Goal: Task Accomplishment & Management: Use online tool/utility

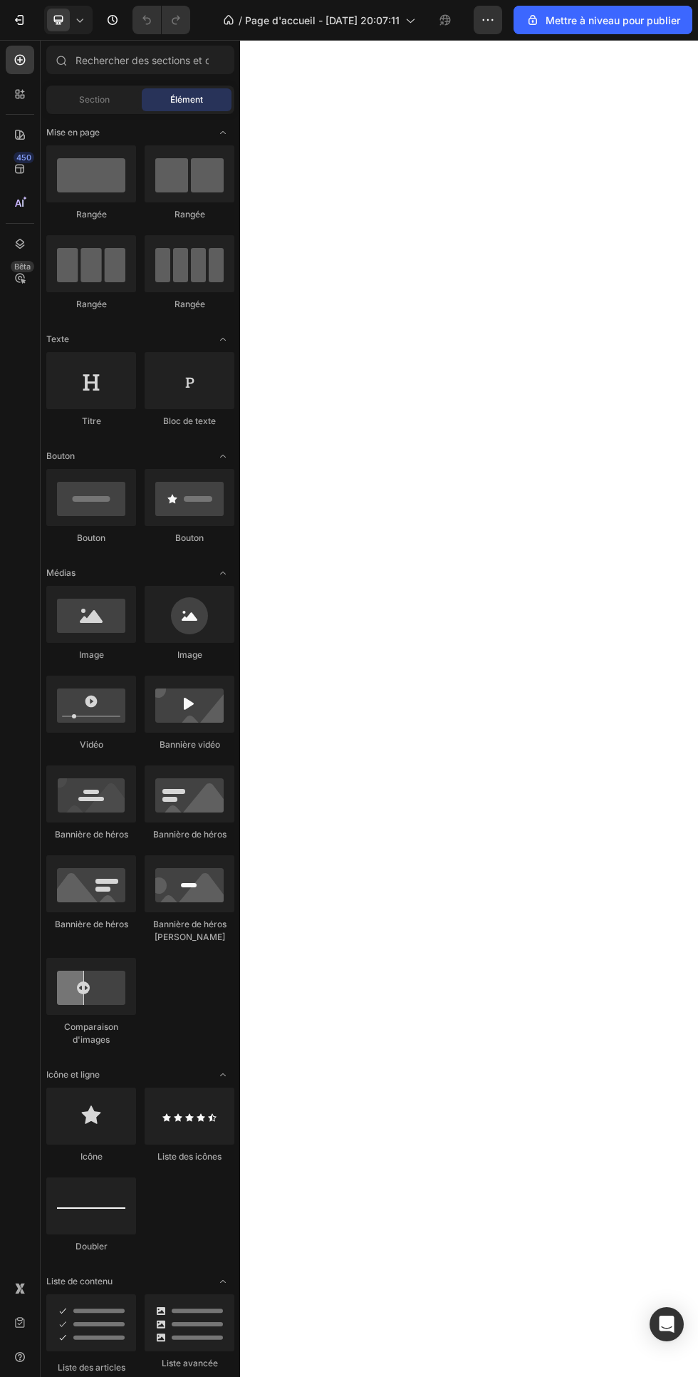
click at [398, 14] on span "Page d'accueil - [DATE] 20:07:11" at bounding box center [322, 20] width 155 height 15
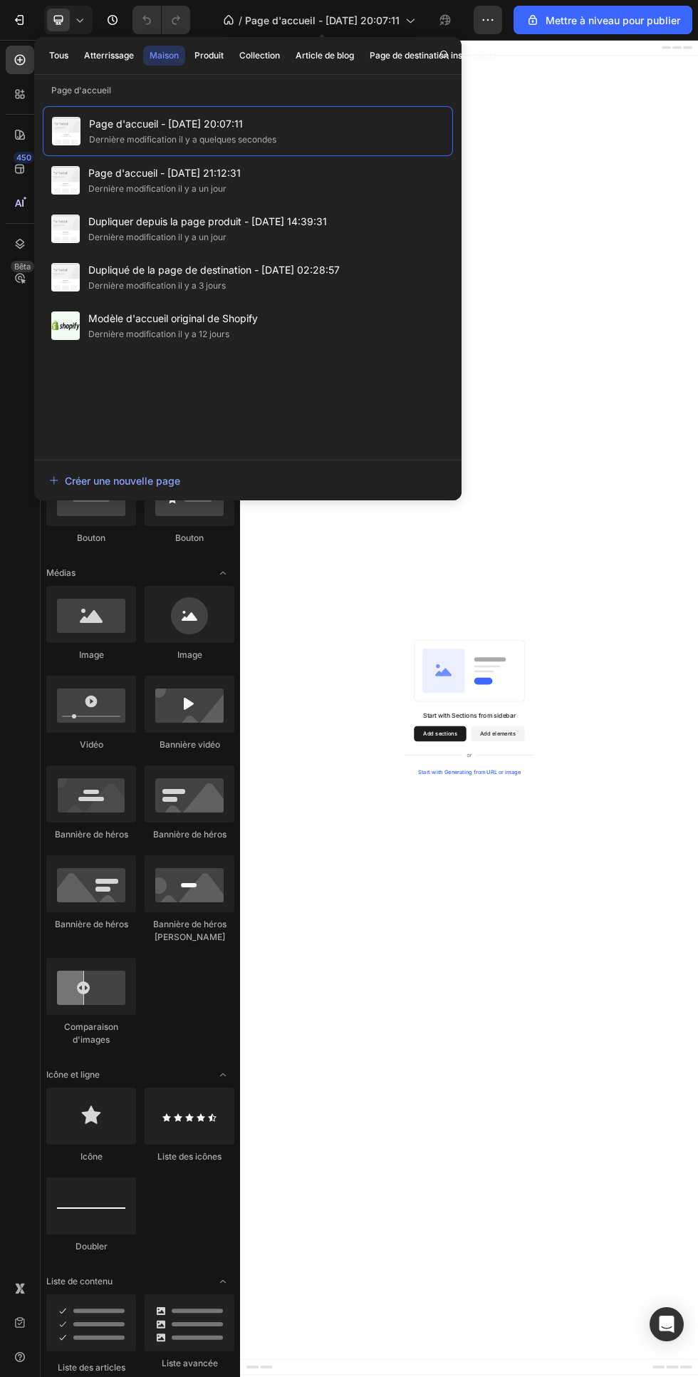
click at [257, 192] on div "Page d'accueil - [DATE] 21:12:31 Dernière modification [DATE]" at bounding box center [248, 180] width 410 height 48
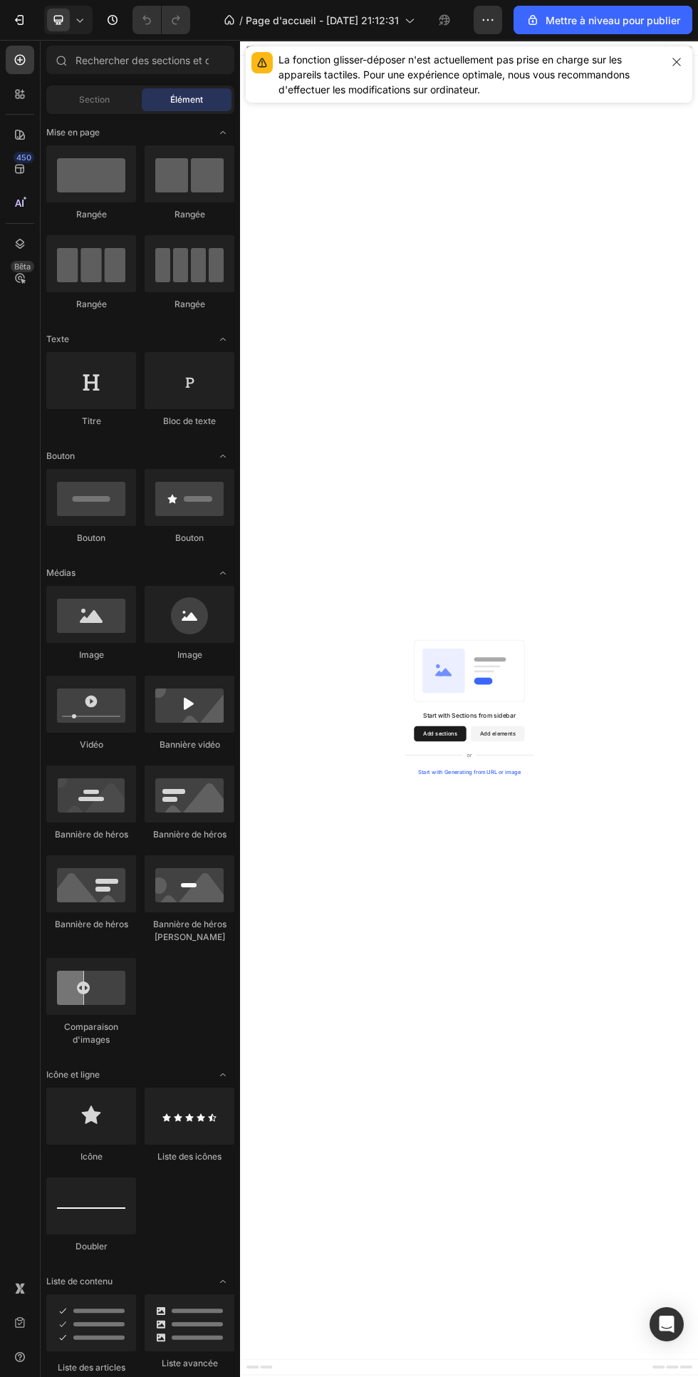
click at [390, 19] on font "Page d'accueil - [DATE] 21:12:31" at bounding box center [322, 20] width 153 height 12
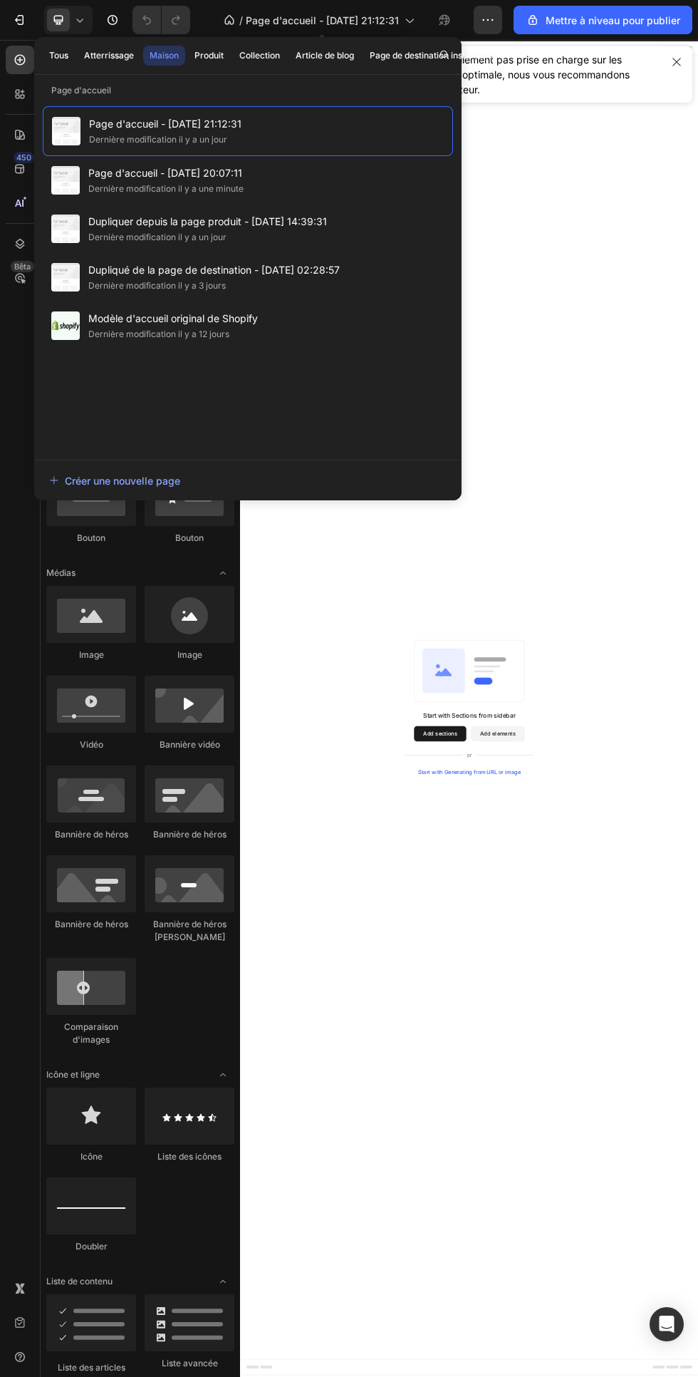
click at [263, 282] on div "Dernière modification il y a 3 jours" at bounding box center [214, 286] width 252 height 14
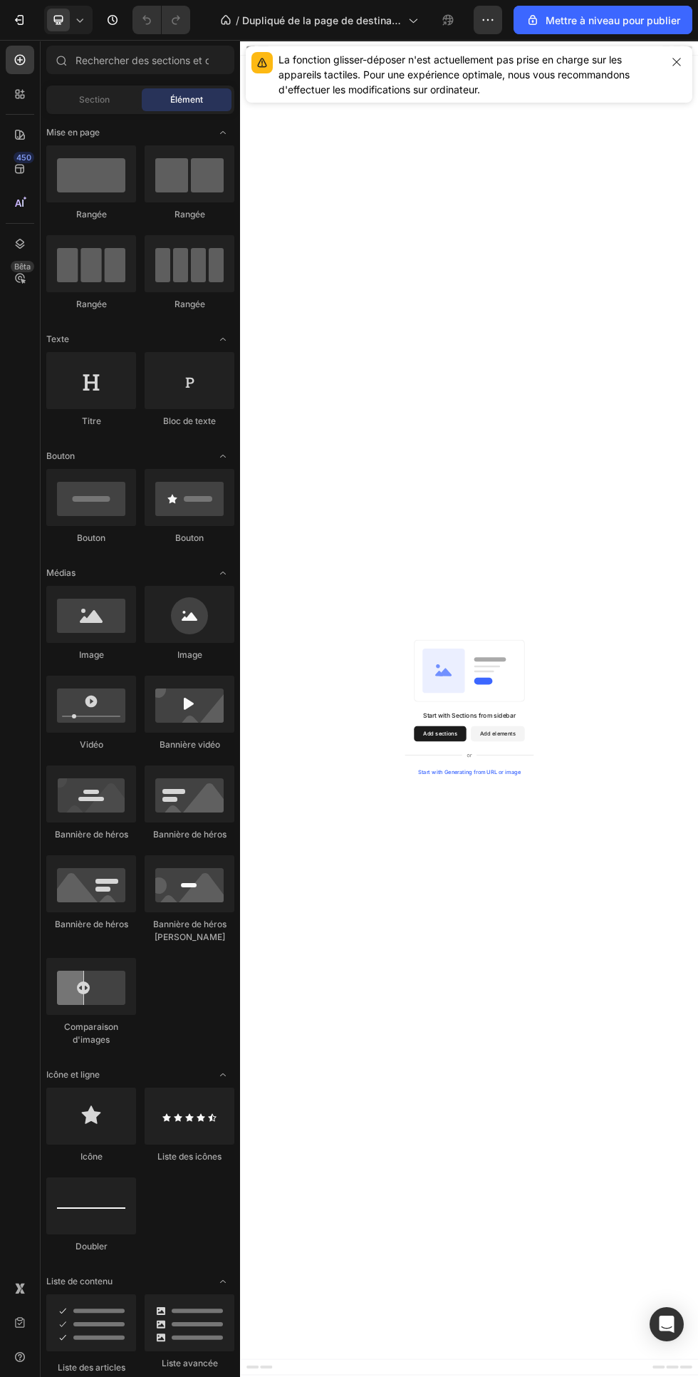
click at [661, 48] on div "La fonction glisser-déposer n'est actuellement pas prise en charge sur les appa…" at bounding box center [469, 74] width 447 height 56
click at [682, 61] on icon "button" at bounding box center [676, 61] width 11 height 11
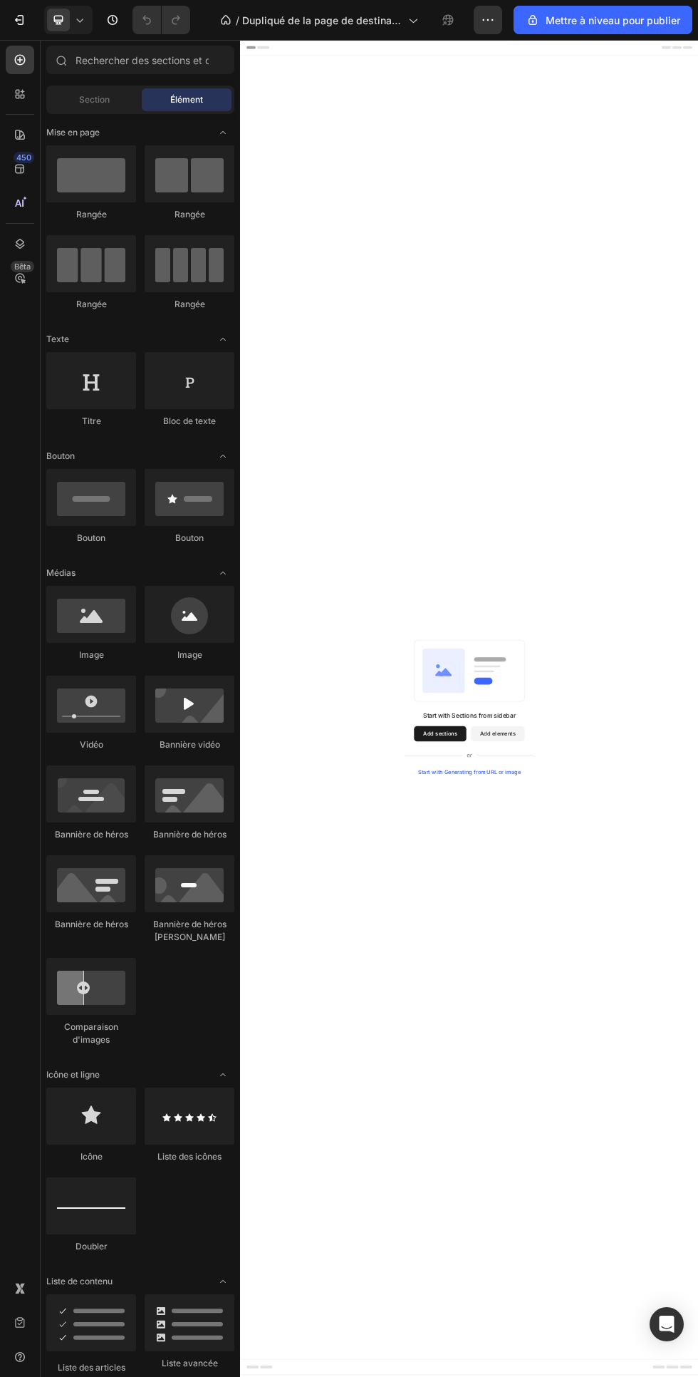
click at [397, 20] on font "Dupliqué de la page de destination - [DATE] 02:28:57" at bounding box center [321, 27] width 159 height 27
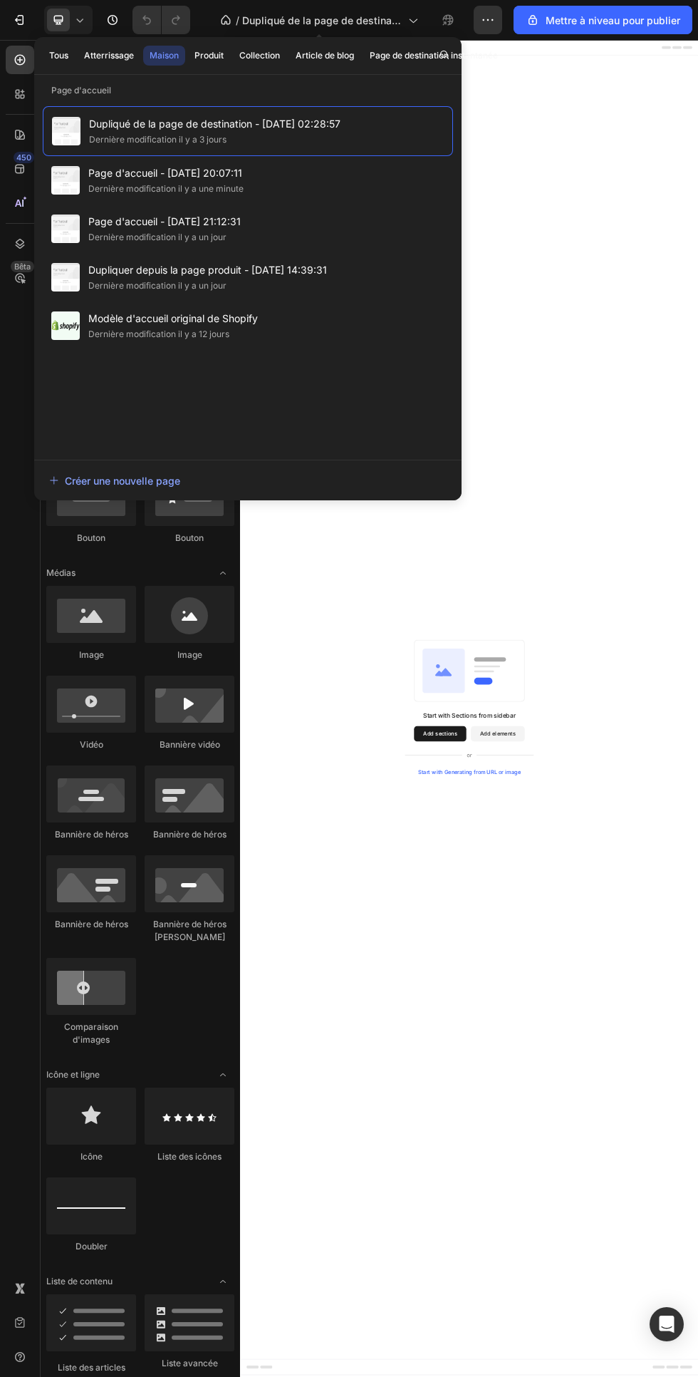
click at [293, 177] on div "Page d'accueil - 27 sept. 20:07:11 Dernière modification il y a une minute" at bounding box center [248, 180] width 410 height 48
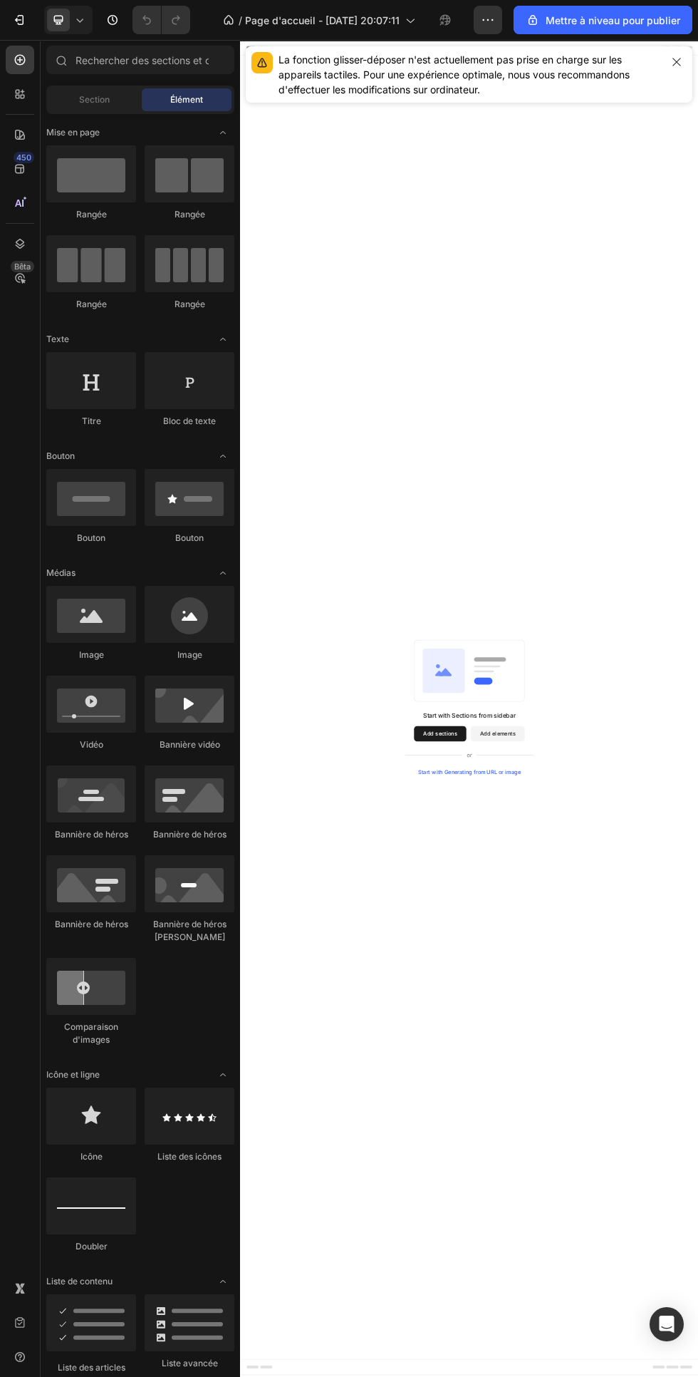
click at [383, 24] on font "Page d'accueil - [DATE] 20:07:11" at bounding box center [322, 20] width 155 height 12
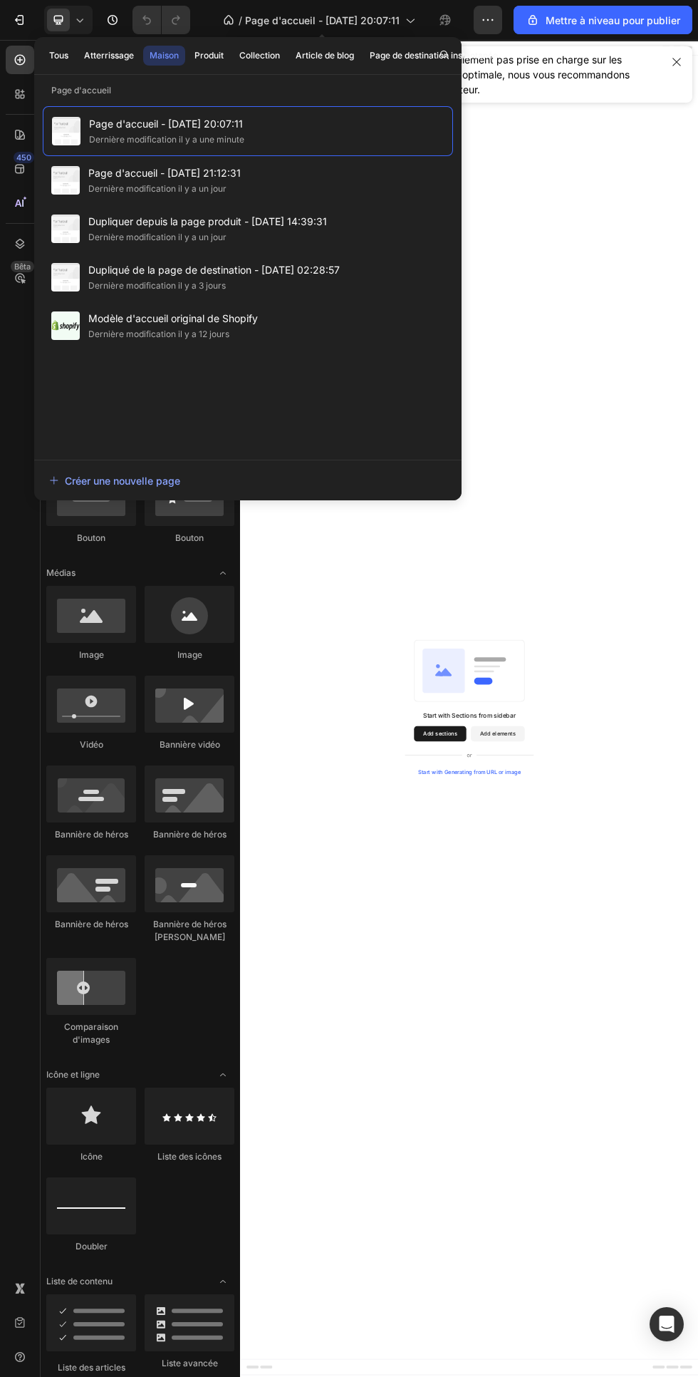
click at [260, 239] on div "Dernière modification il y a un jour" at bounding box center [207, 237] width 239 height 14
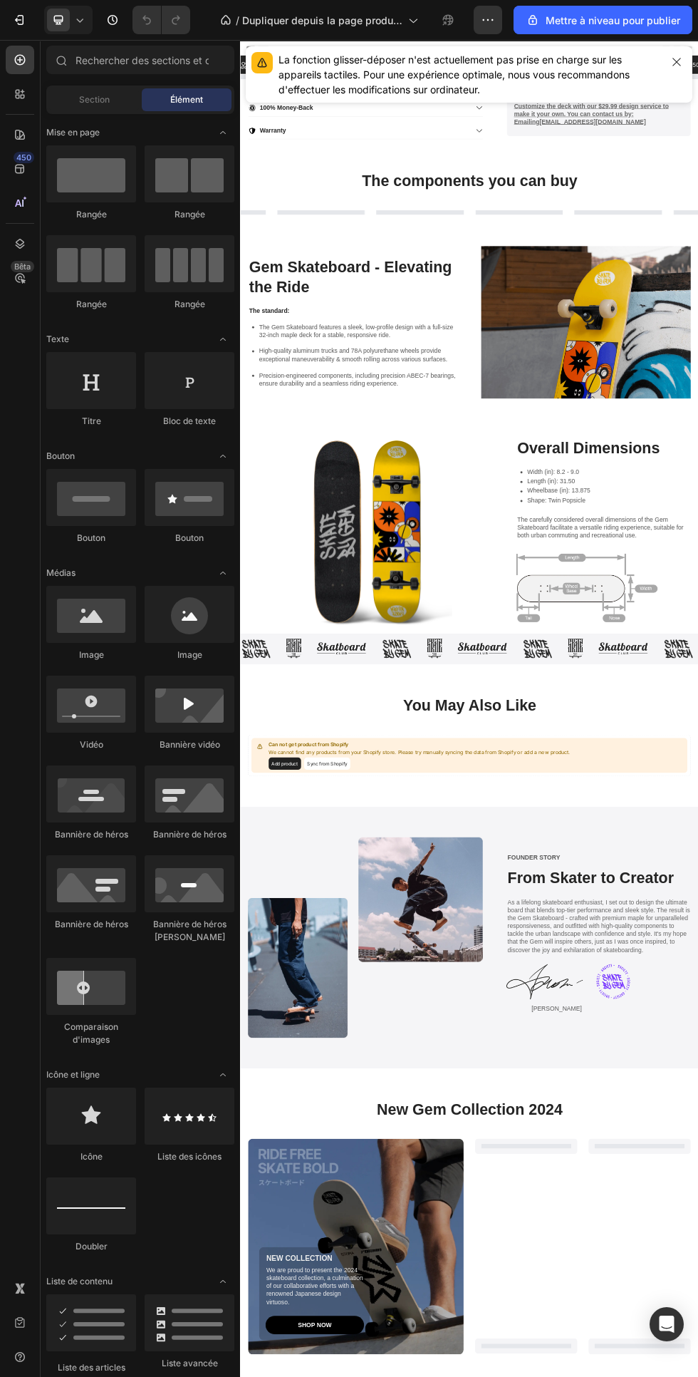
click at [674, 70] on button "button" at bounding box center [677, 62] width 20 height 20
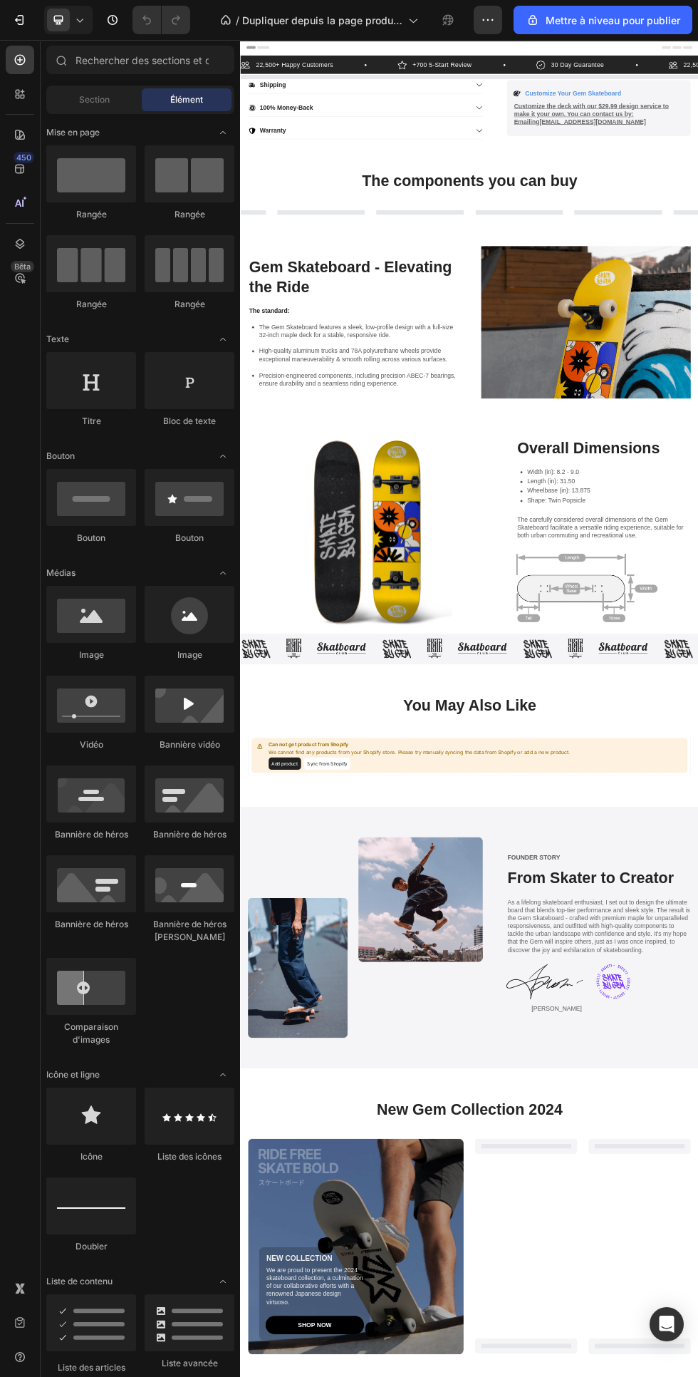
click at [61, 51] on div at bounding box center [60, 60] width 29 height 29
click at [75, 20] on icon at bounding box center [80, 20] width 14 height 14
click at [102, 105] on div "Mobile" at bounding box center [99, 97] width 105 height 23
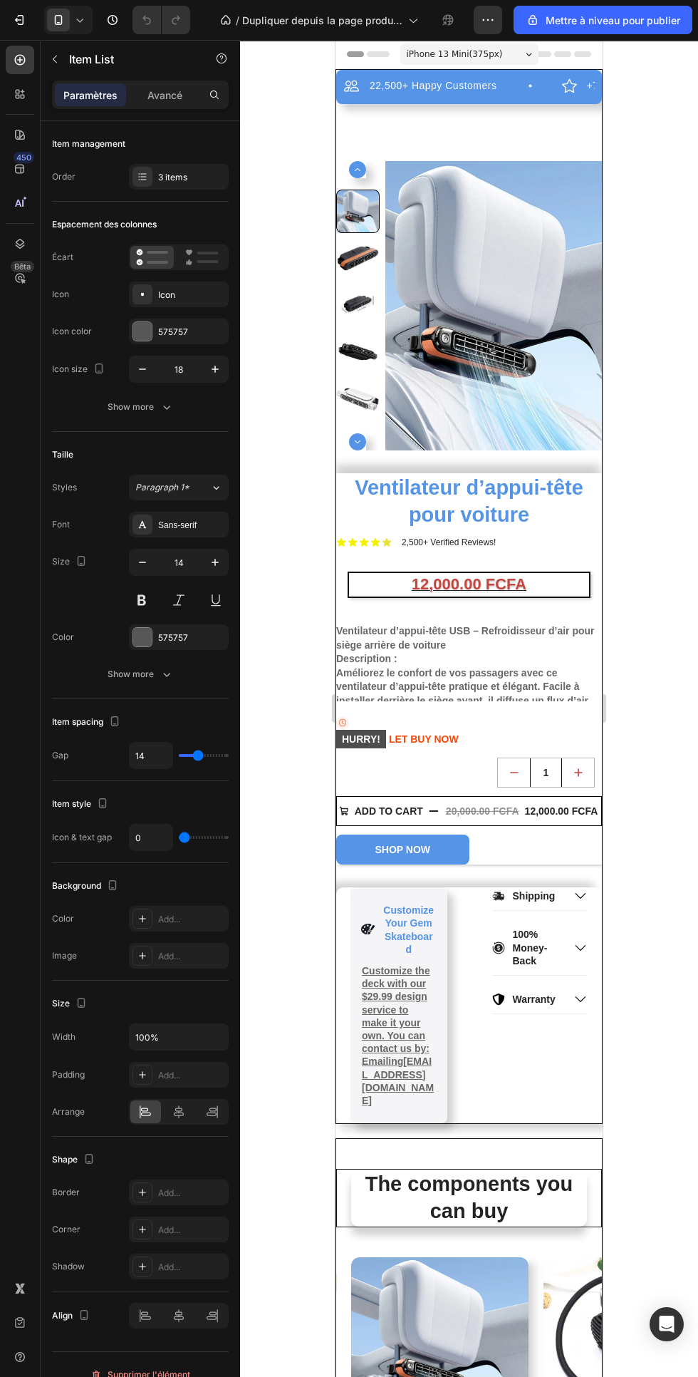
click at [386, 70] on div "Marquee" at bounding box center [360, 61] width 49 height 17
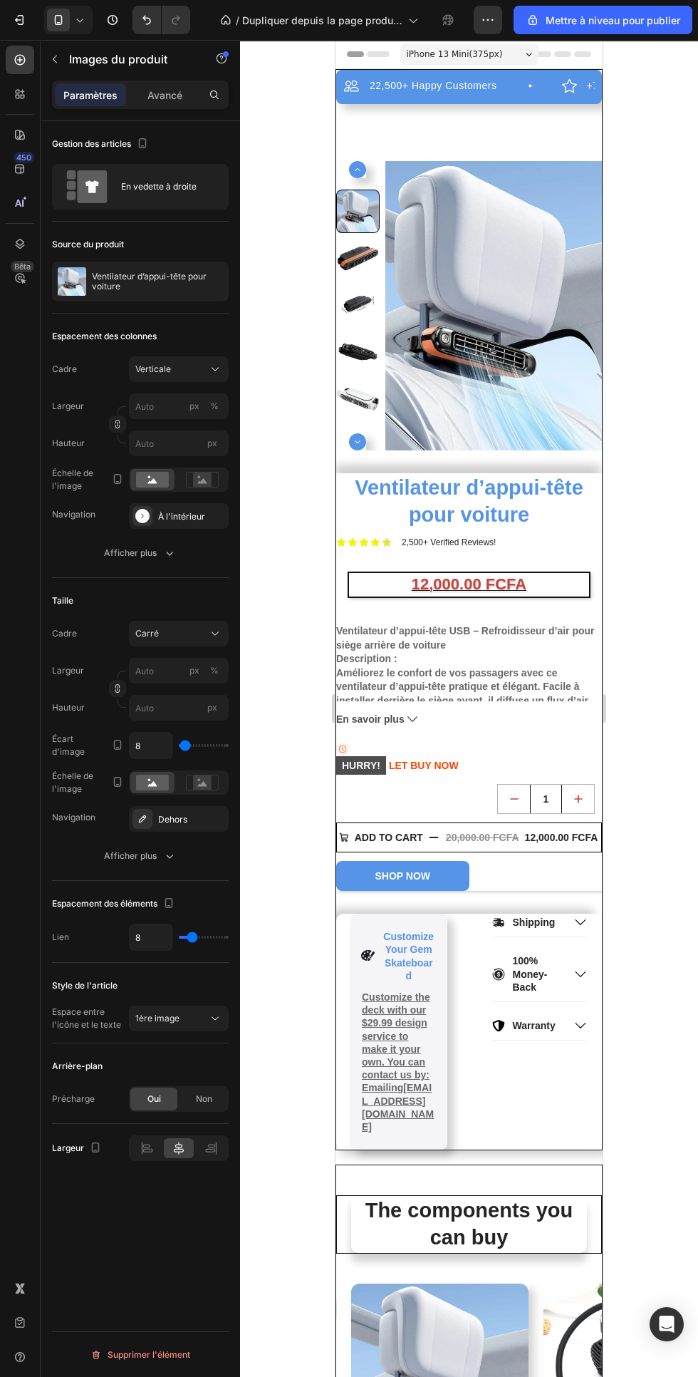
click at [378, 99] on div "22,500+ Happy Customers Item List +700 5-Start Review Item List 30 Day Guarante…" at bounding box center [469, 87] width 266 height 34
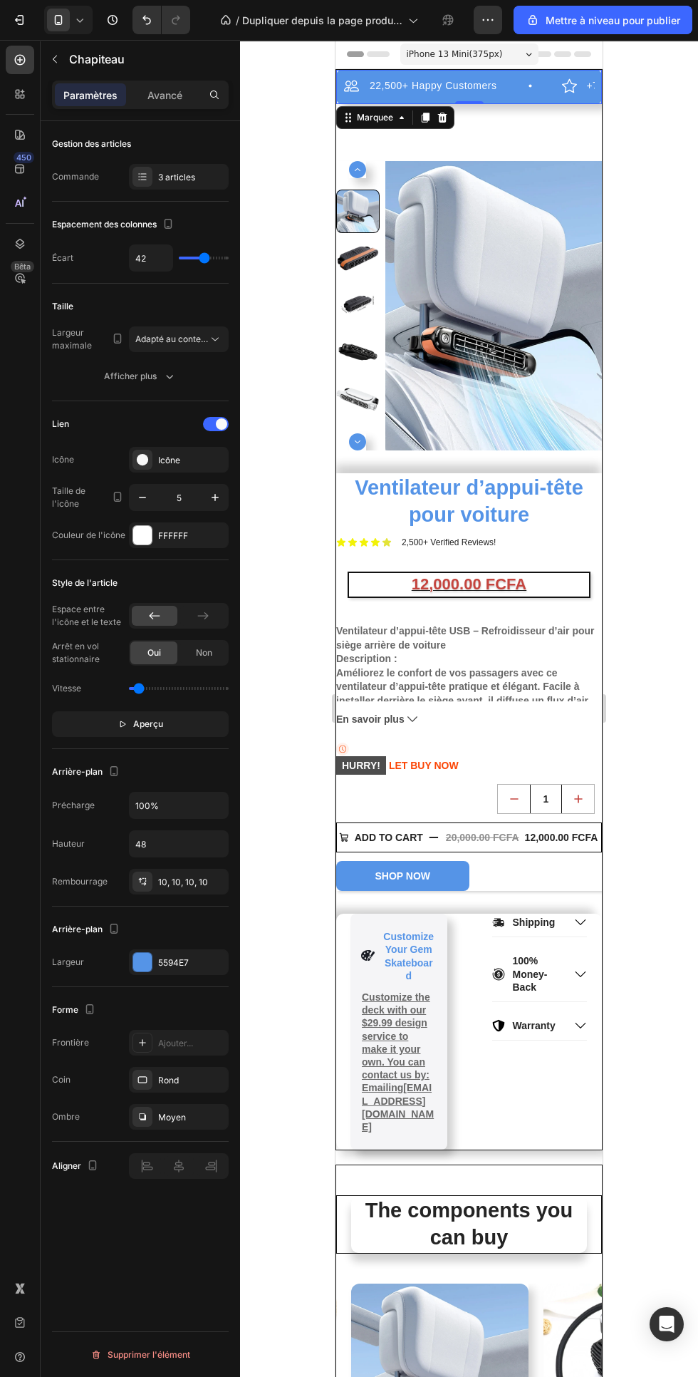
click at [546, 168] on img at bounding box center [494, 305] width 217 height 289
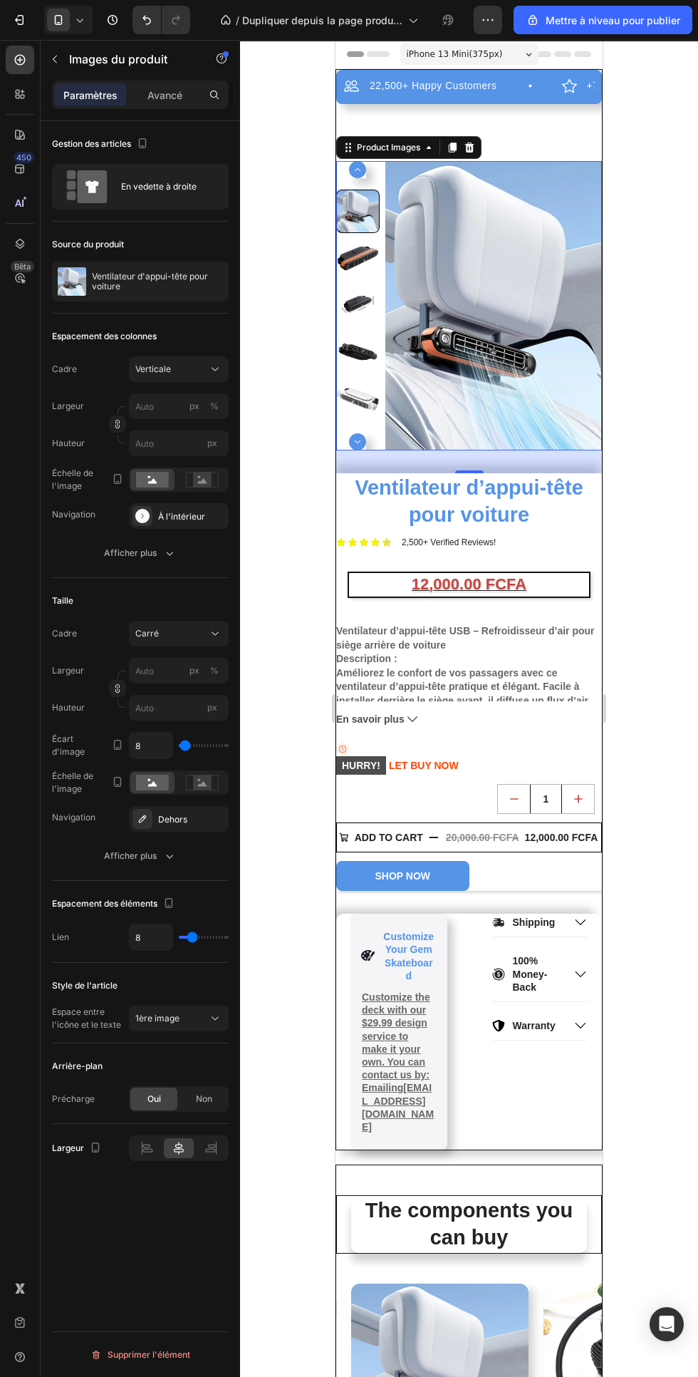
click at [344, 131] on div "22,500+ Happy Customers Item List +700 5-Start Review Item List 30 Day Guarante…" at bounding box center [469, 610] width 266 height 1080
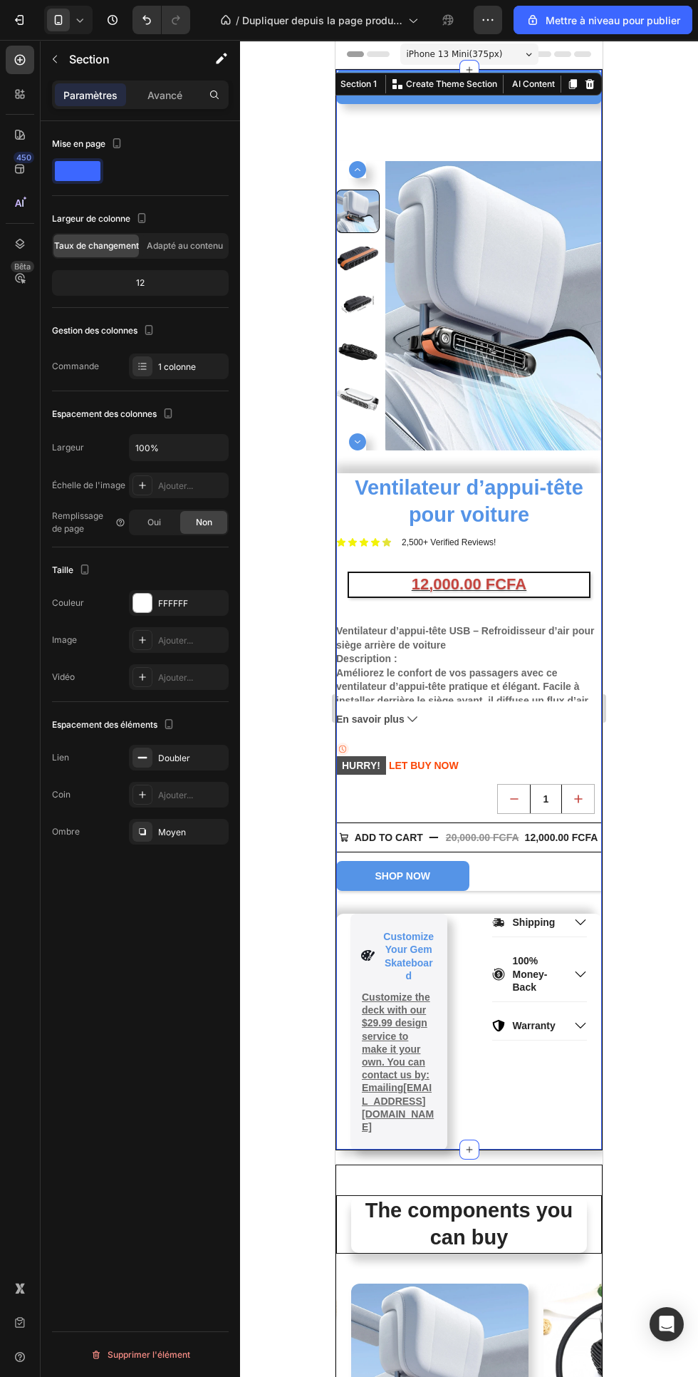
click at [150, 527] on span "Oui" at bounding box center [155, 522] width 14 height 13
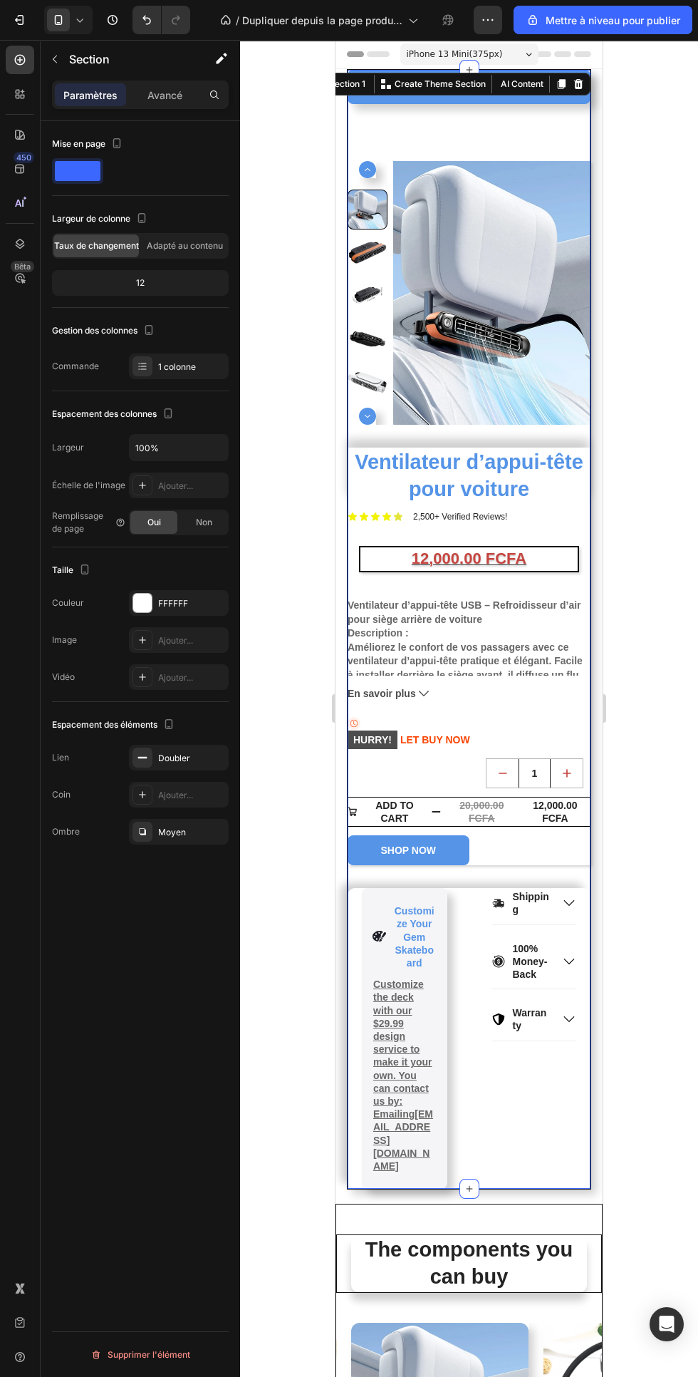
click at [204, 522] on font "Non" at bounding box center [204, 522] width 16 height 11
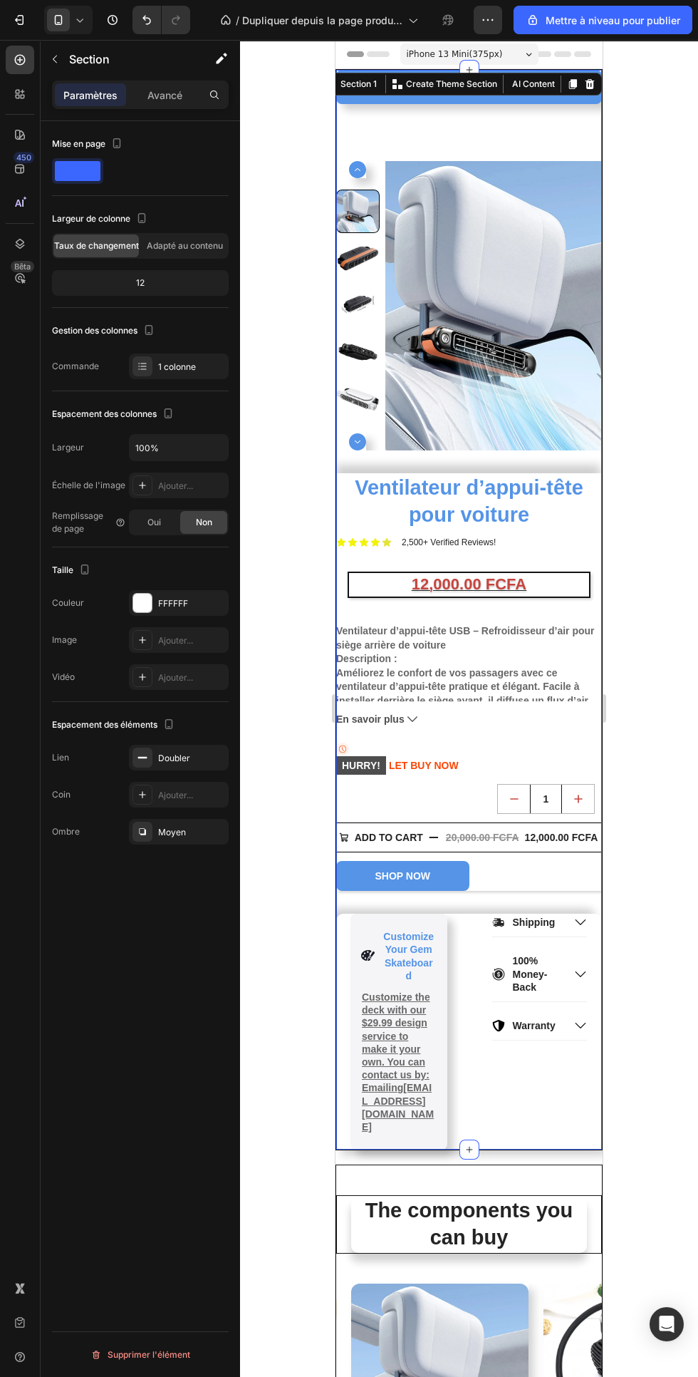
click at [153, 520] on font "Oui" at bounding box center [155, 522] width 14 height 11
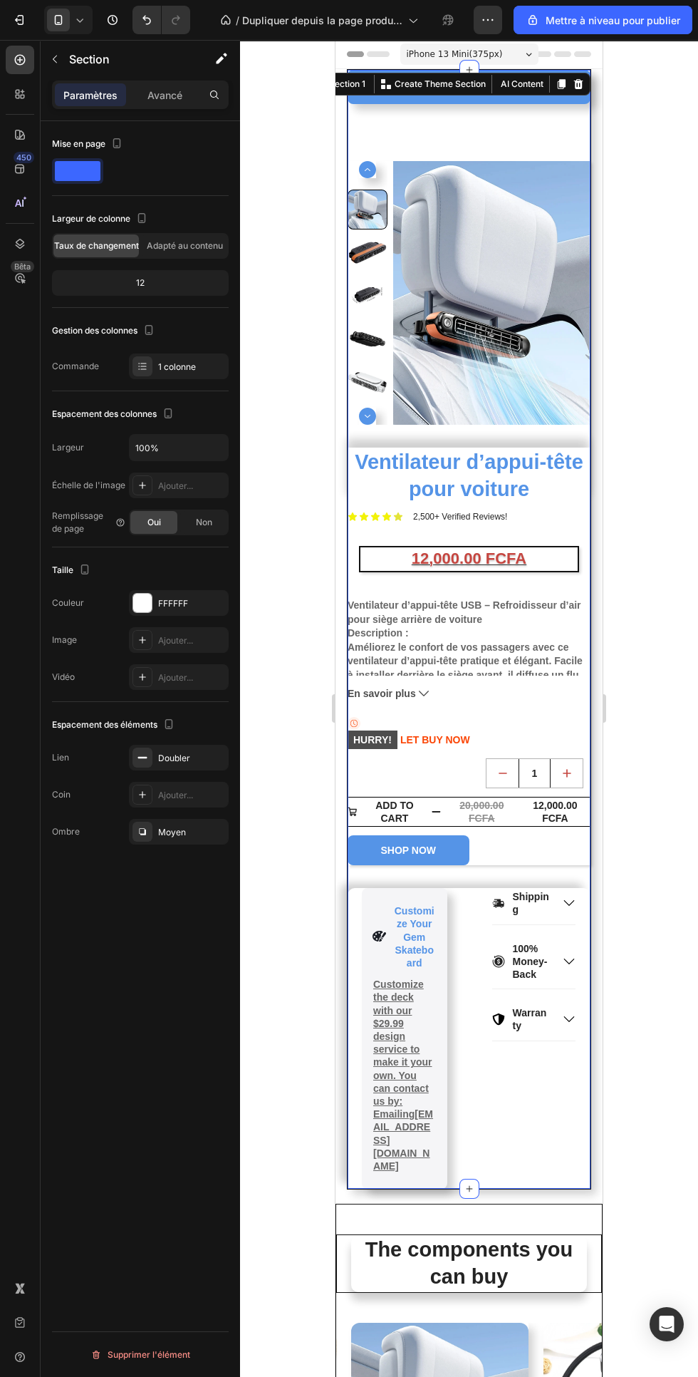
click at [154, 96] on font "Avancé" at bounding box center [165, 95] width 35 height 12
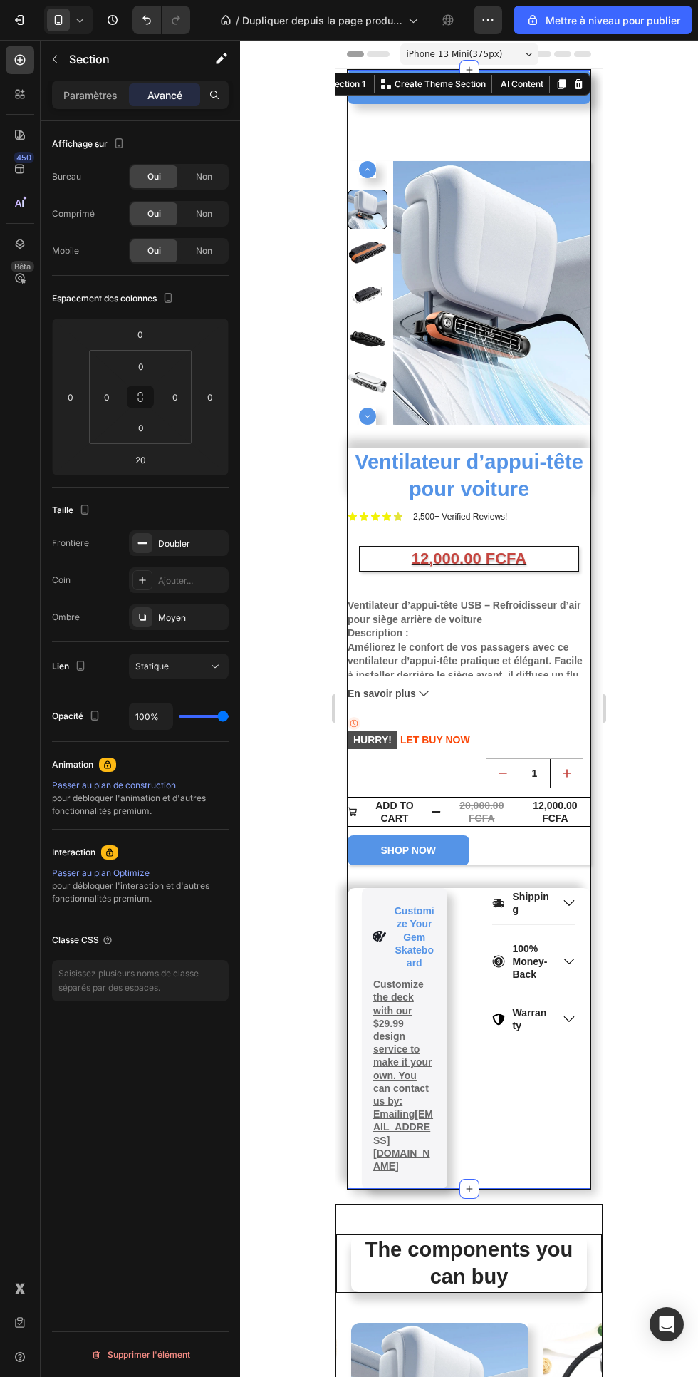
click at [140, 334] on input "0" at bounding box center [140, 334] width 29 height 21
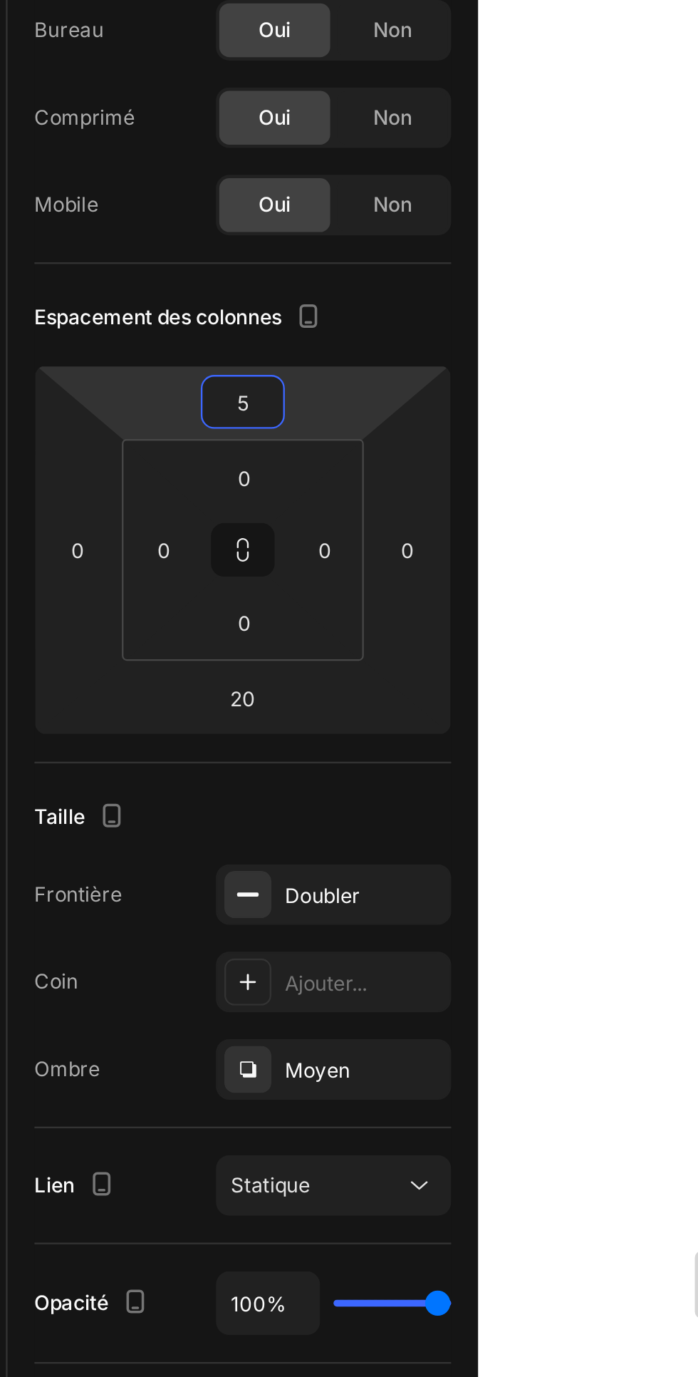
click at [210, 286] on div "Espacement des colonnes 5 0 20 0 0 0 0 0" at bounding box center [140, 382] width 177 height 212
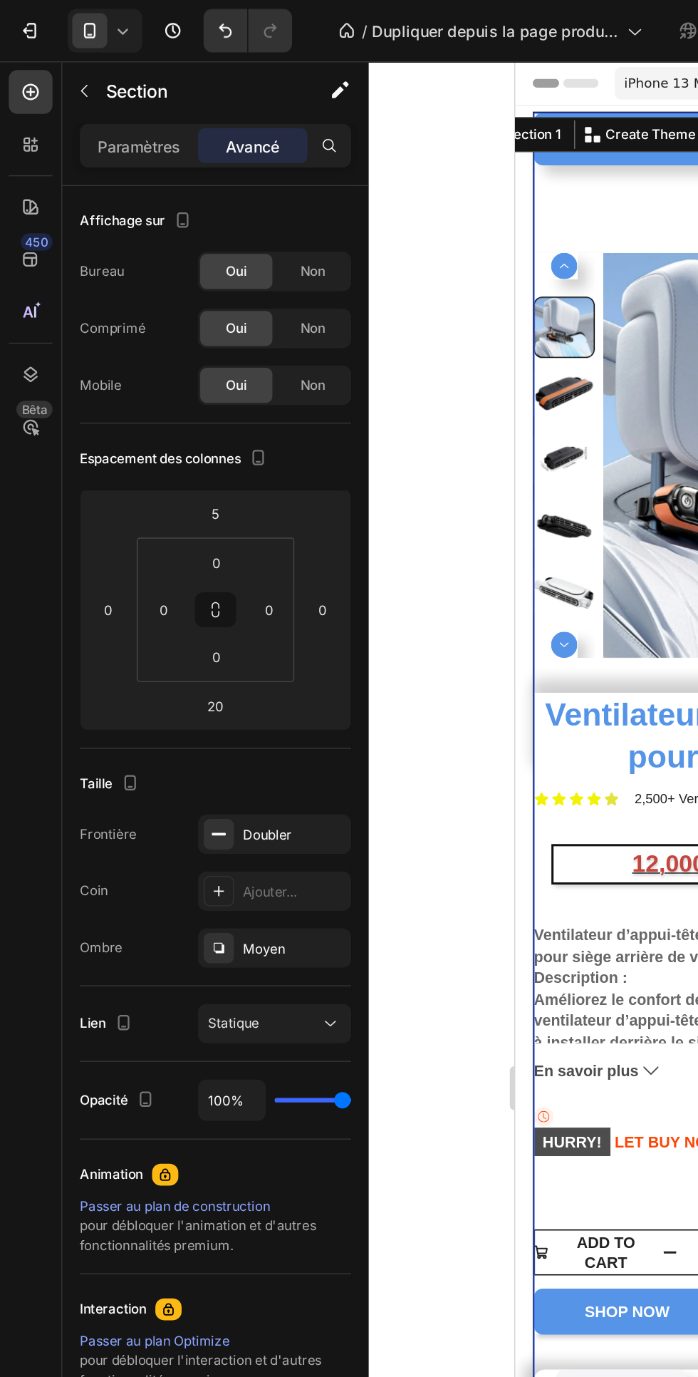
click at [159, 0] on html "7 / Dupliquer depuis la page produit - 24 sept. 14:39:31 Aperçu Mettre à niveau…" at bounding box center [349, 0] width 698 height 0
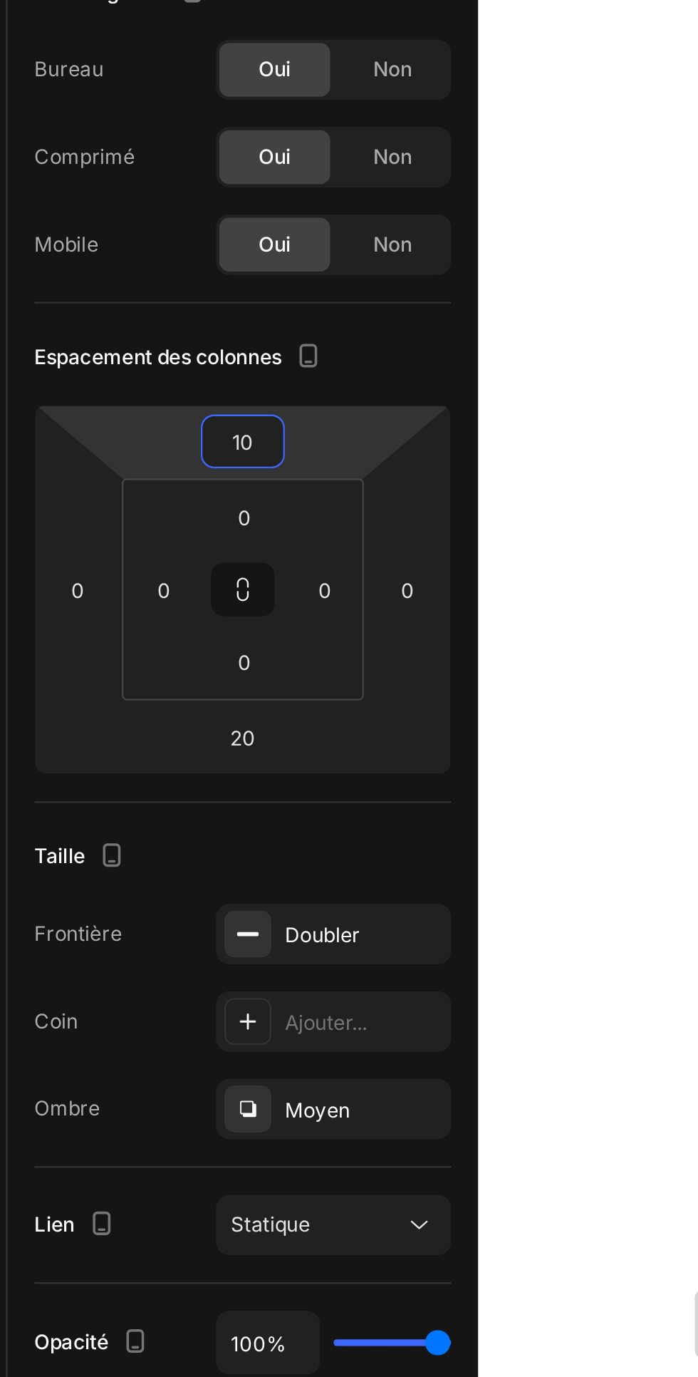
type input "10"
click at [212, 289] on div "Espacement des colonnes" at bounding box center [140, 298] width 177 height 23
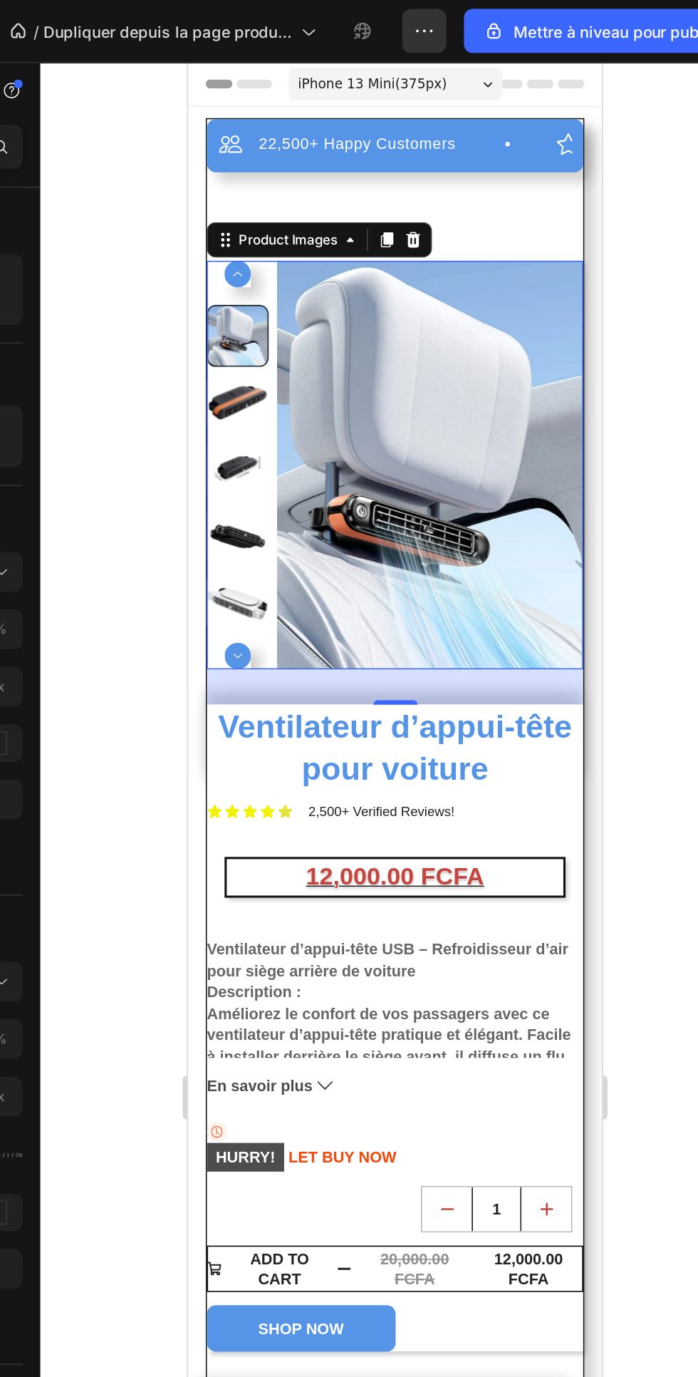
click at [399, 154] on div "22,500+ Happy Customers Item List +700 5-Start Review Item List 30 Day Guarante…" at bounding box center [321, 657] width 243 height 1119
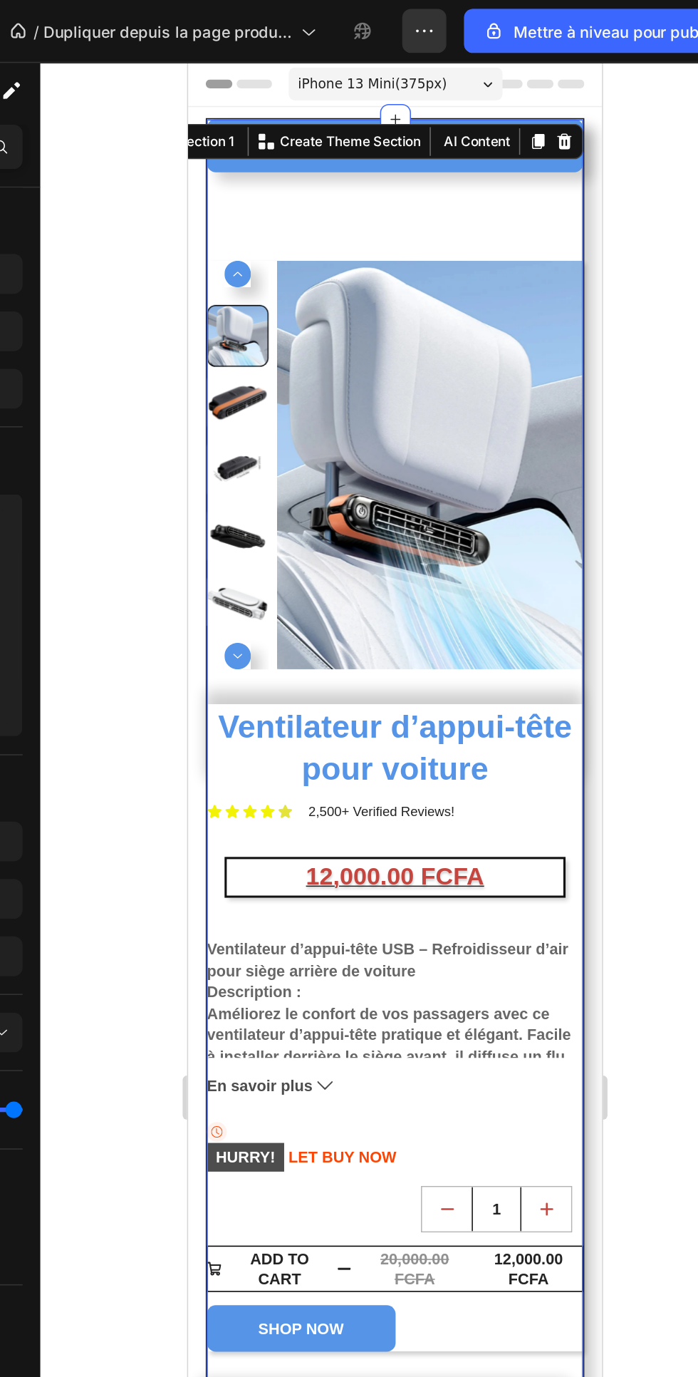
click at [381, 168] on div "22,500+ Happy Customers Item List +700 5-Start Review Item List 30 Day Guarante…" at bounding box center [321, 657] width 243 height 1119
click at [385, 235] on img at bounding box center [345, 322] width 198 height 264
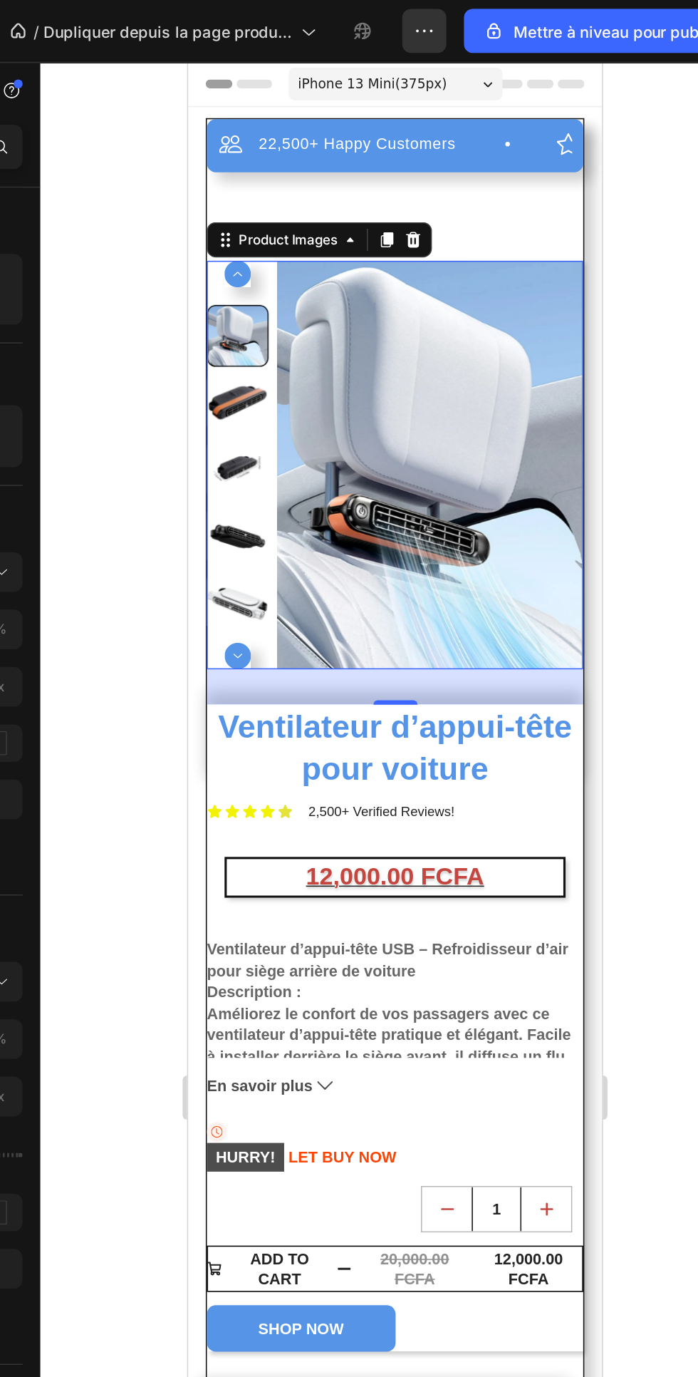
click at [213, 174] on icon at bounding box center [212, 175] width 11 height 11
click at [235, 110] on p "22,500+ Happy Customers" at bounding box center [297, 114] width 127 height 13
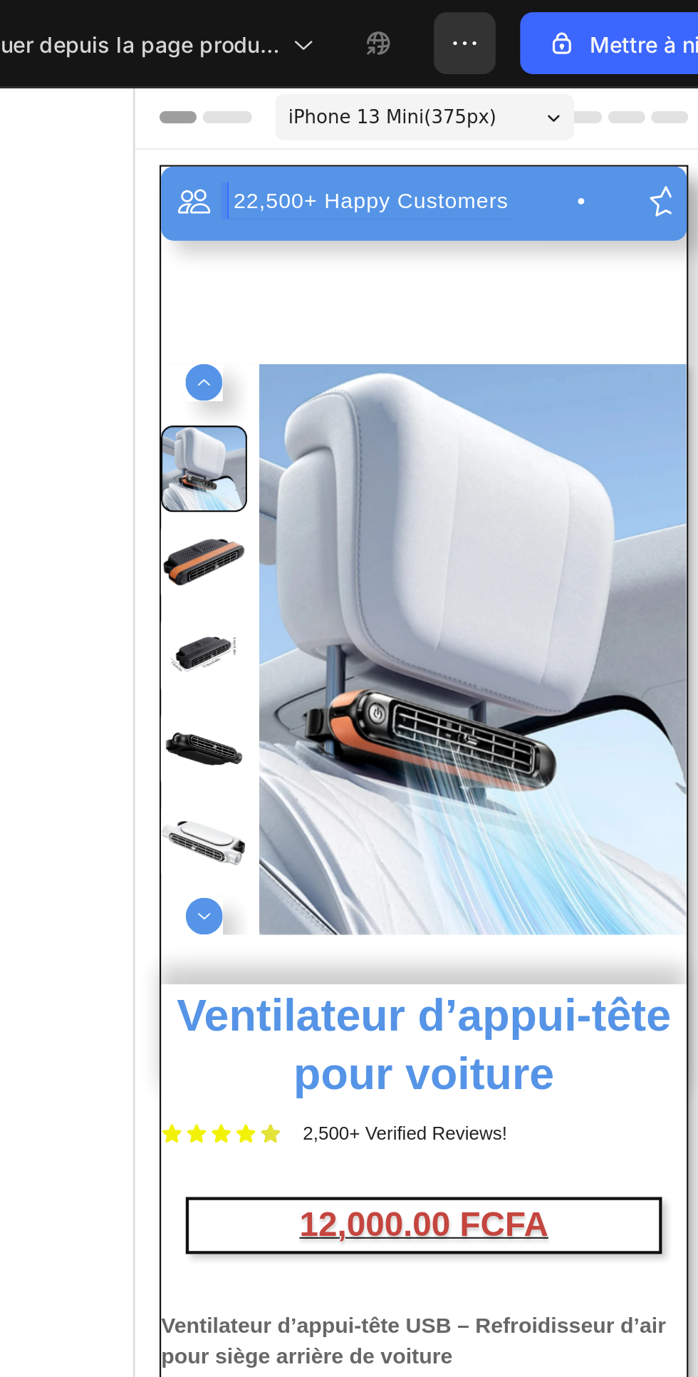
click at [294, 184] on div "22,500+ Happy Customers Item List 0 +700 5-Start Review Item List 30 Day Guaran…" at bounding box center [268, 682] width 243 height 1119
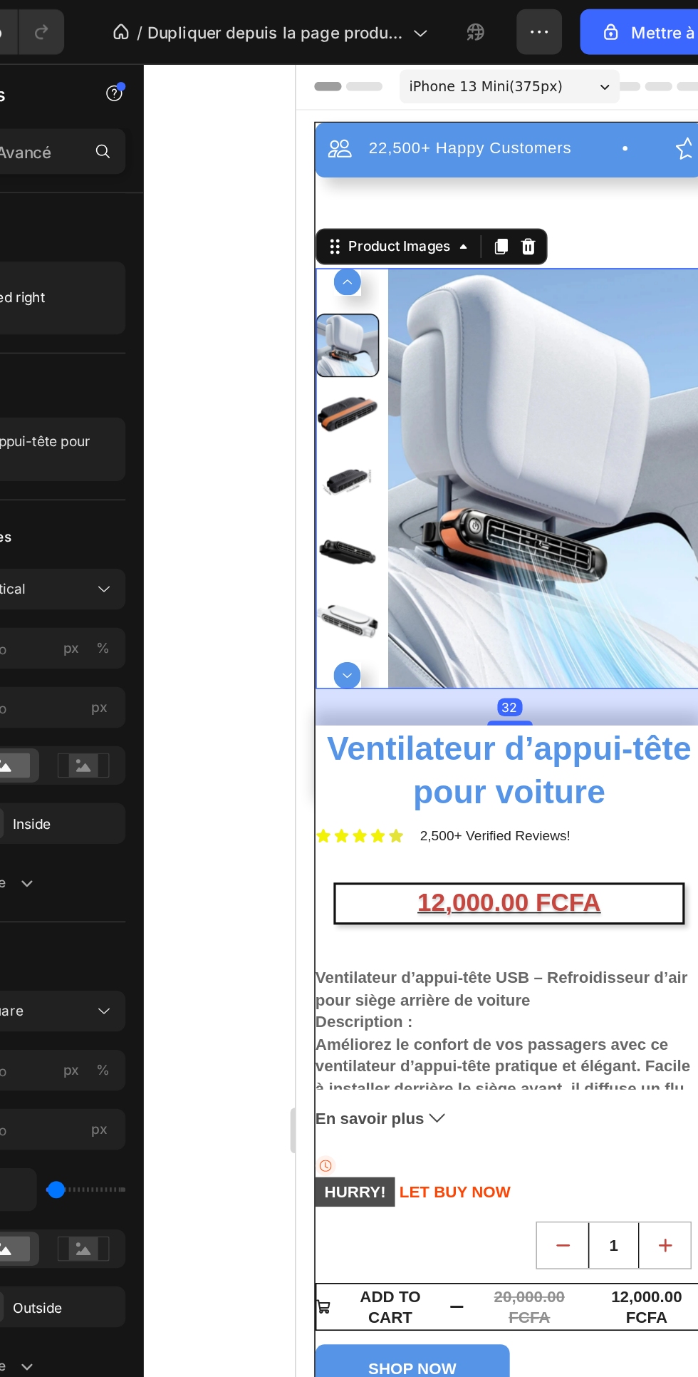
scroll to position [1, 0]
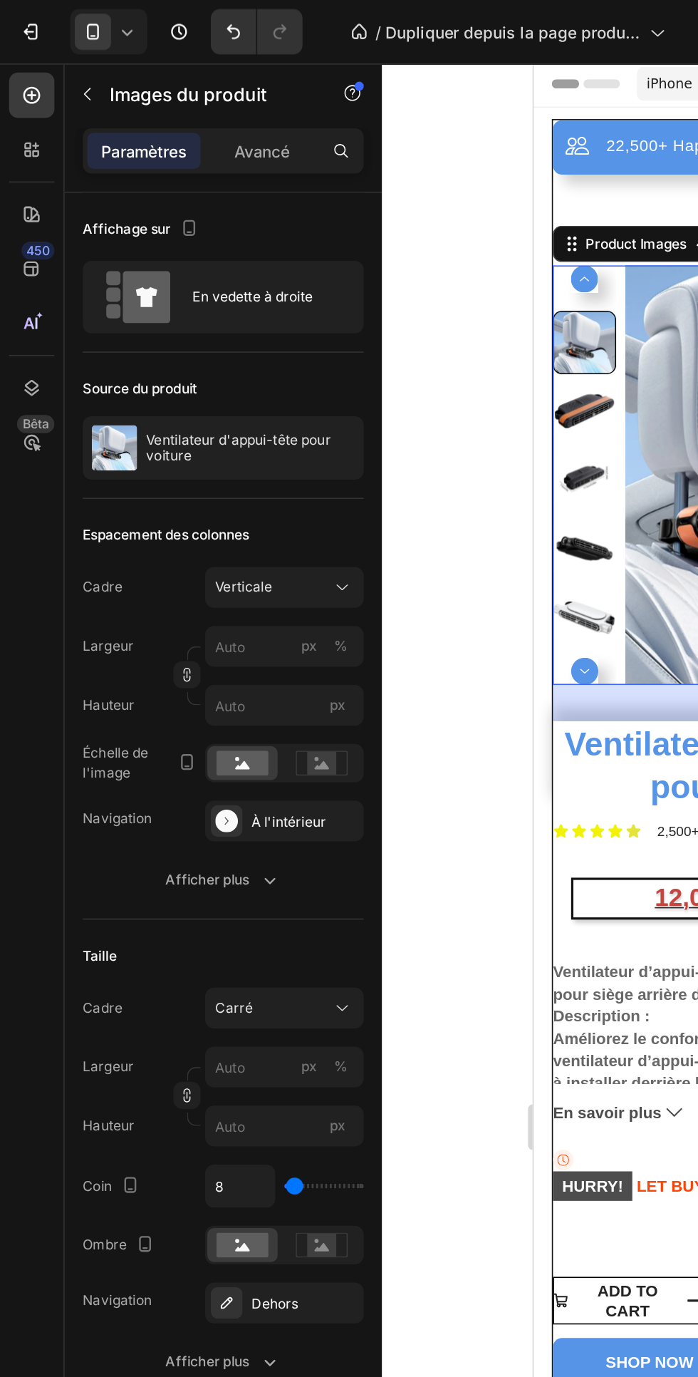
click at [202, 782] on rect at bounding box center [202, 782] width 19 height 14
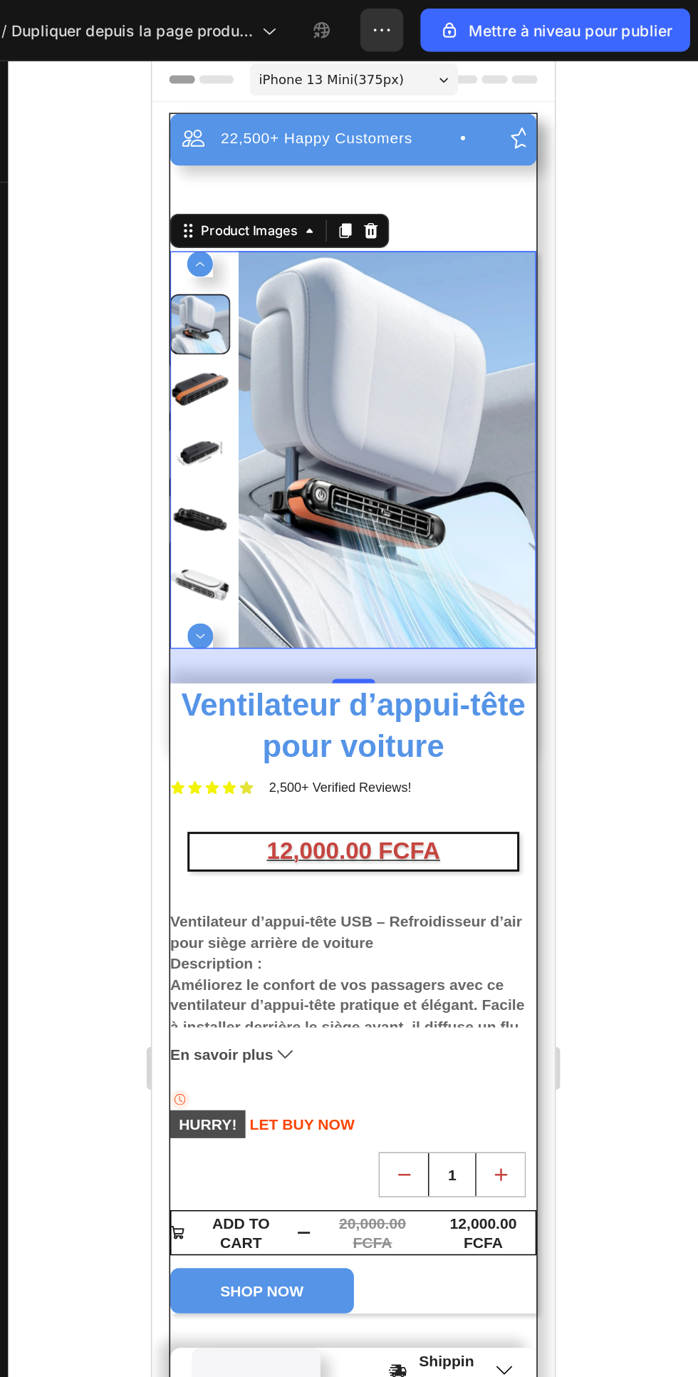
scroll to position [0, 0]
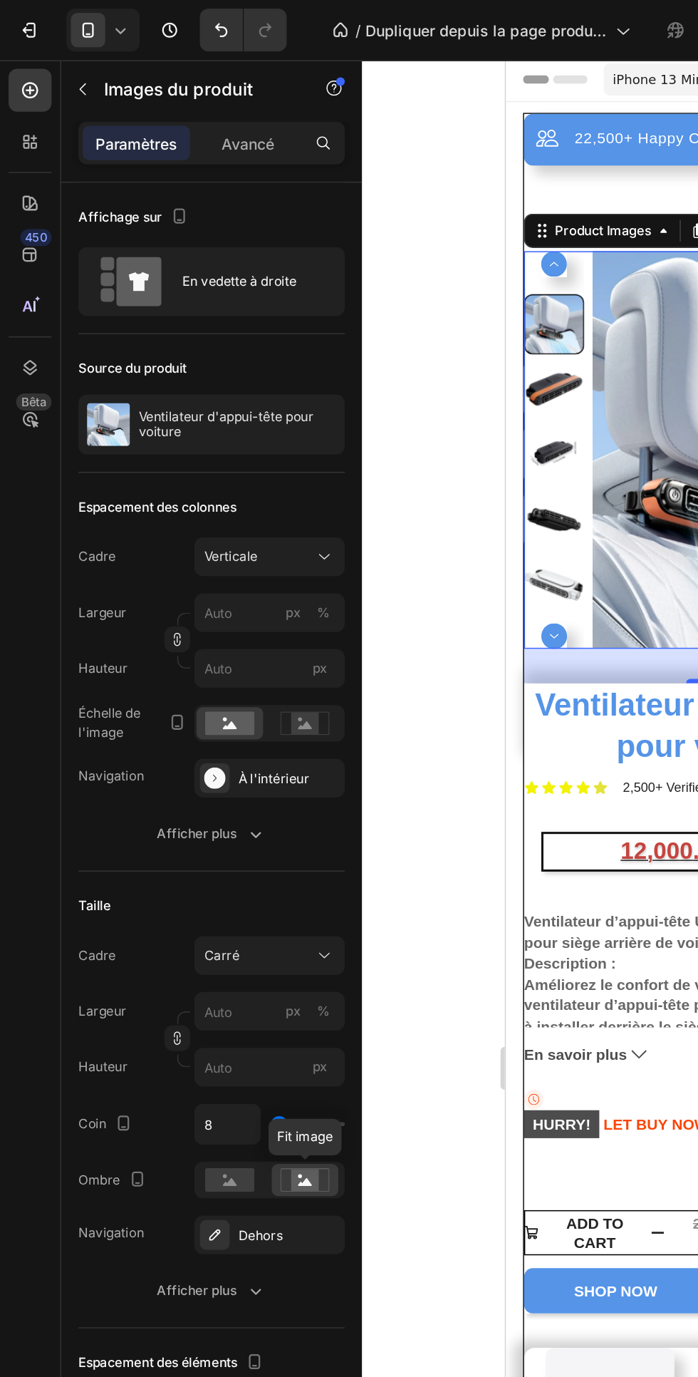
click at [153, 779] on rect at bounding box center [152, 783] width 33 height 16
click at [165, 554] on icon "button" at bounding box center [169, 553] width 14 height 14
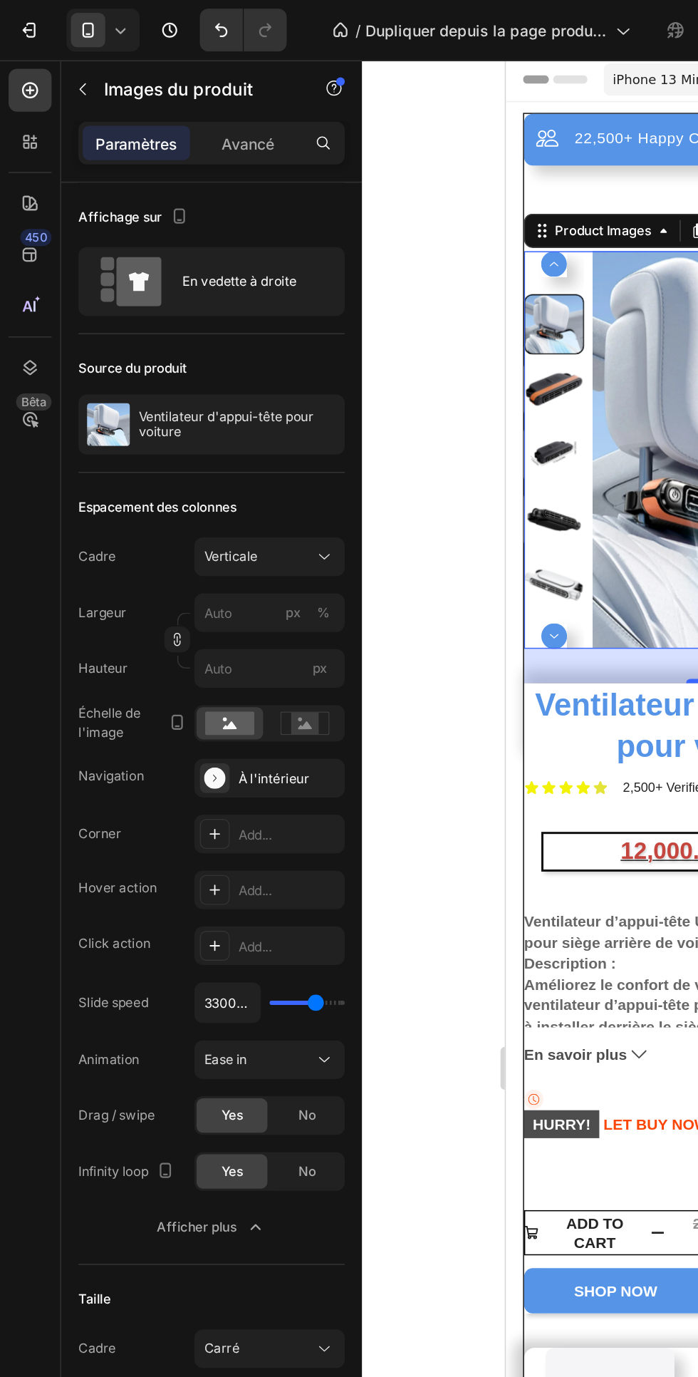
type input "4700"
type input "4700ms"
type input "100"
click at [182, 666] on input "range" at bounding box center [204, 664] width 50 height 3
type input "100ms"
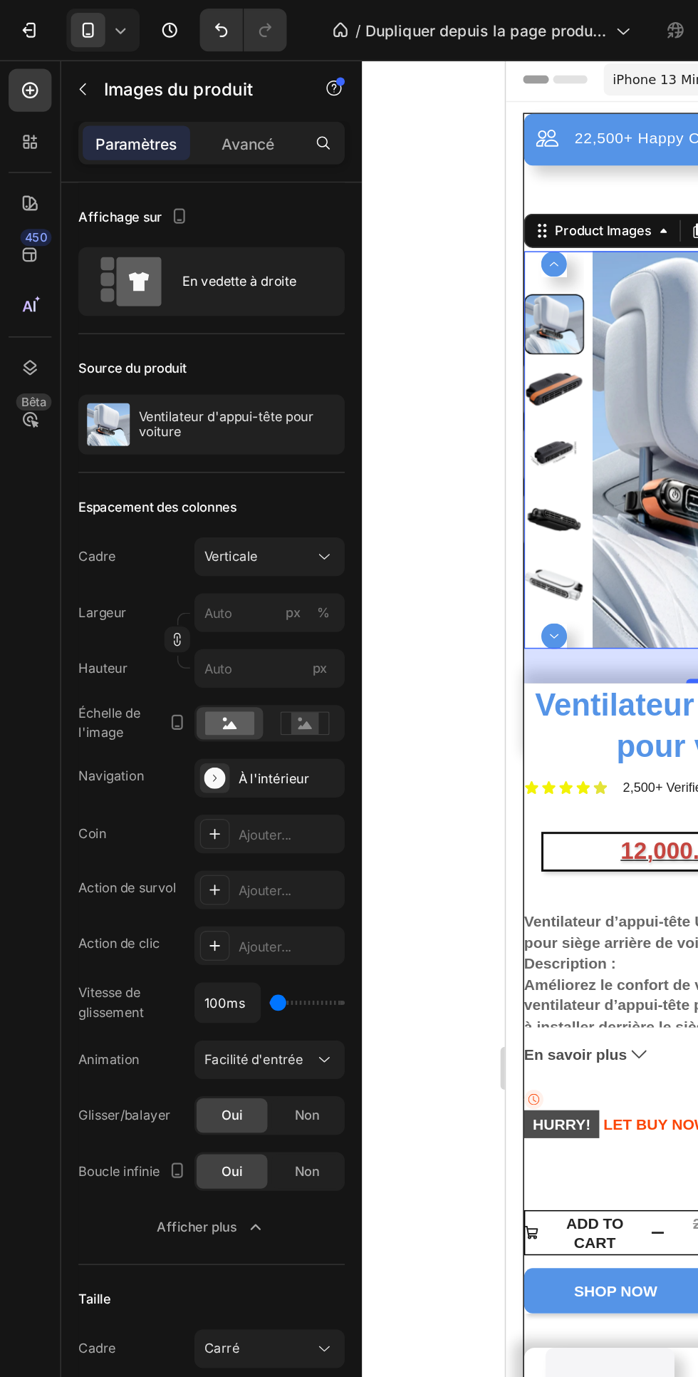
type input "4350"
click at [218, 665] on input "range" at bounding box center [204, 664] width 50 height 3
type input "4350ms"
type input "2800"
type input "2800ms"
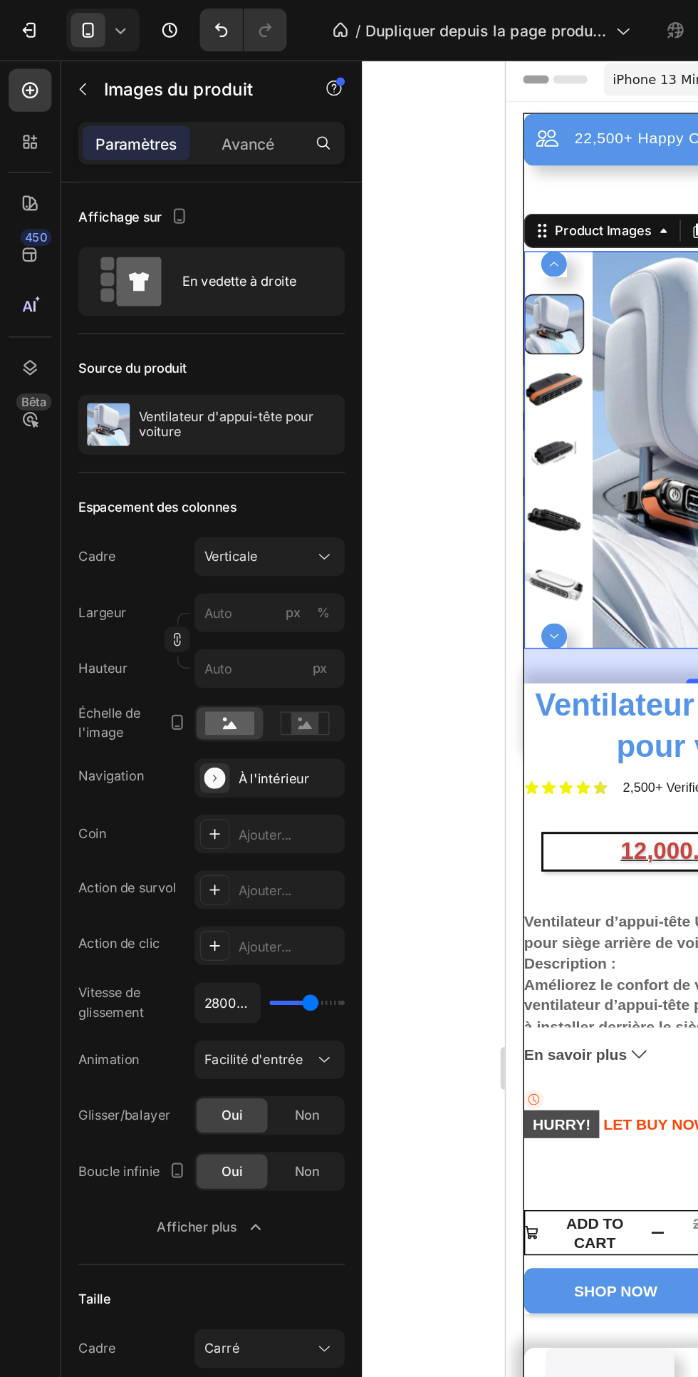
type input "4400"
click at [218, 665] on input "range" at bounding box center [204, 664] width 50 height 3
type input "4400ms"
type input "4700"
type input "4700ms"
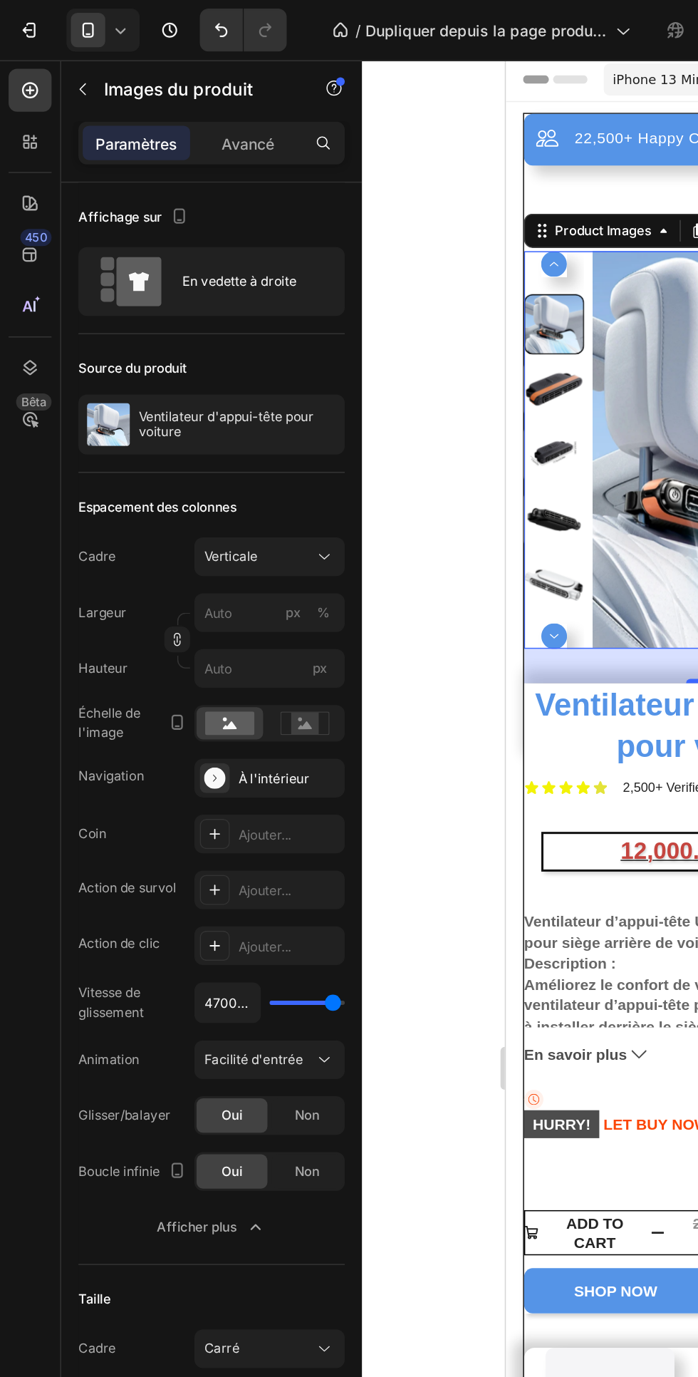
type input "3150"
type input "3150ms"
click at [205, 368] on div "Verticale" at bounding box center [170, 369] width 70 height 13
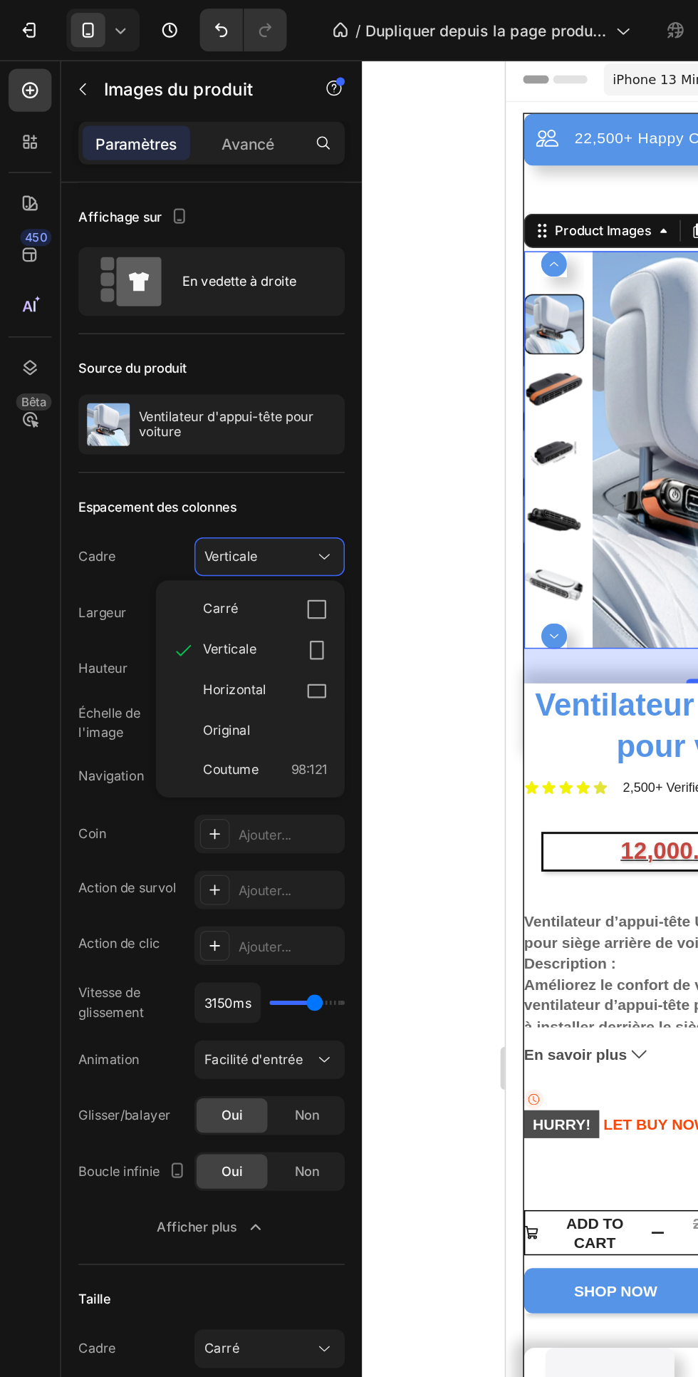
click at [207, 404] on icon at bounding box center [210, 404] width 14 height 14
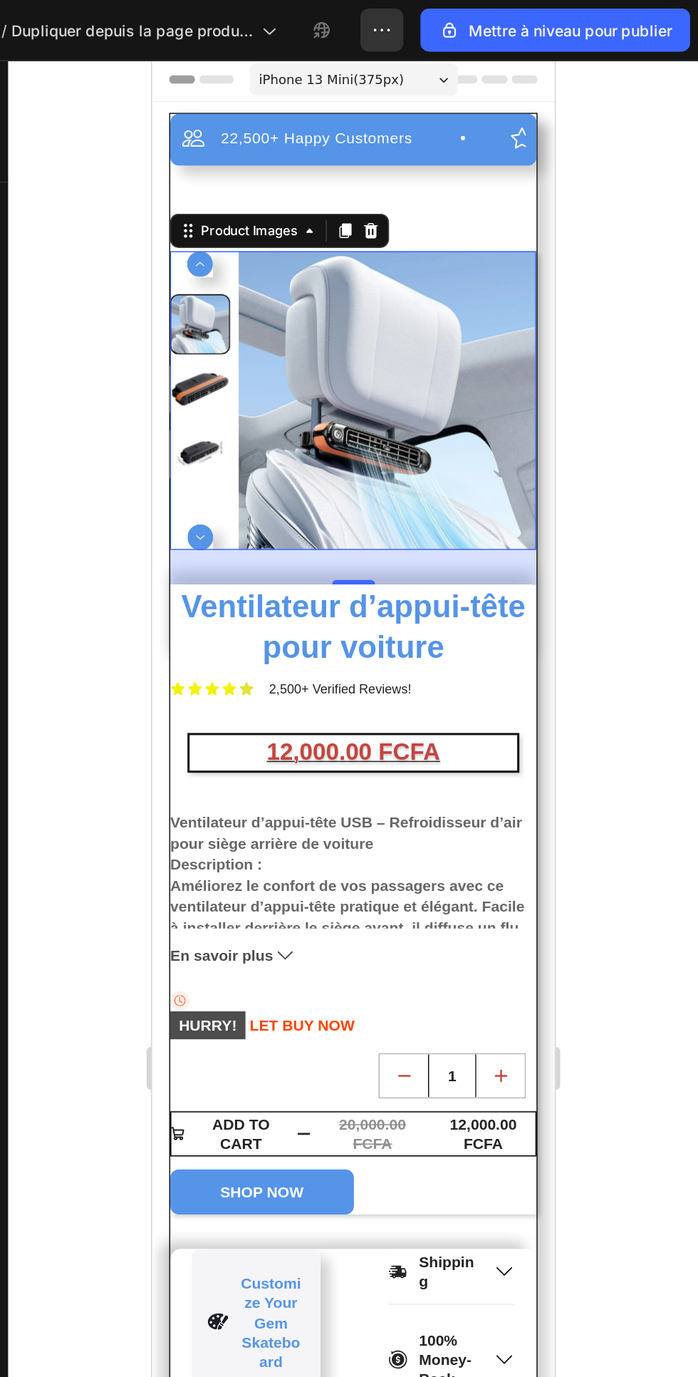
click at [342, 129] on div "22,500+ Happy Customers Item List +700 5-Start Review Item List 30 Day Guarante…" at bounding box center [285, 112] width 243 height 34
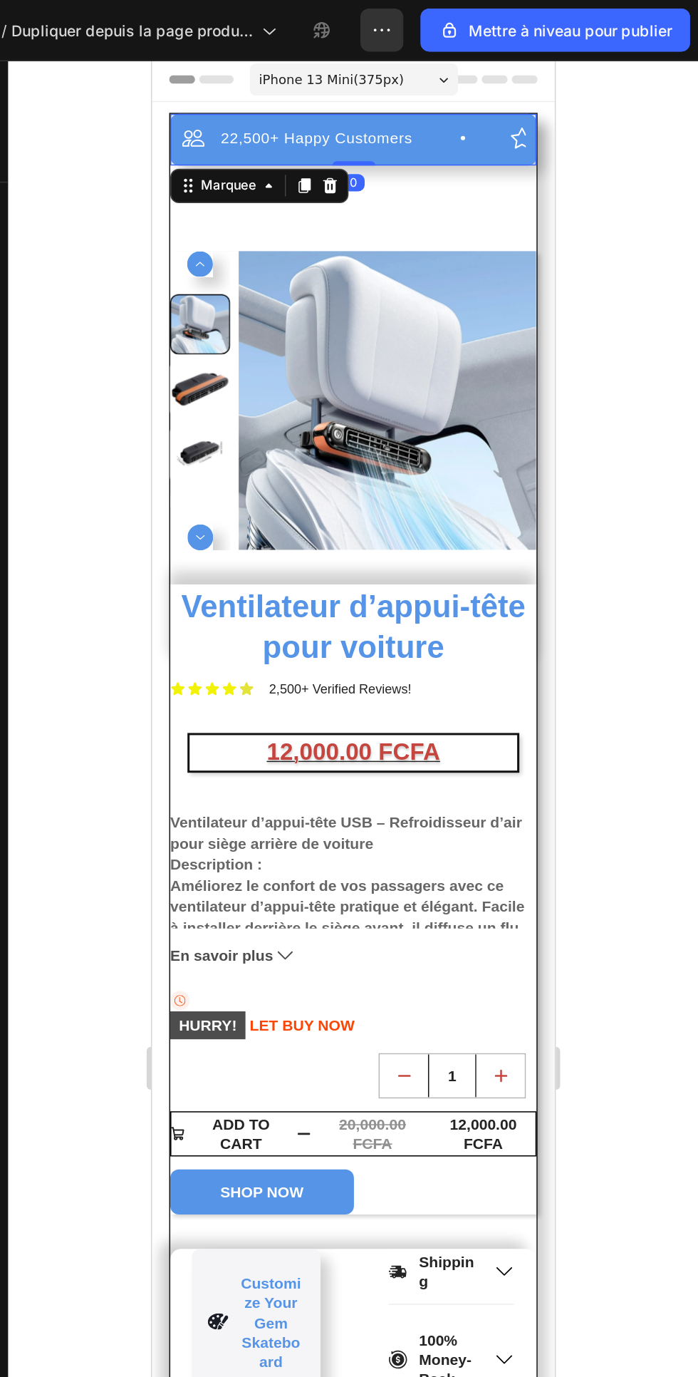
click at [355, 111] on div "22,500+ Happy Customers Item List" at bounding box center [281, 111] width 218 height 17
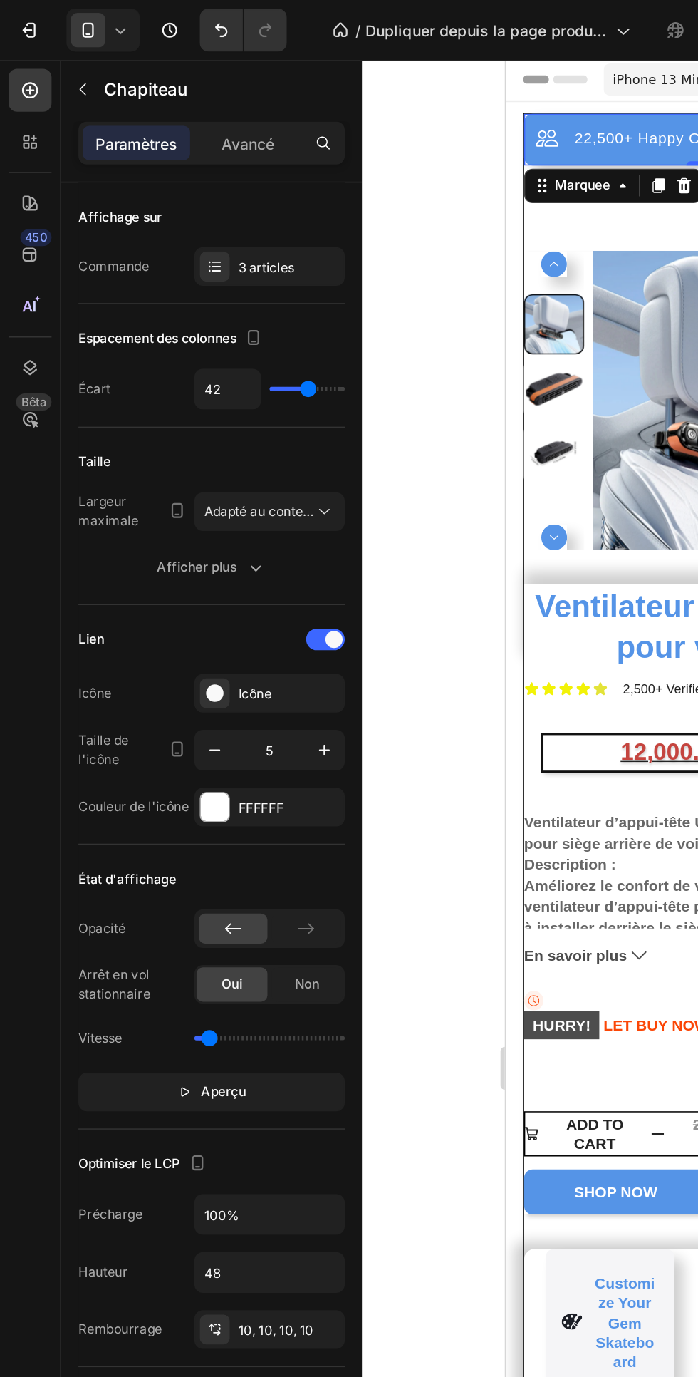
click at [200, 338] on font "Adapté au contenu" at bounding box center [173, 339] width 76 height 11
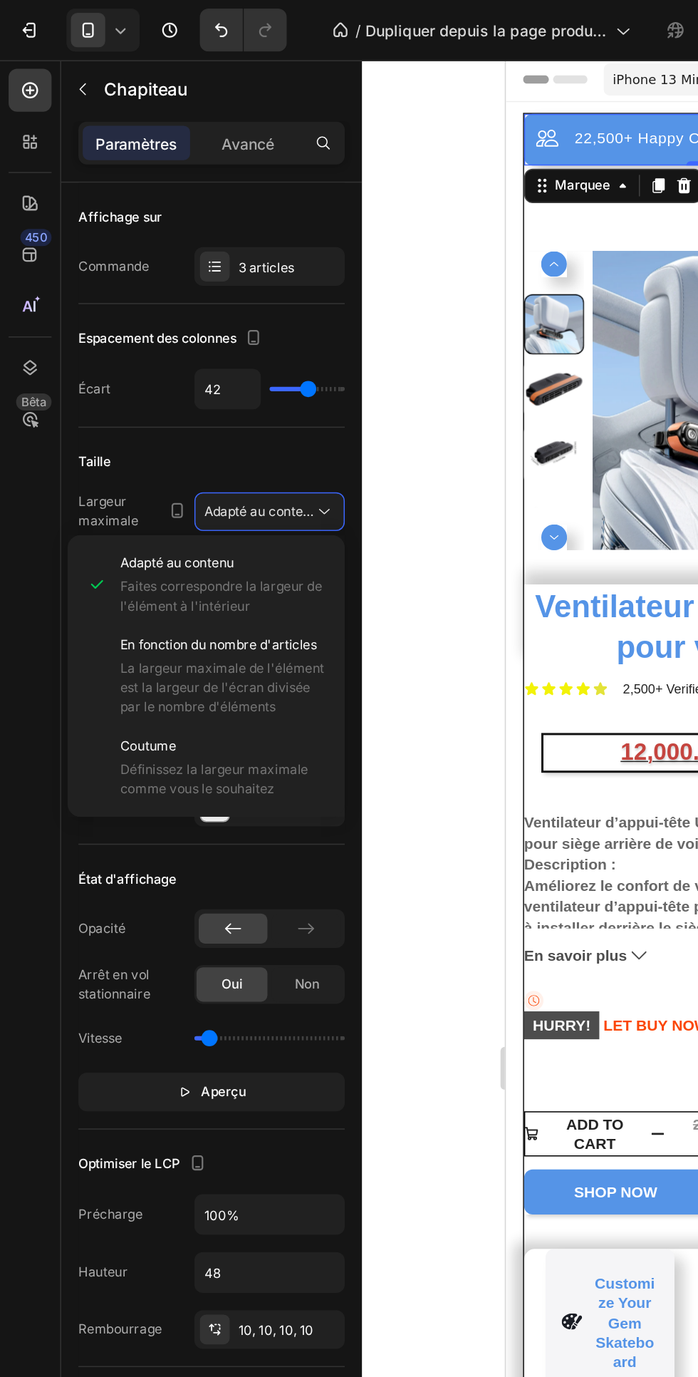
click at [177, 438] on font "La largeur maximale de l'élément est la largeur de l'écran divisée par le nombr…" at bounding box center [147, 456] width 135 height 36
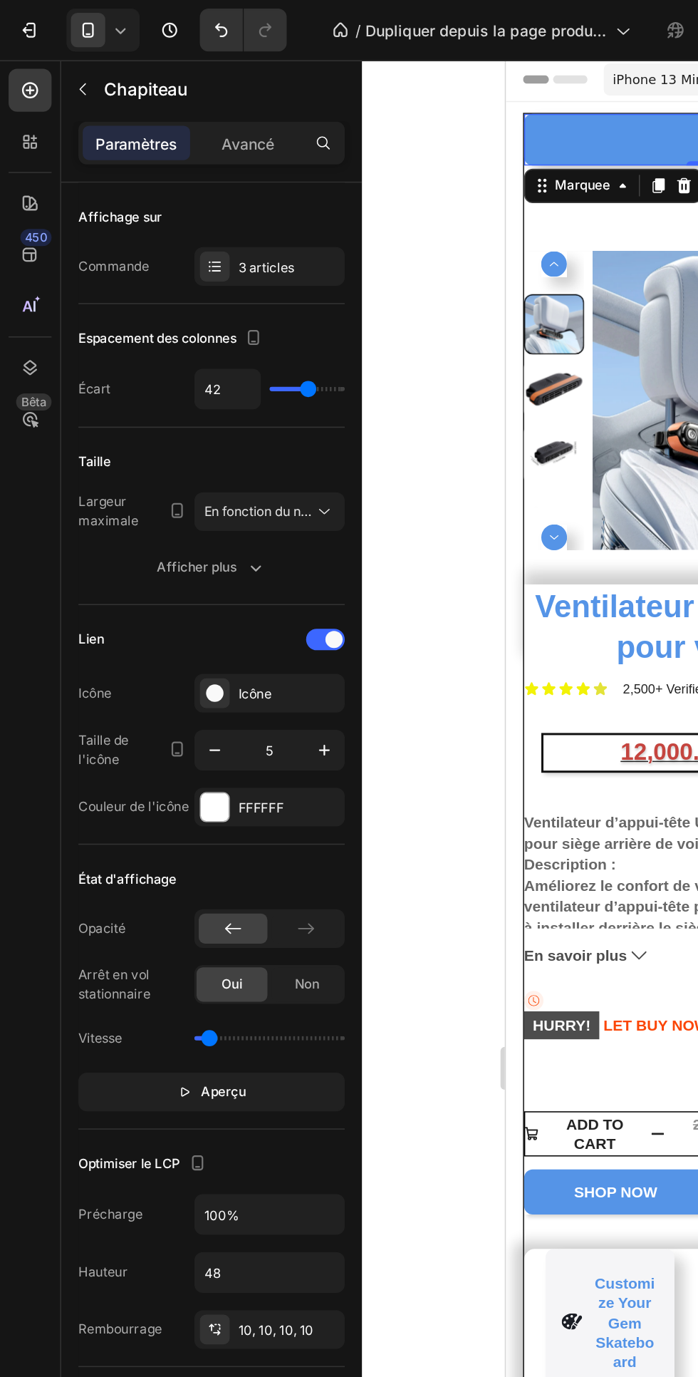
click at [198, 339] on font "En fonction du nombre d'articles" at bounding box center [200, 339] width 130 height 11
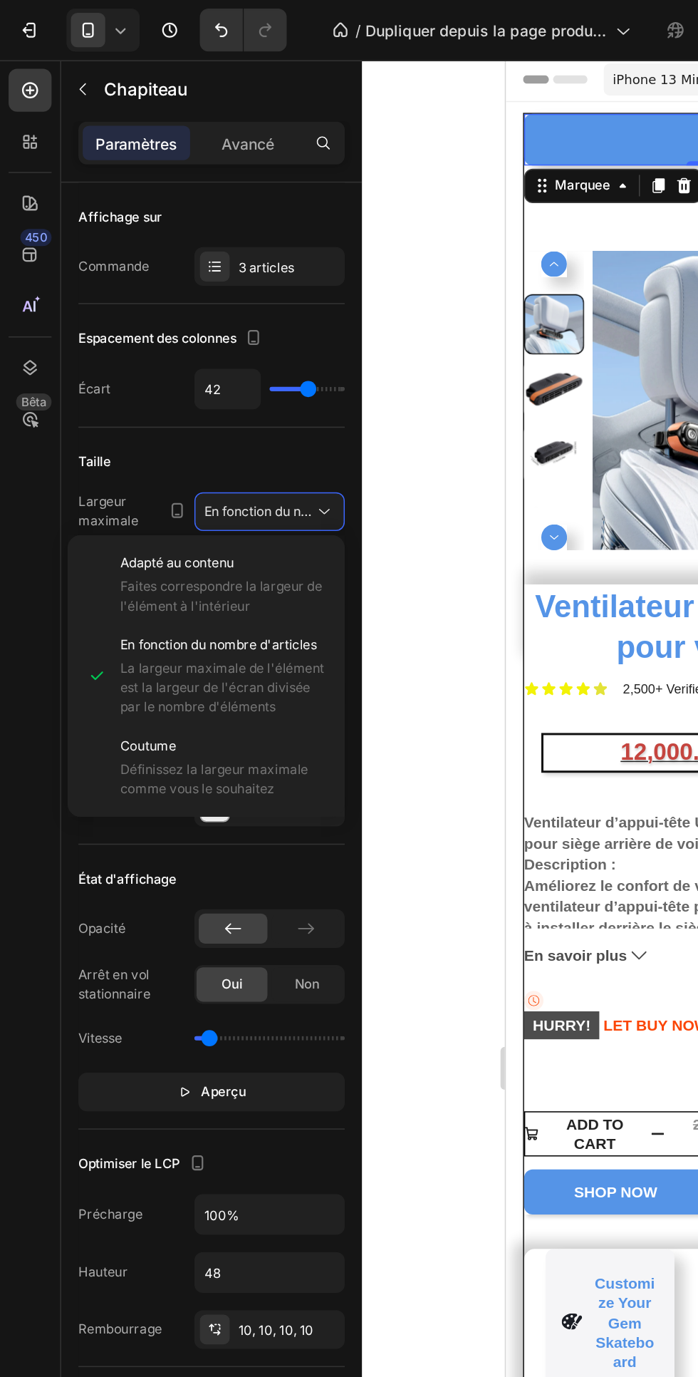
click at [144, 375] on font "Adapté au contenu" at bounding box center [118, 373] width 76 height 11
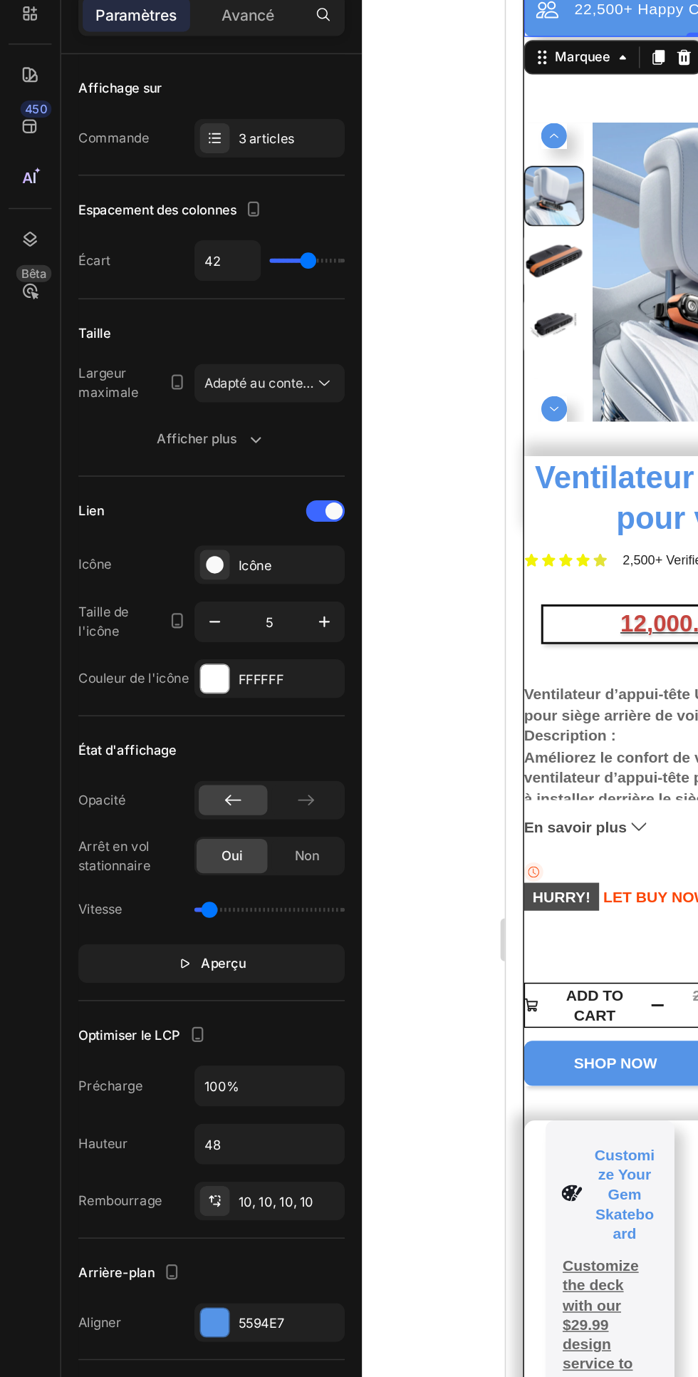
click at [180, 724] on button "Aperçu" at bounding box center [140, 724] width 177 height 26
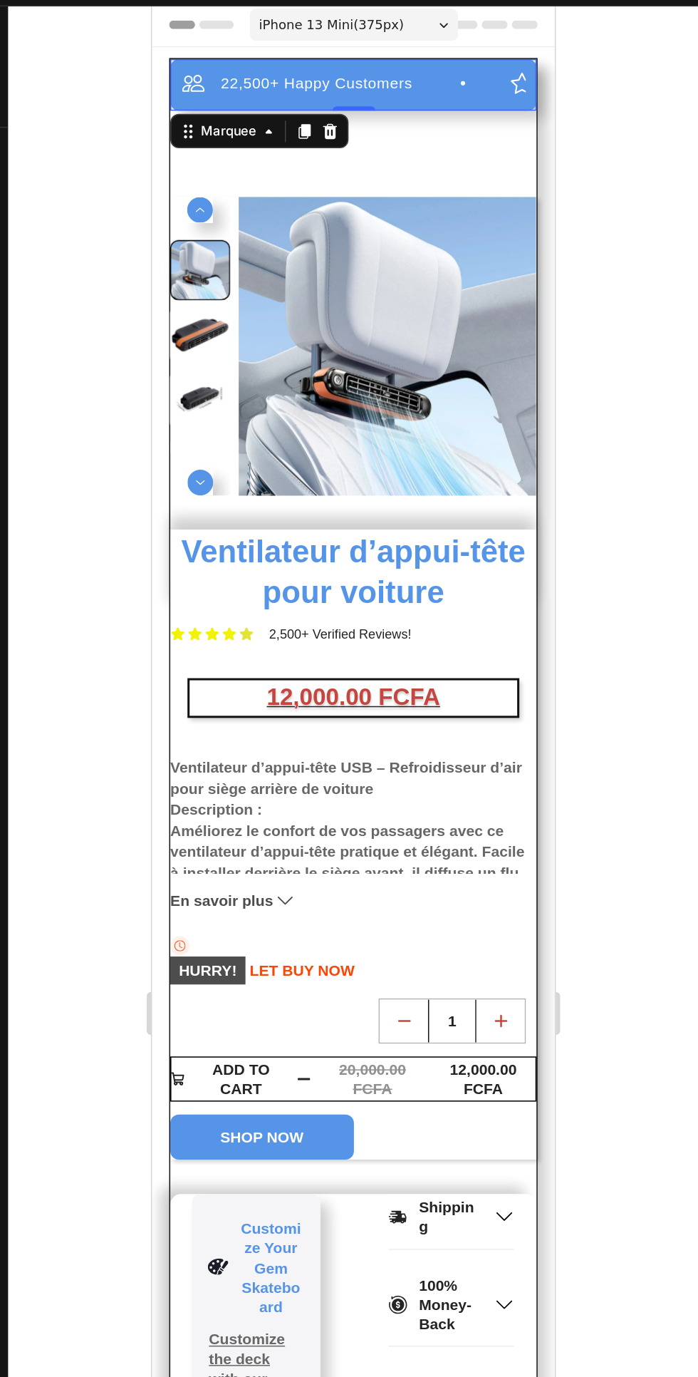
click at [319, 117] on div "22,500+ Happy Customers Item List +700 5-Start Review Item List 30 Day Guarante…" at bounding box center [285, 567] width 243 height 1053
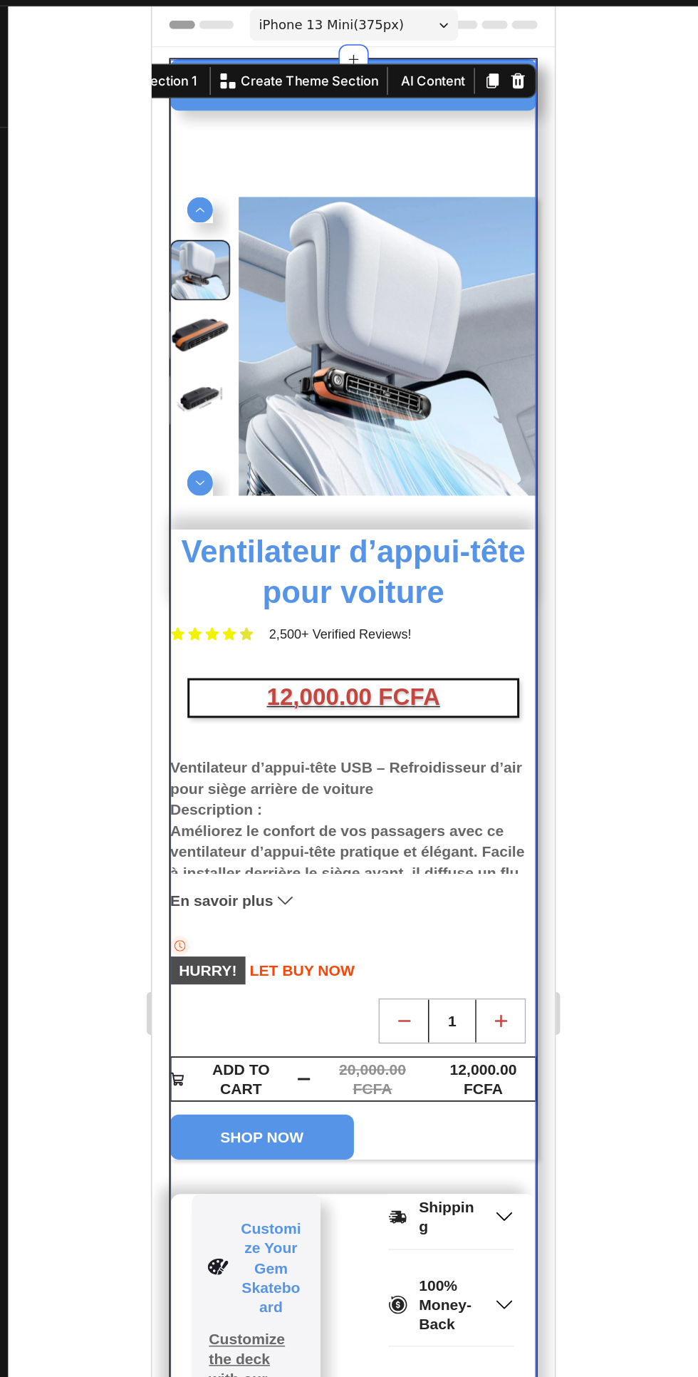
click at [290, 111] on div "22,500+ Happy Customers Item List +700 5-Start Review Item List 30 Day Guarante…" at bounding box center [285, 567] width 243 height 1053
click at [156, 91] on section "22,500+ Happy Customers Item List +700 5-Start Review Item List 30 Day Guarante…" at bounding box center [285, 567] width 267 height 1055
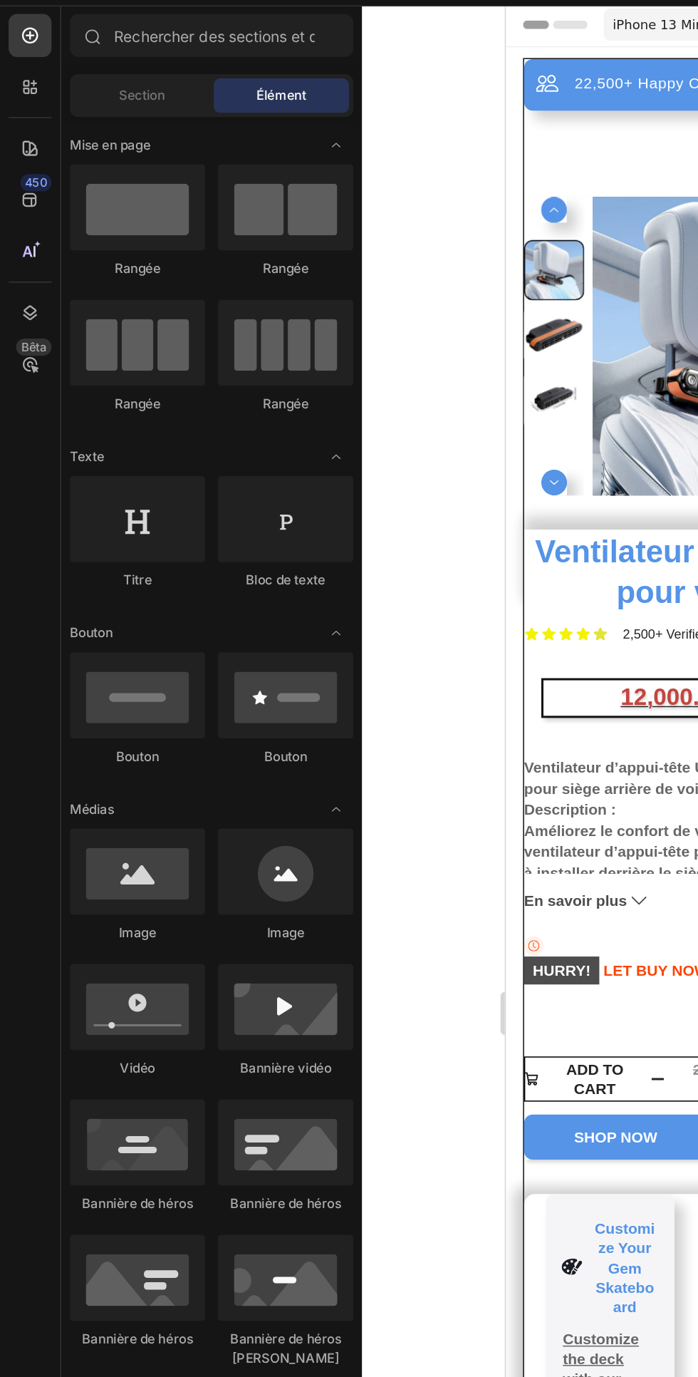
click at [509, 44] on section "22,500+ Happy Customers Item List +700 5-Start Review Item List 30 Day Guarante…" at bounding box center [639, 567] width 267 height 1055
click at [515, 89] on section "22,500+ Happy Customers Item List +700 5-Start Review Item List 30 Day Guarante…" at bounding box center [639, 567] width 267 height 1055
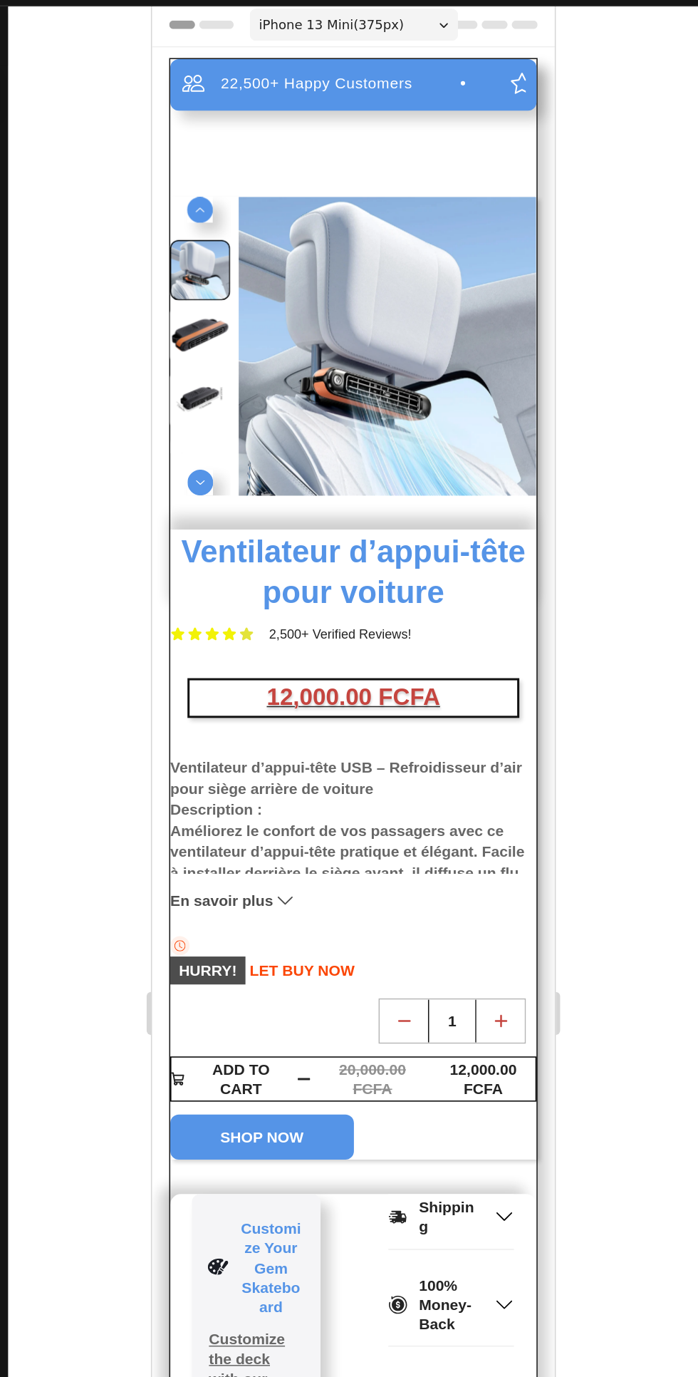
click at [406, 95] on div "22,500+ Happy Customers Item List +700 5-Start Review Item List 30 Day Guarante…" at bounding box center [285, 567] width 243 height 1053
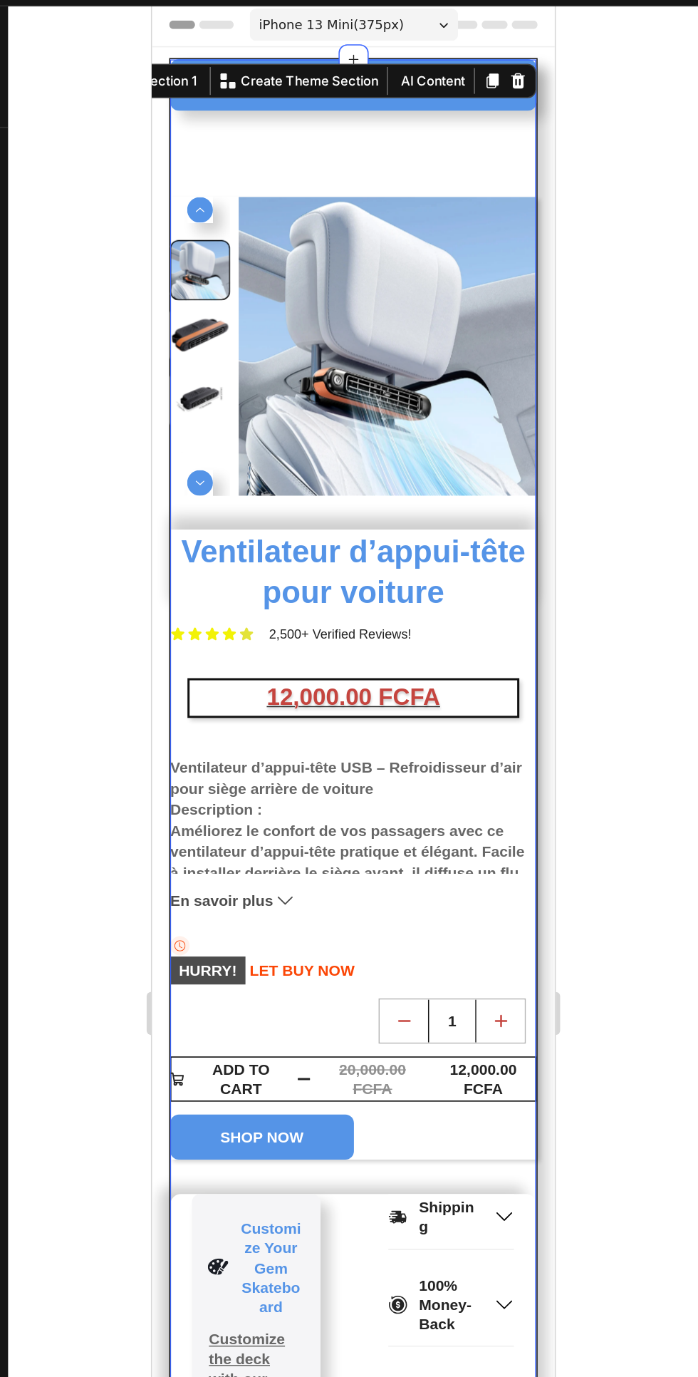
click at [287, 107] on div "22,500+ Happy Customers Item List +700 5-Start Review Item List 30 Day Guarante…" at bounding box center [285, 567] width 243 height 1053
click at [284, 136] on img at bounding box center [309, 231] width 198 height 198
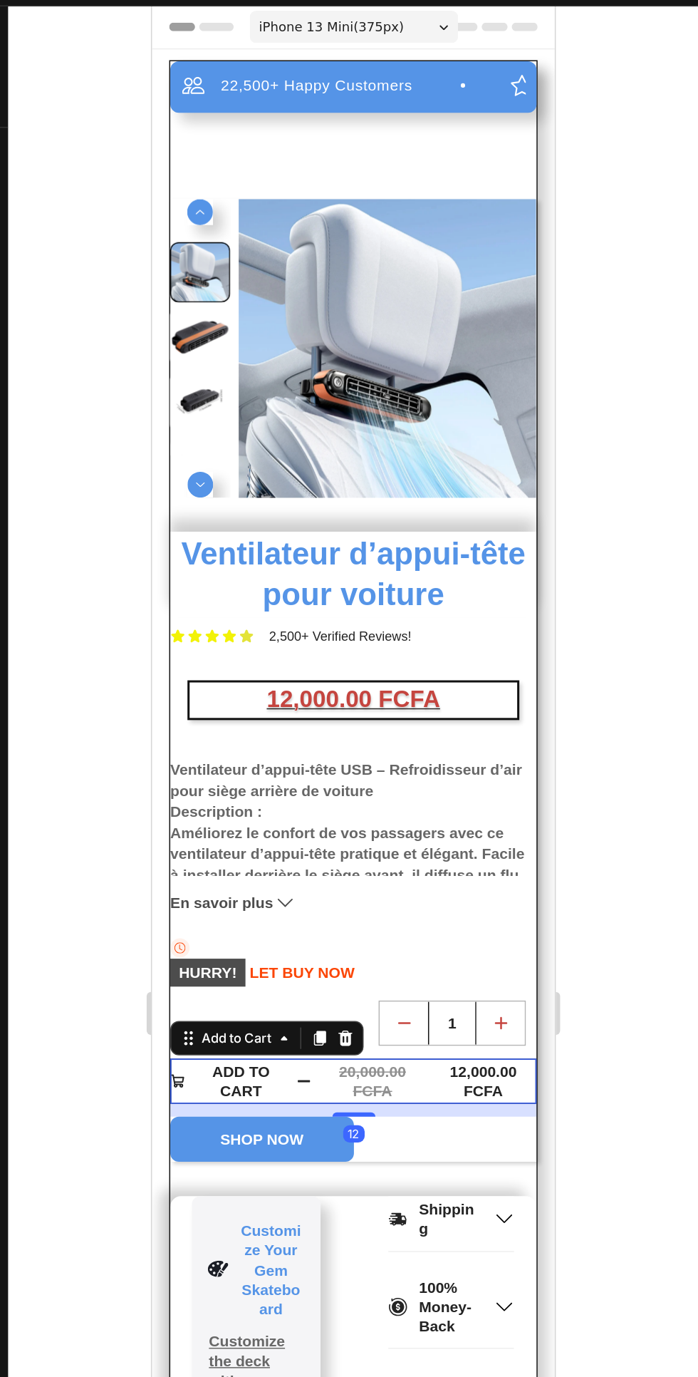
click at [290, 355] on h1 "Ventilateur d’appui-tête pour voiture" at bounding box center [285, 382] width 243 height 56
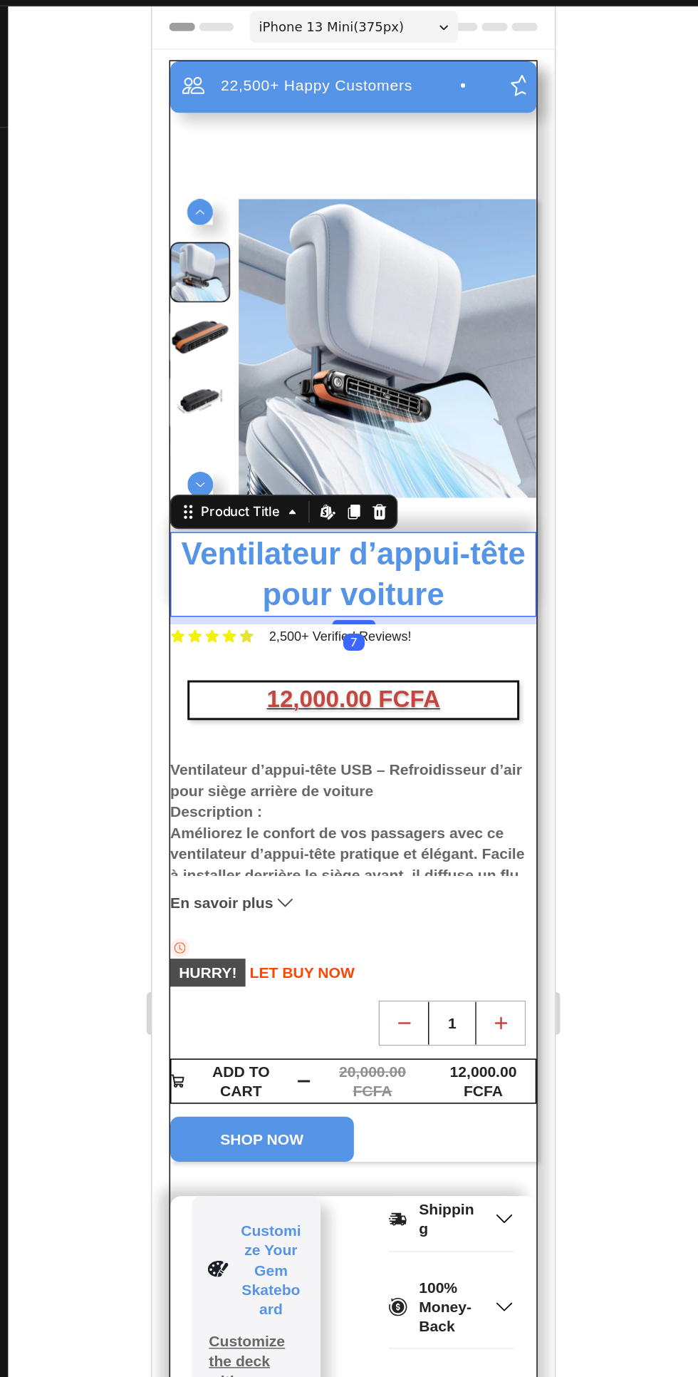
click at [226, 253] on img at bounding box center [309, 232] width 198 height 198
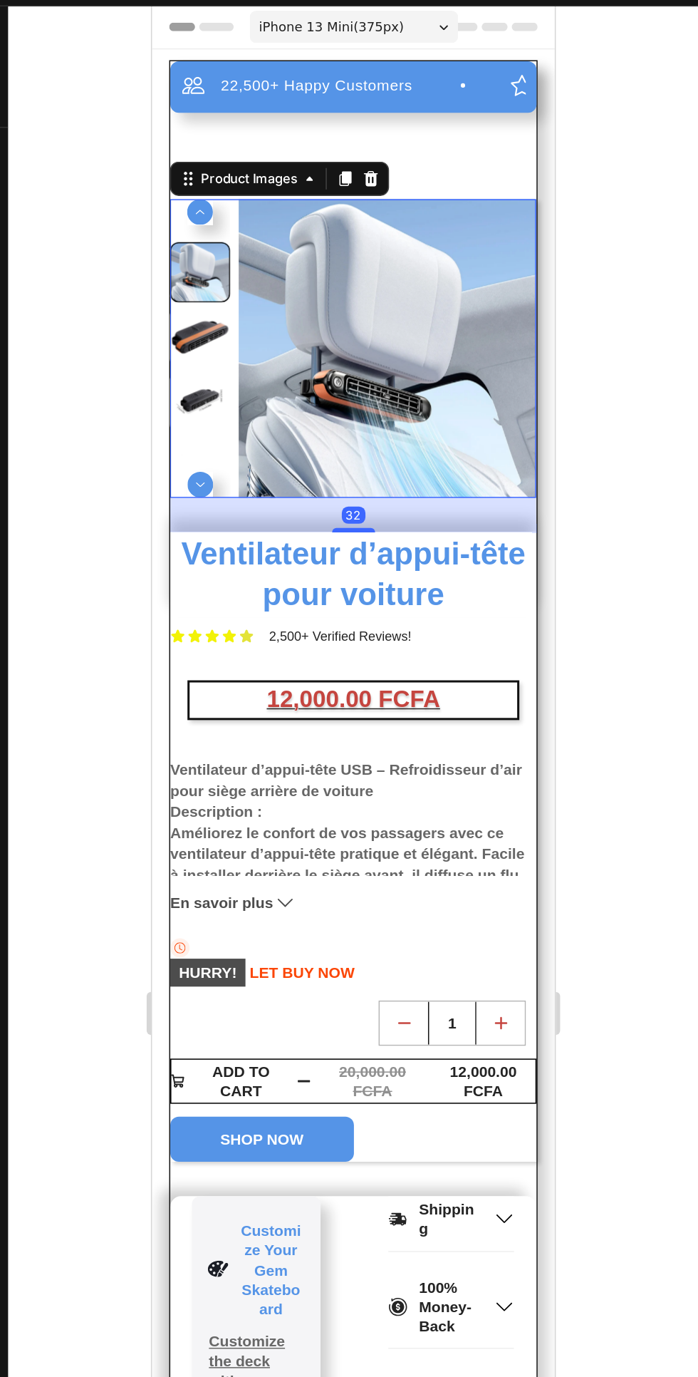
click at [291, 325] on img at bounding box center [309, 232] width 198 height 198
click at [283, 351] on div at bounding box center [286, 352] width 29 height 3
click at [180, 121] on icon at bounding box center [175, 119] width 11 height 11
click at [184, 91] on div "Product" at bounding box center [189, 95] width 38 height 9
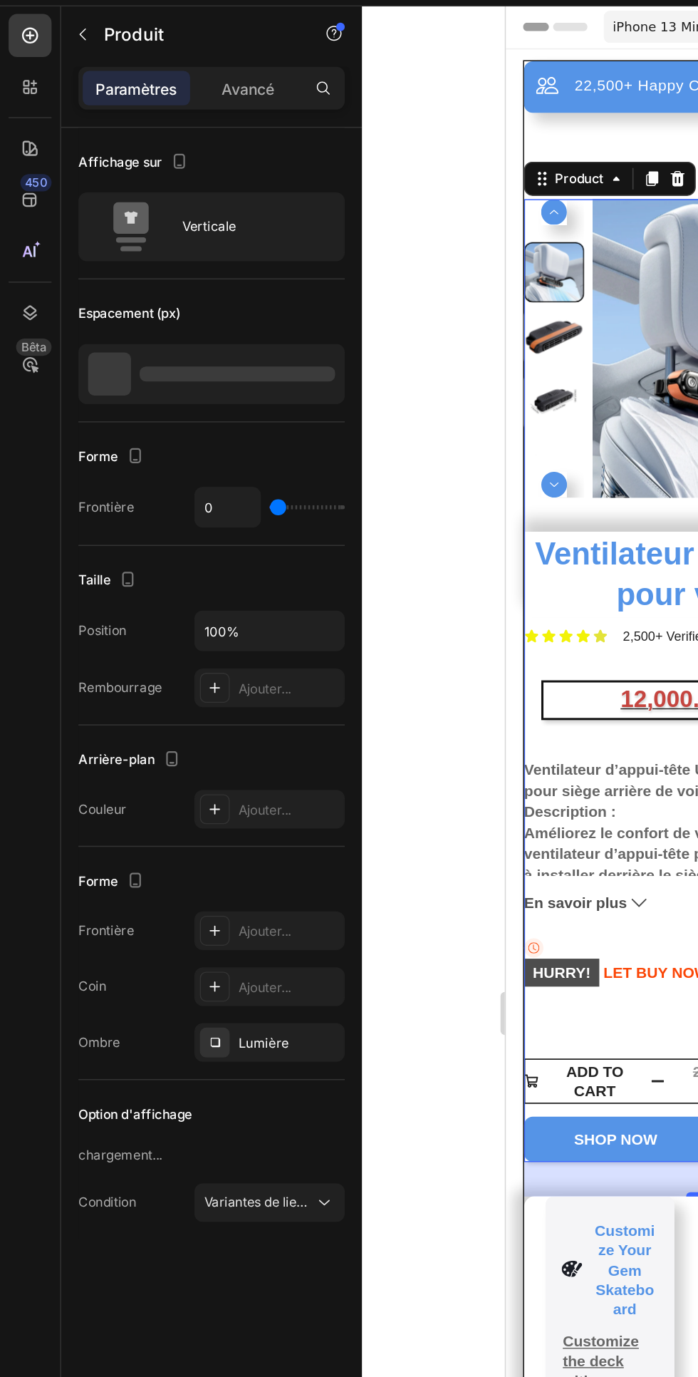
click at [167, 91] on font "Avancé" at bounding box center [165, 95] width 35 height 12
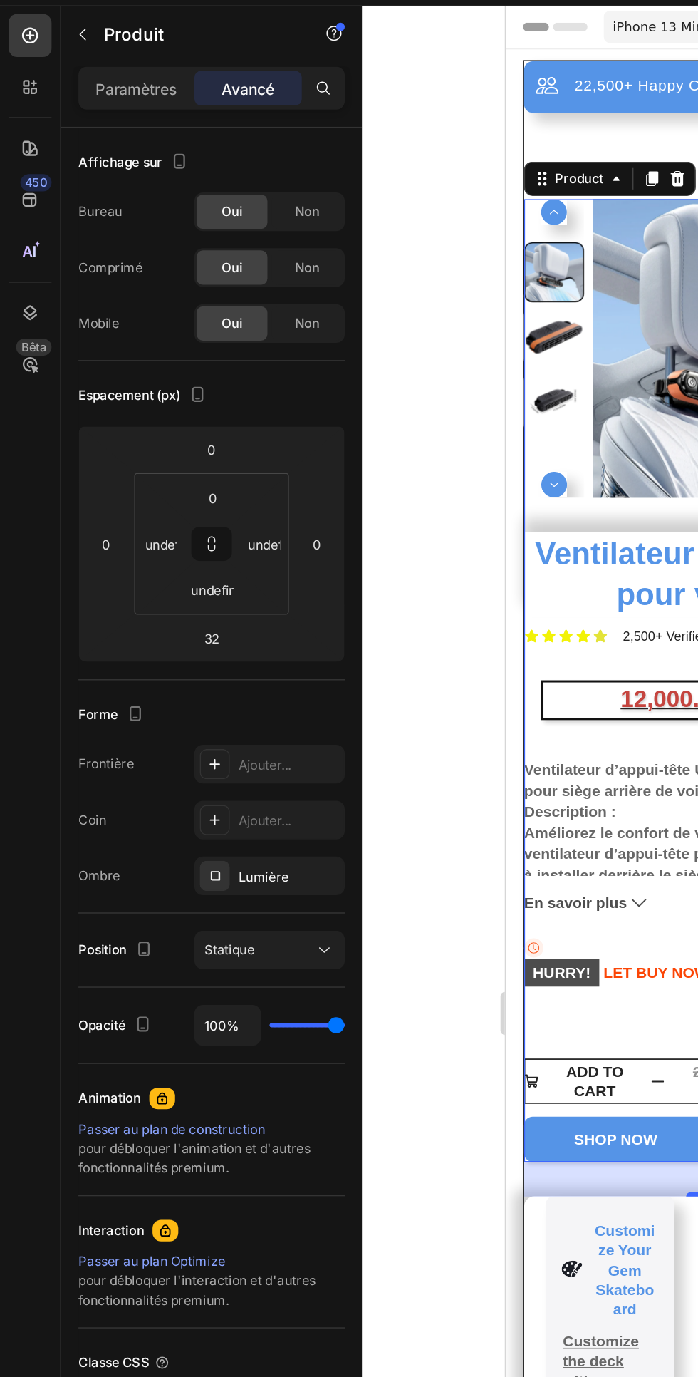
click at [88, 92] on font "Paramètres" at bounding box center [90, 95] width 54 height 12
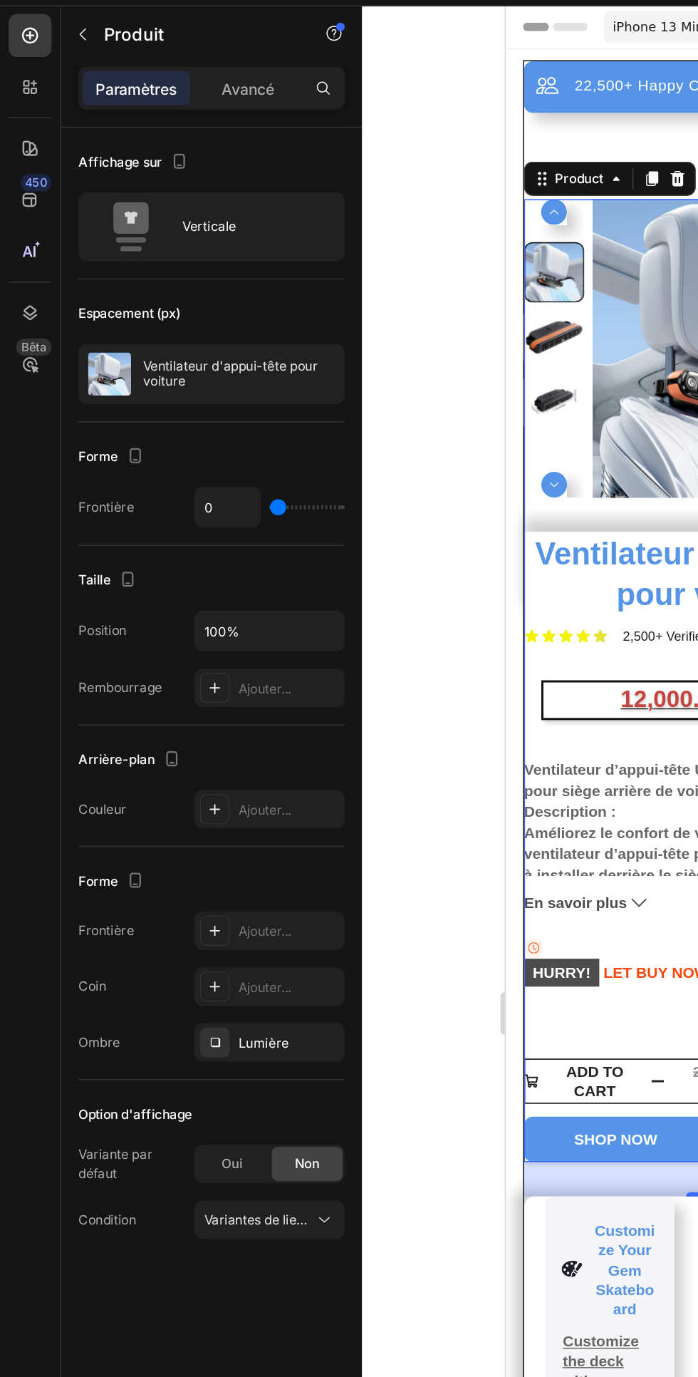
type input "35"
click at [201, 371] on input "range" at bounding box center [204, 372] width 50 height 3
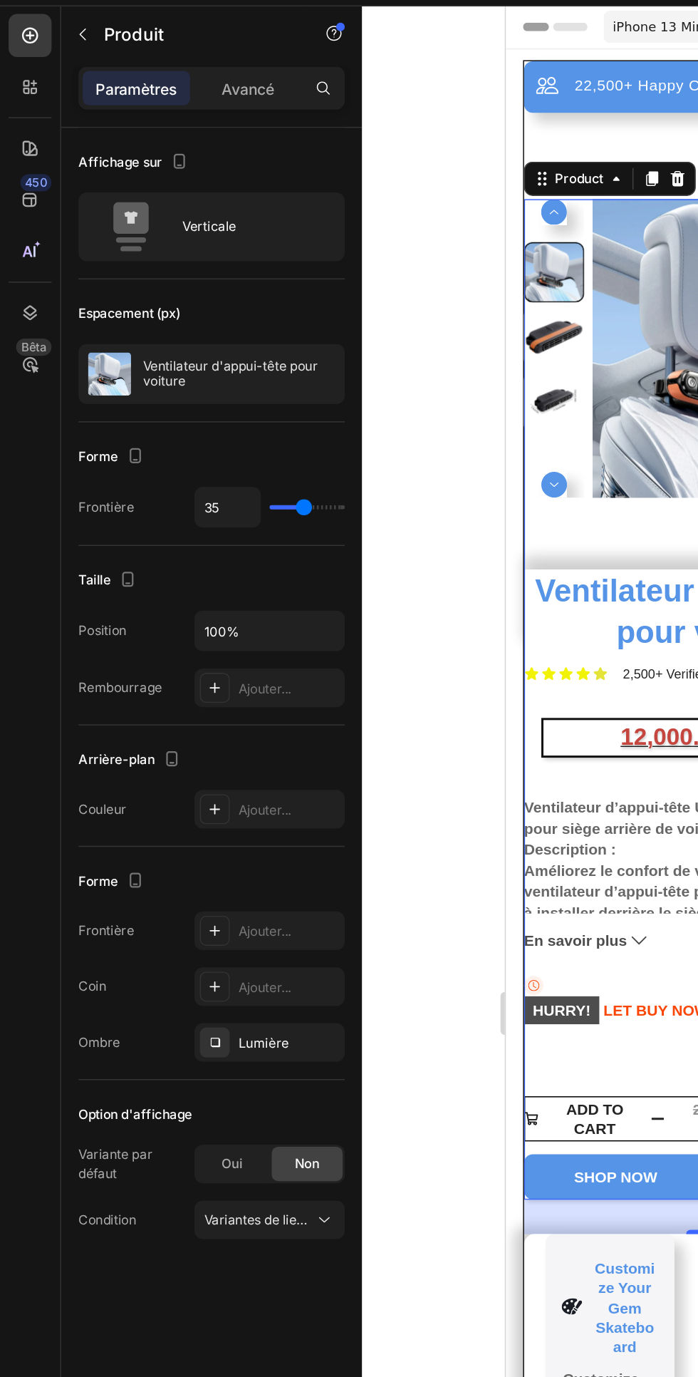
type input "36"
type input "48"
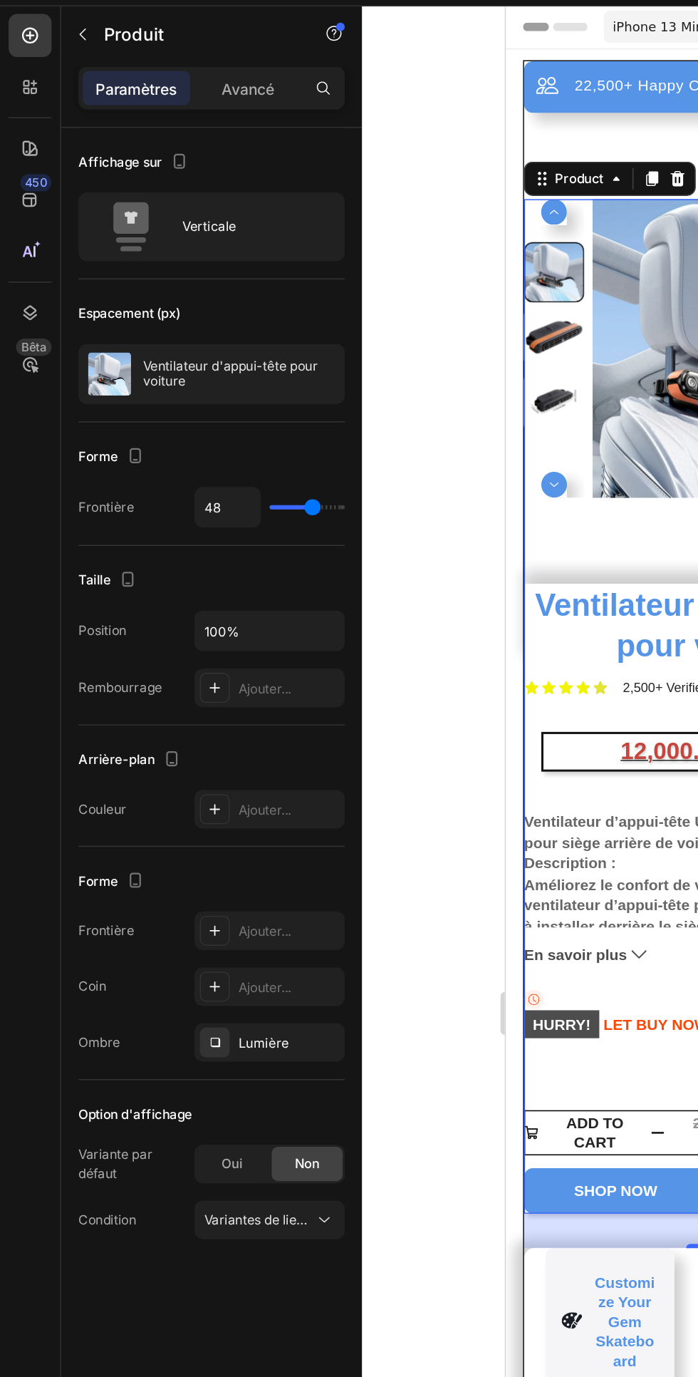
type input "48"
click at [162, 373] on input "48" at bounding box center [151, 373] width 43 height 26
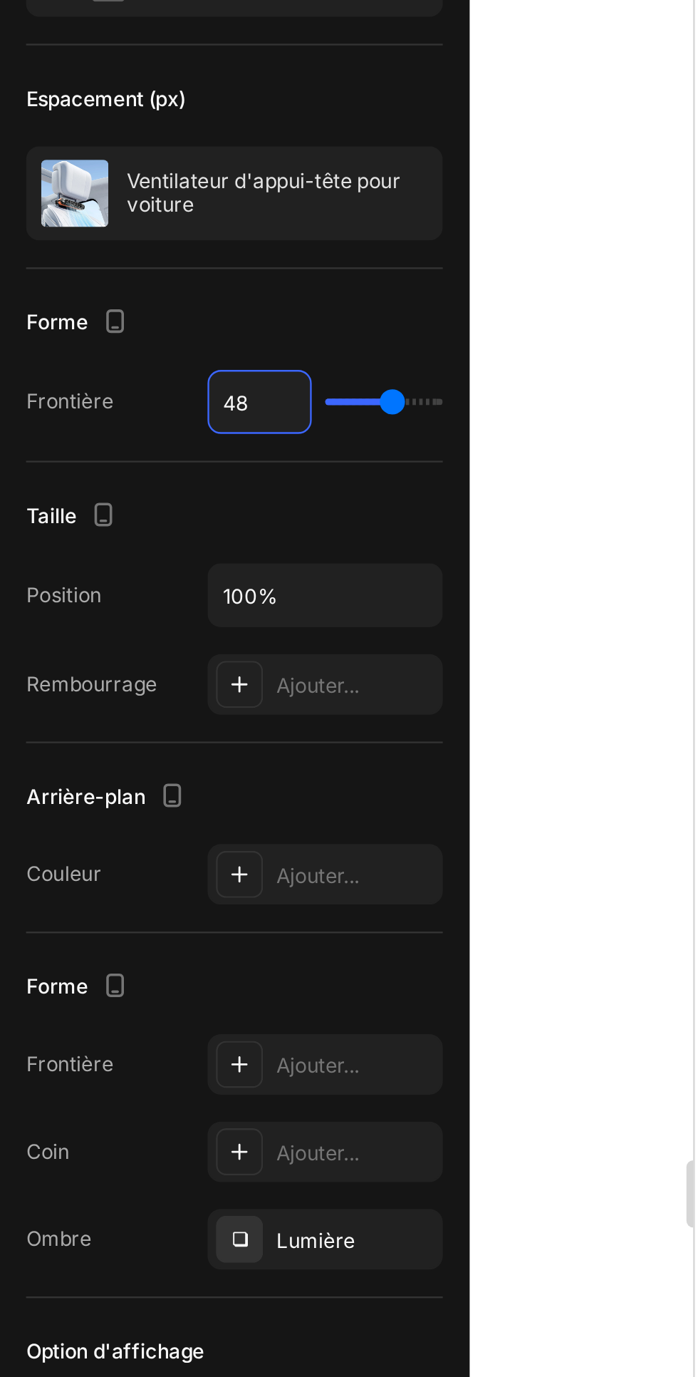
click at [167, 414] on div "Taille" at bounding box center [140, 421] width 177 height 23
type input "55"
type input "0"
click at [180, 371] on input "range" at bounding box center [204, 372] width 50 height 3
type input "0"
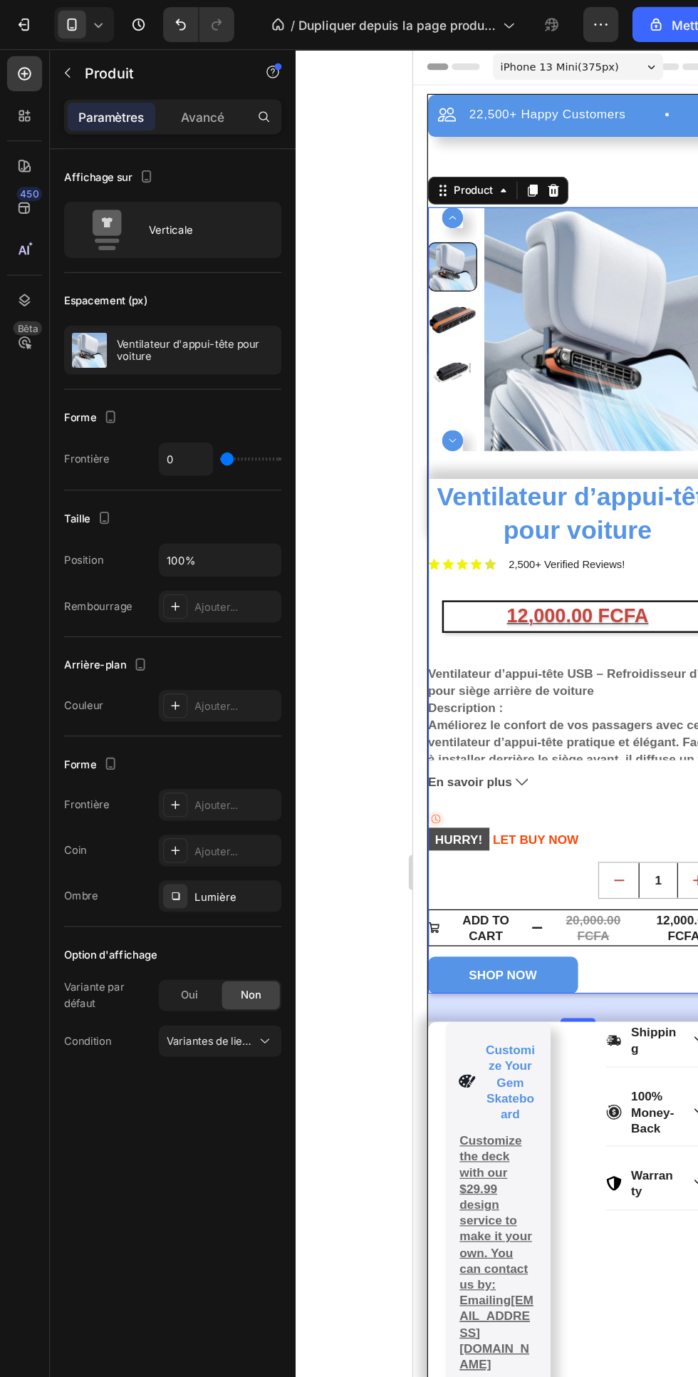
click at [316, 505] on div at bounding box center [469, 708] width 458 height 1337
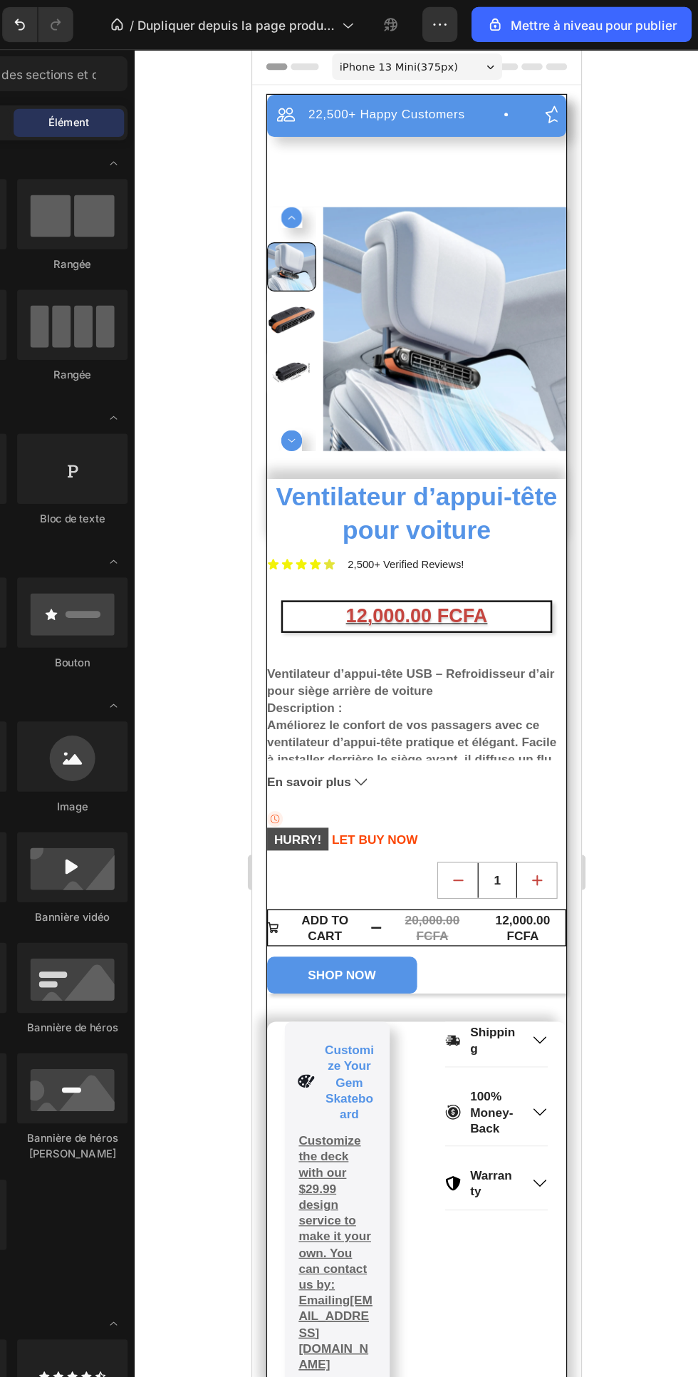
click at [480, 723] on icon "increment" at bounding box center [483, 723] width 7 height 7
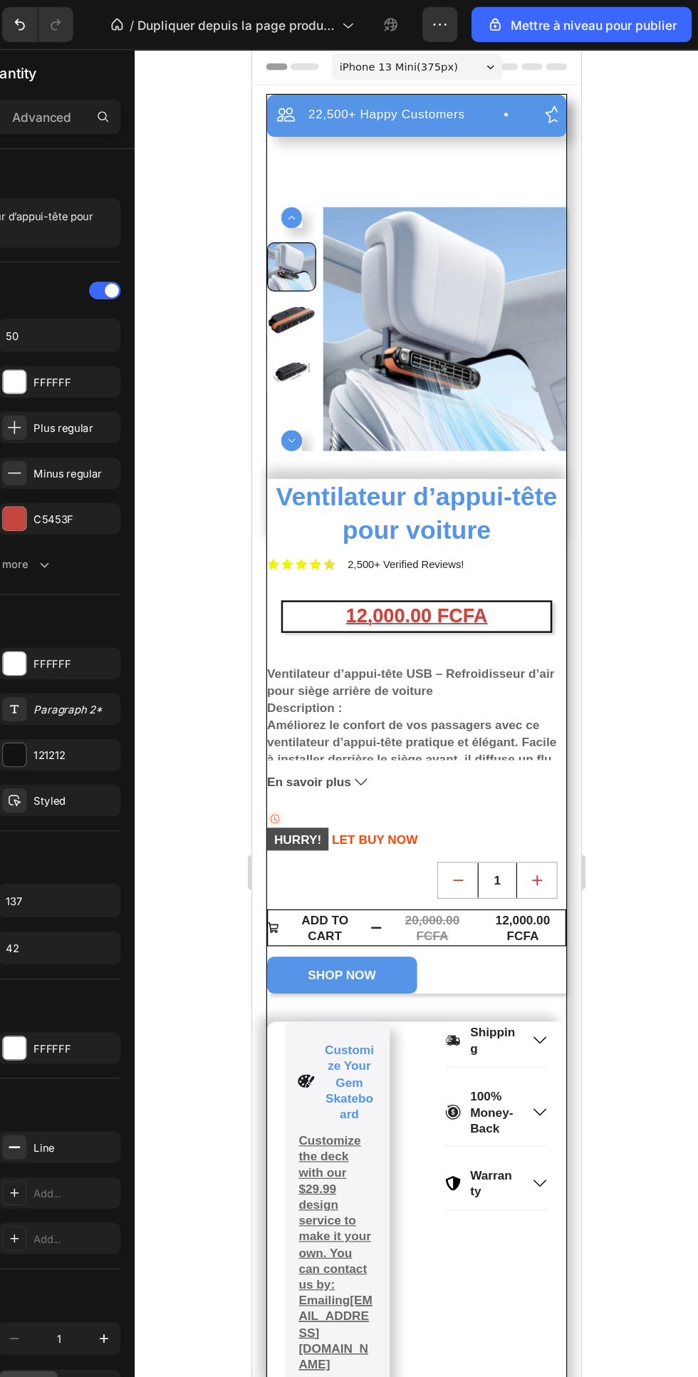
type input "2"
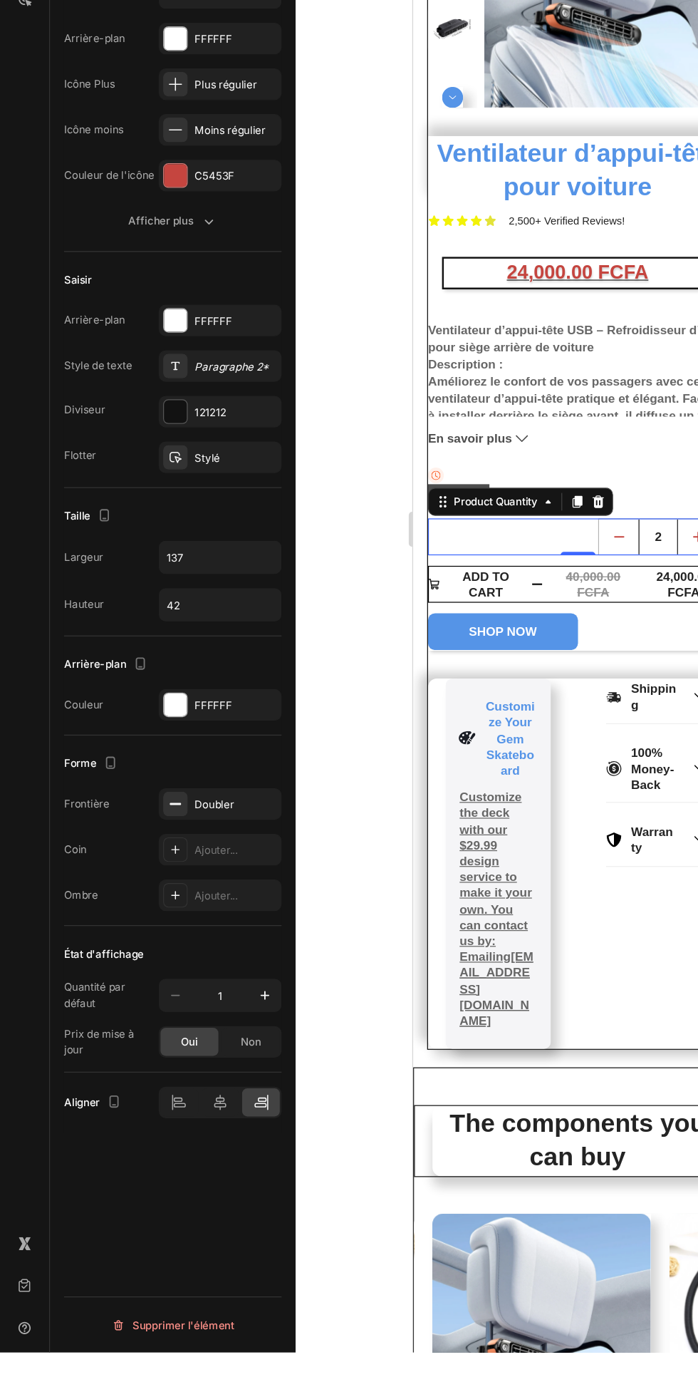
click at [178, 1174] on icon at bounding box center [179, 1173] width 10 height 13
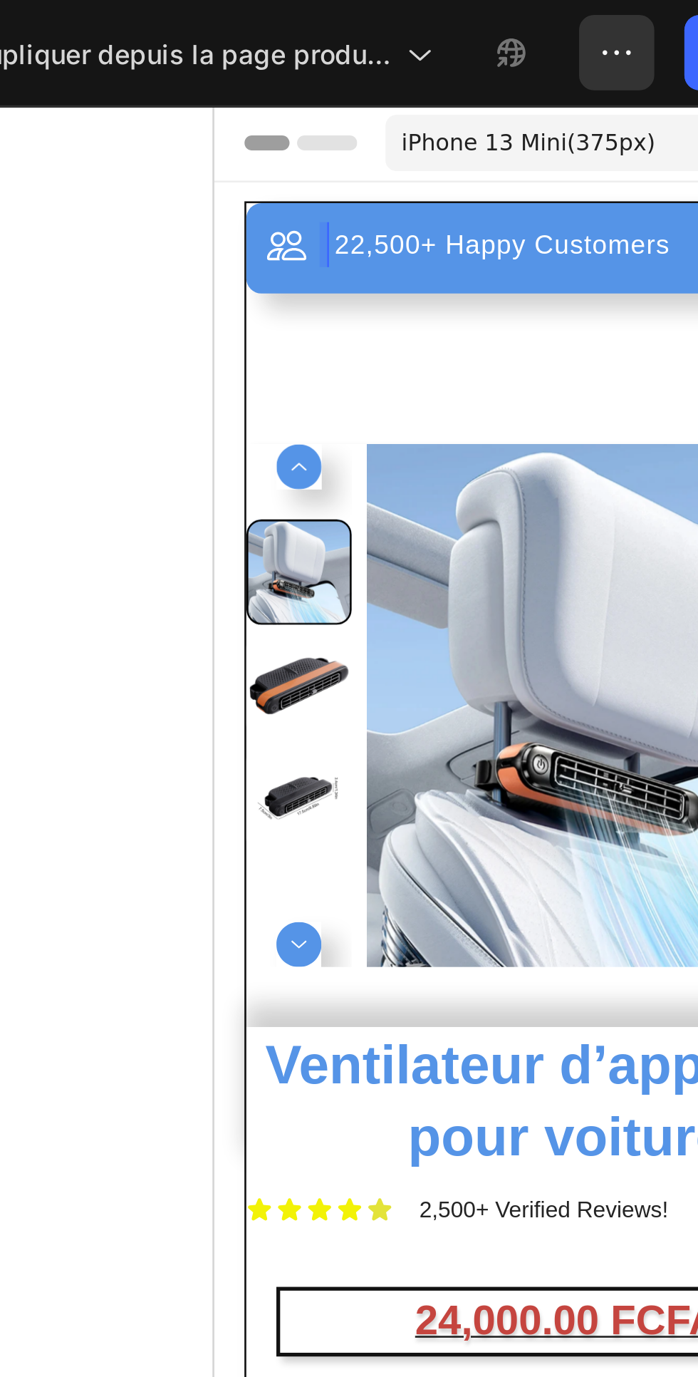
click at [227, 149] on div "22,500+ Happy Customers Item List 0 +700 5-Start Review Item List 30 Day Guaran…" at bounding box center [347, 159] width 243 height 34
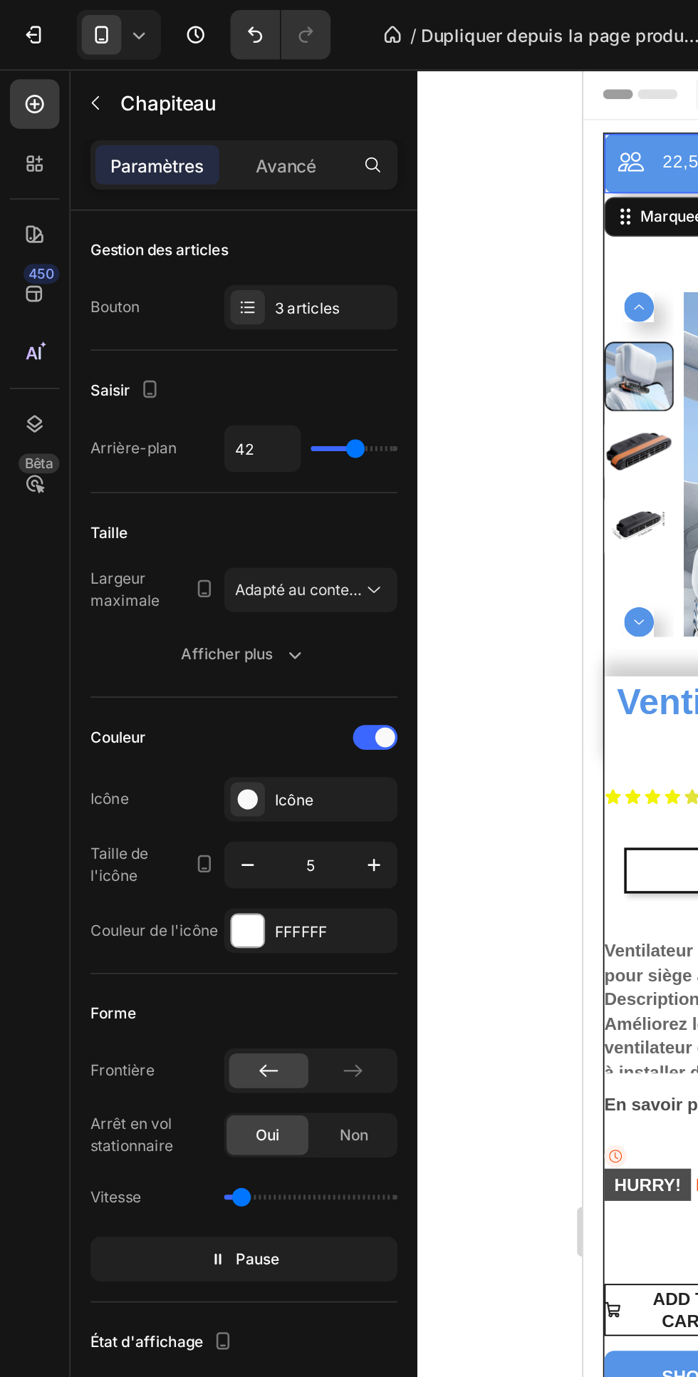
click at [162, 381] on div "Afficher plus" at bounding box center [140, 376] width 73 height 14
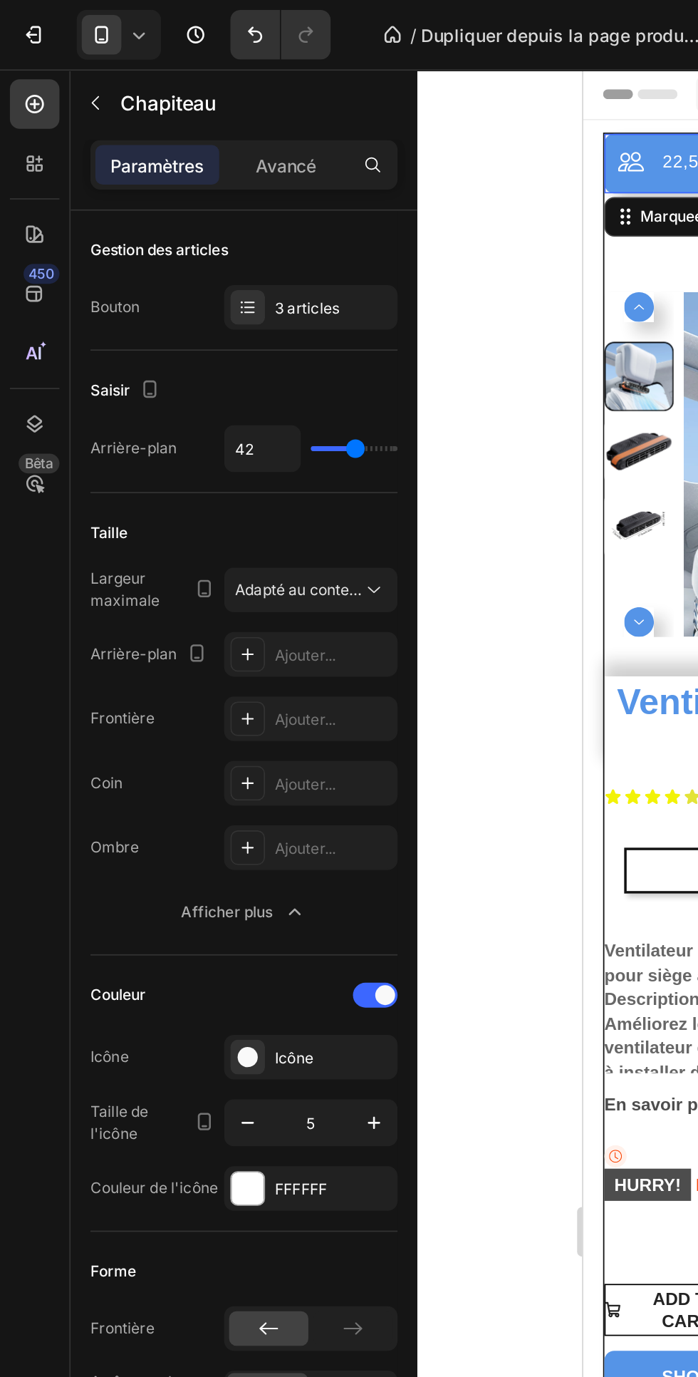
click at [212, 337] on icon at bounding box center [215, 339] width 14 height 14
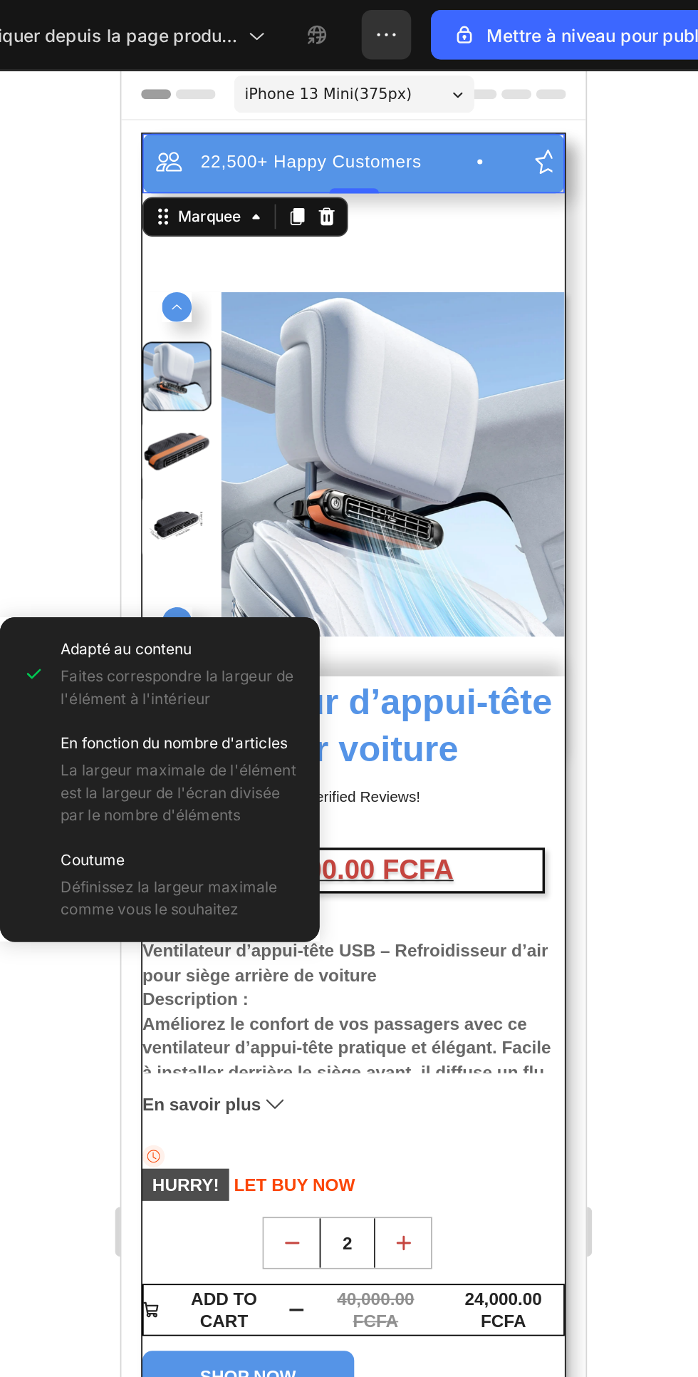
click at [218, 180] on div "22,500+ Happy Customers Item List +700 5-Start Review Item List 30 Day Guarante…" at bounding box center [254, 632] width 243 height 1053
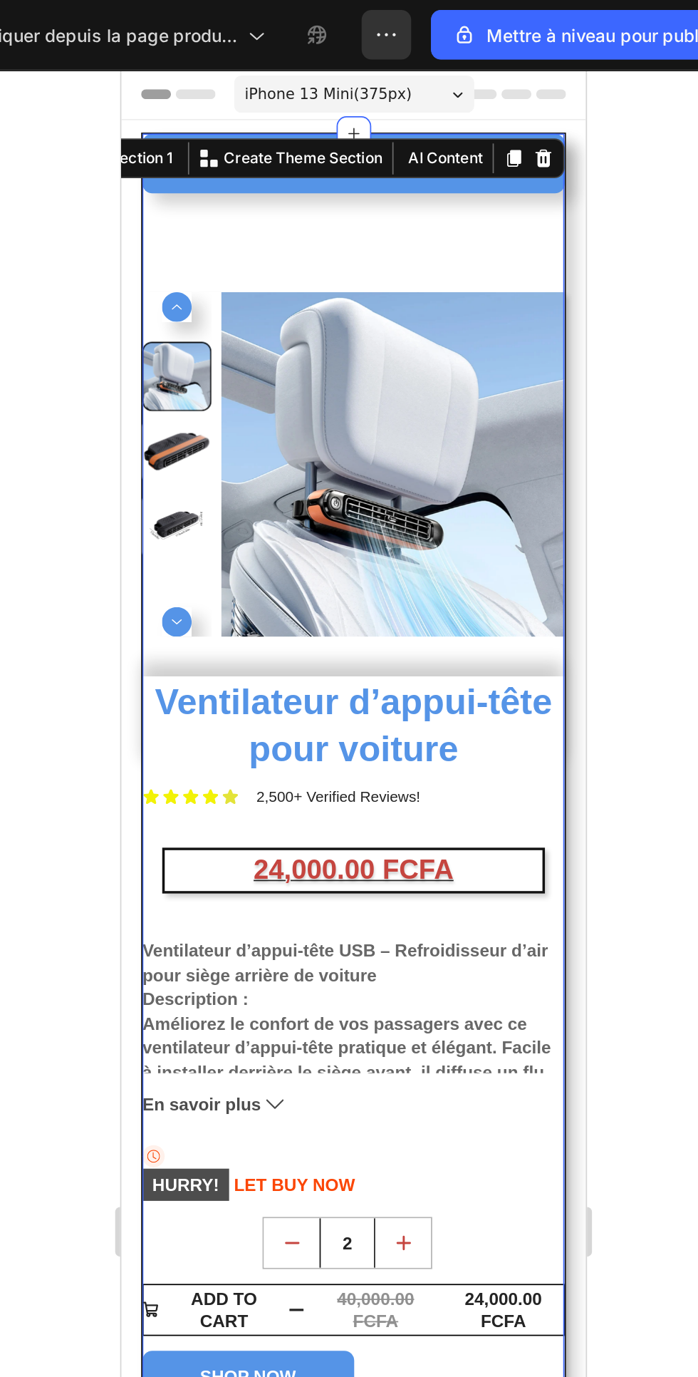
click at [238, 199] on img at bounding box center [278, 296] width 198 height 198
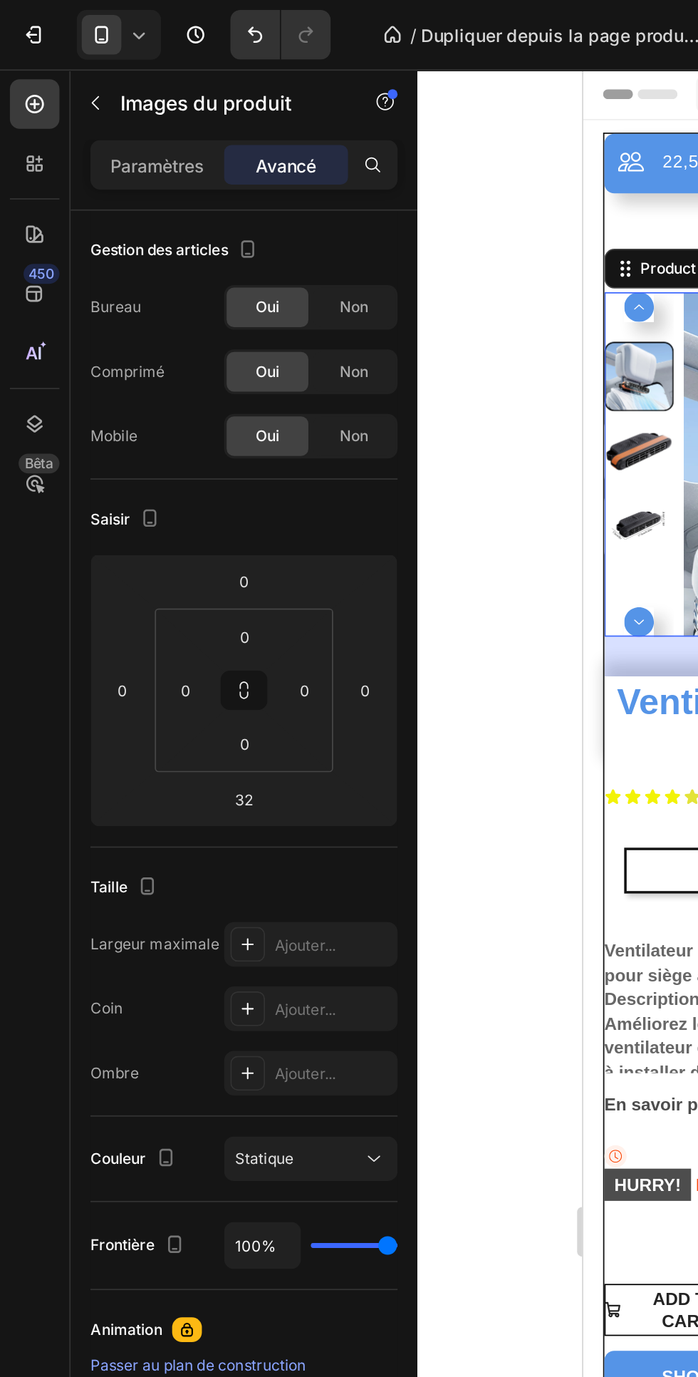
click at [92, 91] on font "Paramètres" at bounding box center [90, 95] width 54 height 12
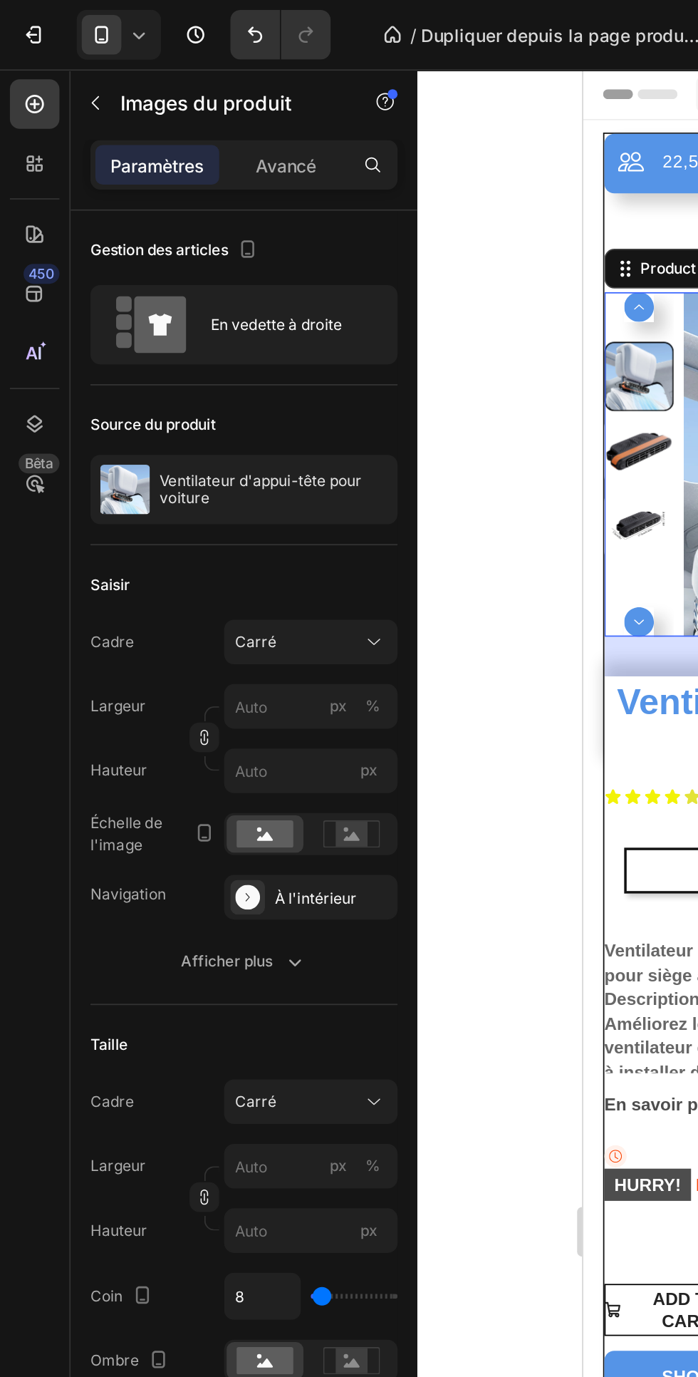
click at [99, 294] on div "Ventilateur d'appui-tête pour voiture" at bounding box center [140, 282] width 177 height 40
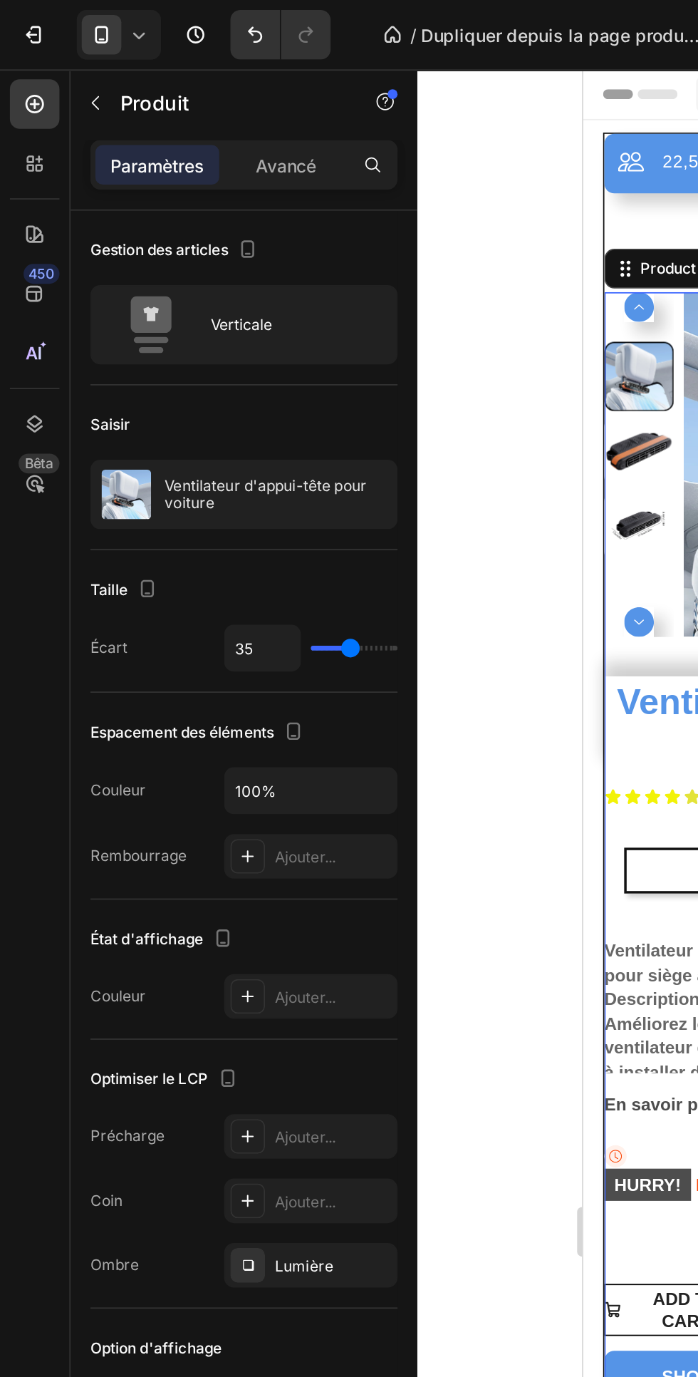
type input "36"
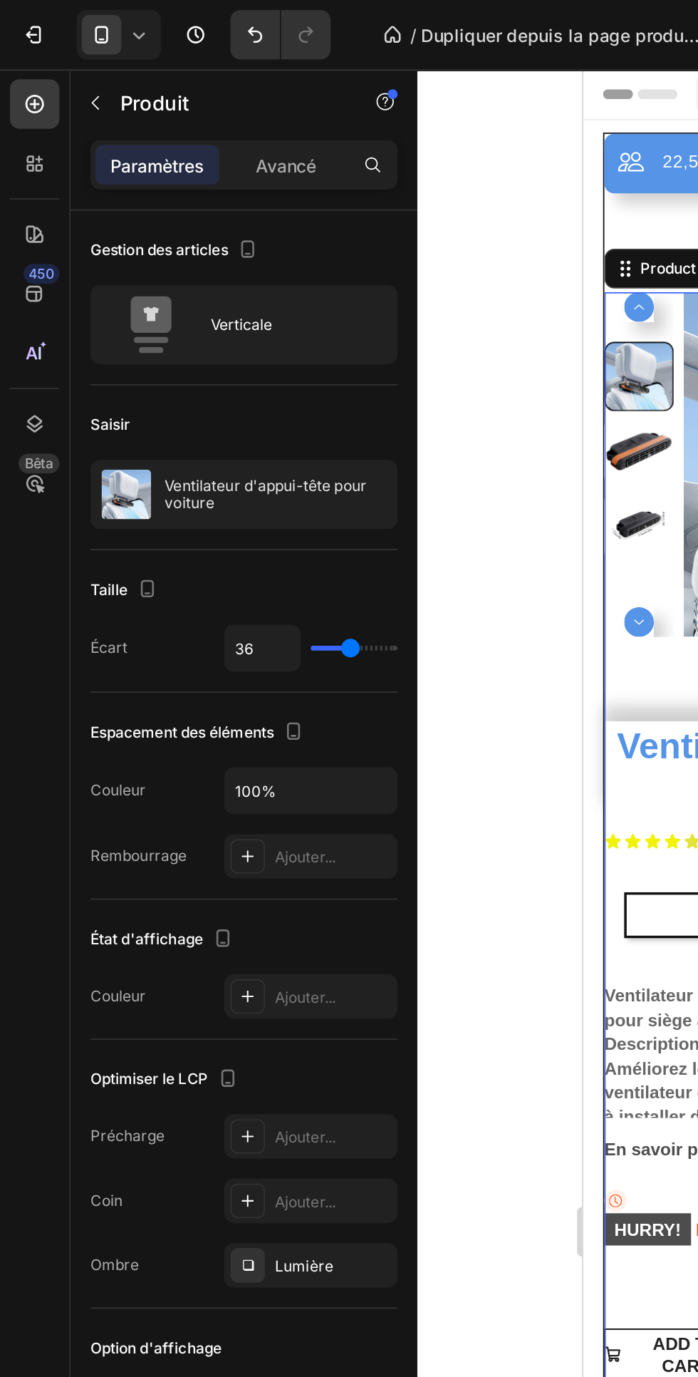
type input "2"
click at [185, 373] on input "range" at bounding box center [204, 372] width 50 height 3
type input "2"
type input "20"
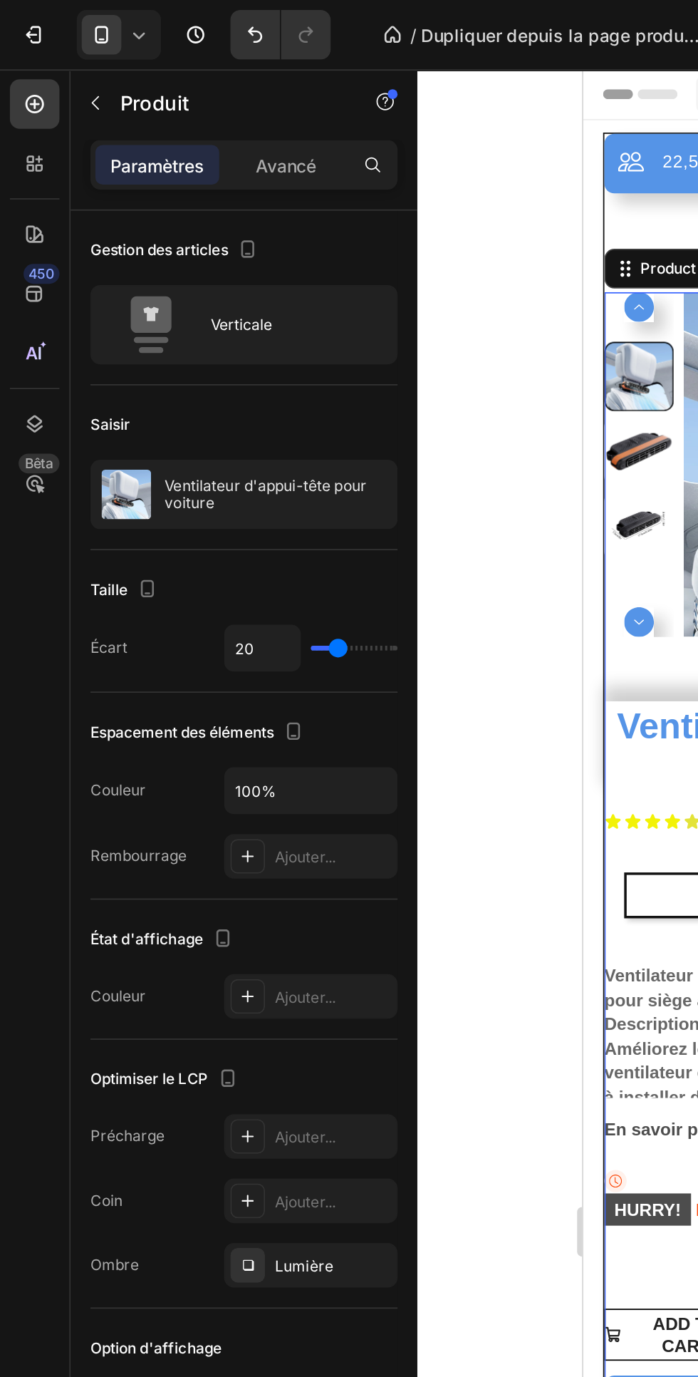
type input "19"
type input "18"
type input "0"
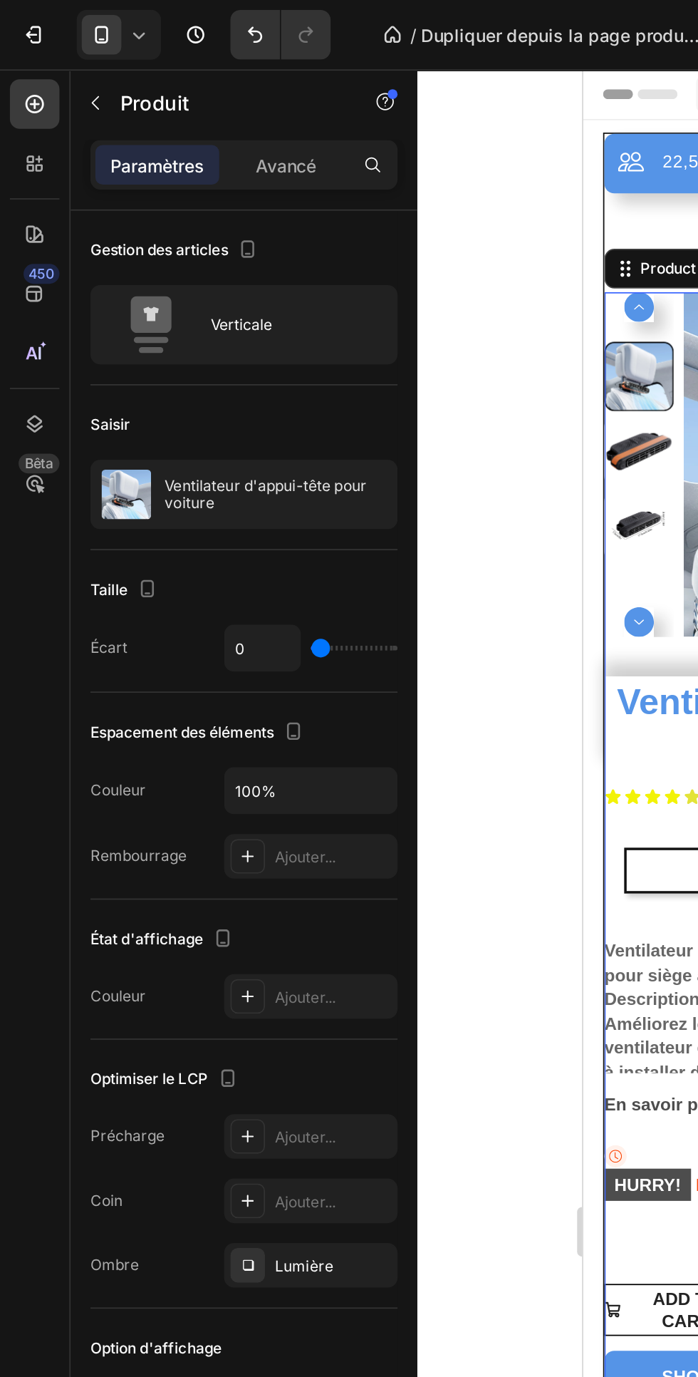
type input "33"
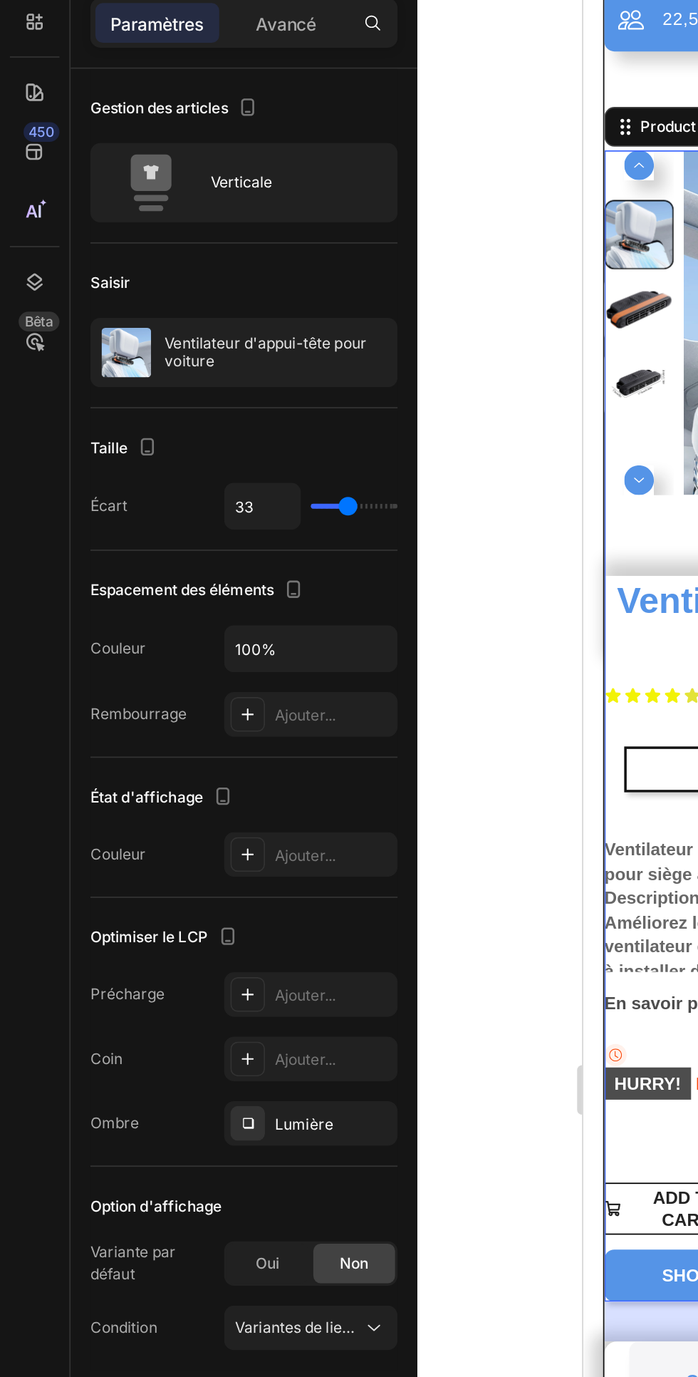
click at [213, 845] on icon at bounding box center [215, 846] width 7 height 4
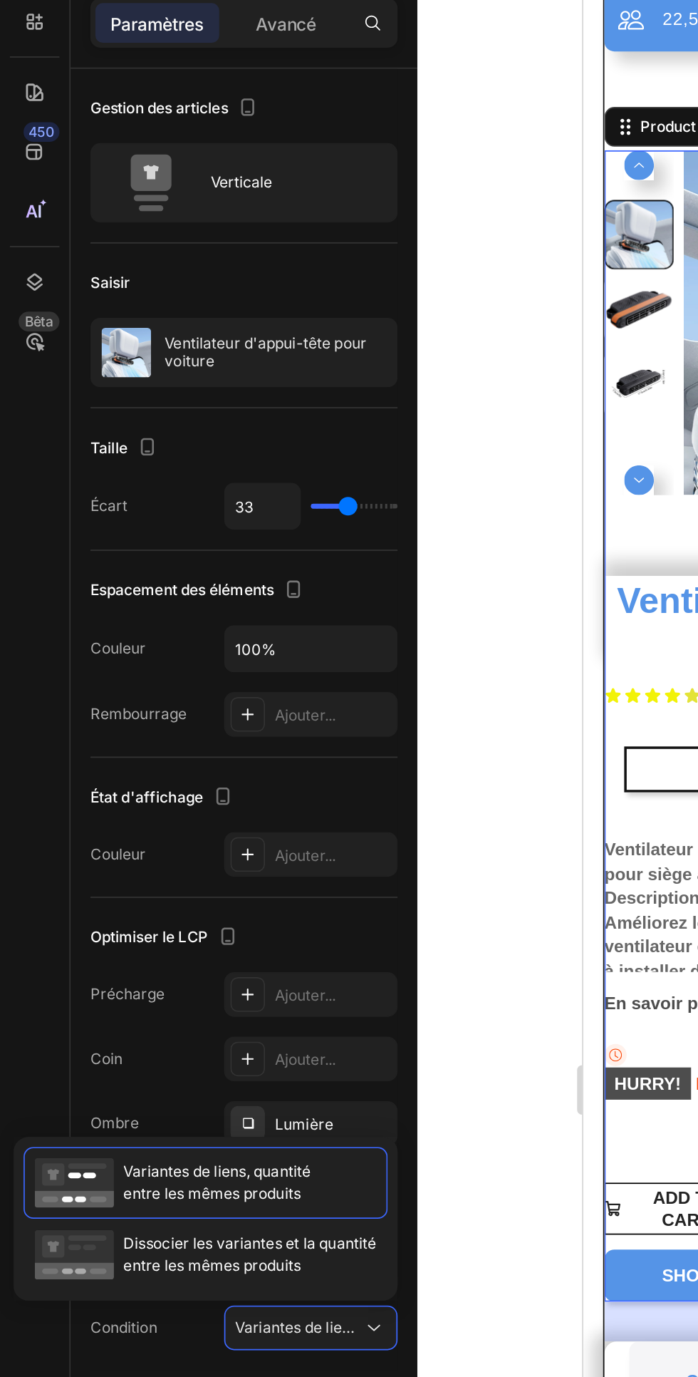
click at [139, 800] on font "Dissocier les variantes et la quantité" at bounding box center [143, 796] width 145 height 11
type input "1"
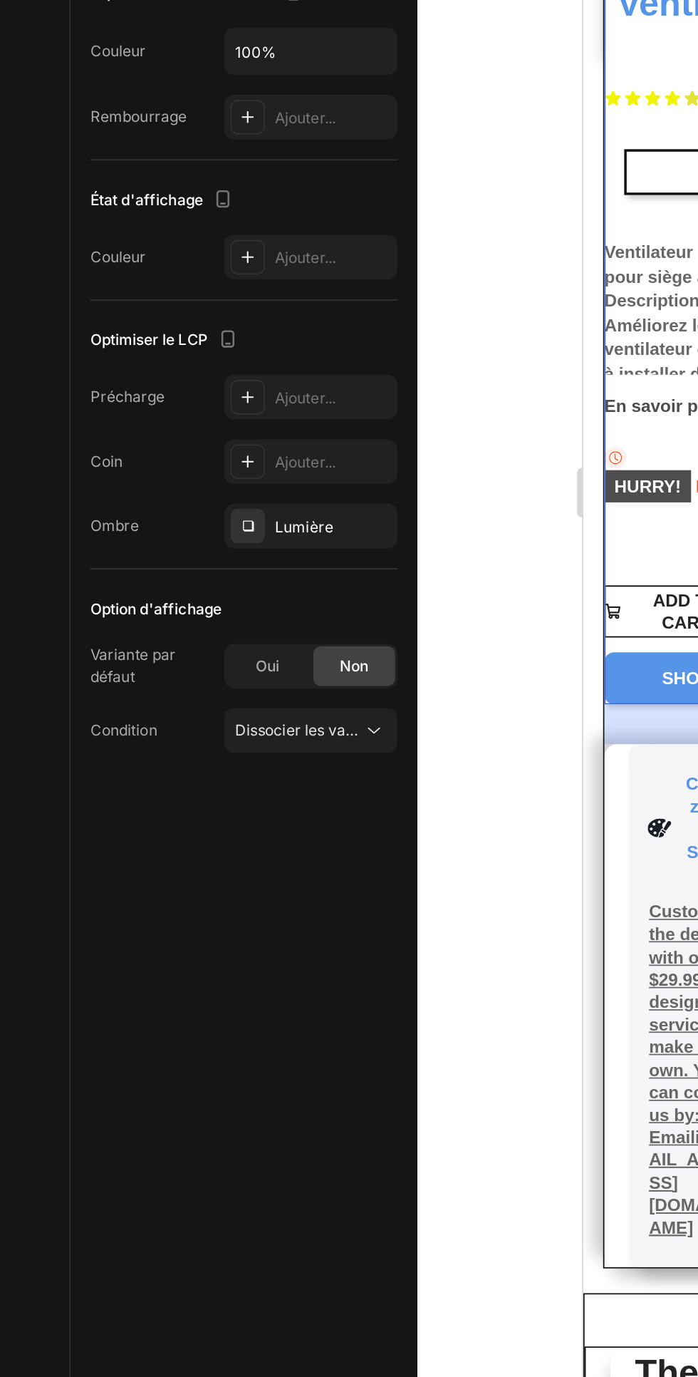
click at [199, 843] on font "Dissocier les variantes, la quantité <br> entre les mêmes produits" at bounding box center [267, 845] width 264 height 11
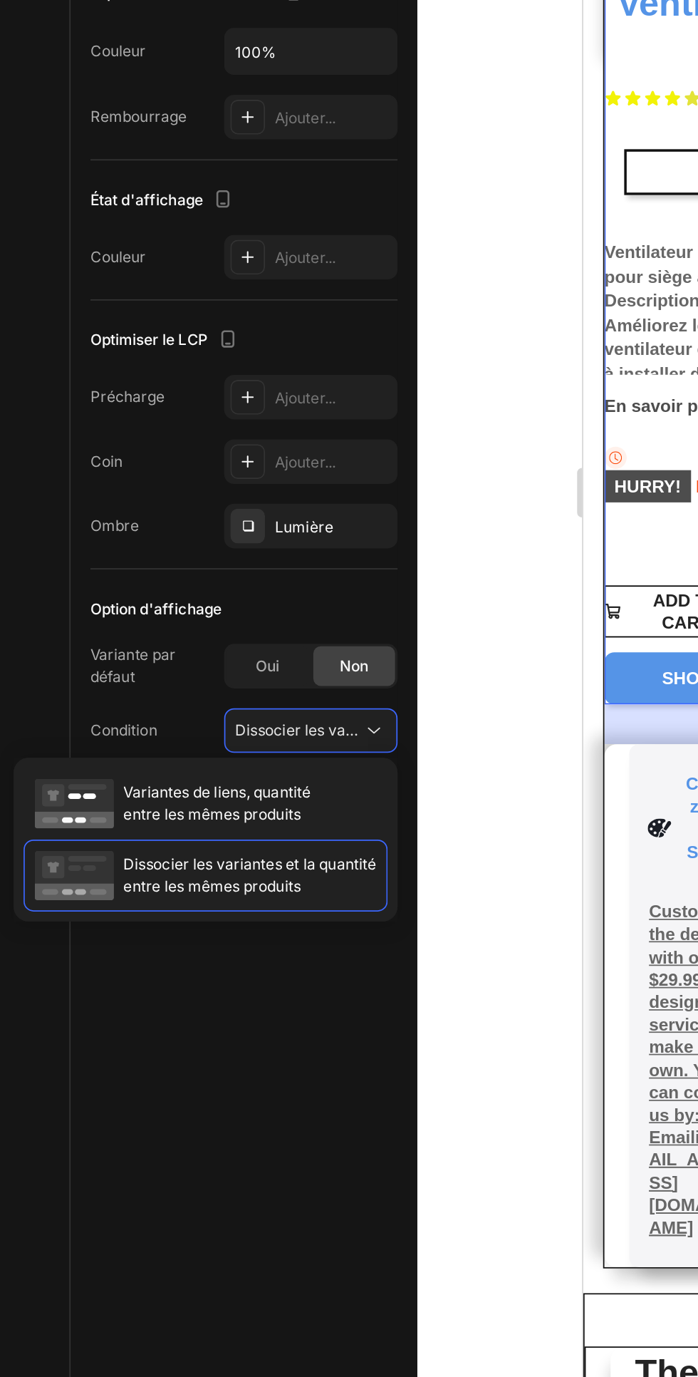
click at [170, 881] on font "Variantes de liens, quantité" at bounding box center [125, 880] width 108 height 11
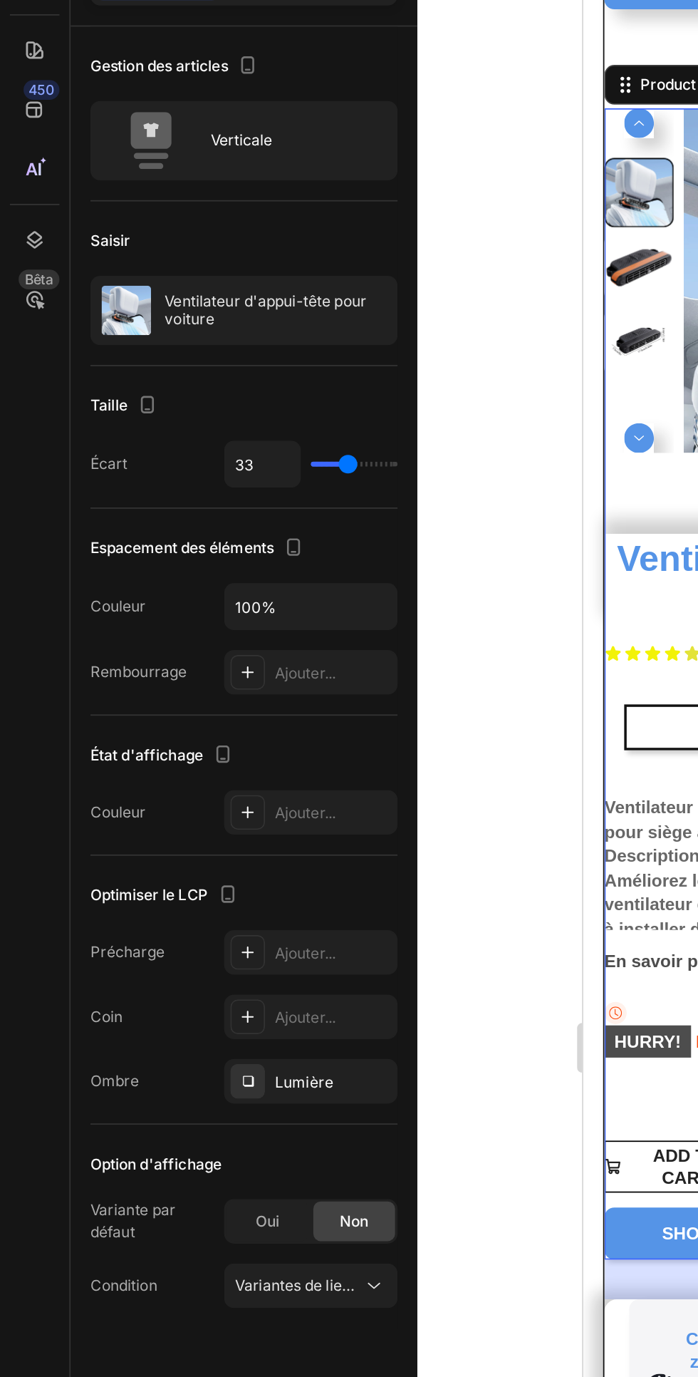
click at [202, 490] on div "Ajouter..." at bounding box center [191, 493] width 67 height 13
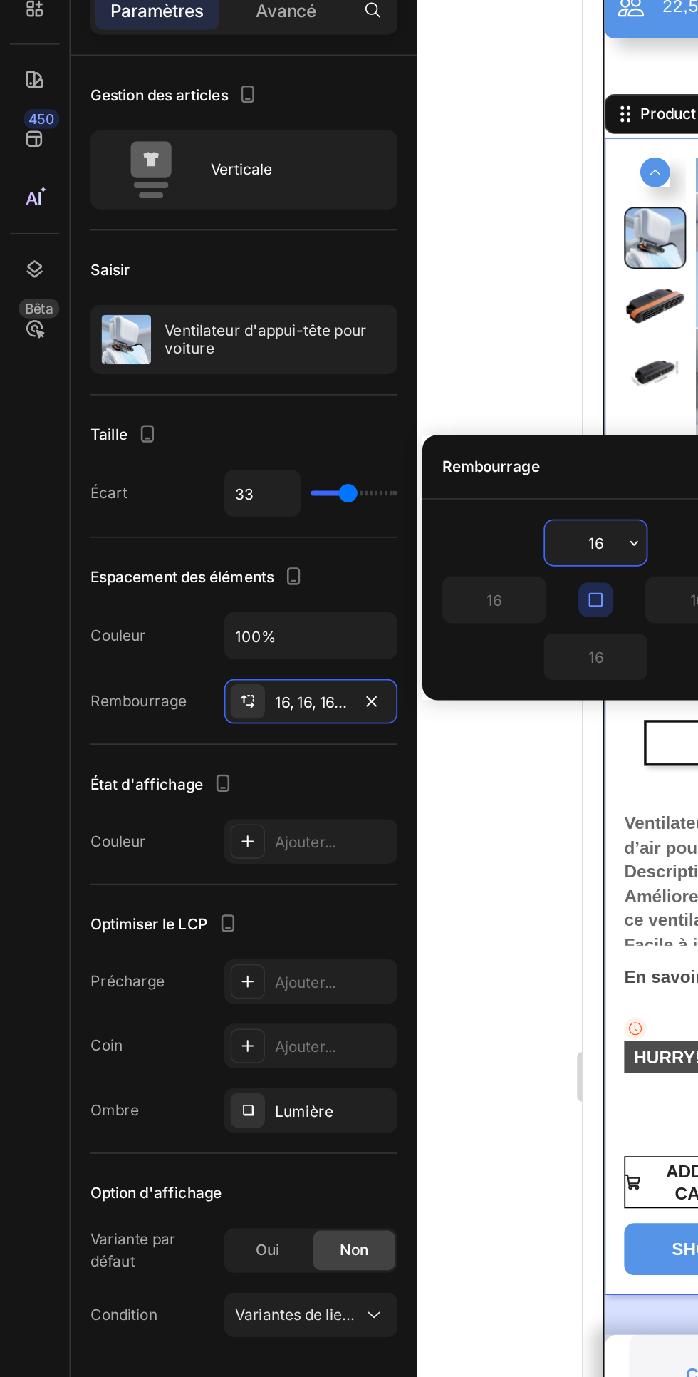
click at [214, 491] on icon "button" at bounding box center [213, 492] width 11 height 11
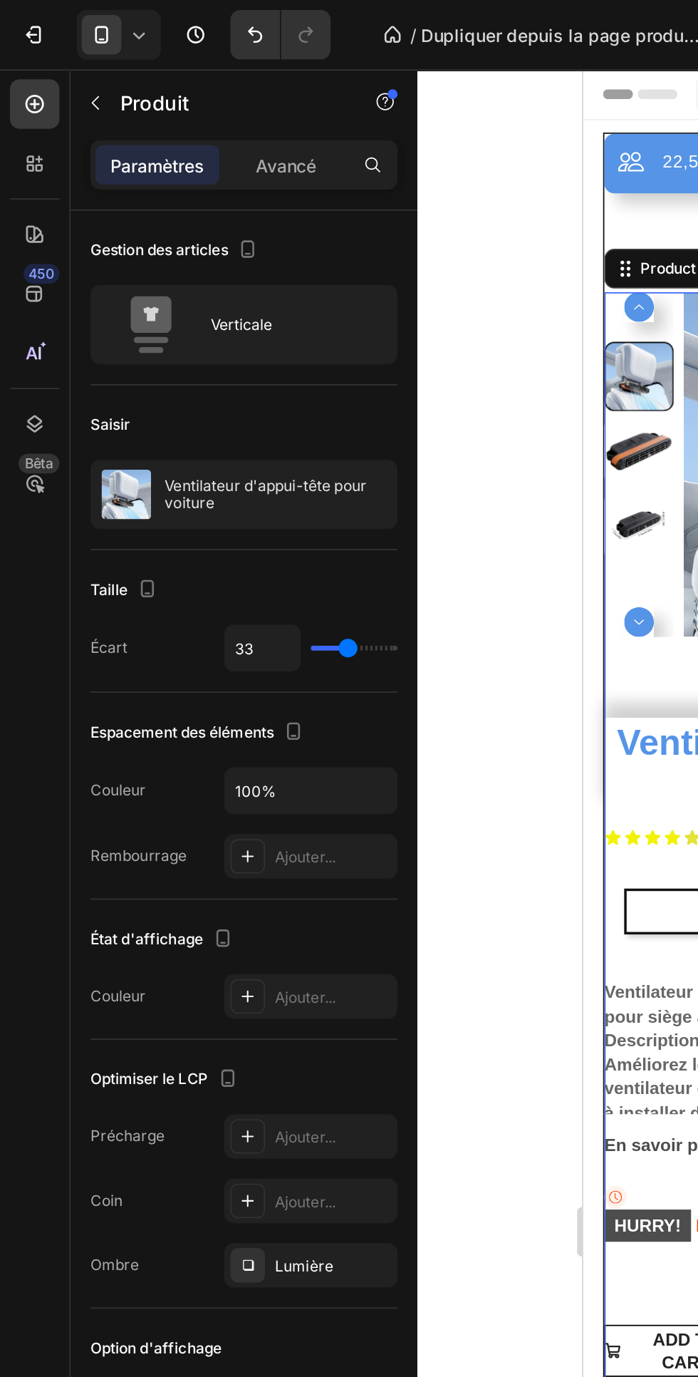
click at [168, 100] on font "Avancé" at bounding box center [165, 95] width 35 height 12
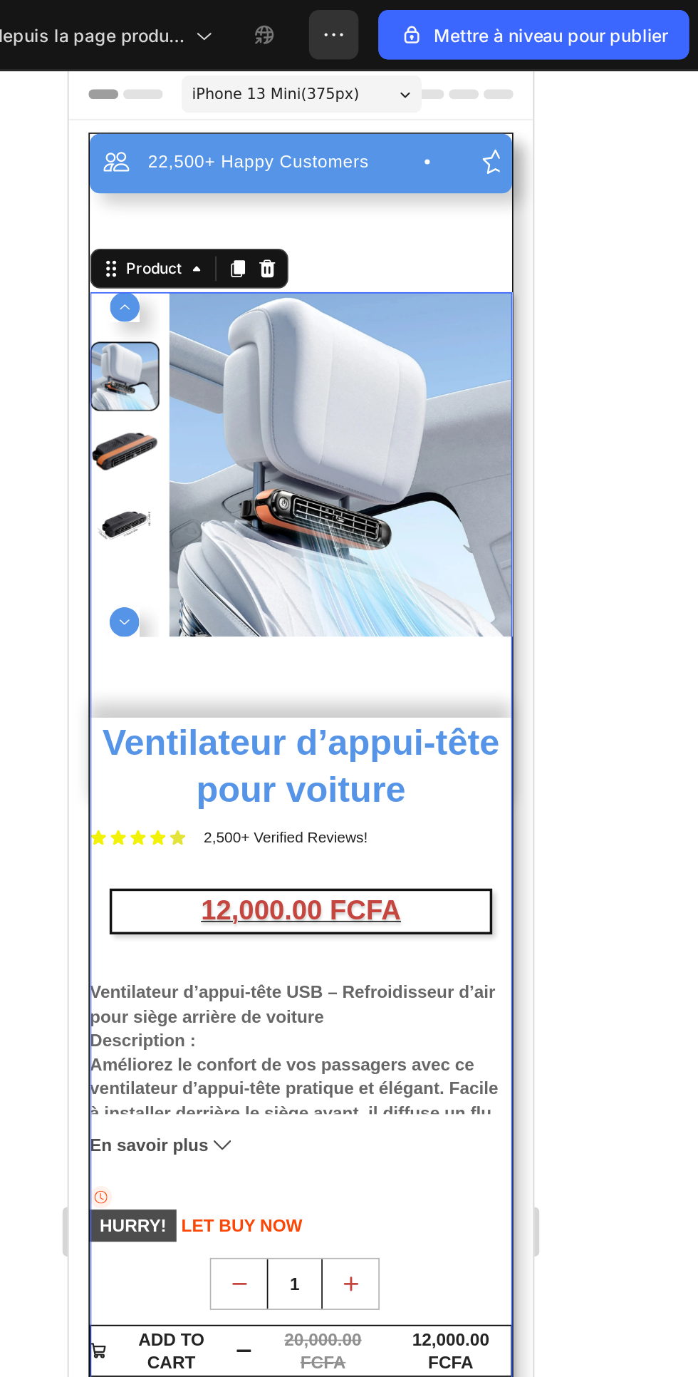
click at [271, 157] on div "22,500+ Happy Customers Item List +700 5-Start Review Item List 30 Day Guarante…" at bounding box center [202, 644] width 243 height 1077
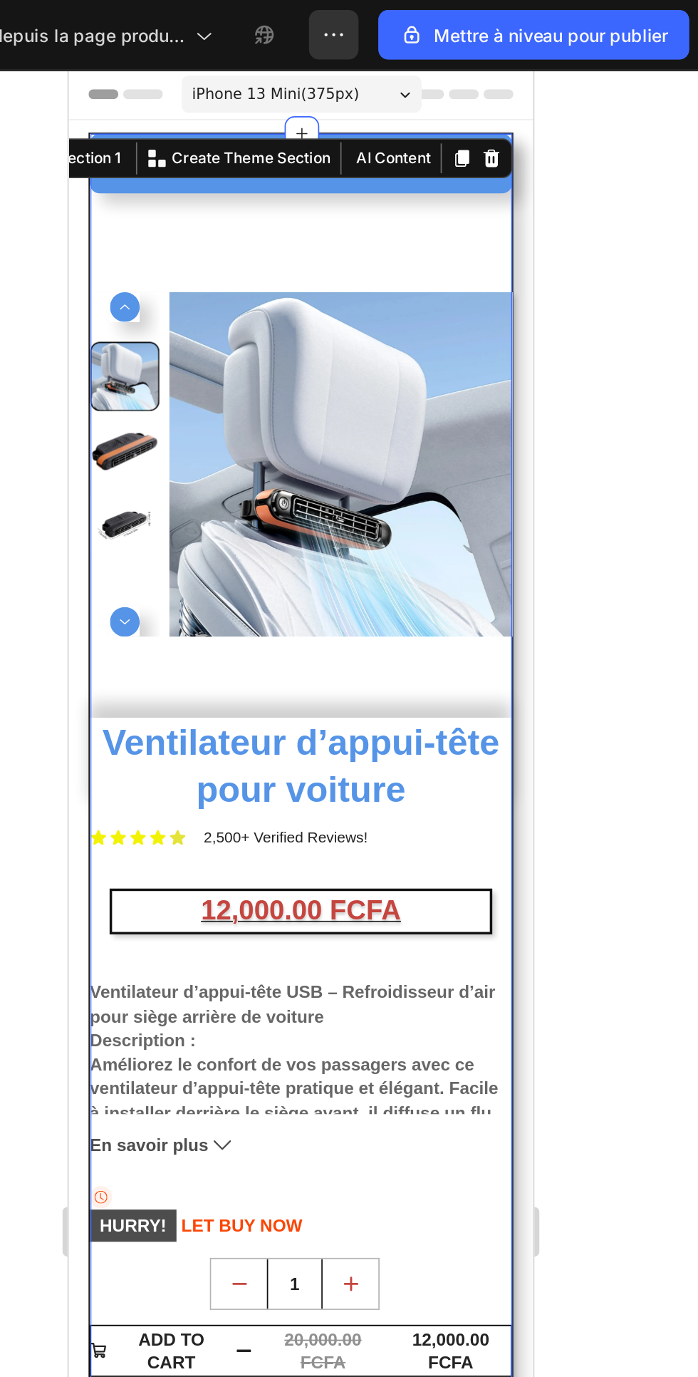
click at [71, 187] on section "22,500+ Happy Customers Item List +700 5-Start Review Item List 30 Day Guarante…" at bounding box center [201, 644] width 267 height 1078
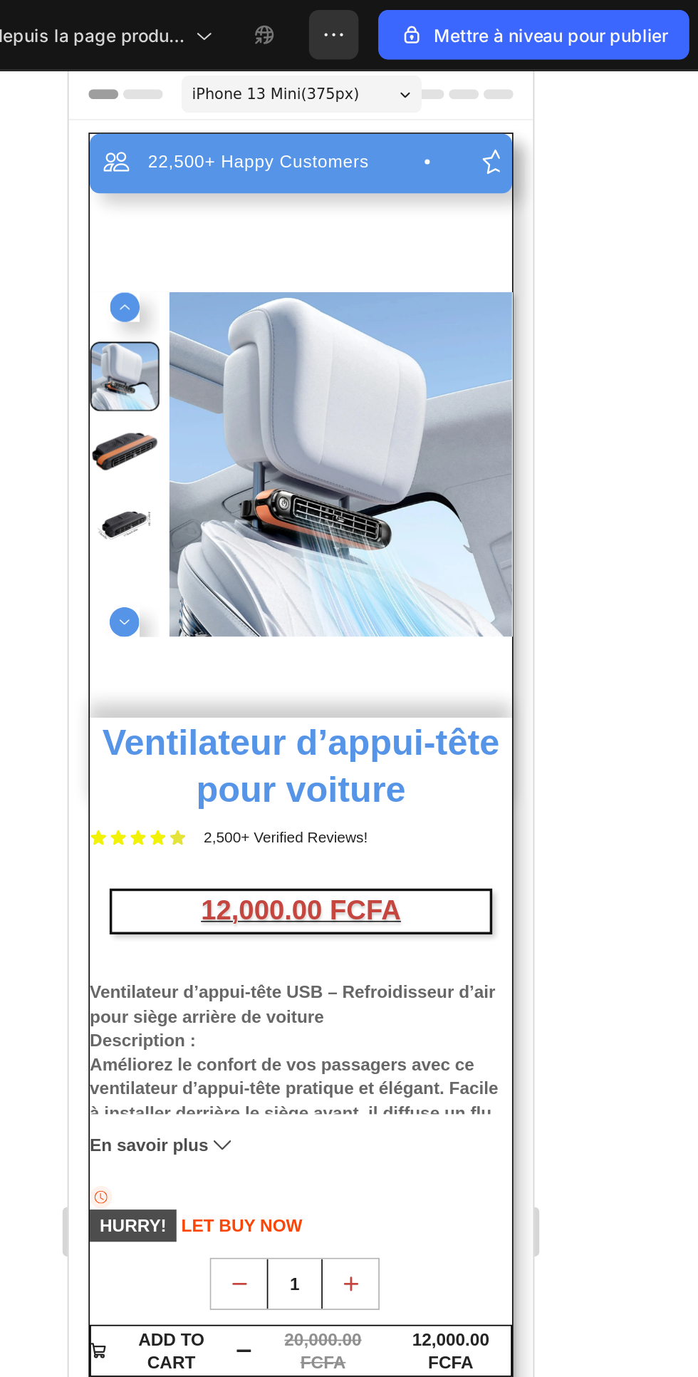
click at [112, 108] on div "22,500+ Happy Customers Item List +700 5-Start Review Item List 30 Day Guarante…" at bounding box center [202, 123] width 243 height 34
click at [71, 107] on section "22,500+ Happy Customers Item List +700 5-Start Review Item List 30 Day Guarante…" at bounding box center [201, 644] width 267 height 1078
click at [69, 150] on section "22,500+ Happy Customers Item List +700 5-Start Review Item List 30 Day Guarante…" at bounding box center [201, 644] width 267 height 1078
click at [76, 156] on section "22,500+ Happy Customers Item List +700 5-Start Review Item List 30 Day Guarante…" at bounding box center [201, 644] width 267 height 1078
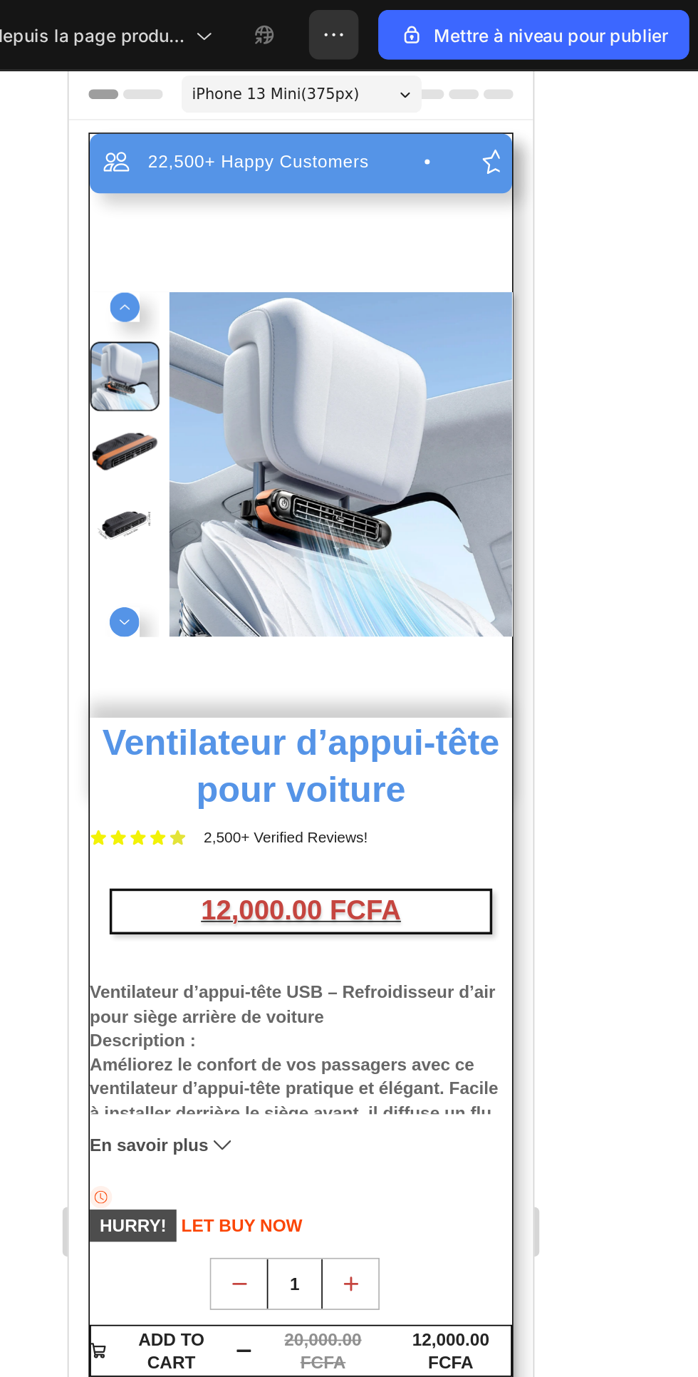
click at [85, 184] on div "22,500+ Happy Customers Item List +700 5-Start Review Item List 30 Day Guarante…" at bounding box center [202, 644] width 243 height 1077
click at [93, 200] on icon "Carousel Back Arrow" at bounding box center [100, 205] width 17 height 17
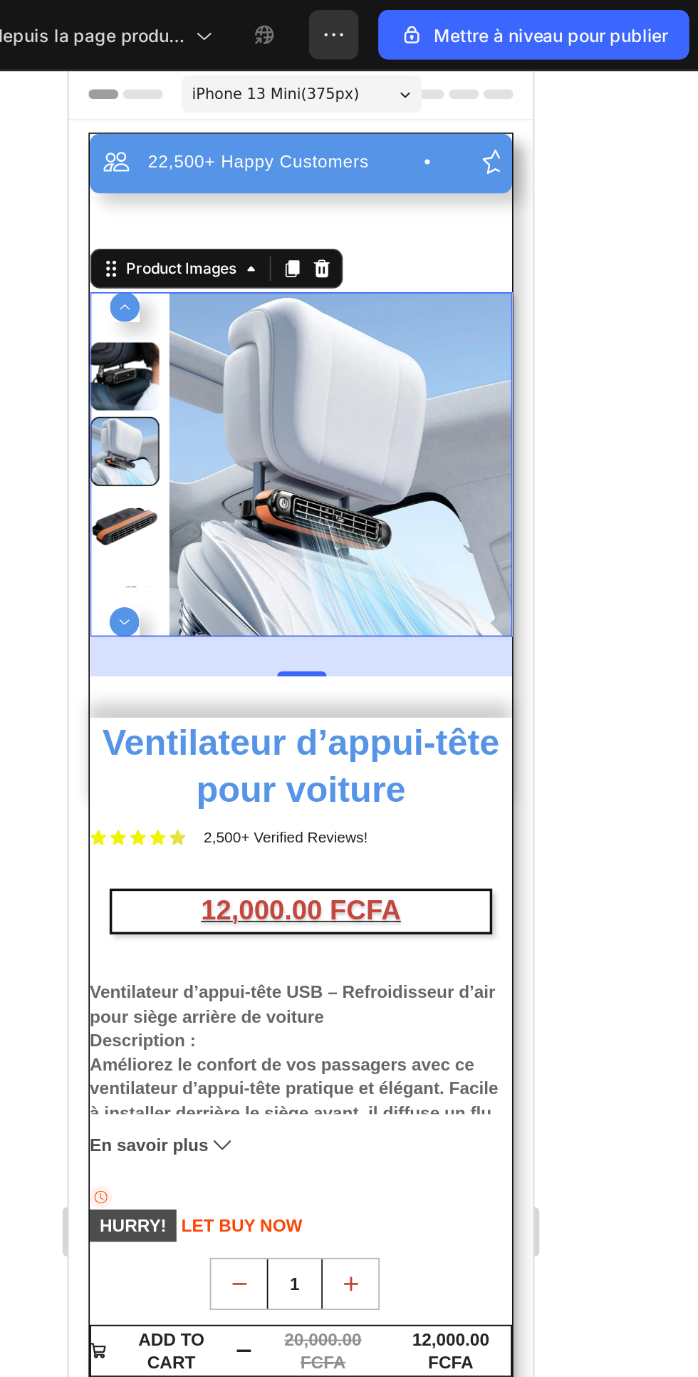
click at [490, 19] on icon "button" at bounding box center [488, 20] width 14 height 14
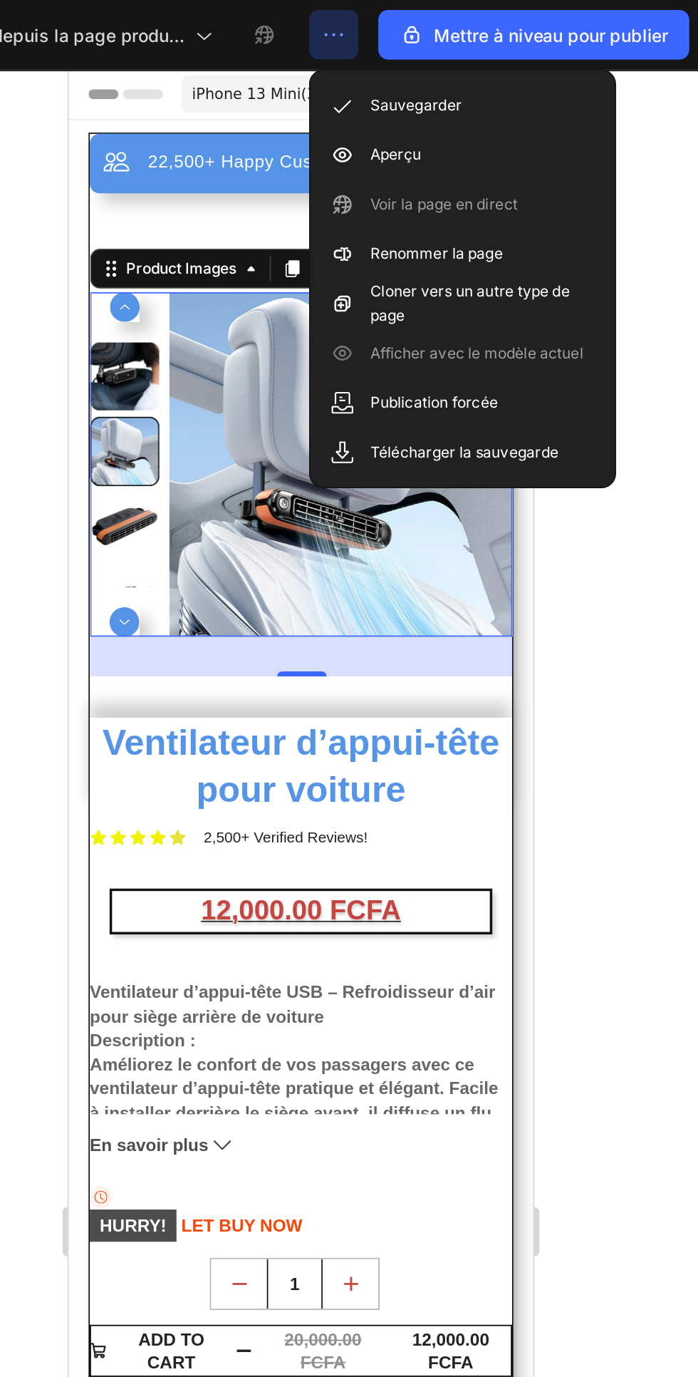
click at [520, 88] on font "Aperçu" at bounding box center [523, 88] width 29 height 11
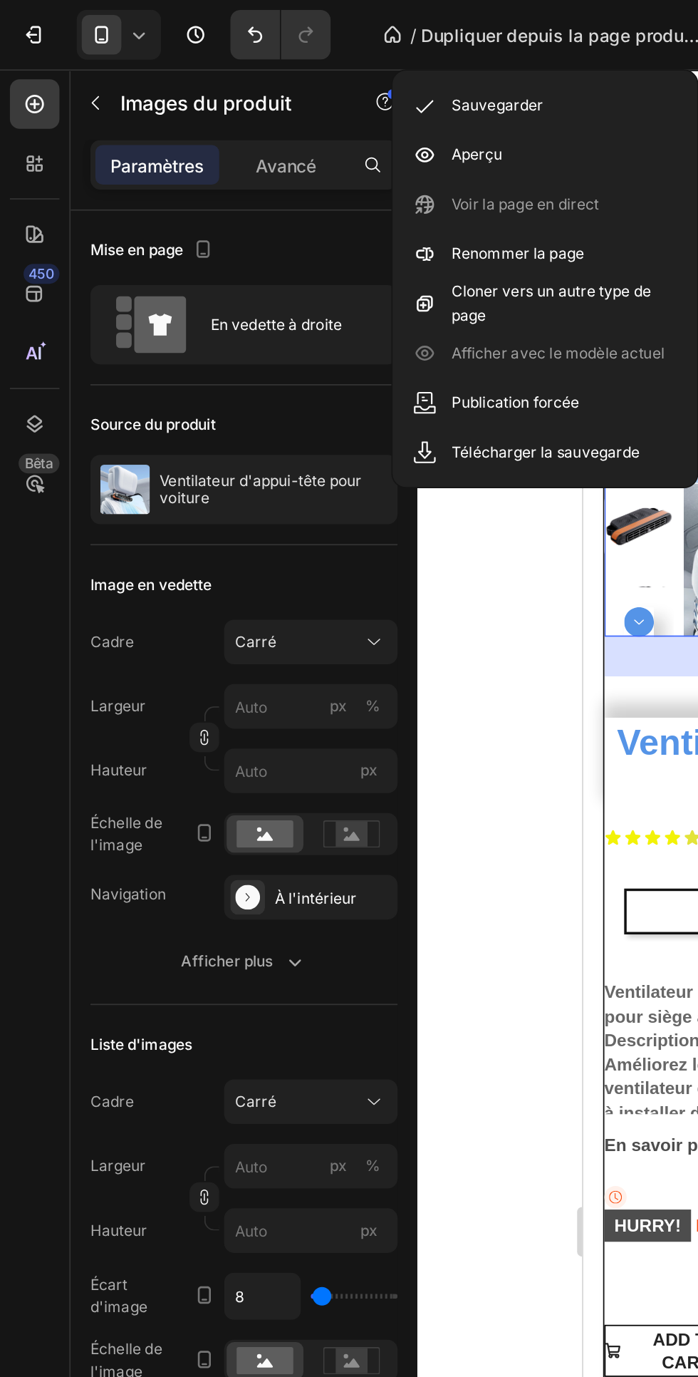
click at [188, 146] on div "Mise en page" at bounding box center [140, 144] width 177 height 23
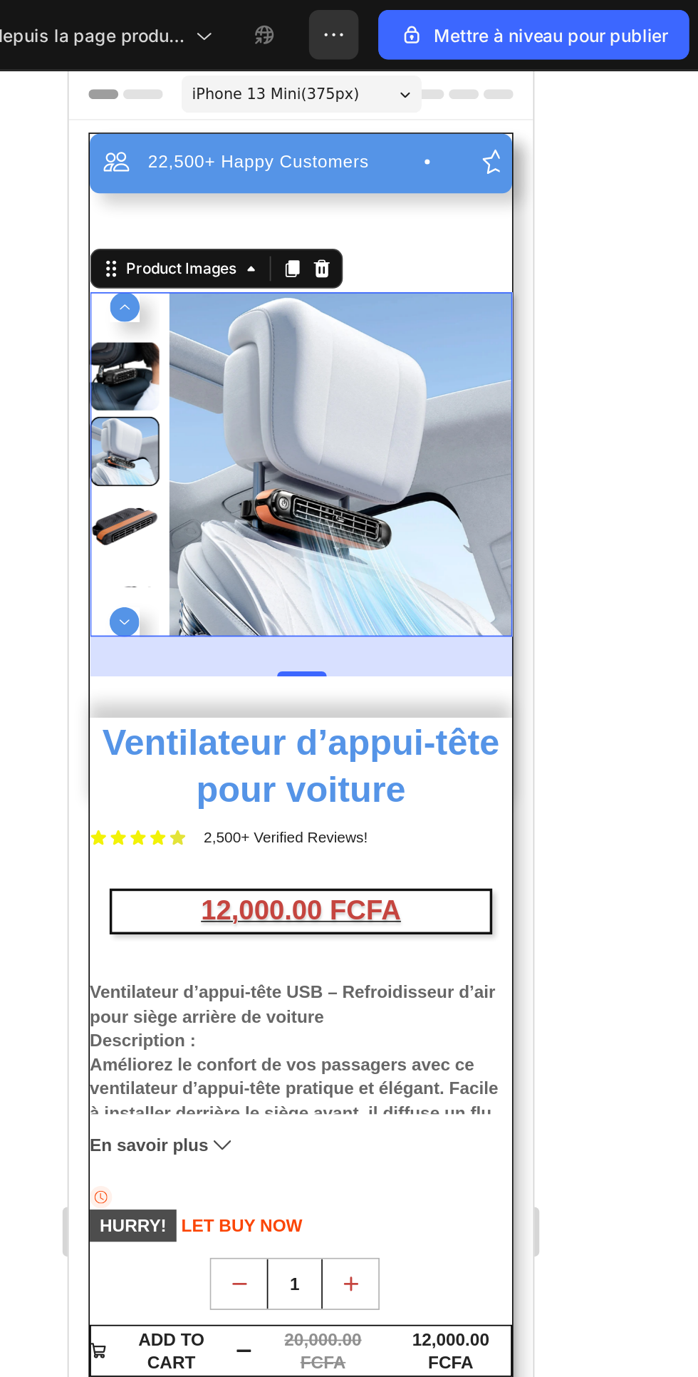
click at [307, 163] on div "22,500+ Happy Customers Item List +700 5-Start Review Item List 30 Day Guarante…" at bounding box center [202, 644] width 243 height 1077
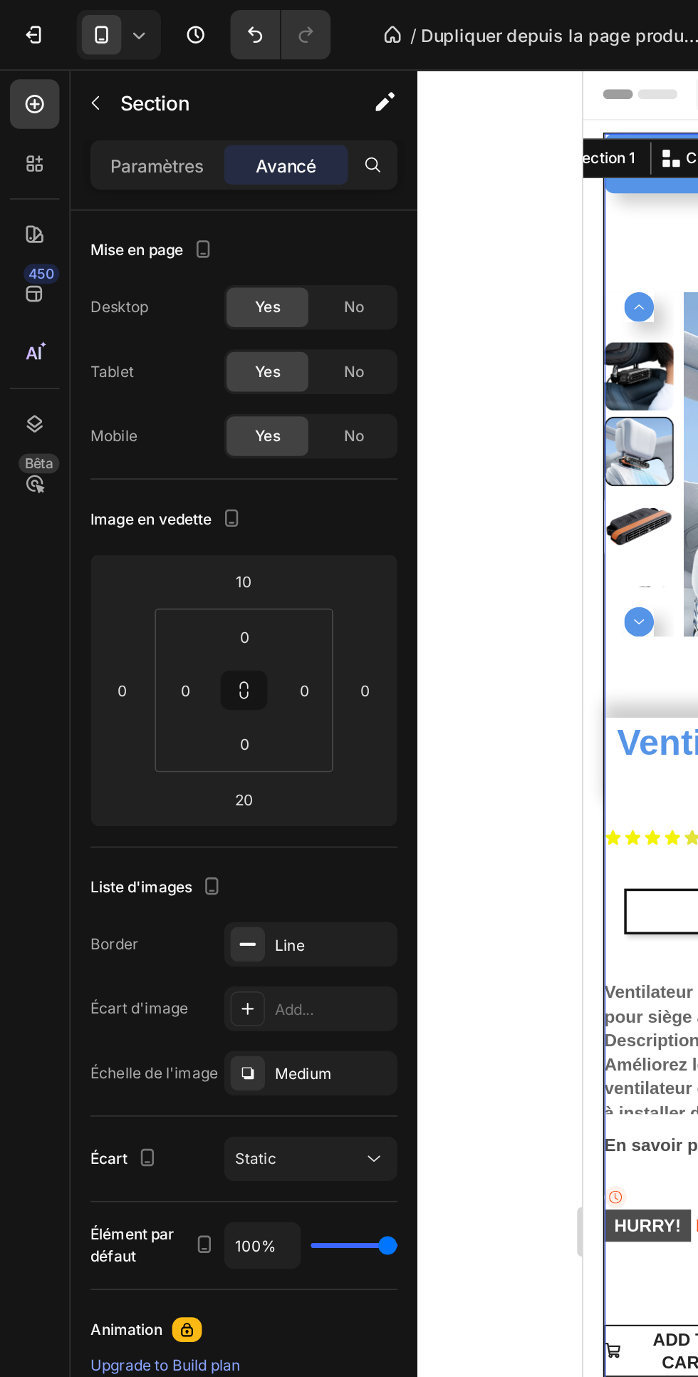
click at [103, 100] on font "Paramètres" at bounding box center [90, 95] width 54 height 12
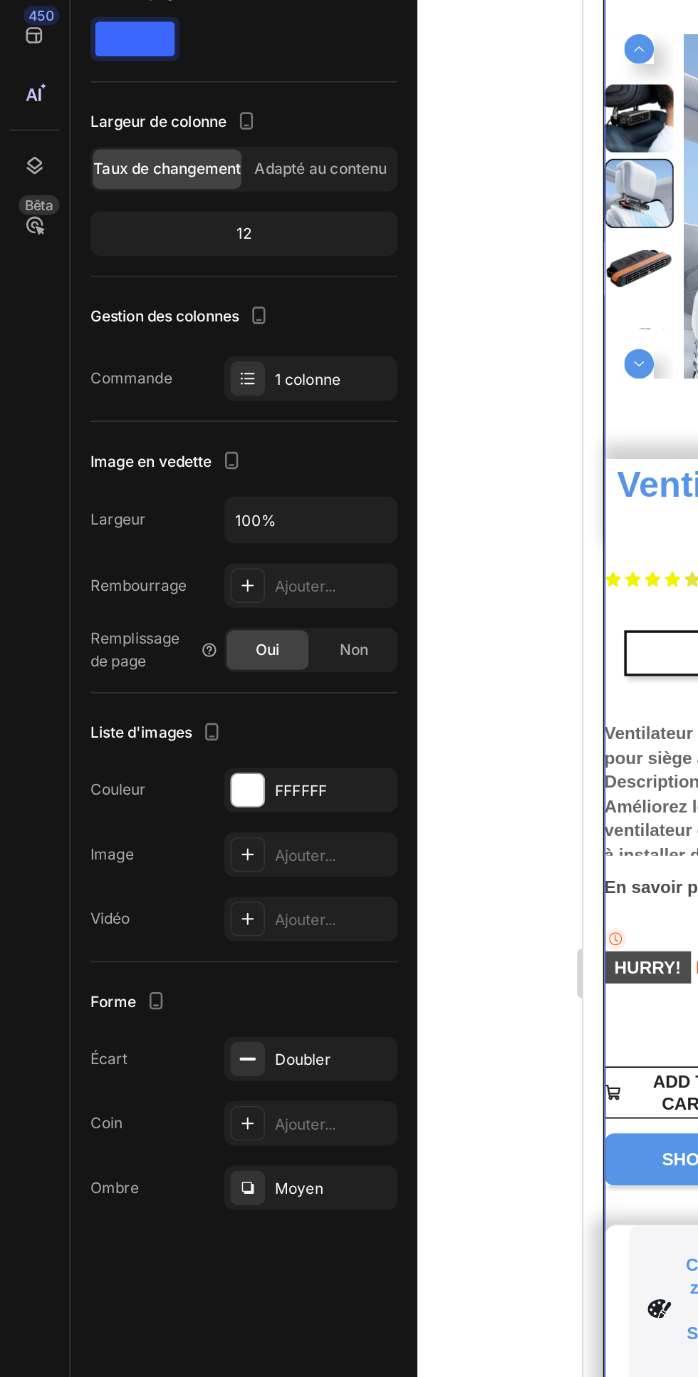
click at [204, 533] on div "Non" at bounding box center [203, 522] width 47 height 23
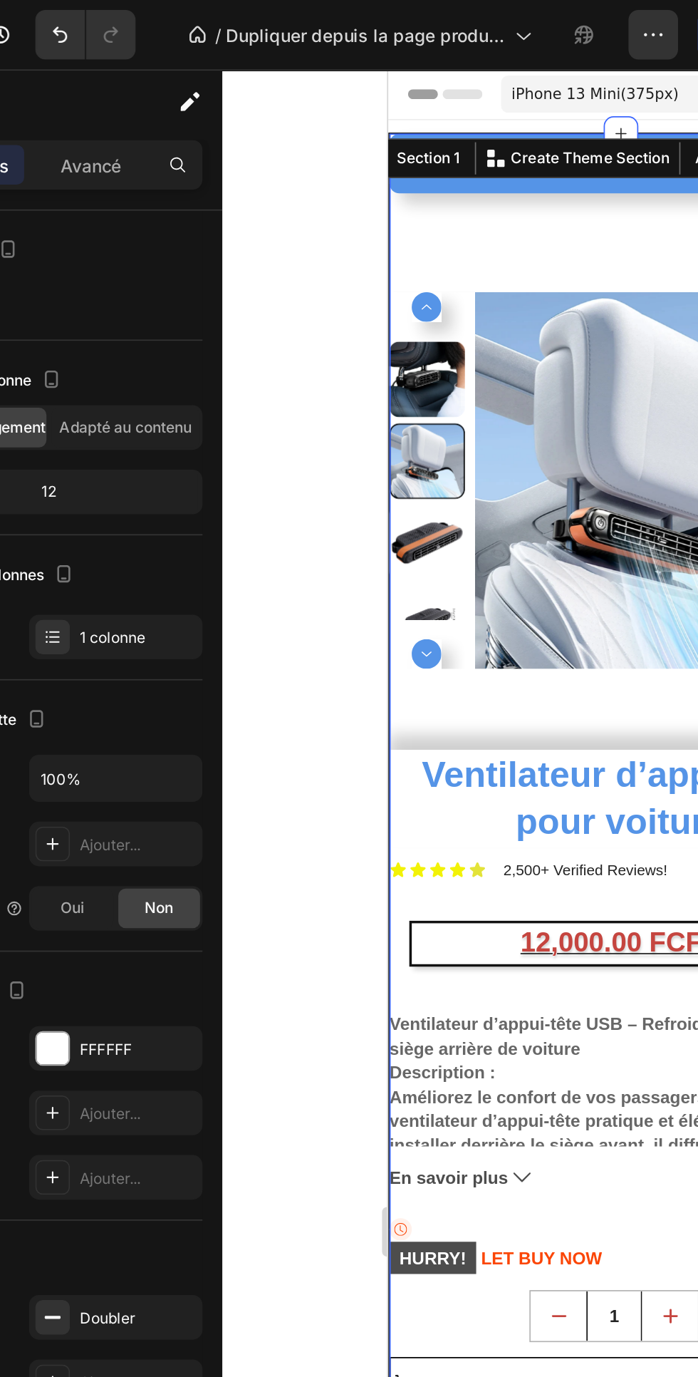
click at [472, 434] on div "Product Images" at bounding box center [522, 316] width 266 height 239
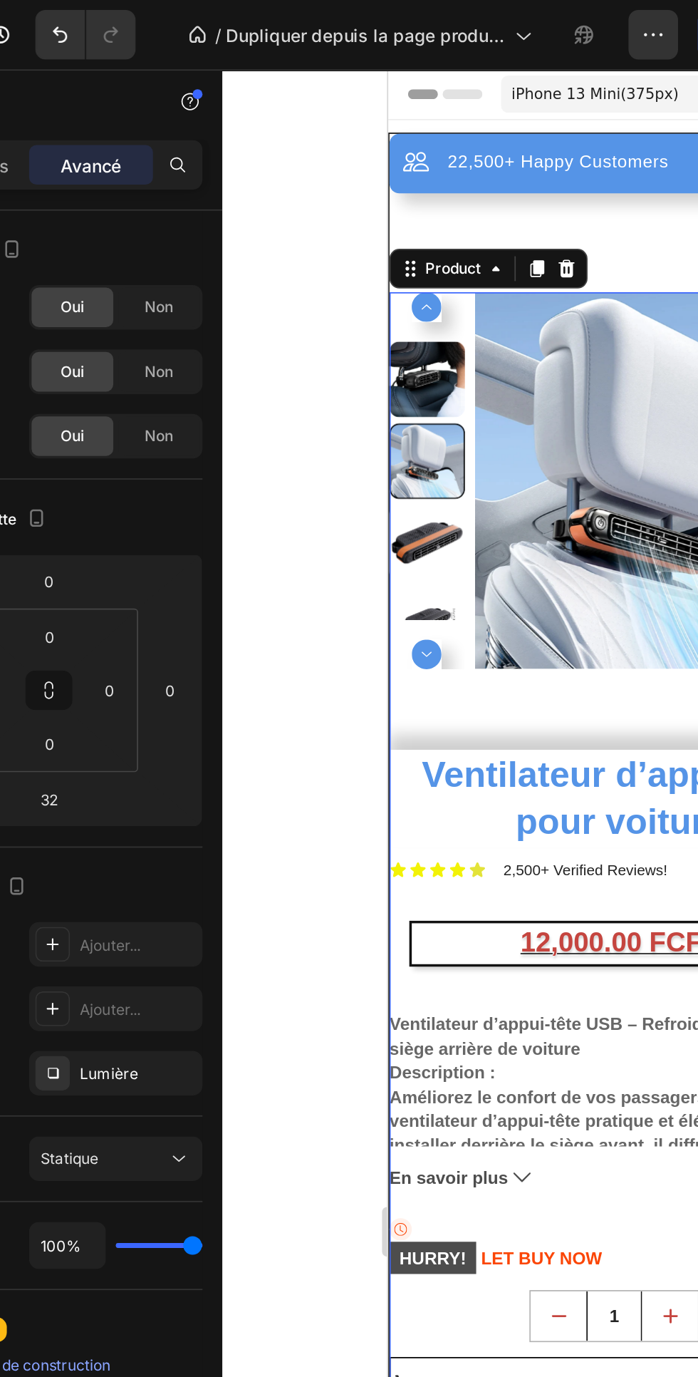
click at [469, 431] on div "Product Images" at bounding box center [522, 316] width 266 height 239
click at [495, 411] on img at bounding box center [546, 305] width 217 height 217
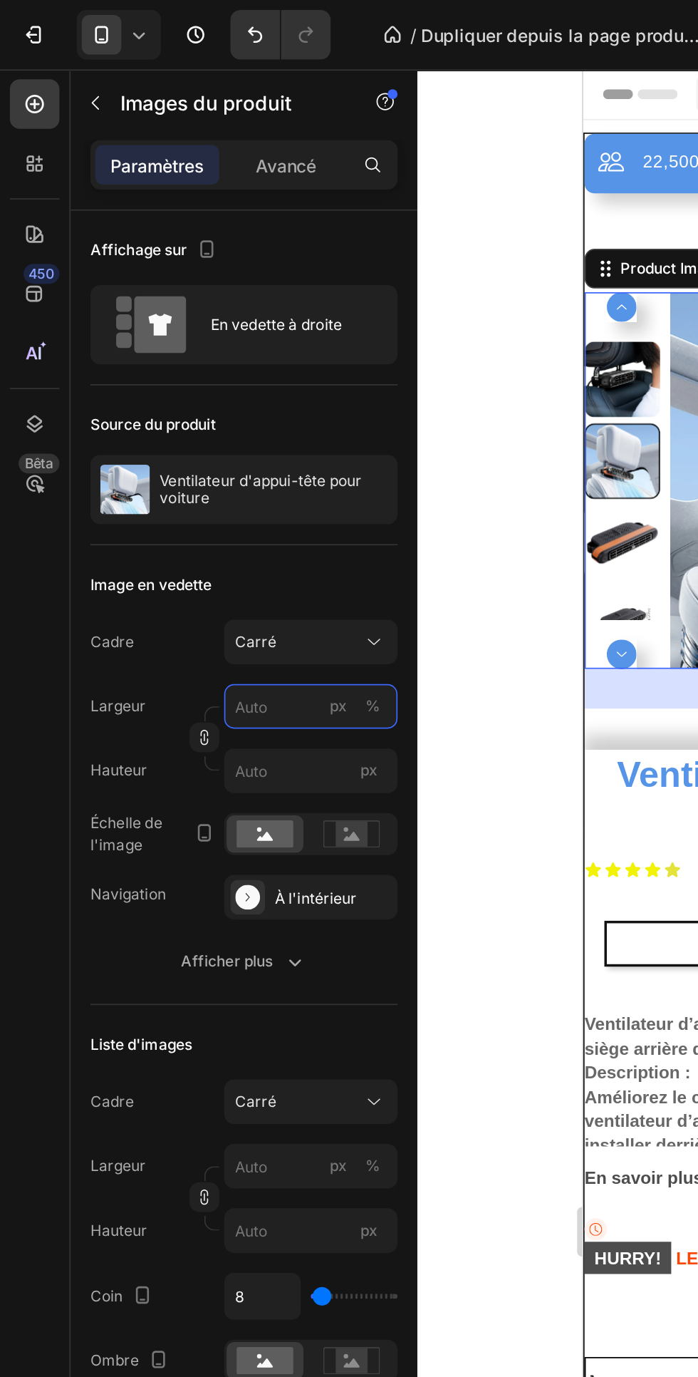
click at [175, 406] on input "px %" at bounding box center [179, 406] width 100 height 26
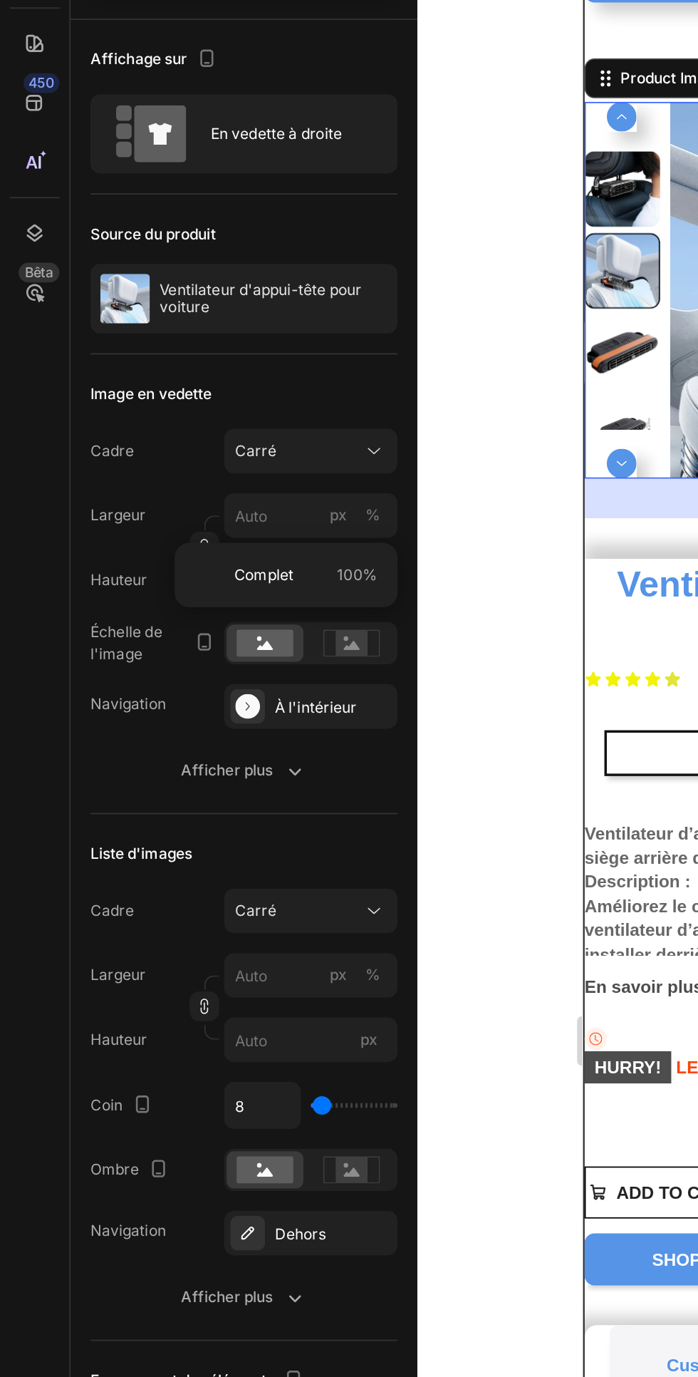
click at [274, 422] on div at bounding box center [469, 708] width 458 height 1337
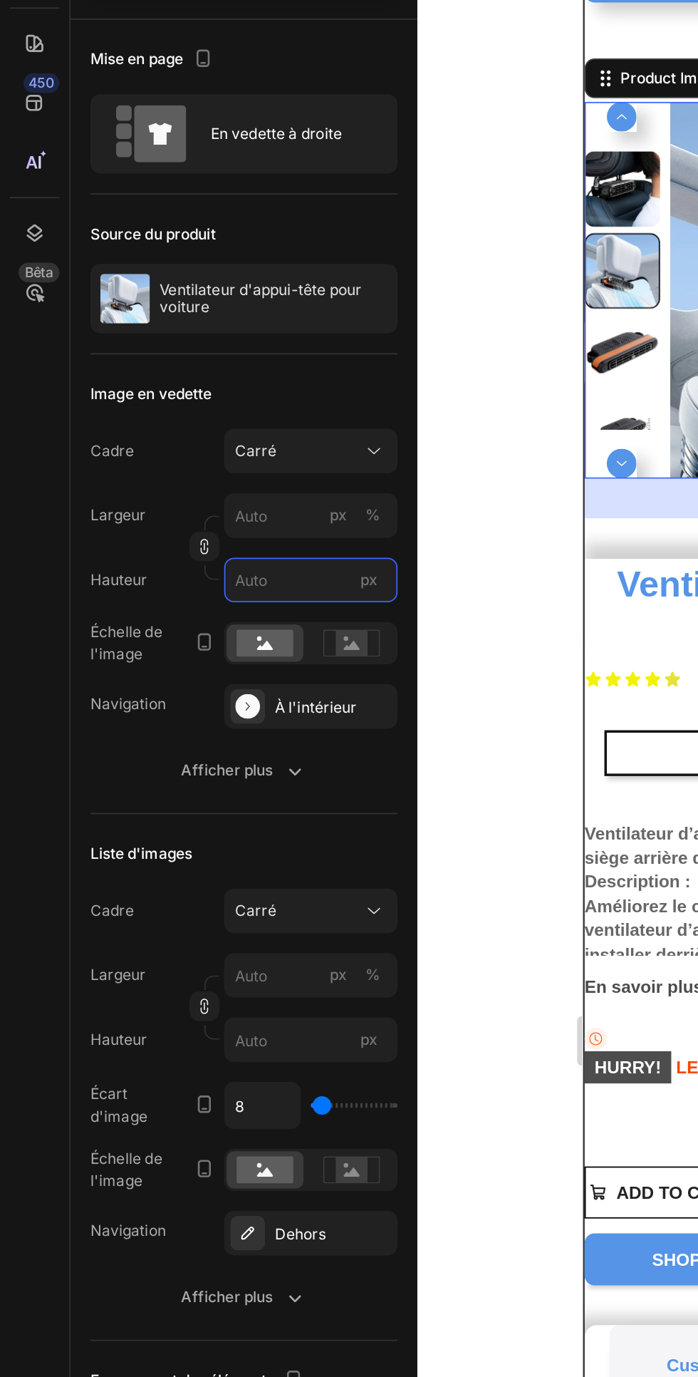
click at [175, 445] on input "px" at bounding box center [179, 443] width 100 height 26
click at [205, 443] on div "px" at bounding box center [212, 443] width 21 height 19
click at [205, 443] on input "px" at bounding box center [179, 443] width 100 height 26
click at [187, 444] on input "px" at bounding box center [179, 443] width 100 height 26
type input "2"
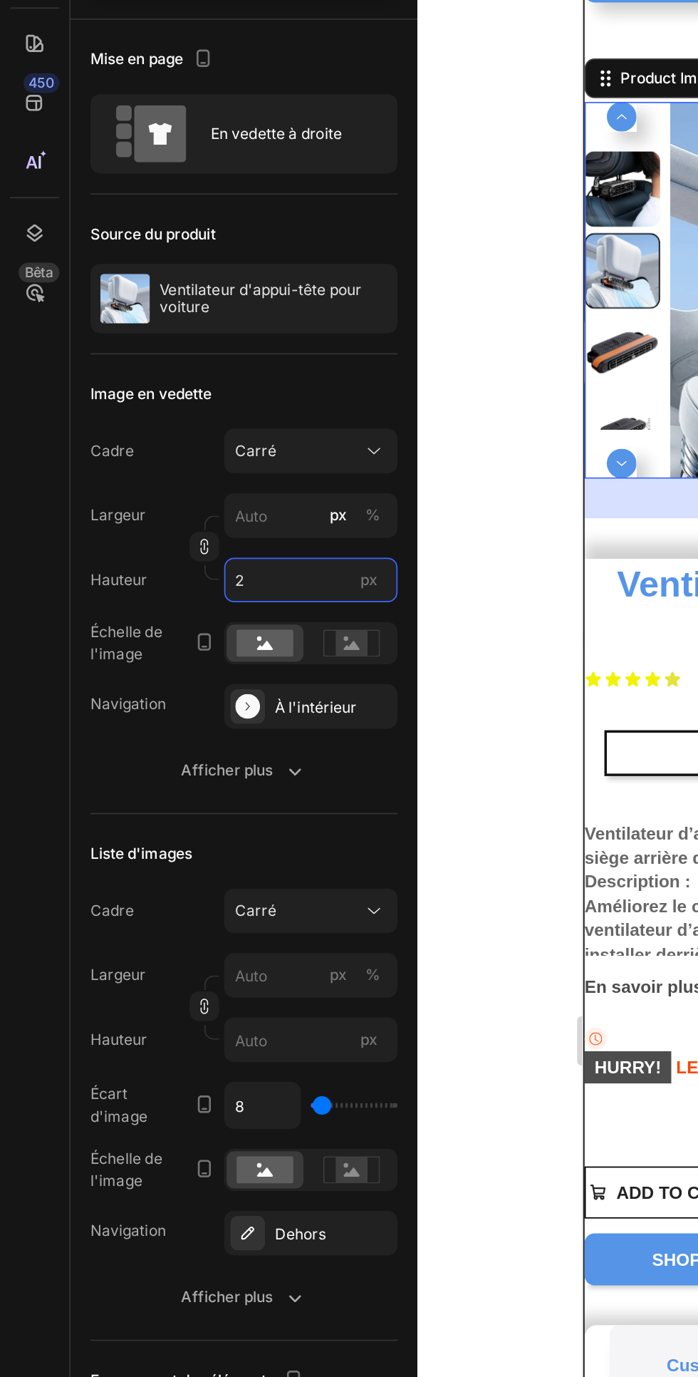
type input "2"
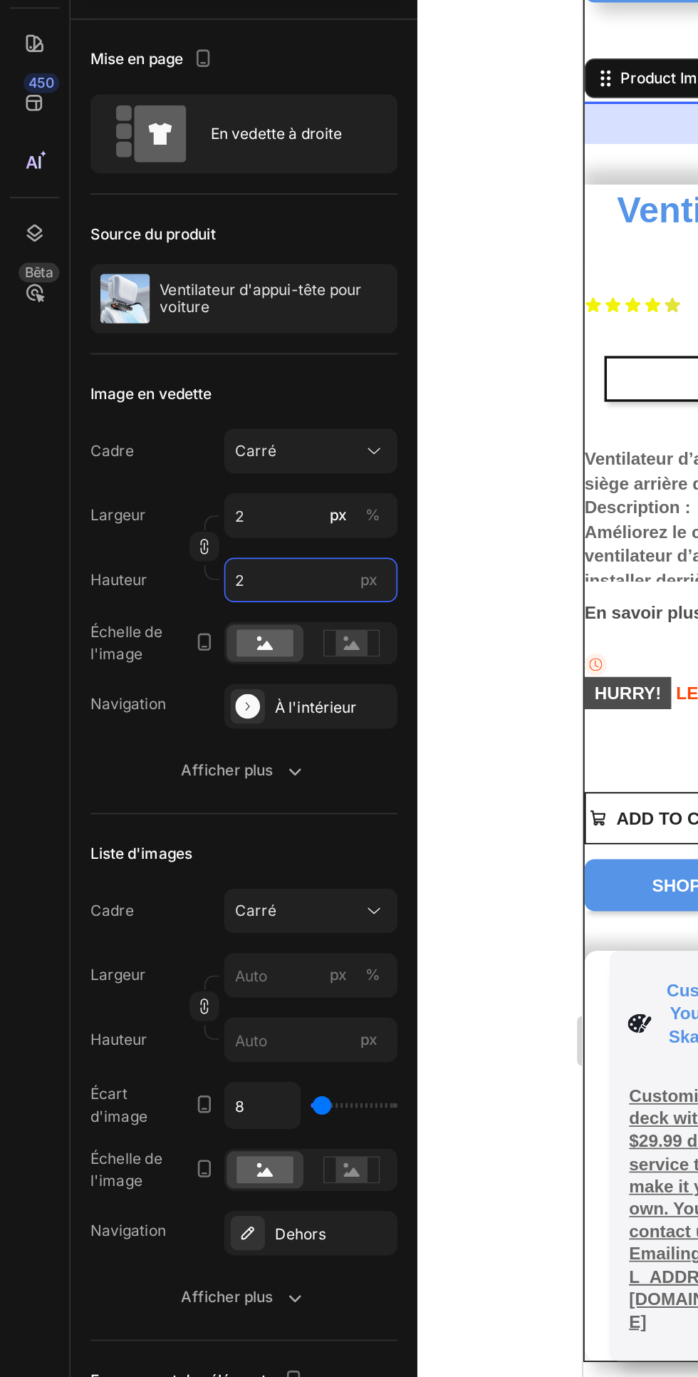
type input "20"
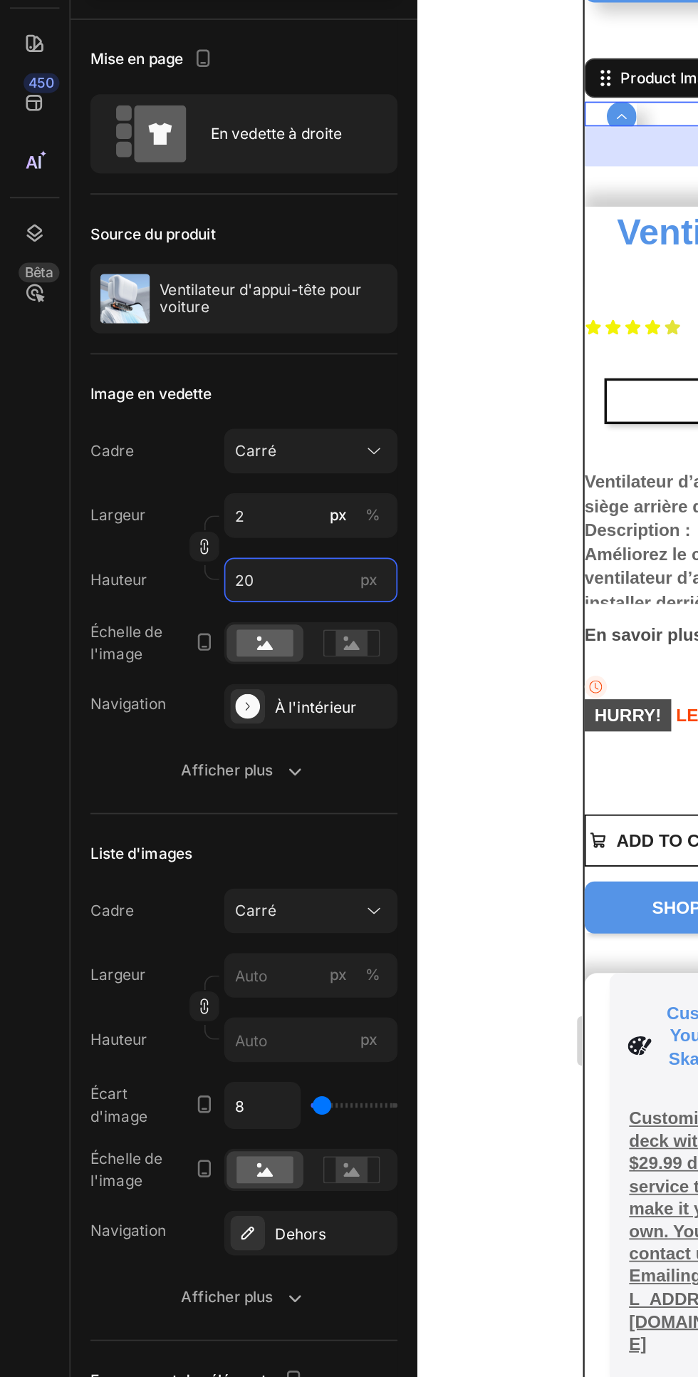
type input "20"
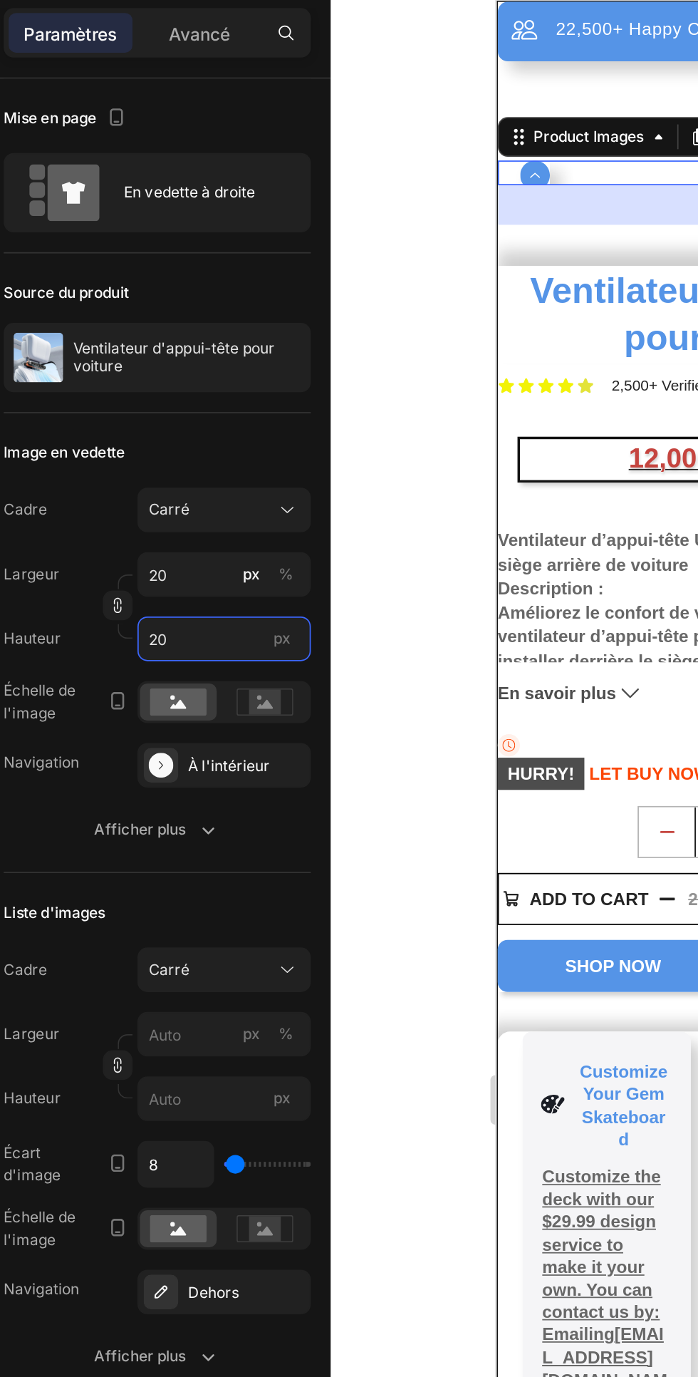
type input "2"
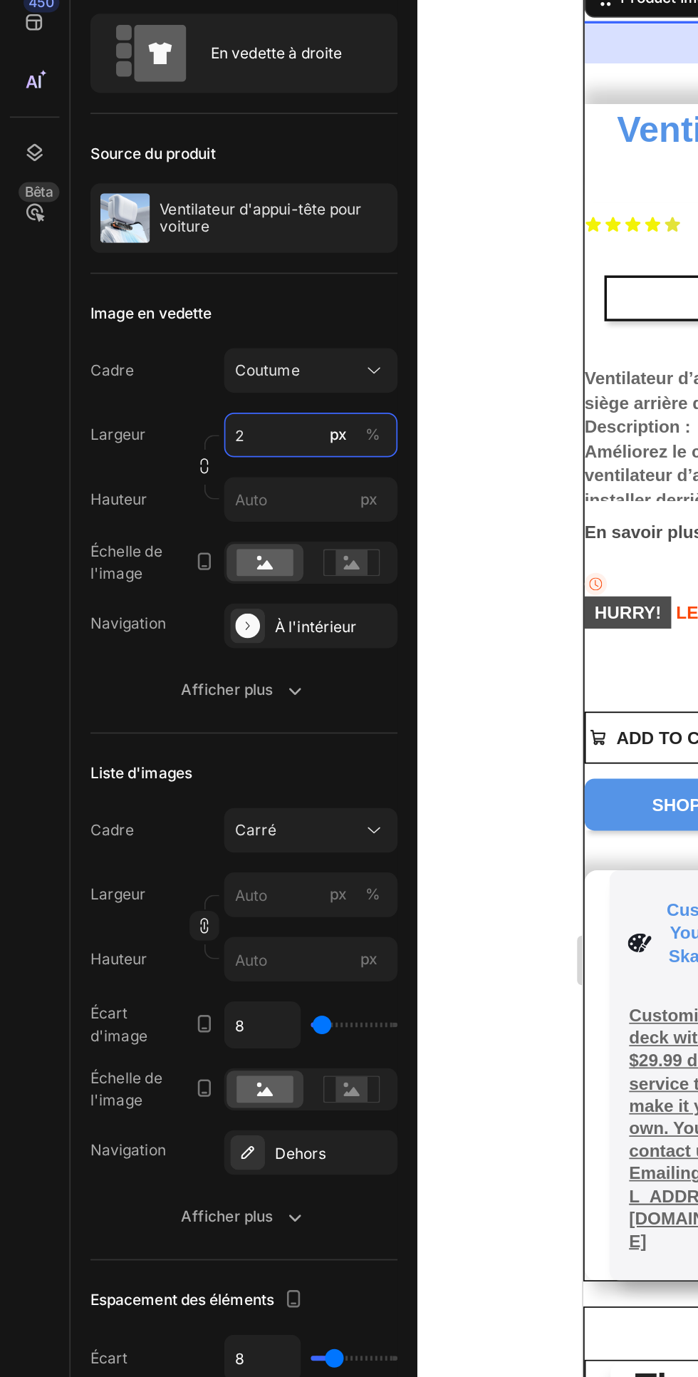
click at [164, 406] on input "2" at bounding box center [179, 406] width 100 height 26
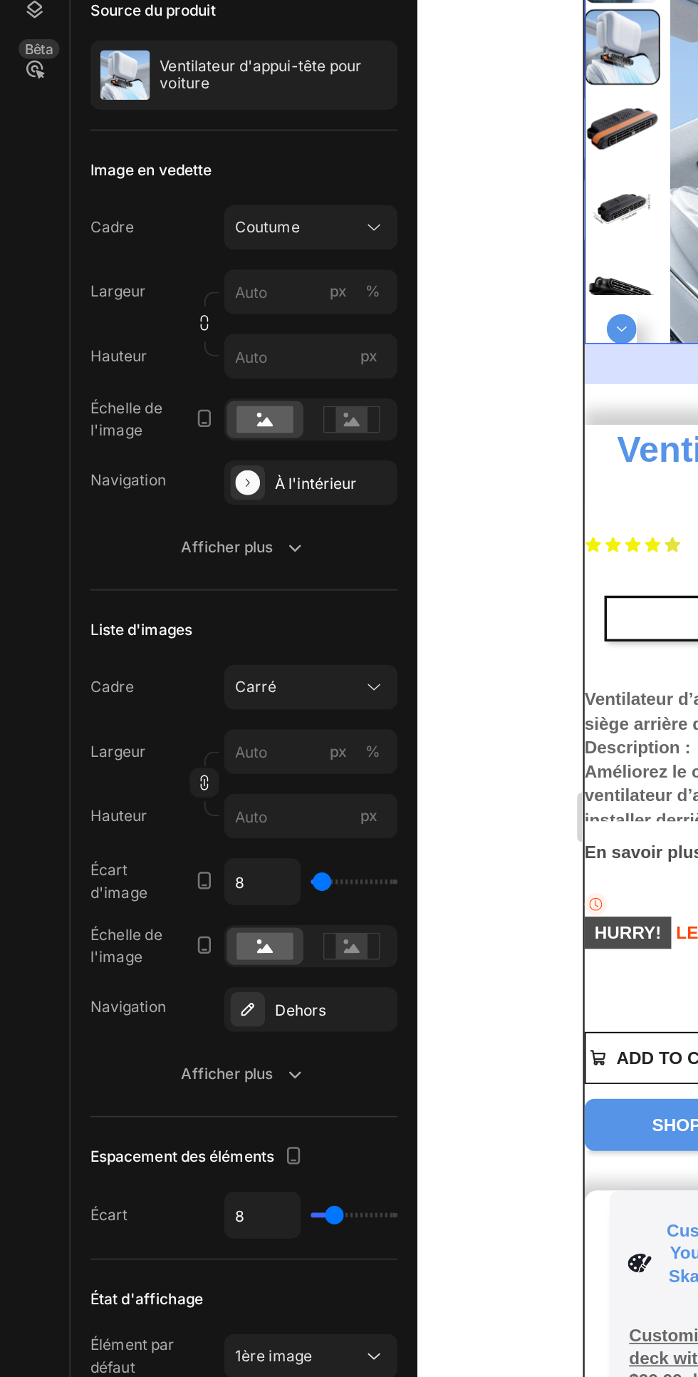
click at [173, 554] on div "Mise en page En vedette à droite Source du produit Ventilateur d'appui-tête pou…" at bounding box center [140, 646] width 177 height 1051
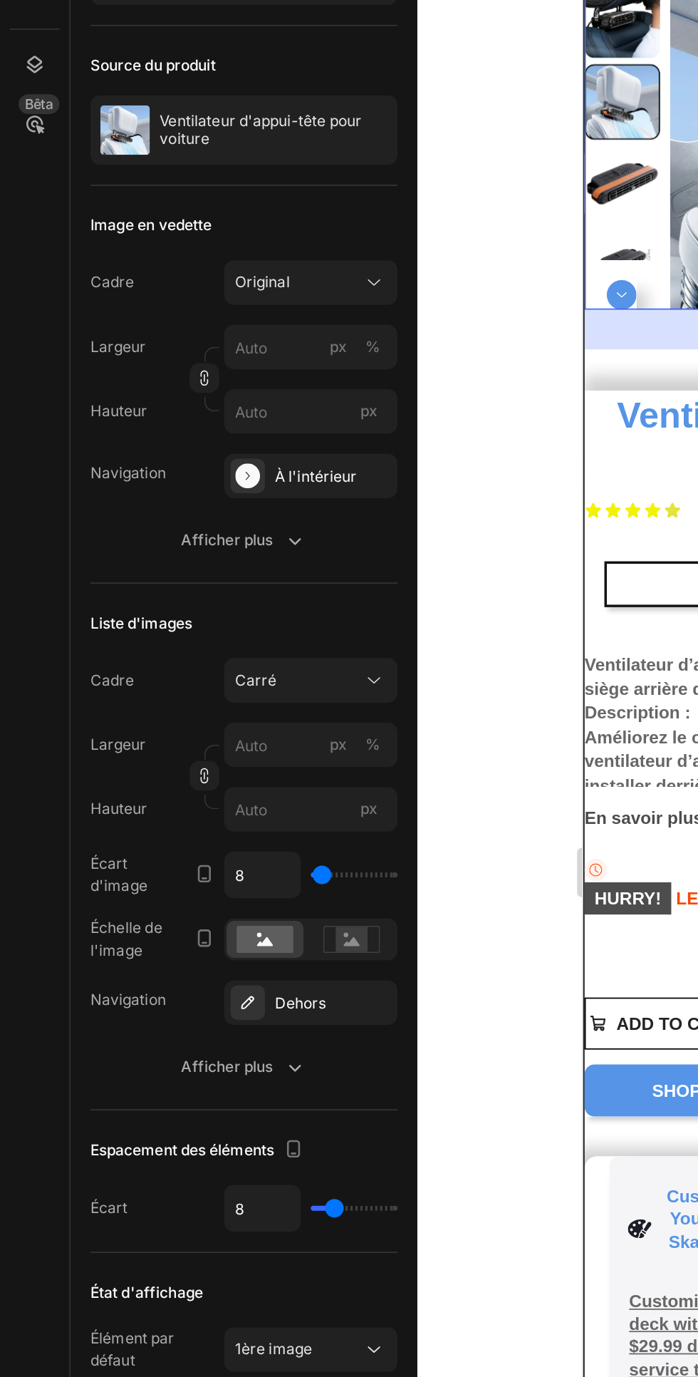
click at [202, 748] on icon at bounding box center [202, 747] width 9 height 5
click at [154, 748] on icon at bounding box center [152, 747] width 9 height 5
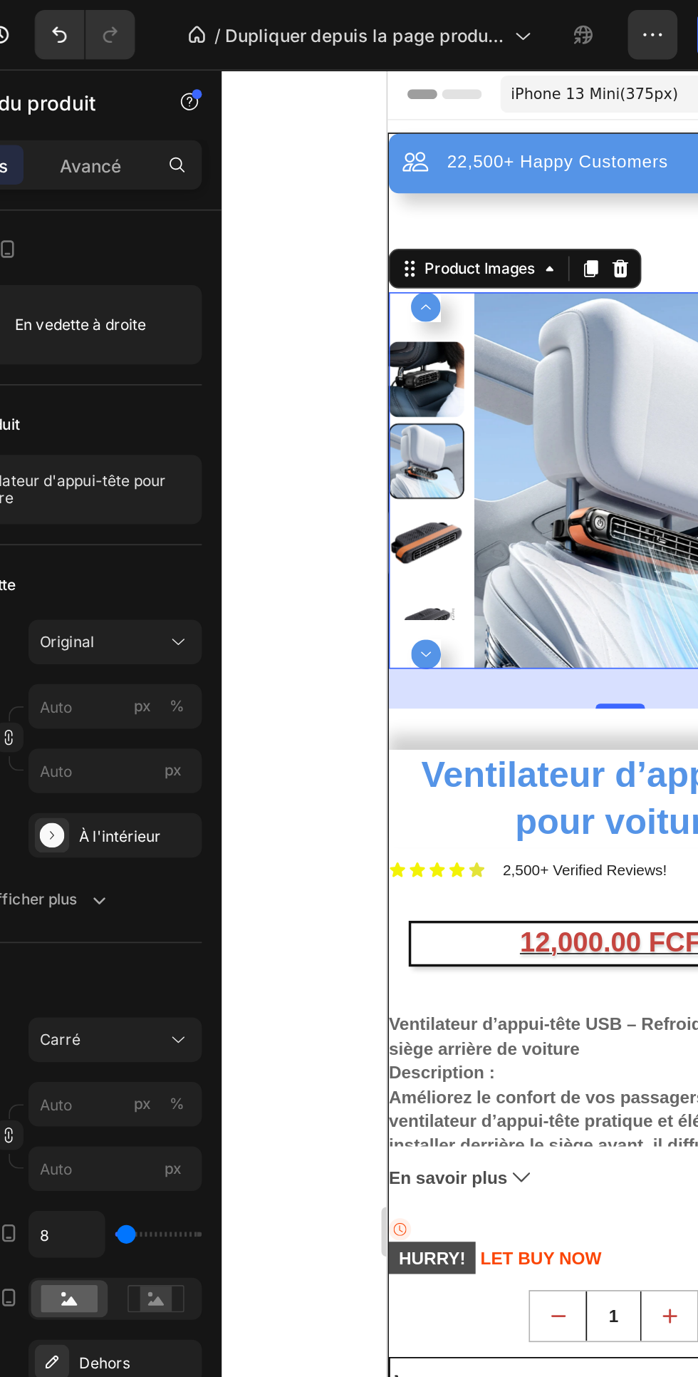
click at [511, 175] on div "Product Images" at bounding box center [460, 183] width 145 height 23
click at [423, 153] on div "22,500+ Happy Customers Item List +700 5-Start Review Item List 30 Day Guarante…" at bounding box center [521, 621] width 266 height 1031
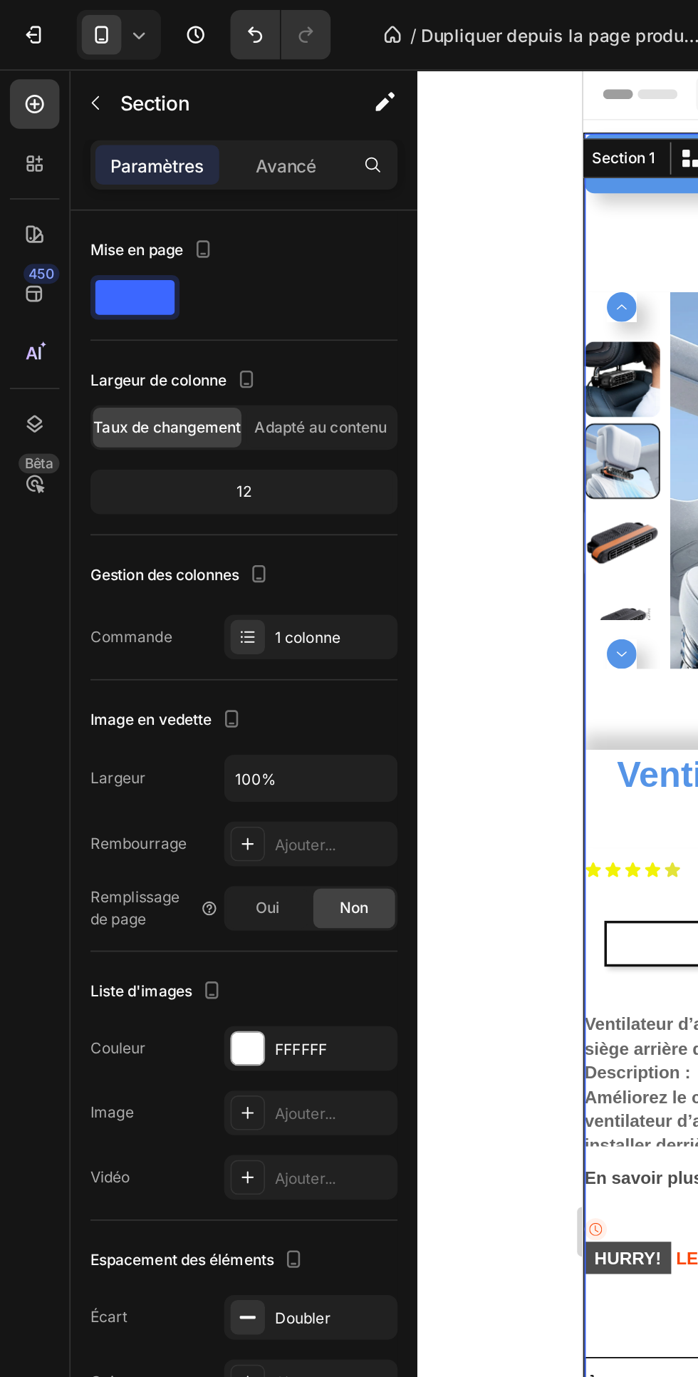
click at [203, 249] on font "Adapté au contenu" at bounding box center [185, 245] width 76 height 11
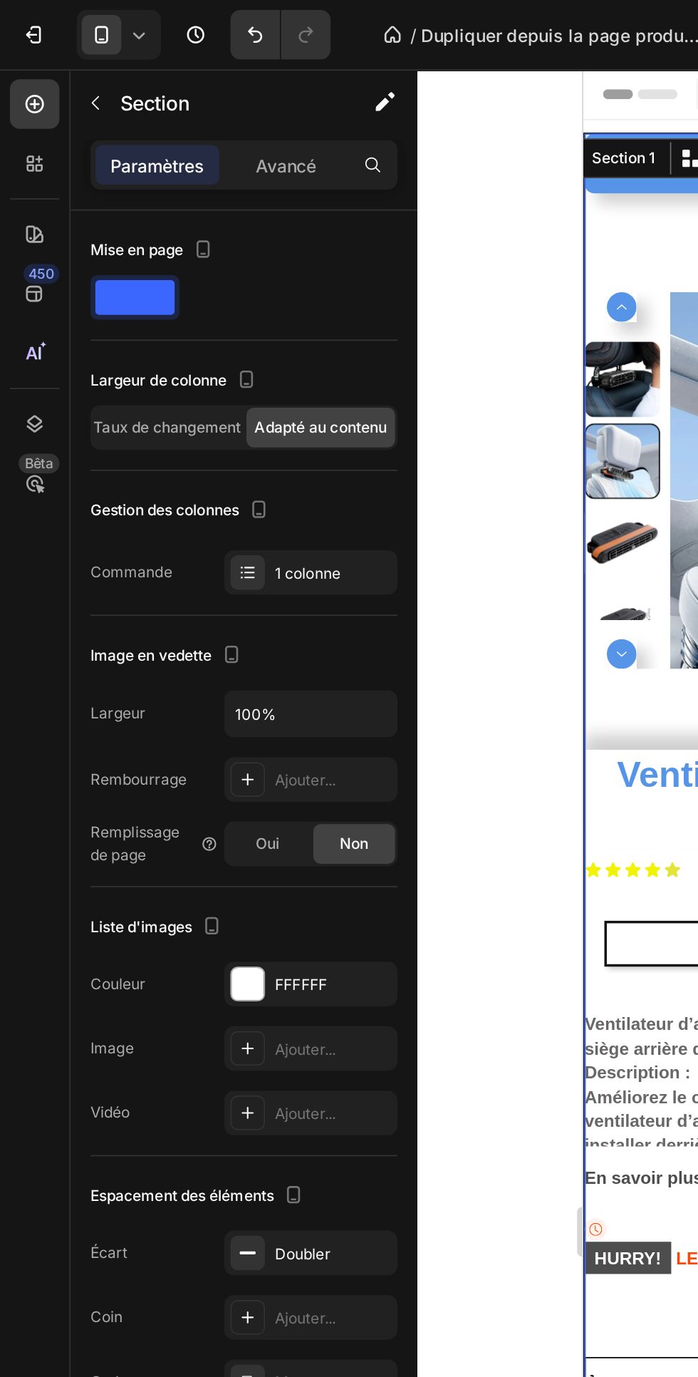
click at [0, 0] on icon "button" at bounding box center [0, 0] width 0 height 0
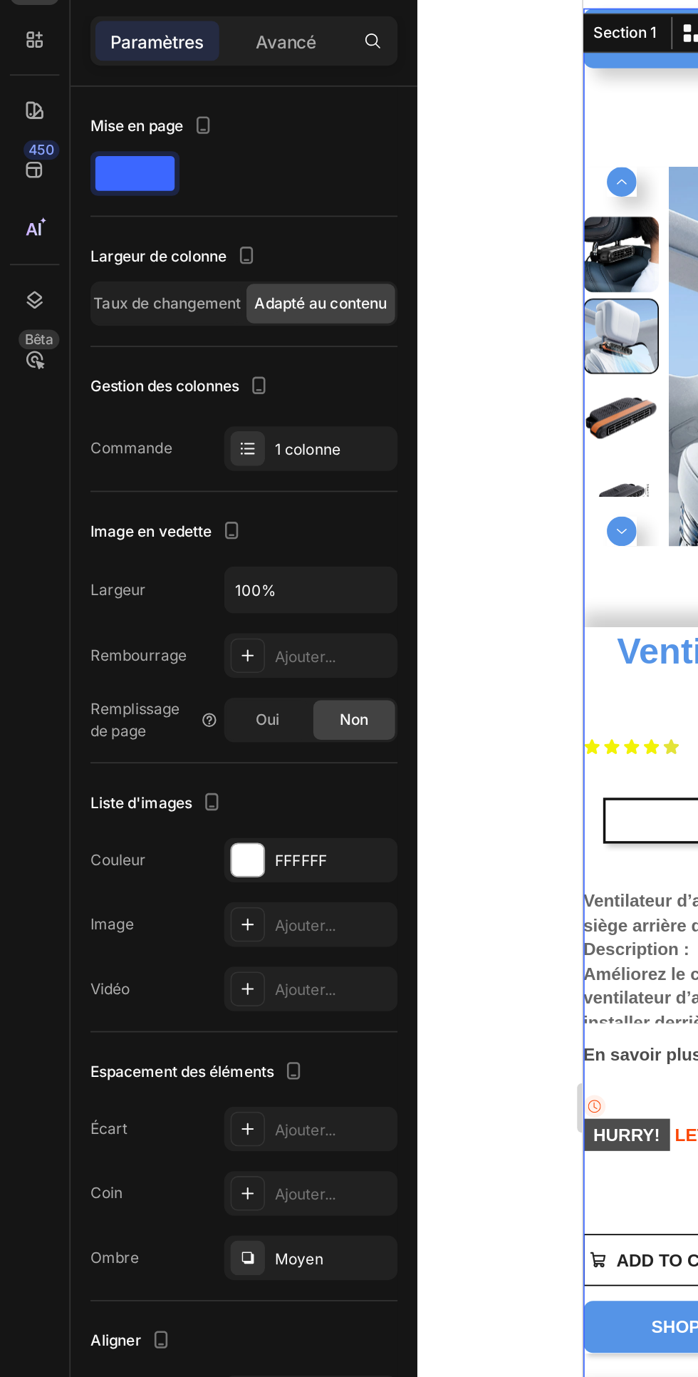
click at [176, 873] on icon at bounding box center [179, 875] width 14 height 14
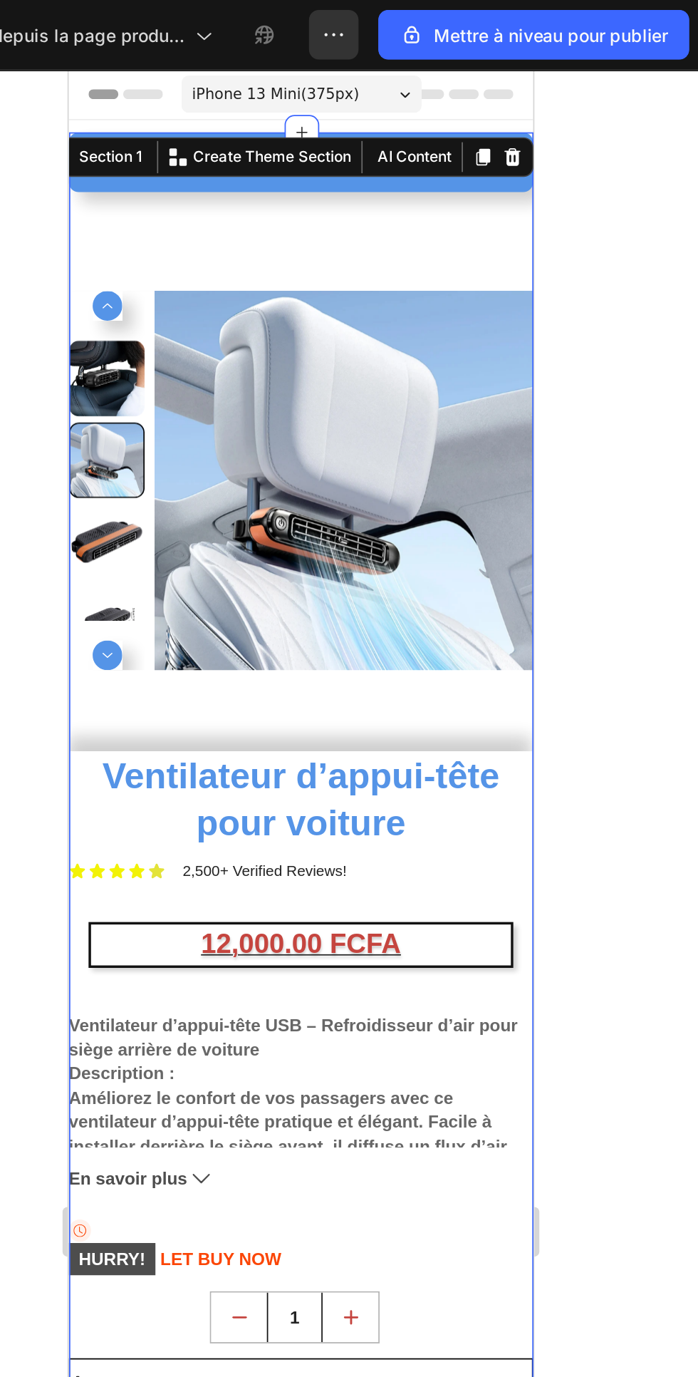
click at [234, 310] on img at bounding box center [227, 306] width 218 height 218
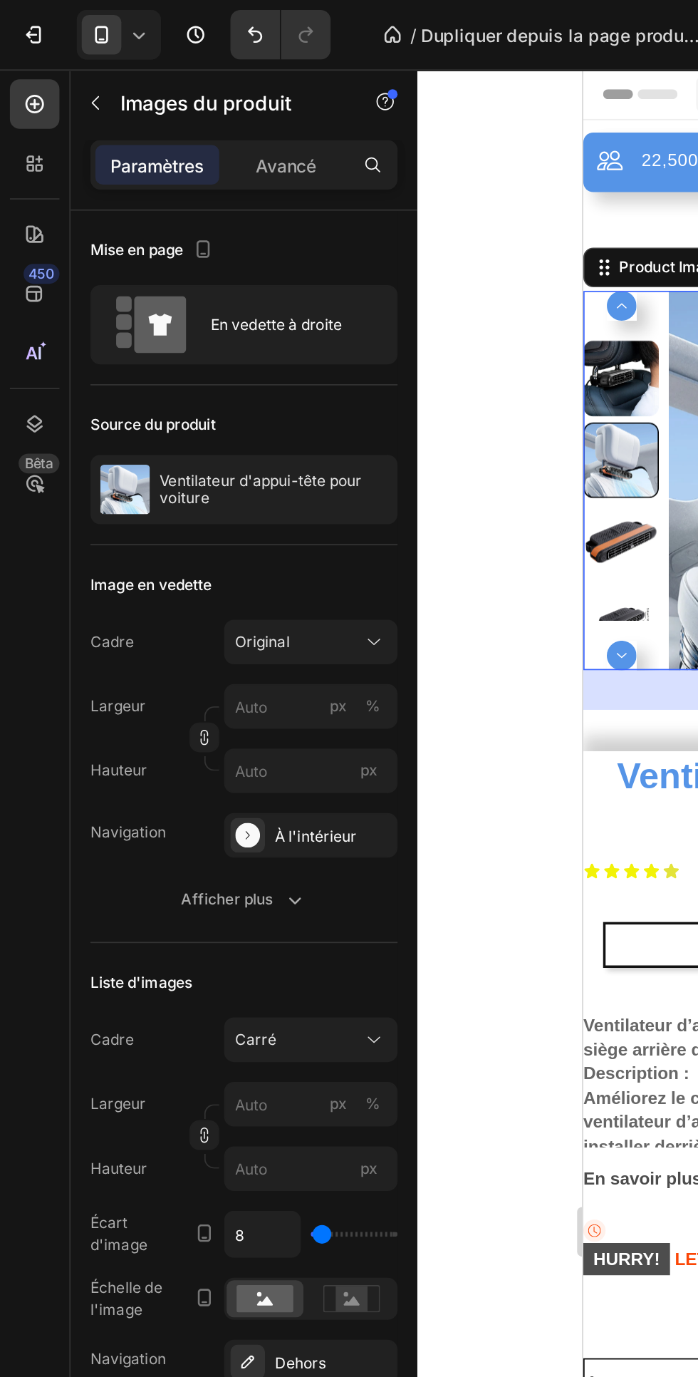
click at [209, 371] on icon at bounding box center [215, 369] width 14 height 14
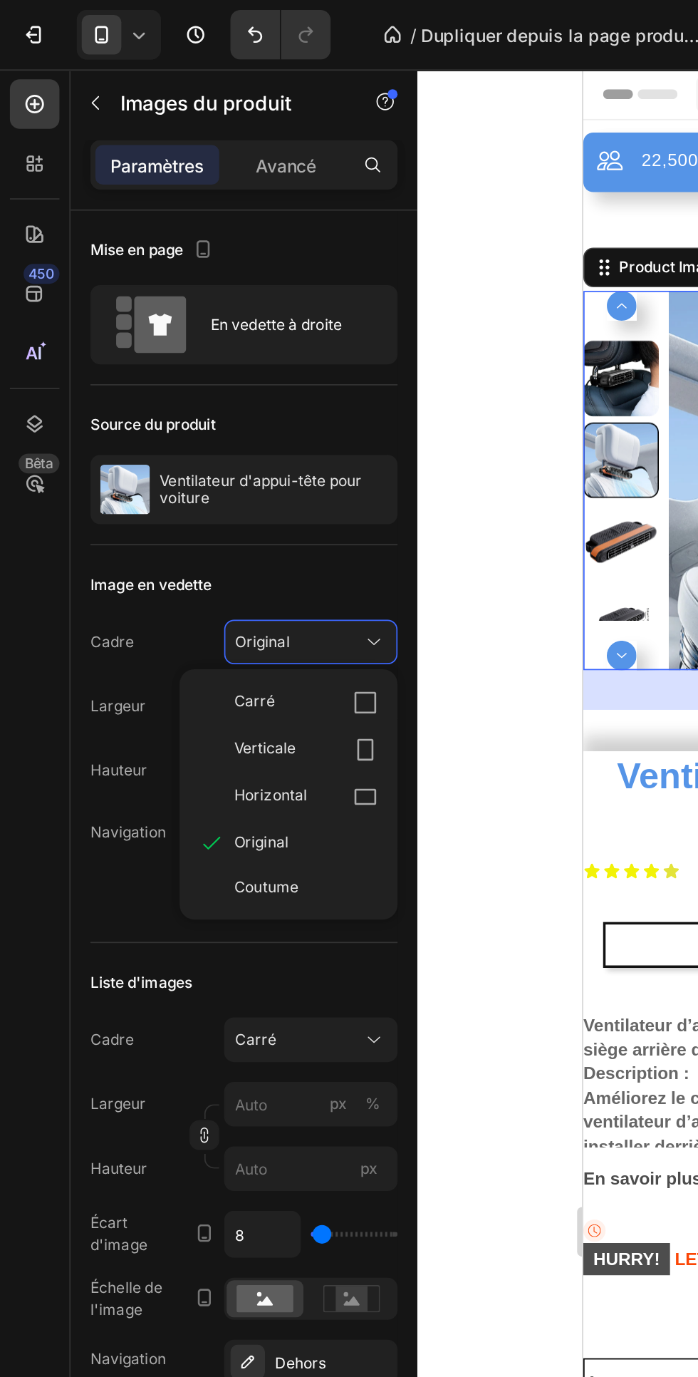
click at [224, 437] on div "Carré Verticale Horizontal Original Coutume" at bounding box center [165, 457] width 125 height 133
click at [215, 436] on icon at bounding box center [210, 431] width 9 height 13
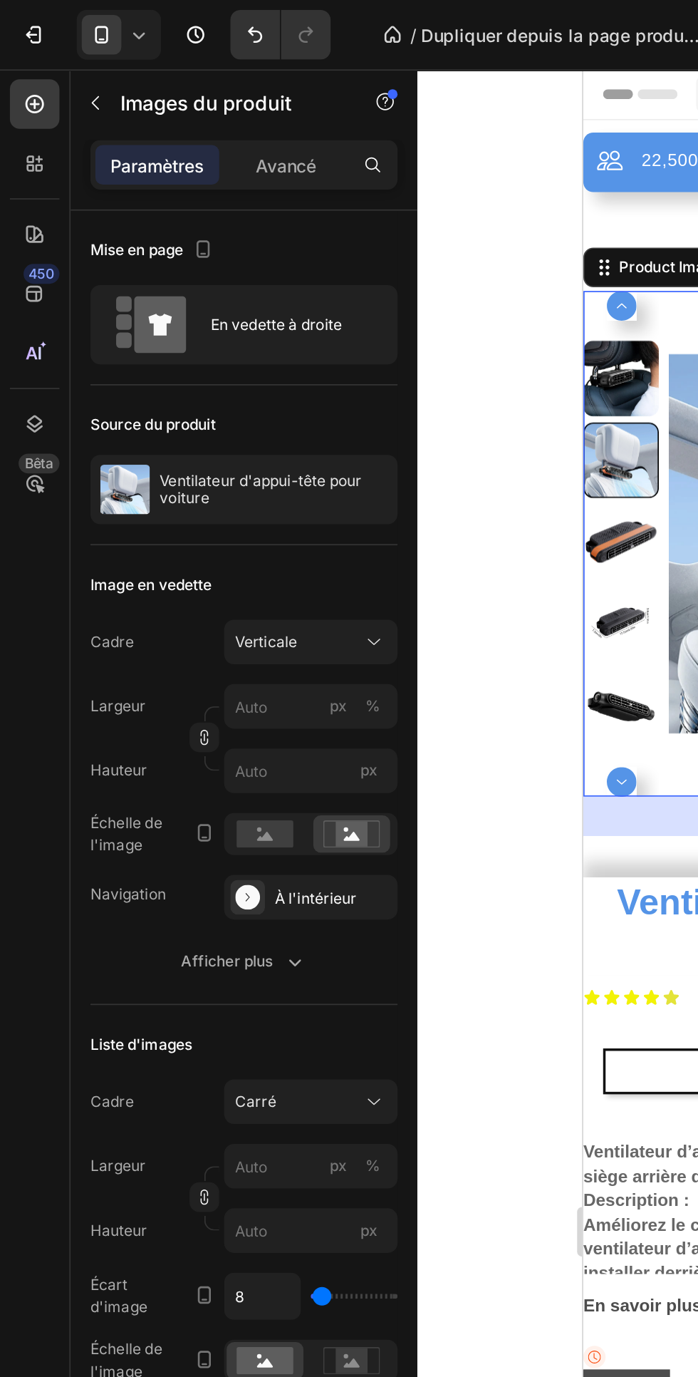
click at [182, 105] on div "Avancé" at bounding box center [164, 94] width 71 height 23
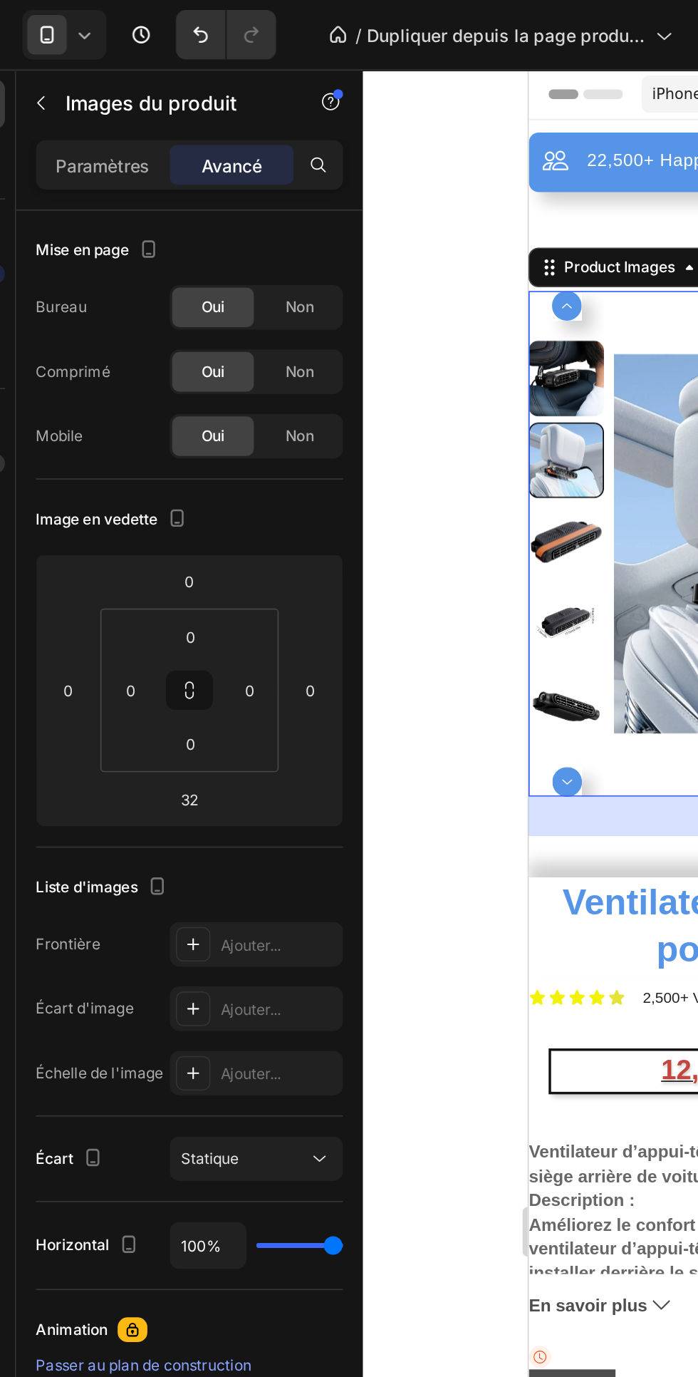
click at [176, 0] on html "7 / Dupliquer depuis la page produit - 24 sept. 14:39:31 Aperçu Save Mettre à n…" at bounding box center [349, 0] width 698 height 0
type input "20"
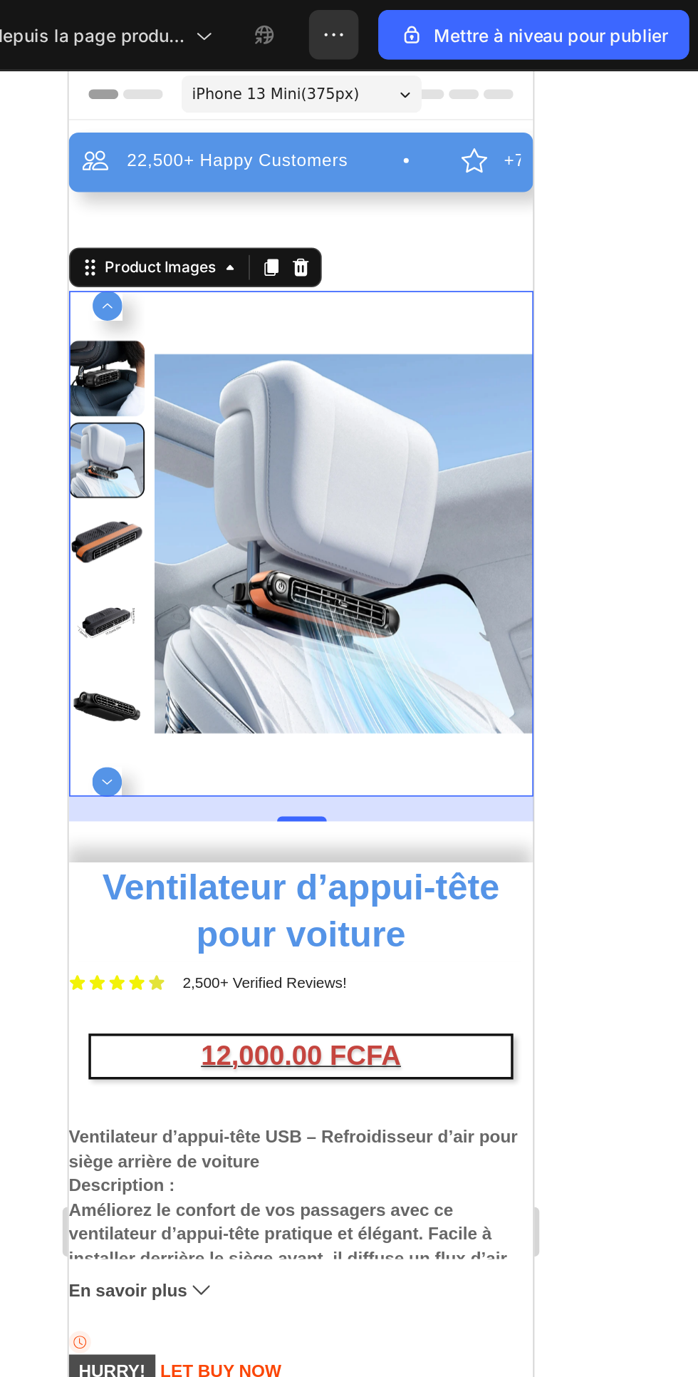
click at [326, 91] on div "Header" at bounding box center [201, 83] width 267 height 29
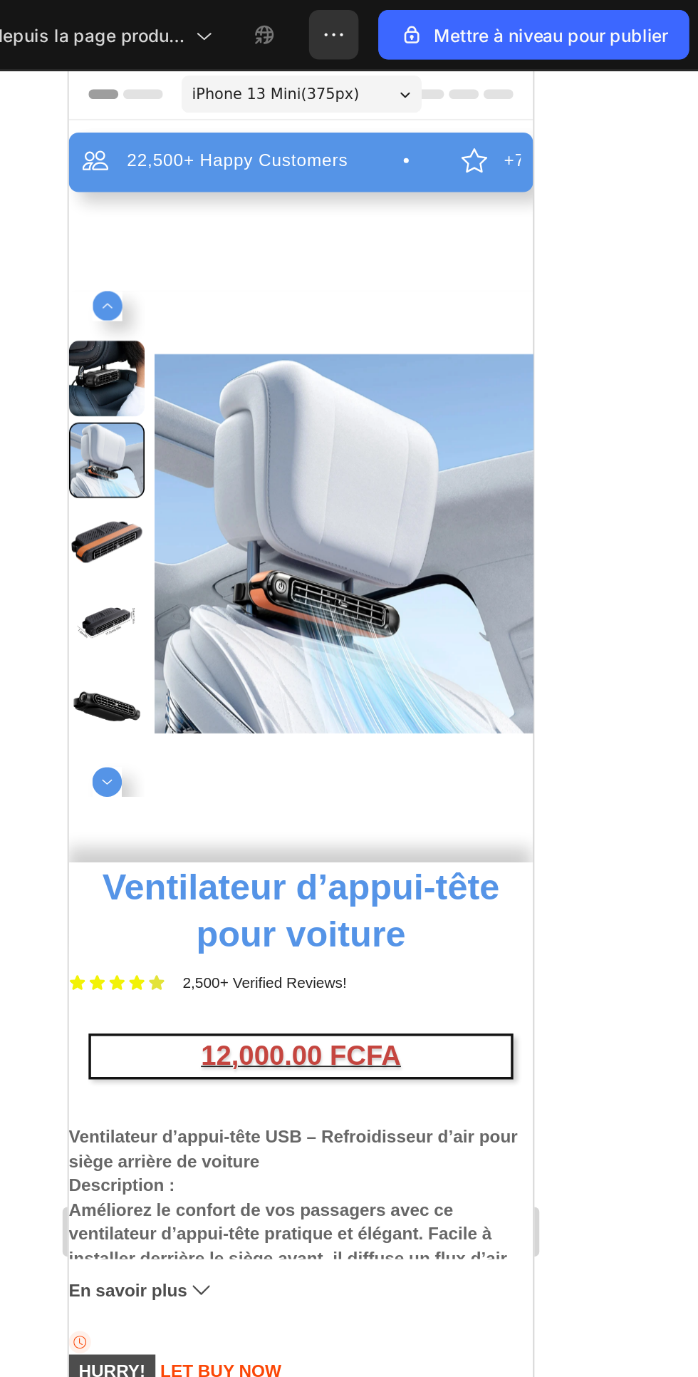
click at [266, 86] on div "iPhone 13 Mini ( 375 px)" at bounding box center [202, 83] width 138 height 21
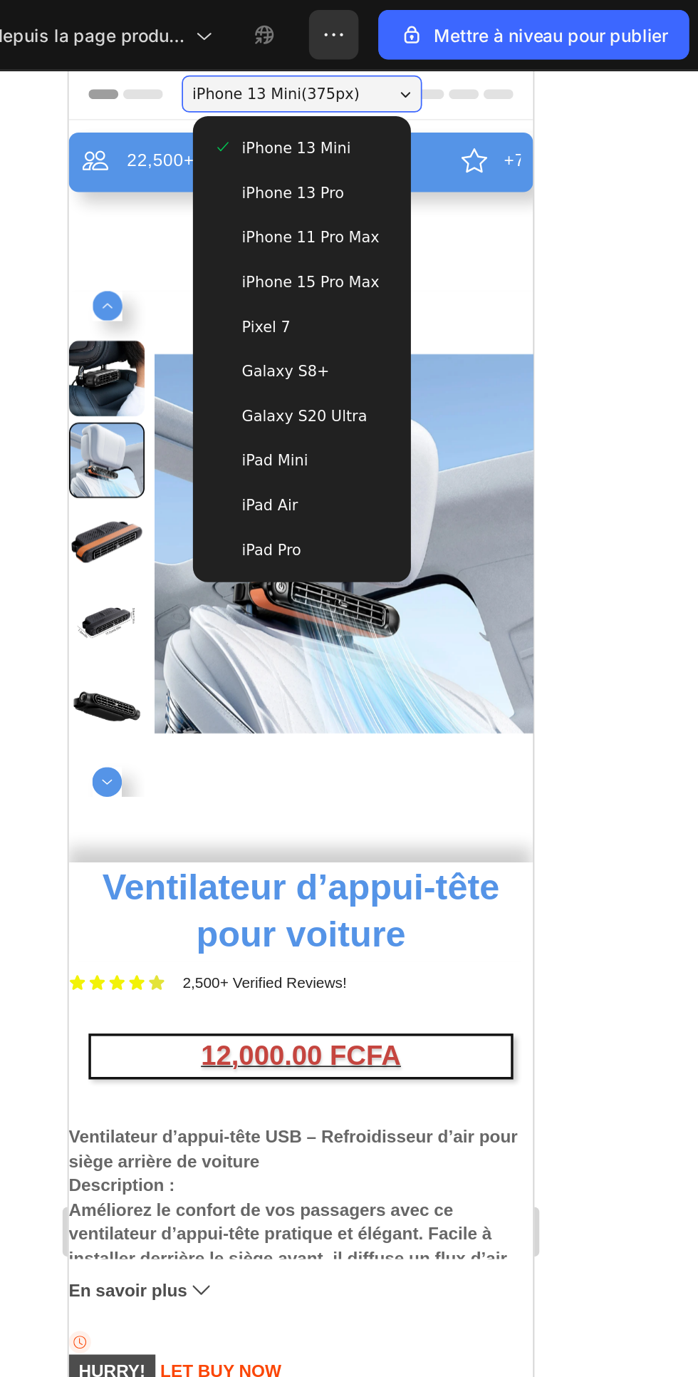
click at [240, 138] on div "iPhone 13 Pro" at bounding box center [202, 140] width 103 height 14
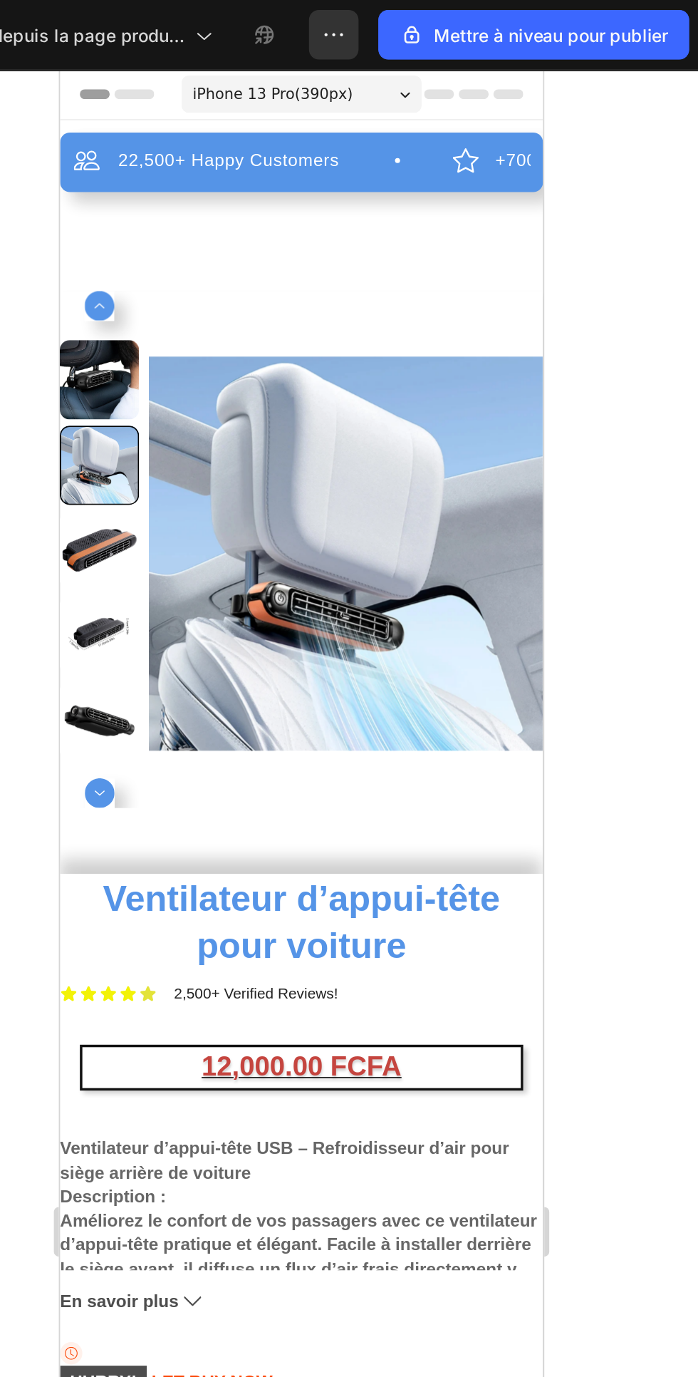
click at [257, 83] on icon at bounding box center [257, 84] width 6 height 4
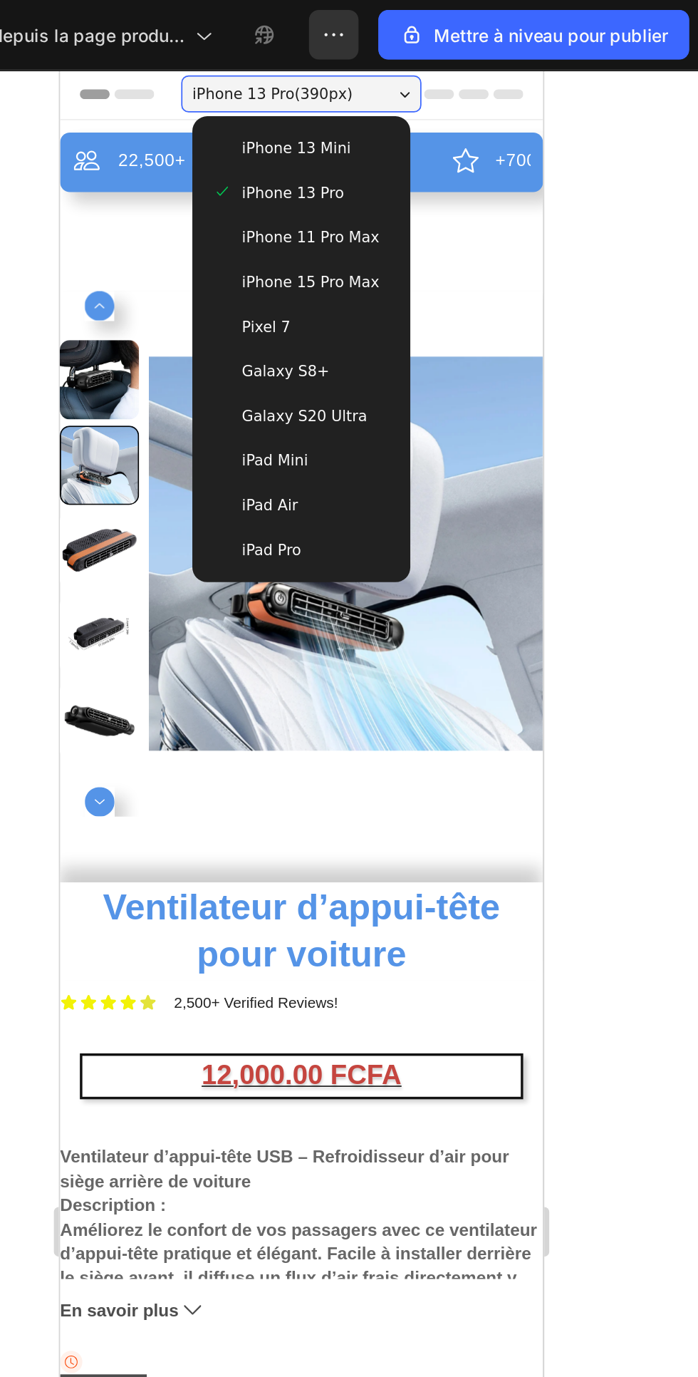
click at [257, 83] on icon at bounding box center [257, 84] width 6 height 4
click at [202, 115] on span "iPhone 13 Mini" at bounding box center [195, 115] width 63 height 14
click at [254, 83] on icon at bounding box center [257, 84] width 6 height 4
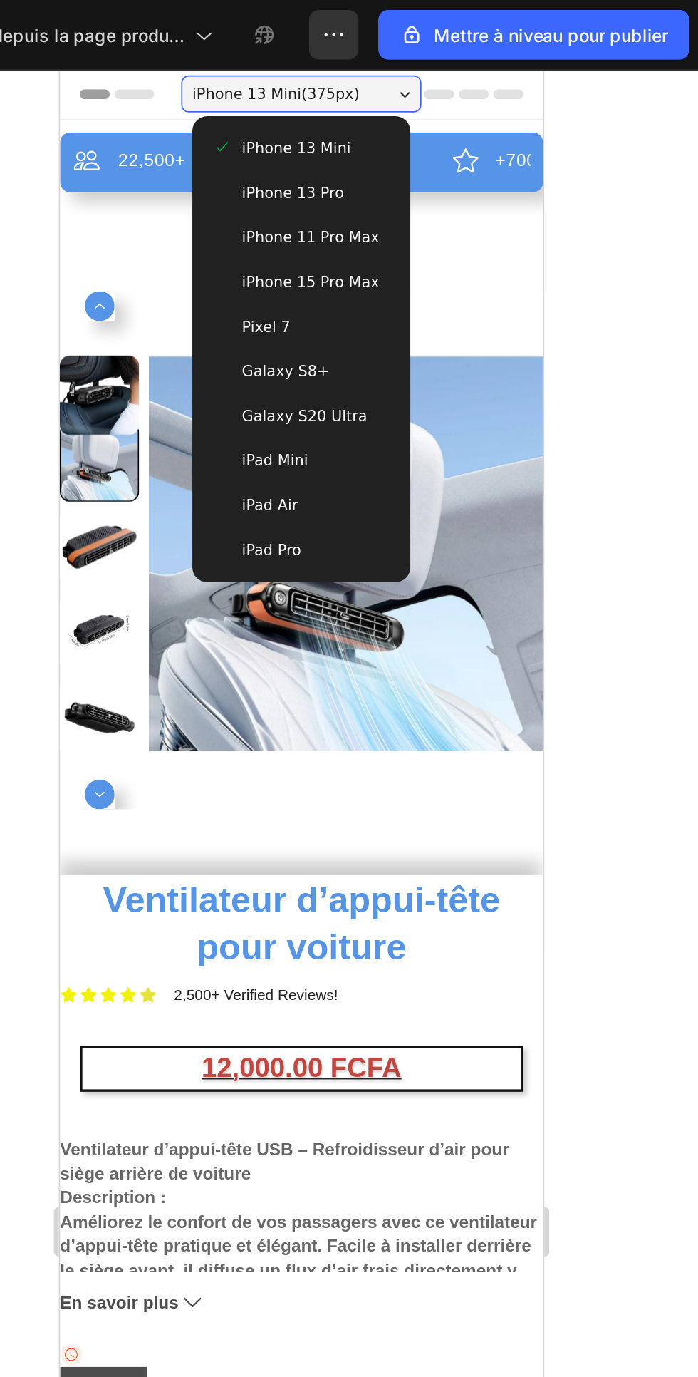
click at [257, 82] on div "iPhone 13 Mini ( 375 px)" at bounding box center [198, 83] width 138 height 21
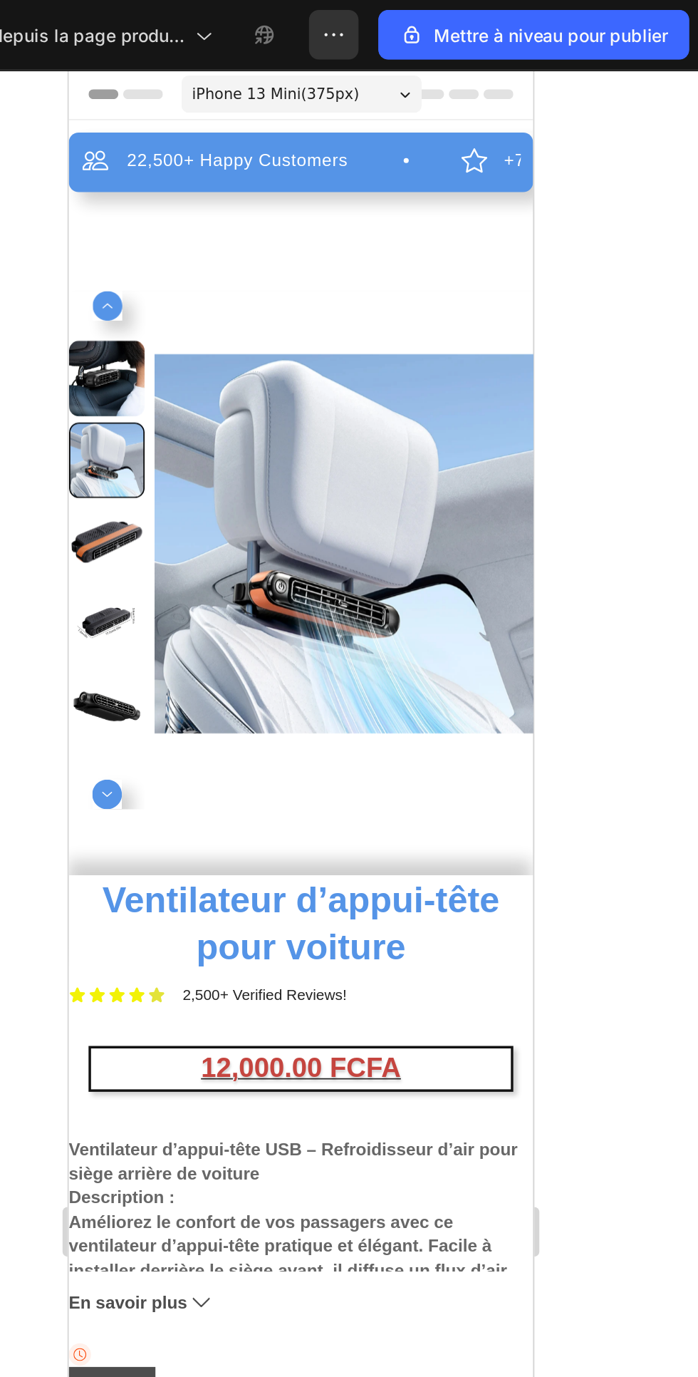
click at [266, 82] on div "iPhone 13 Mini ( 375 px)" at bounding box center [202, 83] width 138 height 21
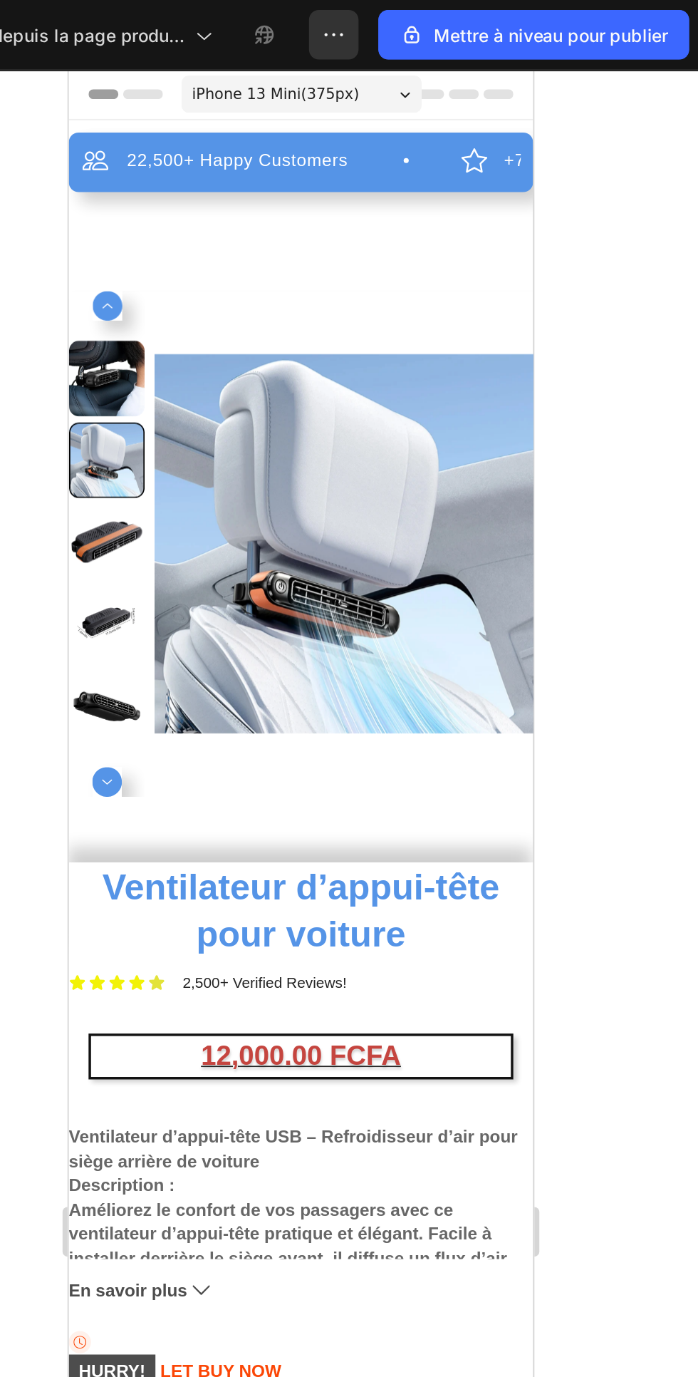
click at [254, 84] on div "iPhone 13 Mini ( 375 px)" at bounding box center [202, 83] width 138 height 21
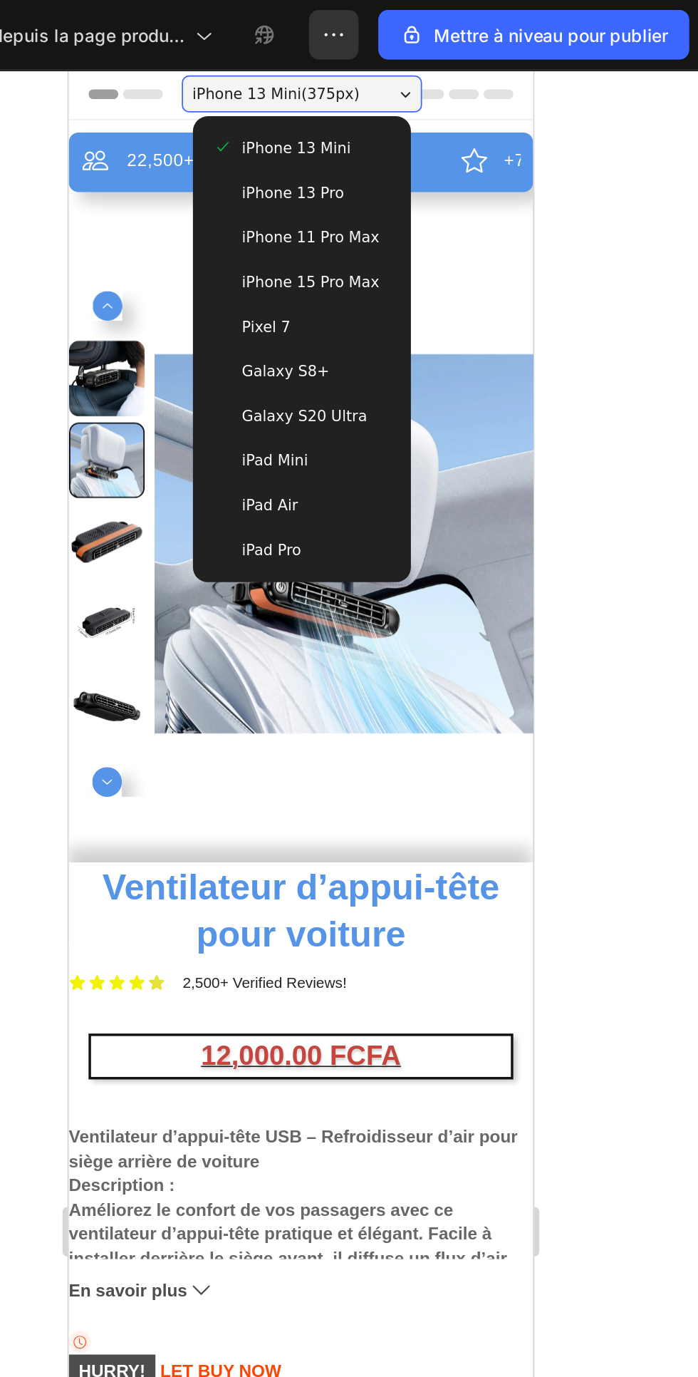
click at [220, 140] on span "iPhone 13 Pro" at bounding box center [197, 140] width 58 height 14
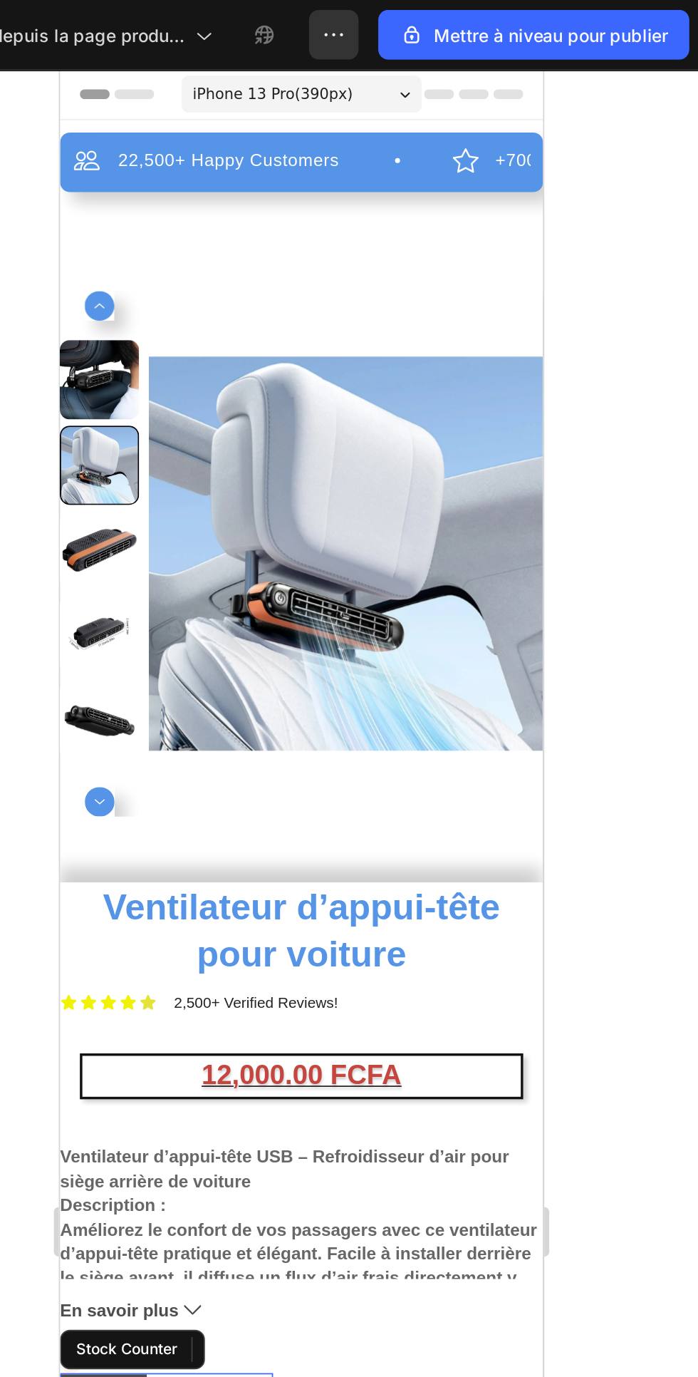
click at [488, 20] on icon "button" at bounding box center [488, 19] width 2 height 1
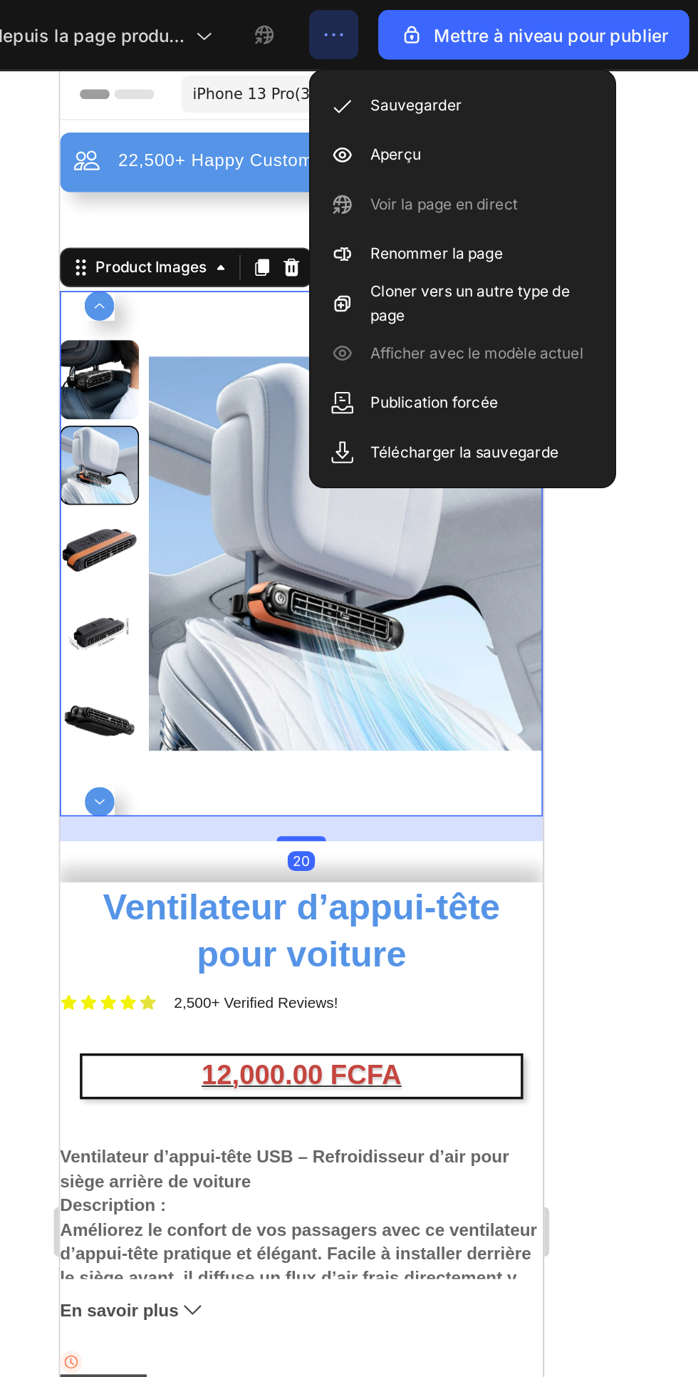
click at [671, 353] on div at bounding box center [469, 708] width 458 height 1337
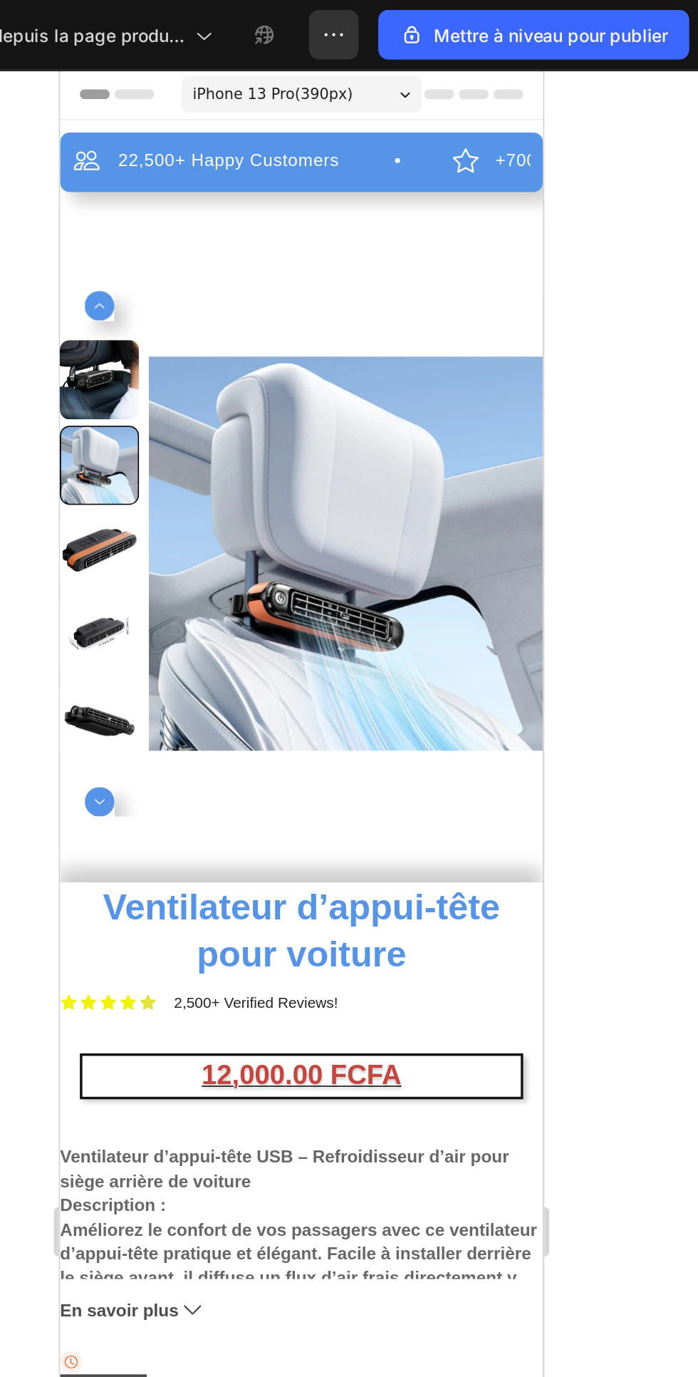
click at [254, 83] on icon at bounding box center [257, 84] width 6 height 4
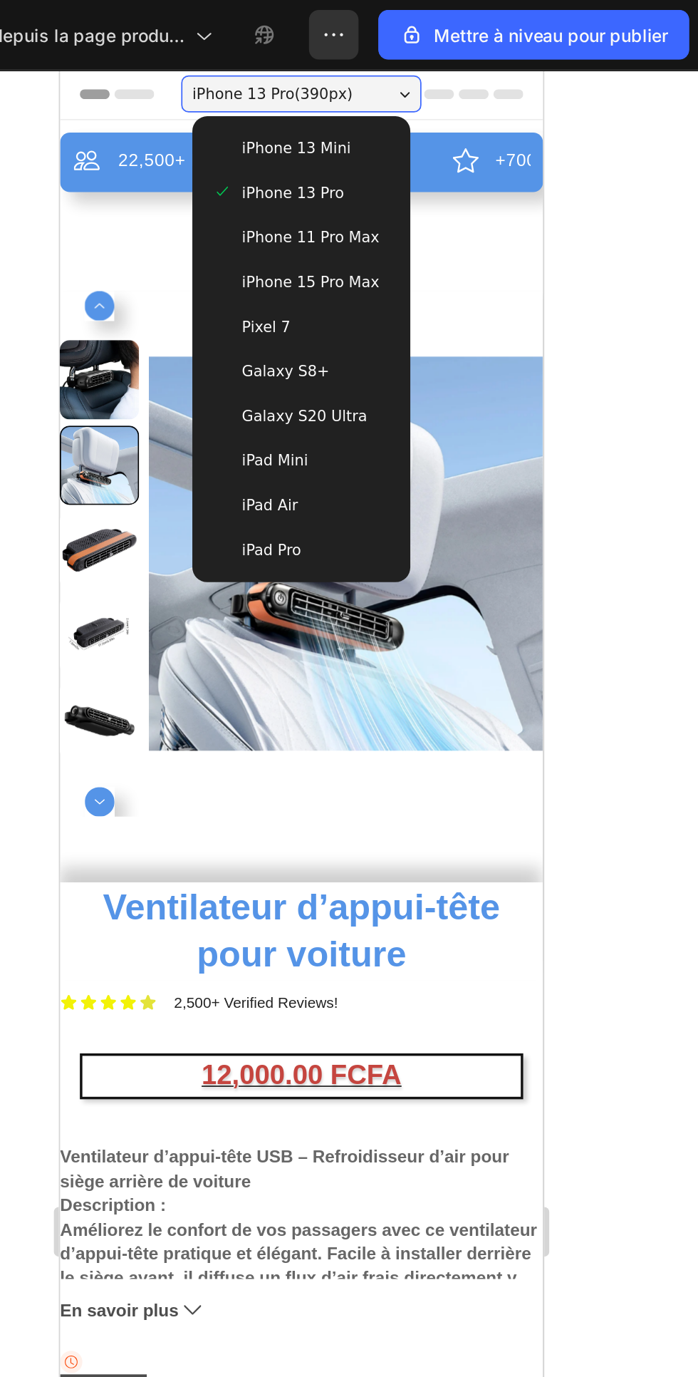
click at [221, 120] on div "iPhone 13 Mini" at bounding box center [198, 115] width 103 height 14
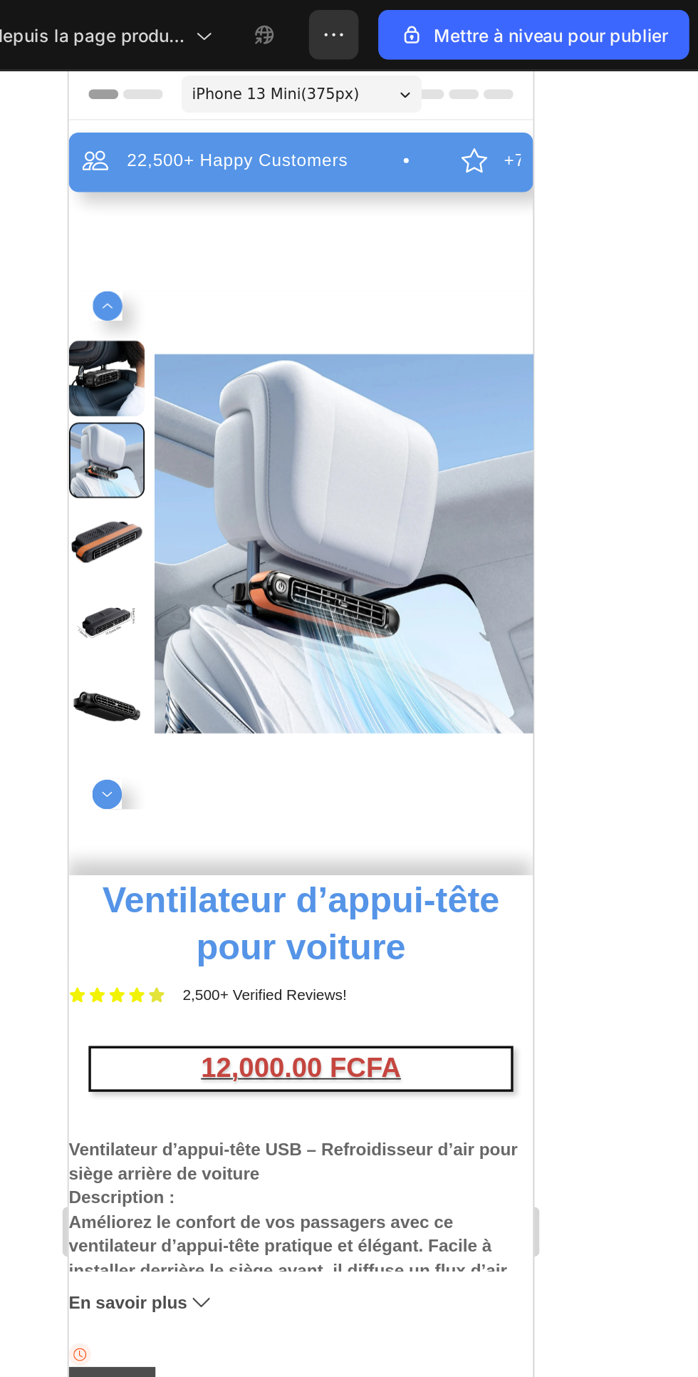
click at [189, 200] on img at bounding box center [227, 342] width 218 height 291
click at [175, 182] on div "22,500+ Happy Customers Item List +700 5-Start Review Item List 30 Day Guarante…" at bounding box center [201, 650] width 267 height 1090
click at [185, 202] on img at bounding box center [227, 342] width 218 height 291
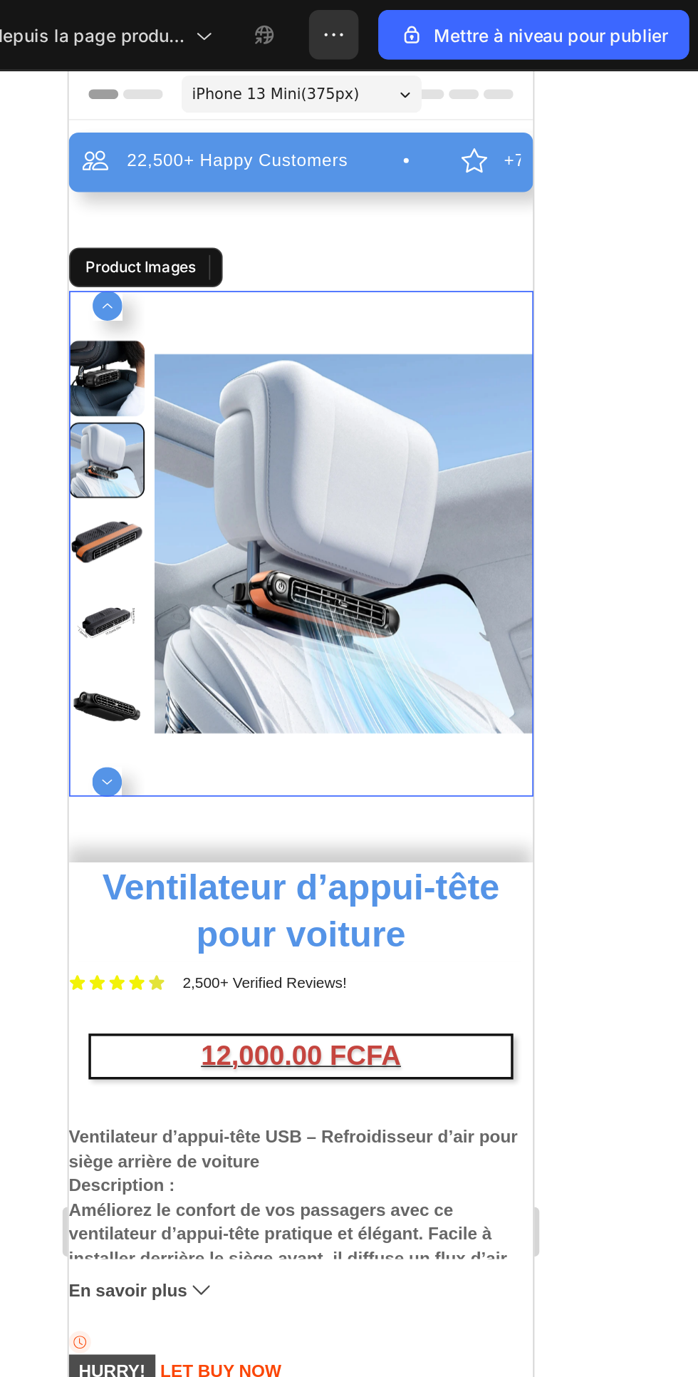
click at [216, 201] on img at bounding box center [227, 342] width 218 height 291
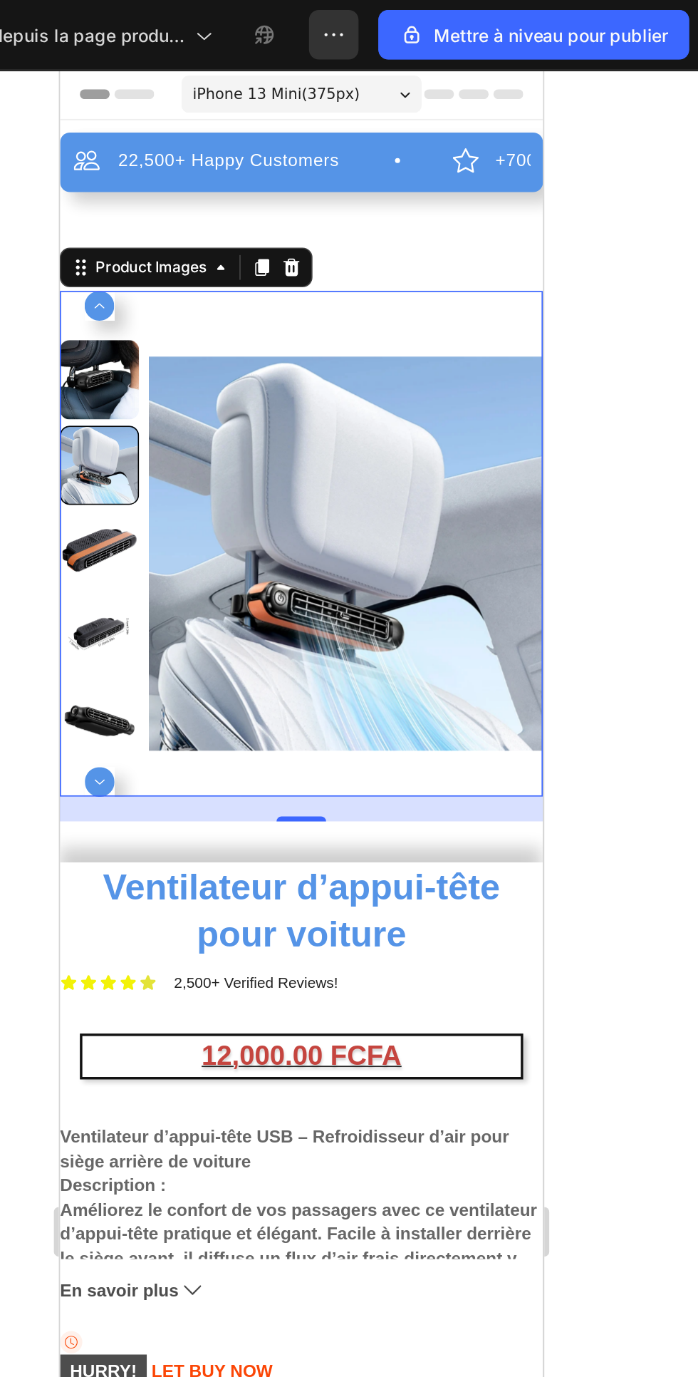
click at [135, 368] on input "0" at bounding box center [141, 366] width 29 height 21
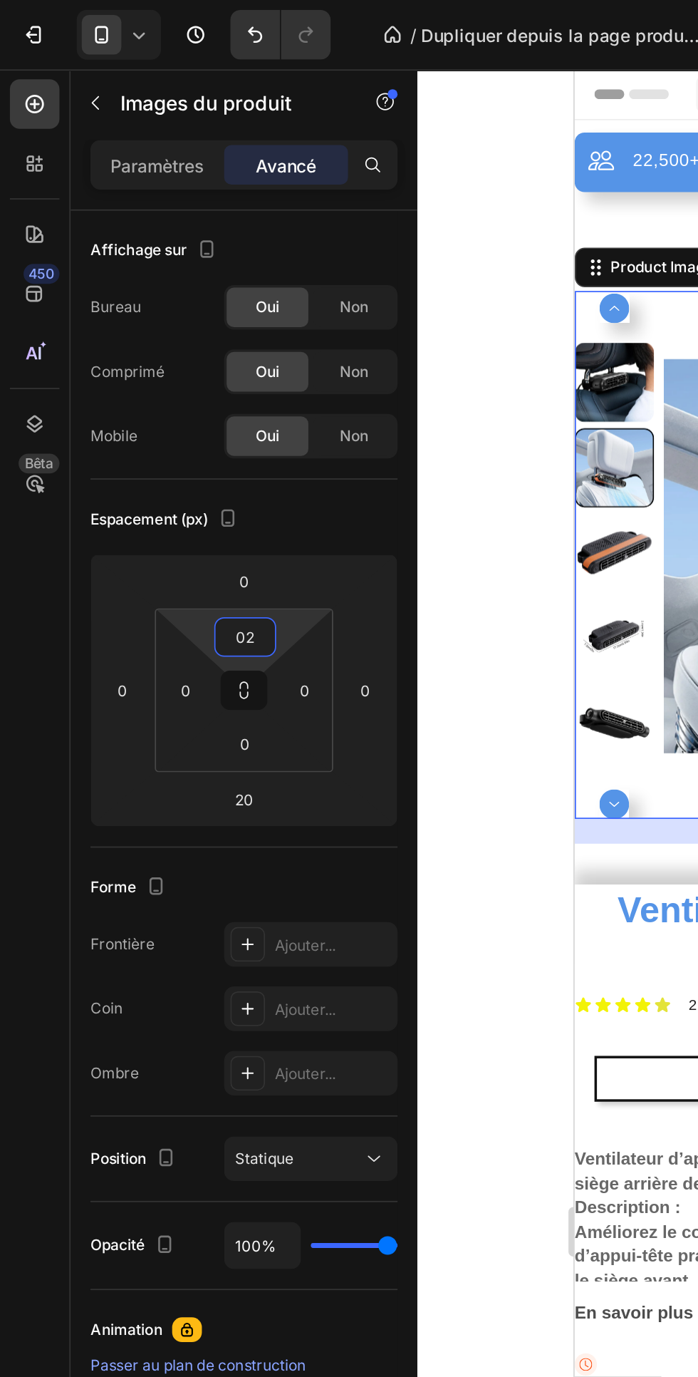
type input "0"
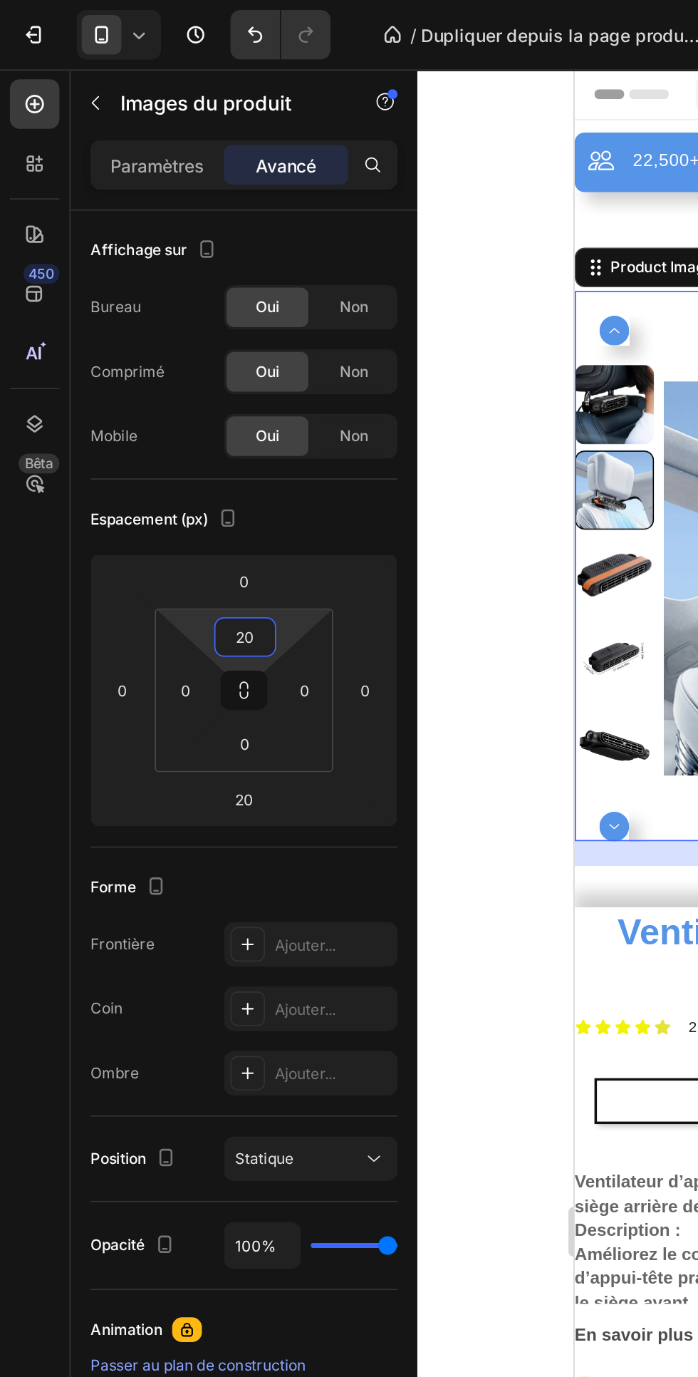
type input "2"
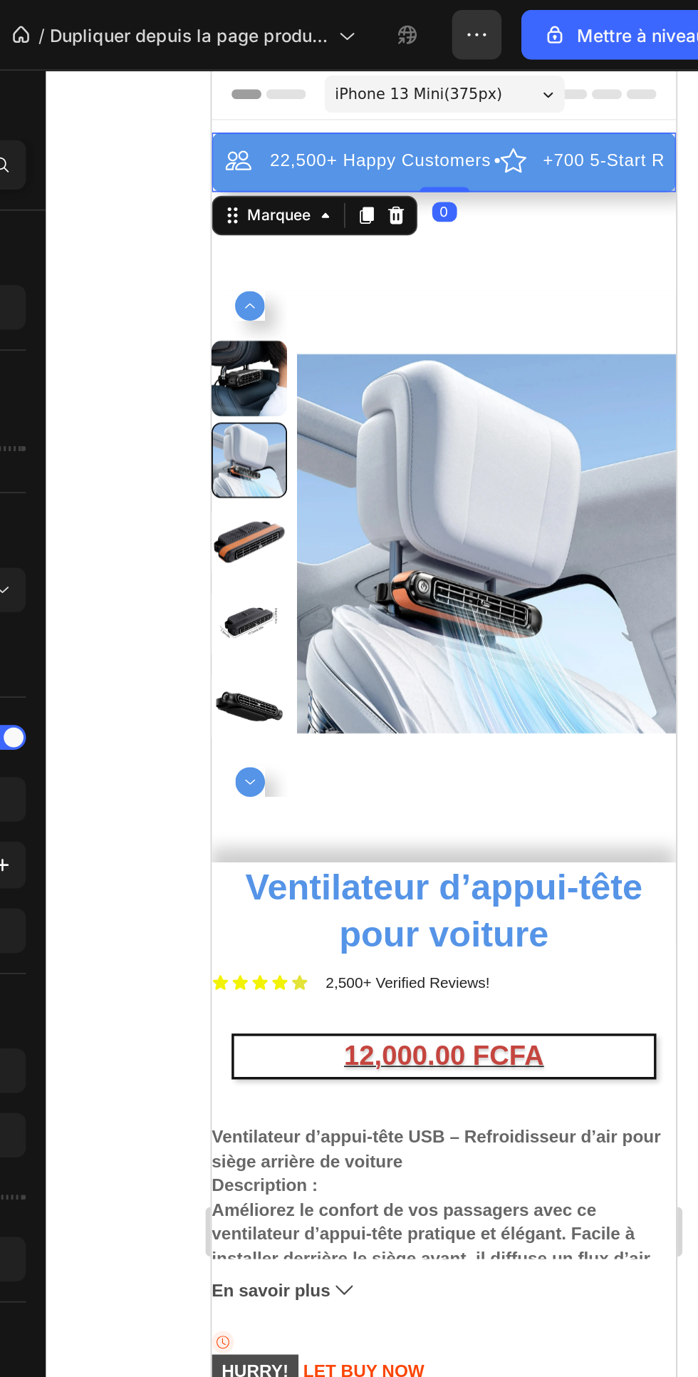
click at [417, 163] on div "22,500+ Happy Customers Item List +700 5-Start Review Item List 30 Day Guarante…" at bounding box center [345, 646] width 267 height 1083
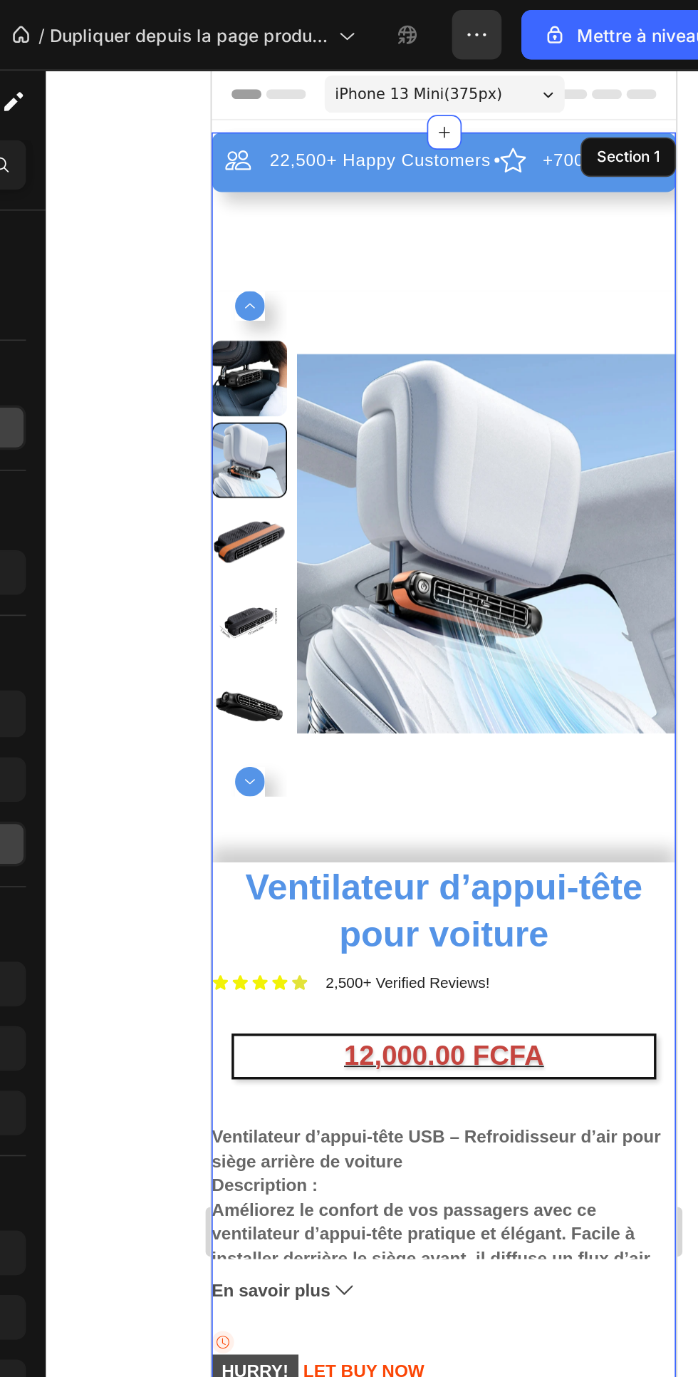
click at [445, 108] on div "22,500+ Happy Customers Item List +700 5-Start Review Item List 30 Day Guarante…" at bounding box center [345, 122] width 267 height 34
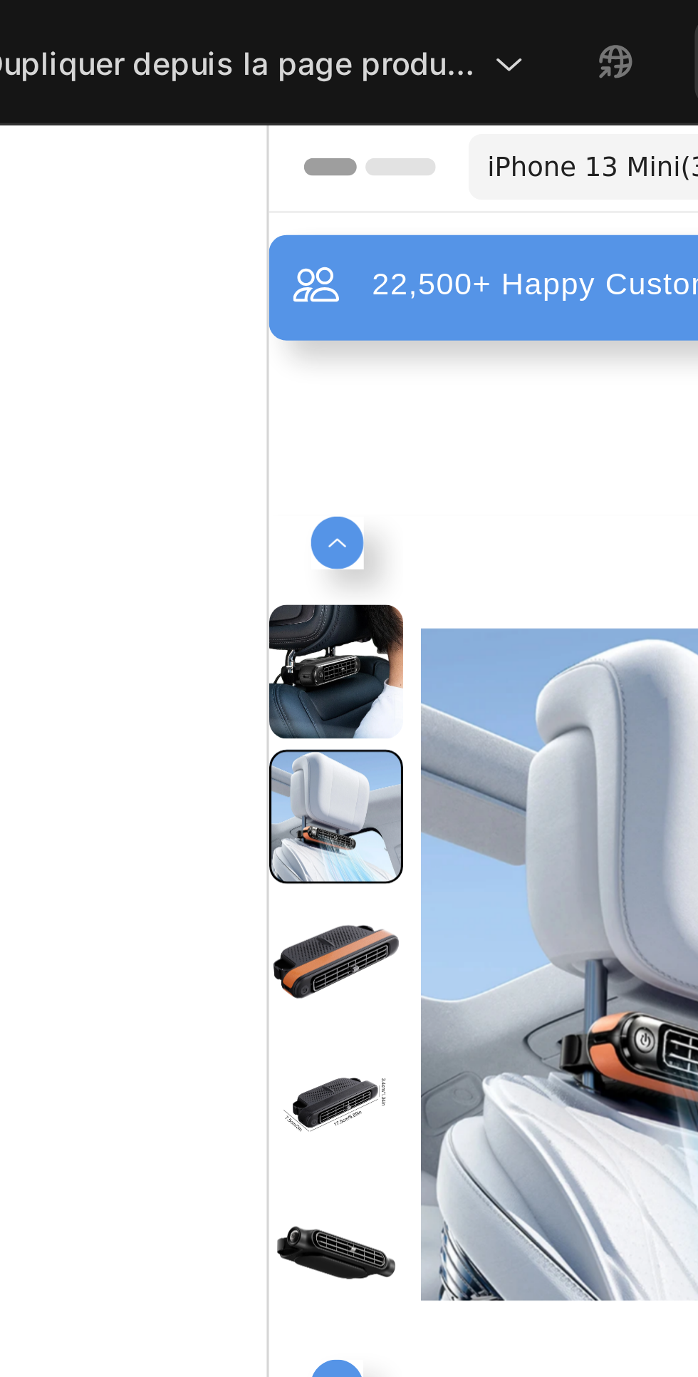
click at [285, 151] on div "Header" at bounding box center [402, 137] width 267 height 29
click at [303, 160] on div "22,500+ Happy Customers Item List +700 5-Start Review Item List 30 Day Guarante…" at bounding box center [402, 176] width 267 height 34
click at [323, 162] on div "22,500+ Happy Customers Item List +700 5-Start Review Item List 30 Day Guarante…" at bounding box center [402, 176] width 267 height 34
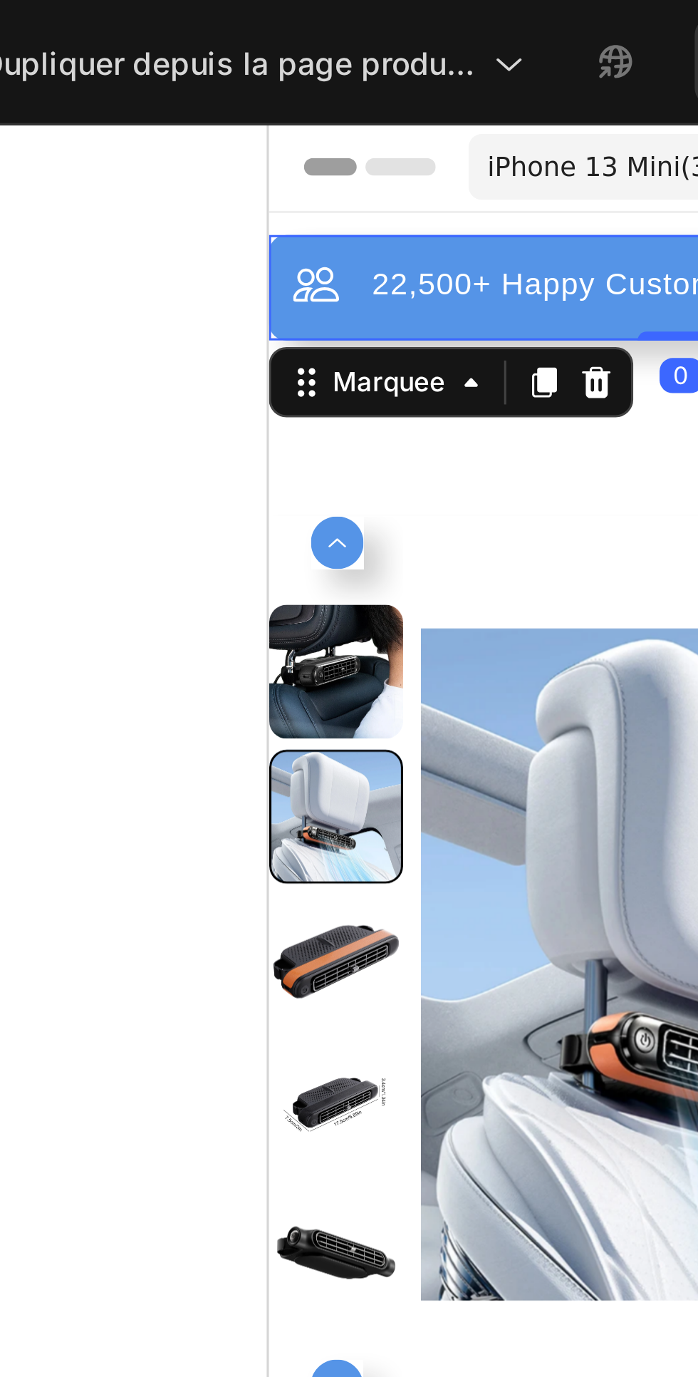
click at [282, 150] on div "Header" at bounding box center [402, 137] width 244 height 29
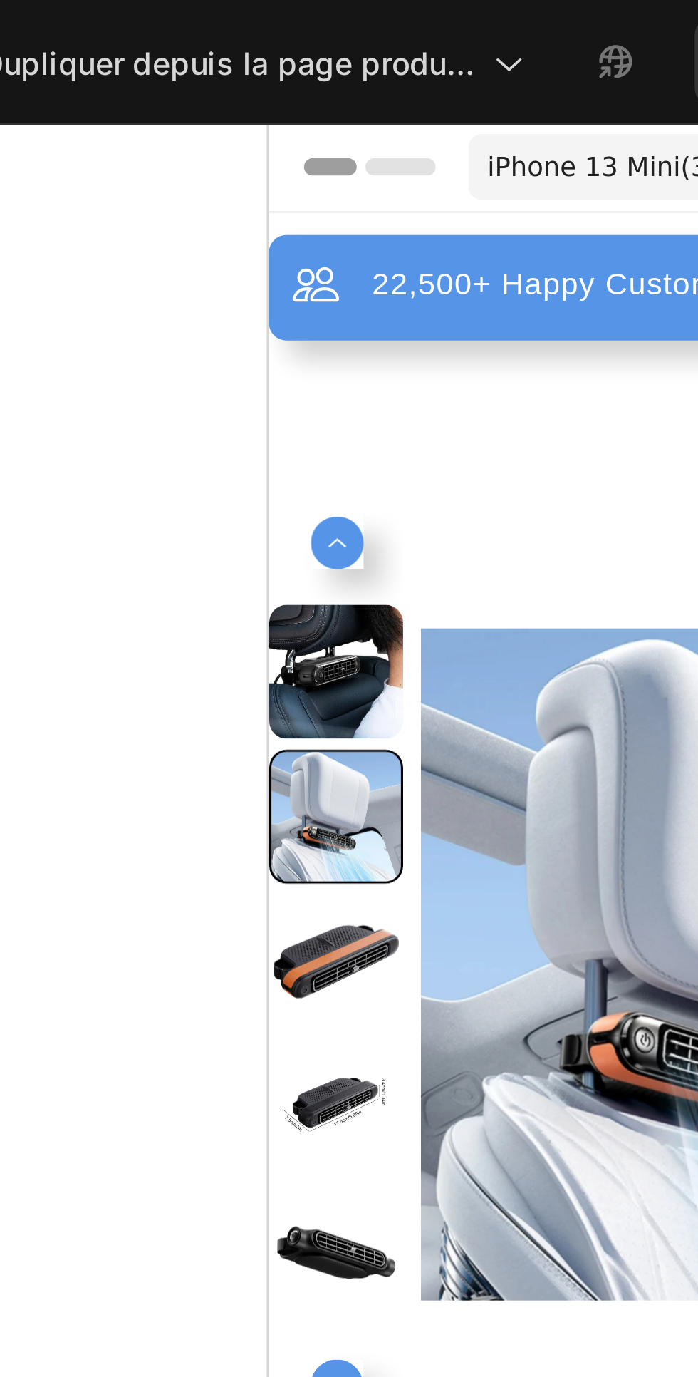
click at [272, 150] on div "Header" at bounding box center [402, 137] width 267 height 29
click at [279, 159] on div "22,500+ Happy Customers Item List +700 5-Start Review Item List 30 Day Guarante…" at bounding box center [402, 176] width 267 height 34
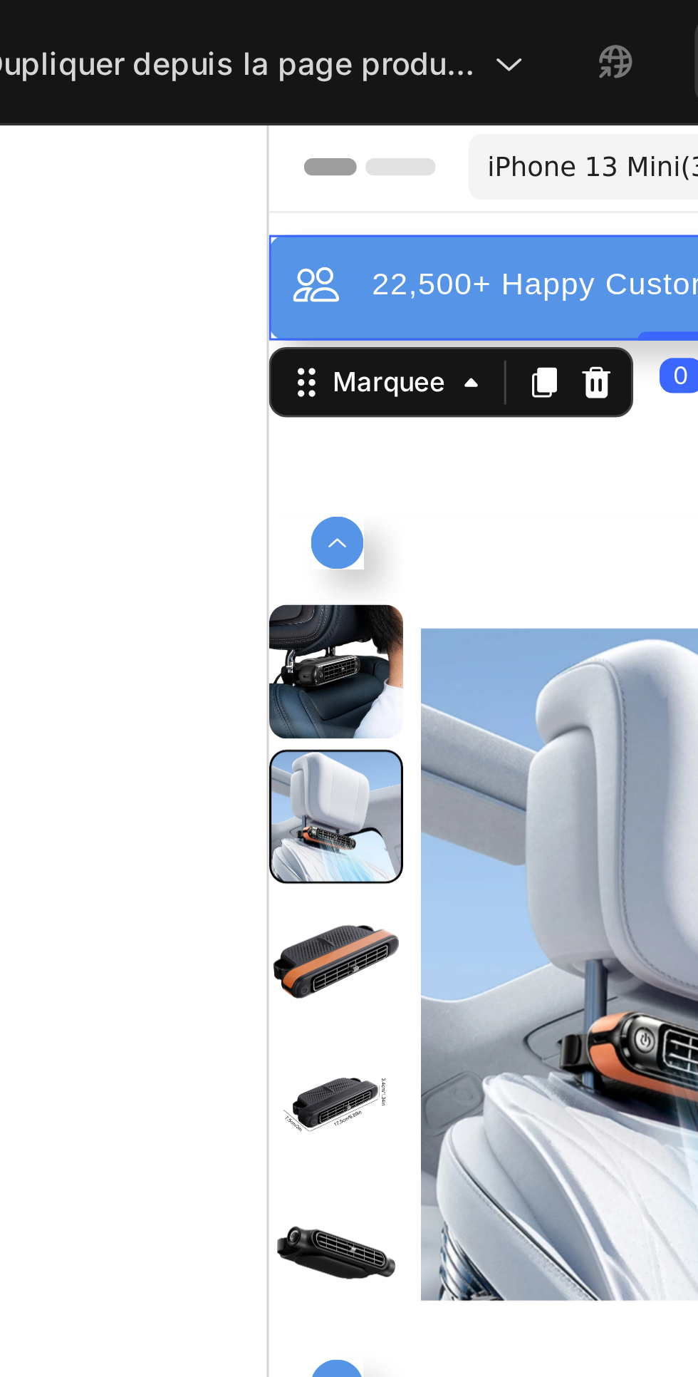
click at [298, 159] on div "22,500+ Happy Customers Item List +700 5-Start Review Item List 30 Day Guarante…" at bounding box center [402, 176] width 267 height 34
click at [279, 207] on icon at bounding box center [279, 207] width 2 height 2
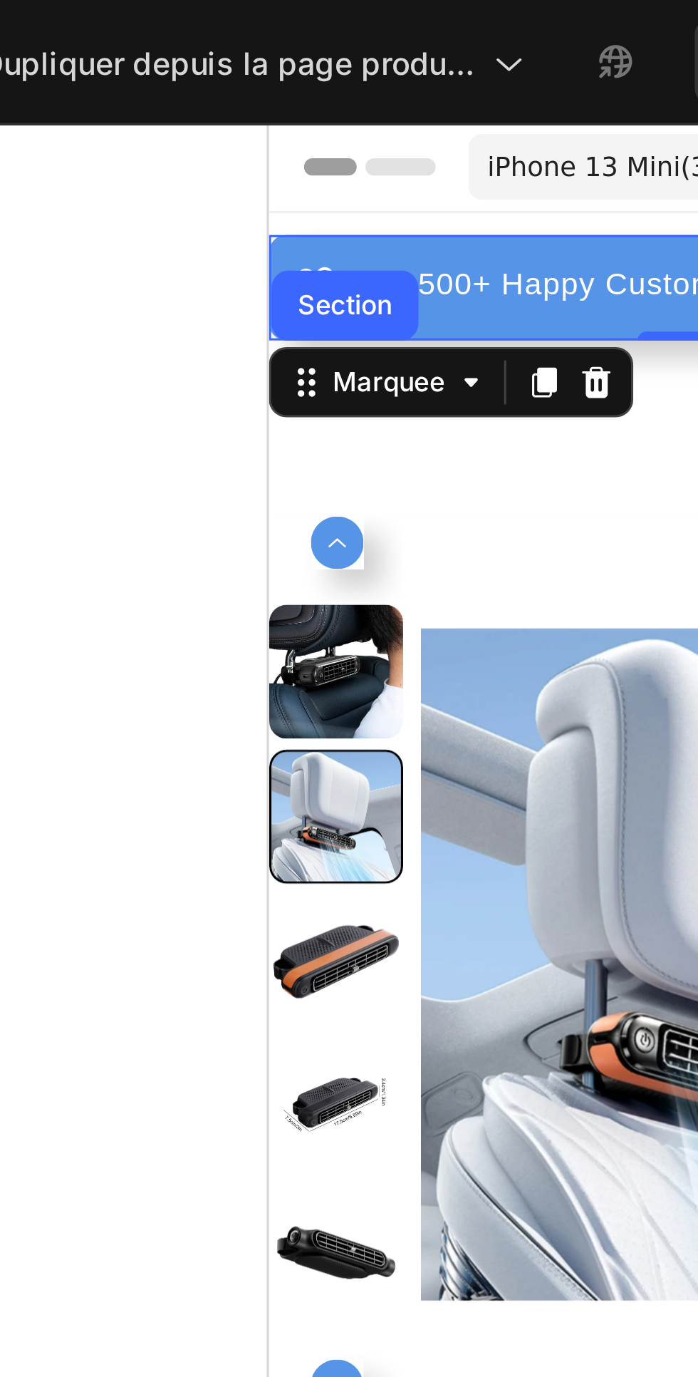
click at [291, 177] on div "Section" at bounding box center [293, 181] width 48 height 23
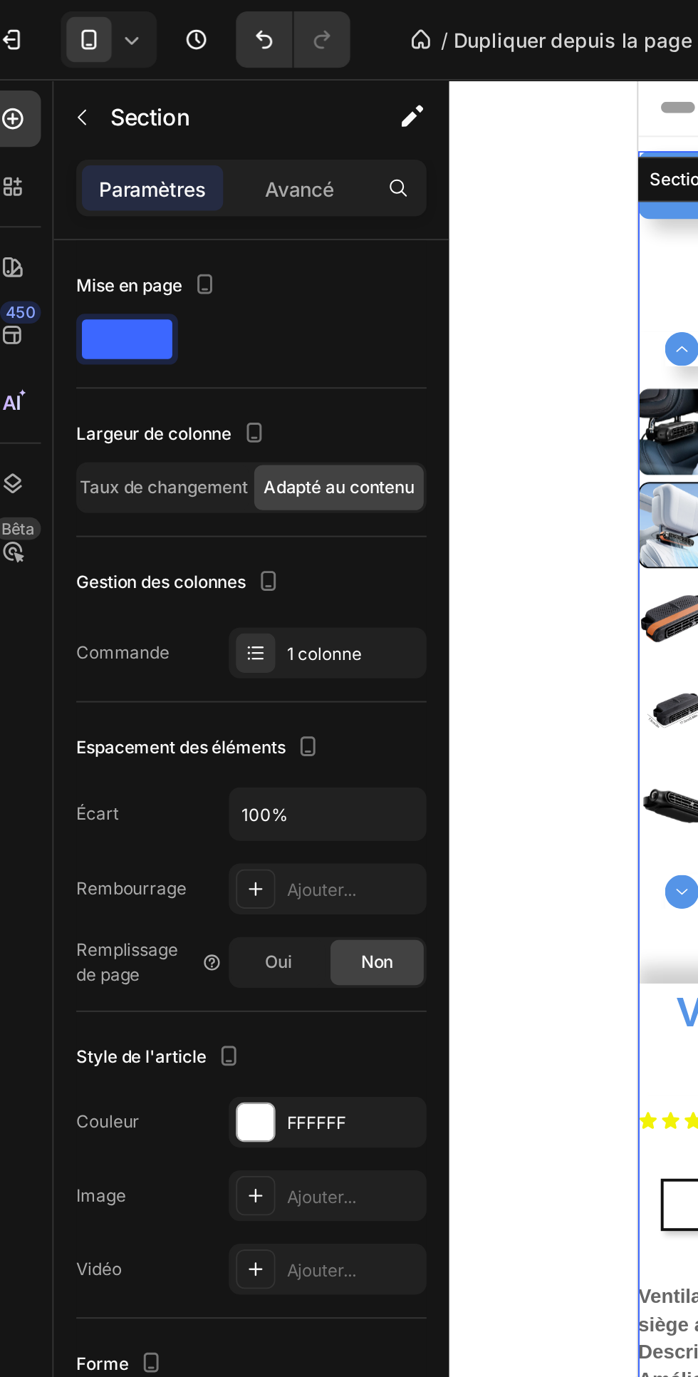
click at [172, 100] on font "Avancé" at bounding box center [165, 95] width 35 height 12
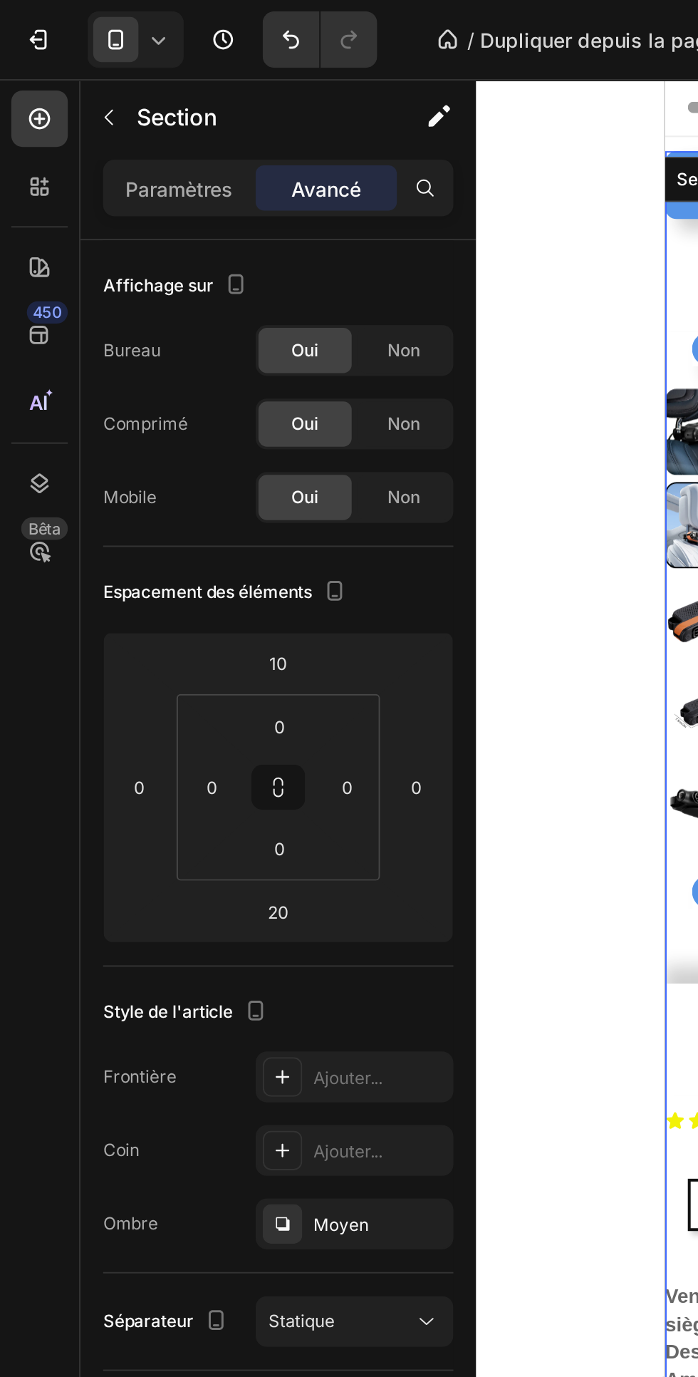
click at [85, 98] on font "Paramètres" at bounding box center [90, 95] width 54 height 12
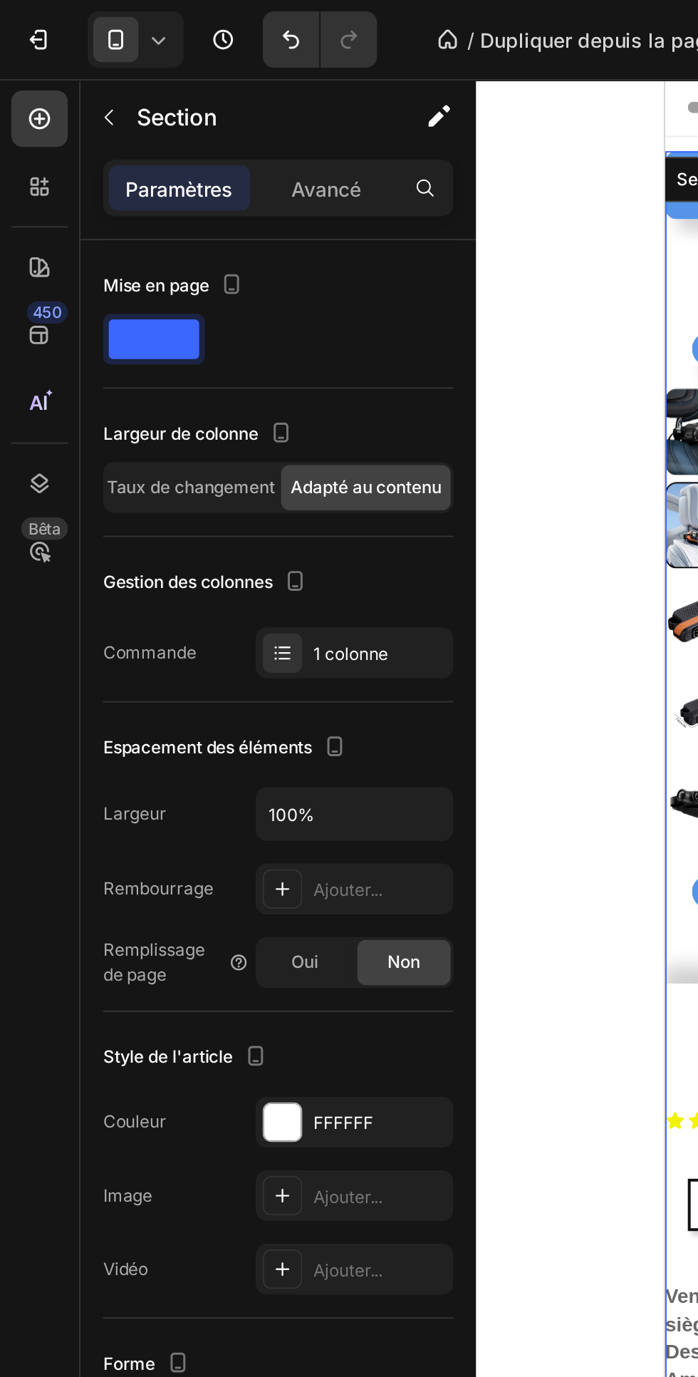
click at [137, 410] on input "100%" at bounding box center [179, 411] width 98 height 26
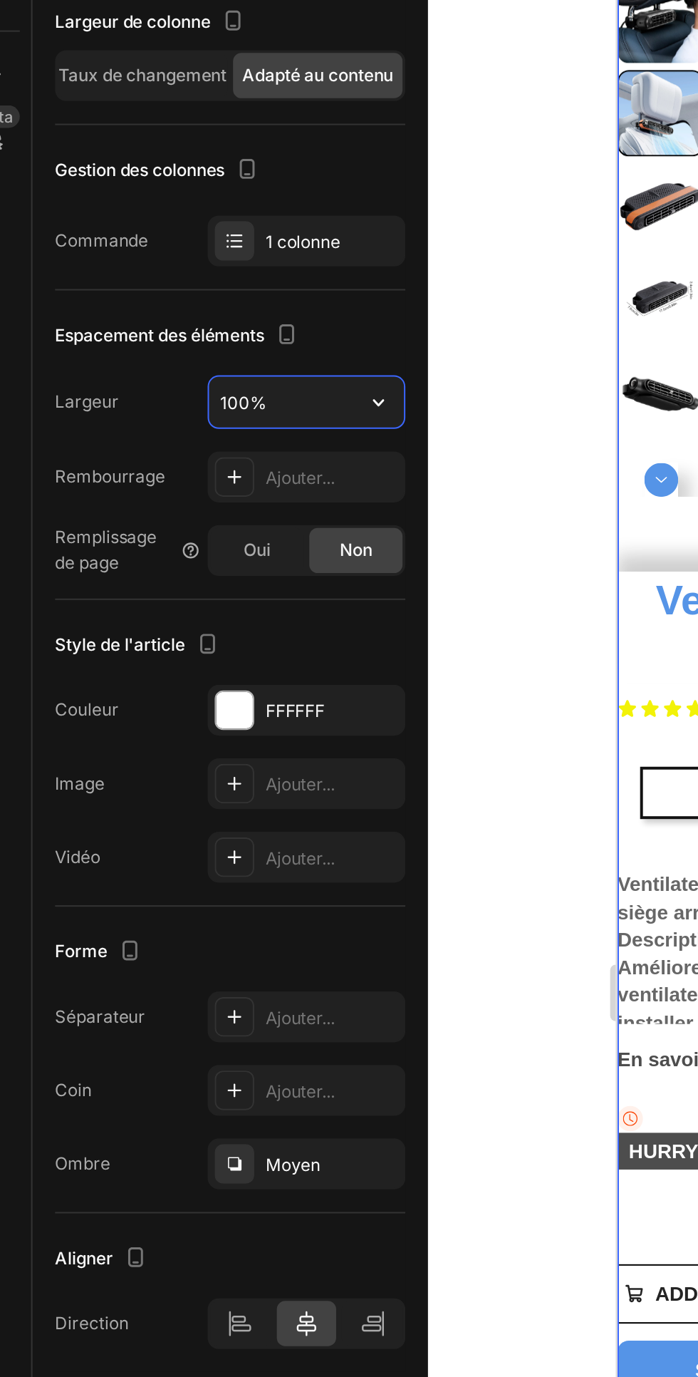
type input "5"
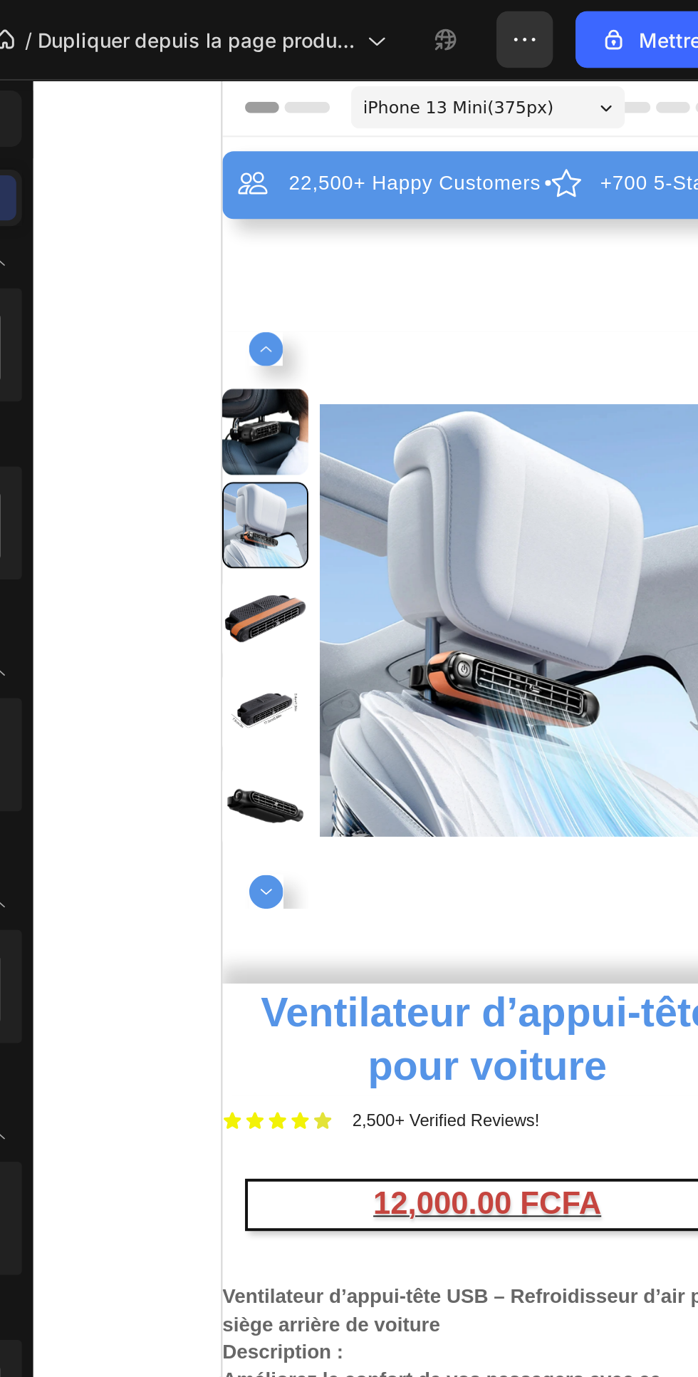
click at [539, 123] on div "30 Day Guarantee" at bounding box center [584, 131] width 91 height 17
click at [379, 172] on div "22,500+ Happy Customers Item List +700 5-Start Review Item List 30 Day Guarante…" at bounding box center [355, 656] width 267 height 1083
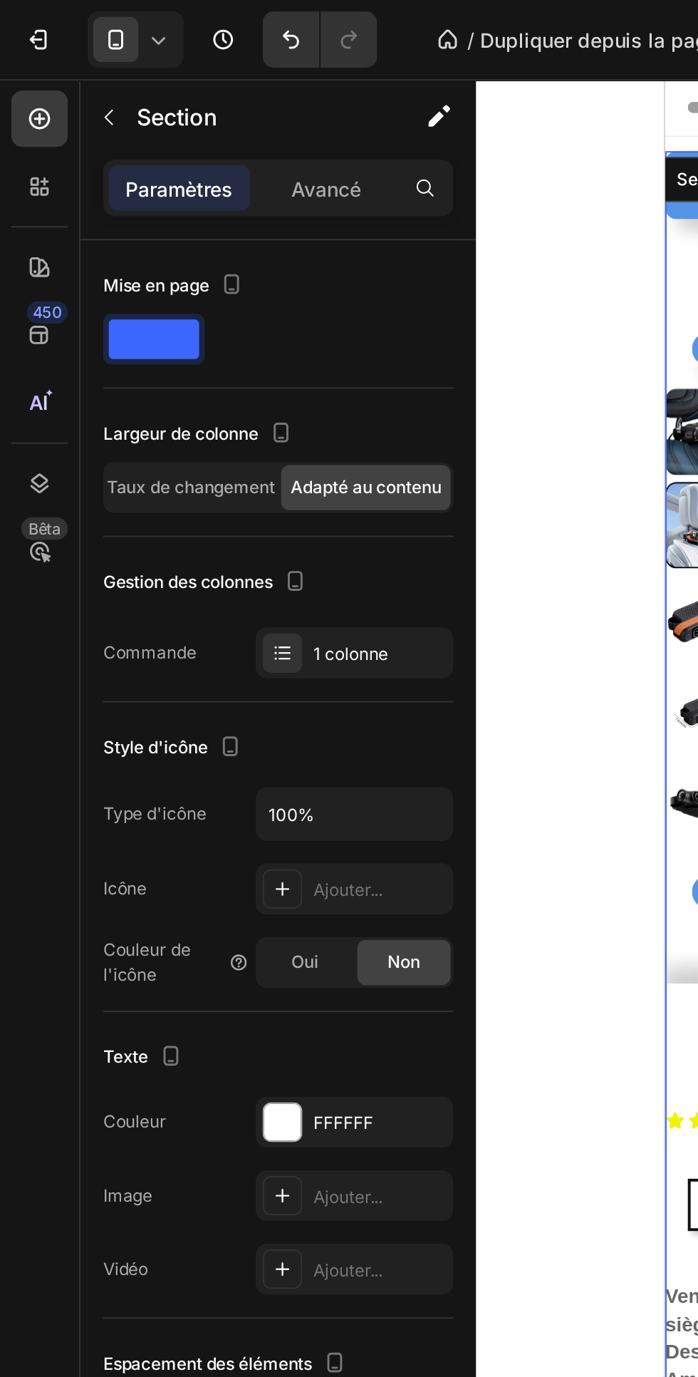
click at [149, 19] on icon "Annuler/Rétablir" at bounding box center [147, 20] width 9 height 9
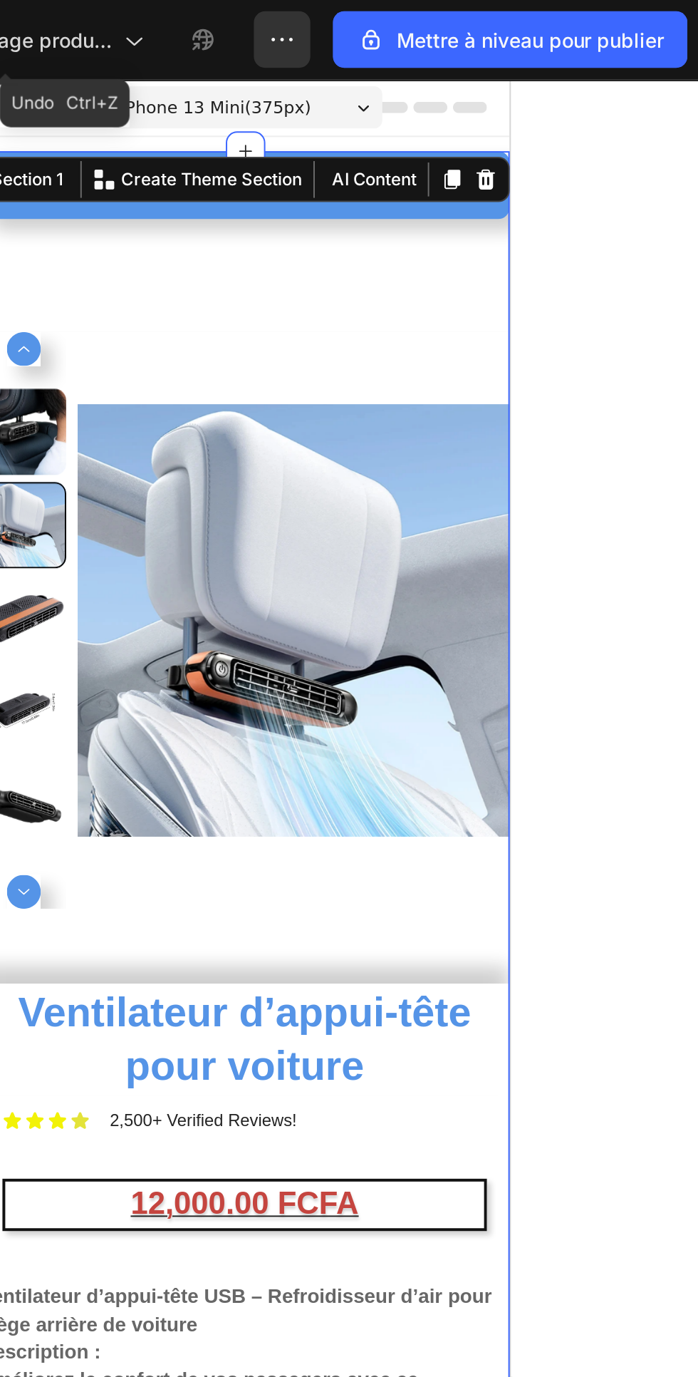
click at [659, 420] on div at bounding box center [469, 708] width 458 height 1337
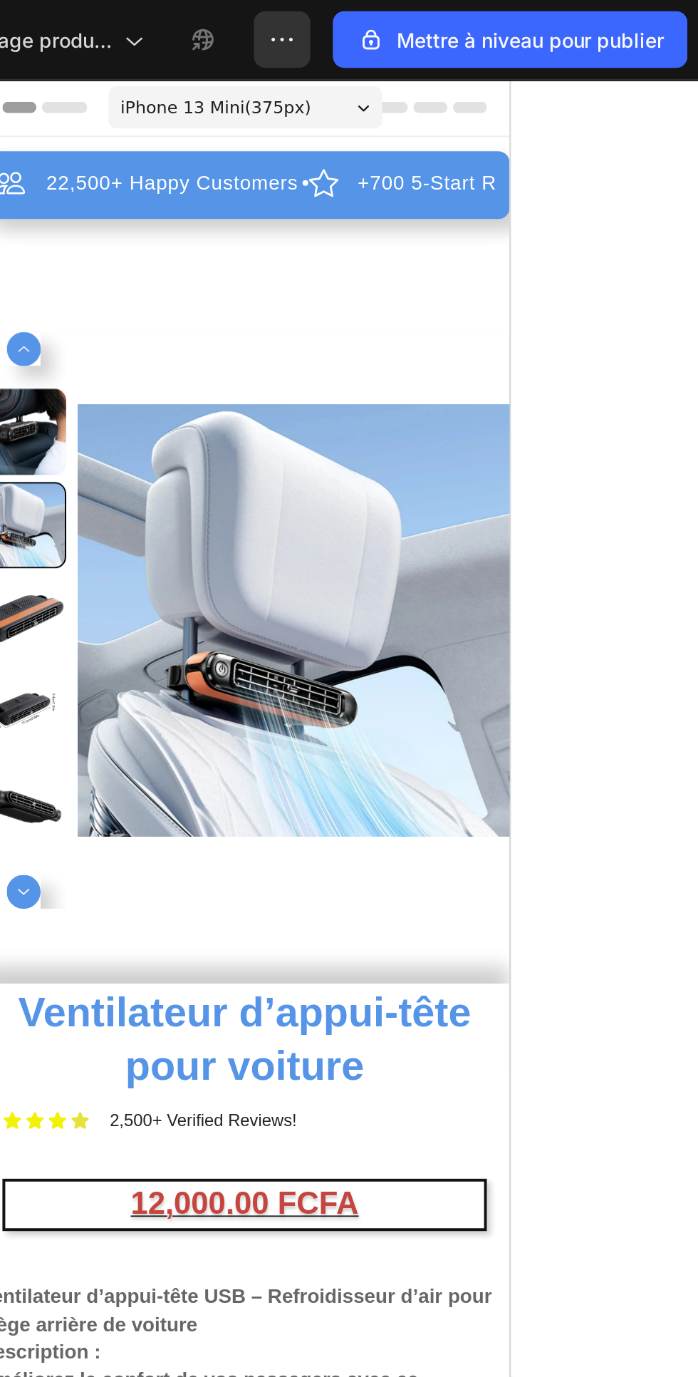
click at [485, 14] on icon "button" at bounding box center [488, 20] width 14 height 14
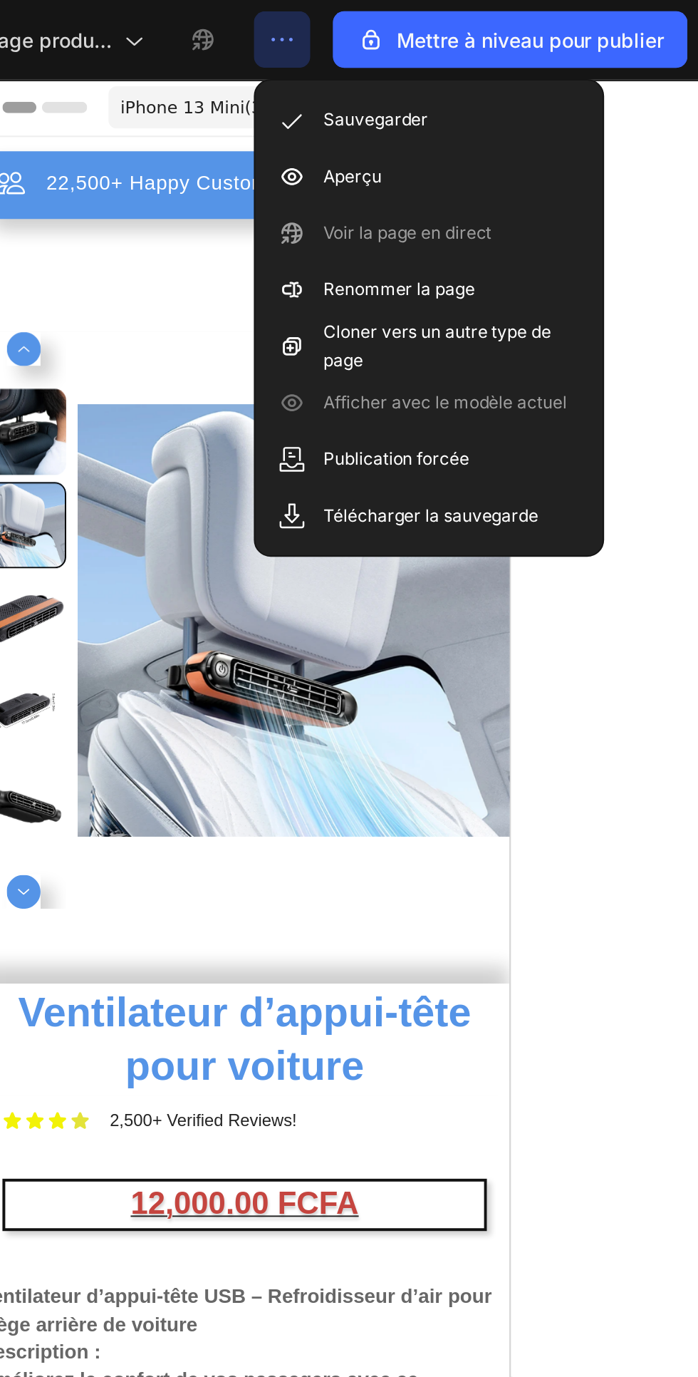
click at [521, 88] on font "Aperçu" at bounding box center [523, 88] width 29 height 11
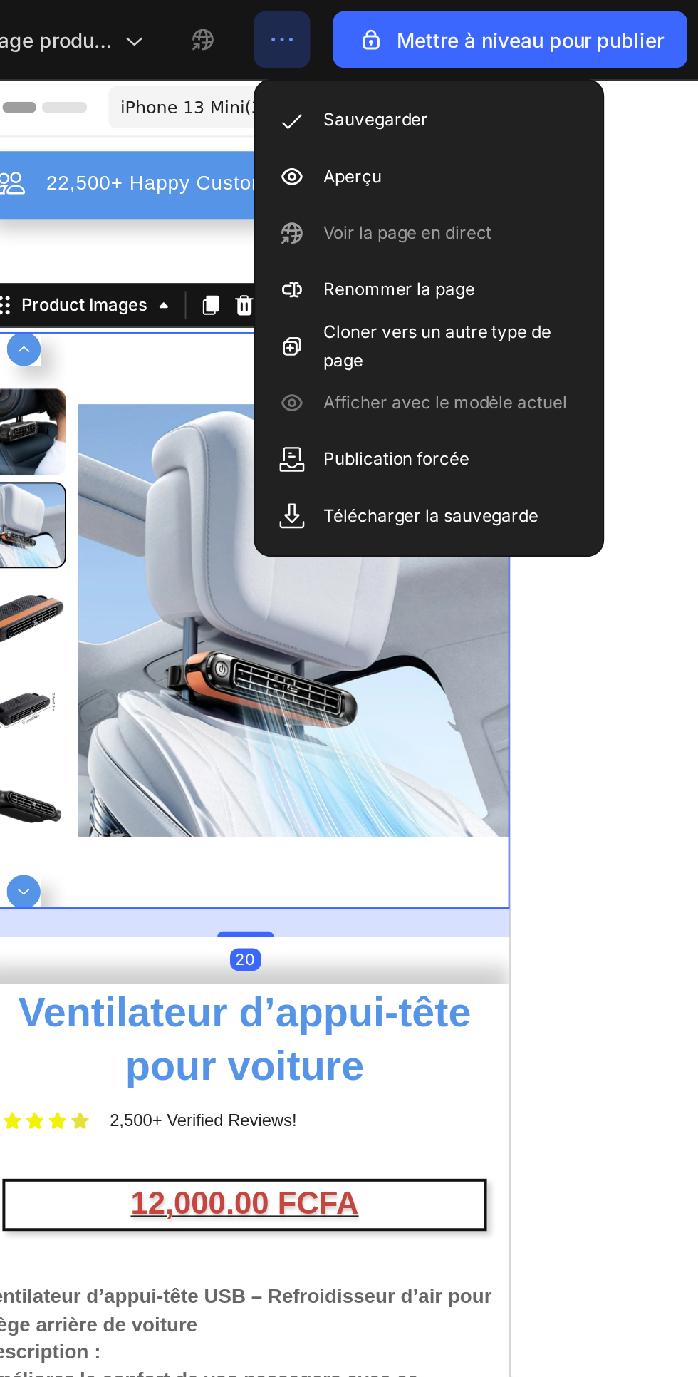
click at [666, 346] on div at bounding box center [469, 708] width 458 height 1337
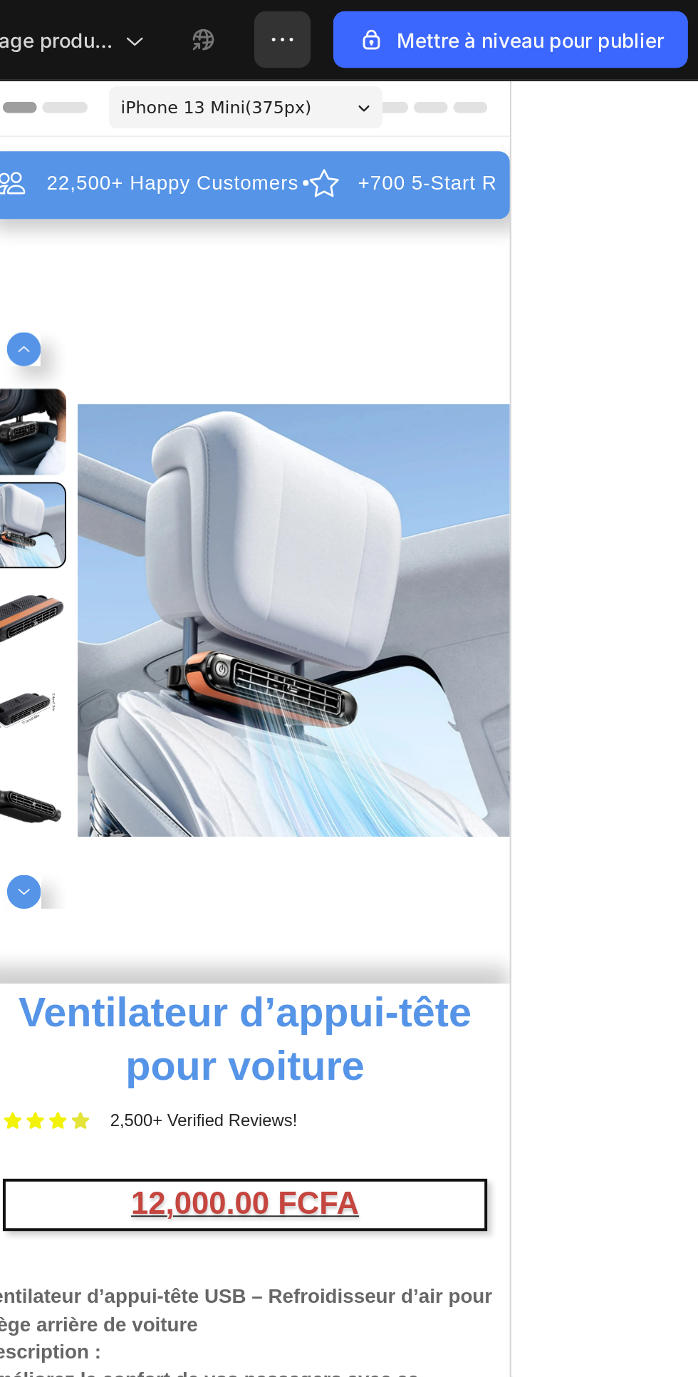
click at [174, 93] on icon at bounding box center [174, 94] width 6 height 4
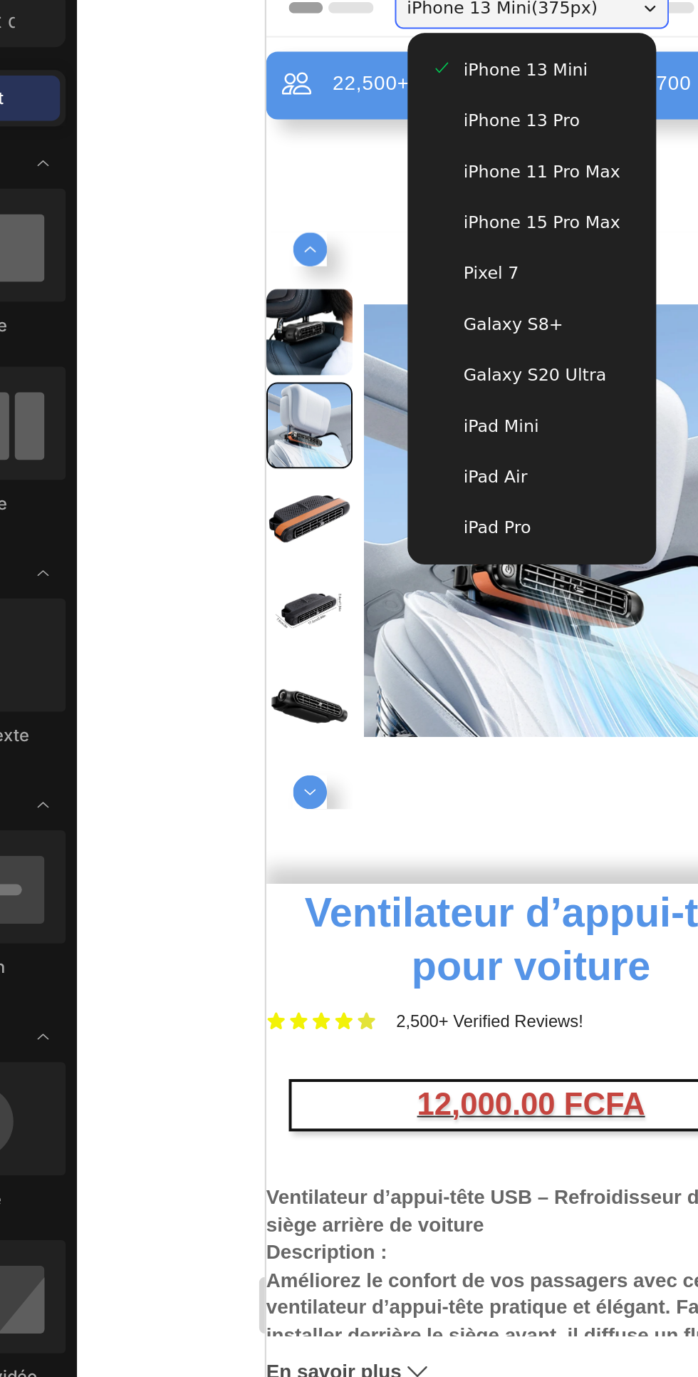
click at [286, 66] on div "22,500+ Happy Customers Item List +700 5-Start Review Item List 30 Day Guarante…" at bounding box center [399, 557] width 267 height 1083
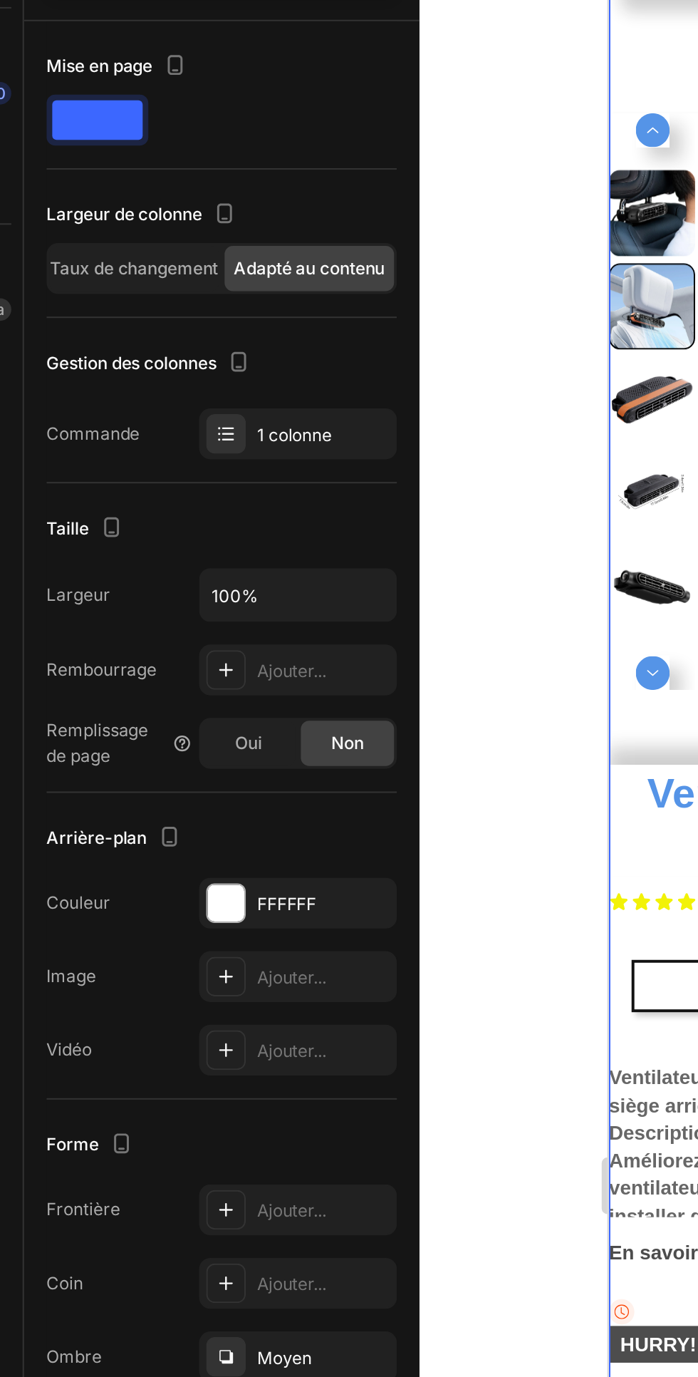
click at [95, 249] on font "Taux de changement" at bounding box center [96, 245] width 85 height 11
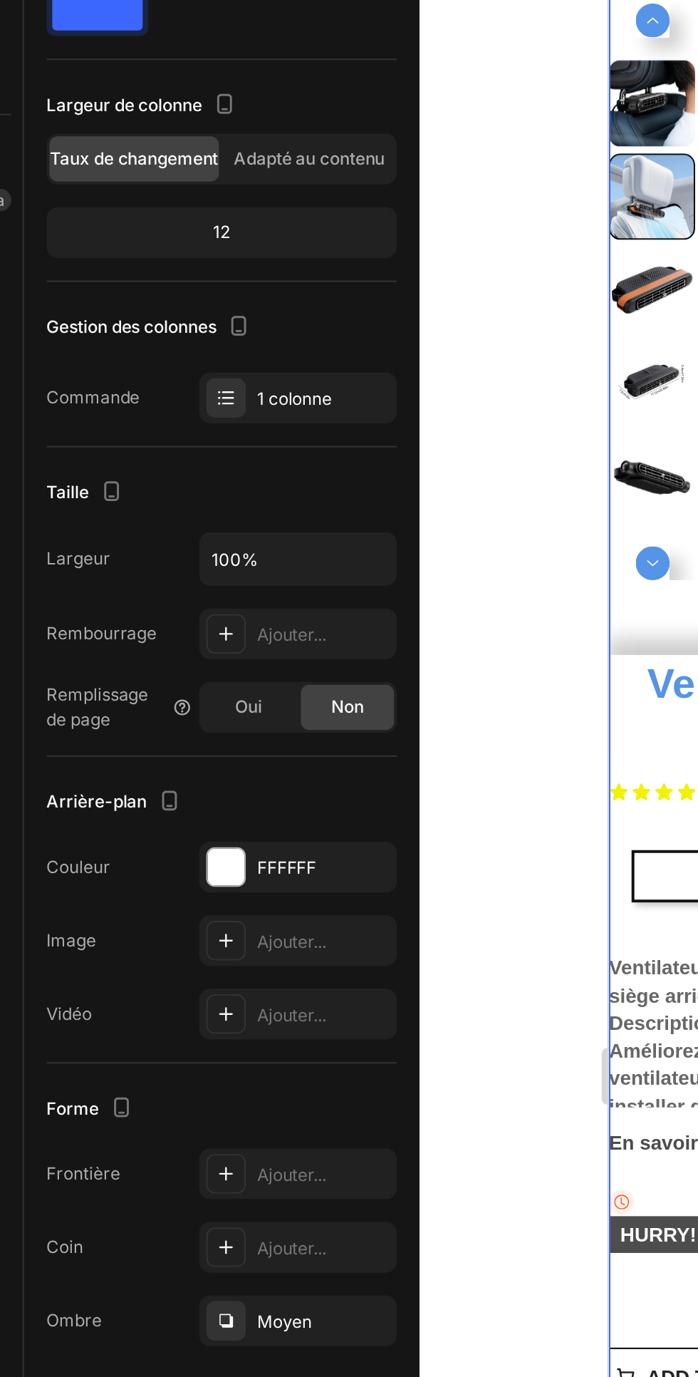
click at [159, 517] on font "Oui" at bounding box center [155, 522] width 14 height 11
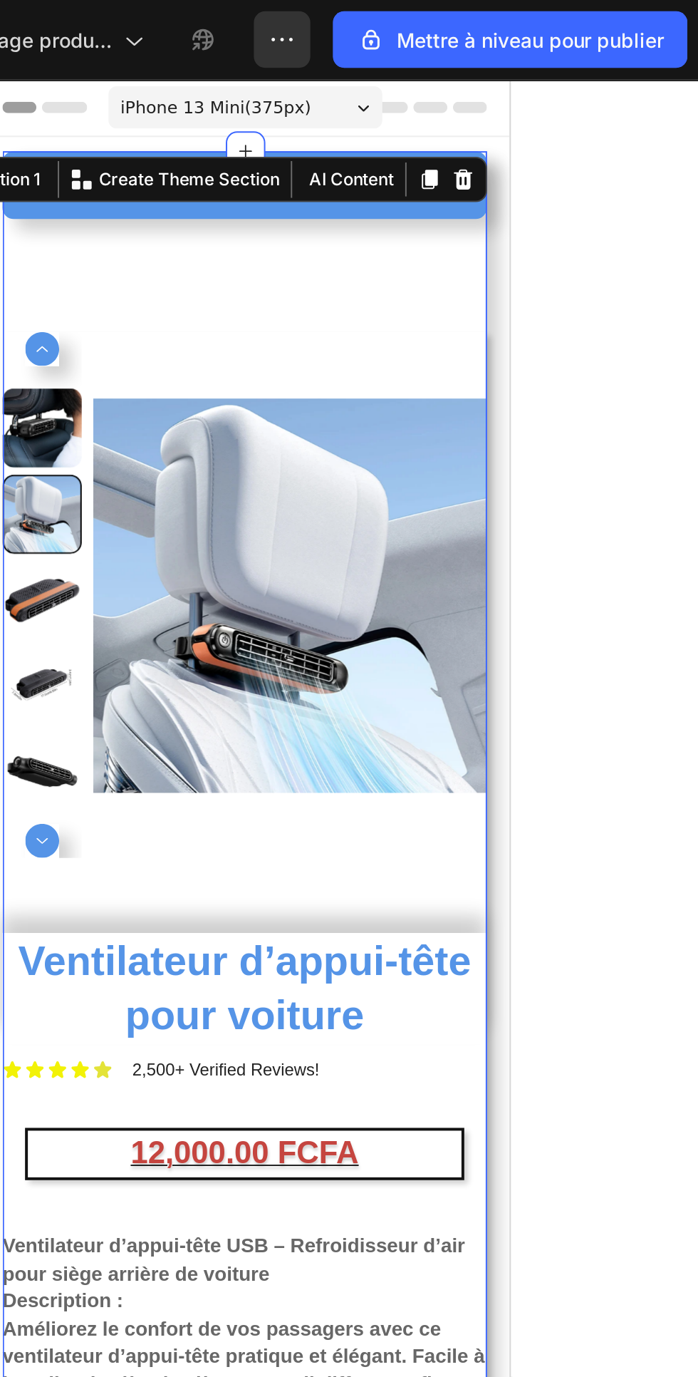
click at [491, 21] on icon "button" at bounding box center [488, 20] width 14 height 14
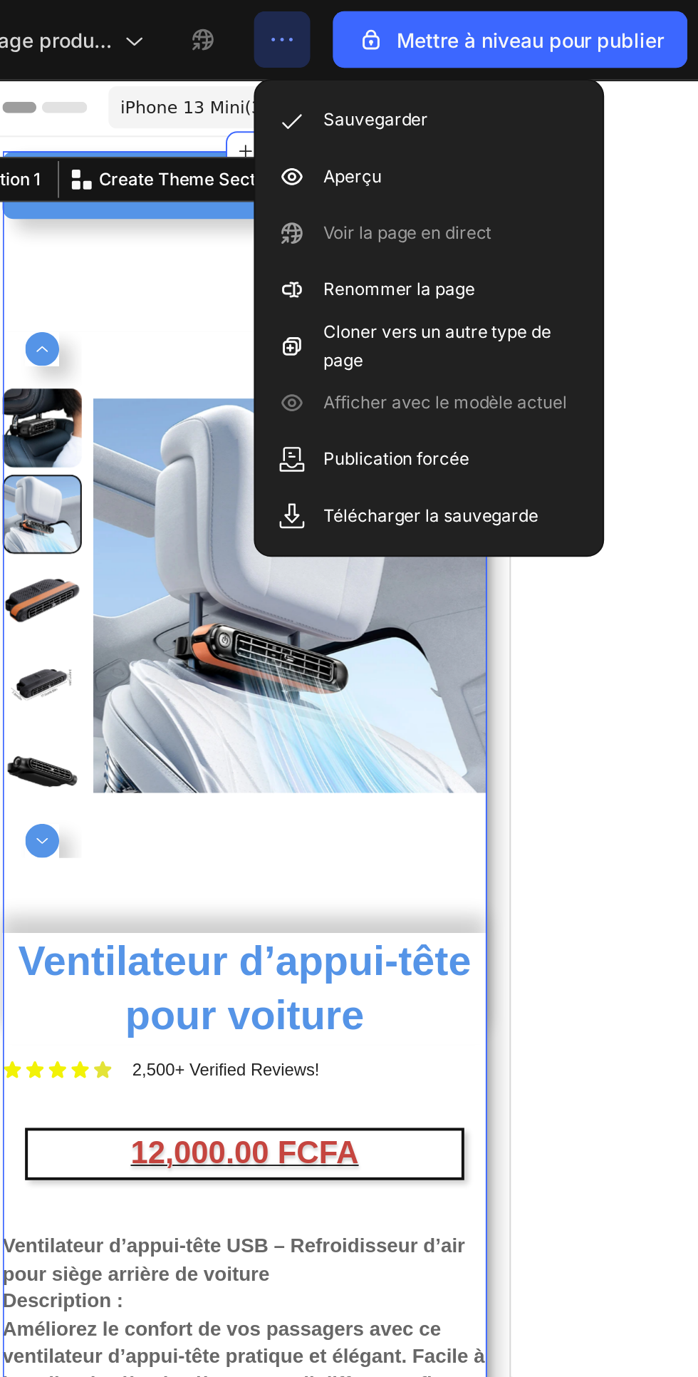
click at [516, 89] on font "Aperçu" at bounding box center [523, 88] width 29 height 11
click at [649, 340] on div at bounding box center [469, 708] width 458 height 1337
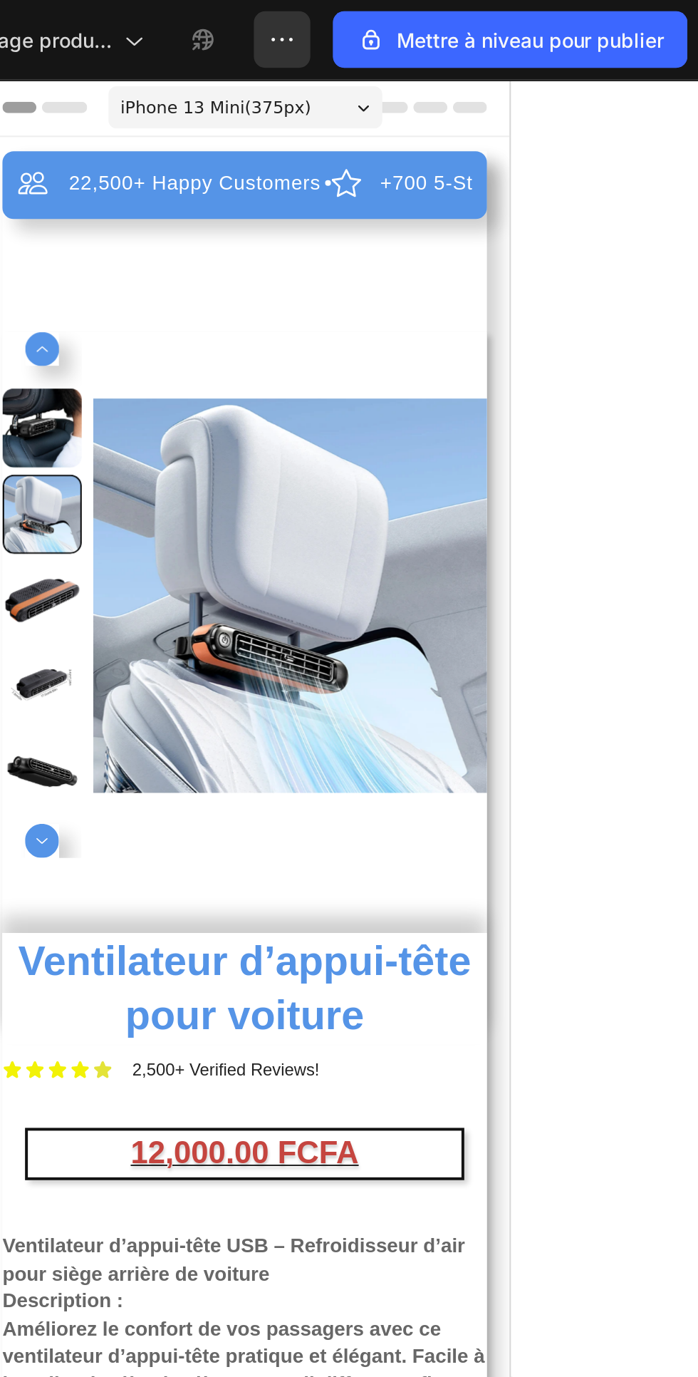
click at [78, 186] on div "22,500+ Happy Customers Item List +700 5-Start Review Item List 30 Day Guarante…" at bounding box center [113, 682] width 244 height 1135
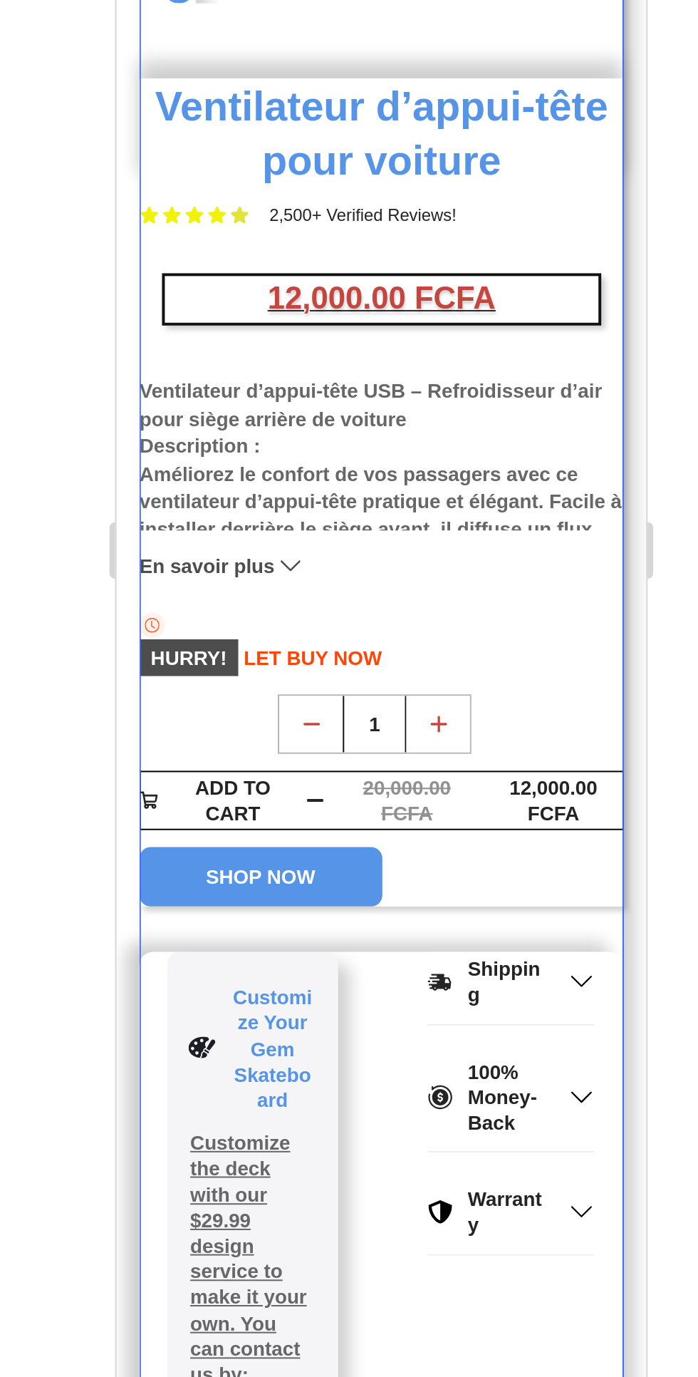
click at [302, 28] on div "12,000.00 FCFA" at bounding box center [336, 20] width 71 height 29
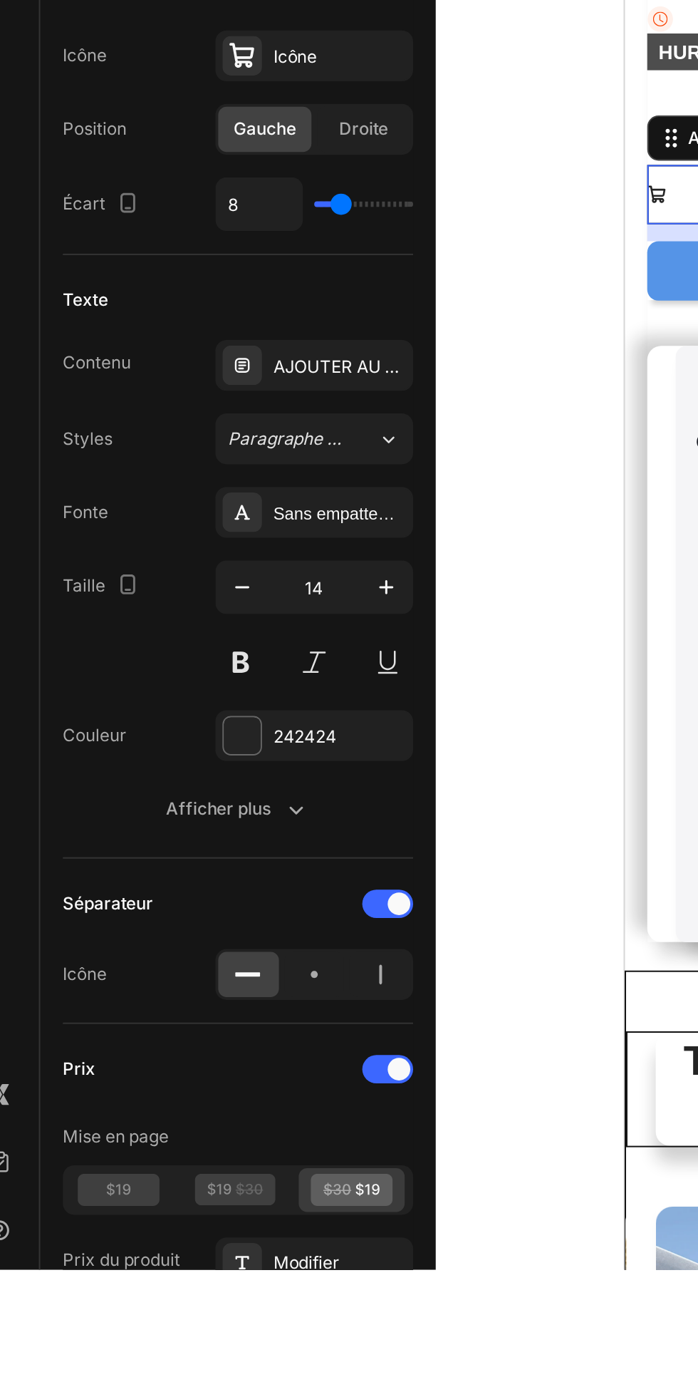
click at [133, 1336] on icon at bounding box center [138, 1336] width 41 height 16
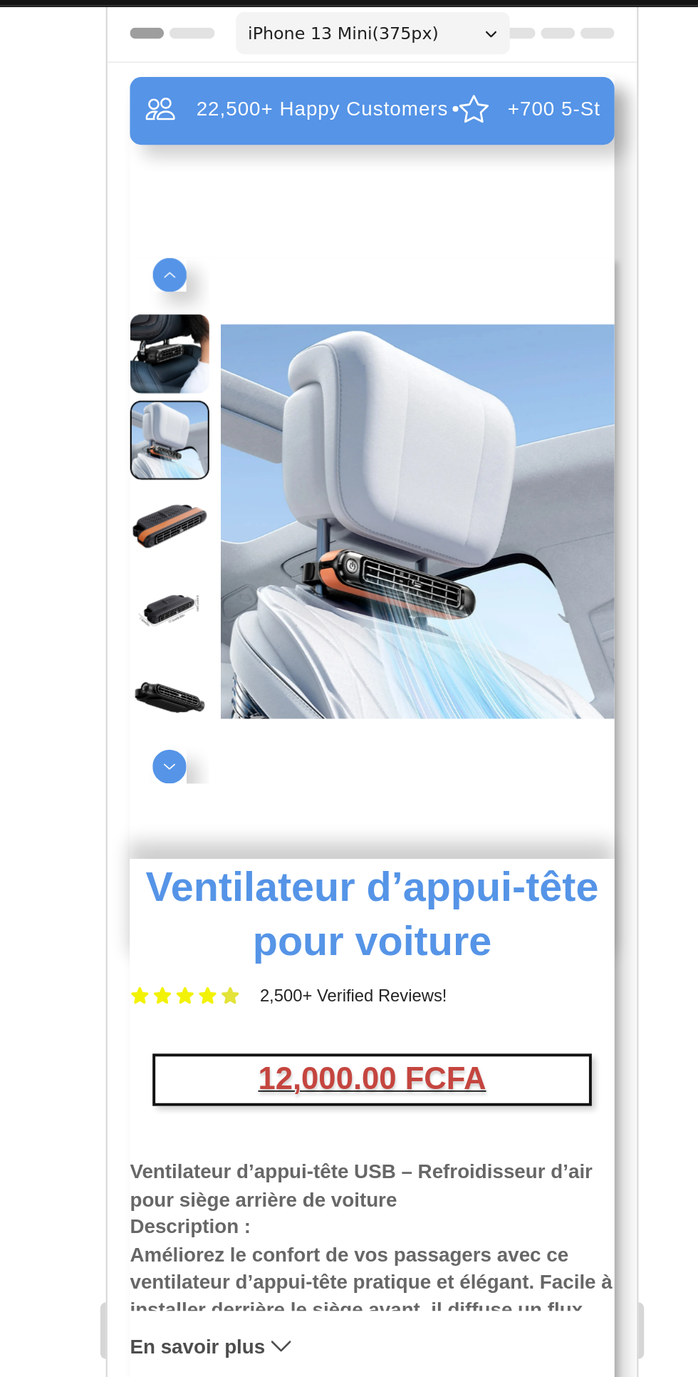
click at [210, 106] on div "22,500+ Happy Customers Item List +700 5-Start Review Item List 30 Day Guarante…" at bounding box center [240, 608] width 244 height 1135
click at [112, 93] on section "22,500+ Happy Customers Item List +700 5-Start Review Item List 30 Day Guarante…" at bounding box center [240, 608] width 267 height 1135
click at [110, 86] on section "22,500+ Happy Customers Item List +700 5-Start Review Item List 30 Day Guarante…" at bounding box center [240, 608] width 267 height 1135
click at [114, 76] on section "22,500+ Happy Customers Item List +700 5-Start Review Item List 30 Day Guarante…" at bounding box center [240, 608] width 267 height 1135
click at [110, 76] on section "22,500+ Happy Customers Item List +700 5-Start Review Item List 30 Day Guarante…" at bounding box center [240, 608] width 267 height 1135
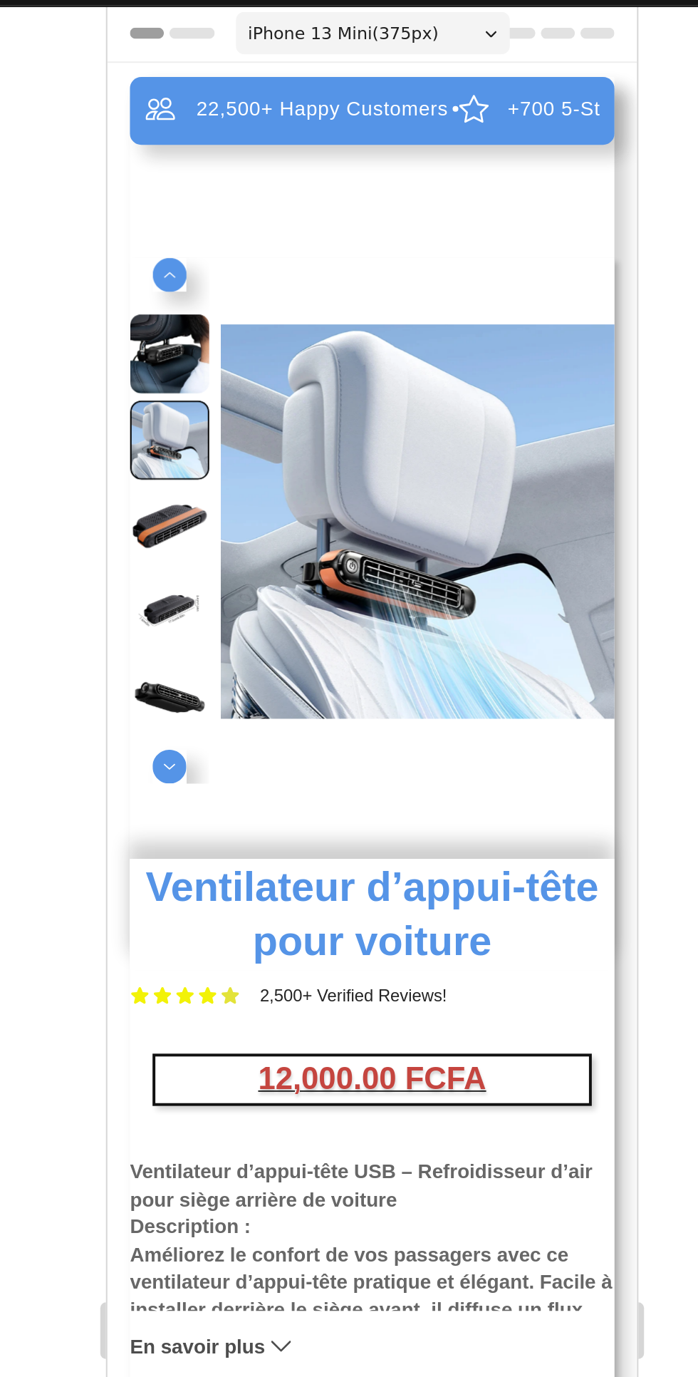
click at [114, 108] on section "22,500+ Happy Customers Item List +700 5-Start Review Item List 30 Day Guarante…" at bounding box center [240, 608] width 267 height 1135
click at [128, 117] on div "22,500+ Happy Customers Item List +700 5-Start Review Item List 30 Day Guarante…" at bounding box center [240, 608] width 244 height 1135
click at [111, 117] on section "22,500+ Happy Customers Item List +700 5-Start Review Item List 30 Day Guarante…" at bounding box center [240, 608] width 267 height 1135
click at [123, 106] on div "22,500+ Happy Customers Item List +700 5-Start Review Item List 30 Day Guarante…" at bounding box center [240, 608] width 244 height 1135
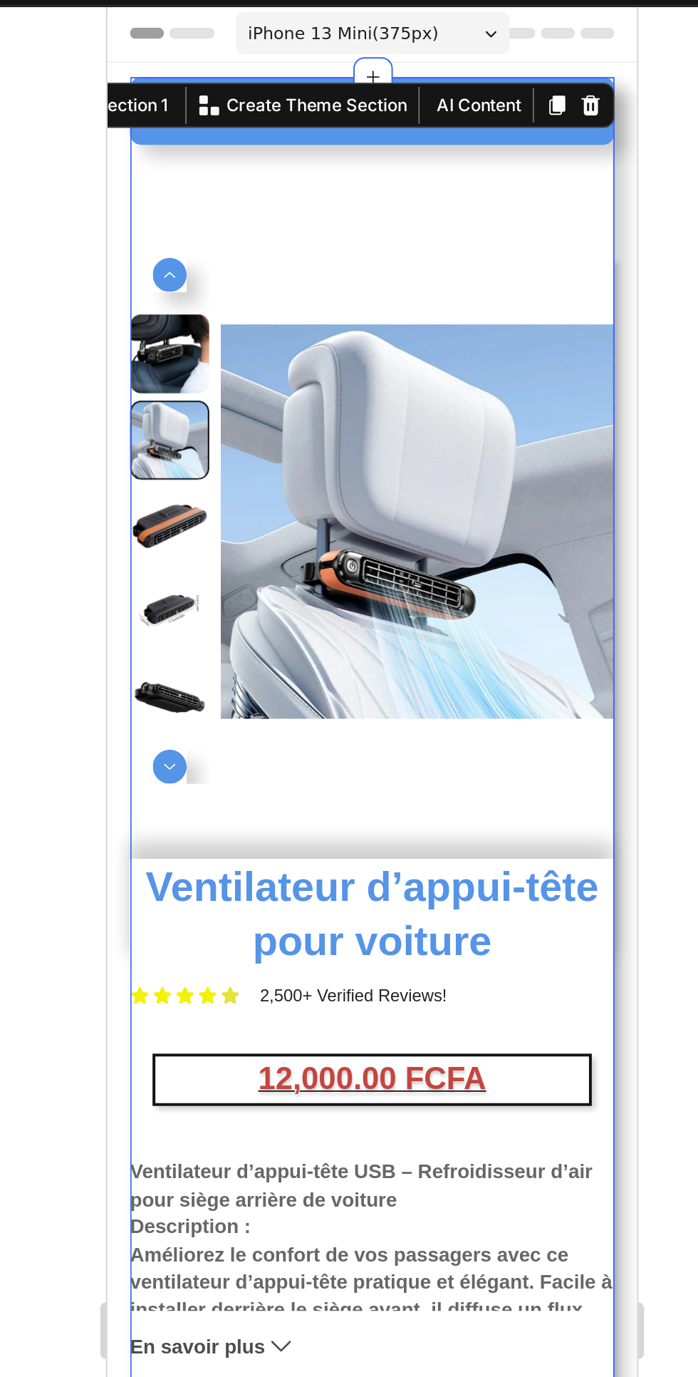
click at [276, 386] on img at bounding box center [263, 264] width 199 height 265
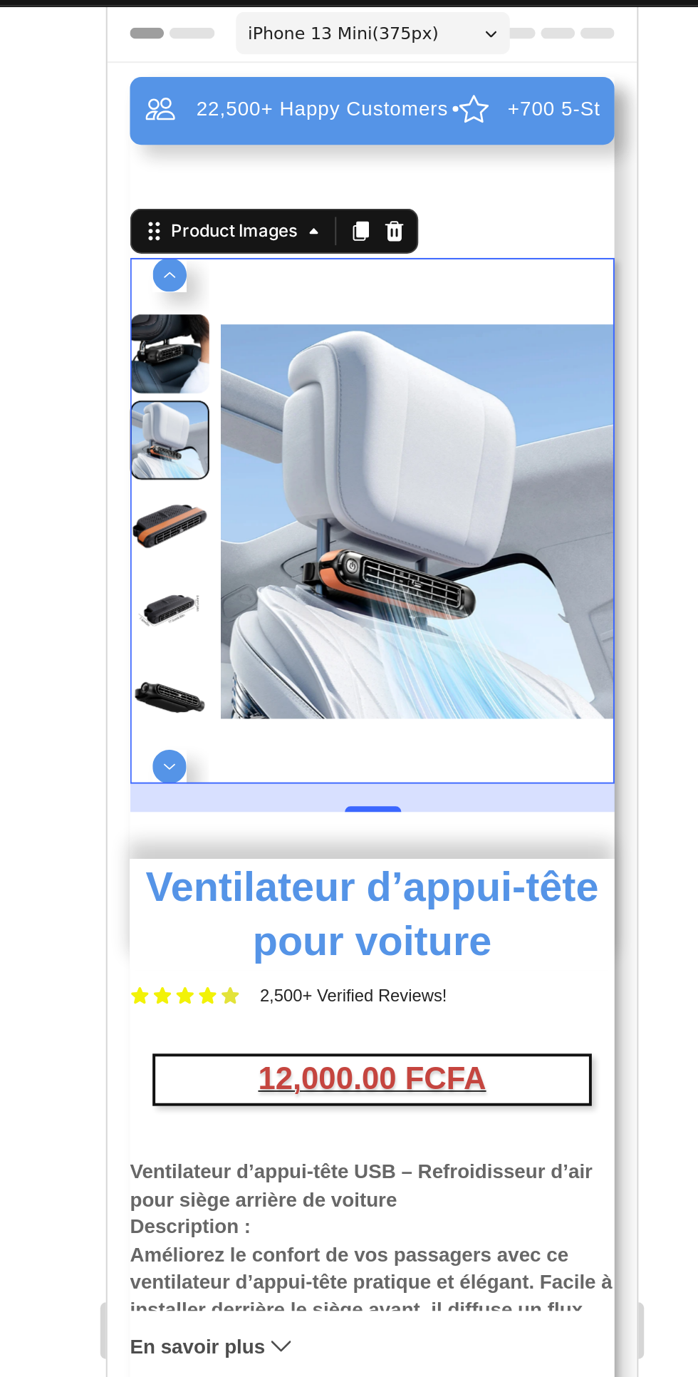
click at [631, 305] on div at bounding box center [469, 708] width 458 height 1337
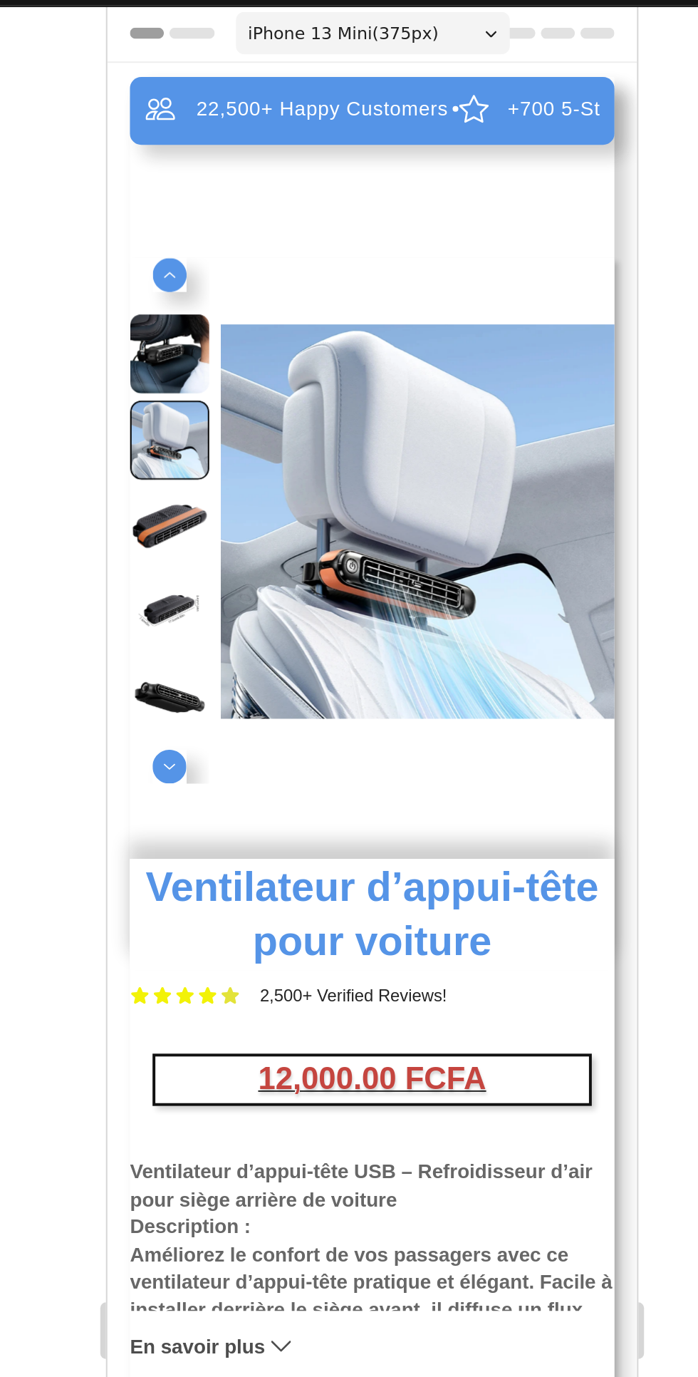
click at [214, 142] on img at bounding box center [263, 264] width 199 height 265
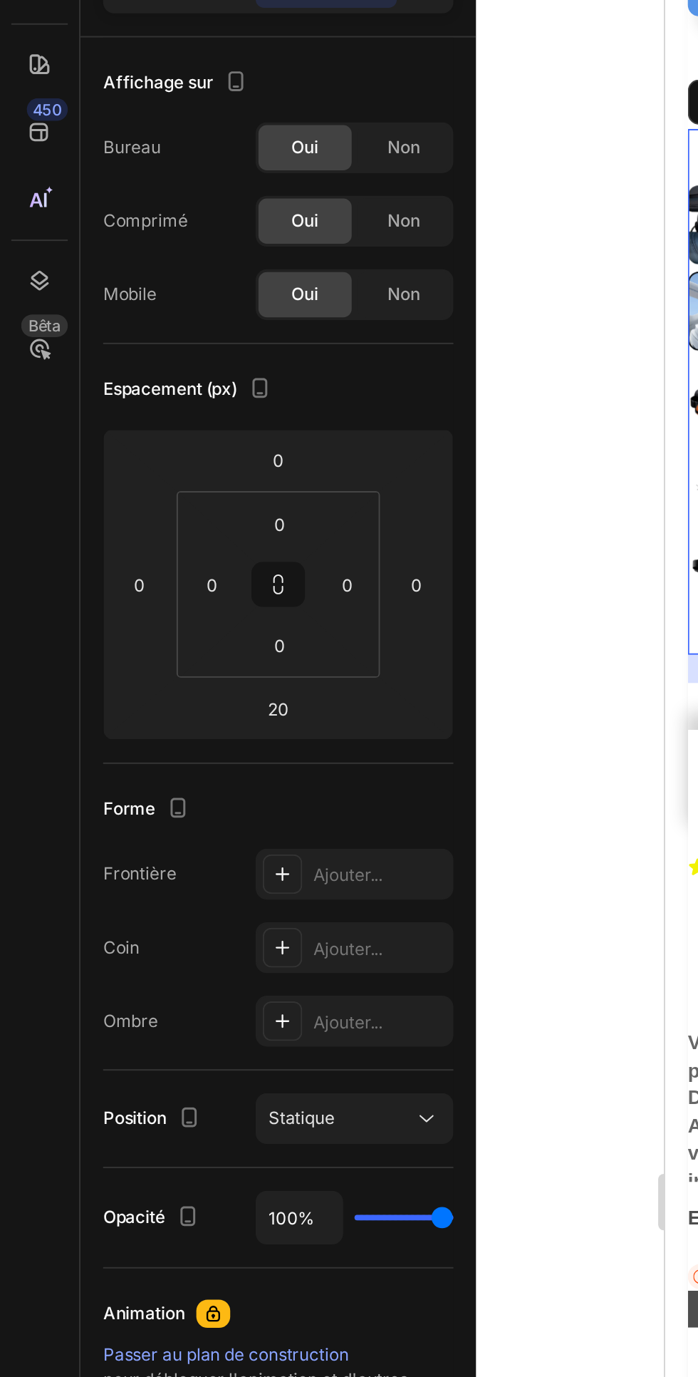
click at [155, 0] on html "7 / Dupliquer depuis la page produit - 24 sept. 14:39:31 Aperçu Save Mettre à n…" at bounding box center [349, 0] width 698 height 0
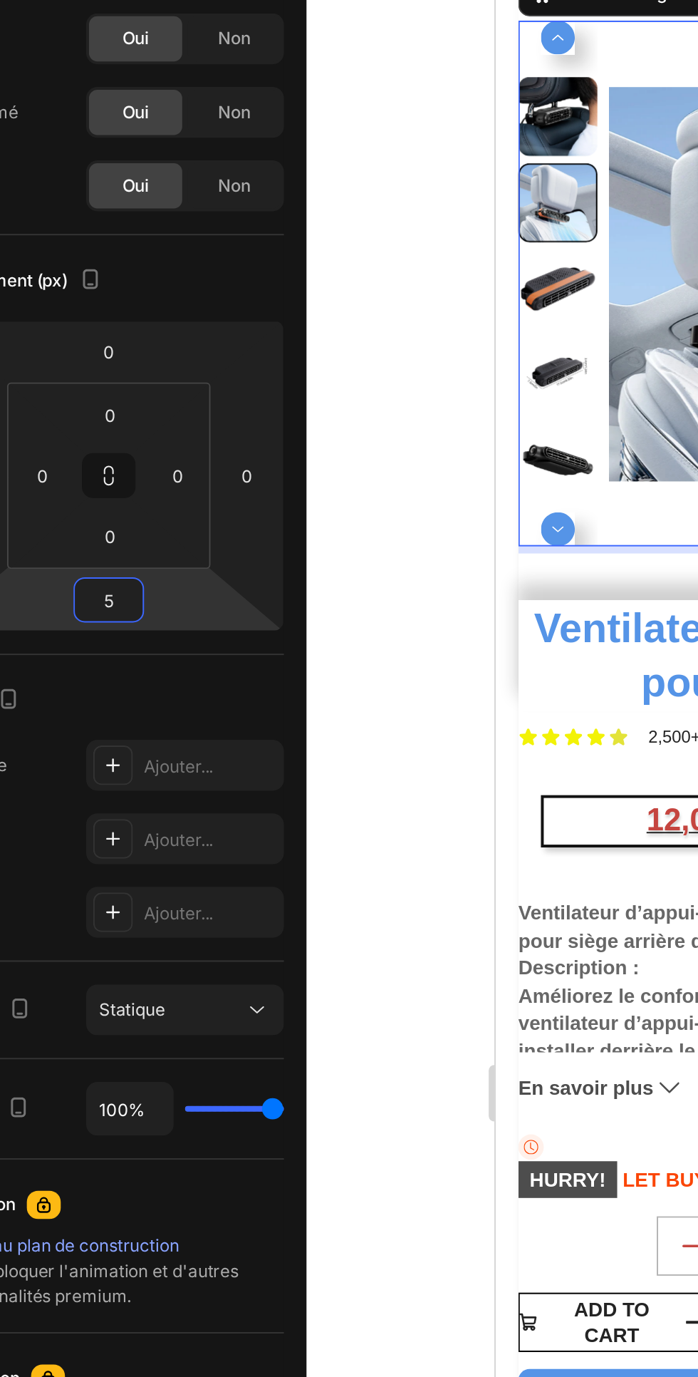
type input "5"
click at [200, 292] on div "Espacement (px)" at bounding box center [140, 298] width 177 height 23
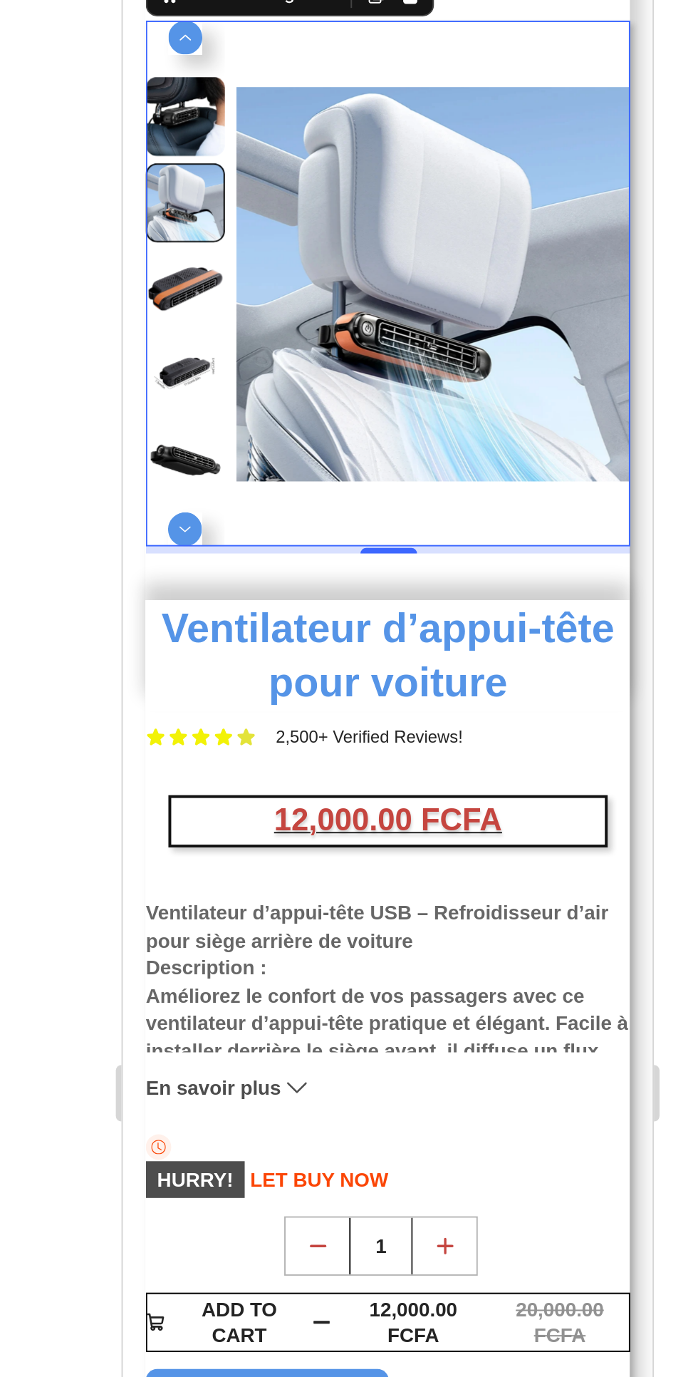
click at [340, 231] on h1 "Ventilateur d’appui-tête pour voiture" at bounding box center [256, 215] width 244 height 56
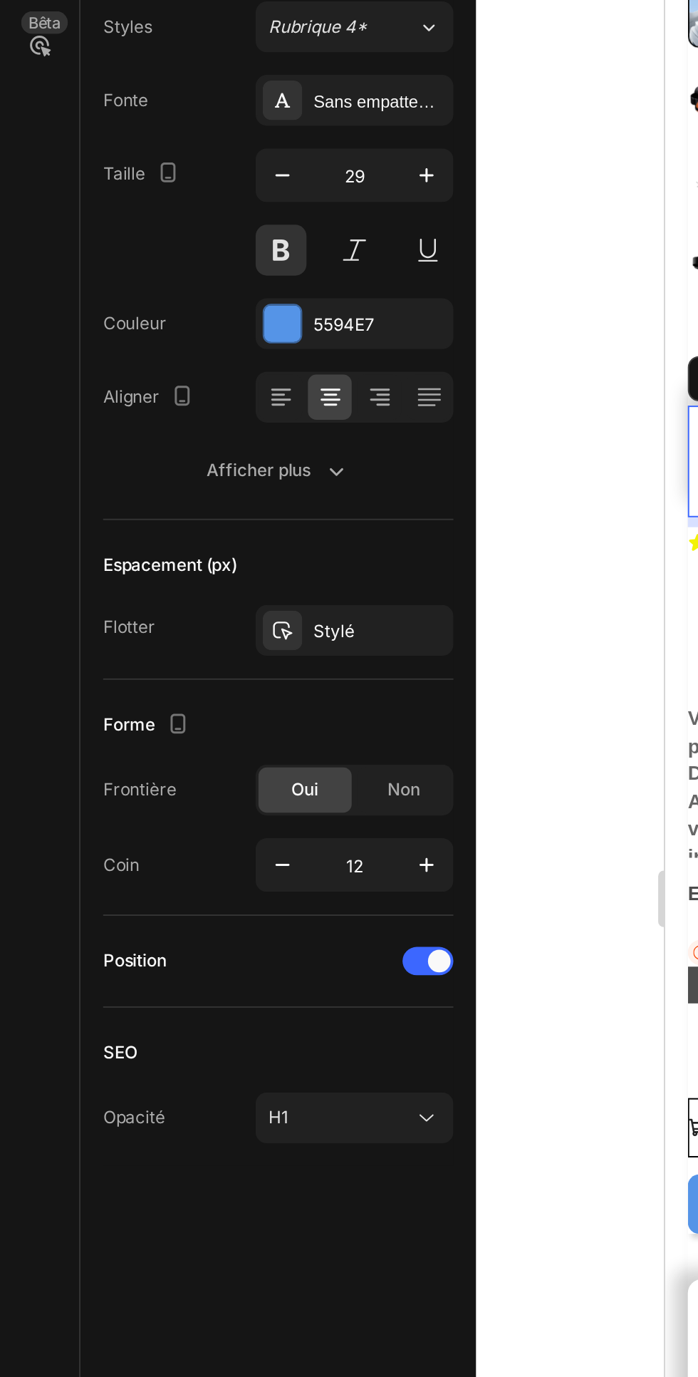
click at [169, 492] on icon "button" at bounding box center [169, 492] width 14 height 14
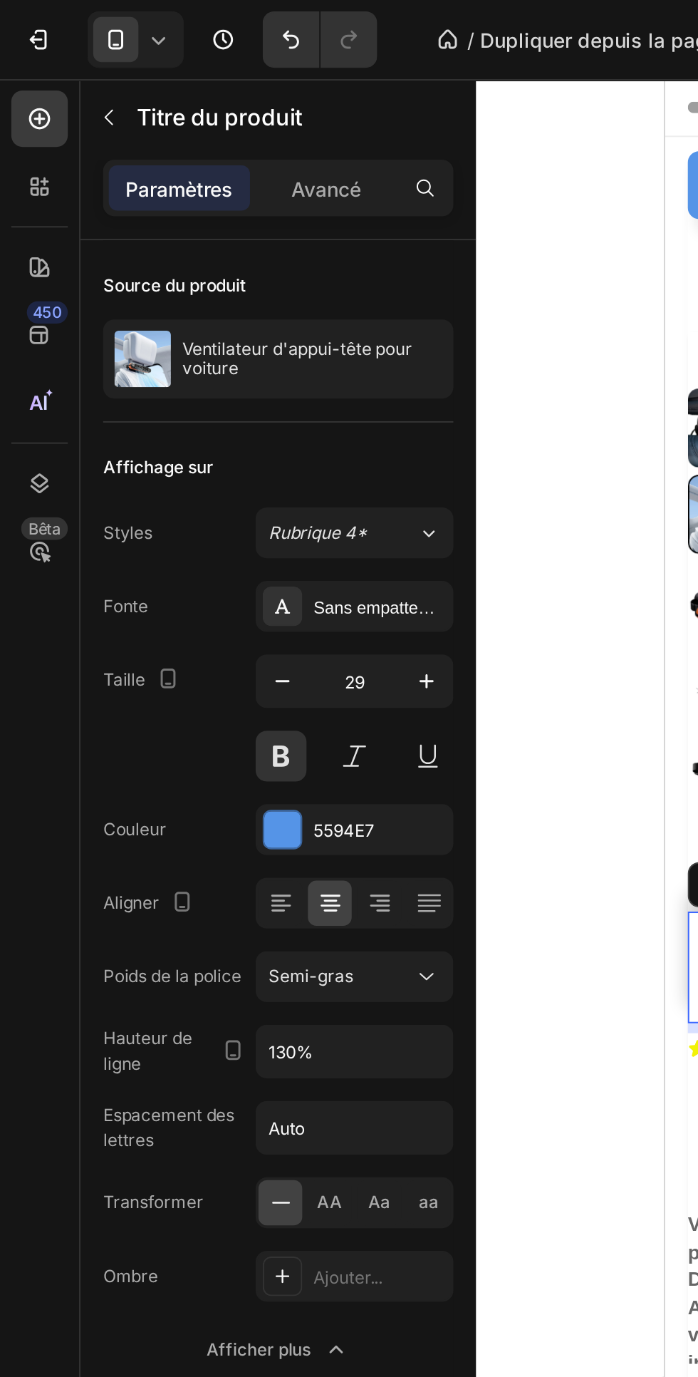
click at [164, 91] on font "Avancé" at bounding box center [165, 95] width 35 height 12
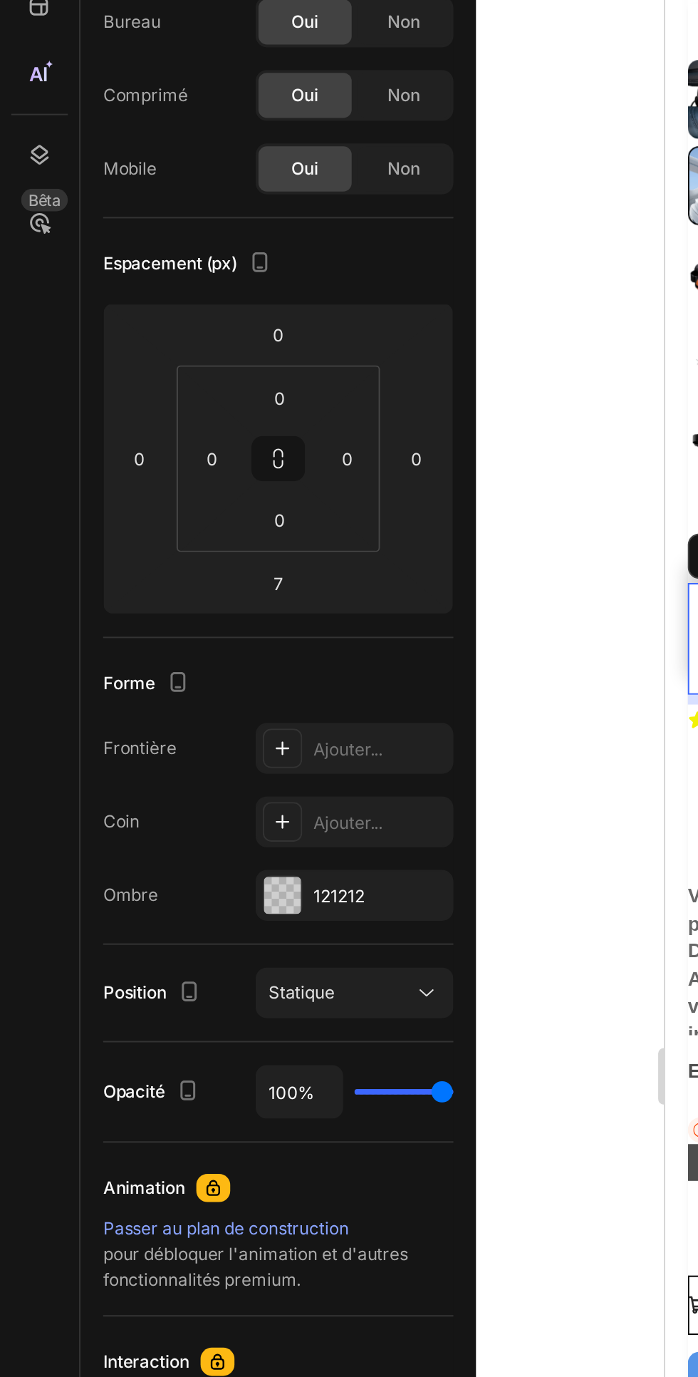
click at [186, 611] on div "121212" at bounding box center [191, 617] width 67 height 13
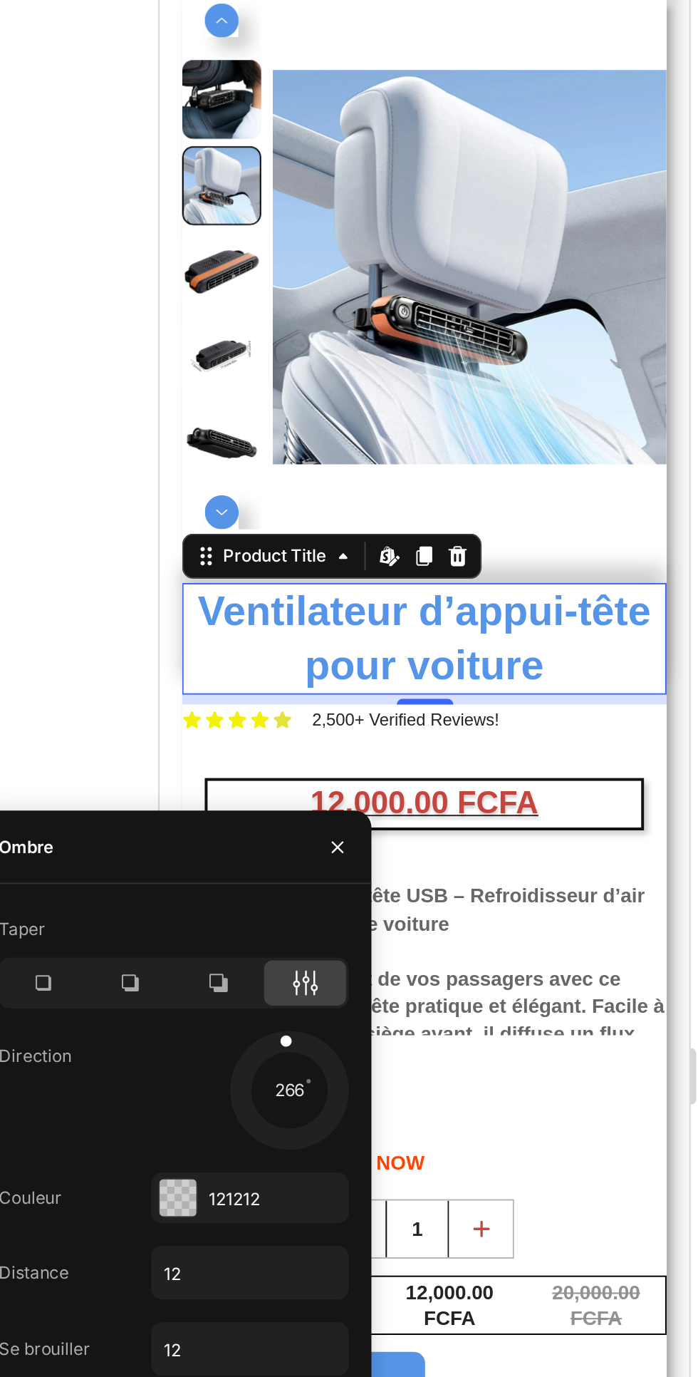
click at [397, 742] on div at bounding box center [400, 714] width 63 height 63
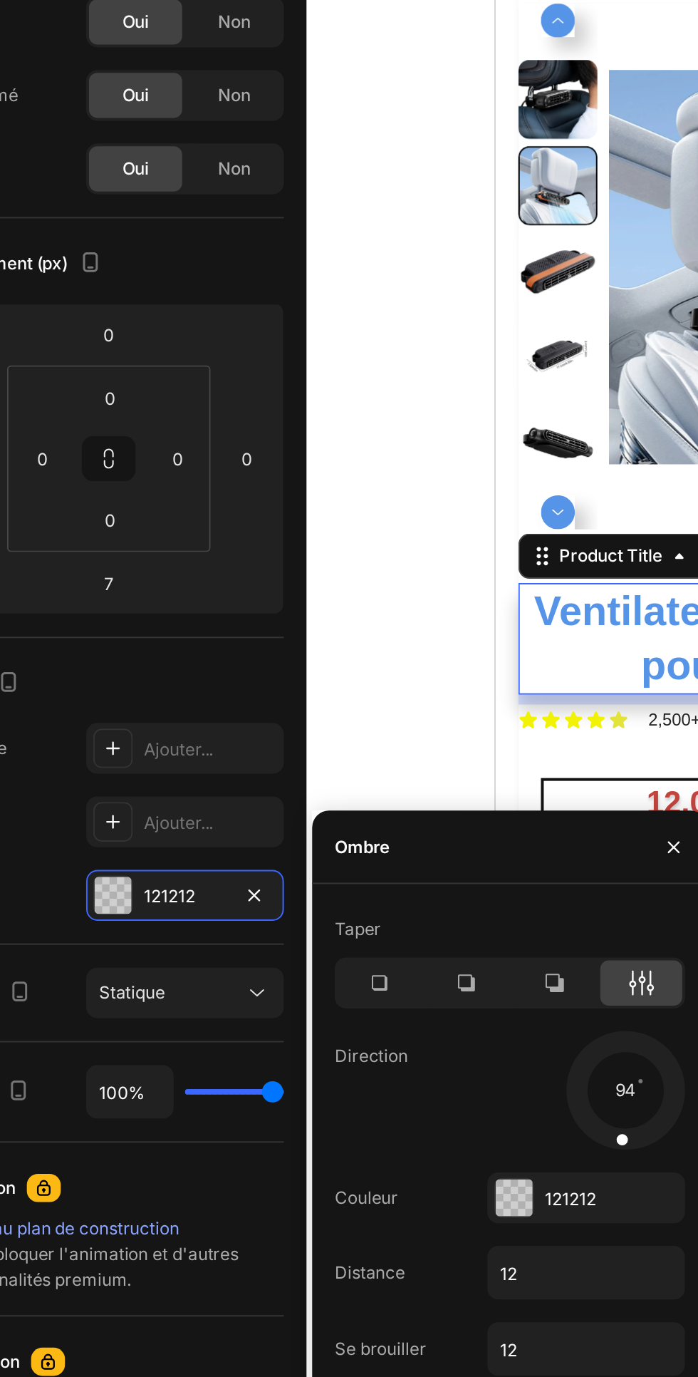
click at [205, 507] on div "Forme" at bounding box center [140, 510] width 177 height 23
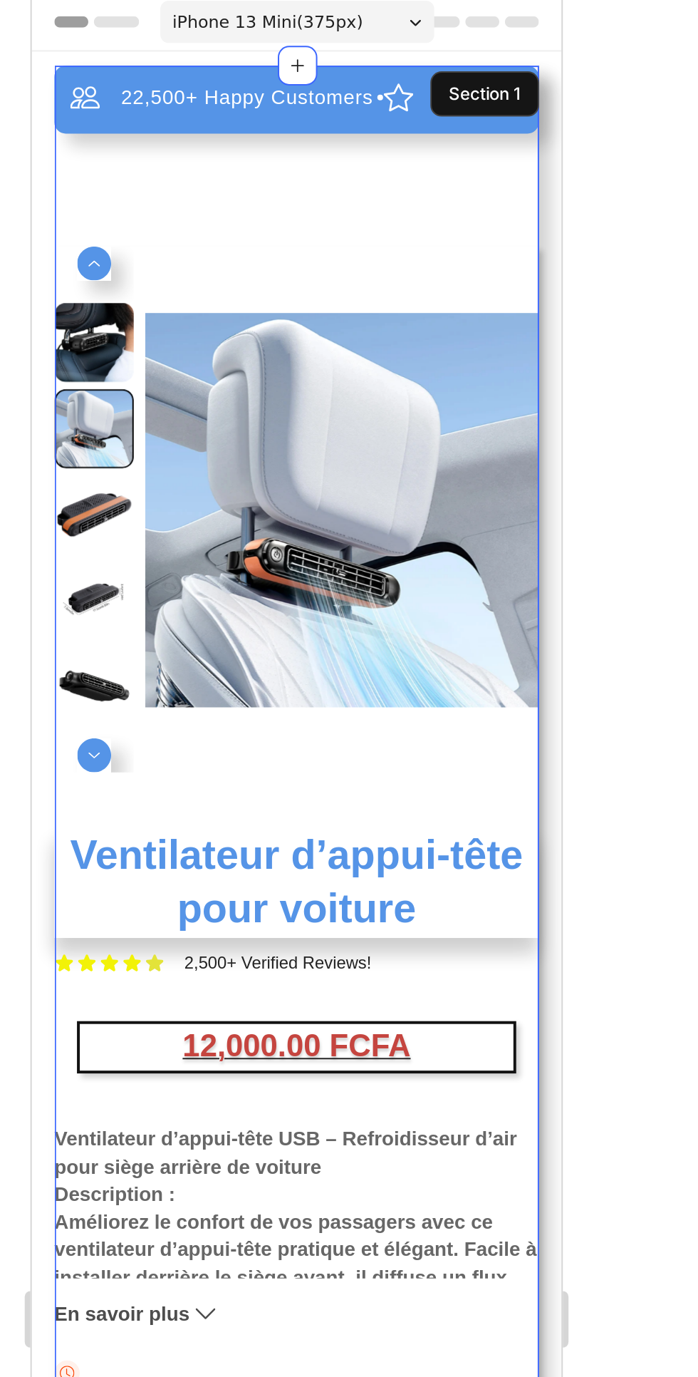
click at [272, 98] on div "22,500+ Happy Customers Item List +700 5-Start Review Item List 30 Day Guarante…" at bounding box center [165, 593] width 244 height 1125
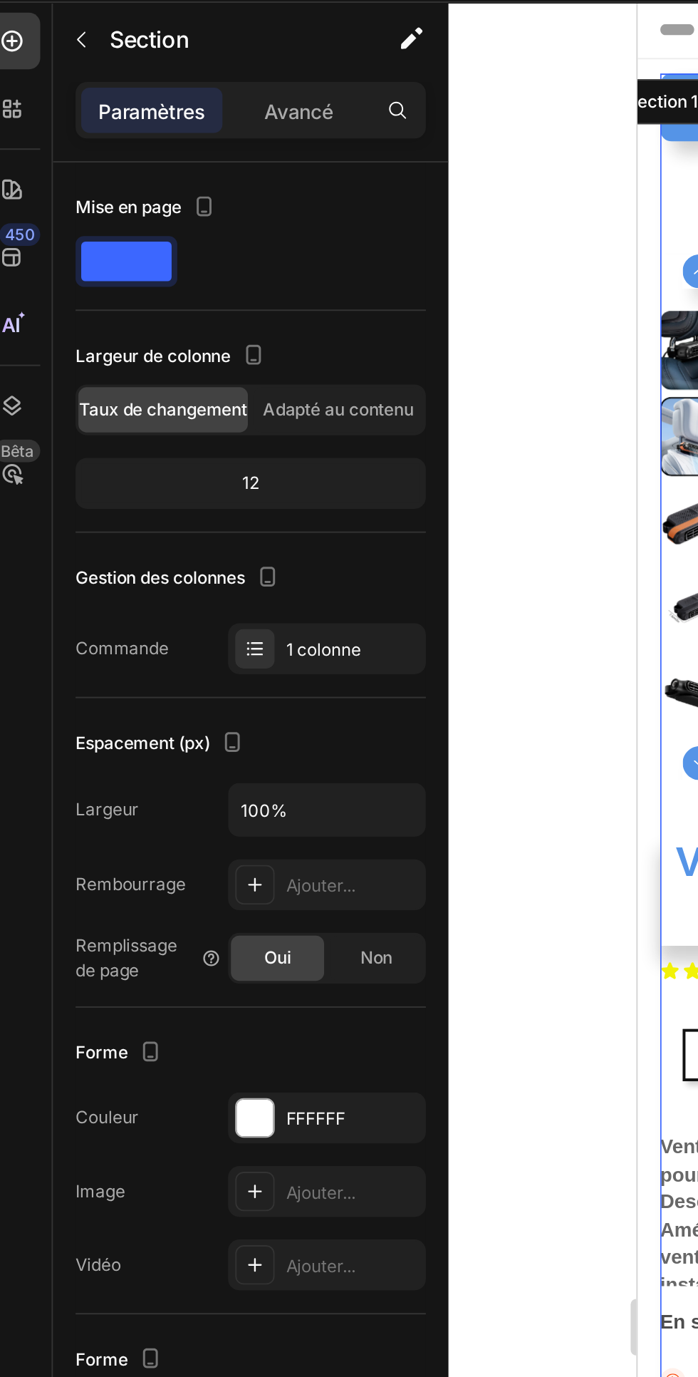
click at [173, 97] on font "Avancé" at bounding box center [165, 95] width 35 height 12
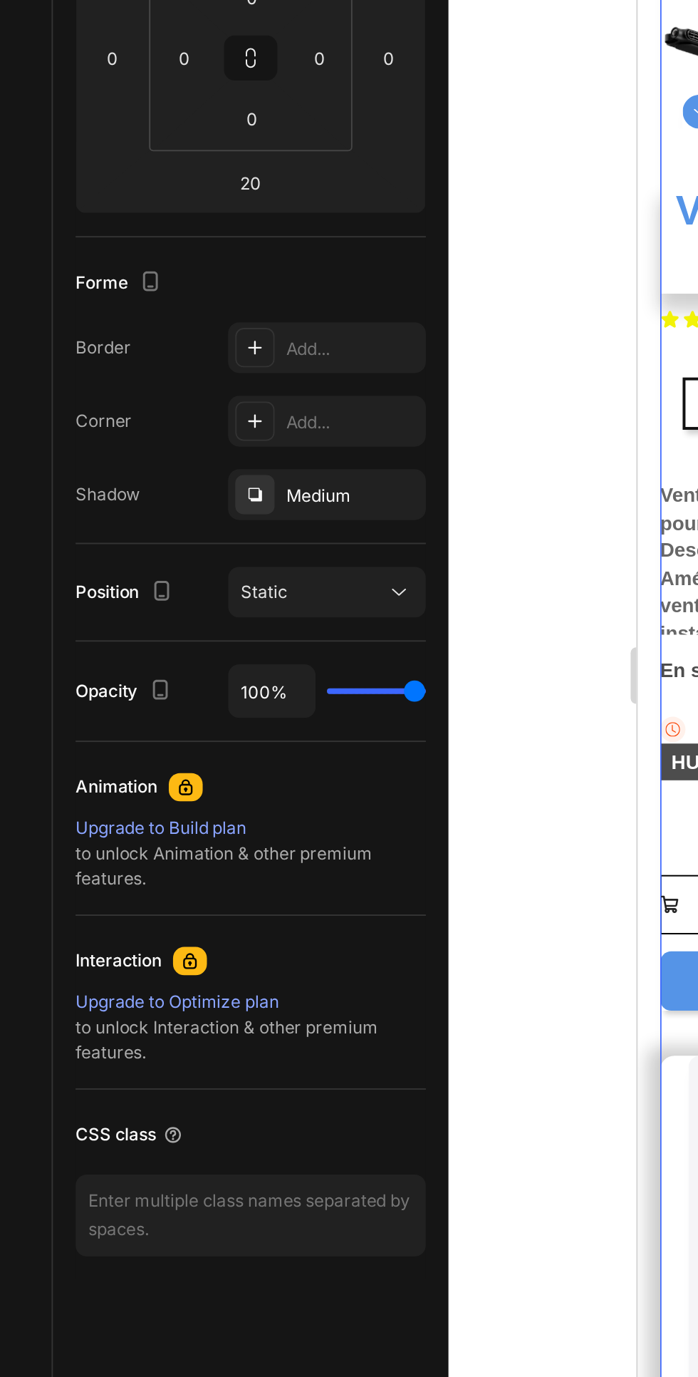
click at [200, 618] on div "Medium" at bounding box center [179, 617] width 100 height 26
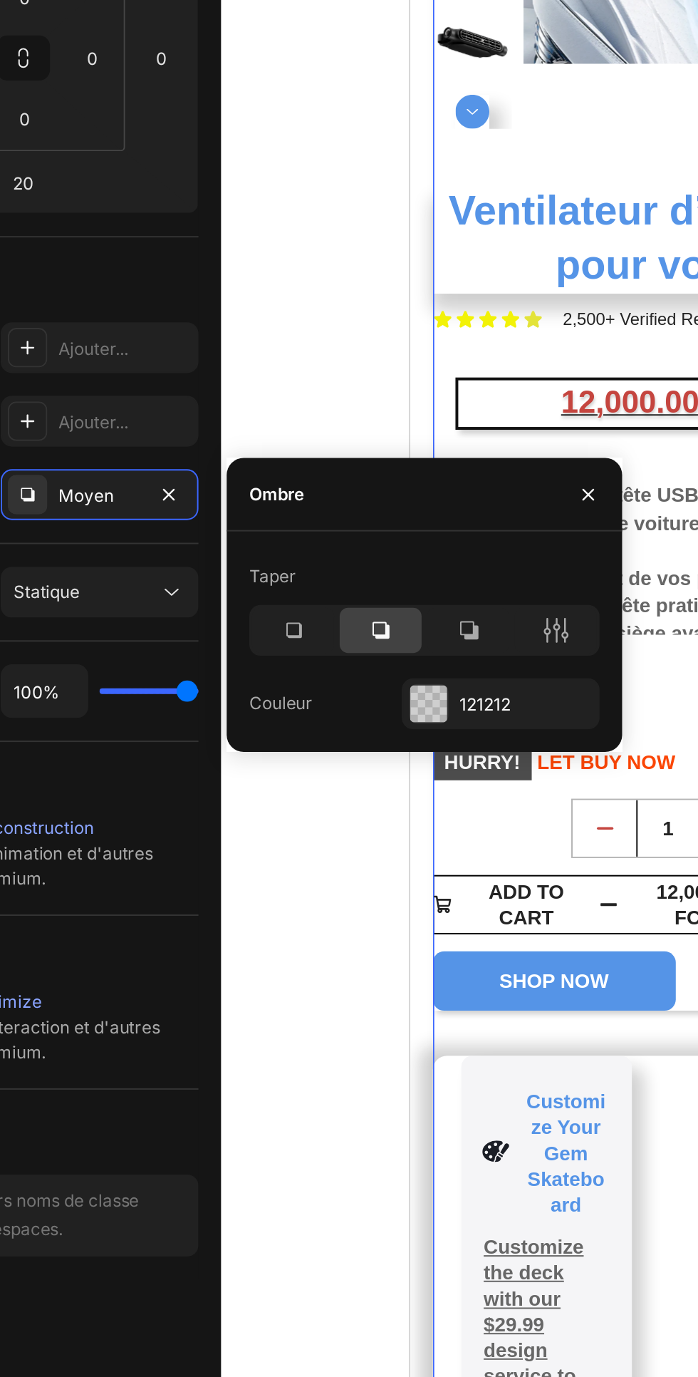
click at [214, 616] on icon "button" at bounding box center [214, 617] width 6 height 6
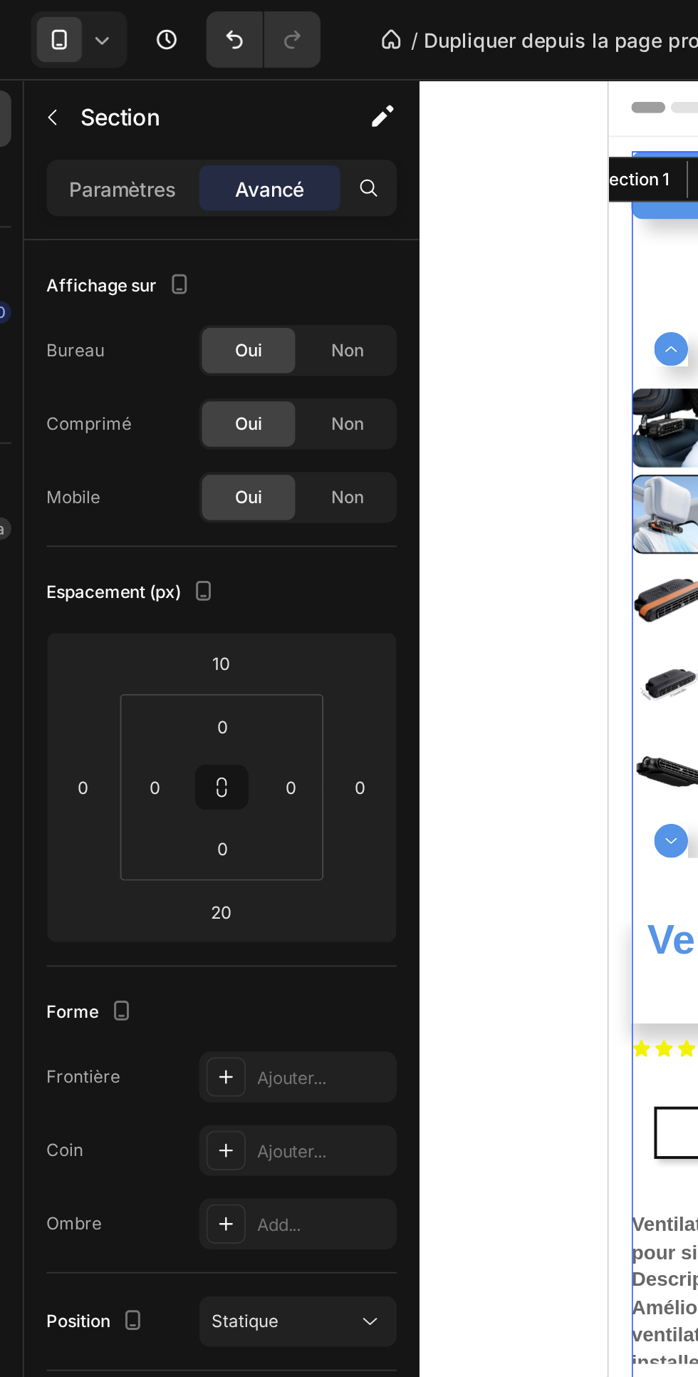
click at [82, 94] on font "Paramètres" at bounding box center [90, 95] width 54 height 12
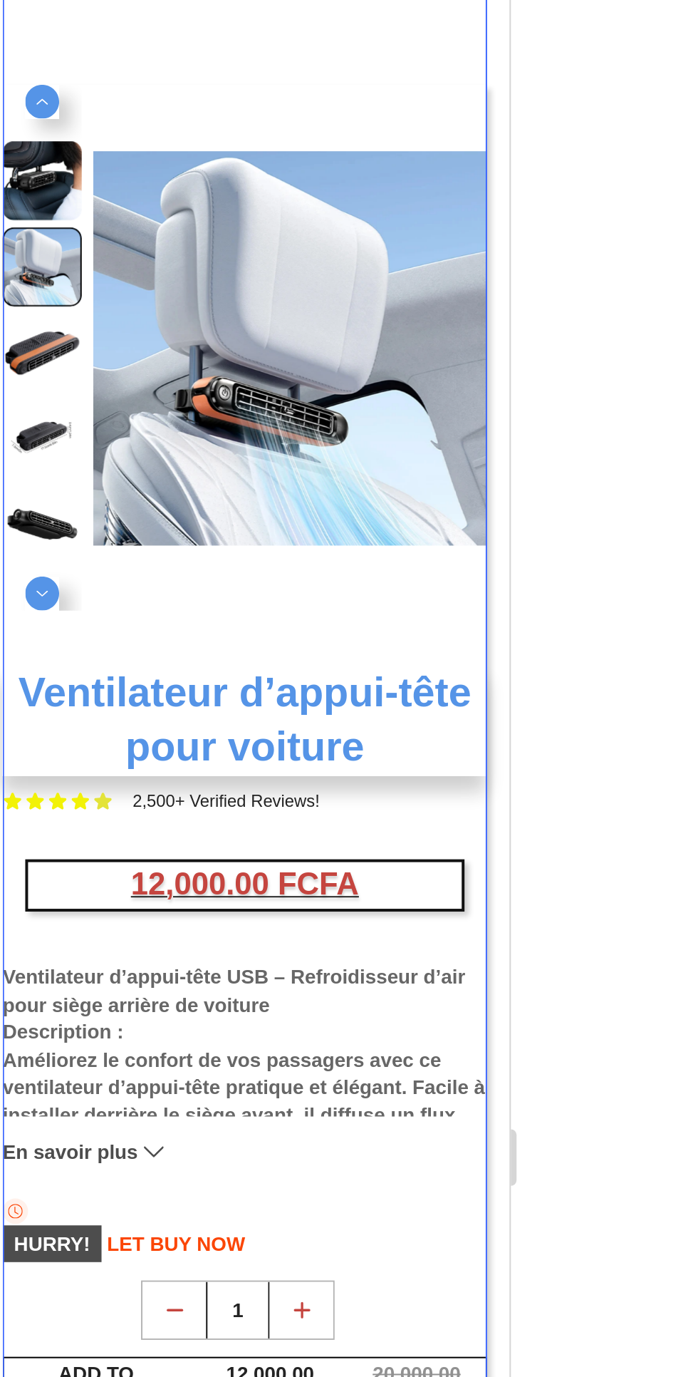
click at [104, 0] on div "22,500+ Happy Customers Item List +700 5-Start Review Item List 30 Day Guarante…" at bounding box center [113, 431] width 244 height 1125
click at [667, 499] on div at bounding box center [469, 708] width 458 height 1337
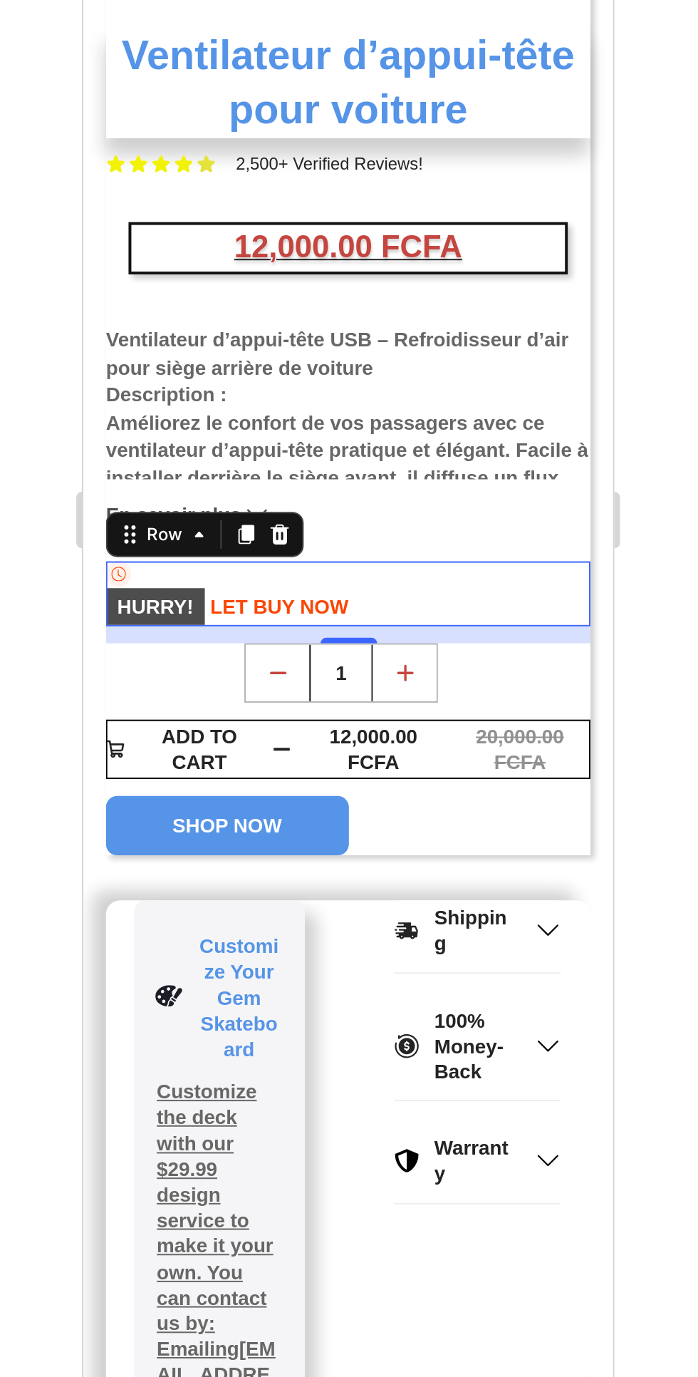
click at [260, 22] on div "SHOP NOW" at bounding box center [217, 17] width 244 height 30
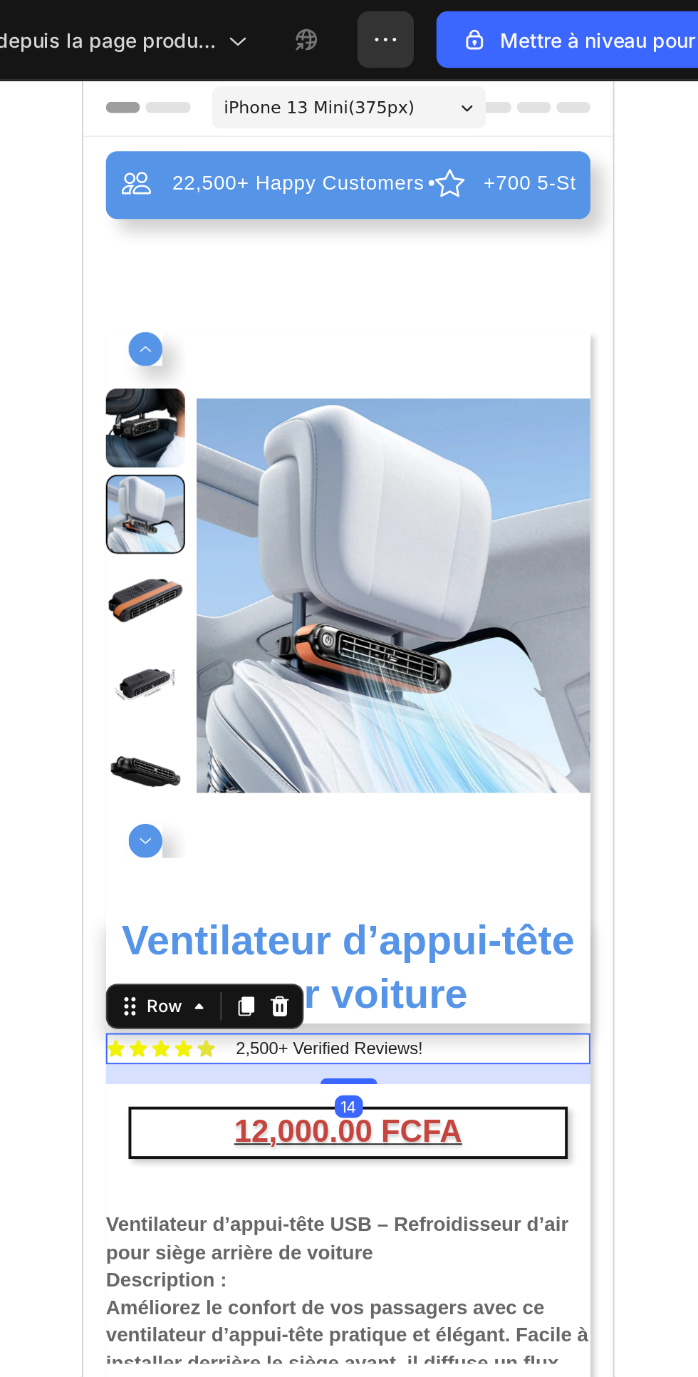
click at [242, 183] on div "22,500+ Happy Customers Item List +700 5-Start Review Item List 30 Day Guarante…" at bounding box center [217, 677] width 244 height 1125
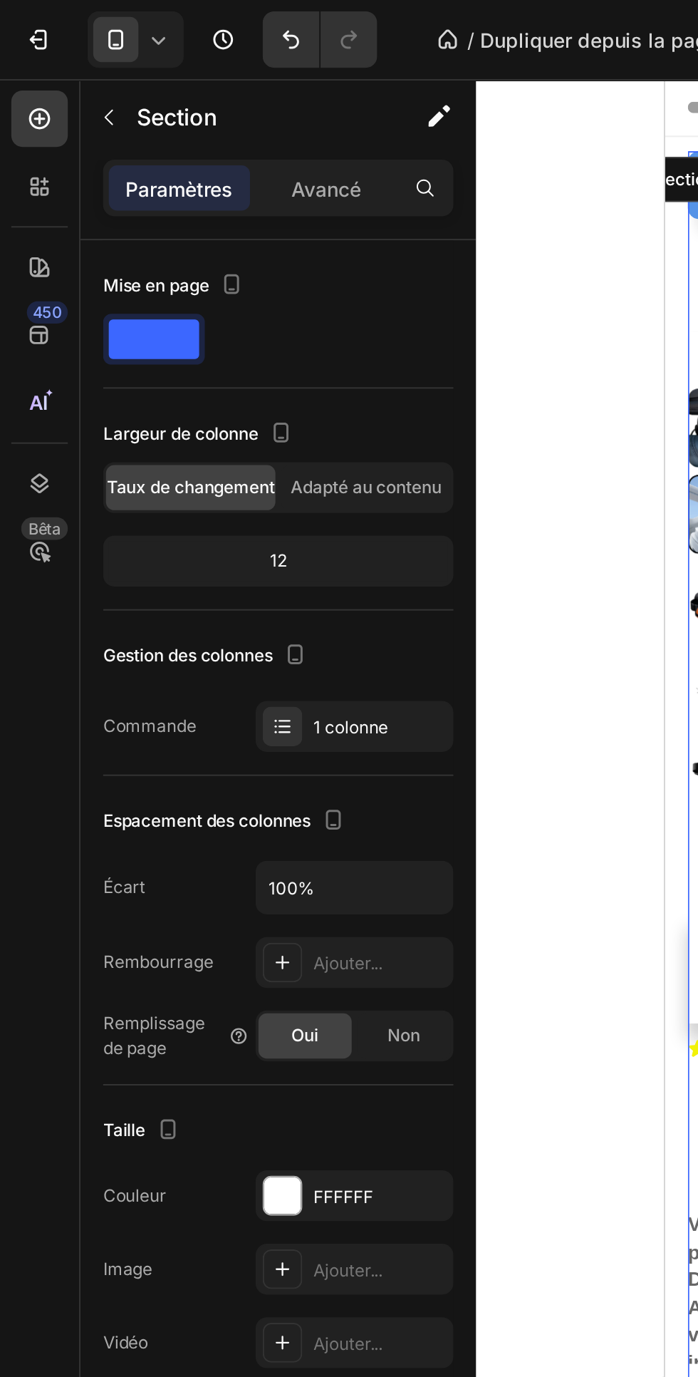
click at [159, 88] on p "Avancé" at bounding box center [165, 95] width 35 height 15
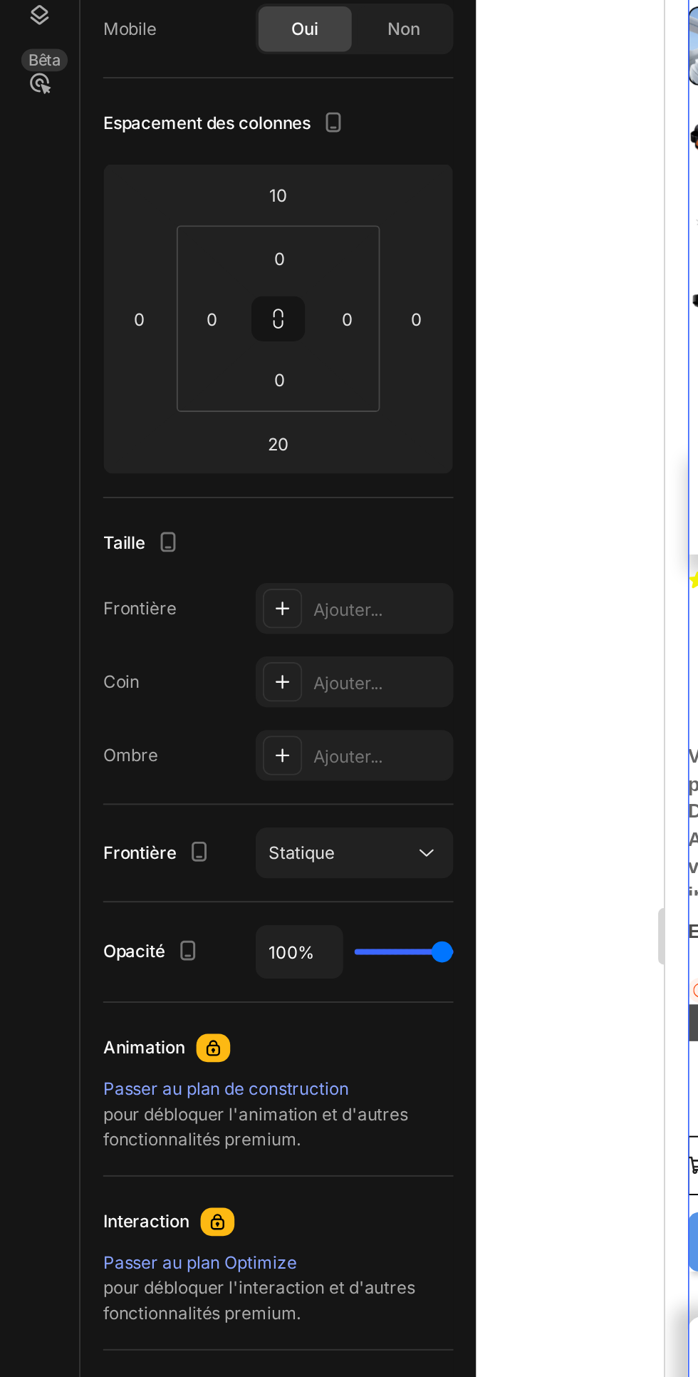
click at [138, 428] on input "0" at bounding box center [141, 427] width 29 height 21
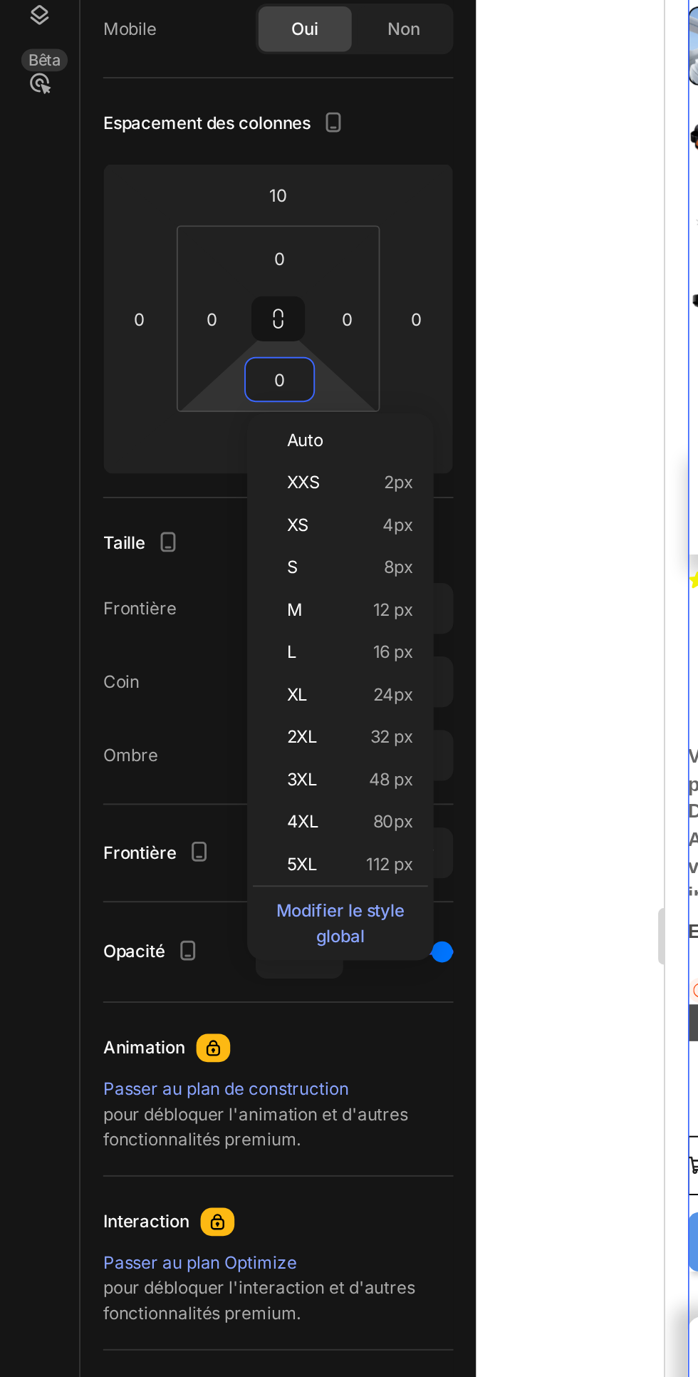
type input "5"
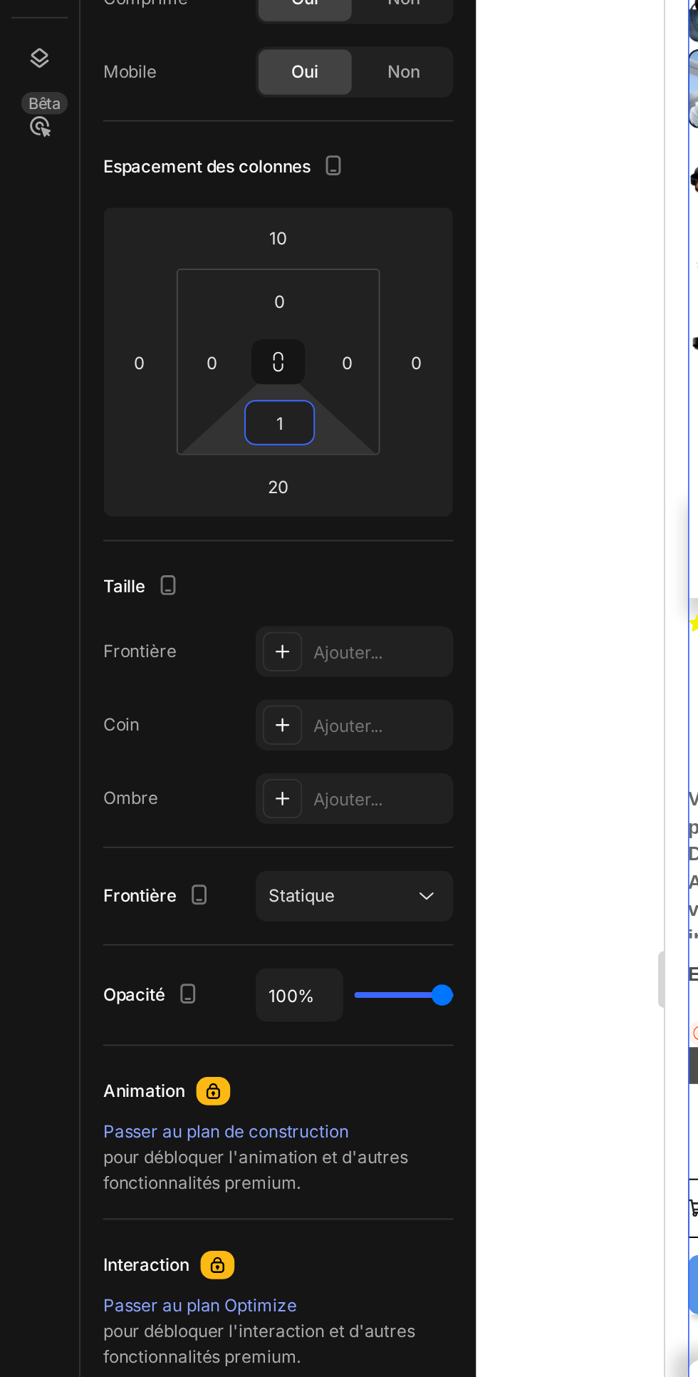
type input "10"
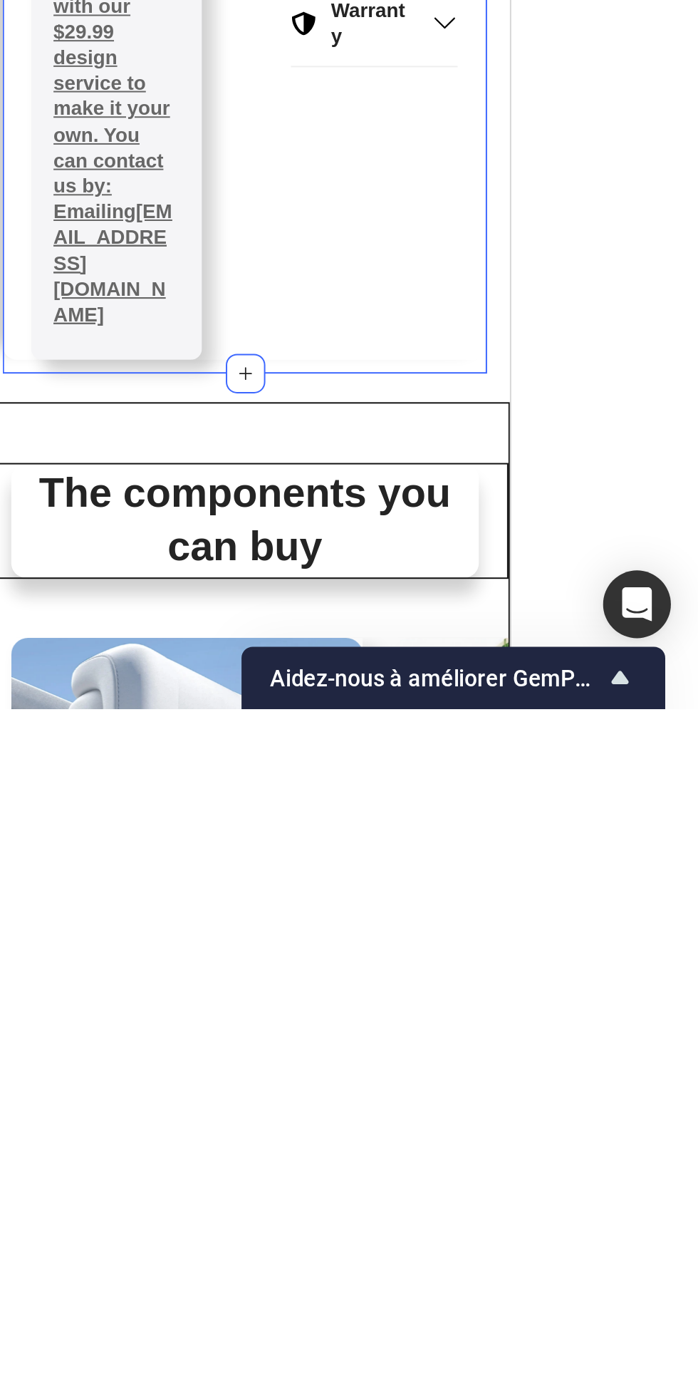
click at [677, 1250] on div at bounding box center [469, 708] width 458 height 1337
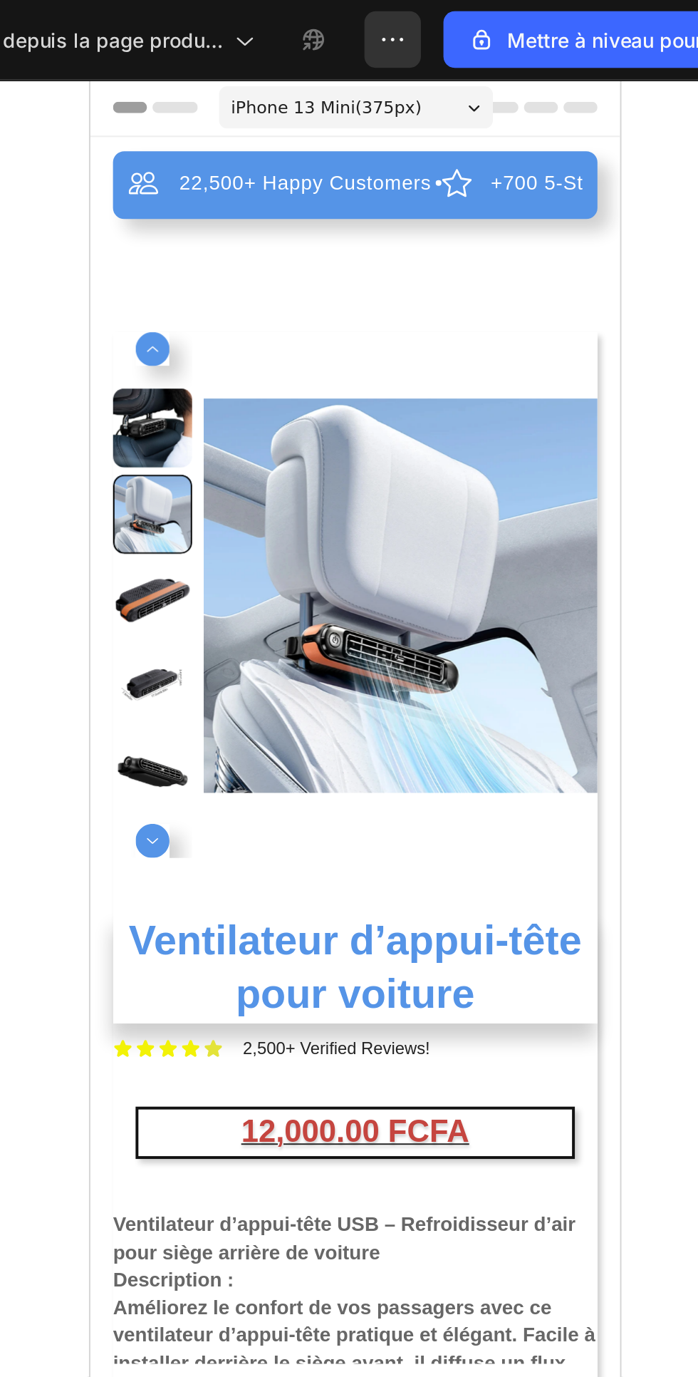
click at [304, 222] on img at bounding box center [246, 339] width 199 height 265
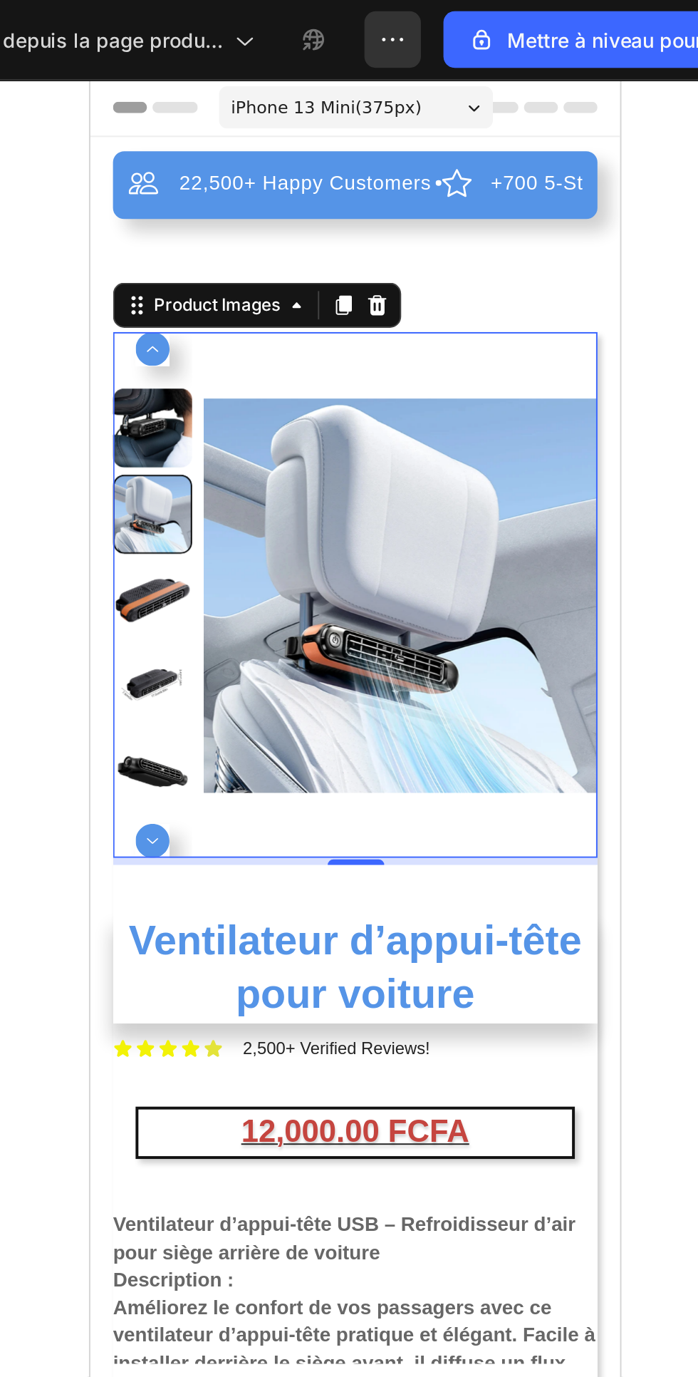
click at [319, 185] on div "22,500+ Happy Customers Item List +700 5-Start Review Item List 30 Day Guarante…" at bounding box center [223, 677] width 244 height 1125
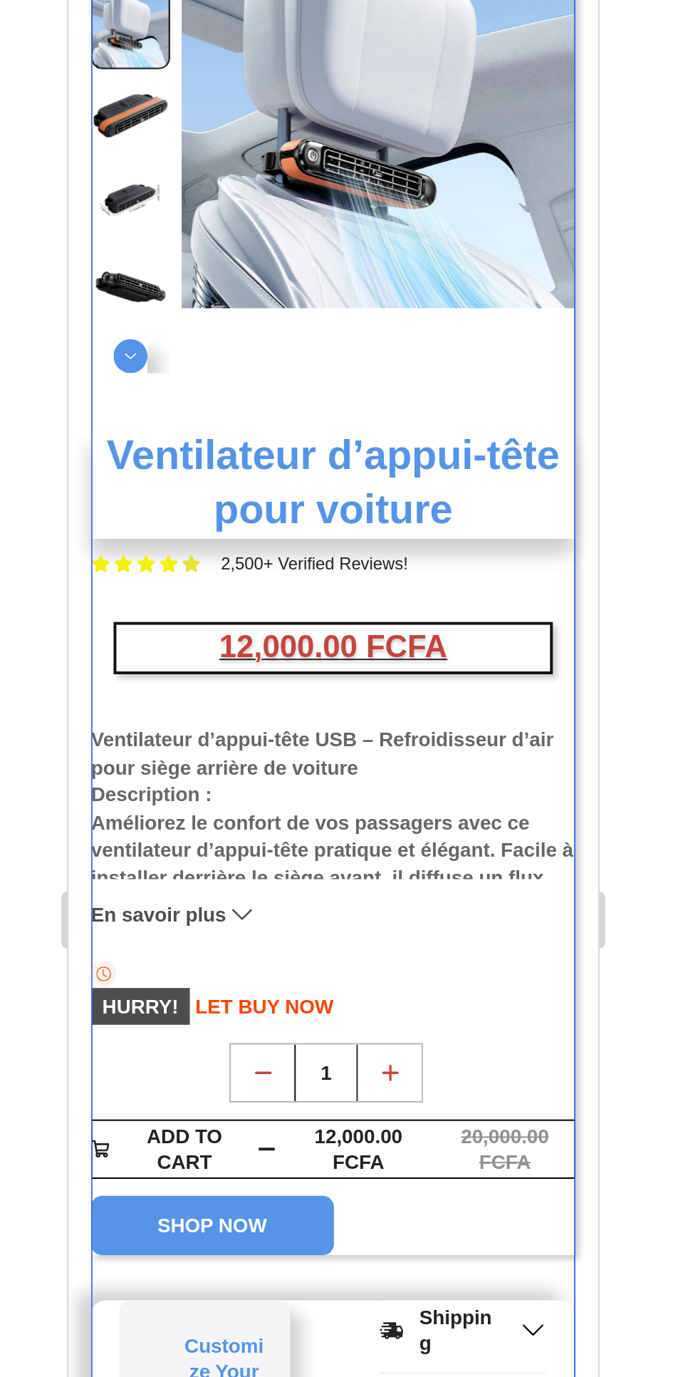
click at [124, 264] on span "En savoir plus" at bounding box center [114, 260] width 68 height 13
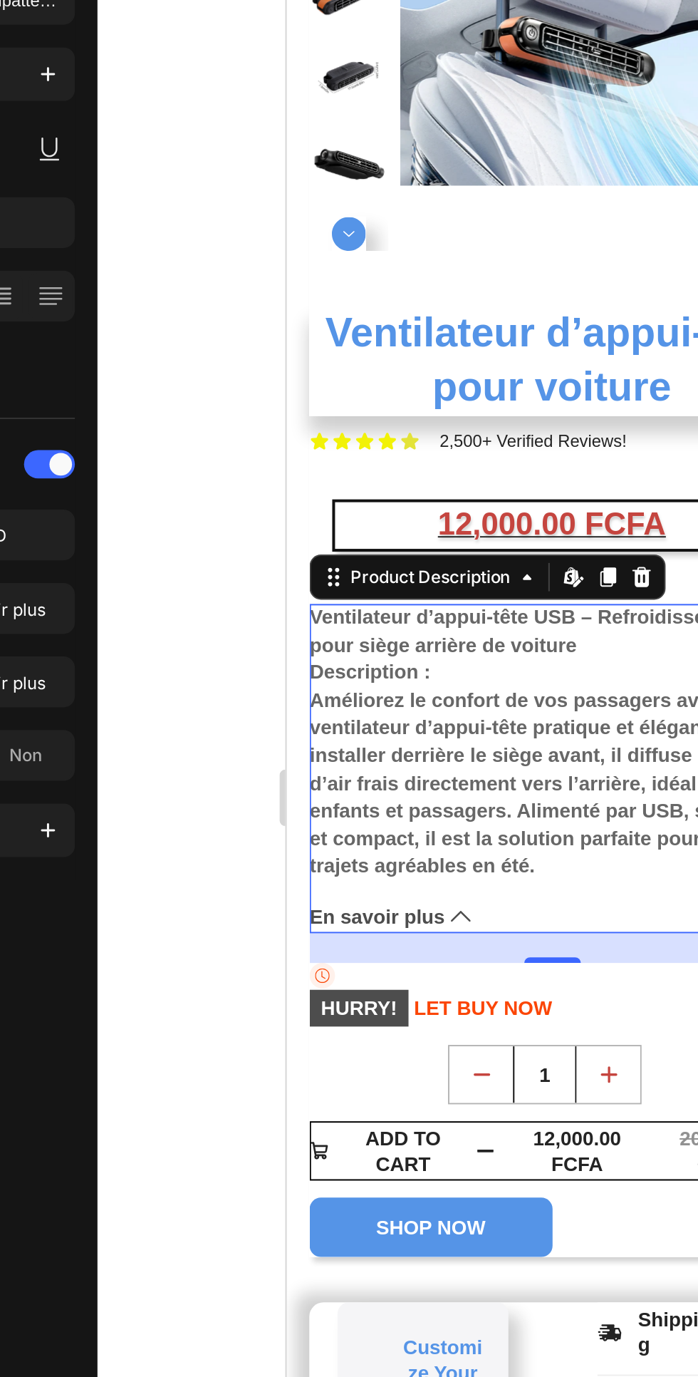
click at [331, 196] on span "En savoir plus" at bounding box center [332, 201] width 68 height 13
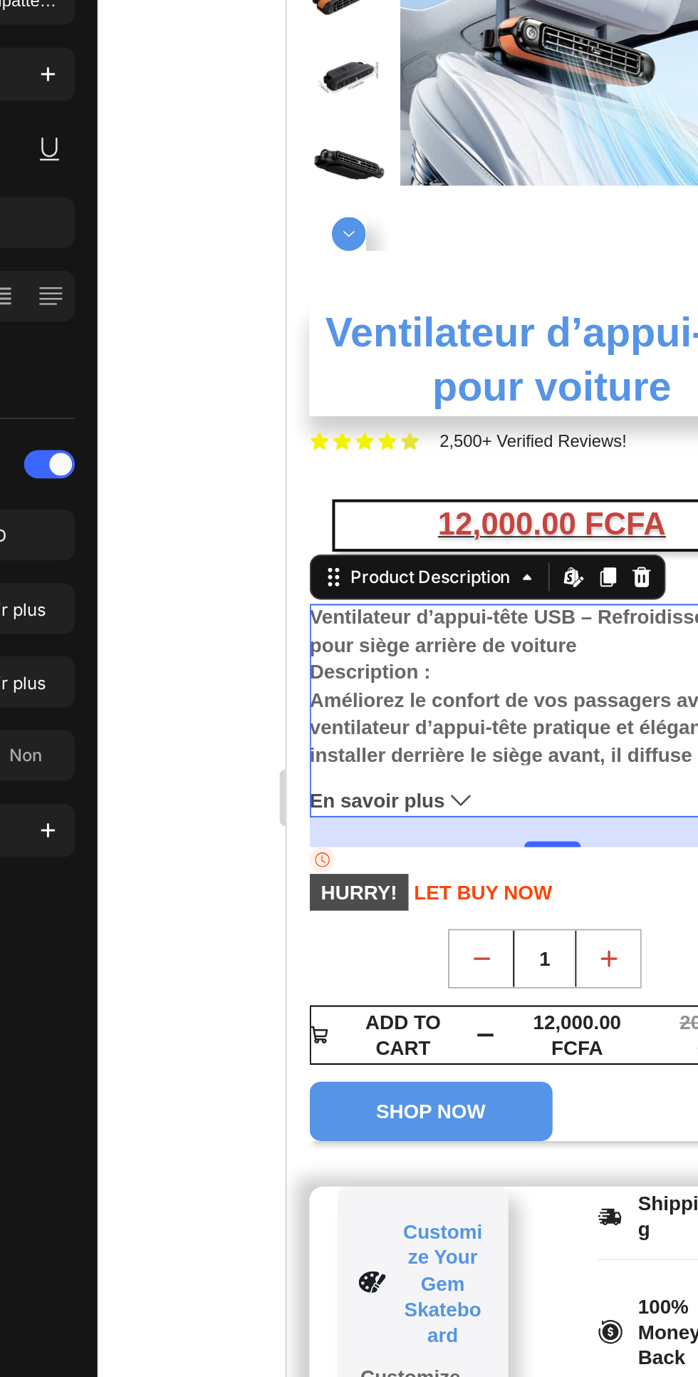
click at [340, 140] on span "En savoir plus" at bounding box center [332, 142] width 68 height 13
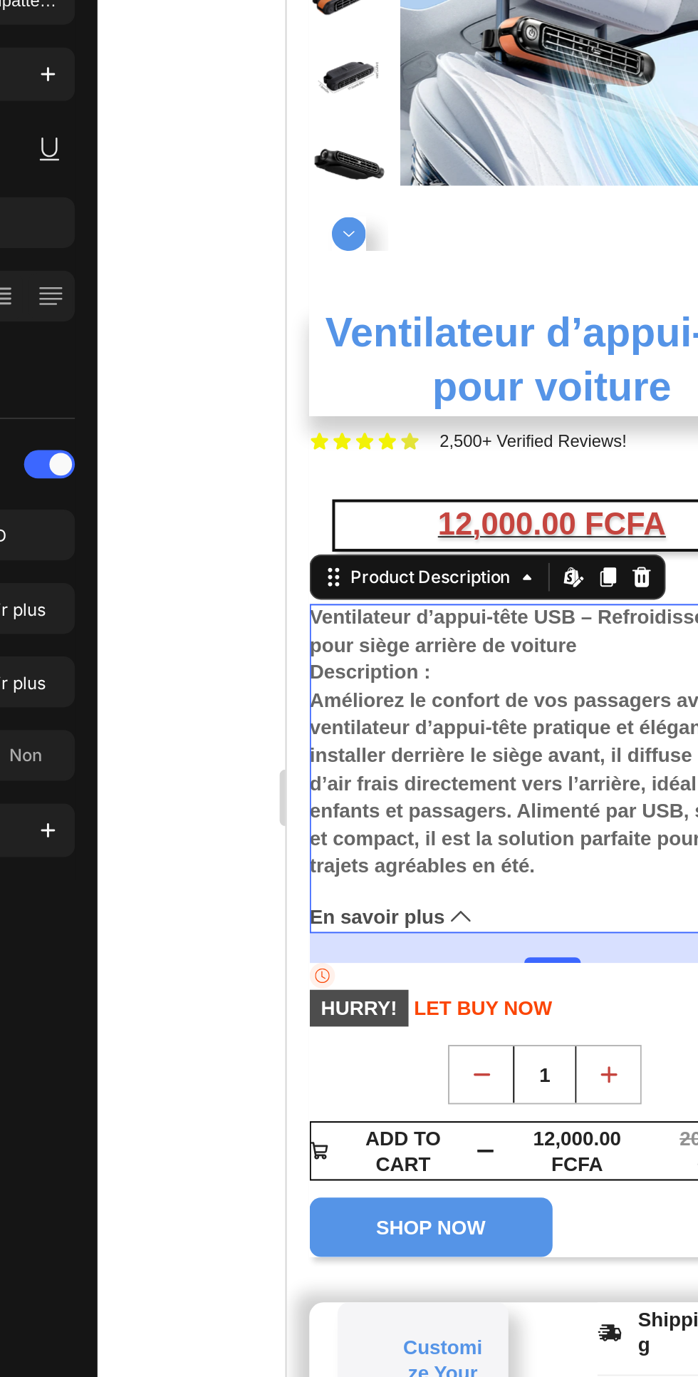
click at [337, 205] on span "En savoir plus" at bounding box center [332, 201] width 68 height 13
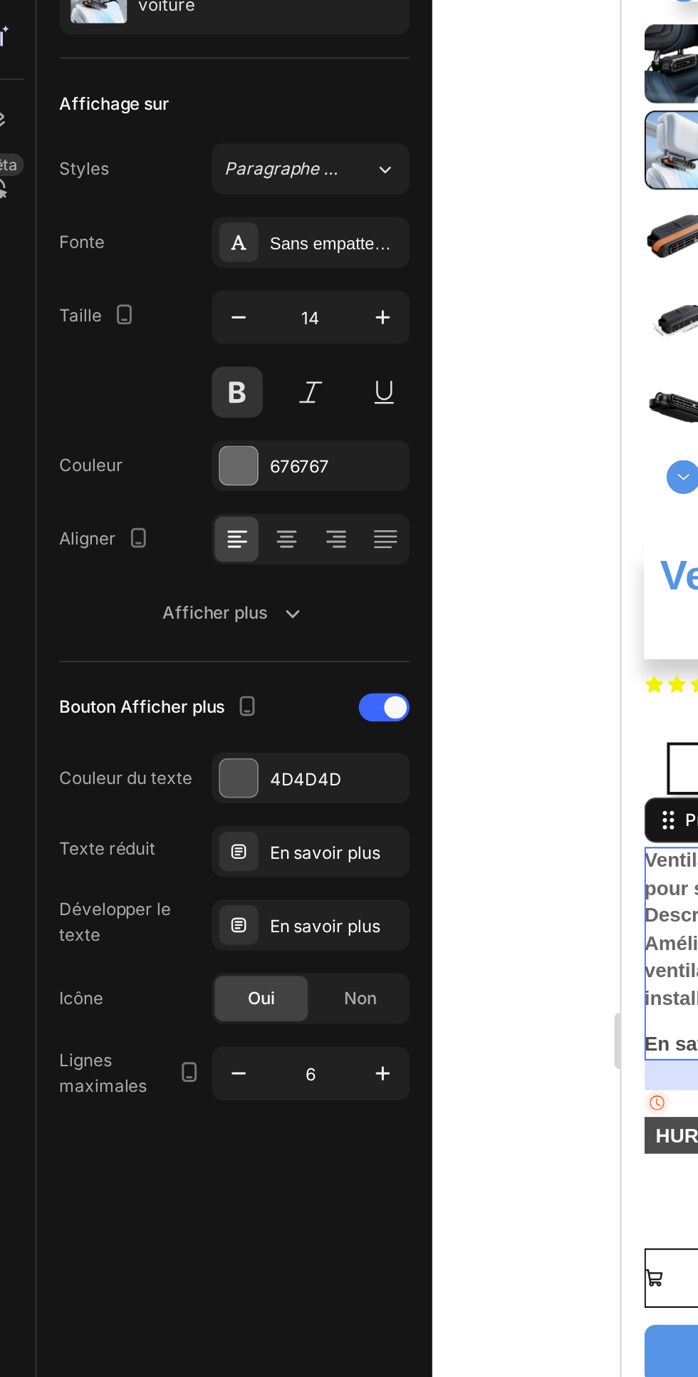
click at [181, 650] on font "En savoir plus" at bounding box center [186, 650] width 56 height 11
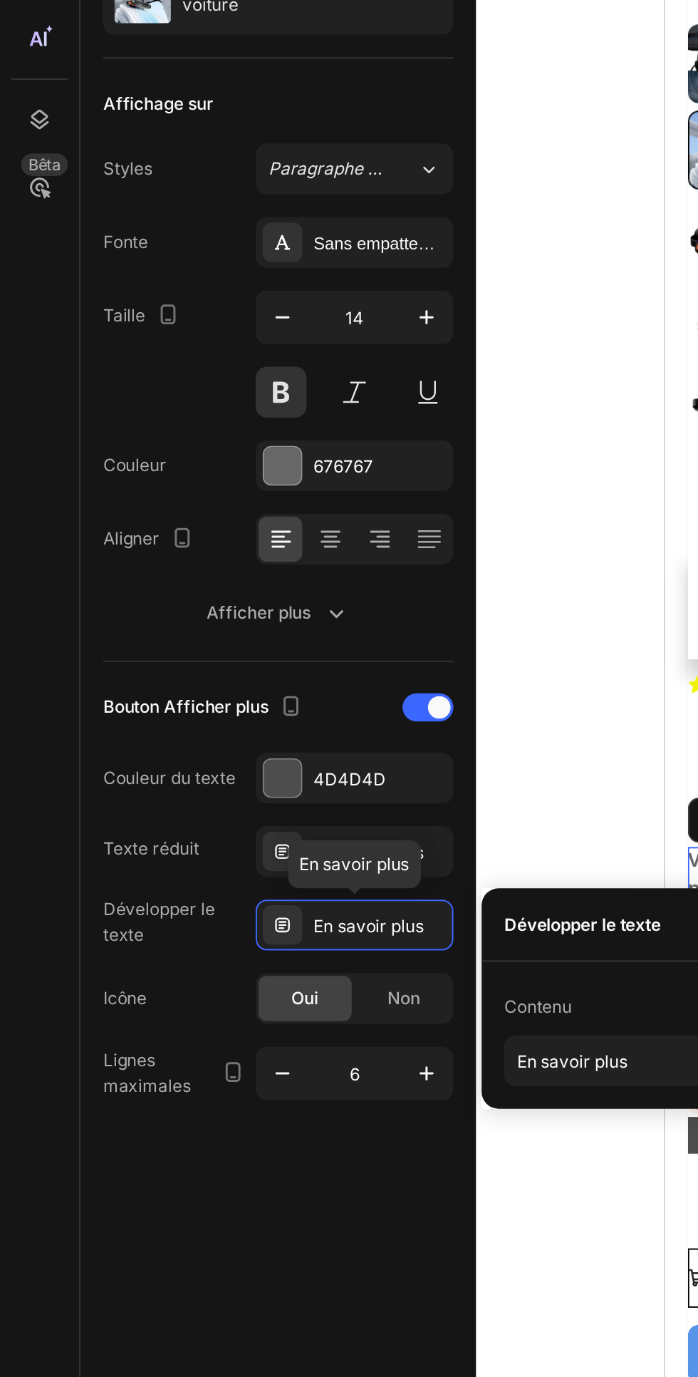
click at [163, 842] on div "Source du produit Ventilateur d'appui-tête pour voiture Affichage sur Styles Pa…" at bounding box center [141, 769] width 200 height 1296
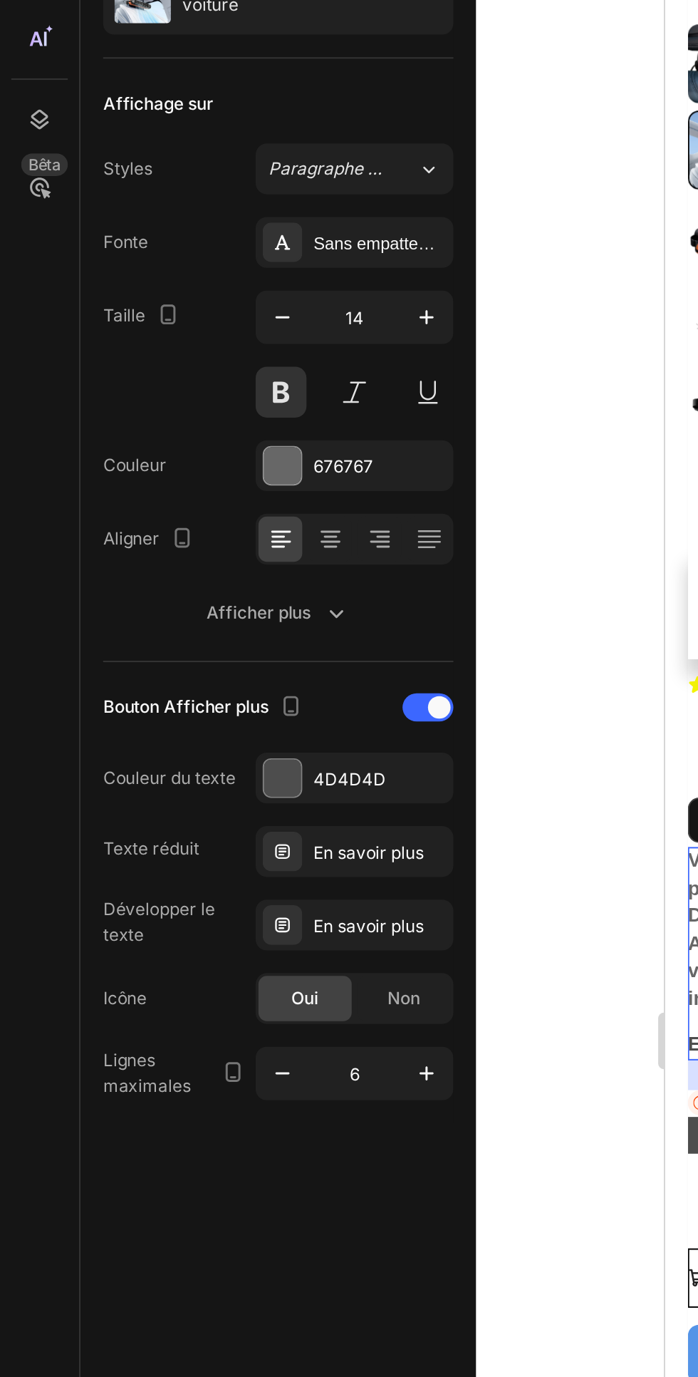
click at [160, 497] on div "Afficher plus" at bounding box center [140, 492] width 73 height 14
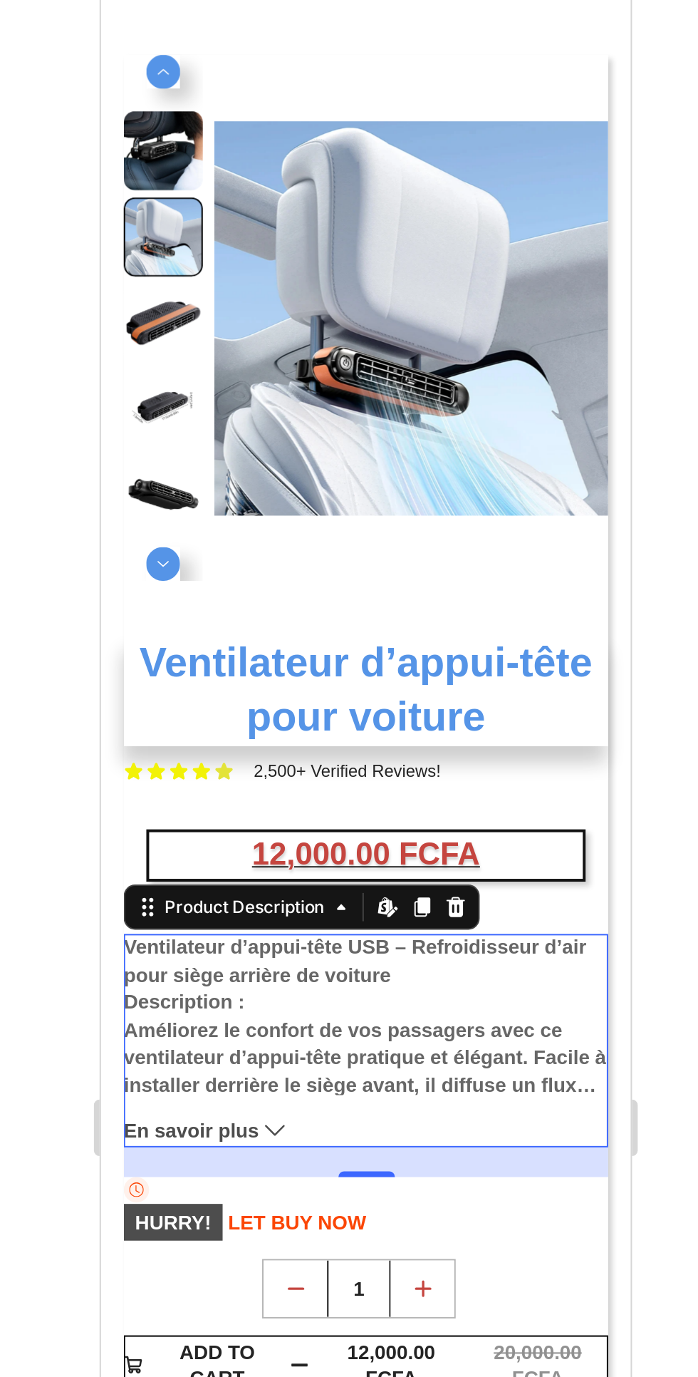
click at [324, 330] on div "12,000.00 FCFA" at bounding box center [234, 334] width 219 height 24
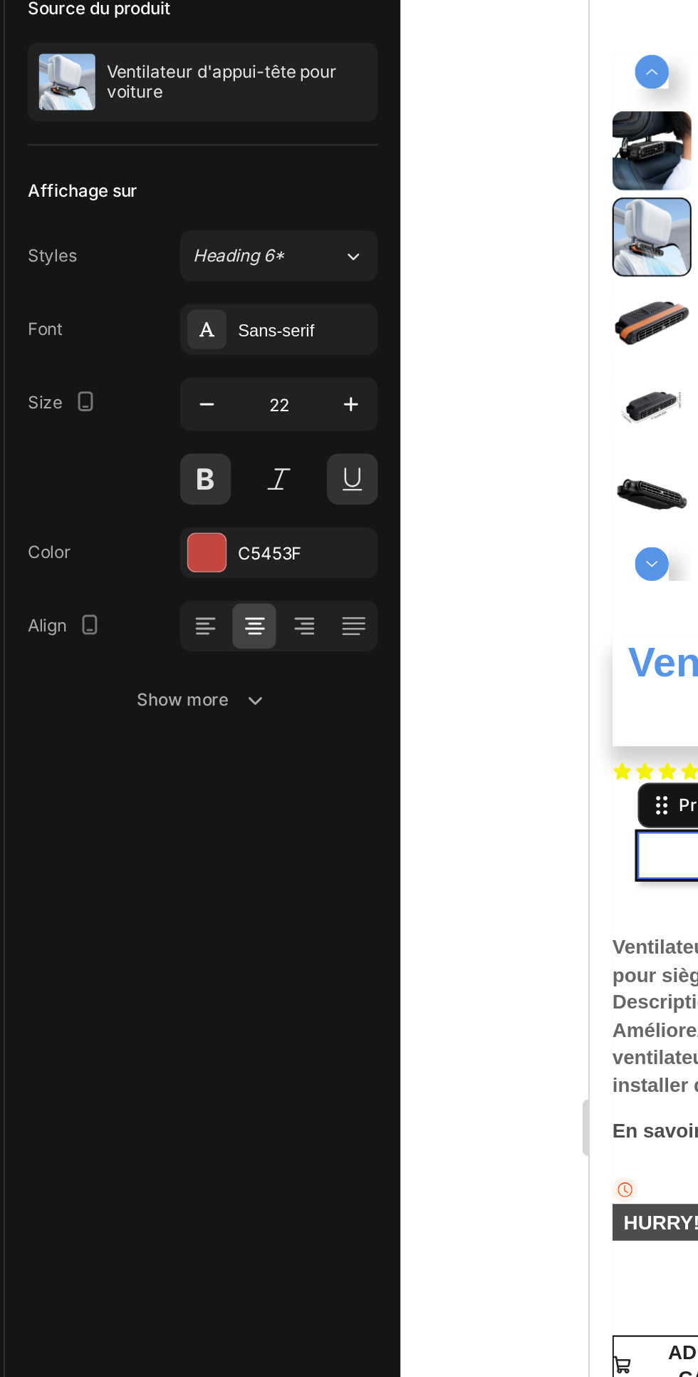
click at [157, 499] on div "Show more" at bounding box center [141, 492] width 66 height 14
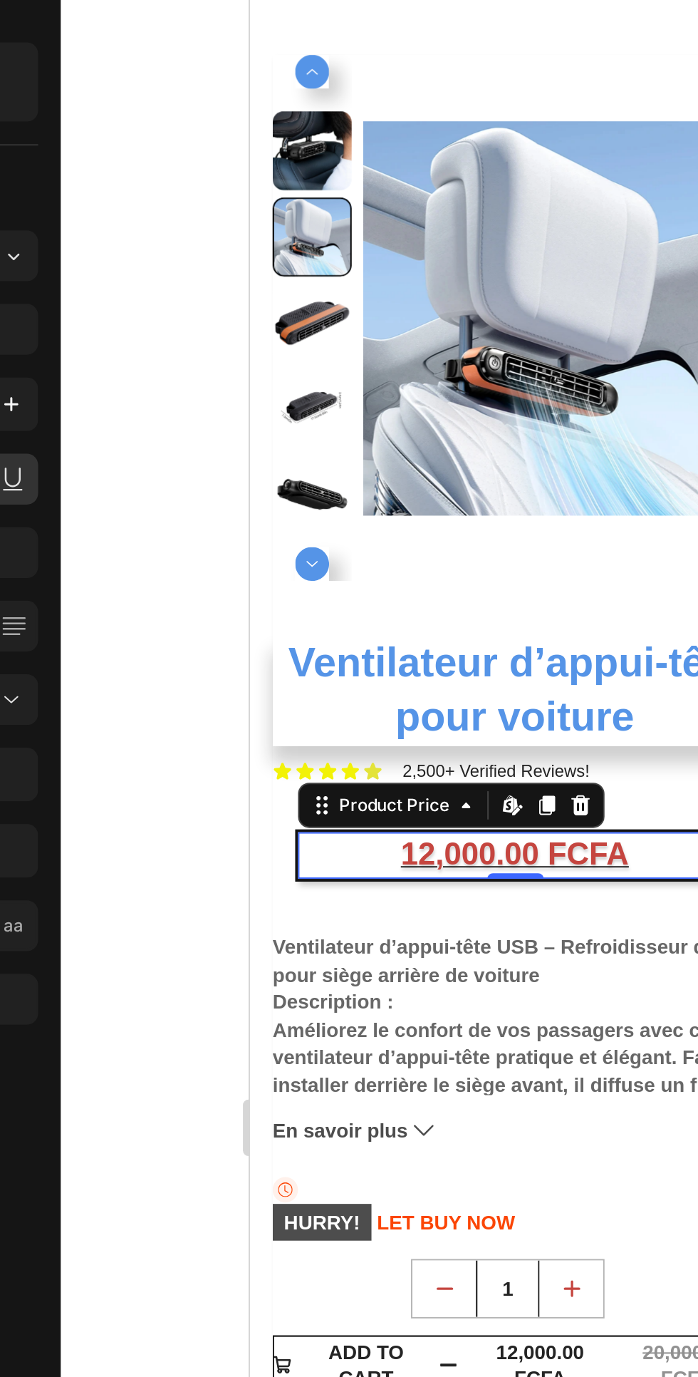
click at [276, 334] on div "12,000.00 FCFA" at bounding box center [383, 334] width 219 height 24
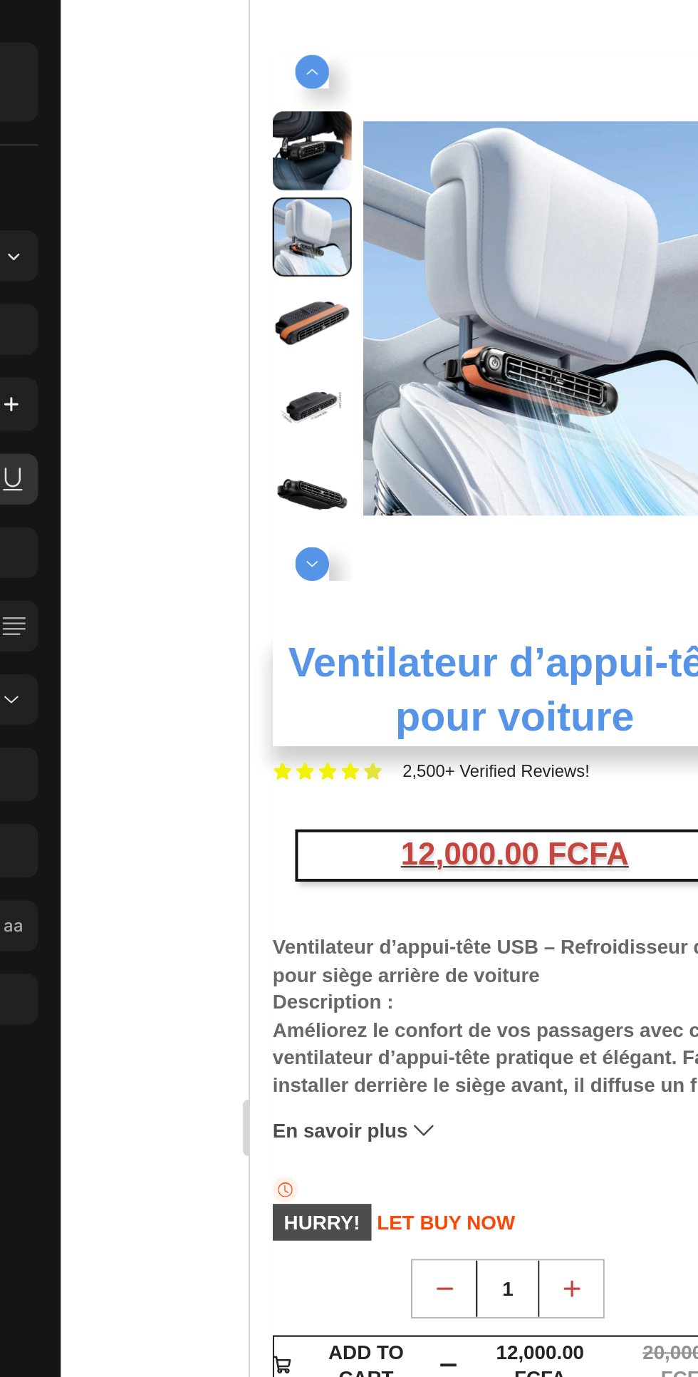
click at [255, 339] on section "22,500+ Happy Customers Item List +700 5-Start Review Item List 30 Day Guarante…" at bounding box center [383, 407] width 267 height 1136
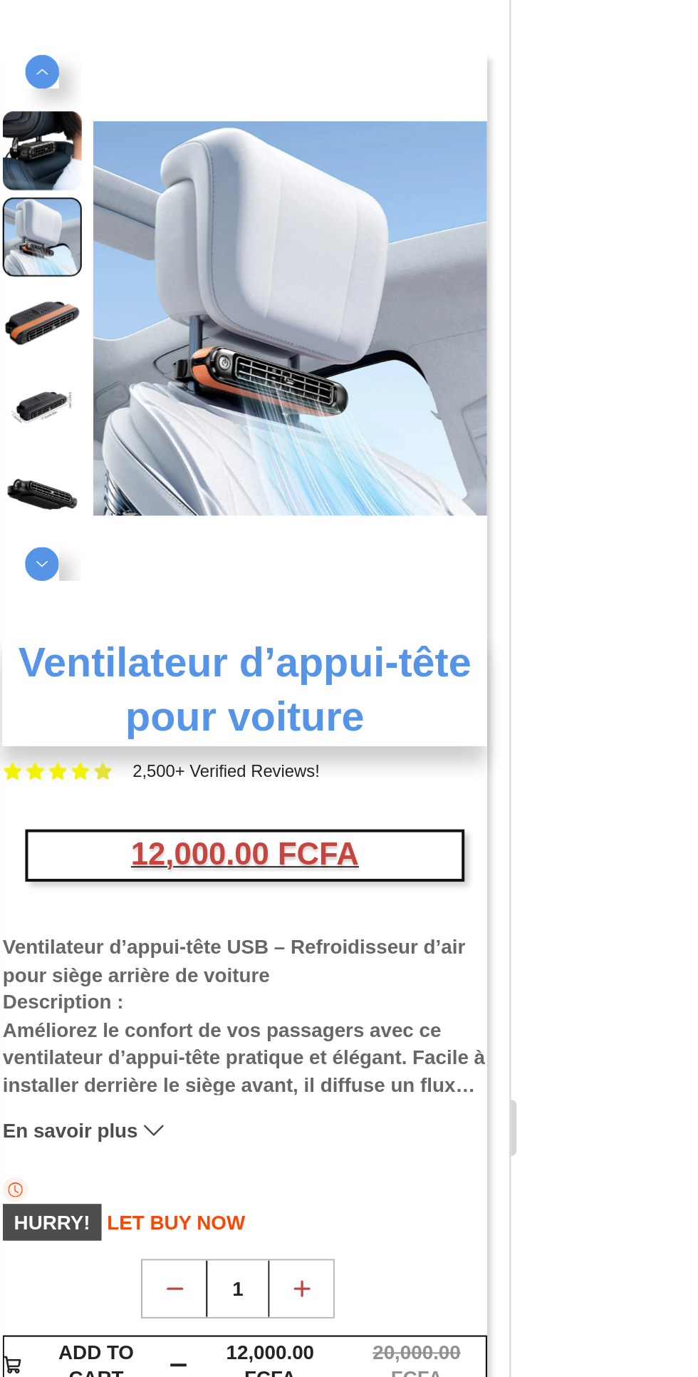
click at [224, 331] on div "12,000.00 FCFA Product Price Product Price" at bounding box center [114, 334] width 222 height 26
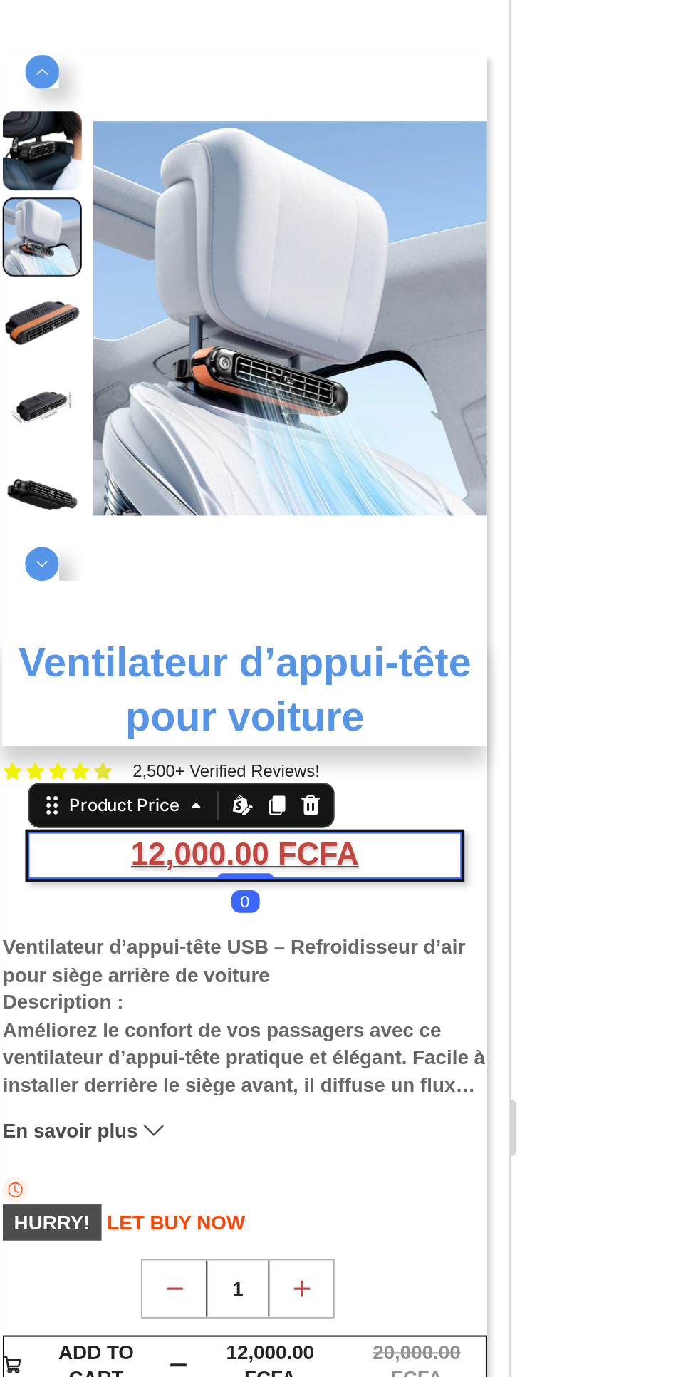
click at [651, 495] on div at bounding box center [469, 708] width 458 height 1337
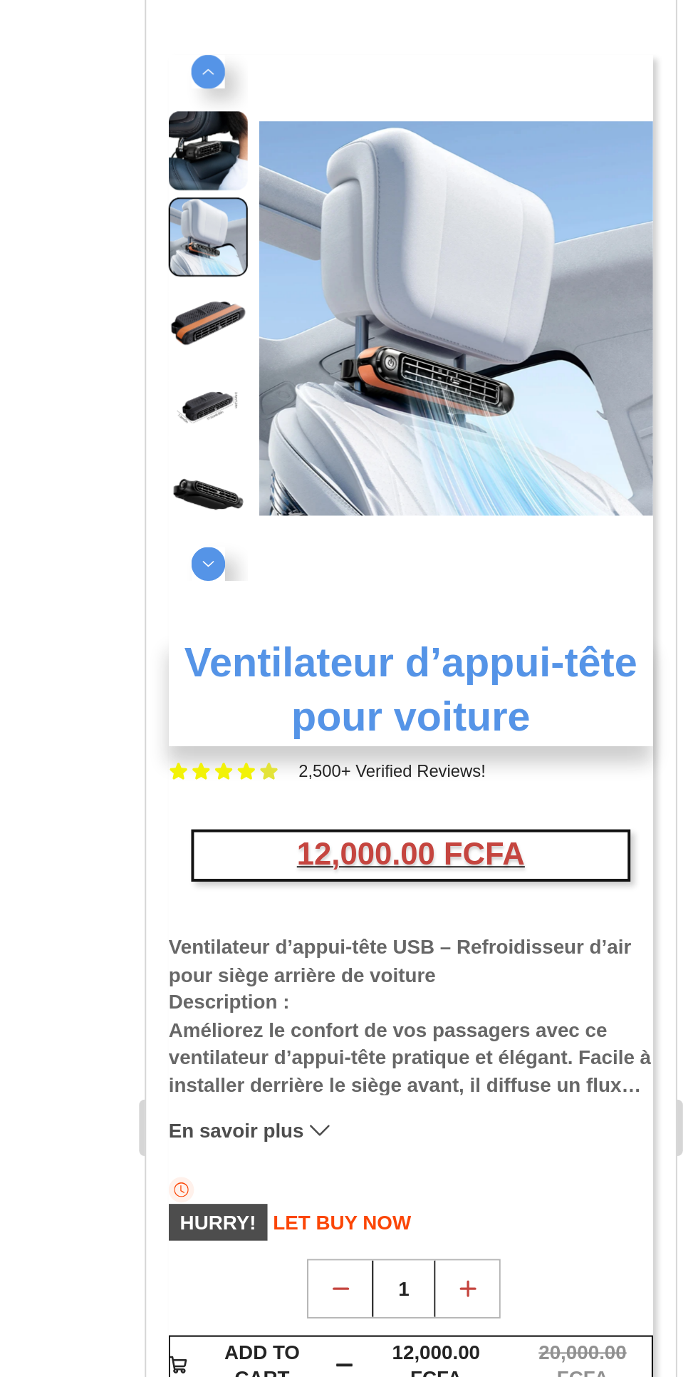
click at [381, 338] on div "12,000.00 FCFA" at bounding box center [279, 334] width 219 height 24
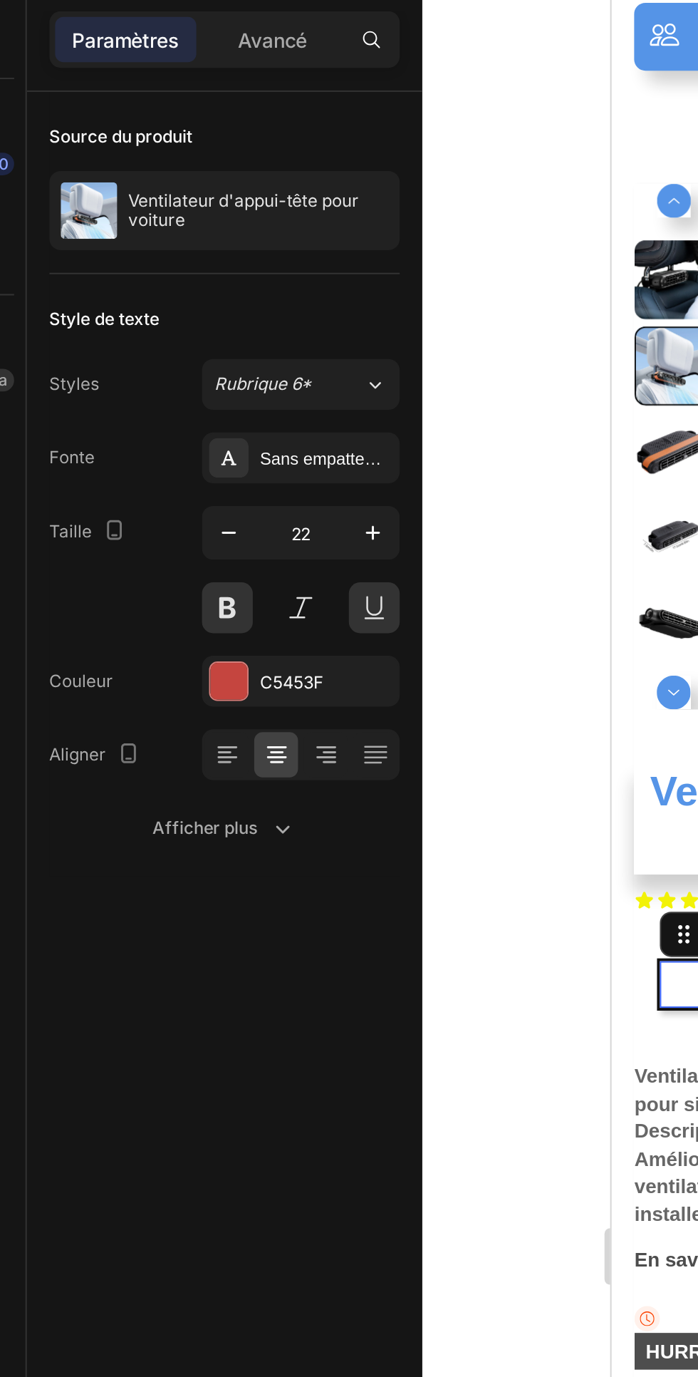
click at [140, 454] on icon at bounding box center [140, 454] width 7 height 1
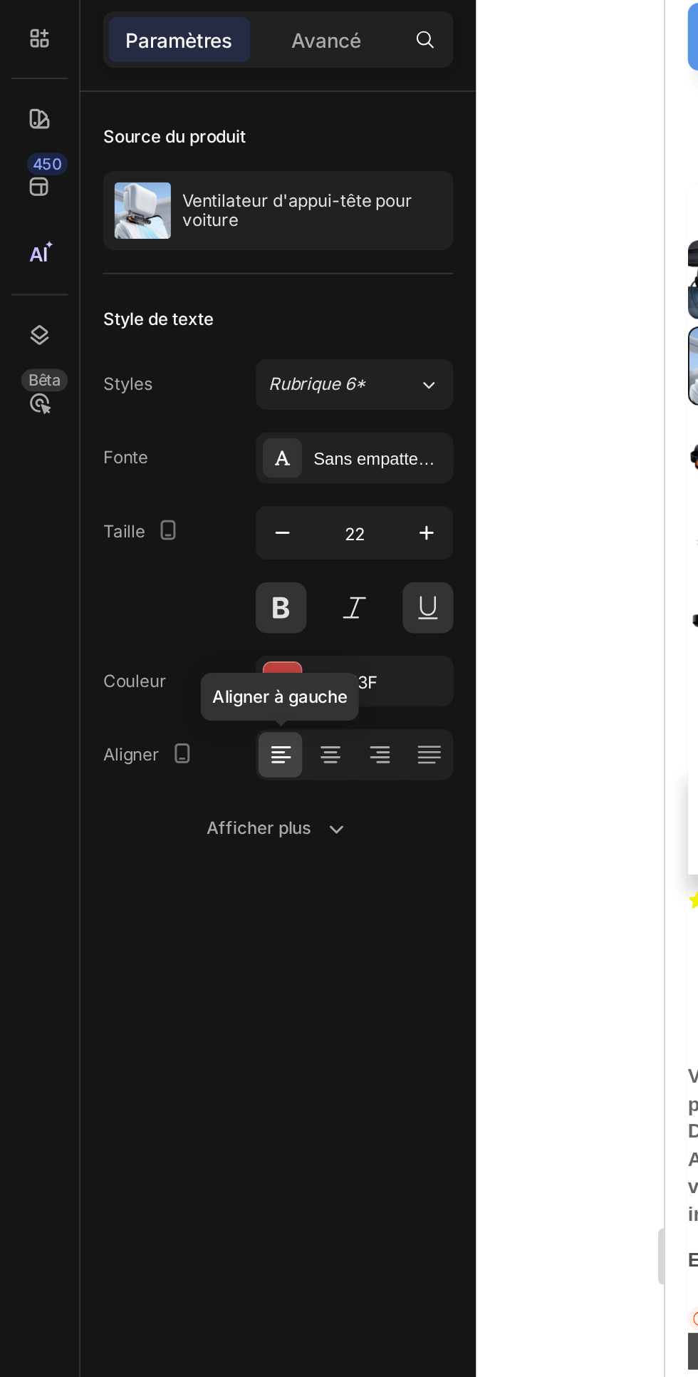
click at [155, 453] on div at bounding box center [166, 455] width 22 height 23
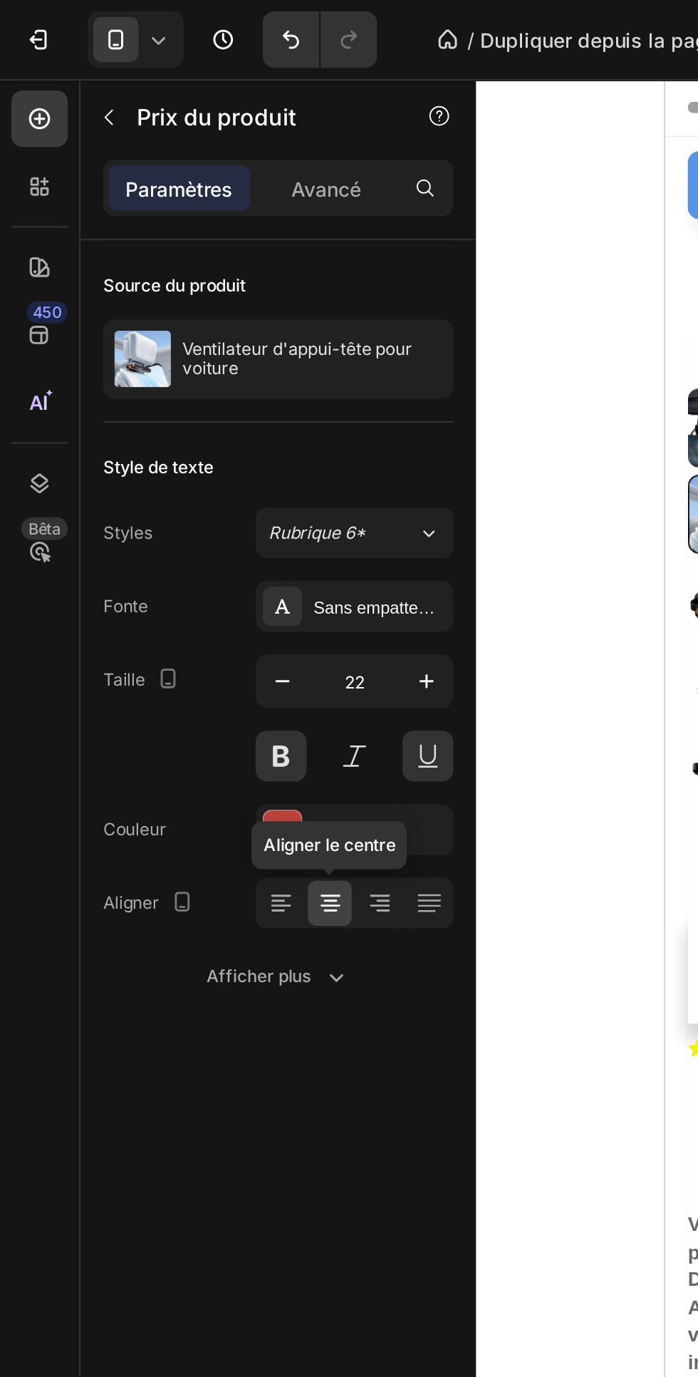
click at [212, 266] on icon at bounding box center [216, 269] width 12 height 14
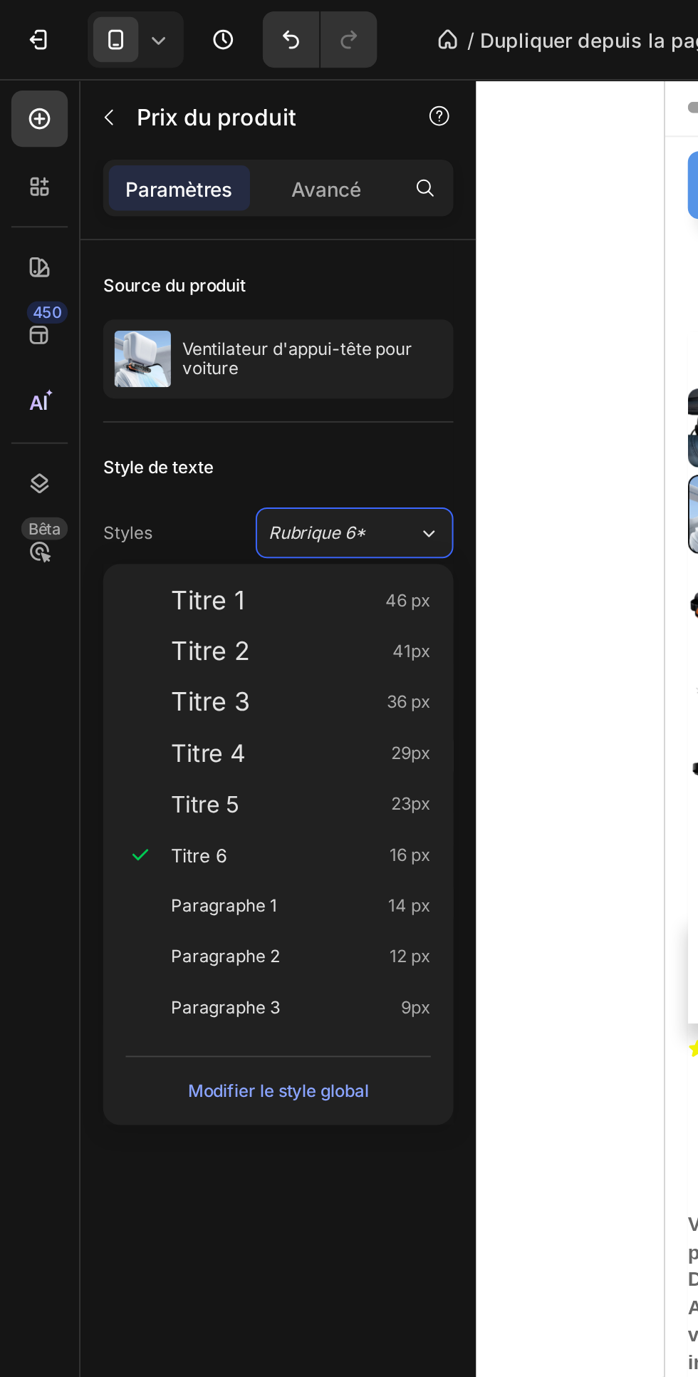
click at [182, 135] on div "Source du produit" at bounding box center [140, 144] width 177 height 23
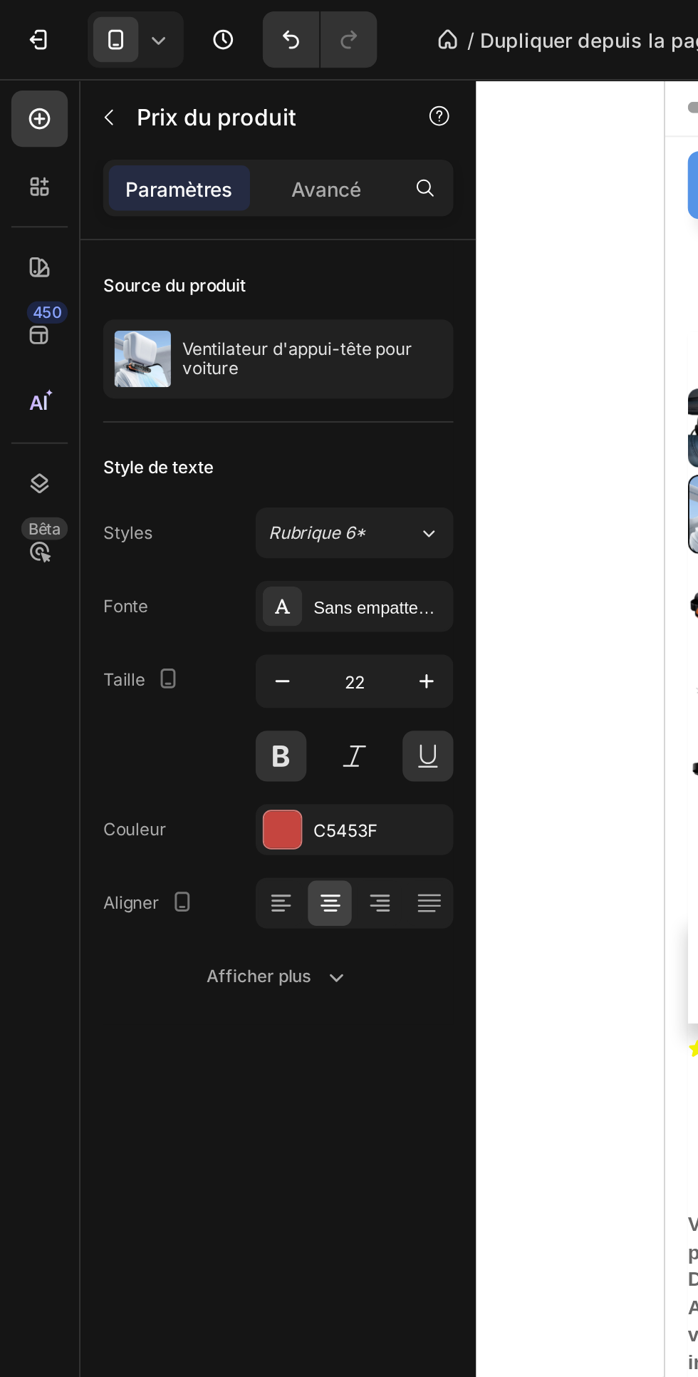
click at [171, 86] on div "Avancé" at bounding box center [164, 94] width 71 height 23
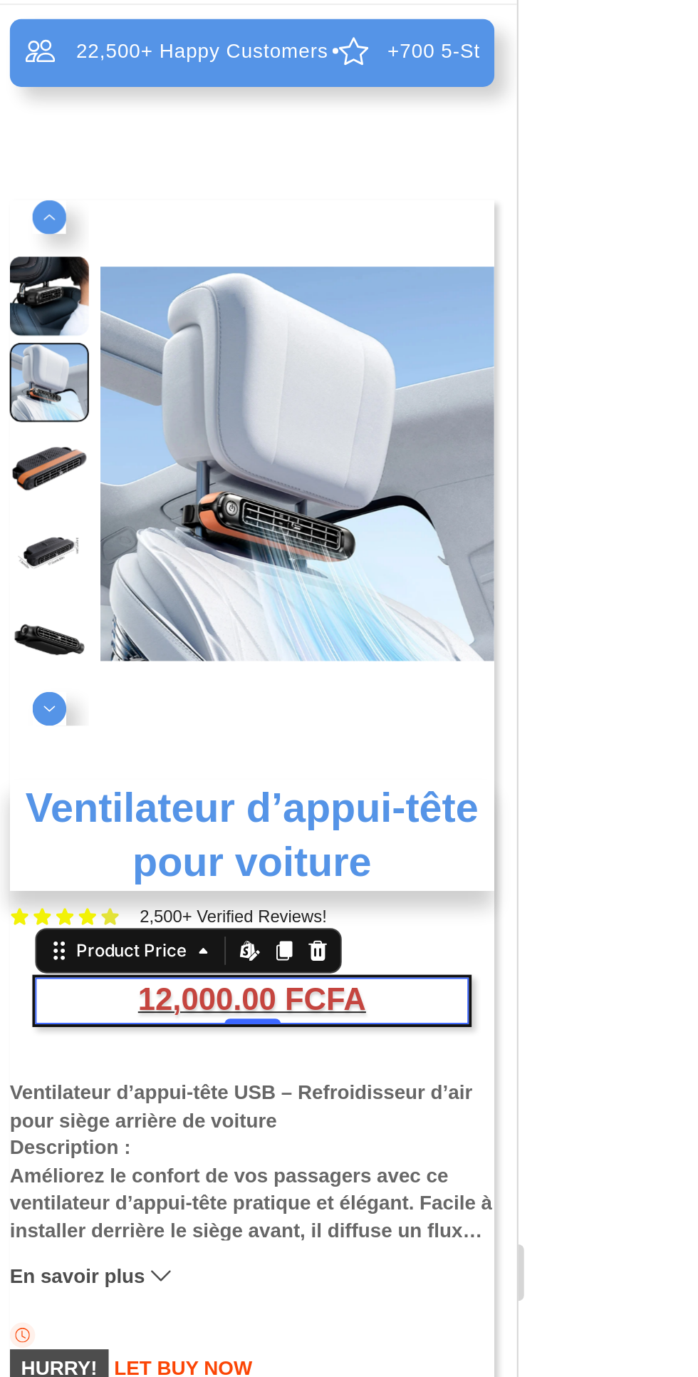
click at [632, 438] on div at bounding box center [469, 708] width 458 height 1337
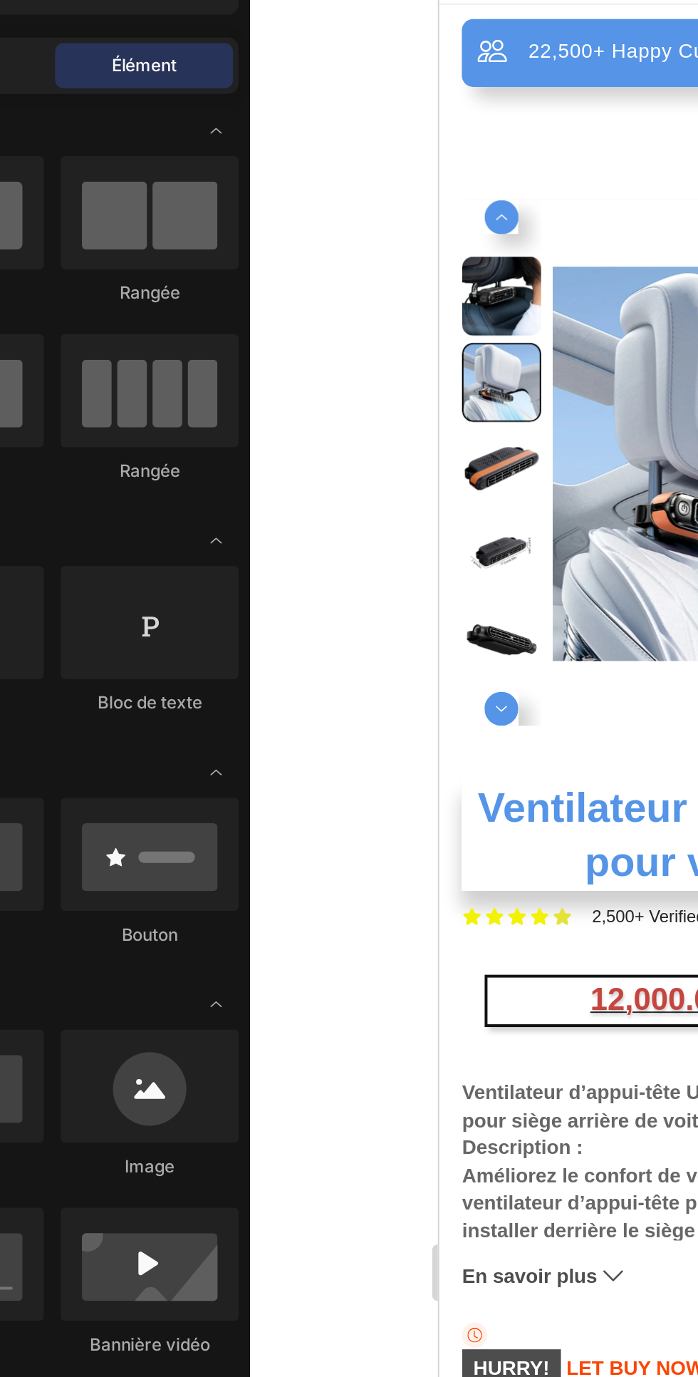
click at [485, 476] on div "12,000.00 FCFA" at bounding box center [572, 479] width 219 height 24
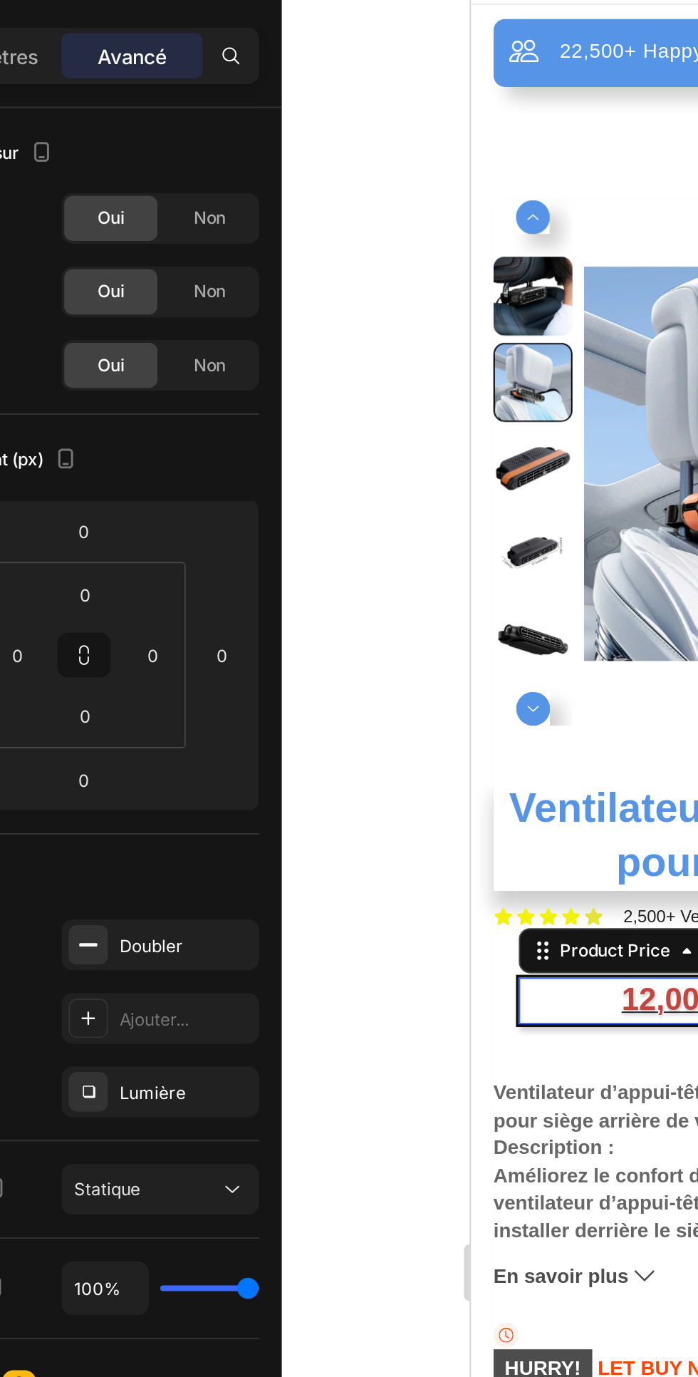
click at [172, 396] on input "0" at bounding box center [175, 396] width 21 height 21
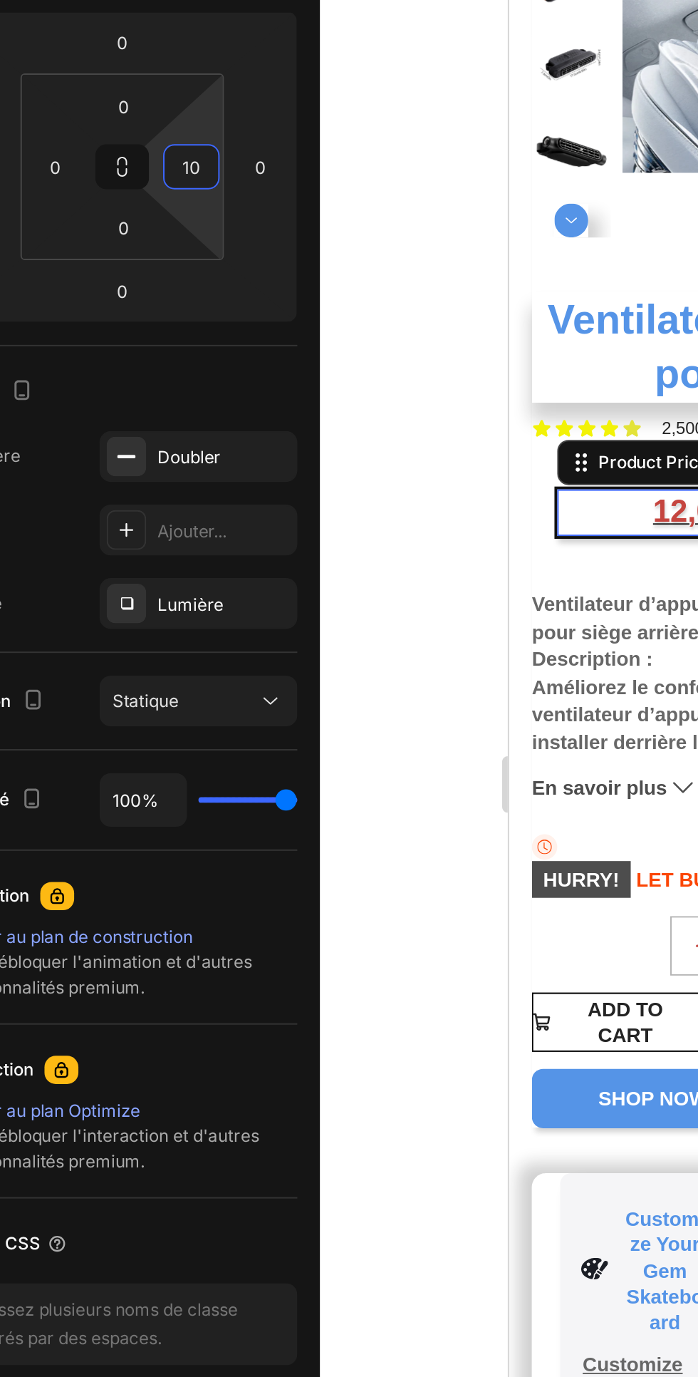
type input "1"
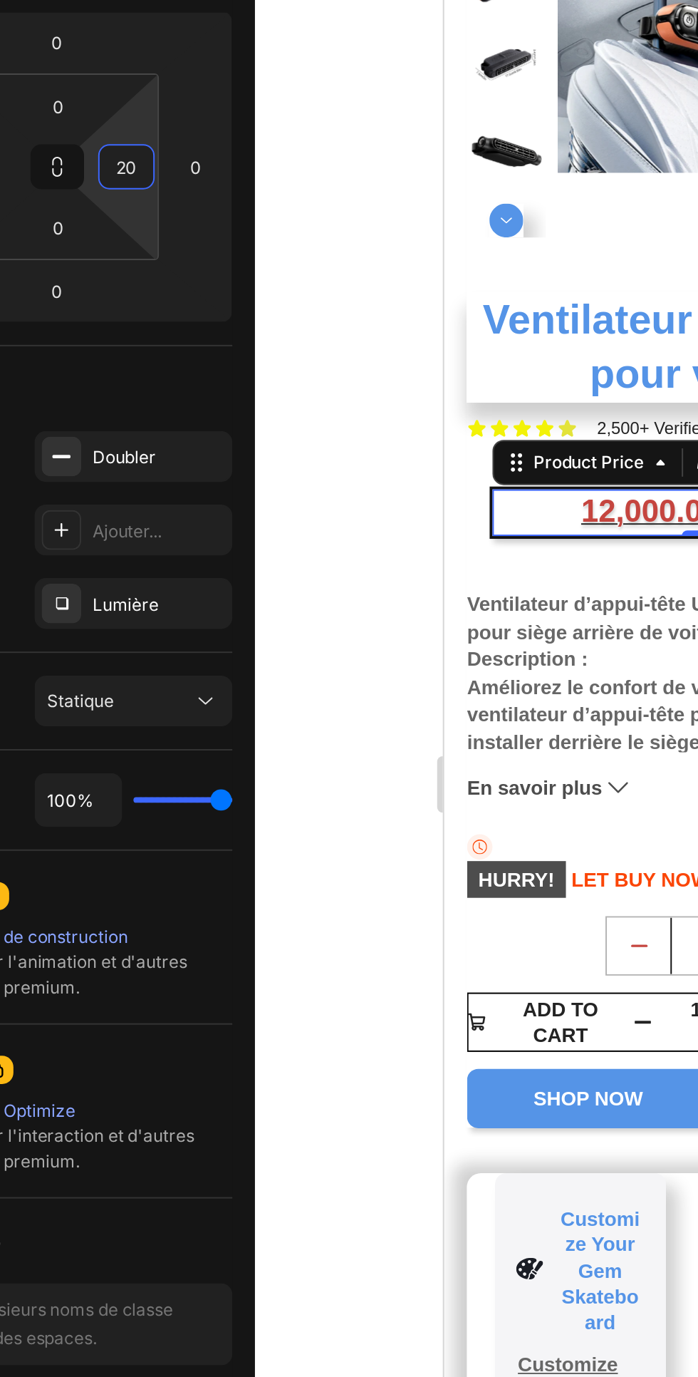
type input "2"
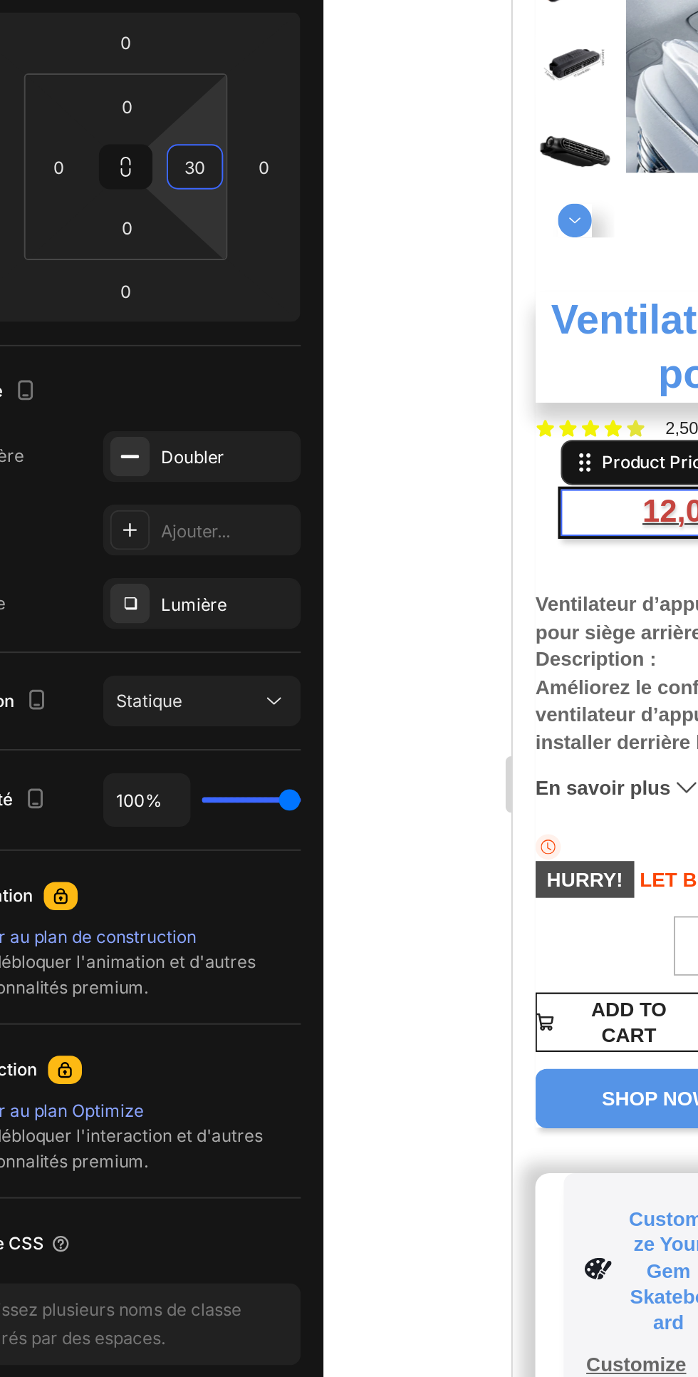
type input "3"
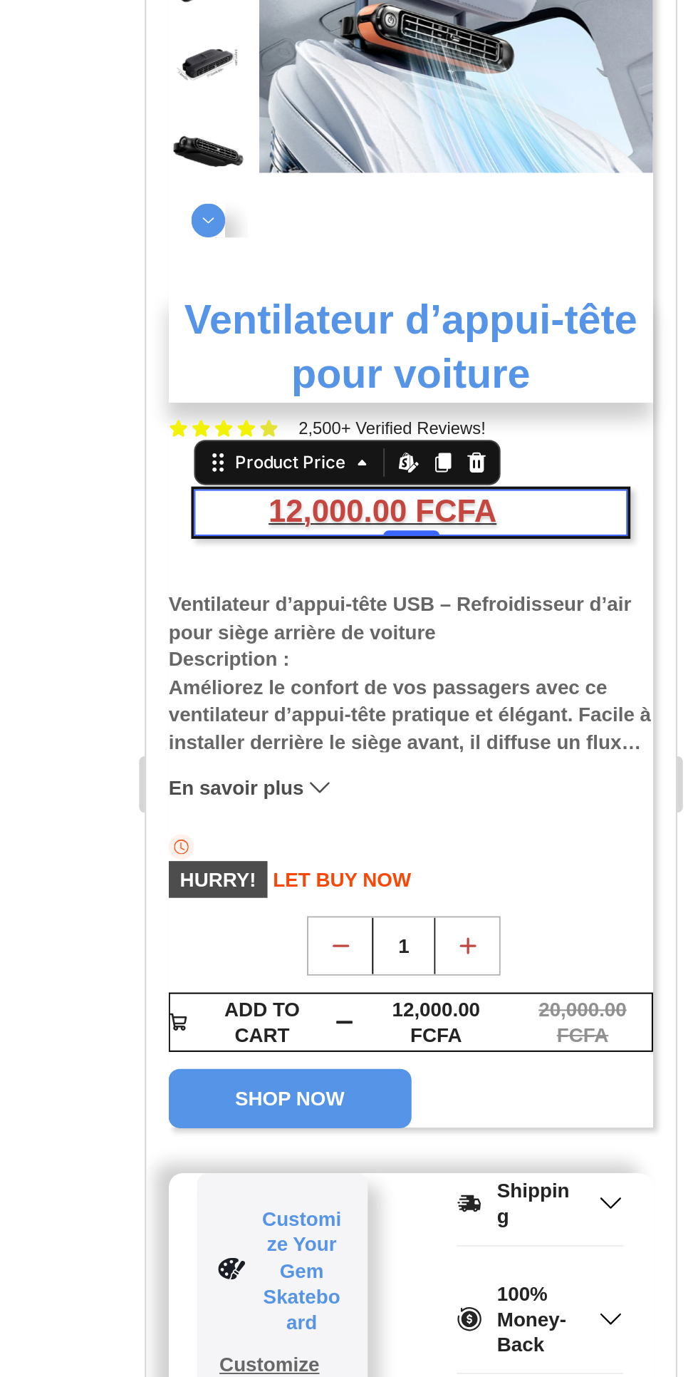
type input "40"
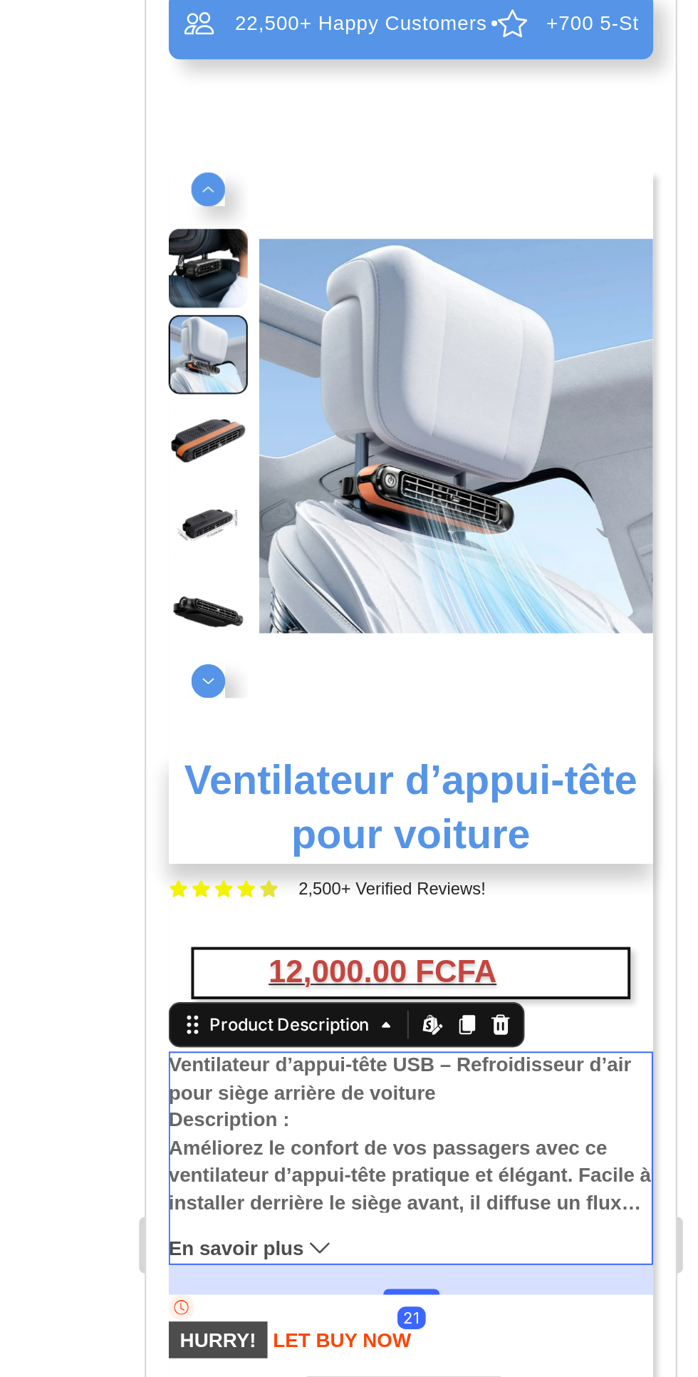
click at [250, 50] on img at bounding box center [302, 179] width 199 height 265
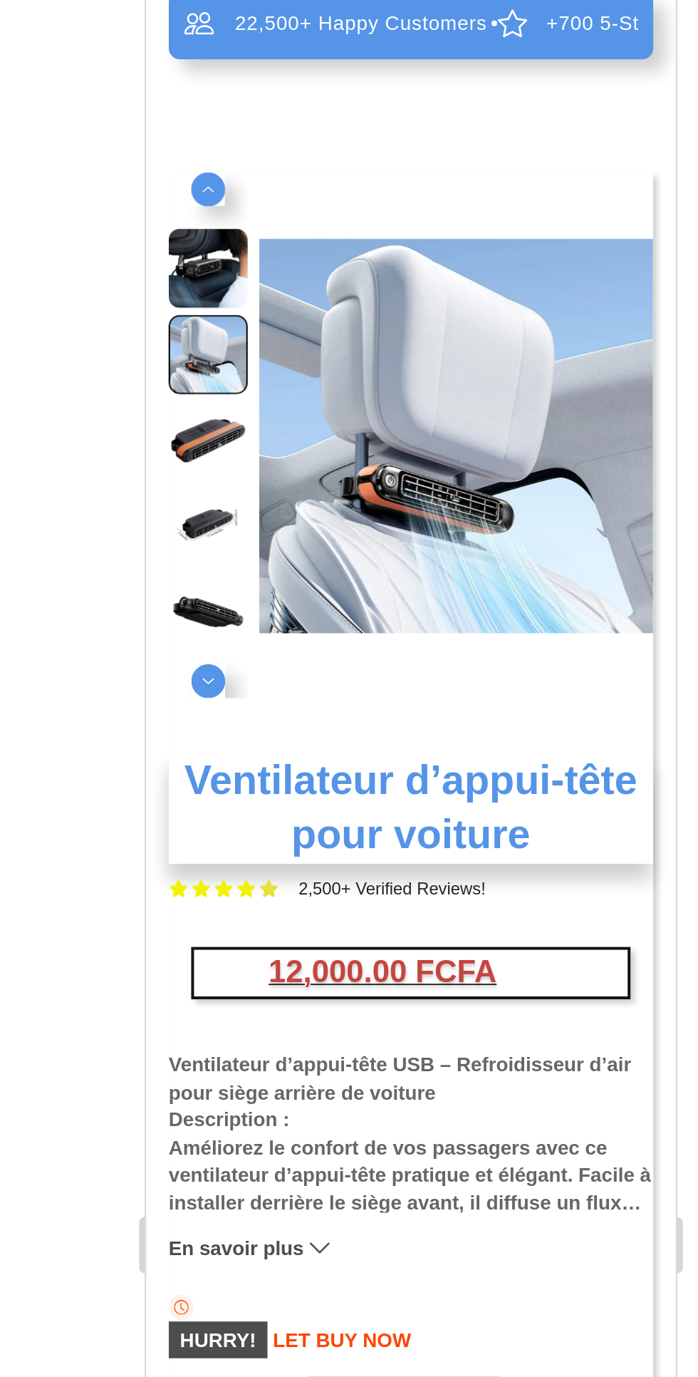
click at [151, 77] on section "22,500+ Happy Customers Item List +700 5-Start Review Item List 30 Day Guarante…" at bounding box center [279, 524] width 267 height 1136
click at [150, 88] on section "22,500+ Happy Customers Item List +700 5-Start Review Item List 30 Day Guarante…" at bounding box center [279, 524] width 267 height 1136
click at [149, 96] on section "22,500+ Happy Customers Item List +700 5-Start Review Item List 30 Day Guarante…" at bounding box center [279, 524] width 267 height 1136
click at [153, 36] on section "22,500+ Happy Customers Item List +700 5-Start Review Item List 30 Day Guarante…" at bounding box center [279, 524] width 267 height 1136
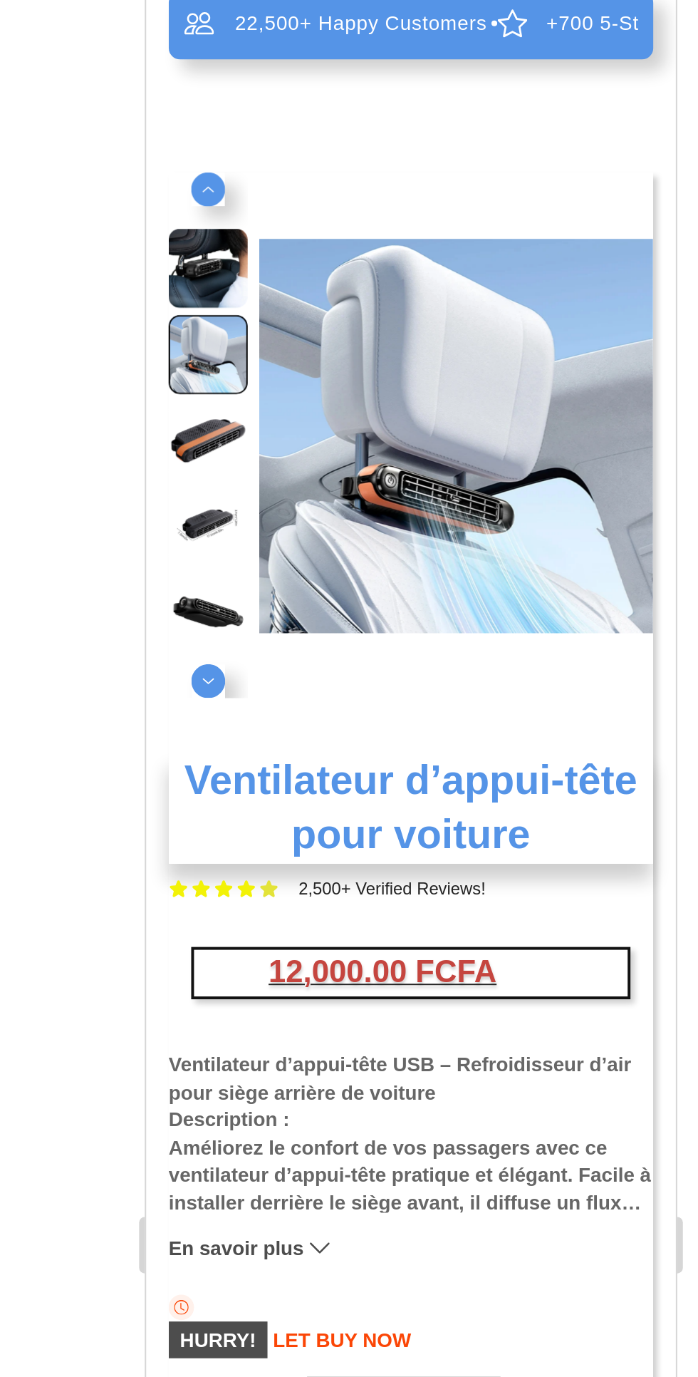
click at [162, 53] on div at bounding box center [177, 179] width 40 height 265
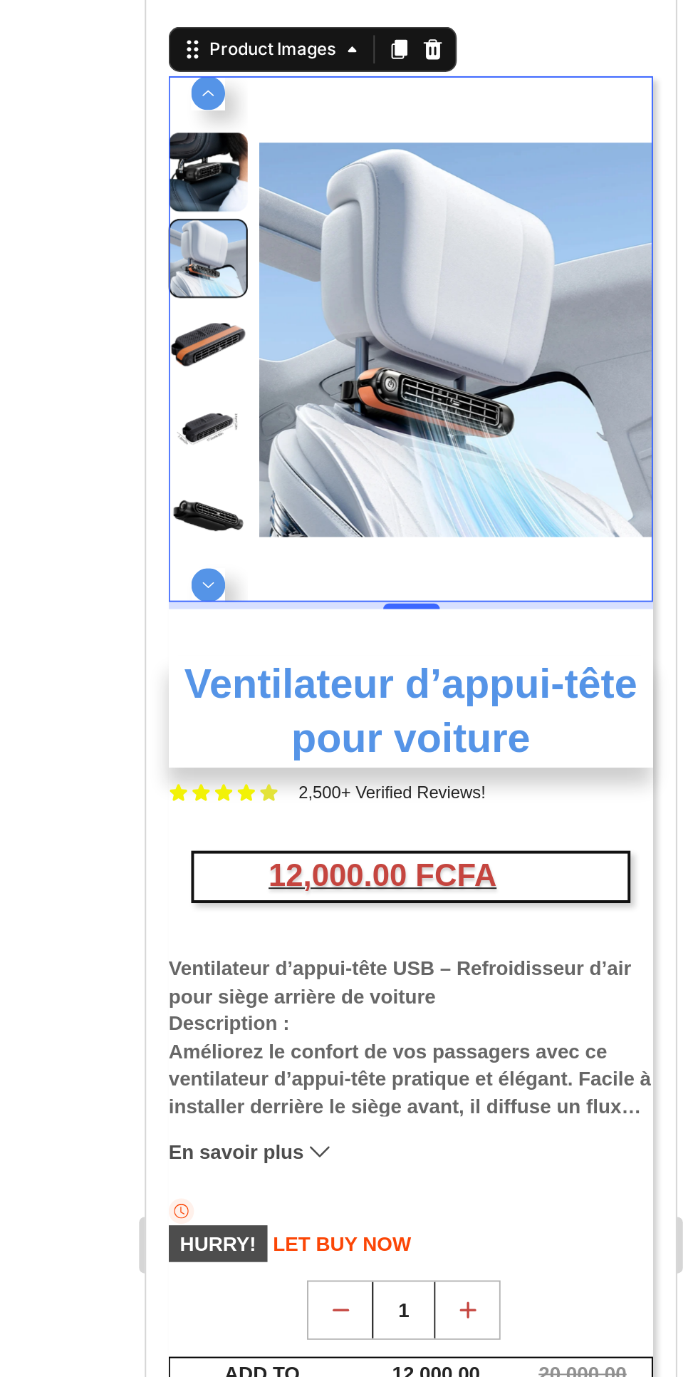
scroll to position [61, 0]
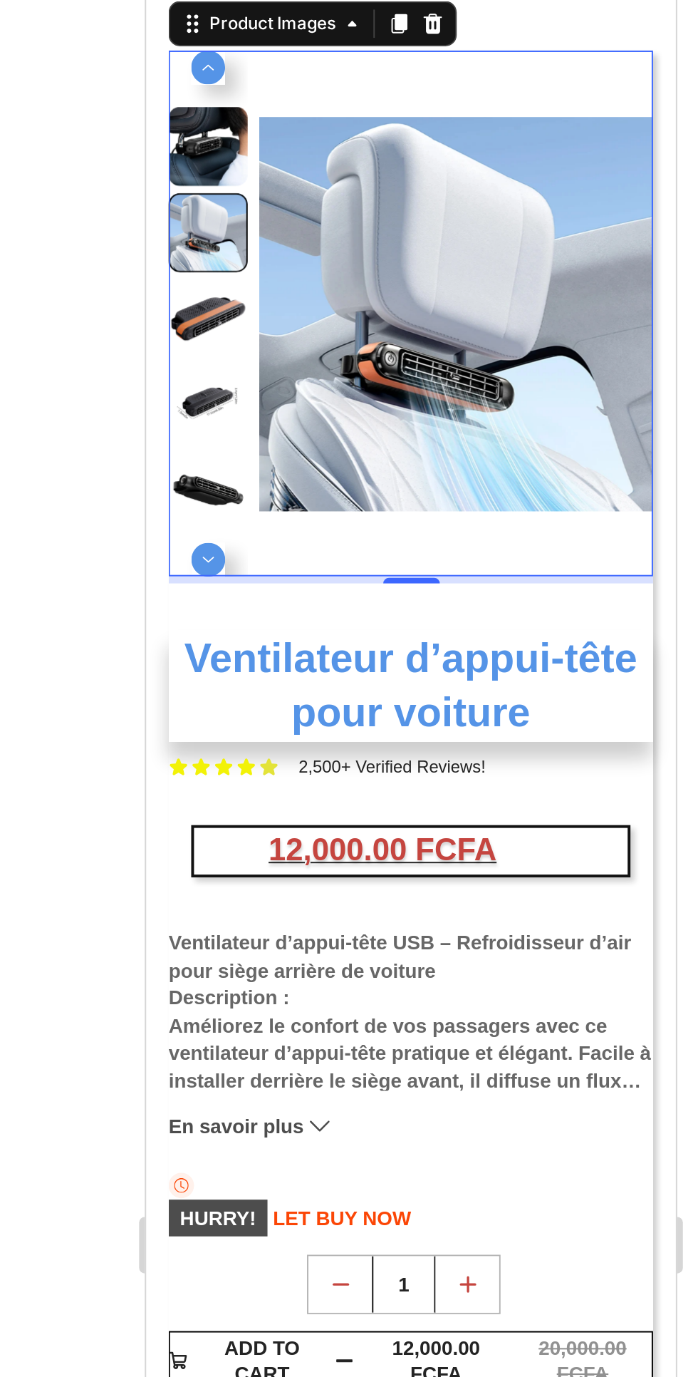
click at [288, 253] on div at bounding box center [280, 253] width 29 height 3
click at [281, 252] on div at bounding box center [280, 253] width 29 height 3
click at [289, 252] on div at bounding box center [280, 253] width 29 height 3
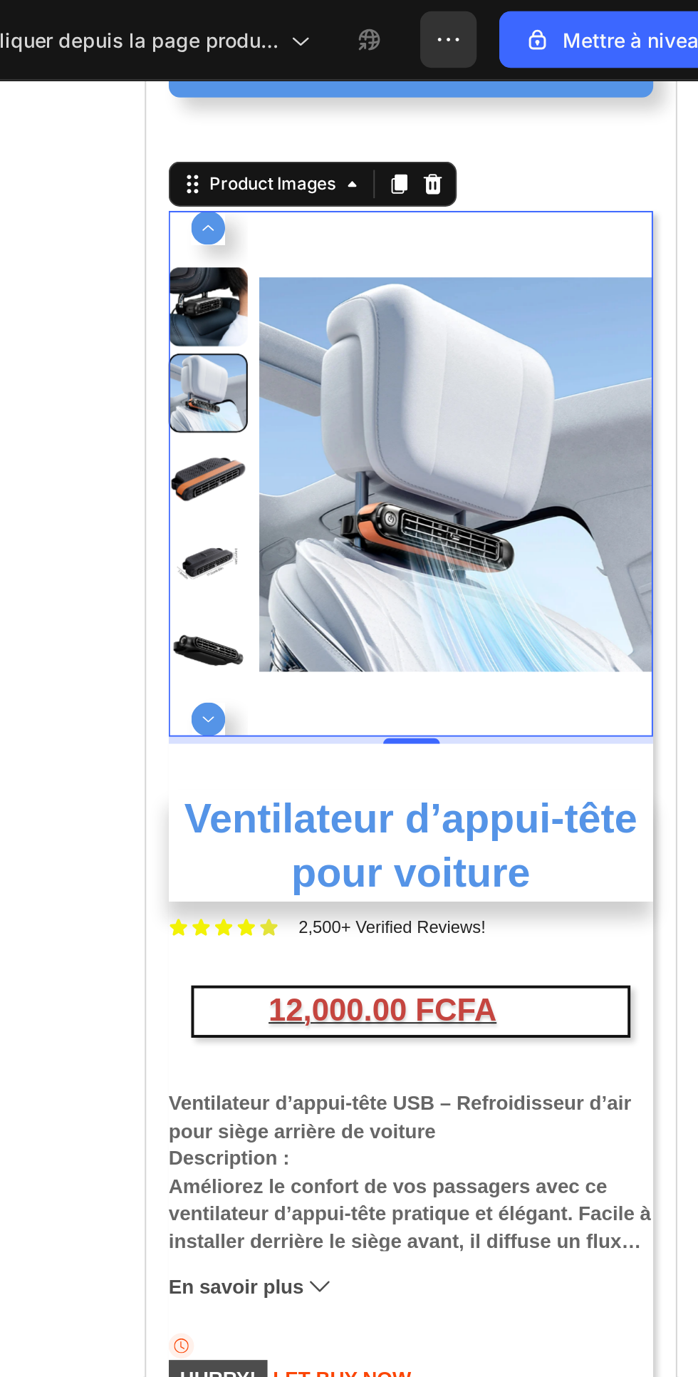
scroll to position [0, 0]
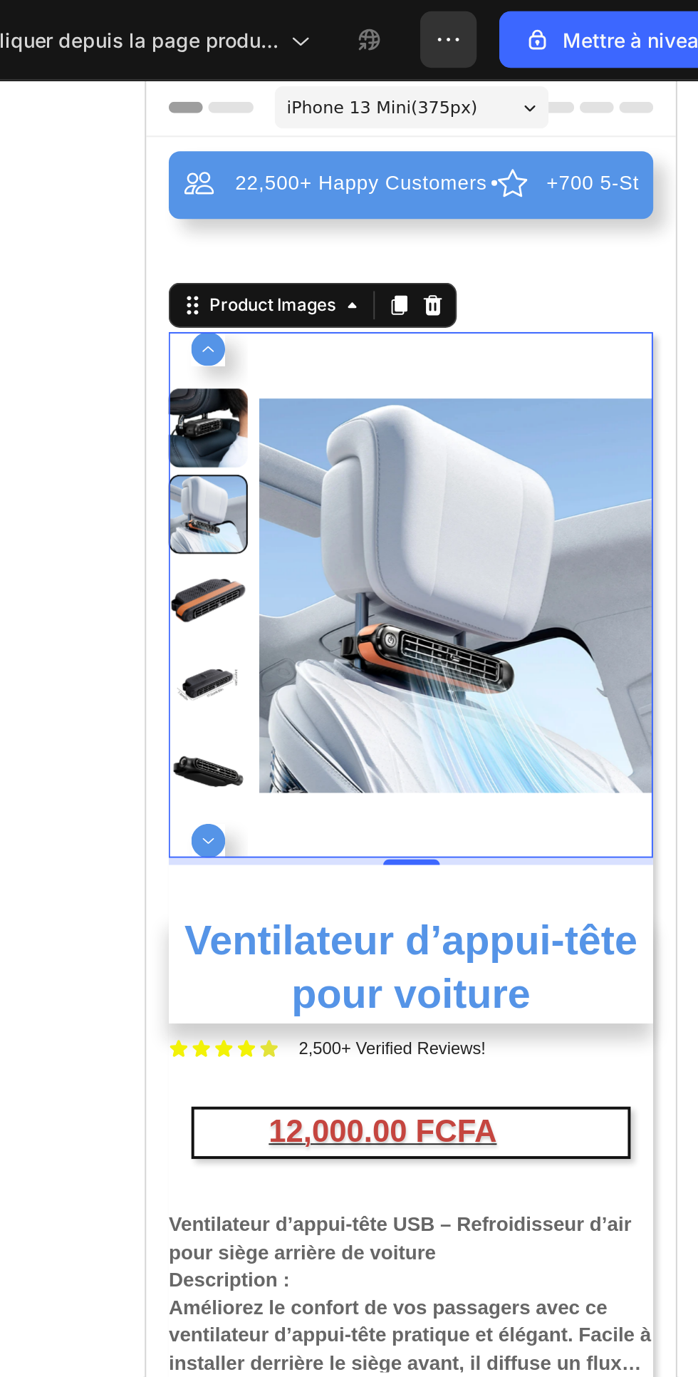
click at [358, 166] on div "22,500+ Happy Customers Item List +700 5-Start Review Item List 30 Day Guarante…" at bounding box center [279, 679] width 244 height 1129
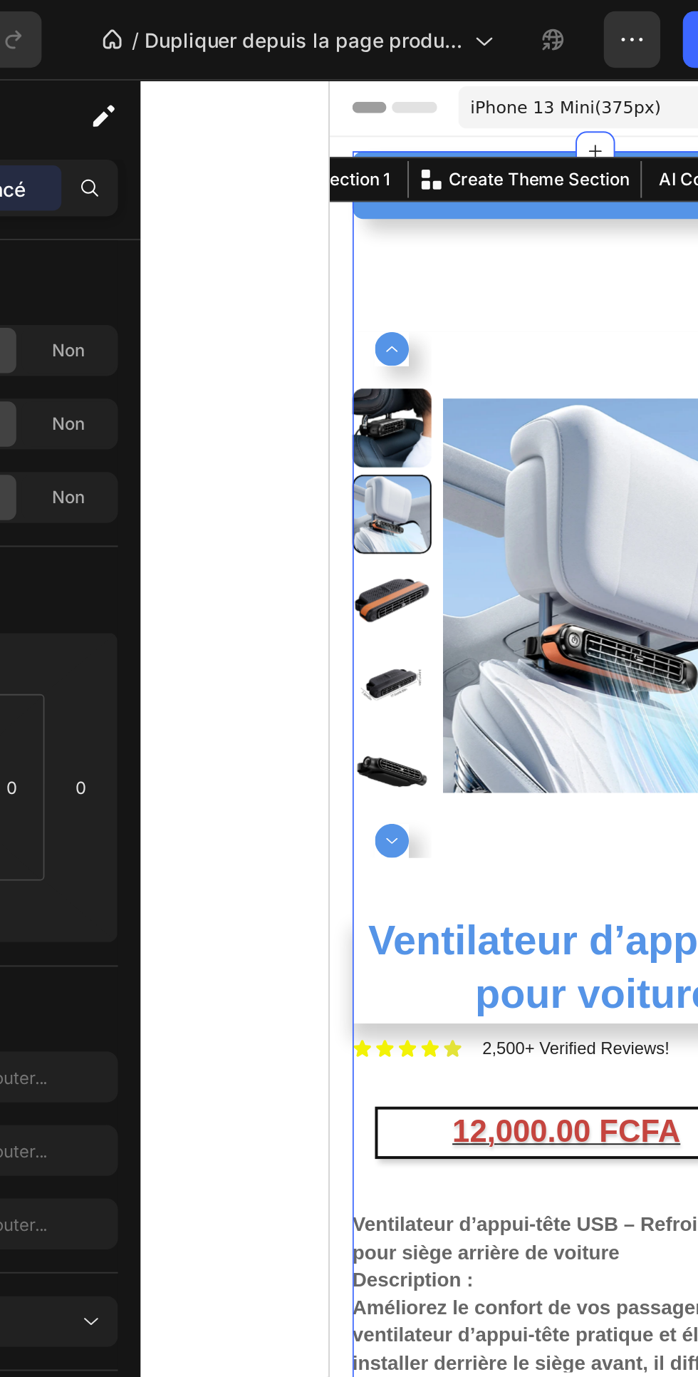
click at [373, 145] on div "22,500+ Happy Customers Item List +700 5-Start Review Item List 30 Day Guarante…" at bounding box center [463, 132] width 244 height 34
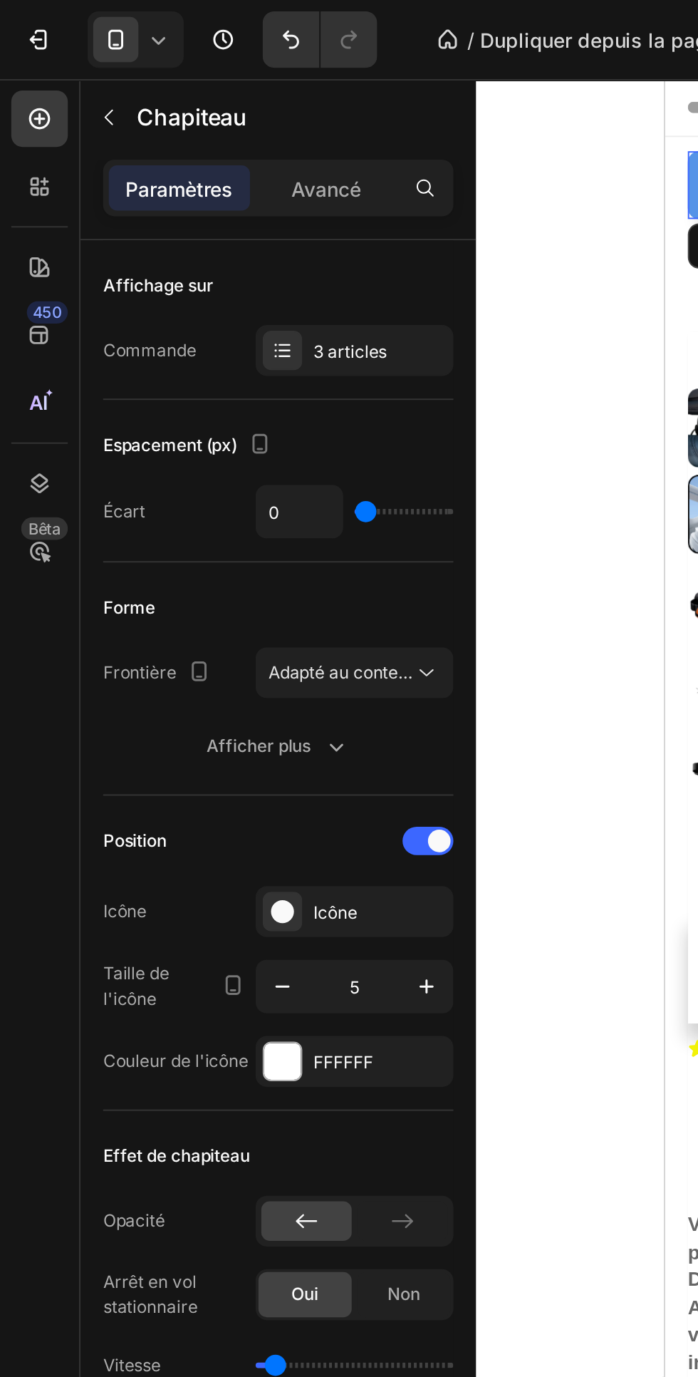
click at [170, 377] on icon "button" at bounding box center [169, 376] width 14 height 14
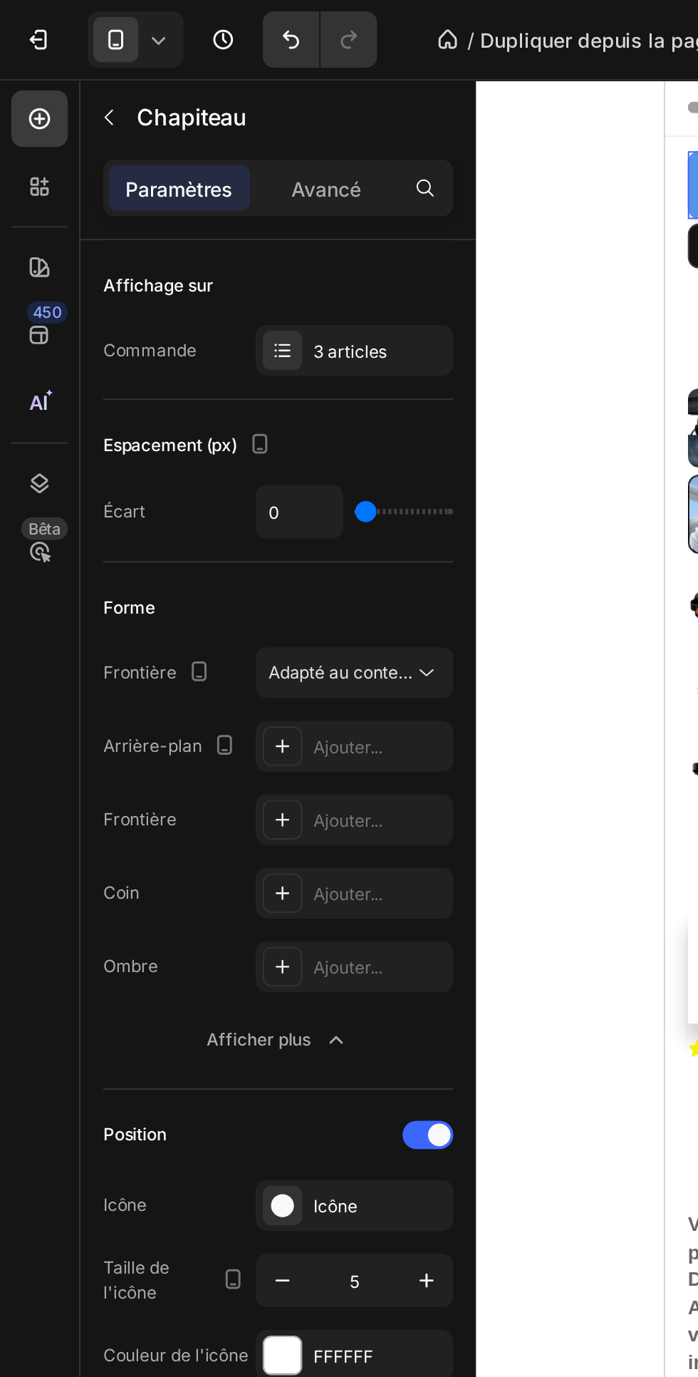
type input "21"
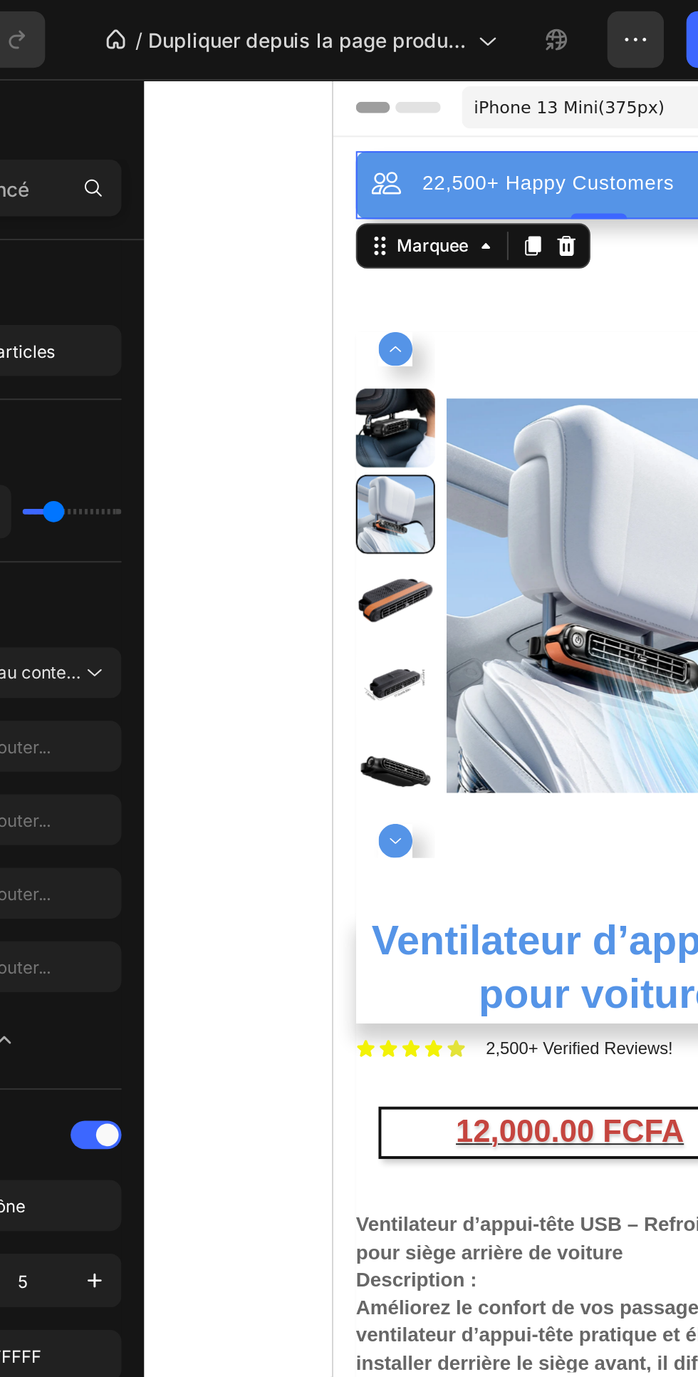
type input "17"
type input "38"
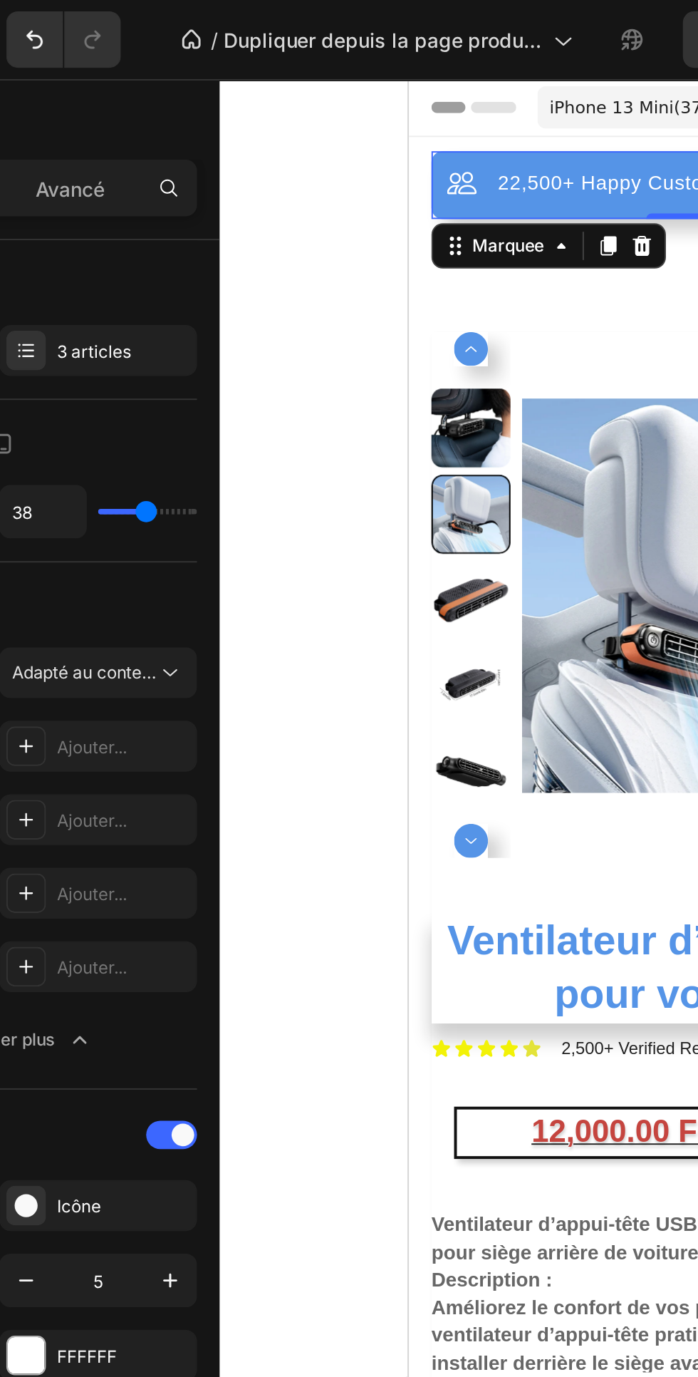
type input "60"
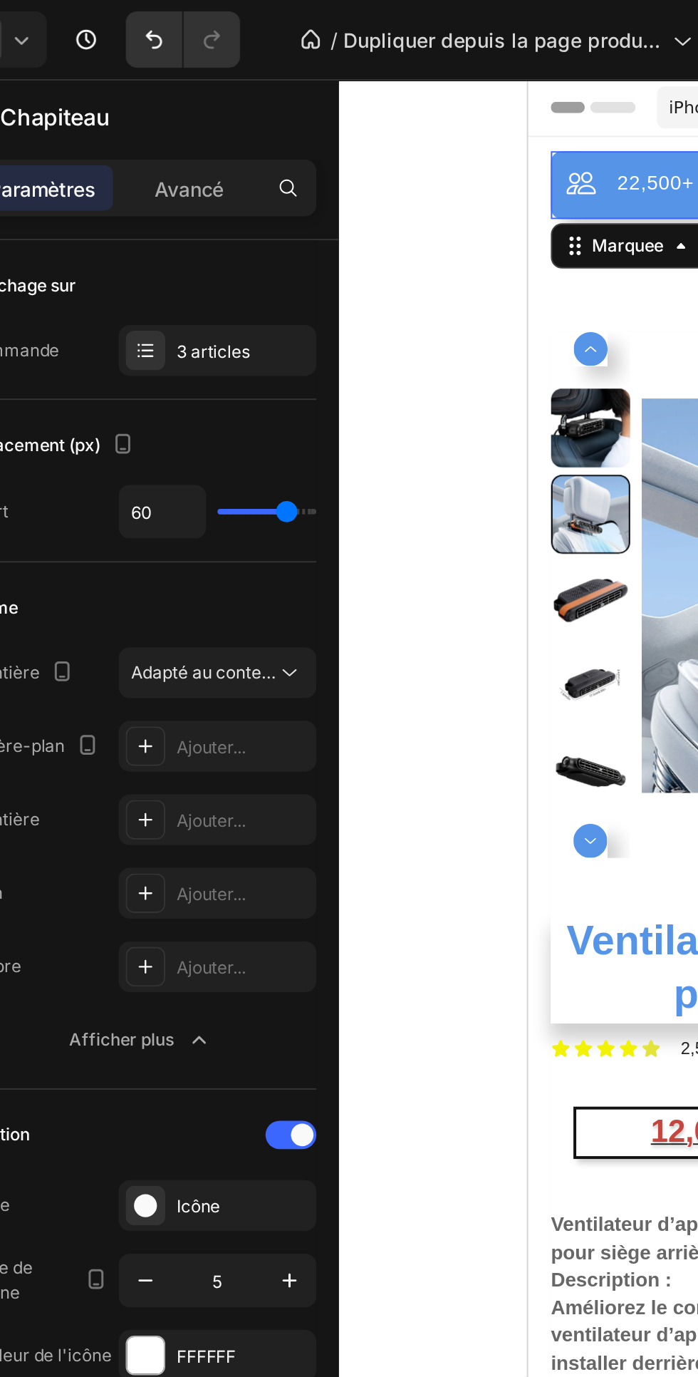
type input "58"
type input "80"
click at [224, 258] on input "range" at bounding box center [204, 258] width 50 height 3
type input "80"
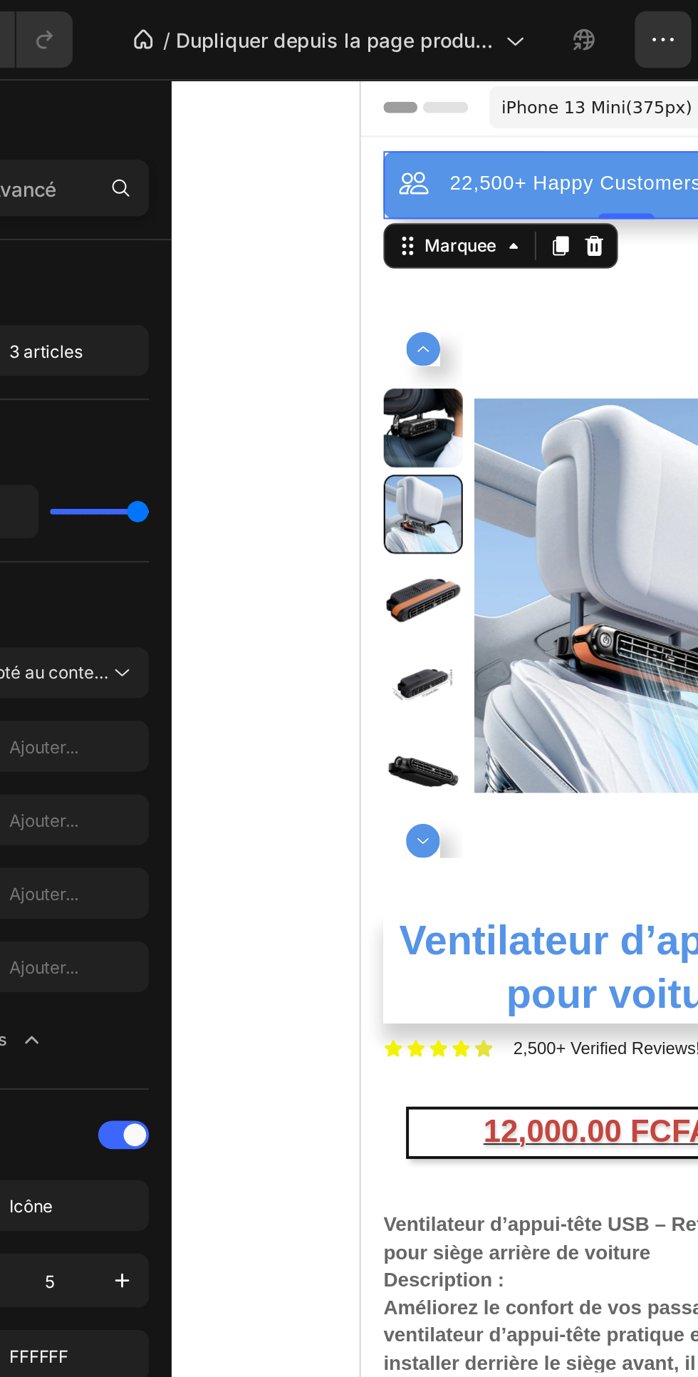
click at [398, 189] on div "22,500+ Happy Customers Item List +700 5-Start Review Item List 30 Day Guarante…" at bounding box center [494, 679] width 244 height 1129
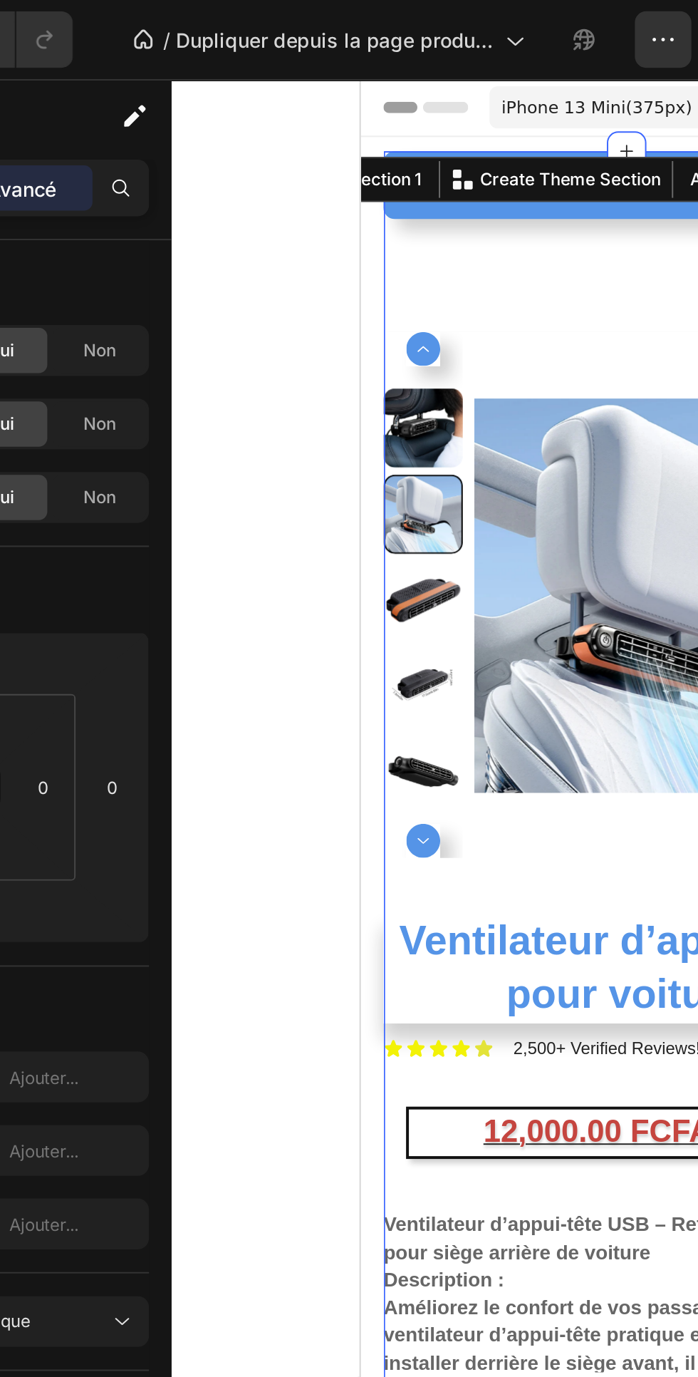
click at [446, 208] on img at bounding box center [517, 339] width 199 height 265
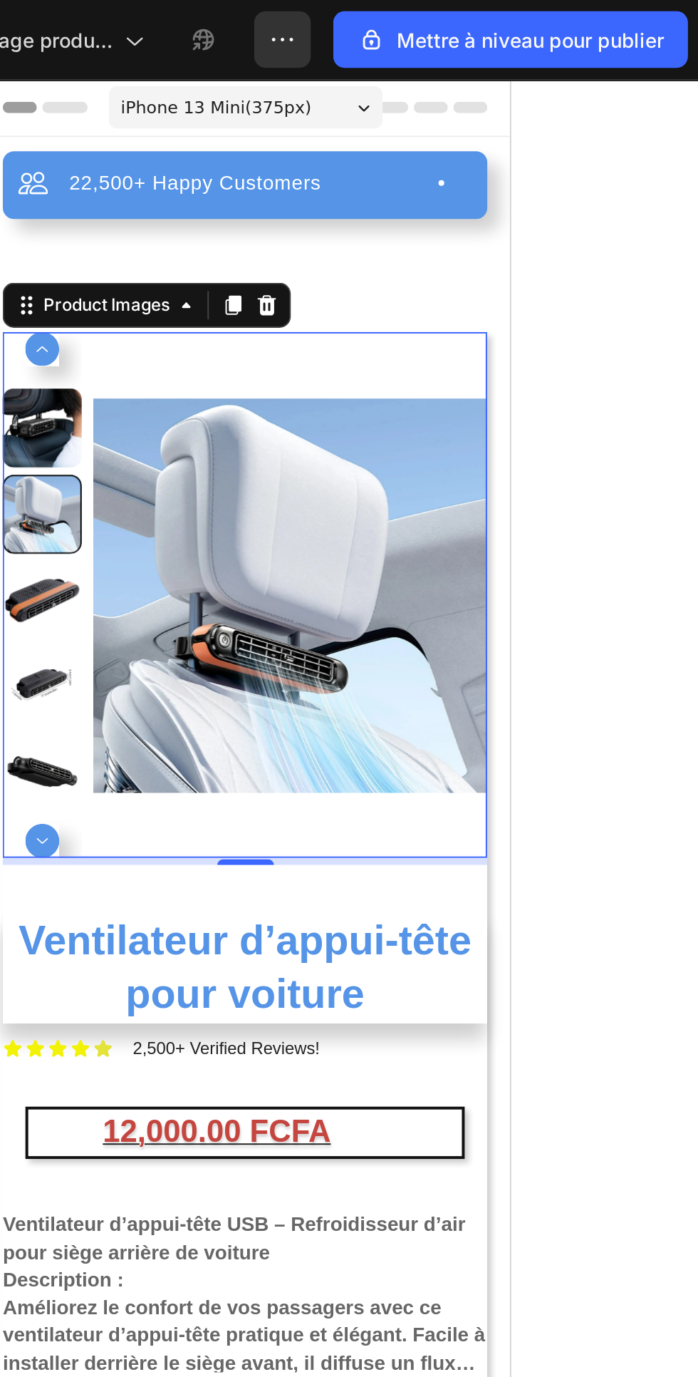
click at [119, 136] on div "22,500+ Happy Customers Item List" at bounding box center [136, 131] width 272 height 17
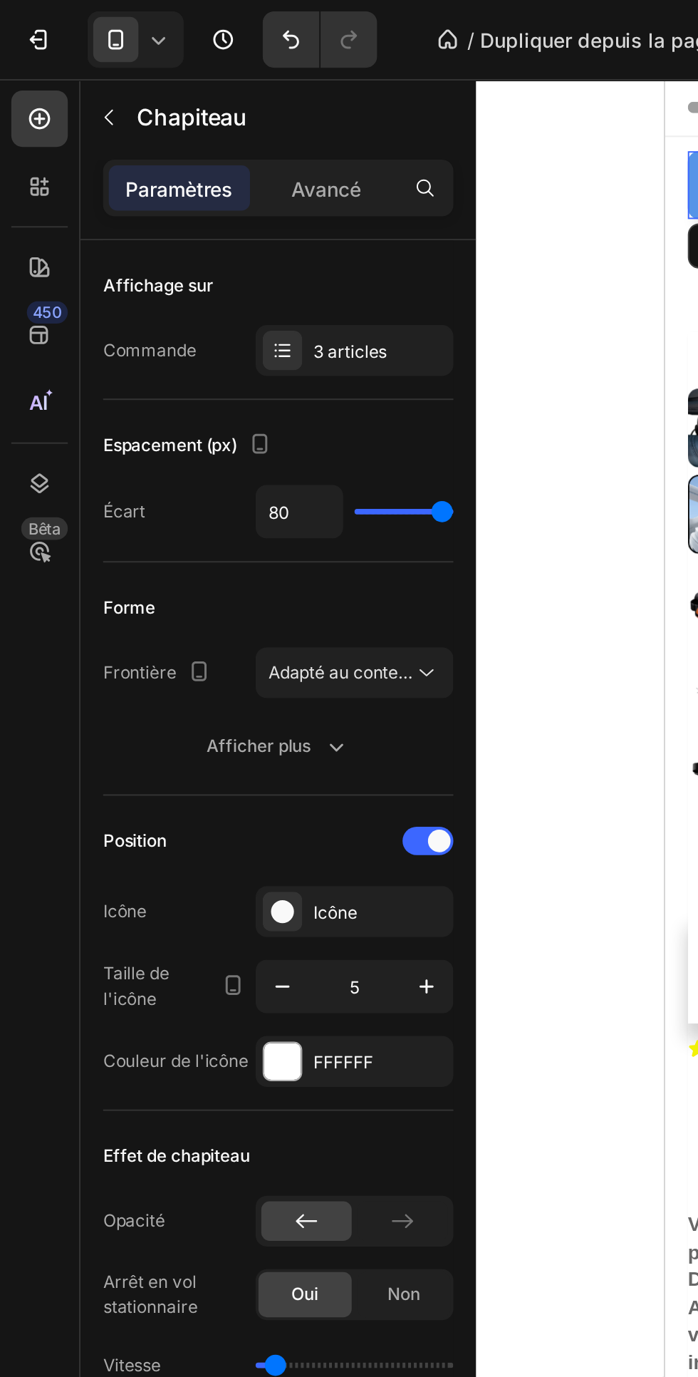
type input "0"
click at [181, 258] on input "range" at bounding box center [204, 258] width 50 height 3
type input "0"
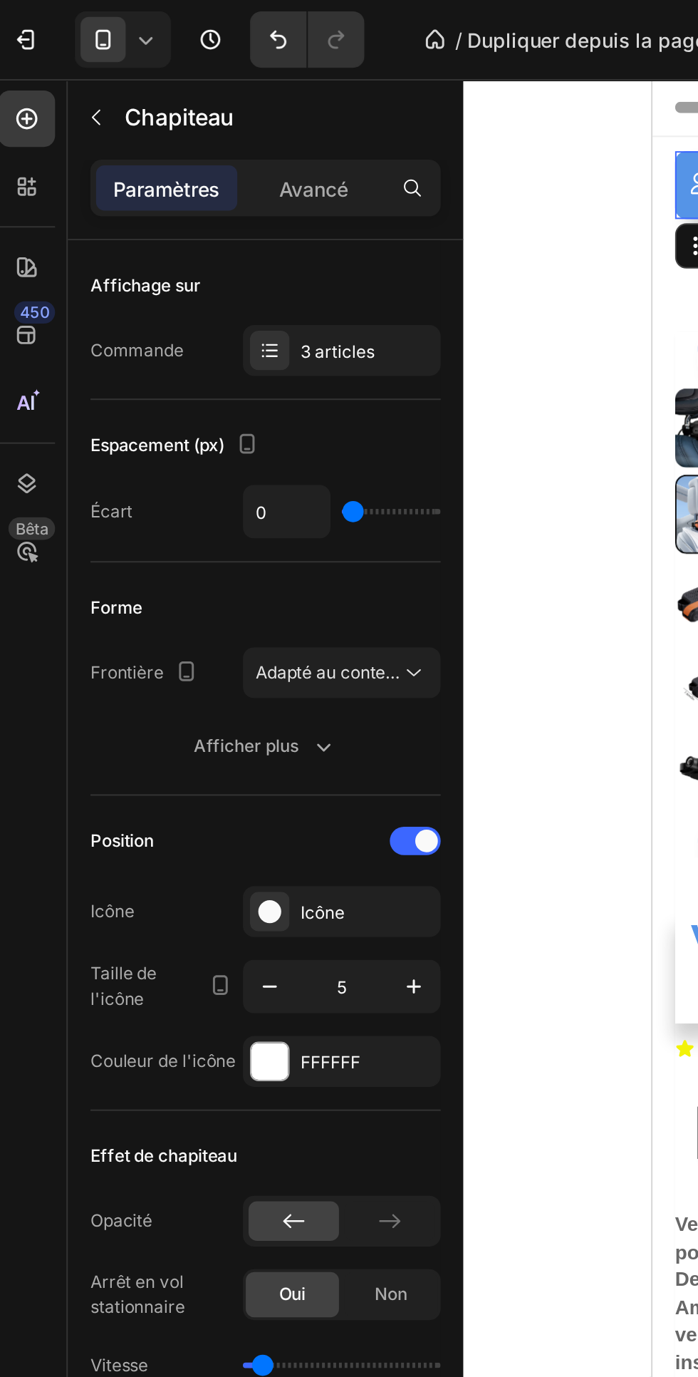
click at [215, 339] on icon at bounding box center [215, 339] width 14 height 14
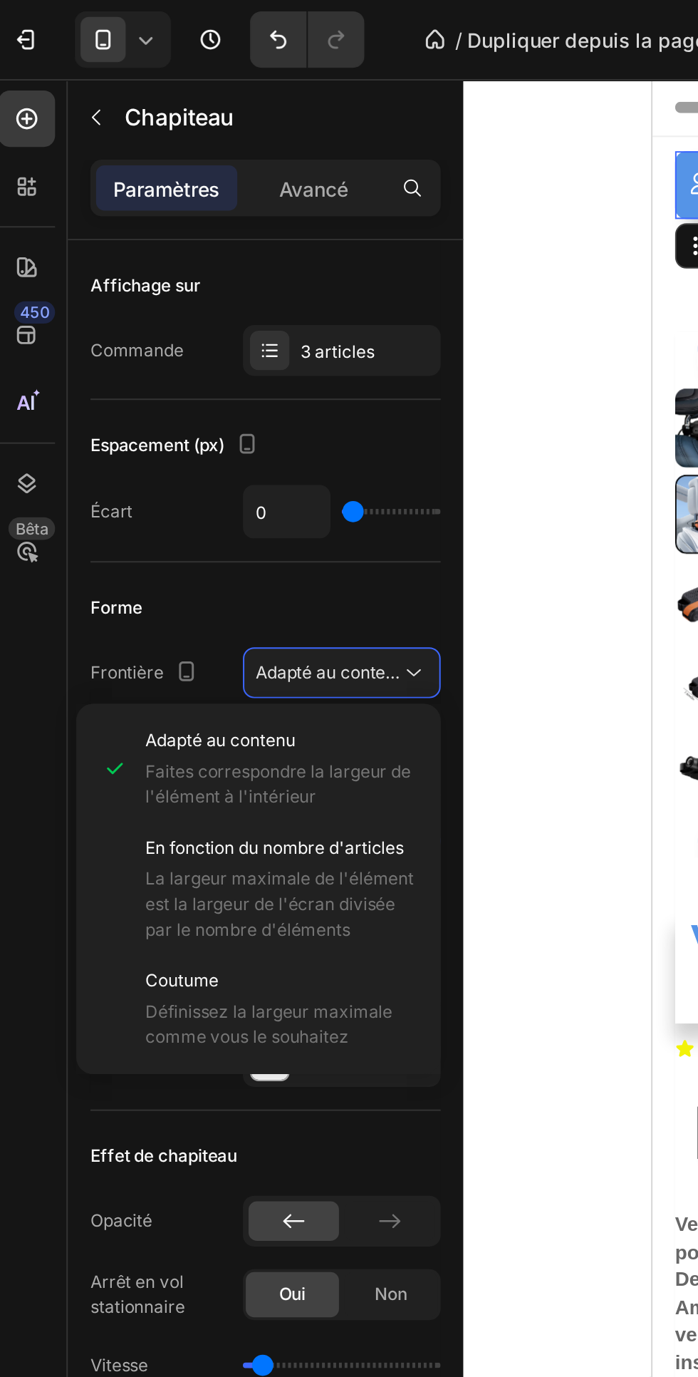
click at [135, 507] on font "Définissez la largeur maximale comme vous le souhaitez" at bounding box center [142, 517] width 125 height 24
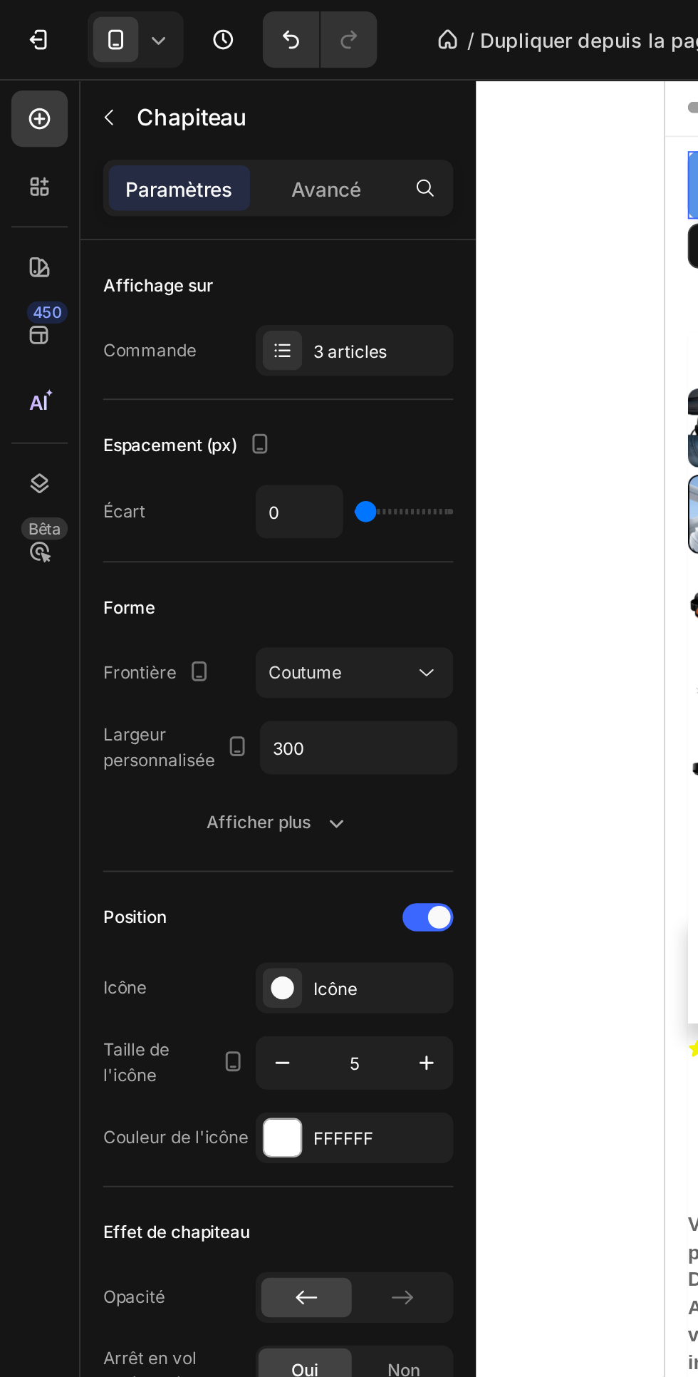
click at [227, 332] on button "Coutume" at bounding box center [179, 339] width 100 height 26
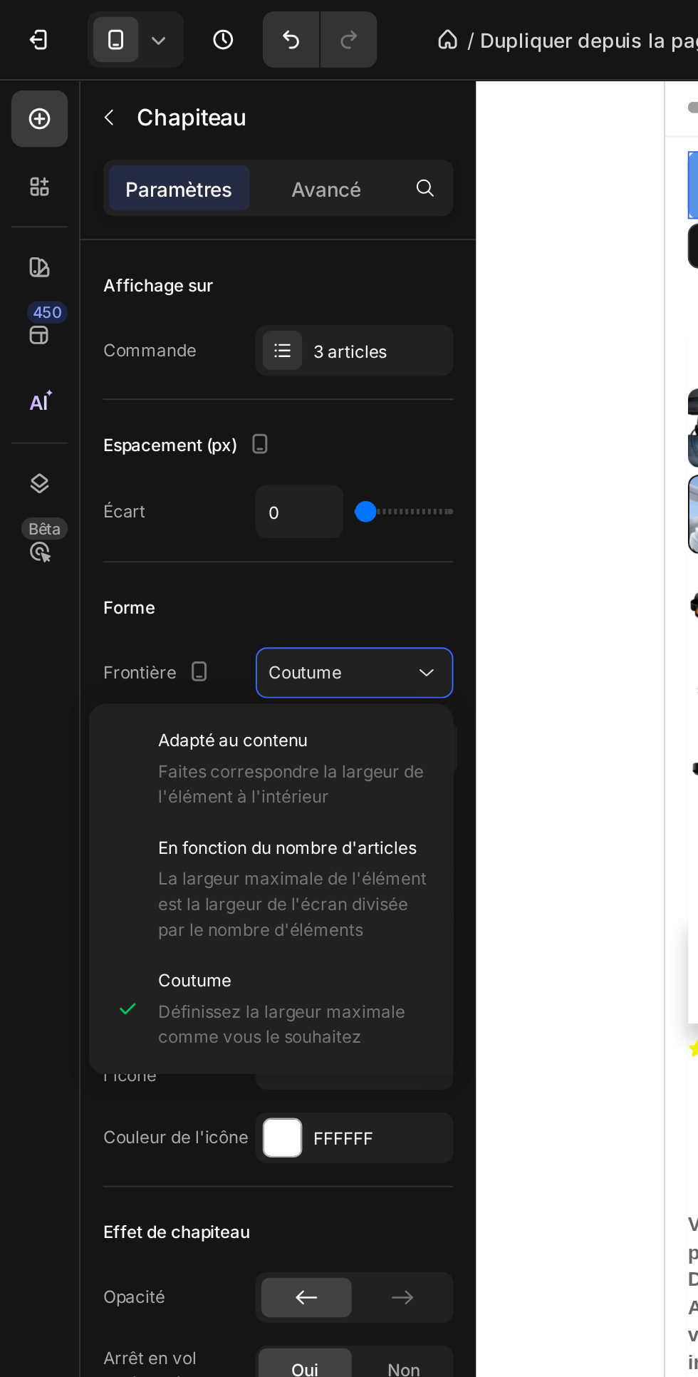
click at [170, 381] on div "Adapté au contenu Faites correspondre la largeur de l'élément à l'intérieur" at bounding box center [148, 387] width 137 height 41
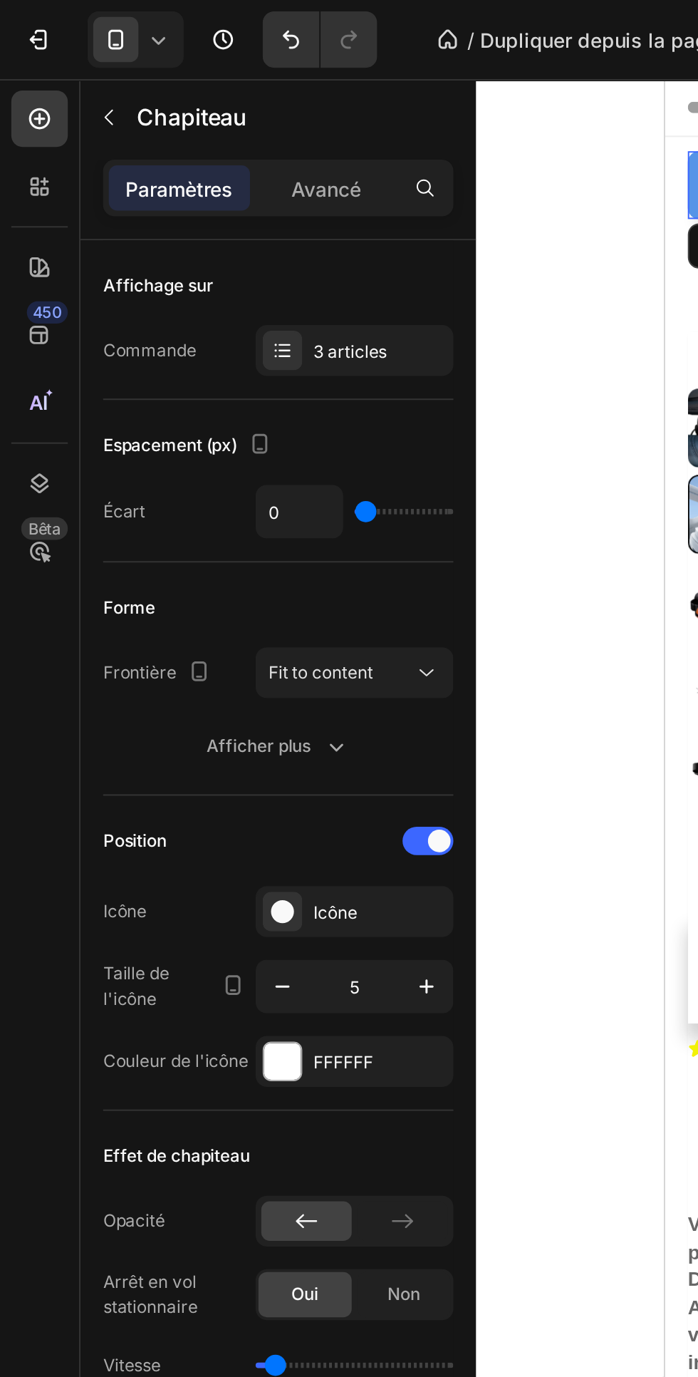
click at [162, 380] on icon "button" at bounding box center [169, 376] width 14 height 14
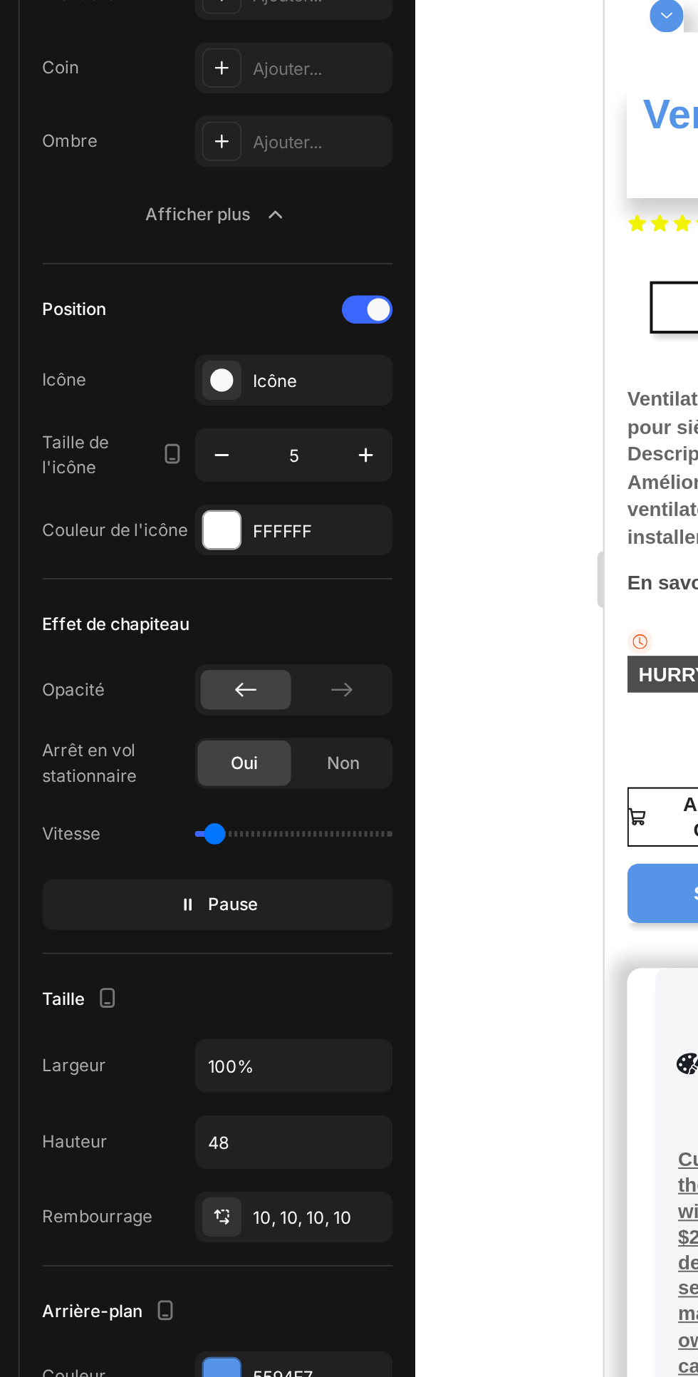
click at [0, 0] on icon "button" at bounding box center [0, 0] width 0 height 0
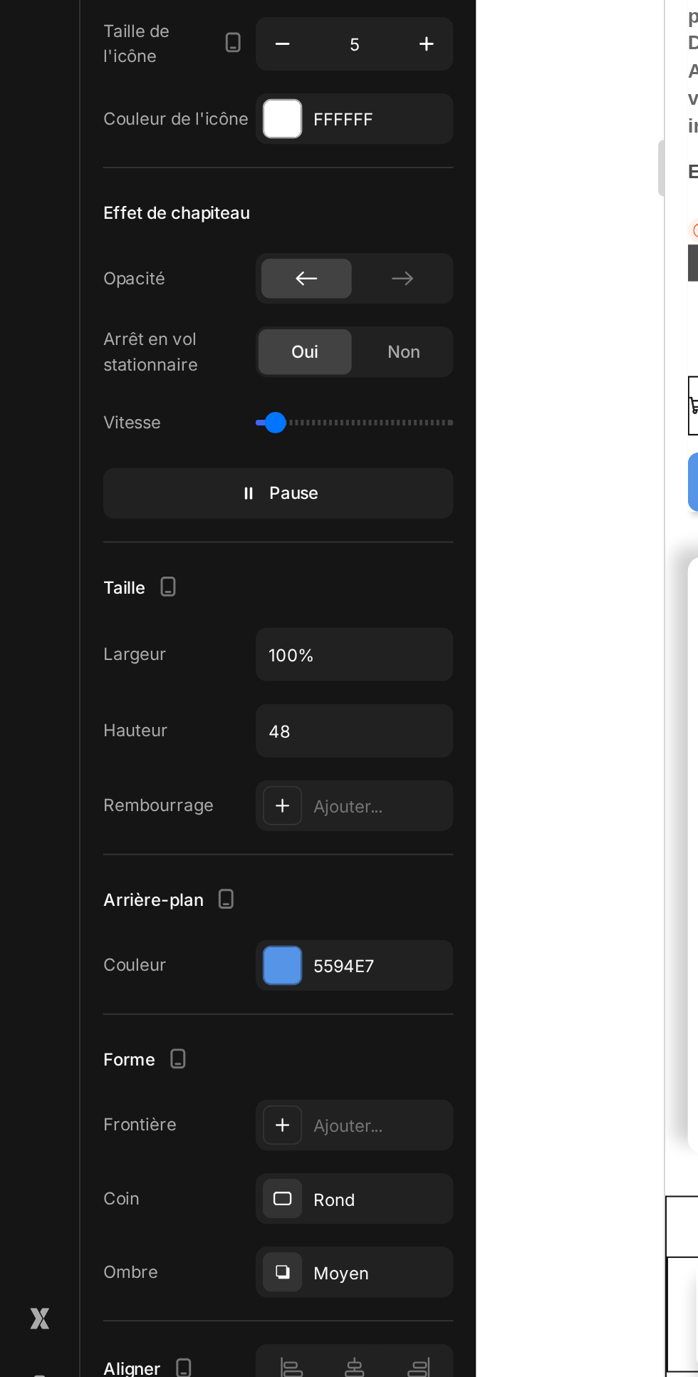
click at [202, 1240] on div "Rond" at bounding box center [179, 1228] width 100 height 26
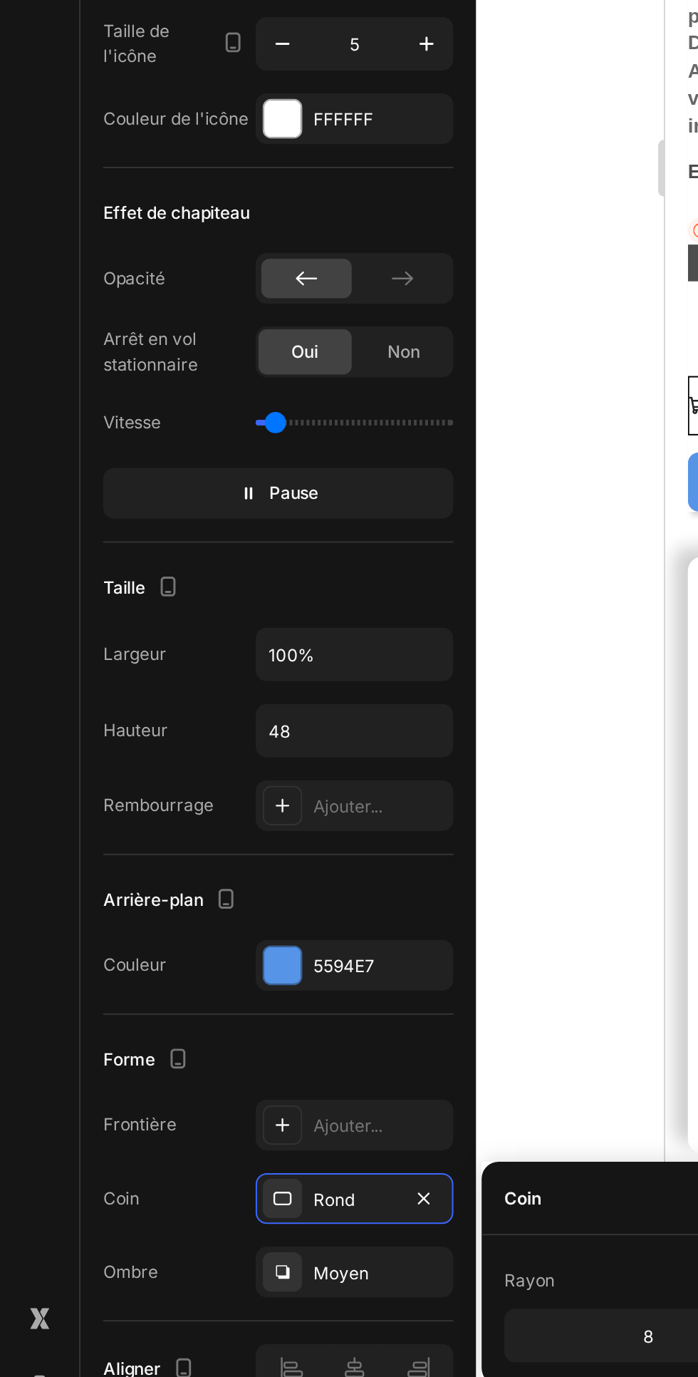
click at [214, 1227] on icon "button" at bounding box center [214, 1227] width 6 height 6
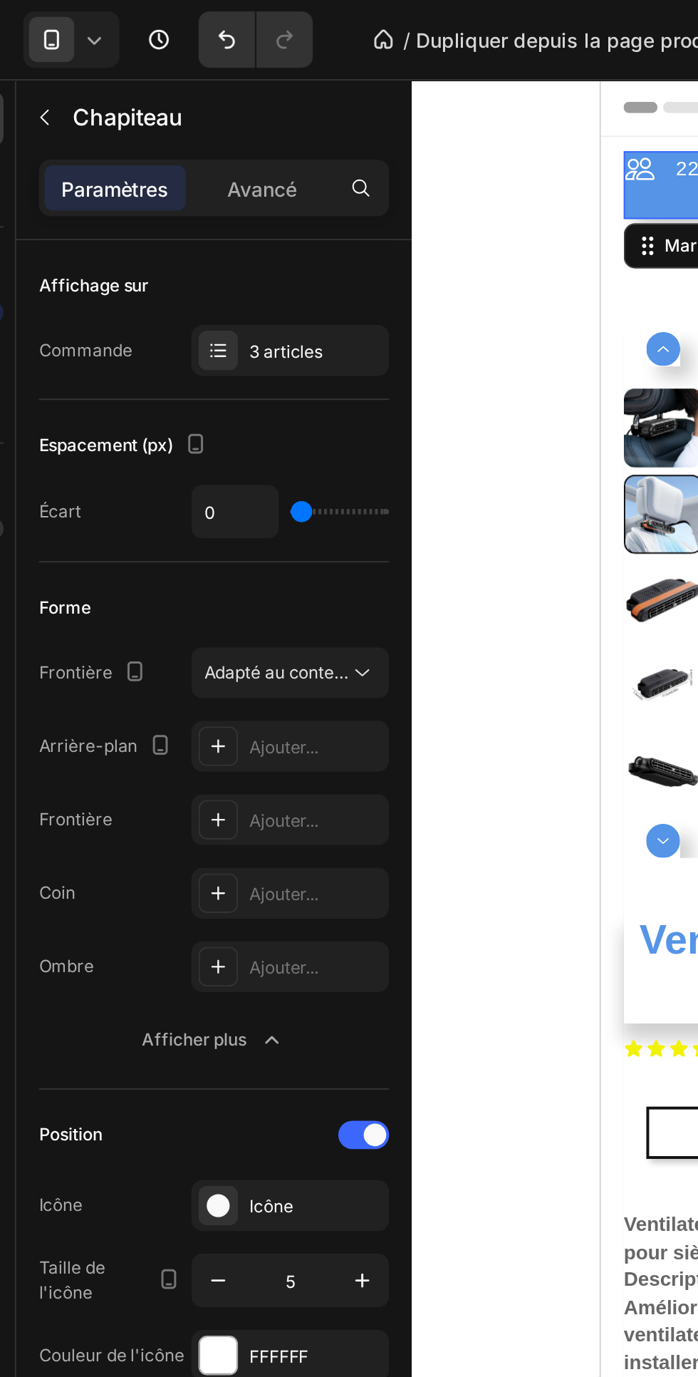
click at [222, 341] on button "Adapté au contenu" at bounding box center [179, 339] width 100 height 26
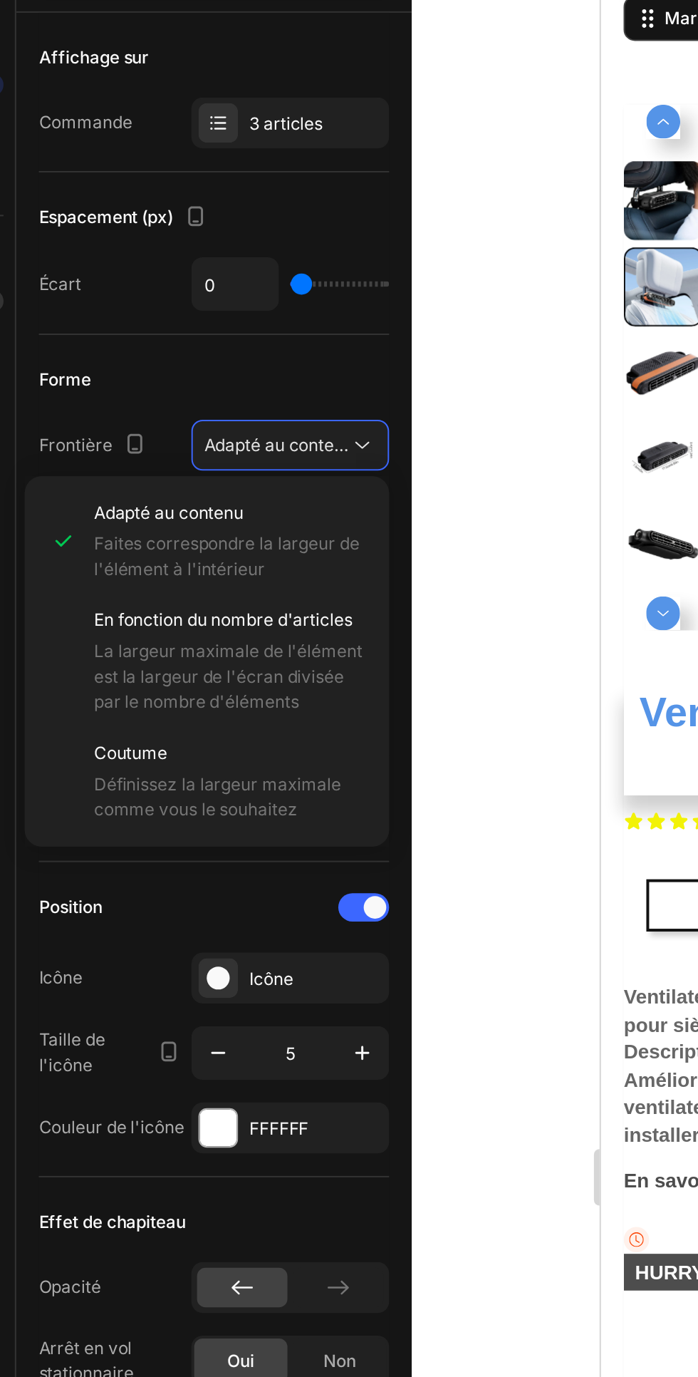
click at [148, 299] on div "Forme" at bounding box center [140, 306] width 177 height 23
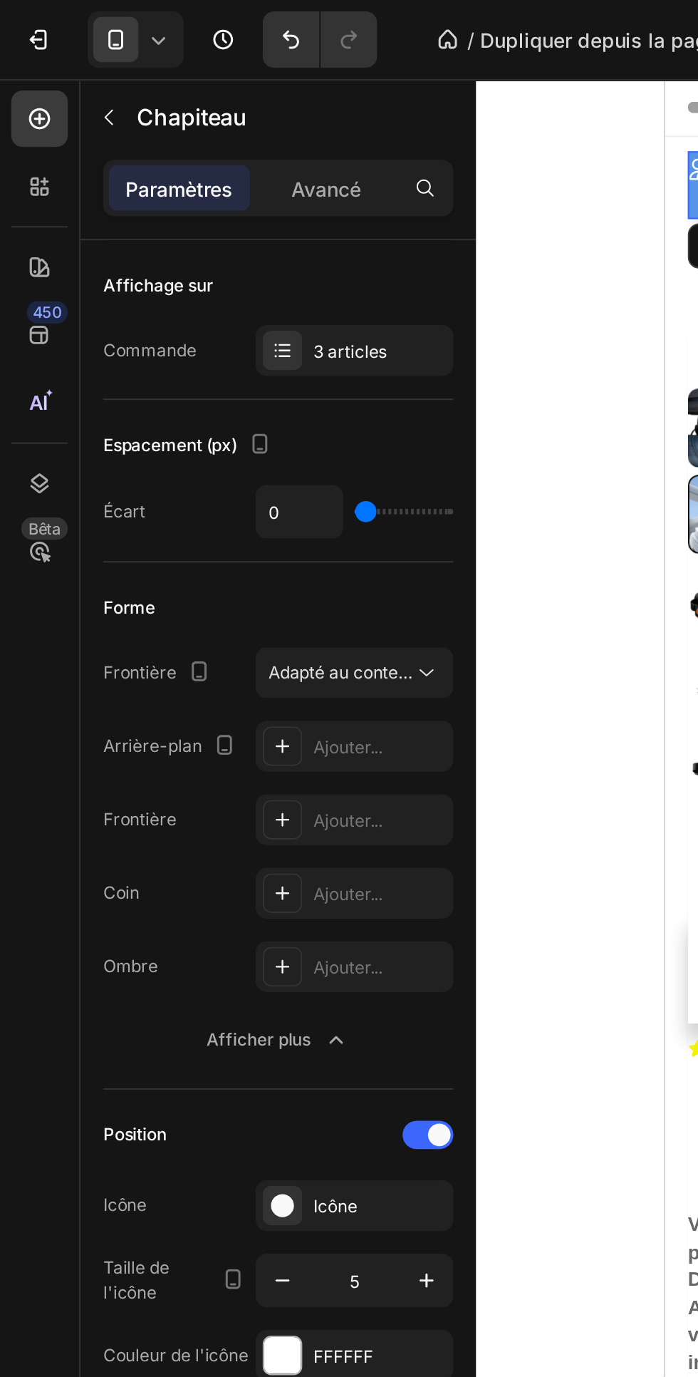
click at [172, 98] on font "Avancé" at bounding box center [165, 95] width 35 height 12
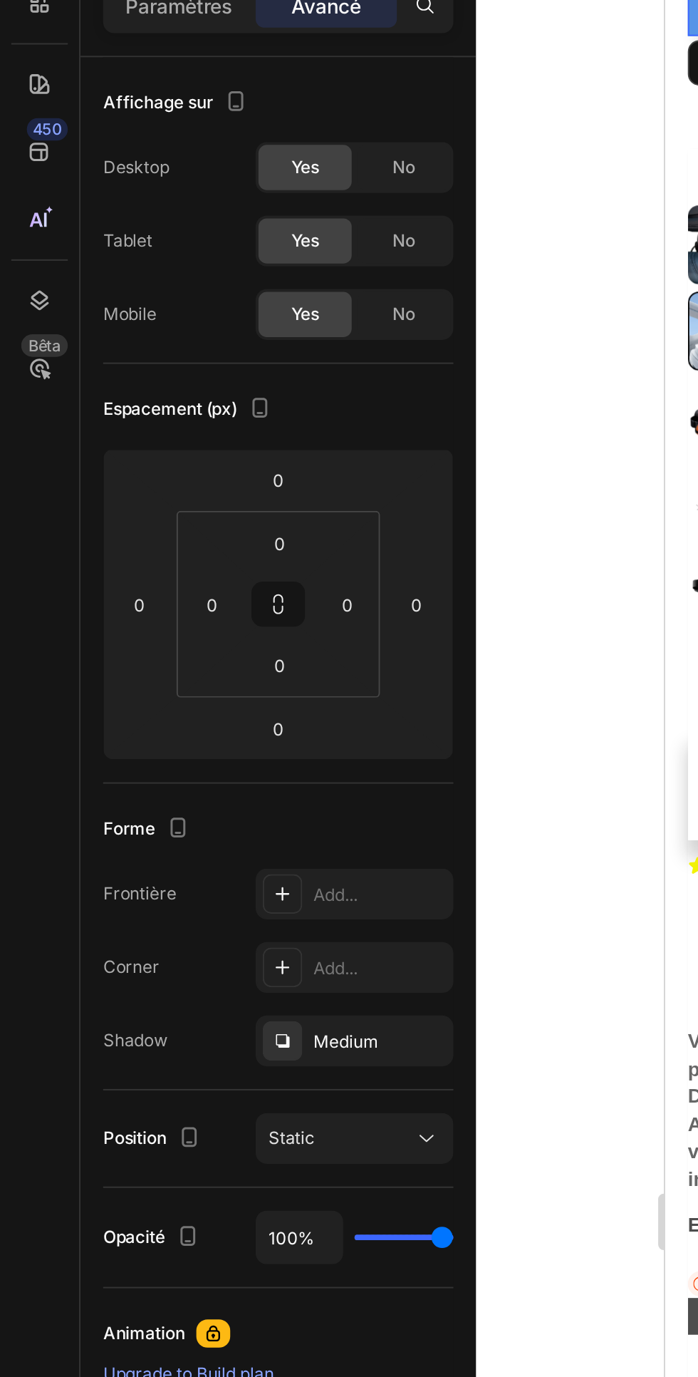
click at [215, 666] on icon at bounding box center [215, 666] width 14 height 14
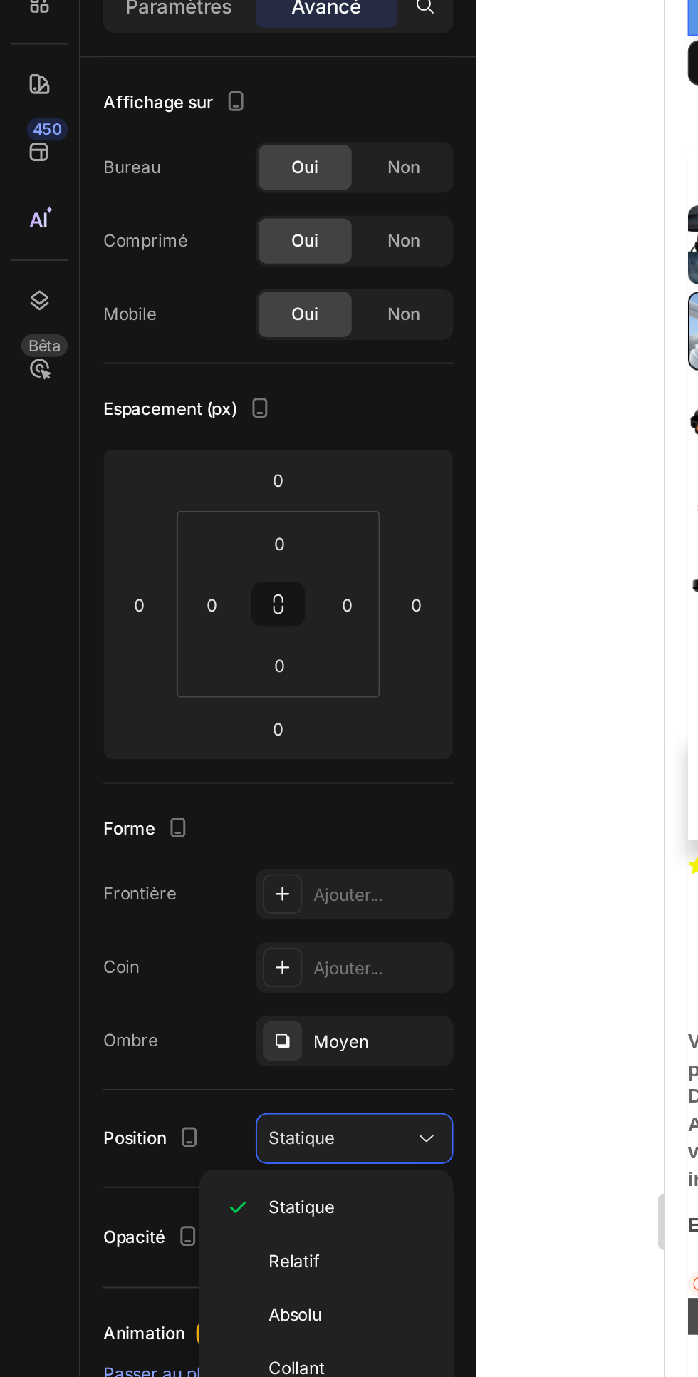
click at [145, 731] on font "Relatif" at bounding box center [148, 728] width 26 height 11
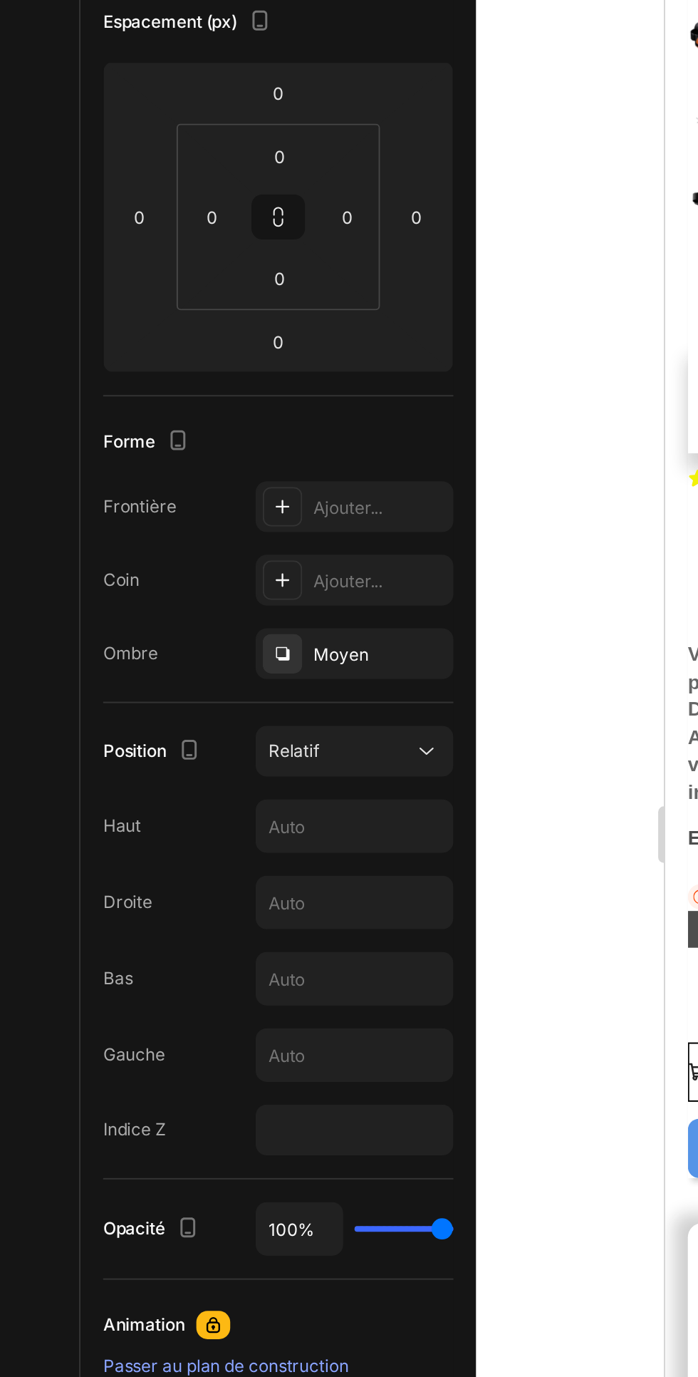
click at [205, 660] on div "Relatif" at bounding box center [171, 666] width 73 height 13
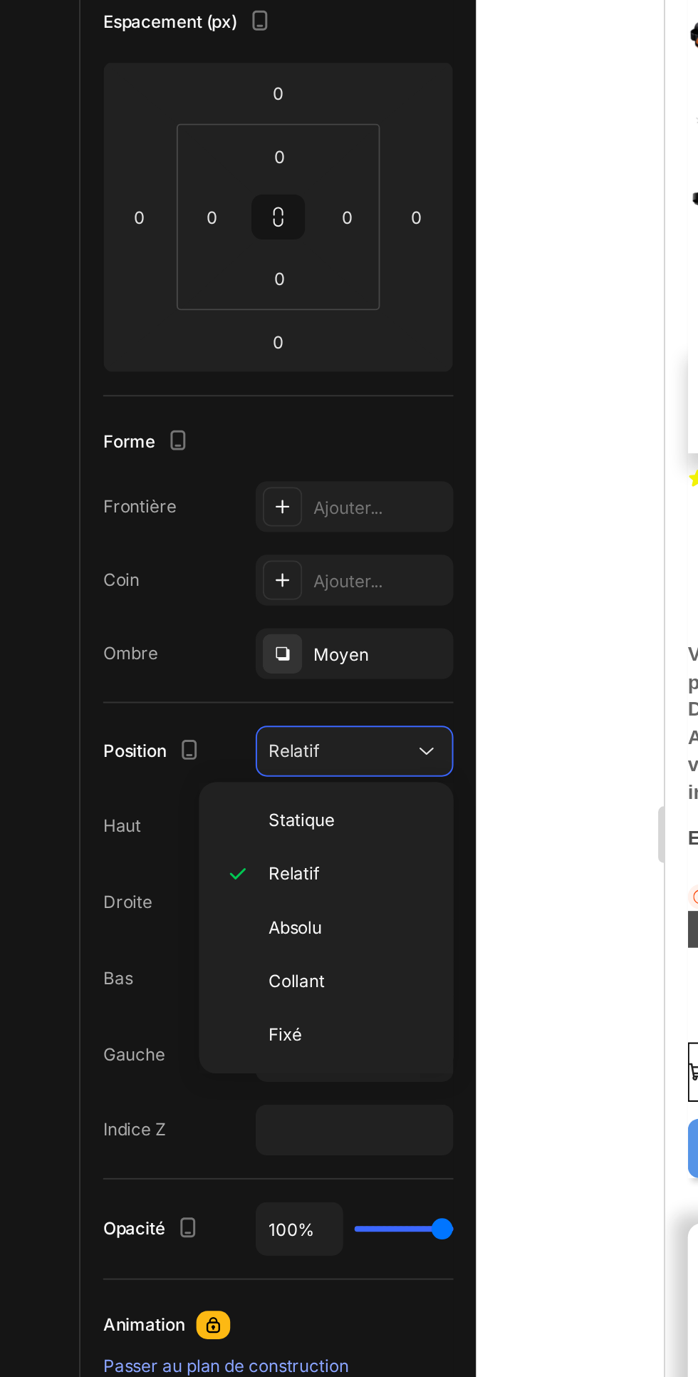
click at [143, 812] on font "Fixé" at bounding box center [143, 809] width 17 height 11
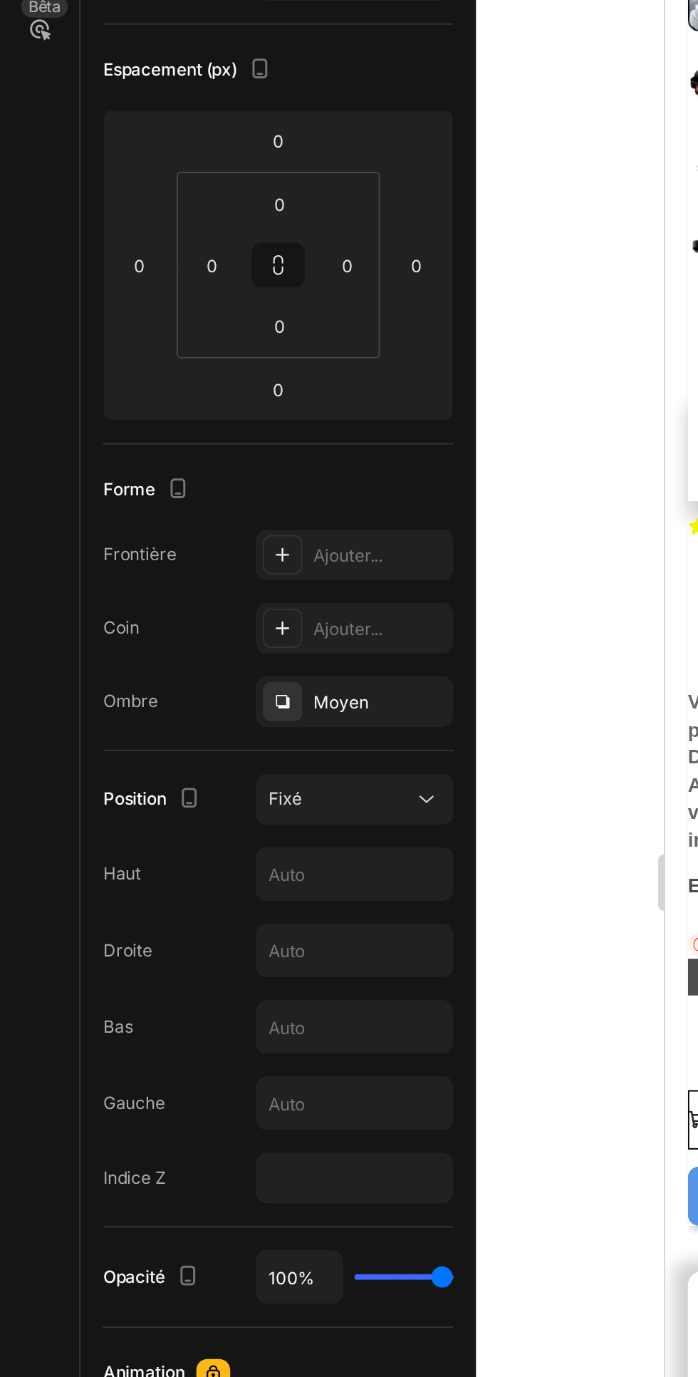
click at [215, 666] on icon at bounding box center [215, 666] width 14 height 14
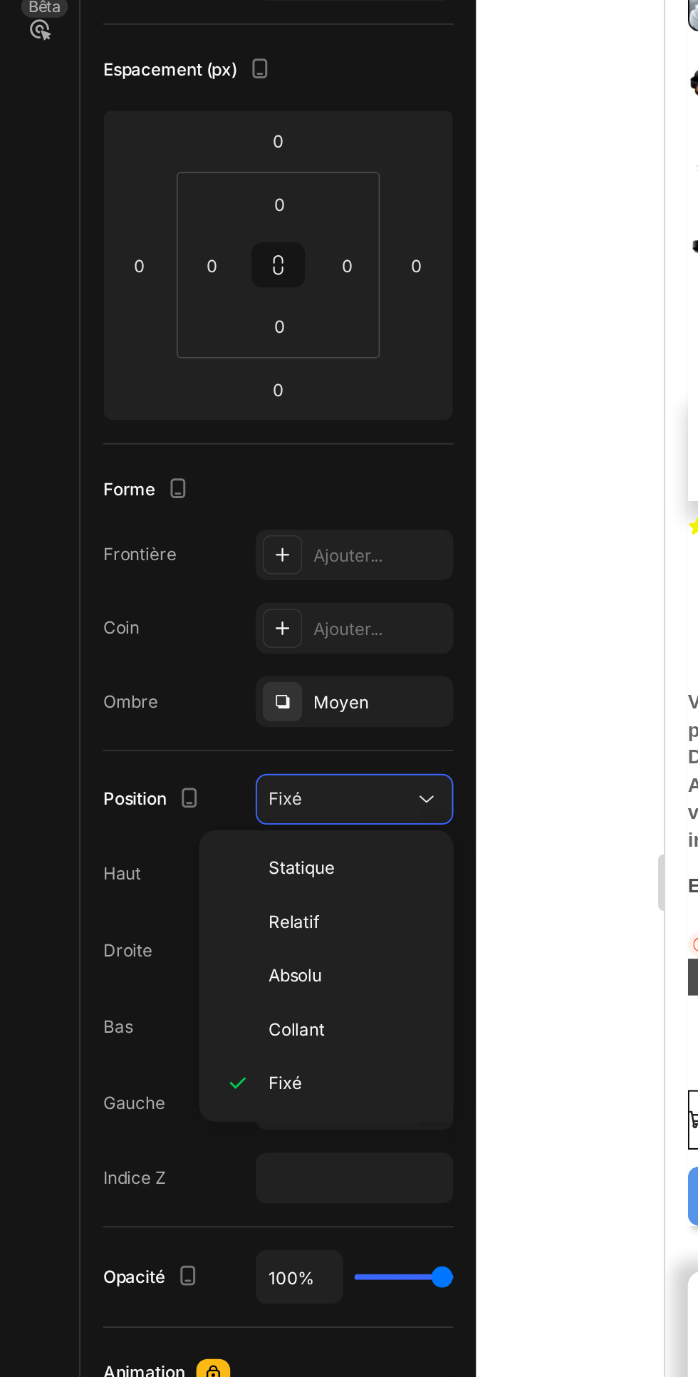
click at [160, 701] on font "Statique" at bounding box center [151, 701] width 33 height 11
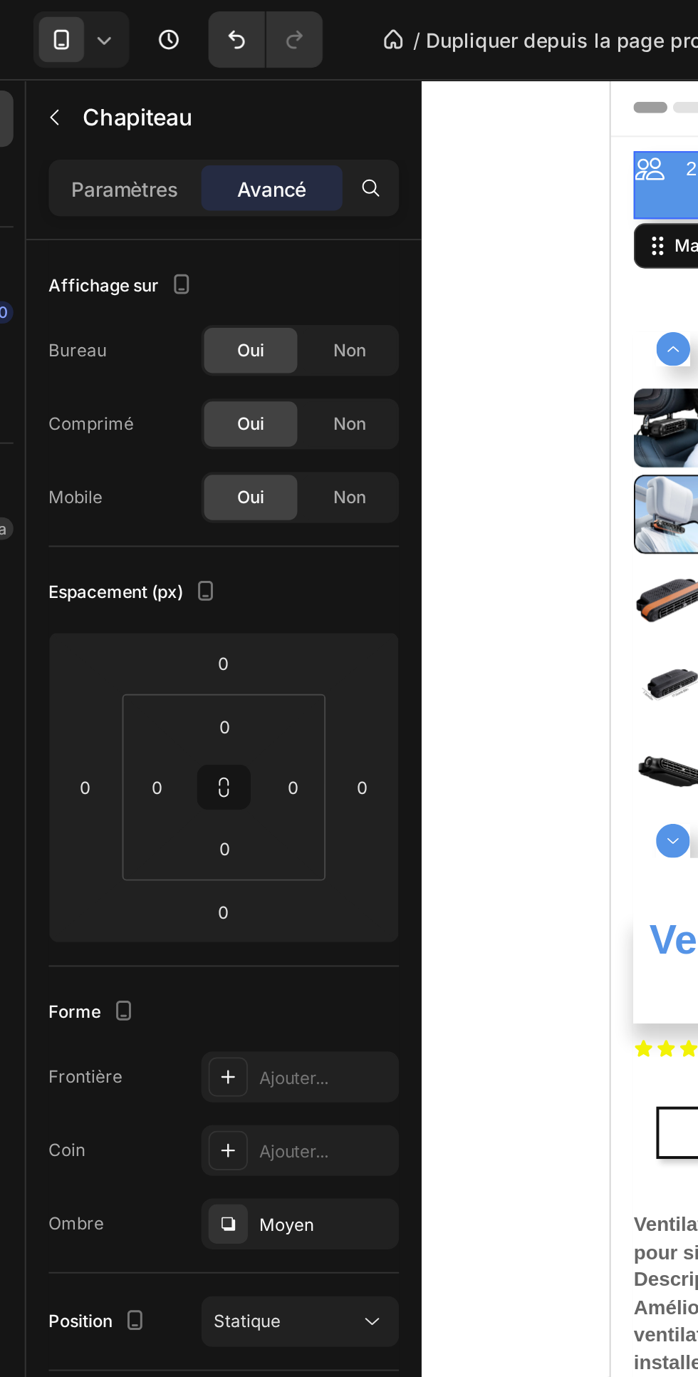
click at [92, 99] on font "Paramètres" at bounding box center [90, 95] width 54 height 12
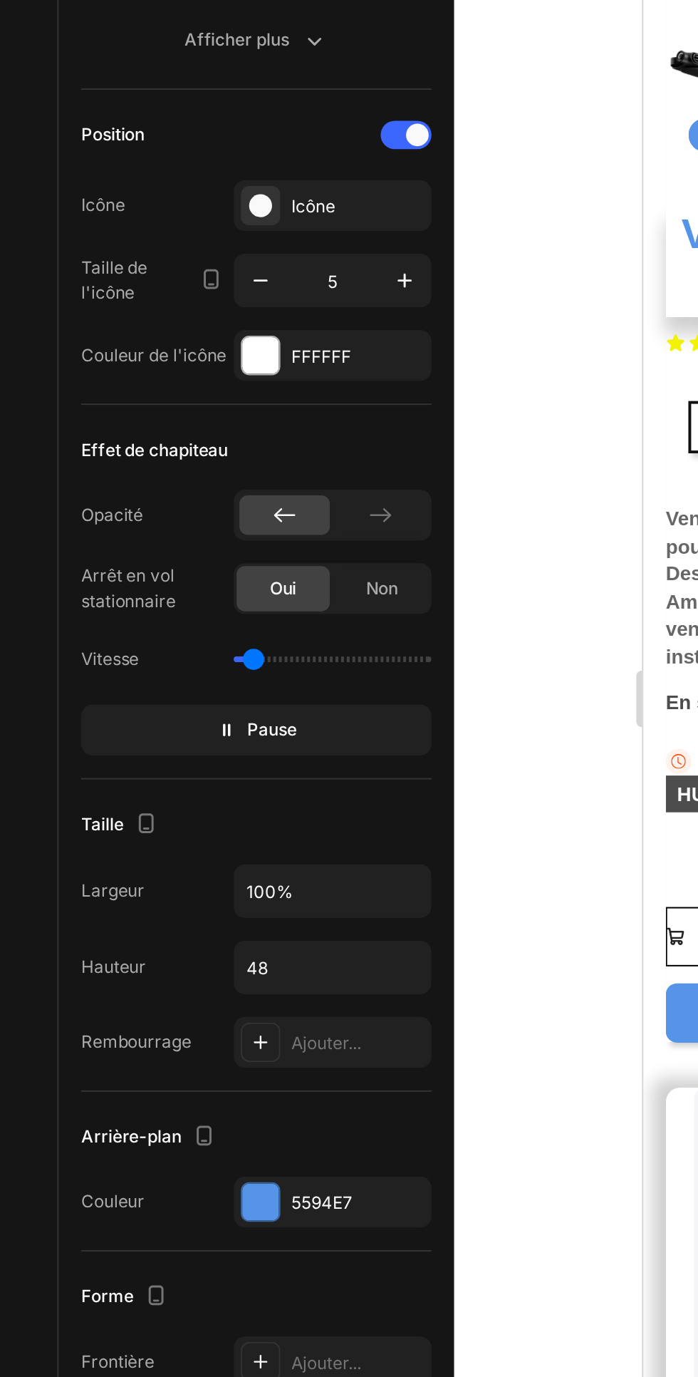
click at [190, 842] on input "48" at bounding box center [179, 844] width 98 height 26
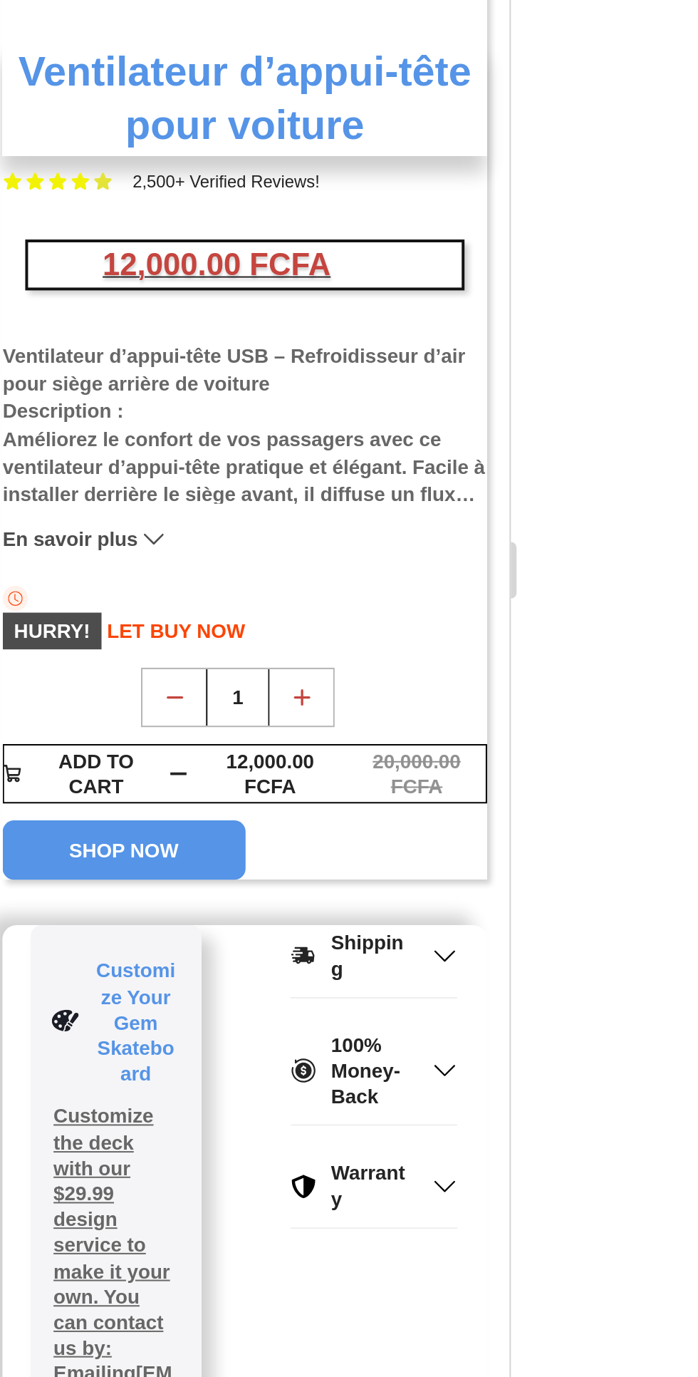
click at [614, 704] on div at bounding box center [469, 708] width 458 height 1337
click at [604, 706] on div "333333 100 % 333333 100 %" at bounding box center [469, 708] width 458 height 1337
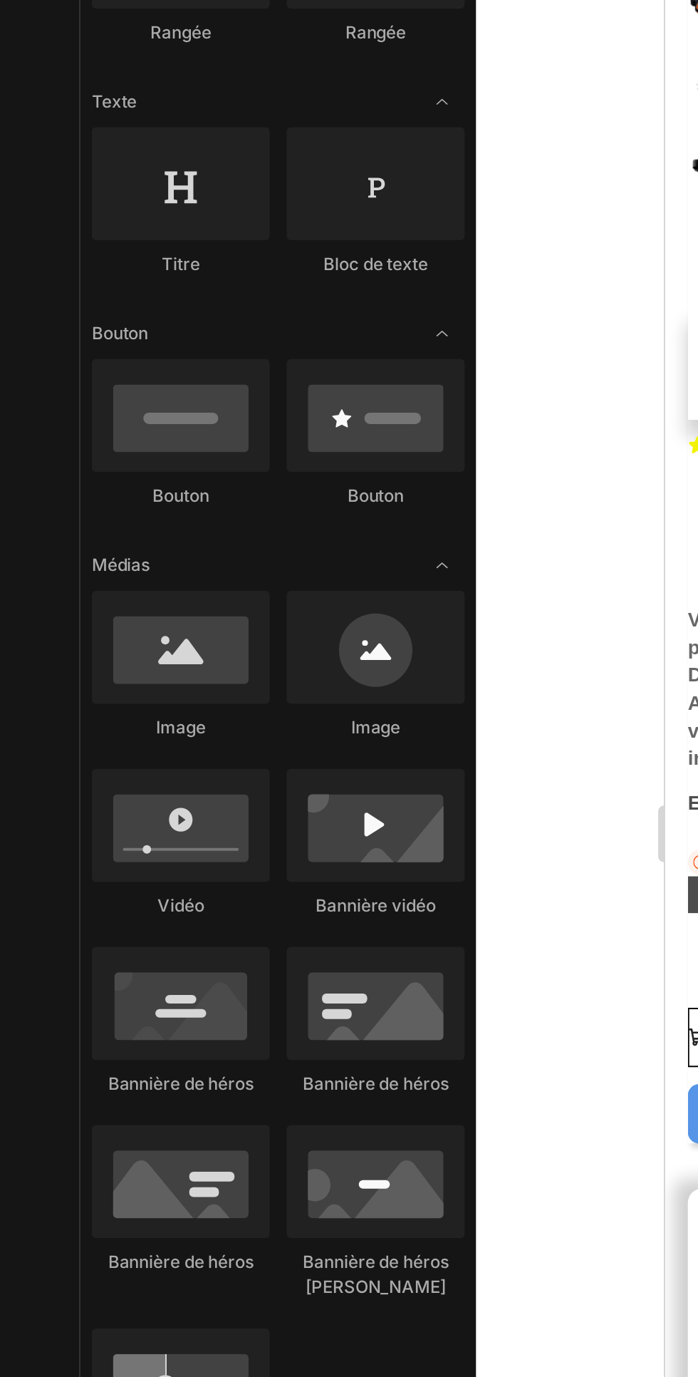
click at [81, 707] on div at bounding box center [91, 704] width 90 height 57
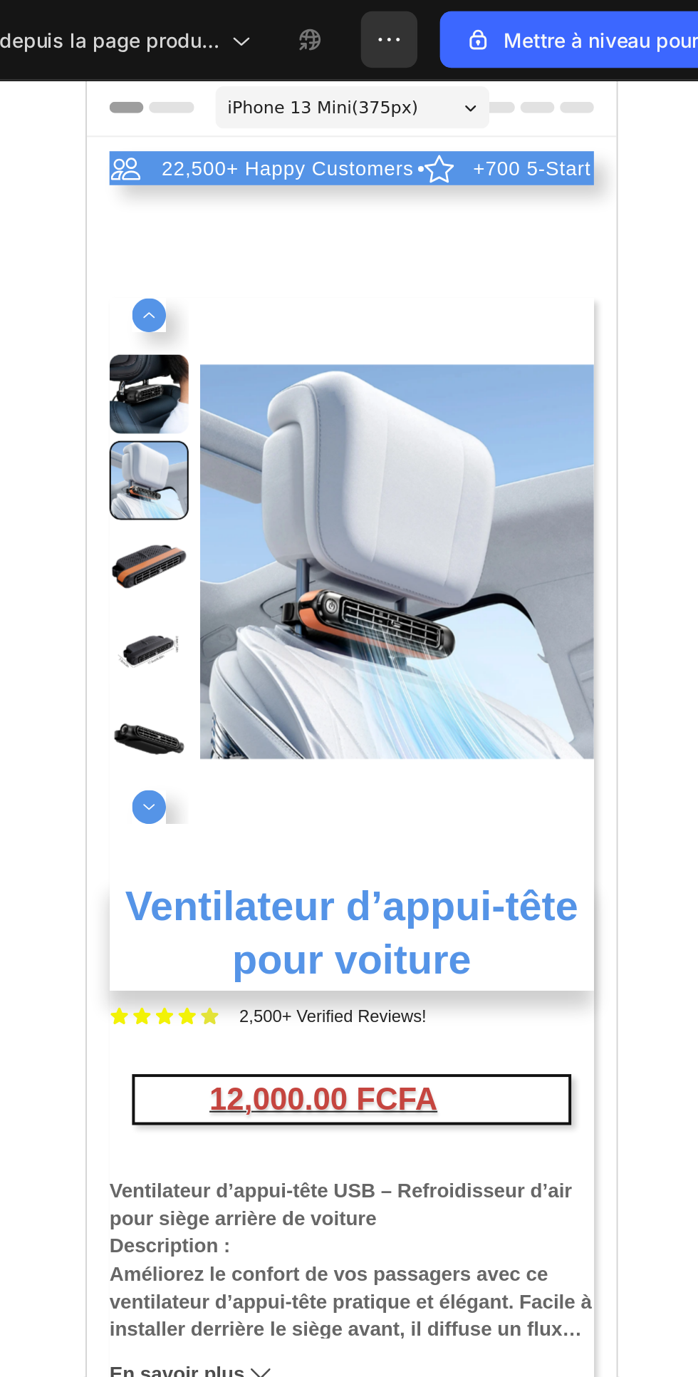
click at [253, 192] on img at bounding box center [242, 322] width 199 height 265
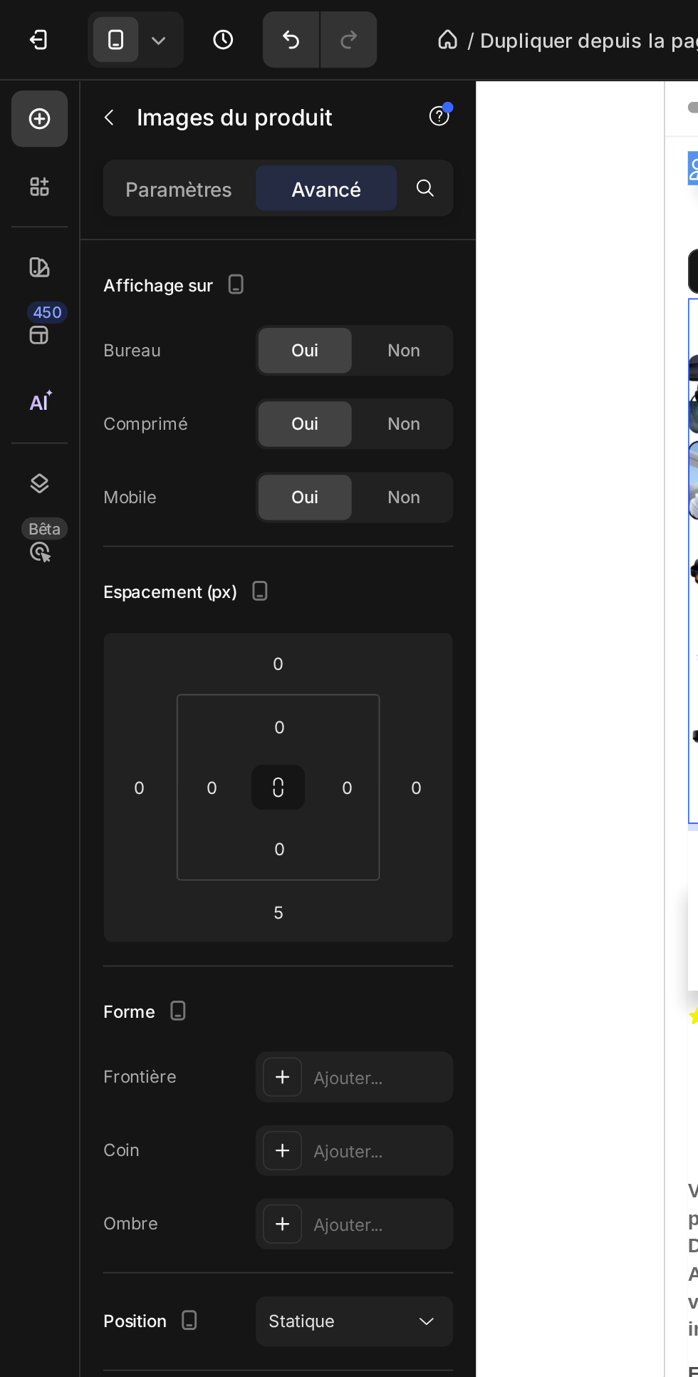
click at [98, 102] on div "Paramètres" at bounding box center [90, 94] width 71 height 23
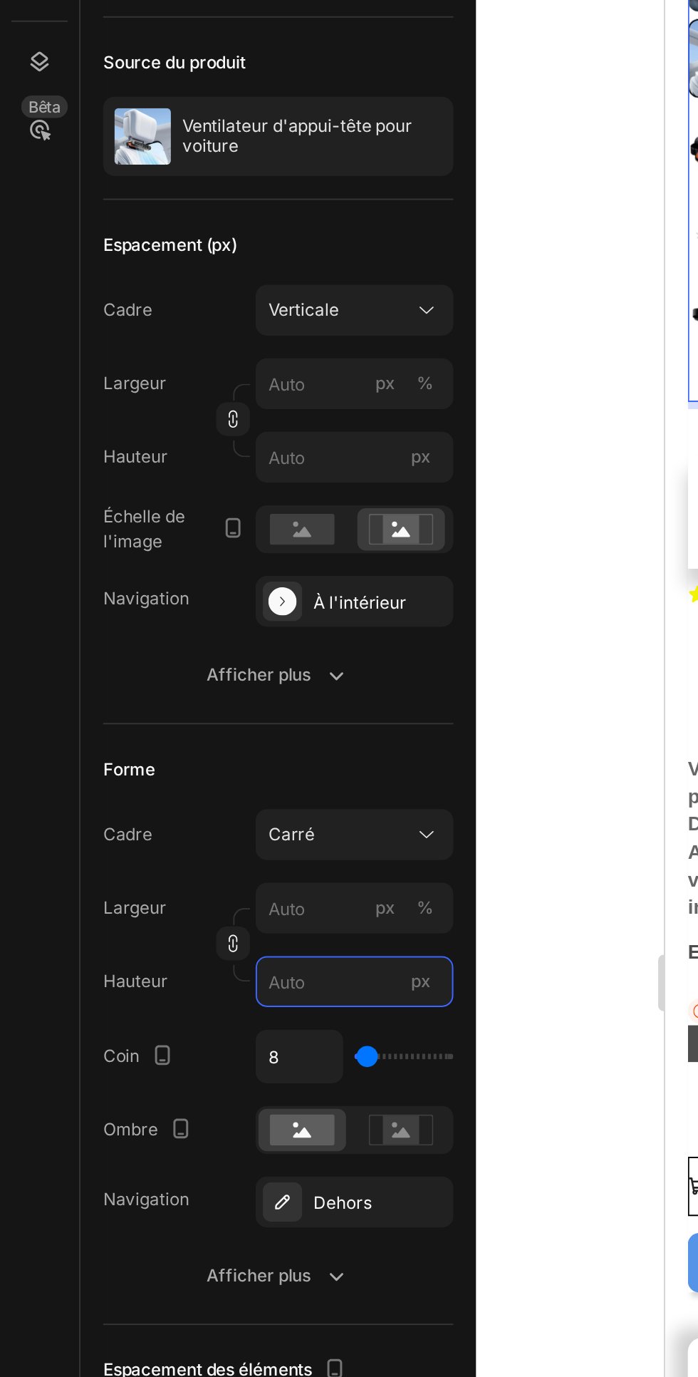
click at [160, 707] on input "px" at bounding box center [179, 708] width 100 height 26
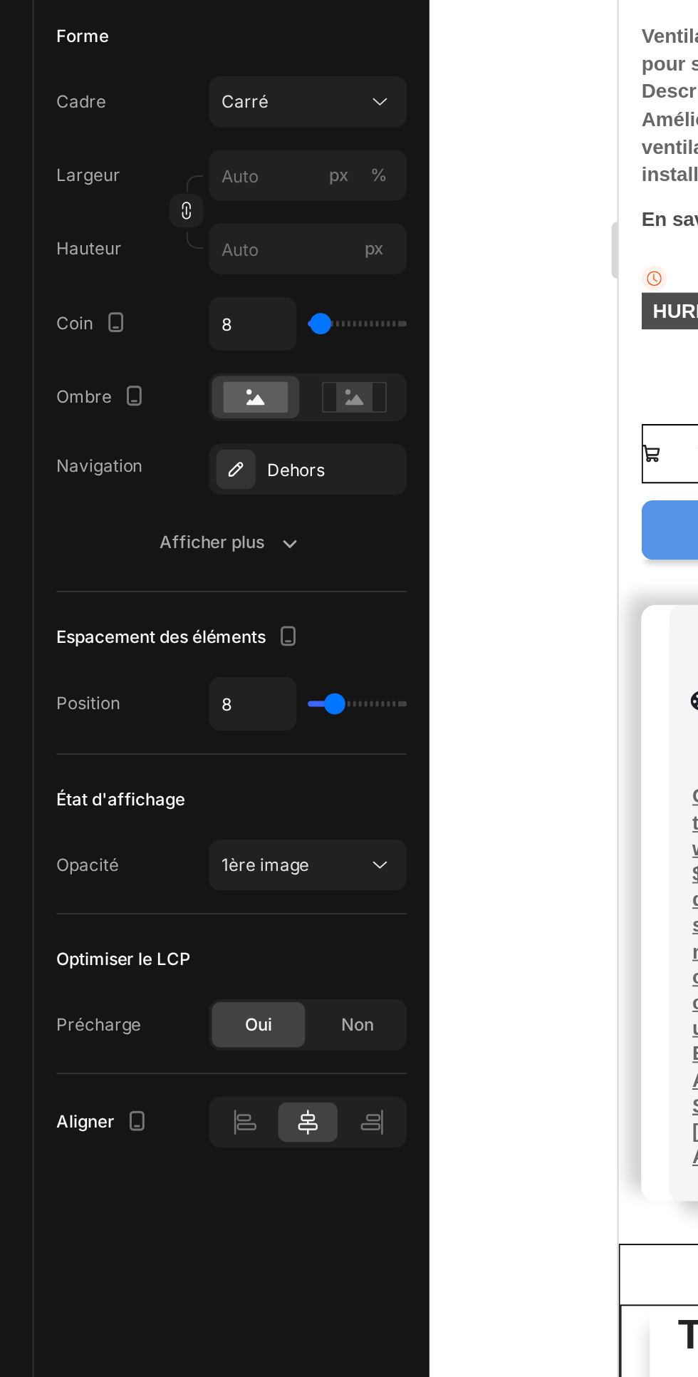
click at [160, 862] on div "Afficher plus" at bounding box center [140, 856] width 73 height 14
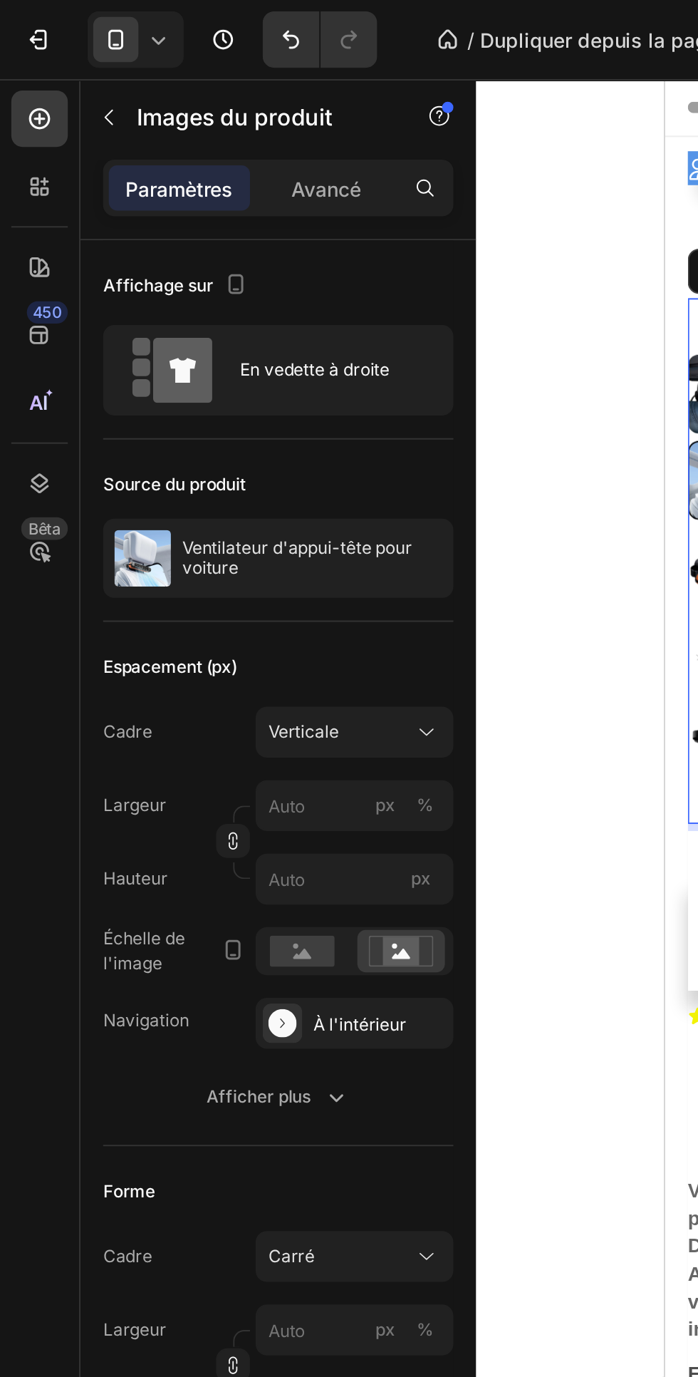
click at [215, 369] on icon at bounding box center [215, 369] width 14 height 14
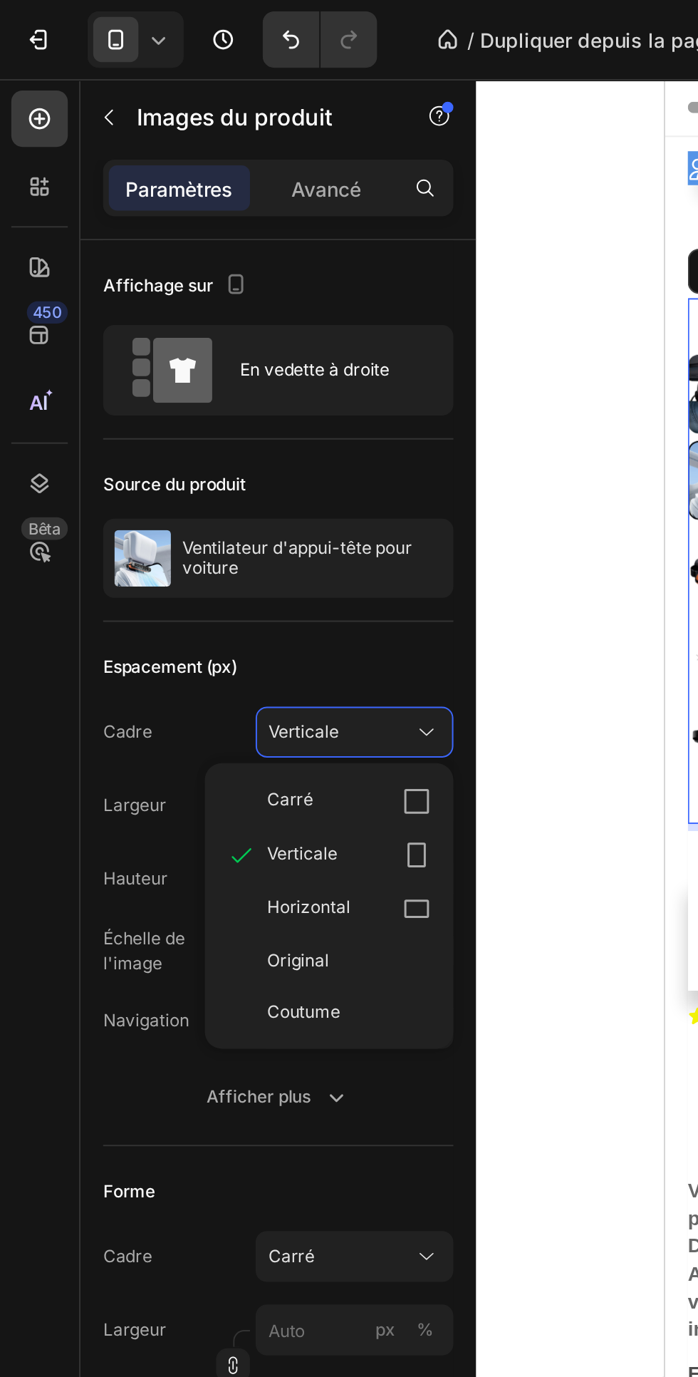
click at [210, 411] on div "Carré" at bounding box center [166, 404] width 114 height 27
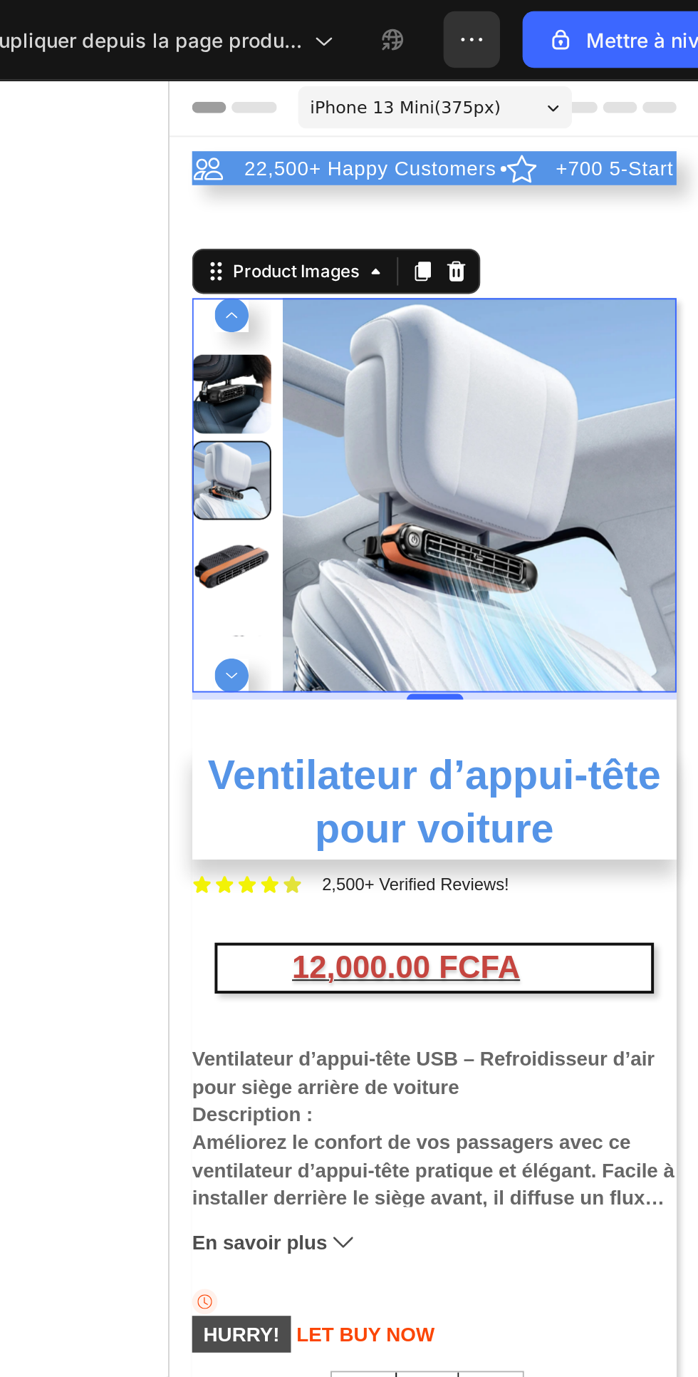
click at [322, 361] on div at bounding box center [469, 708] width 458 height 1337
click at [490, 6] on button "button" at bounding box center [488, 20] width 29 height 29
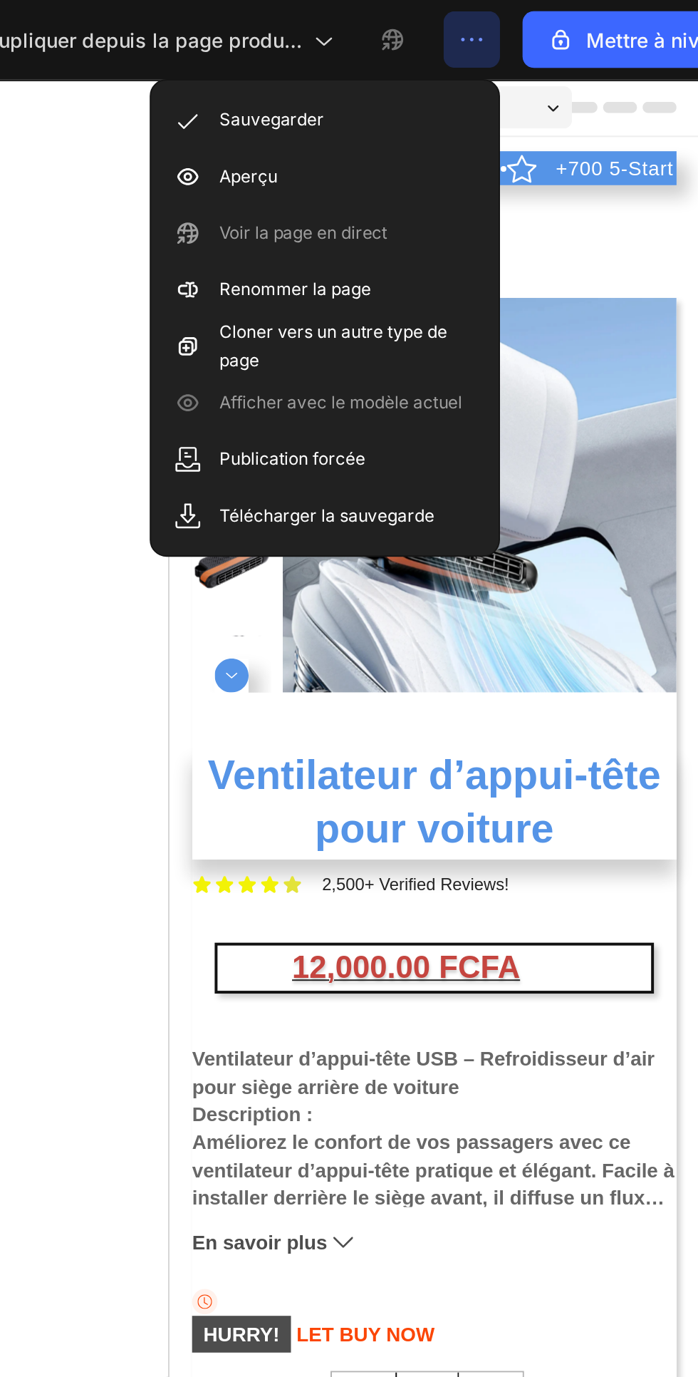
click at [365, 89] on font "Aperçu" at bounding box center [375, 88] width 29 height 11
click at [368, 350] on img at bounding box center [325, 289] width 199 height 199
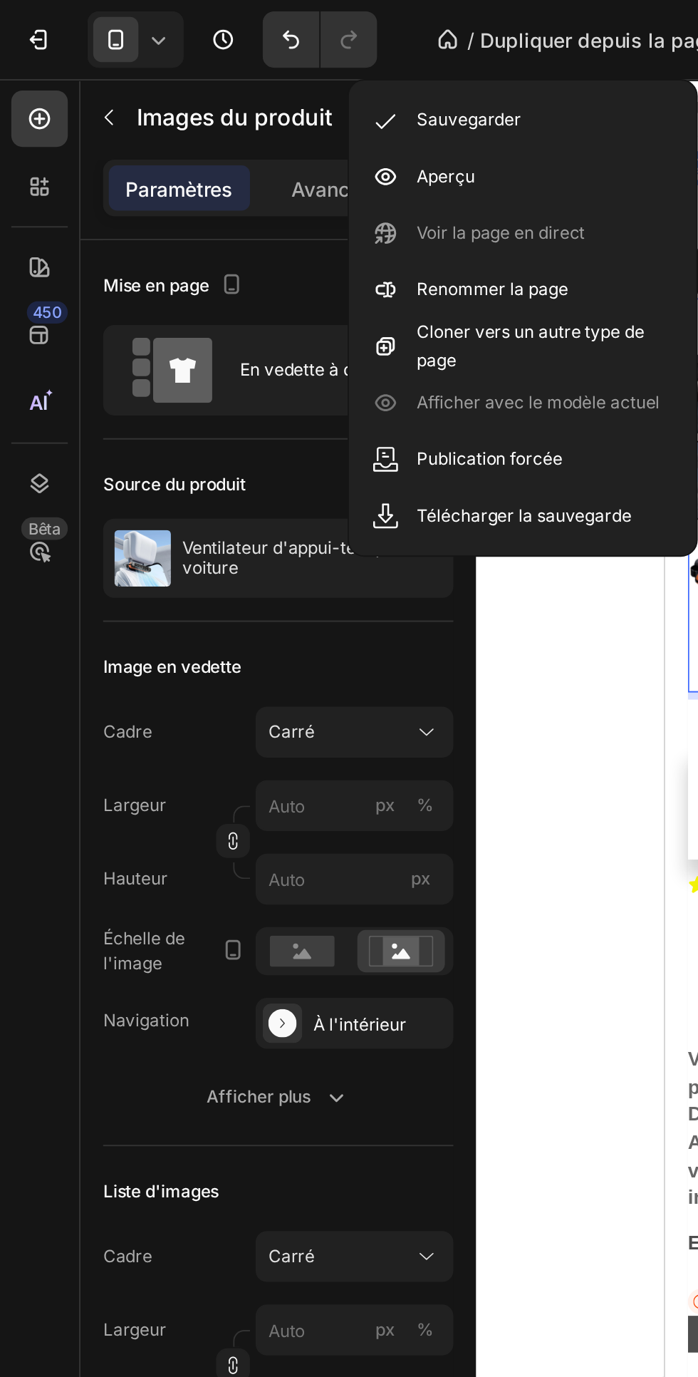
click at [103, 199] on icon at bounding box center [92, 186] width 30 height 33
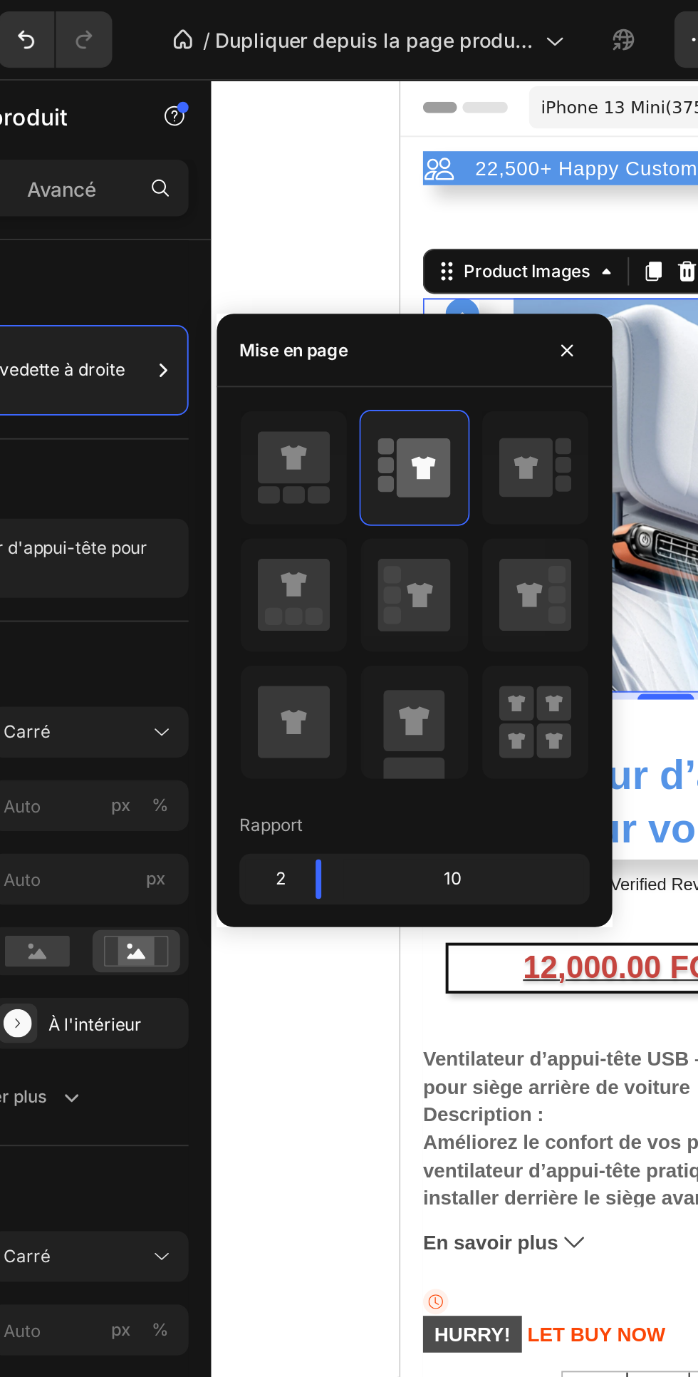
click at [410, 351] on icon at bounding box center [413, 355] width 9 height 9
type input "50"
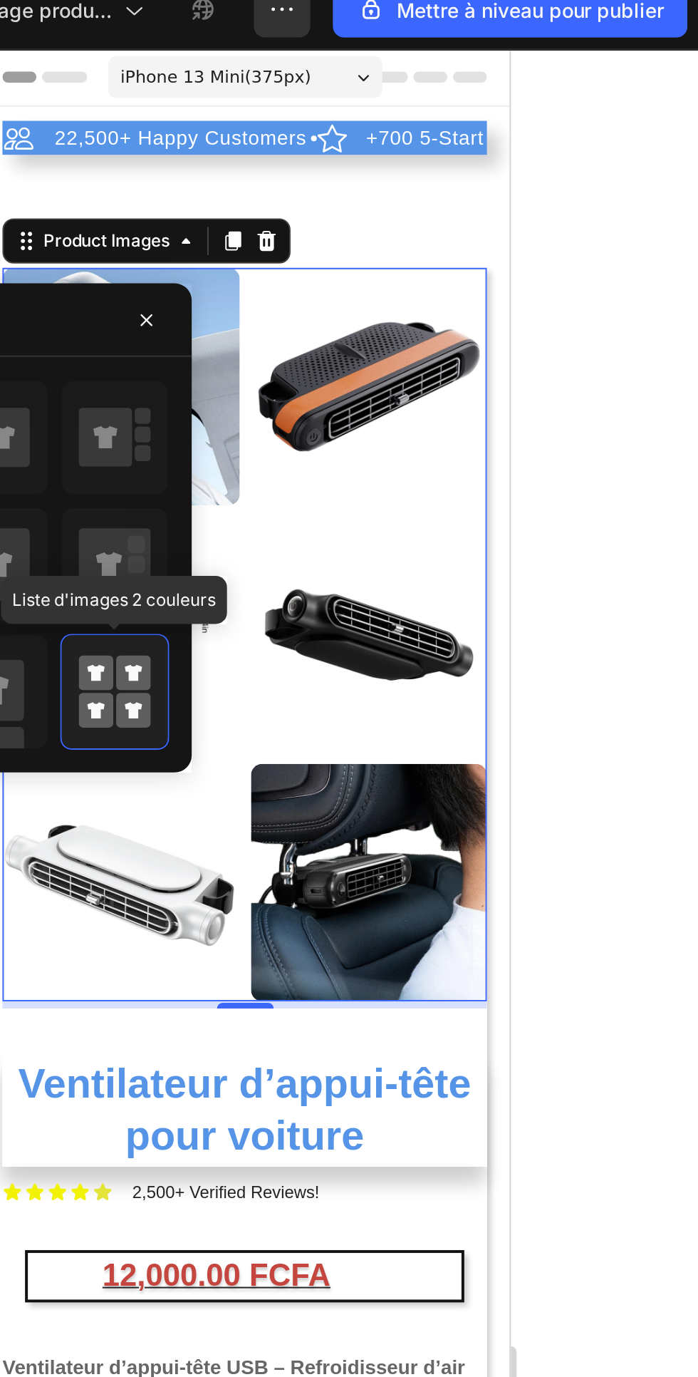
click at [656, 464] on div at bounding box center [469, 708] width 458 height 1337
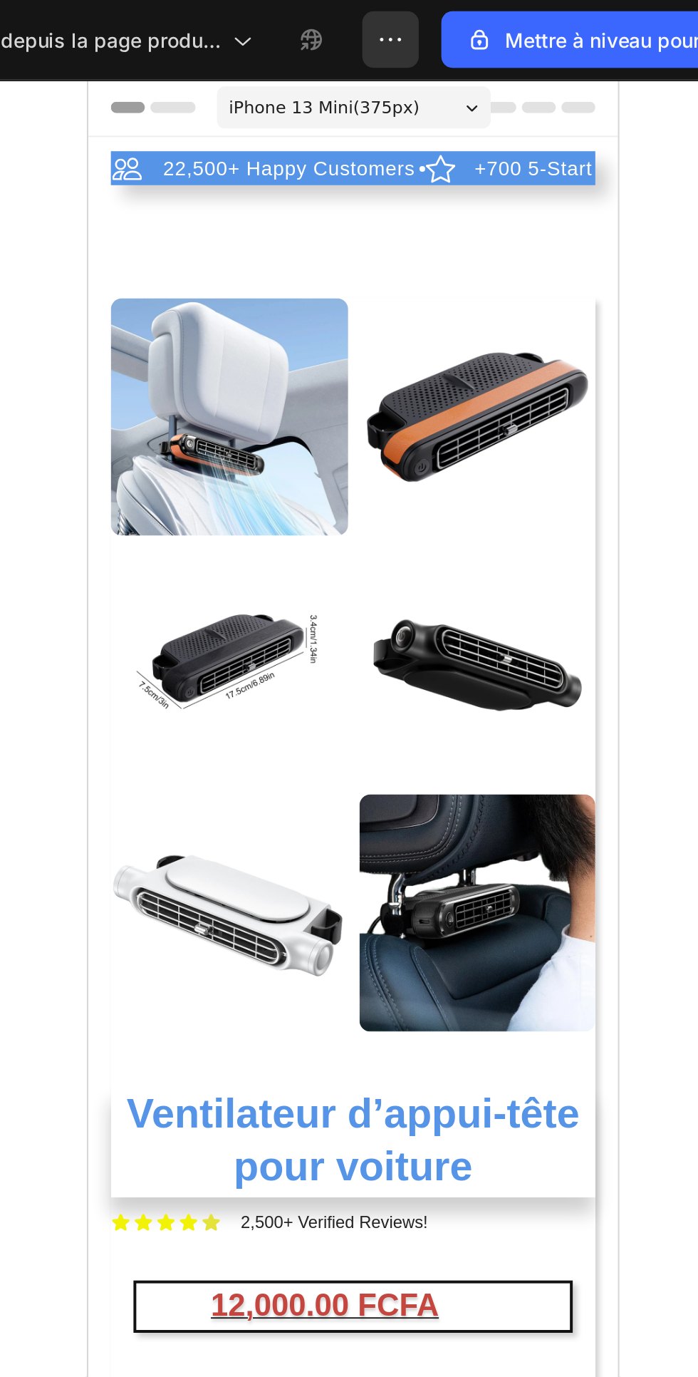
click at [299, 274] on div at bounding box center [284, 250] width 120 height 120
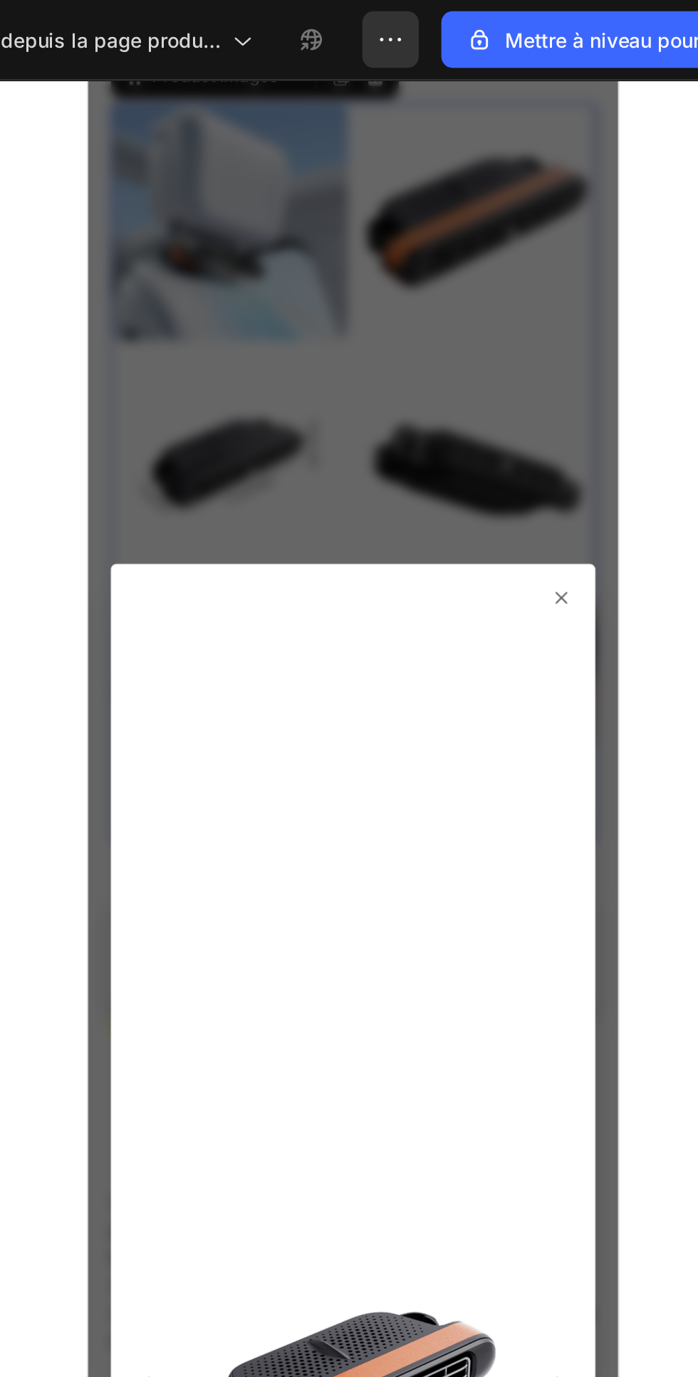
scroll to position [154, 0]
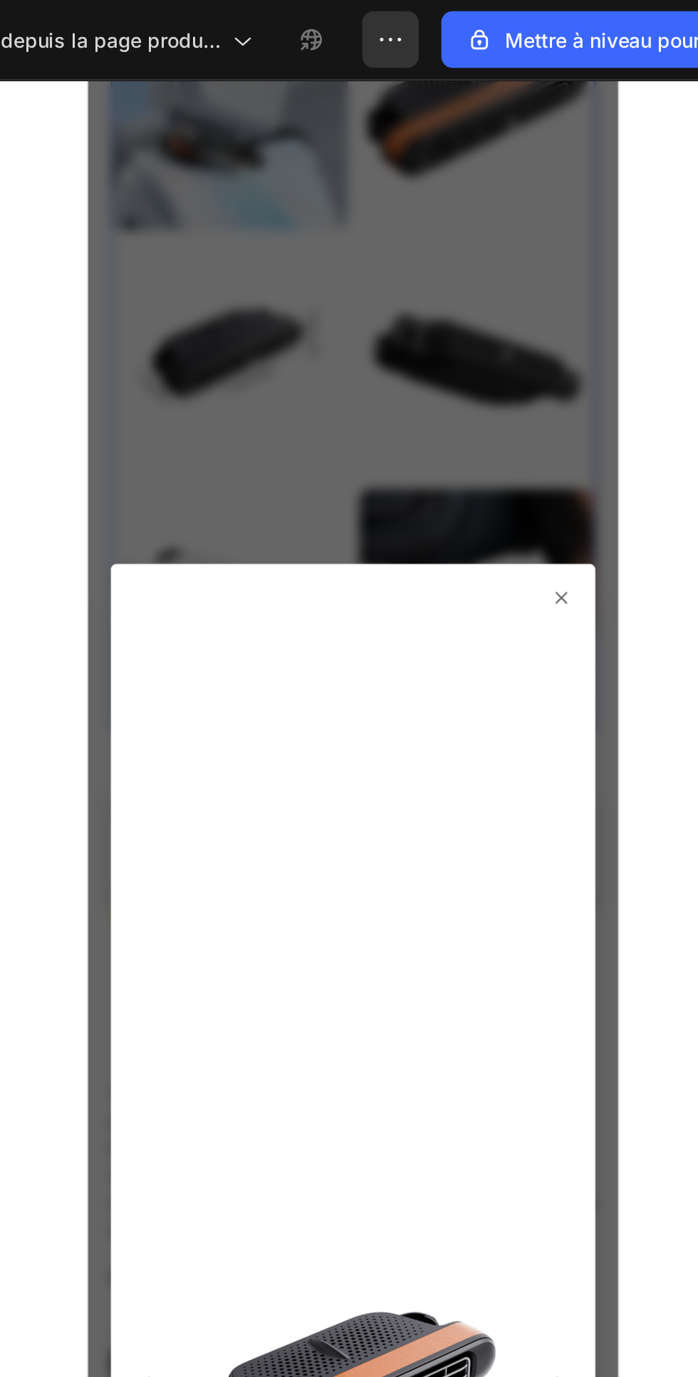
click at [335, 339] on div at bounding box center [221, 748] width 244 height 848
click at [329, 341] on icon at bounding box center [326, 340] width 11 height 11
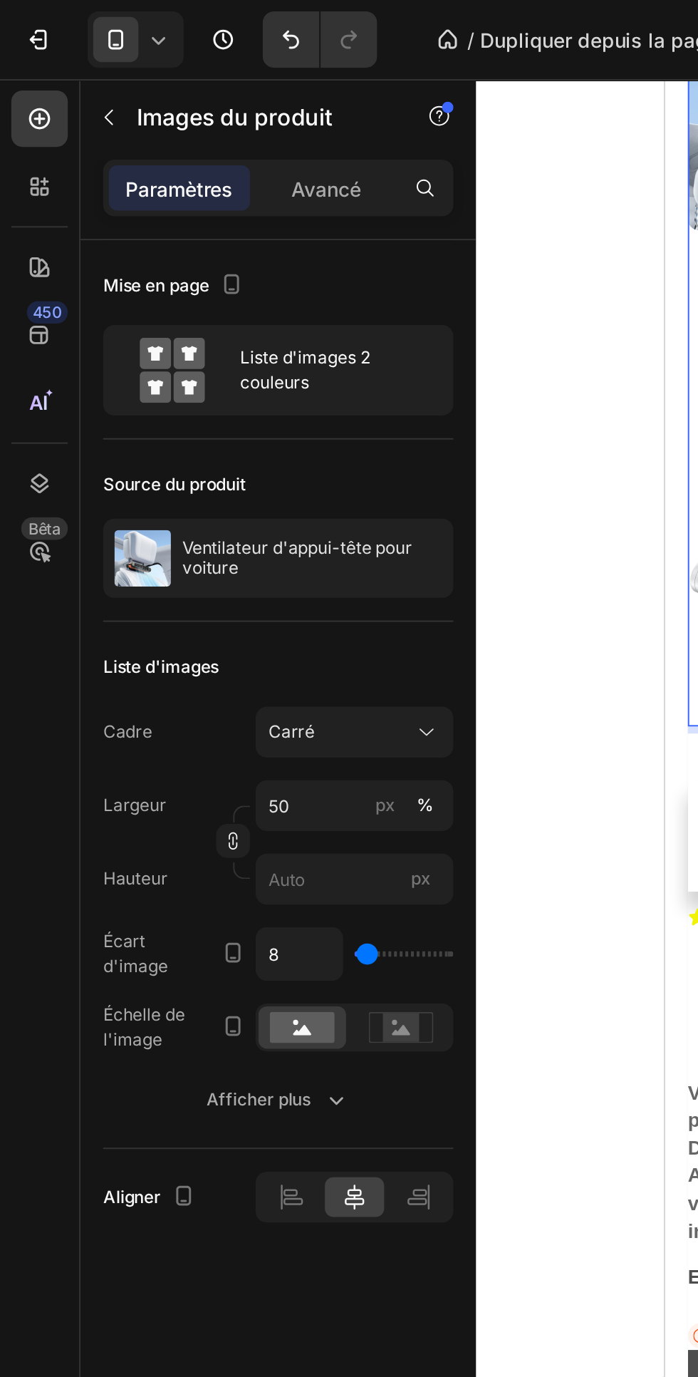
click at [142, 185] on font "Liste d'images 2 couleurs" at bounding box center [154, 187] width 66 height 24
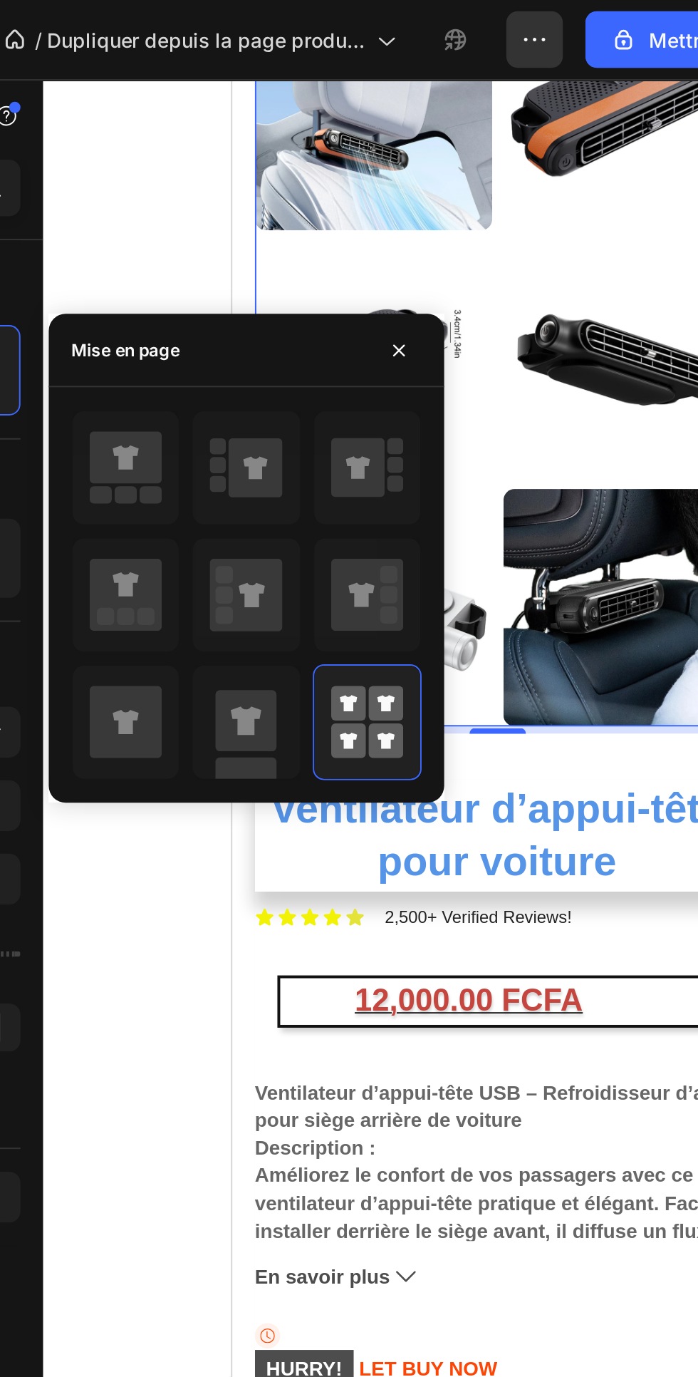
click at [404, 296] on icon at bounding box center [400, 300] width 13 height 12
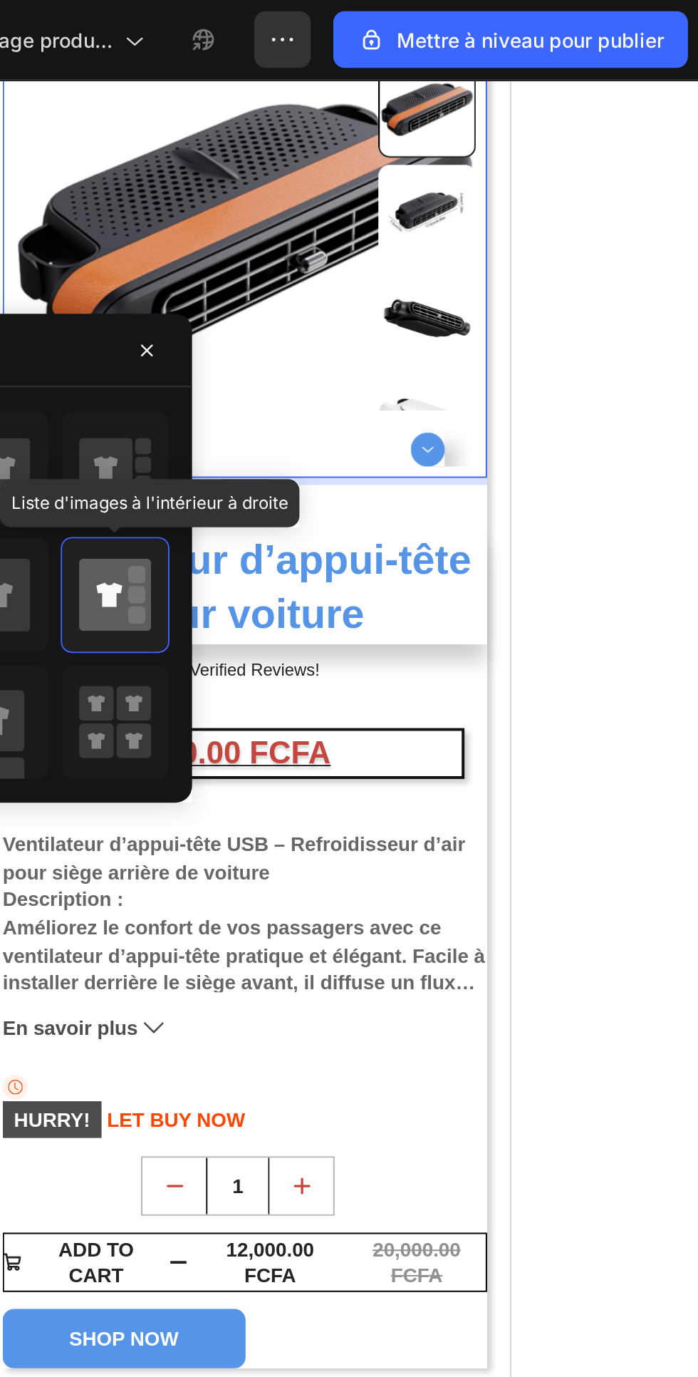
scroll to position [0, 0]
click at [647, 336] on div at bounding box center [469, 708] width 458 height 1337
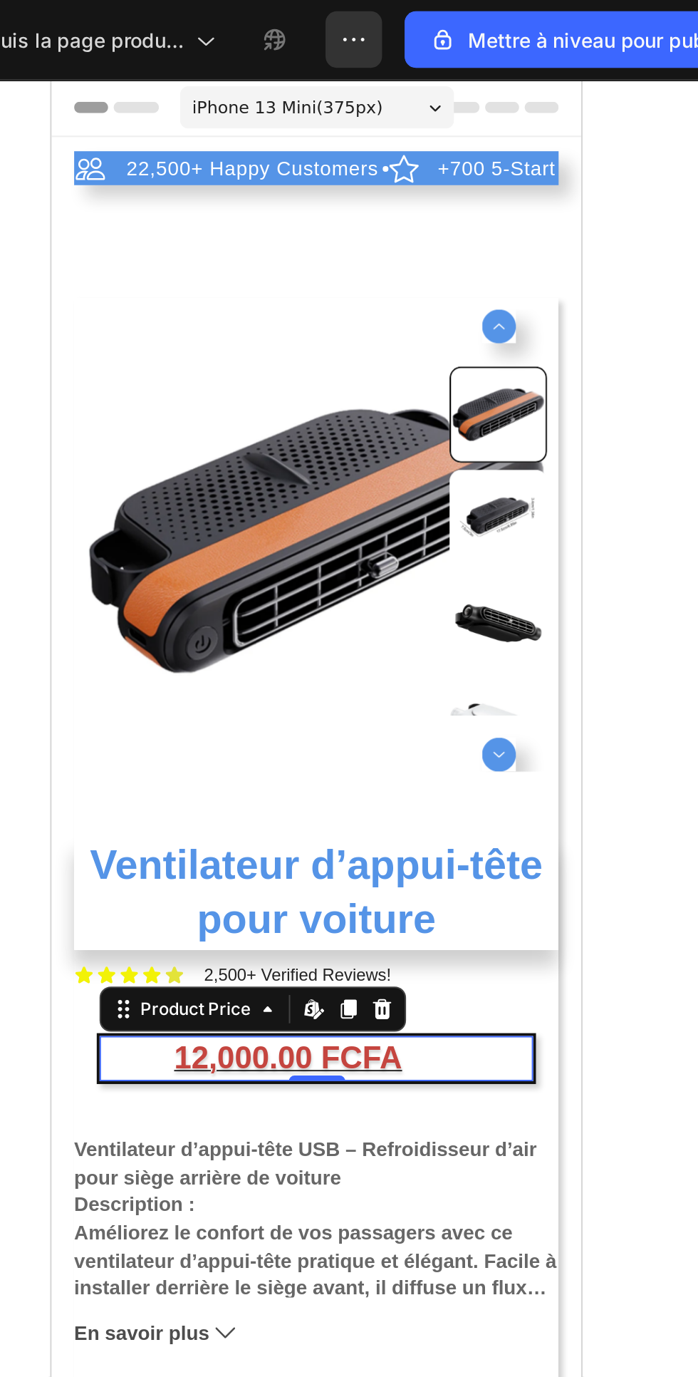
click at [149, 297] on img at bounding box center [185, 312] width 244 height 244
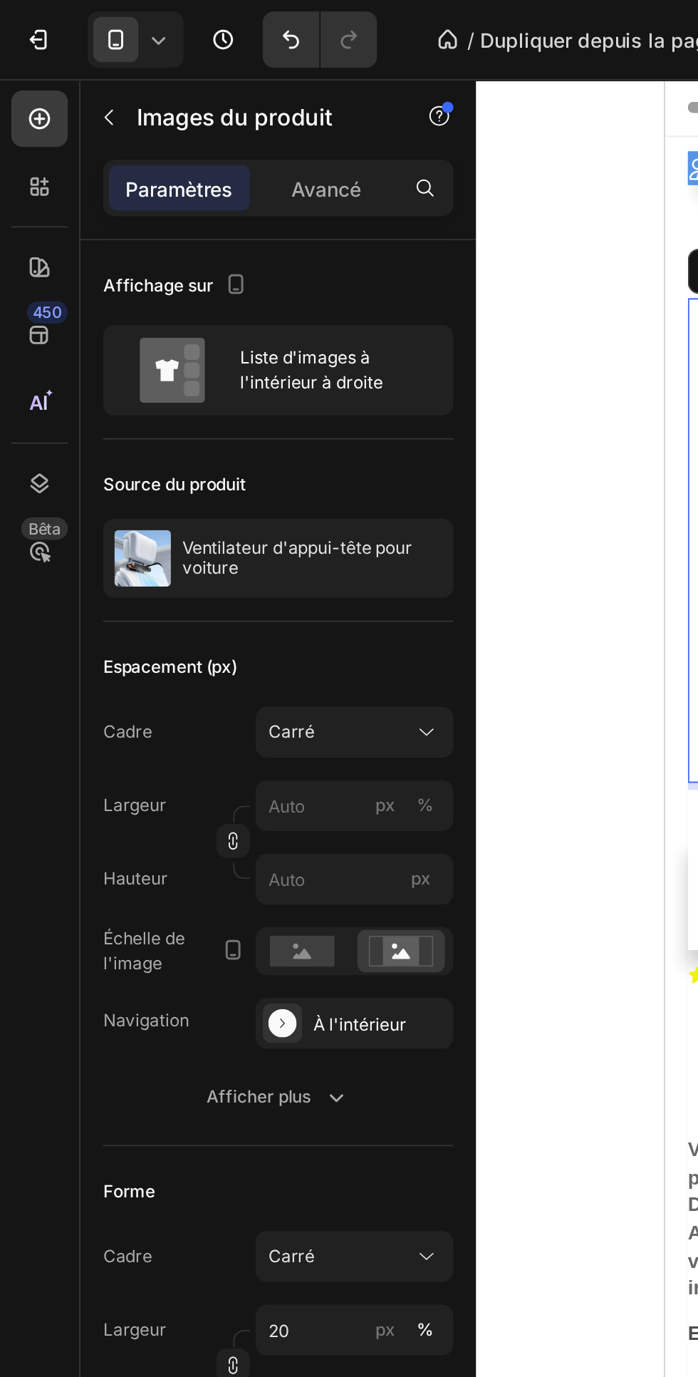
click at [120, 183] on div "Liste d'images à l'intérieur à droite" at bounding box center [140, 187] width 177 height 46
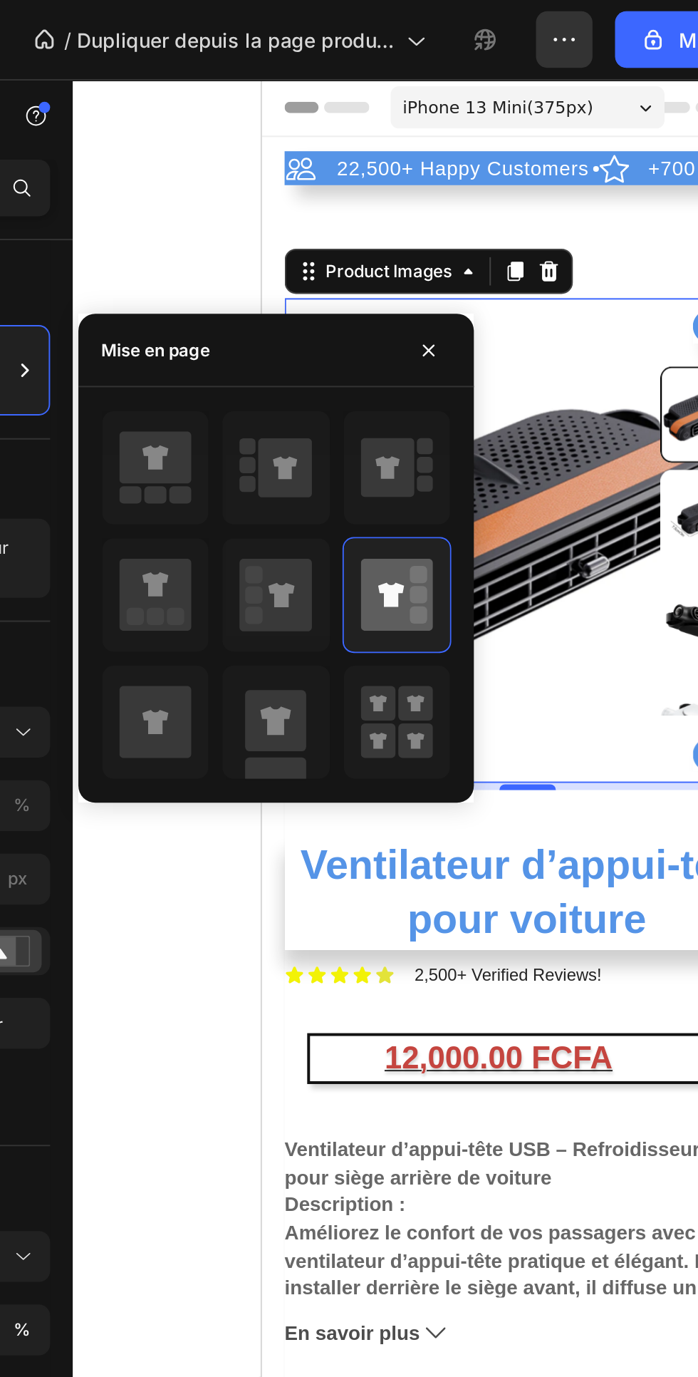
click at [410, 235] on icon at bounding box center [399, 236] width 27 height 30
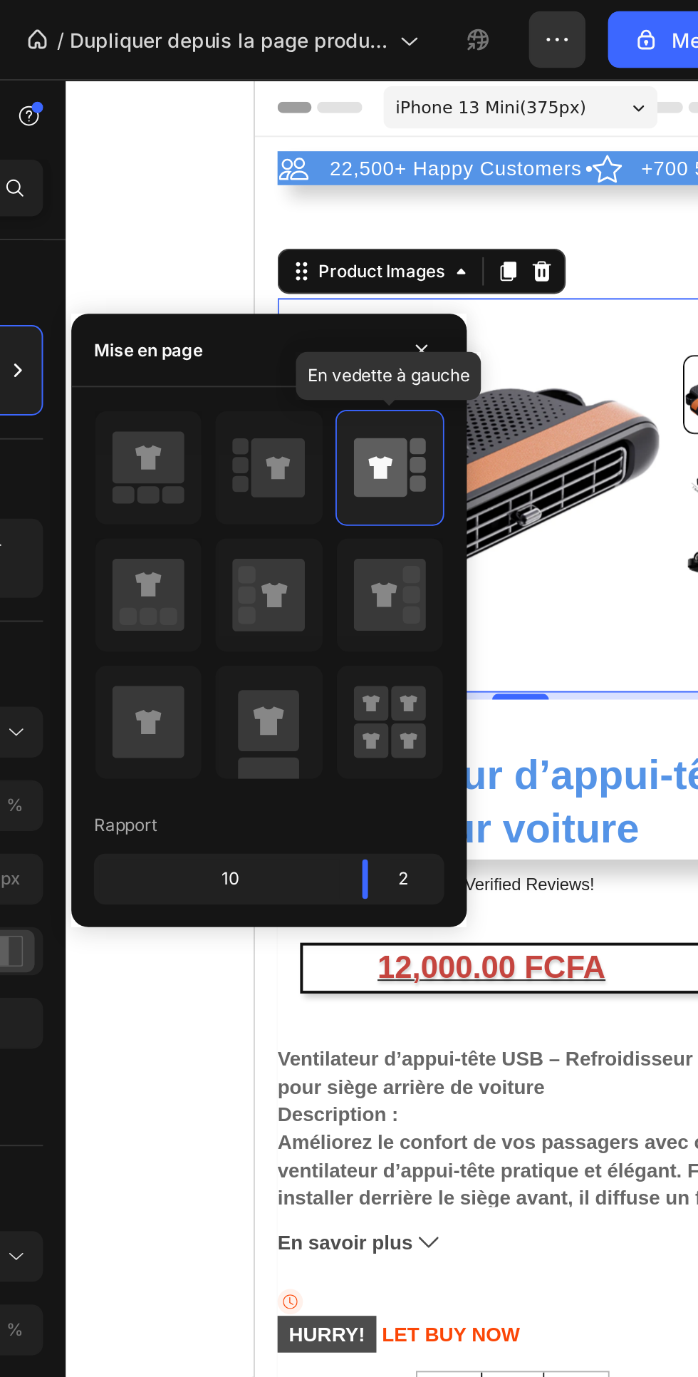
click at [403, 0] on body "7 / Dupliquer depuis la page produit - 24 sept. 14:39:31 Aperçu Save Mettre à n…" at bounding box center [349, 0] width 698 height 0
click at [410, 443] on font "2" at bounding box center [410, 443] width 5 height 11
click at [346, 438] on div "10" at bounding box center [317, 443] width 121 height 20
click at [320, 434] on div "10" at bounding box center [317, 443] width 121 height 20
click at [389, 0] on body "7 / Dupliquer depuis la page produit - 24 sept. 14:39:31 Aperçu Save Mettre à n…" at bounding box center [349, 0] width 698 height 0
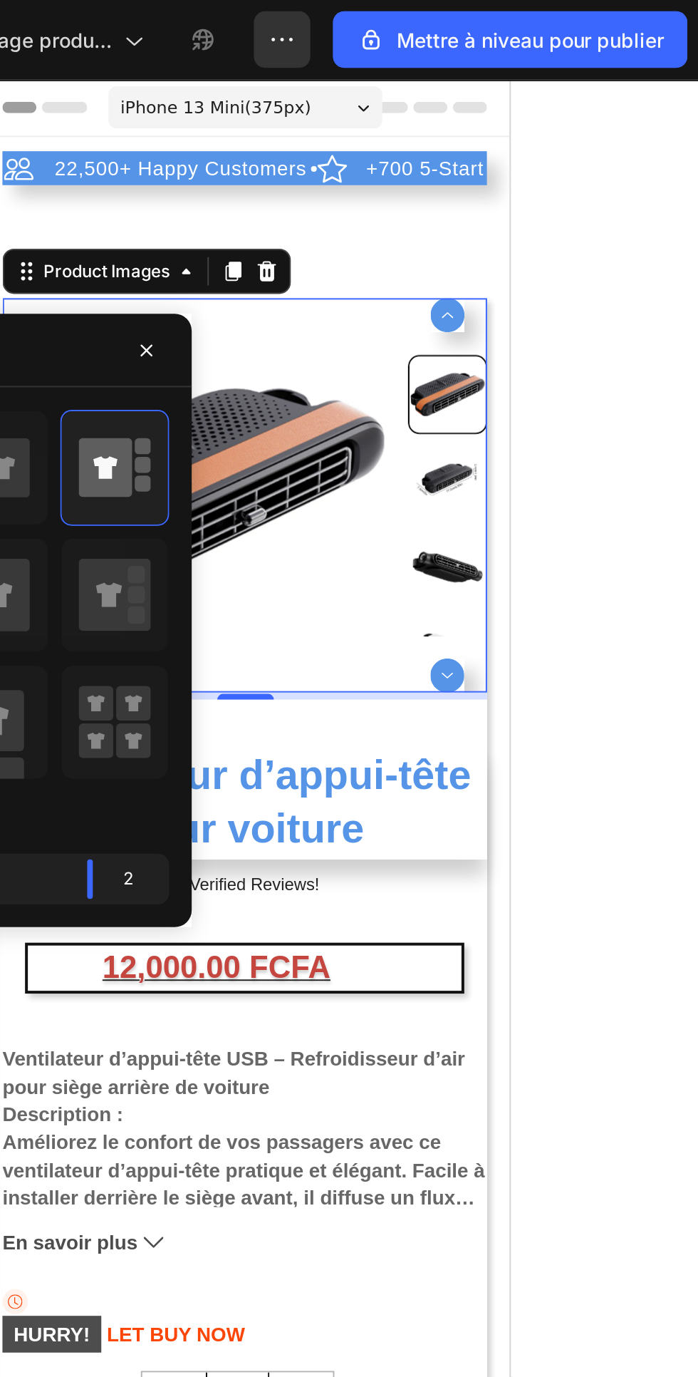
click at [658, 366] on div at bounding box center [469, 708] width 458 height 1337
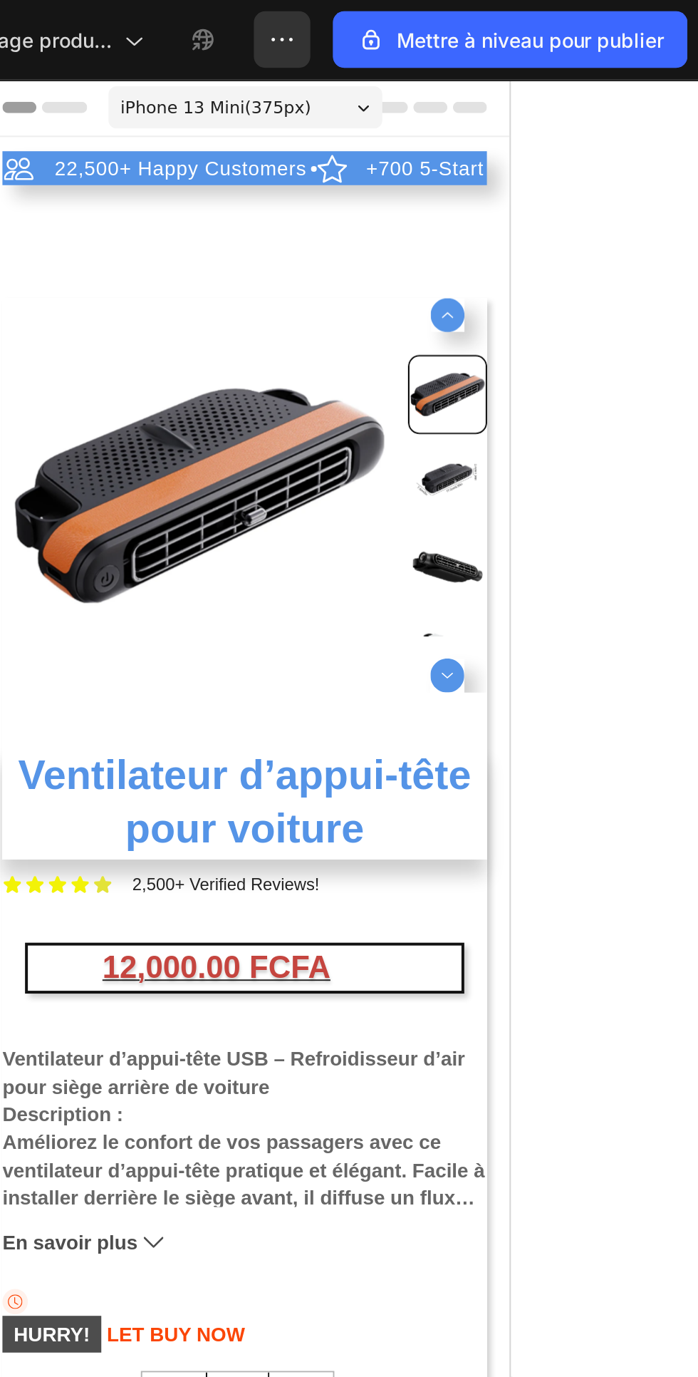
click at [85, 284] on img at bounding box center [90, 289] width 199 height 199
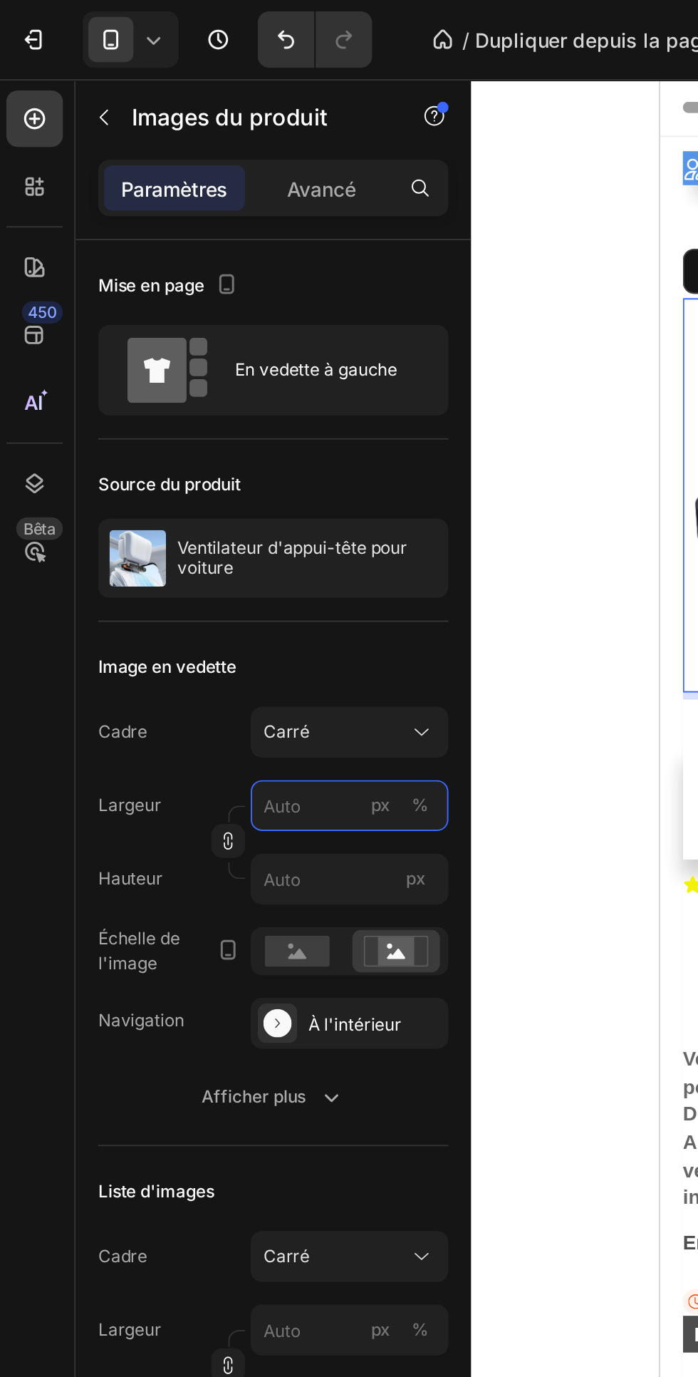
click at [162, 408] on input "px %" at bounding box center [179, 406] width 100 height 26
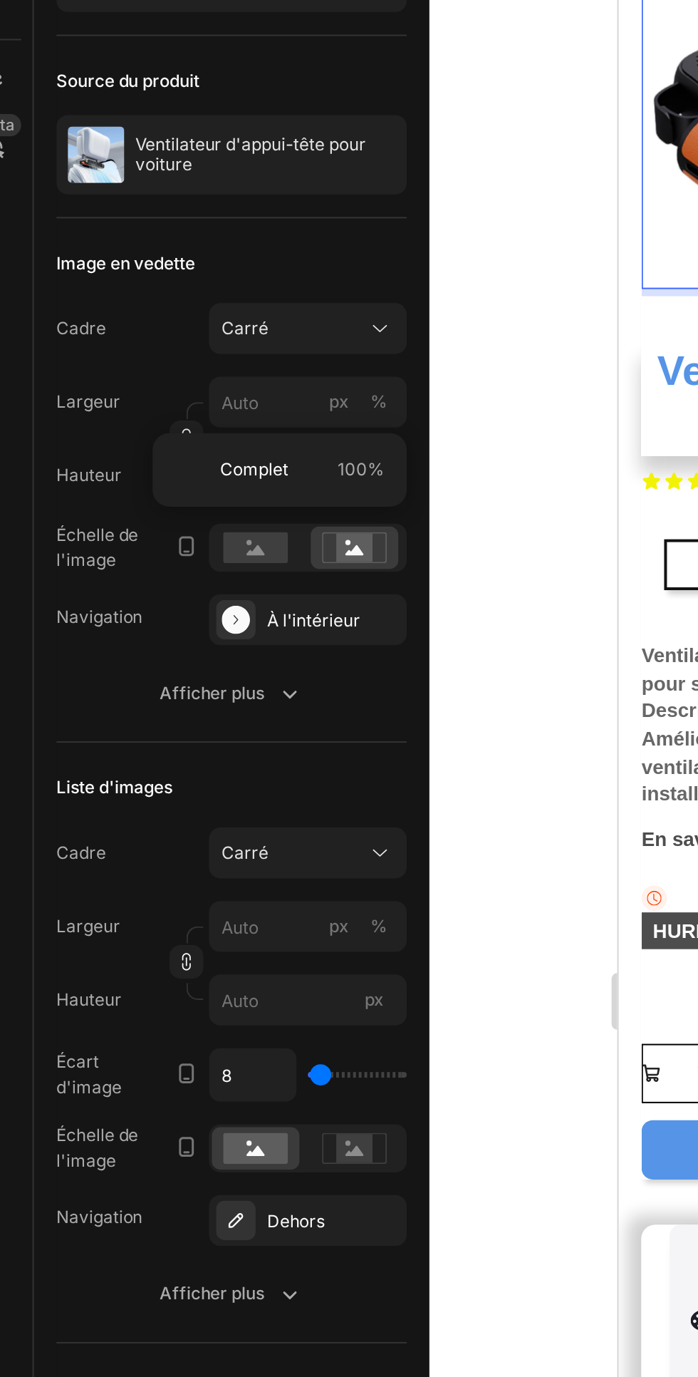
click at [156, 443] on font "Complet" at bounding box center [152, 440] width 34 height 11
type input "100"
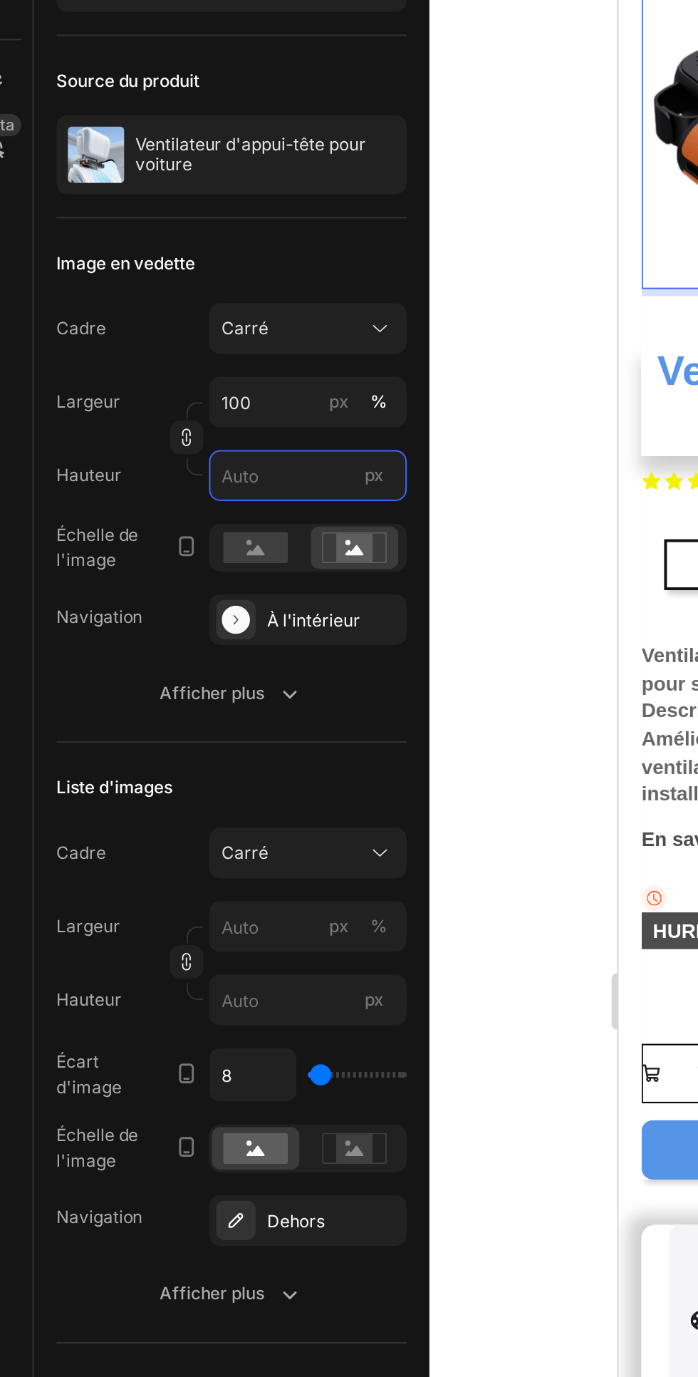
click at [156, 445] on input "px" at bounding box center [179, 443] width 100 height 26
click at [155, 444] on input "px" at bounding box center [179, 443] width 100 height 26
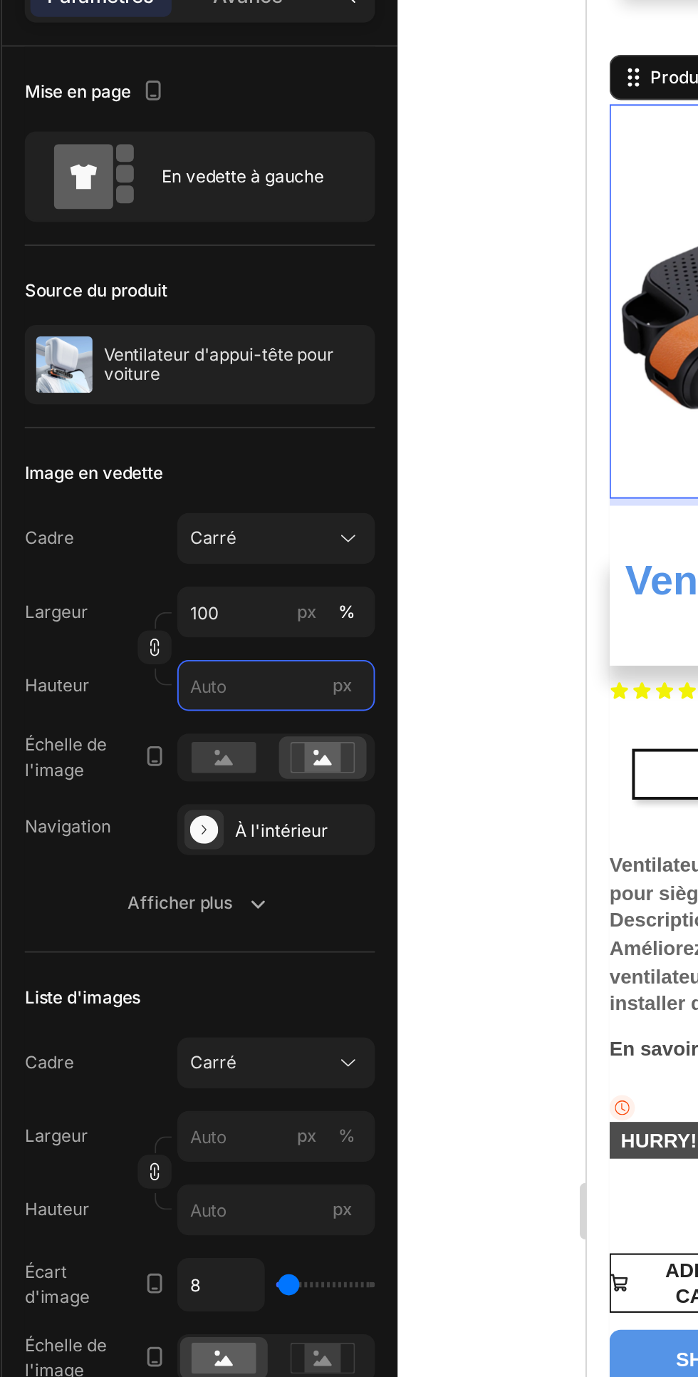
type input "1"
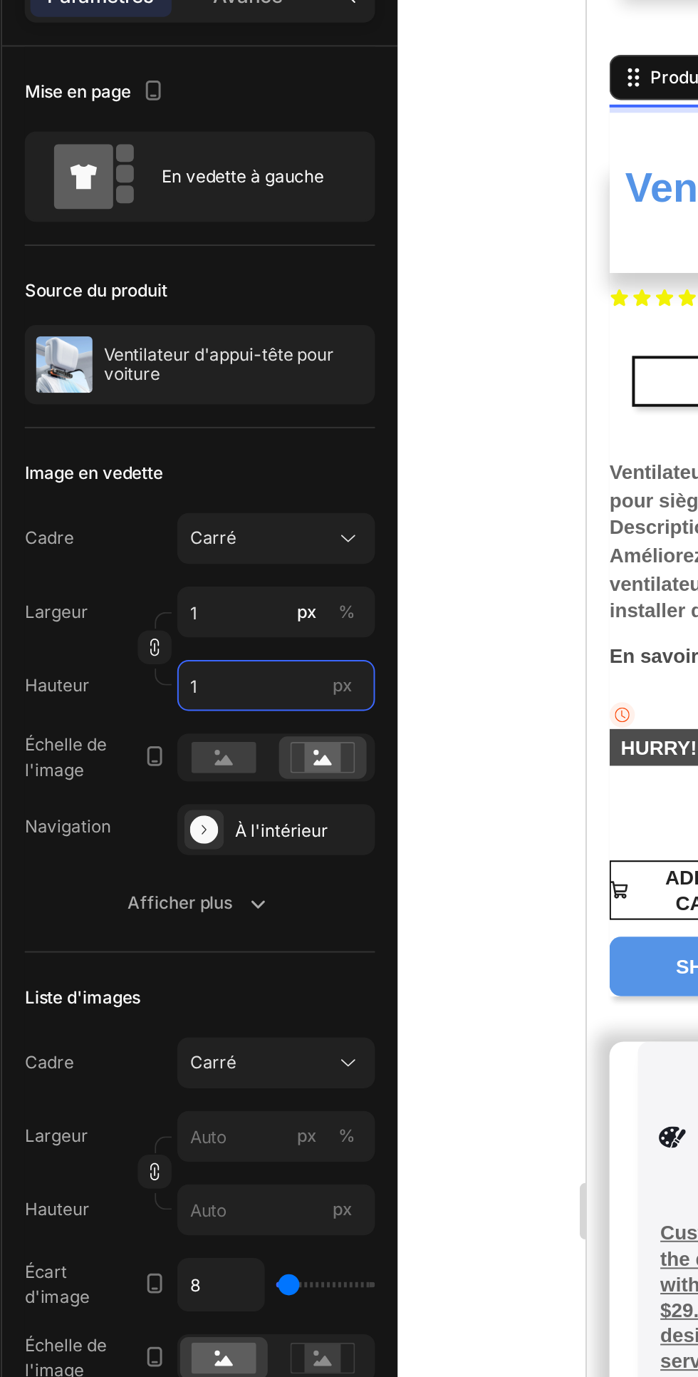
type input "10"
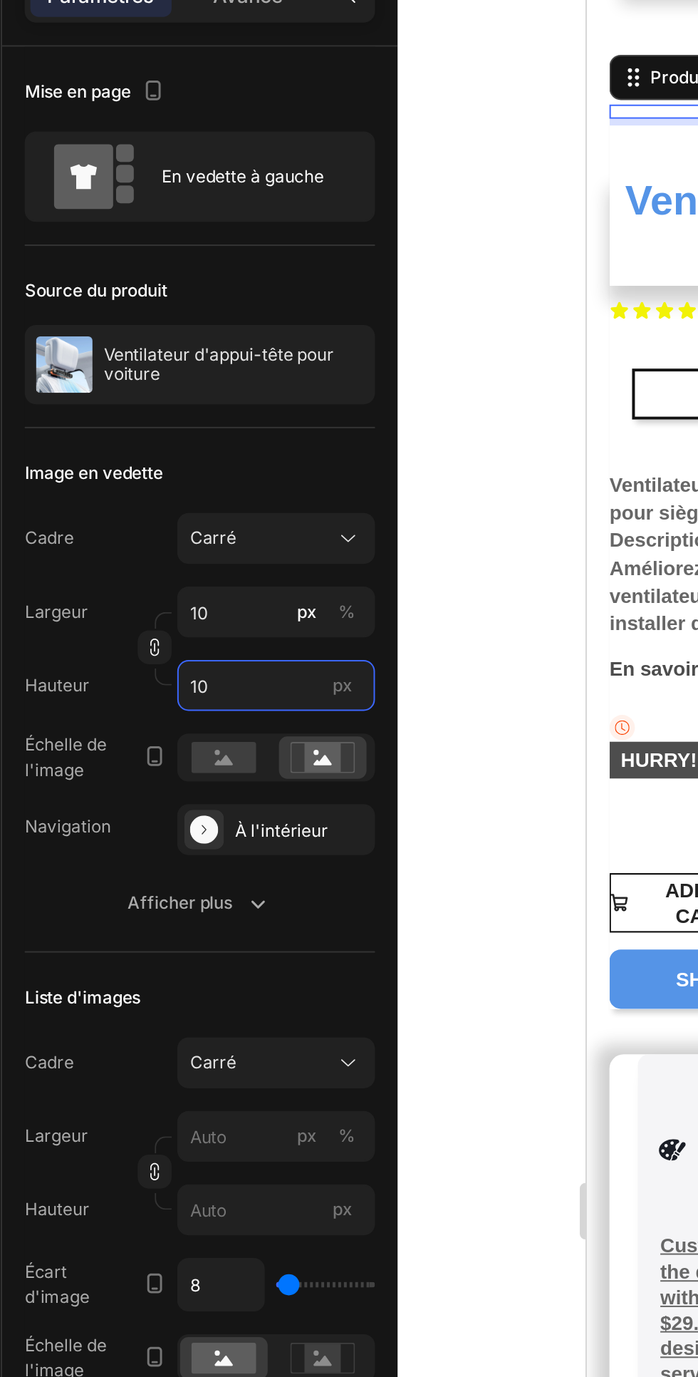
type input "100"
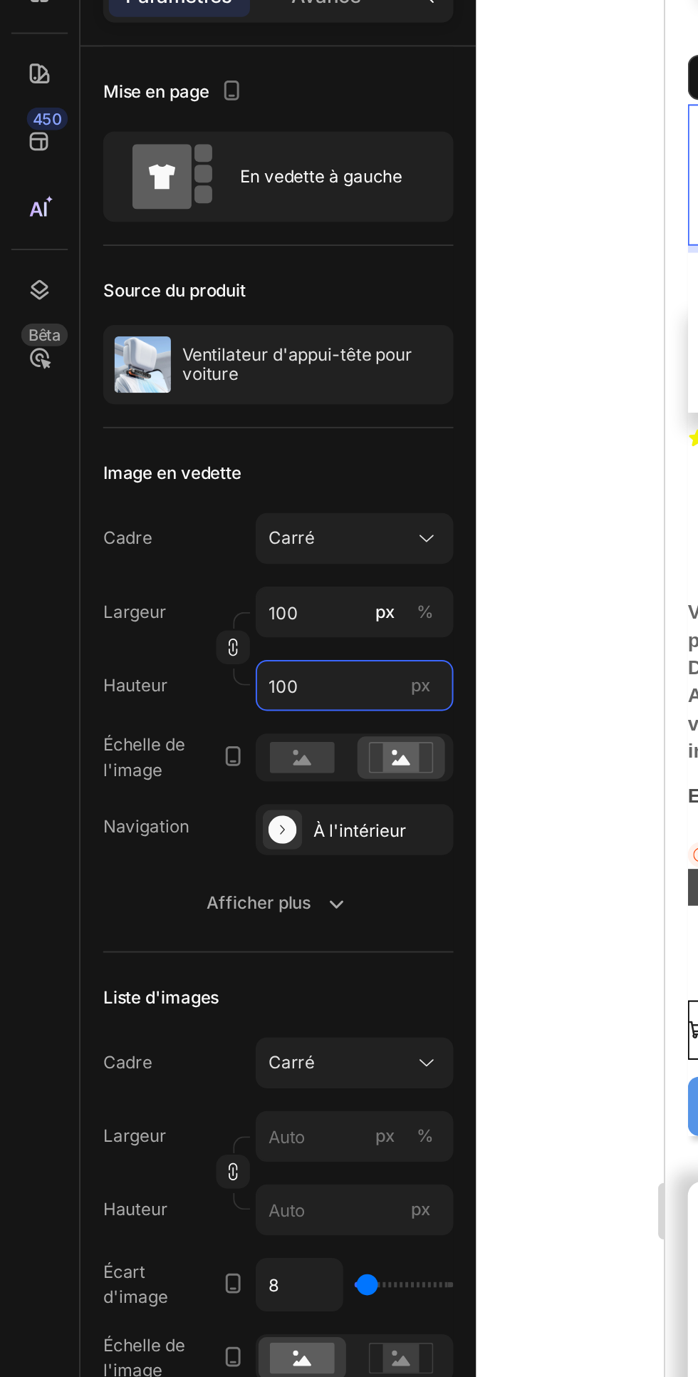
type input "10"
type input "1"
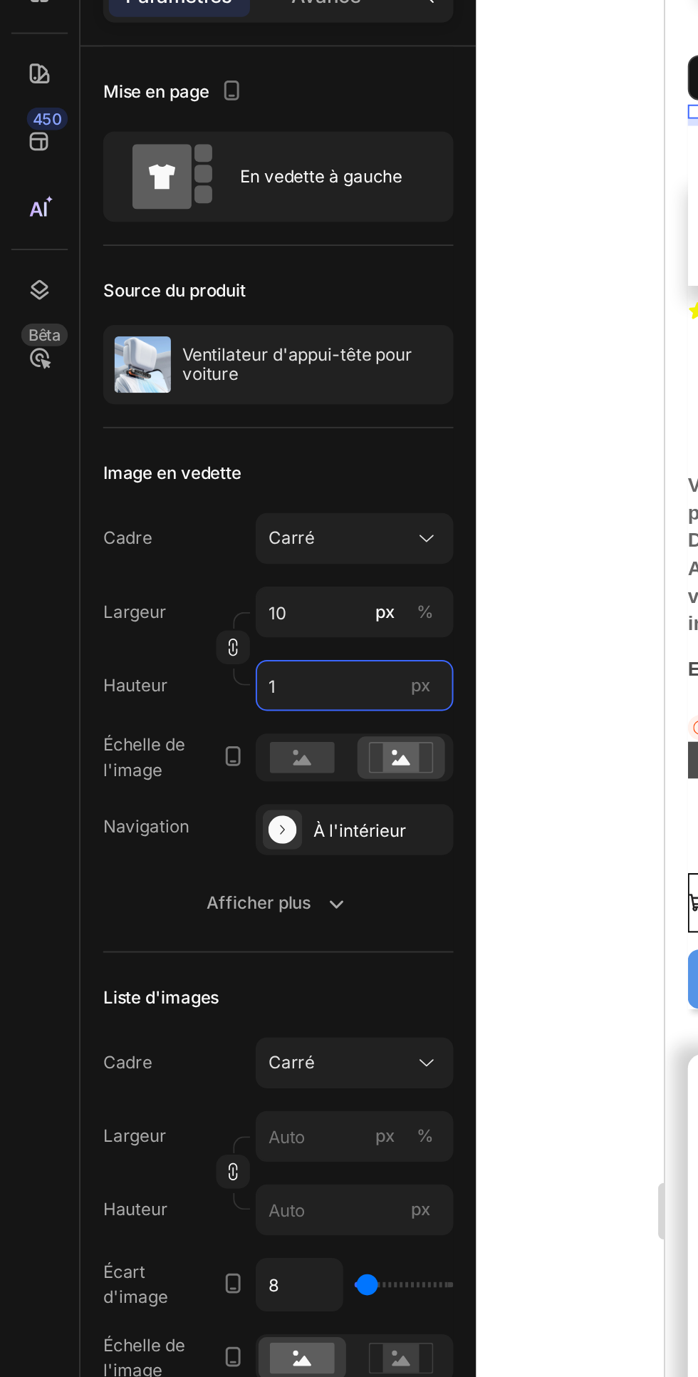
type input "1"
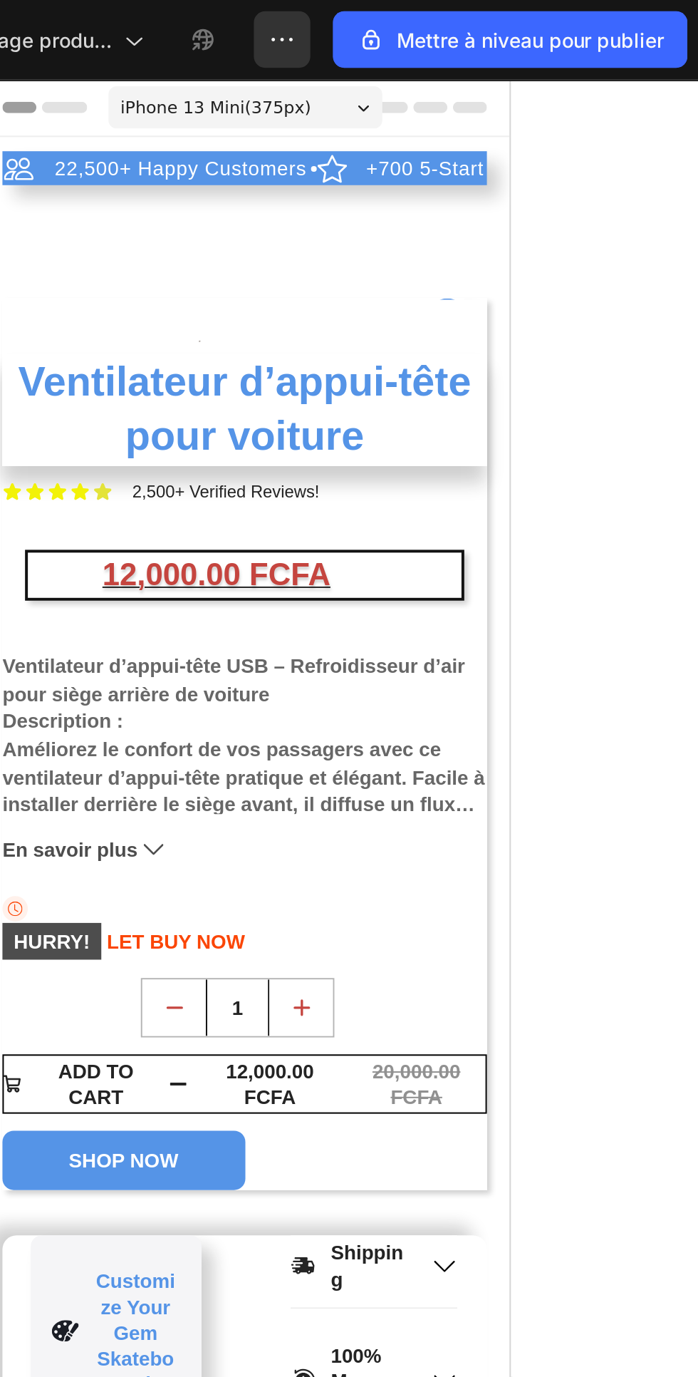
click at [76, 190] on div at bounding box center [90, 211] width 199 height 43
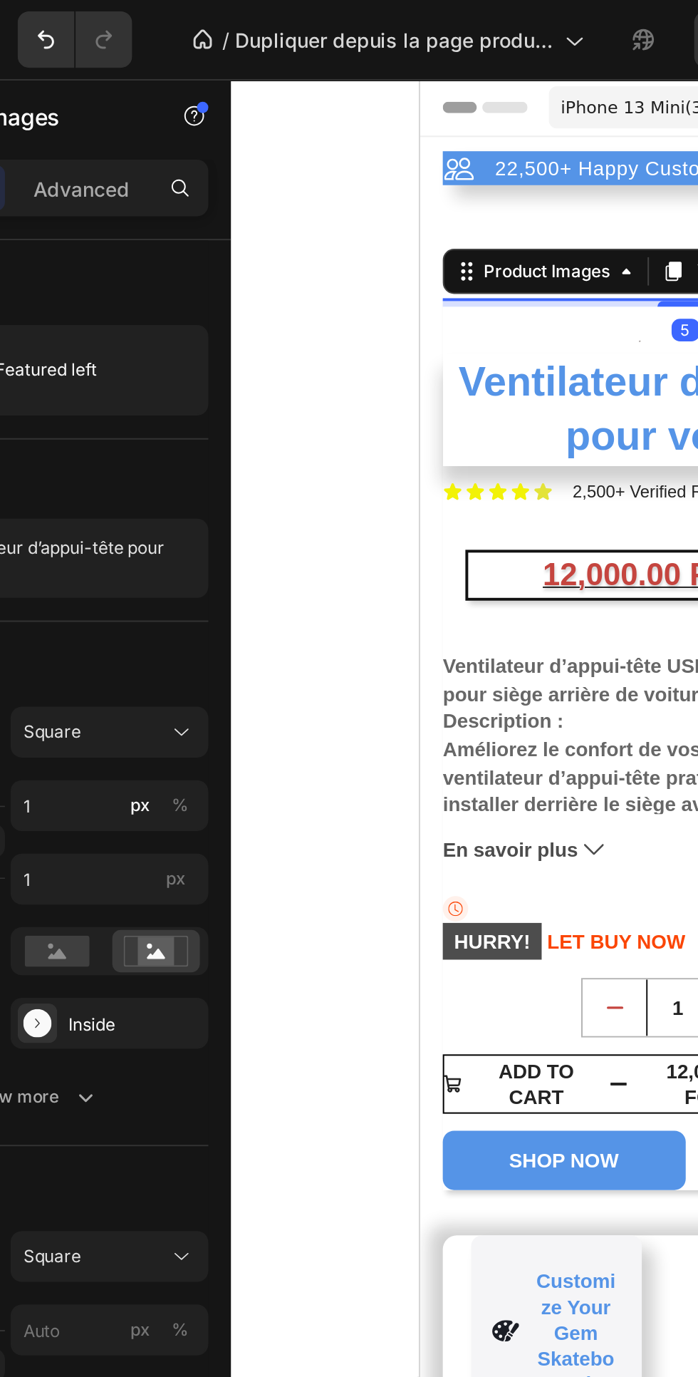
click at [279, 468] on div at bounding box center [469, 708] width 458 height 1337
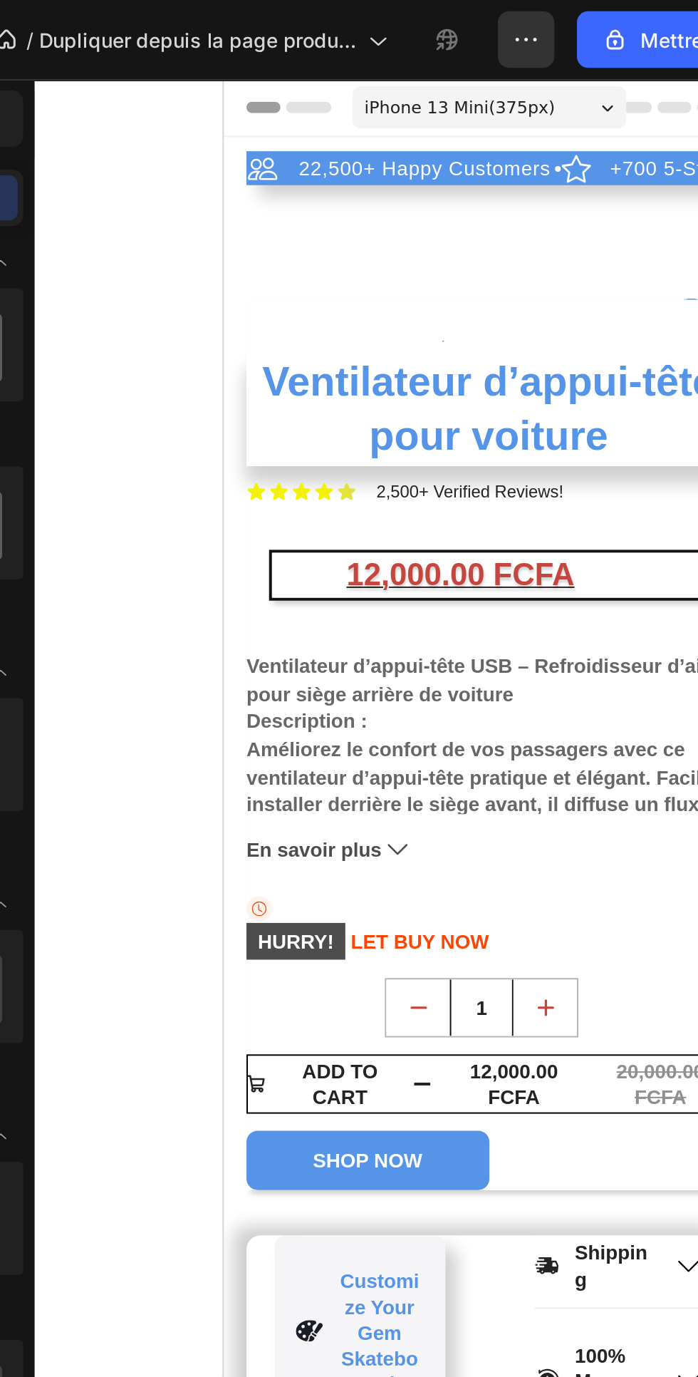
click at [266, 190] on div at bounding box center [334, 211] width 199 height 43
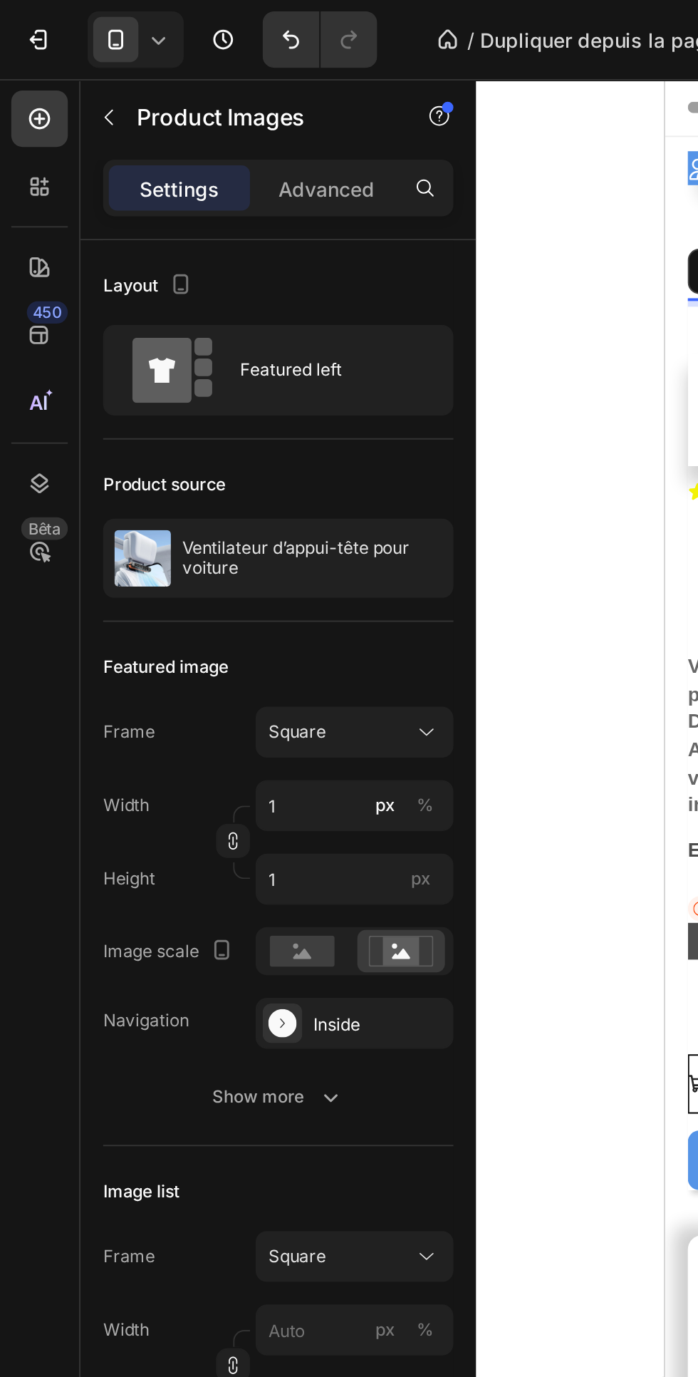
click at [141, 479] on rect at bounding box center [152, 480] width 33 height 16
click at [197, 482] on rect at bounding box center [202, 479] width 19 height 14
click at [163, 404] on input "1" at bounding box center [179, 406] width 100 height 26
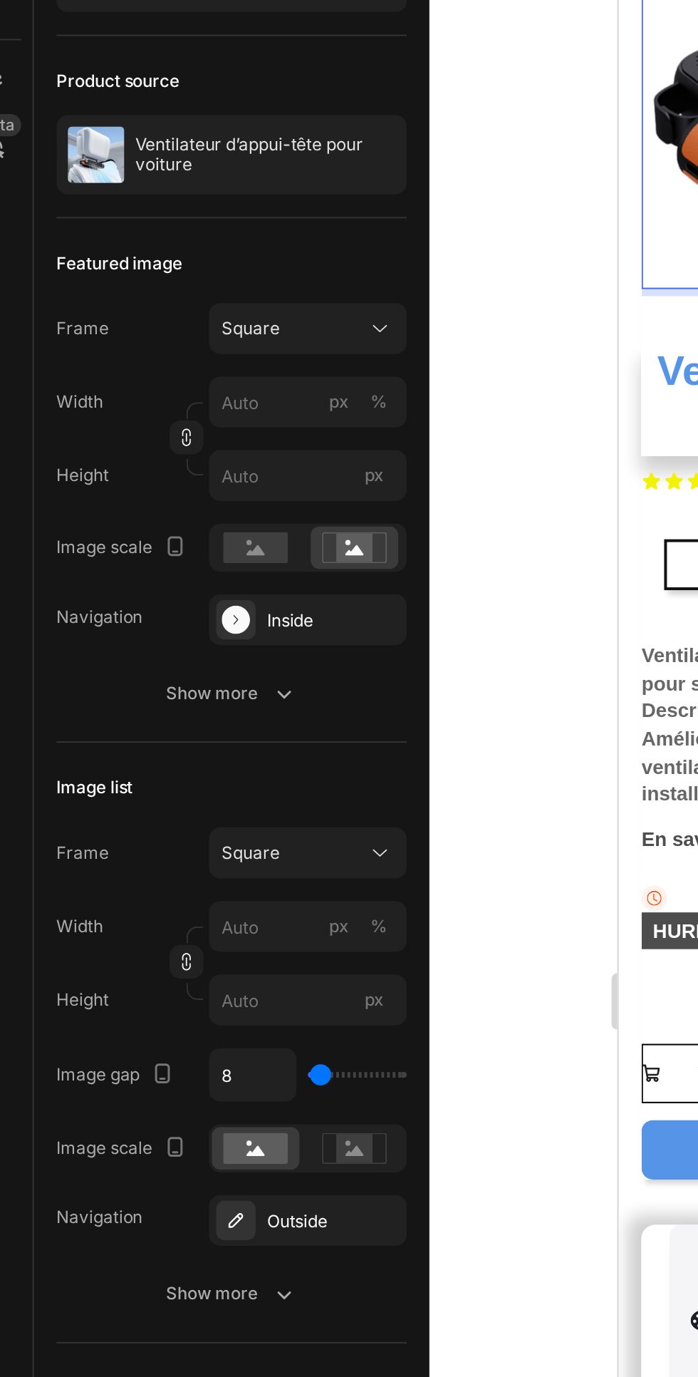
click at [216, 368] on icon at bounding box center [215, 369] width 14 height 14
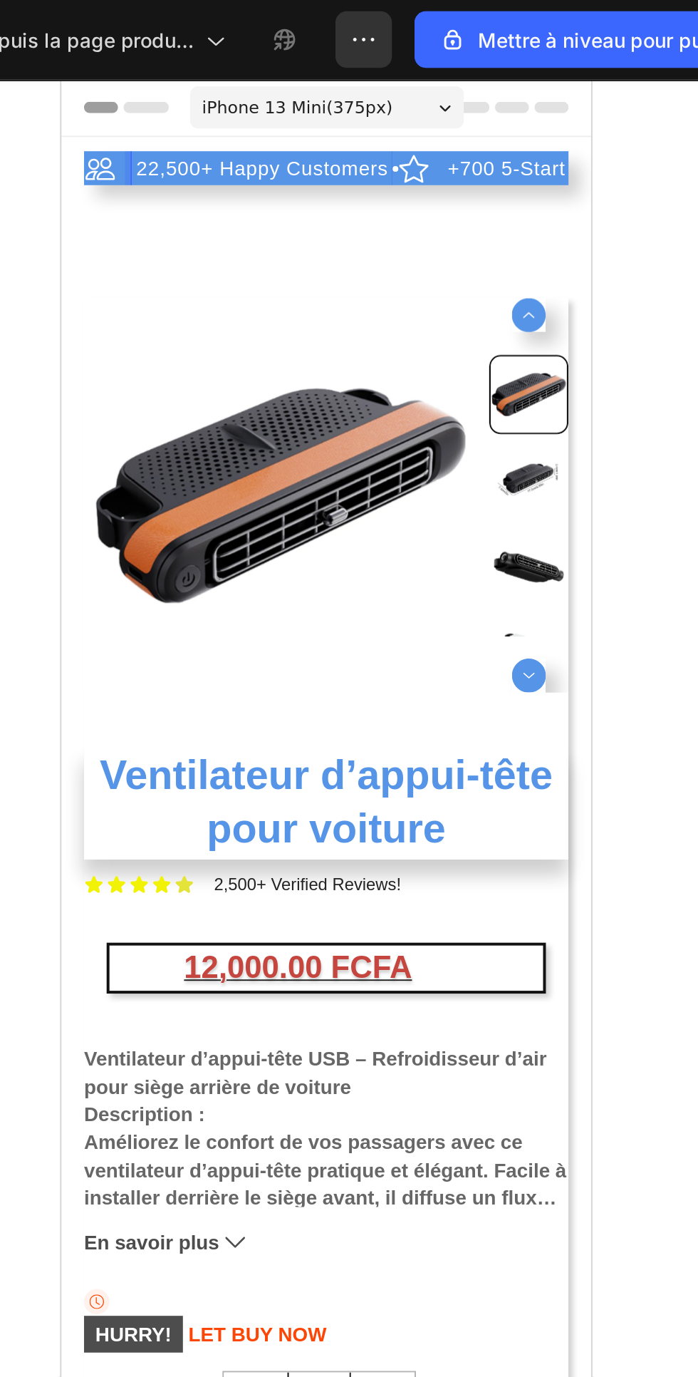
click at [256, 128] on p "+700 5-Start Review" at bounding box center [305, 124] width 98 height 13
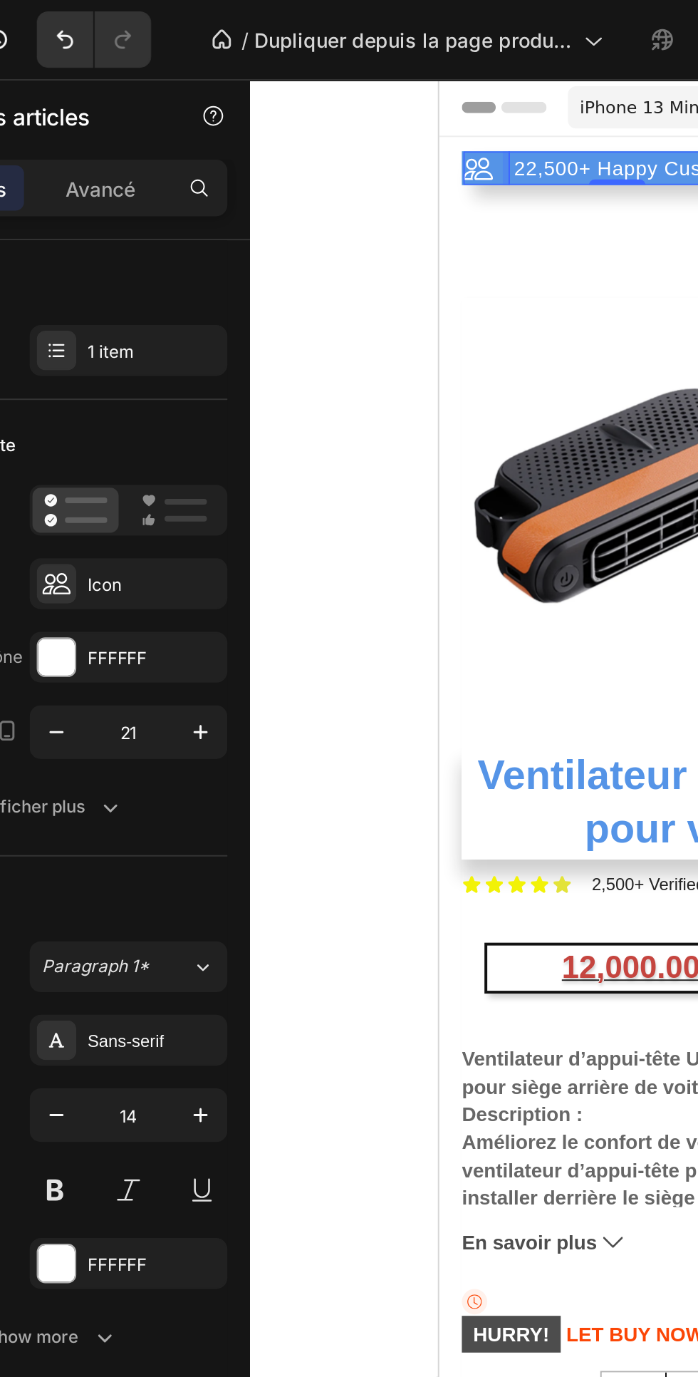
click at [150, 83] on div "Avancé" at bounding box center [164, 94] width 71 height 23
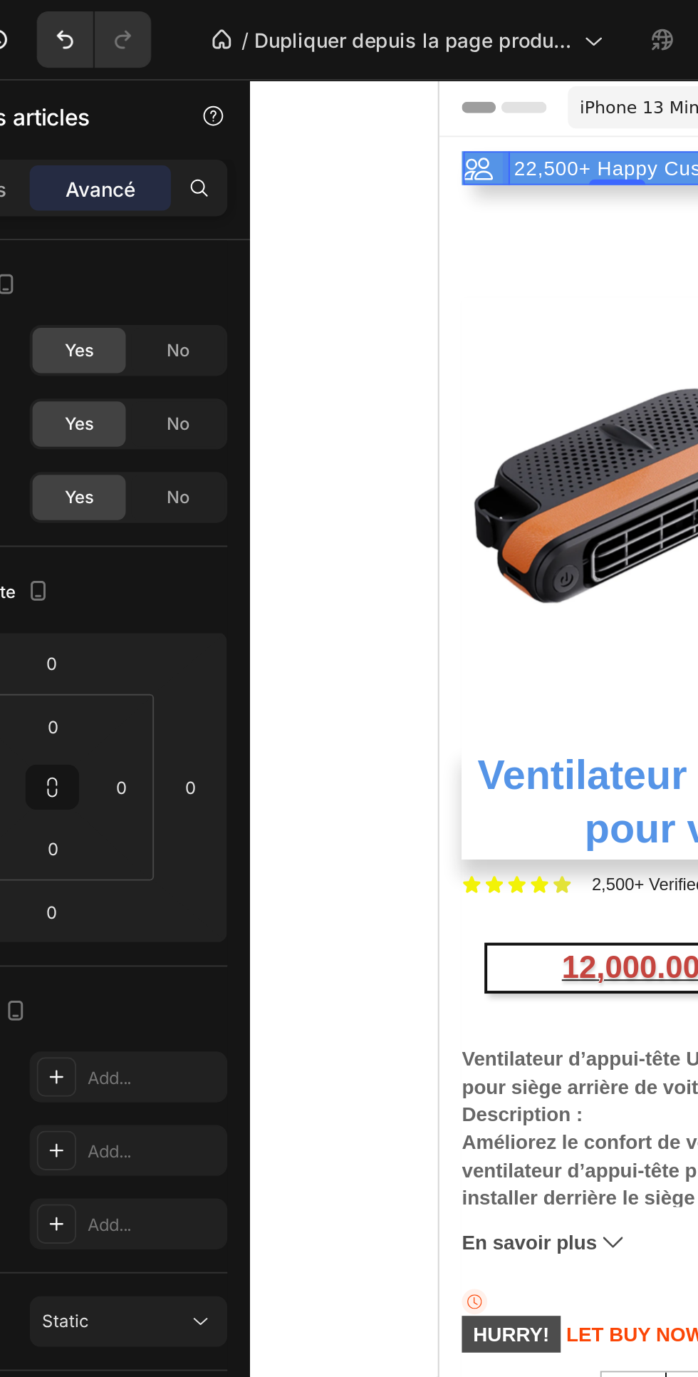
type input "100%"
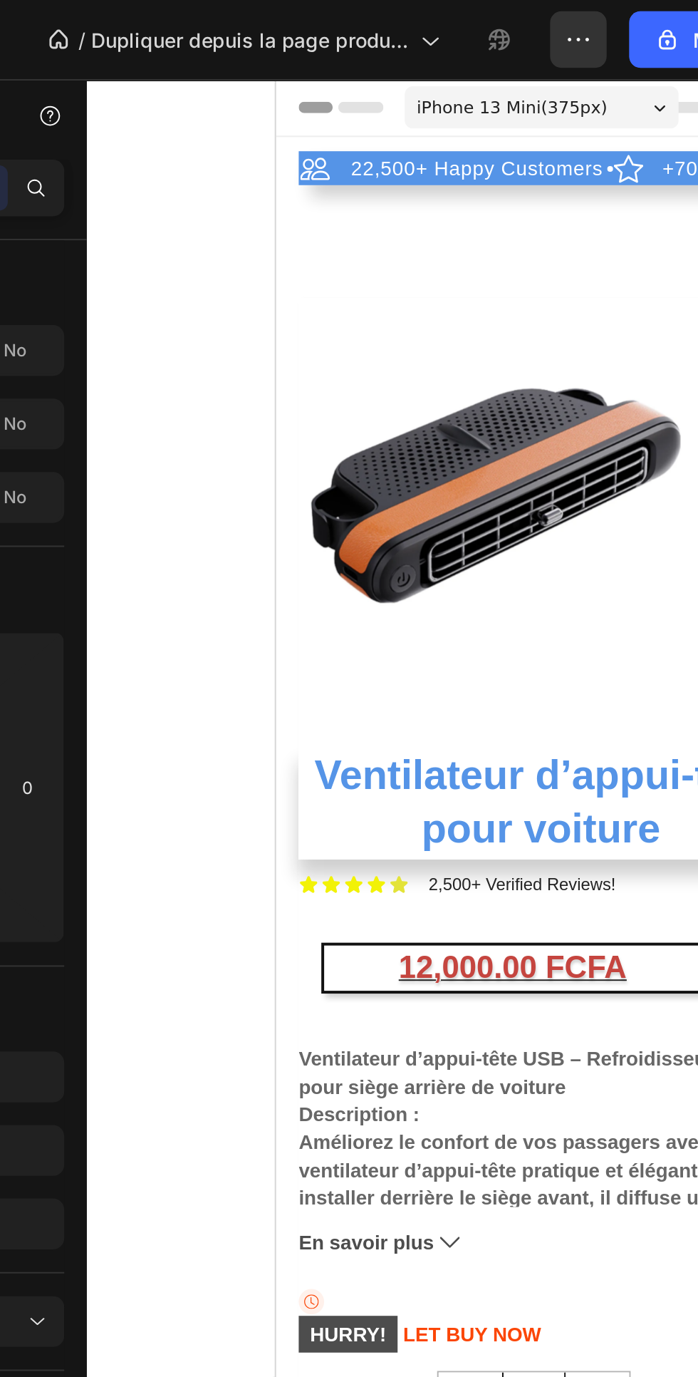
click at [282, 129] on section "22,500+ Happy Customers Item List +700 5-Start Review Item List 30 Day Guarante…" at bounding box center [409, 641] width 267 height 1053
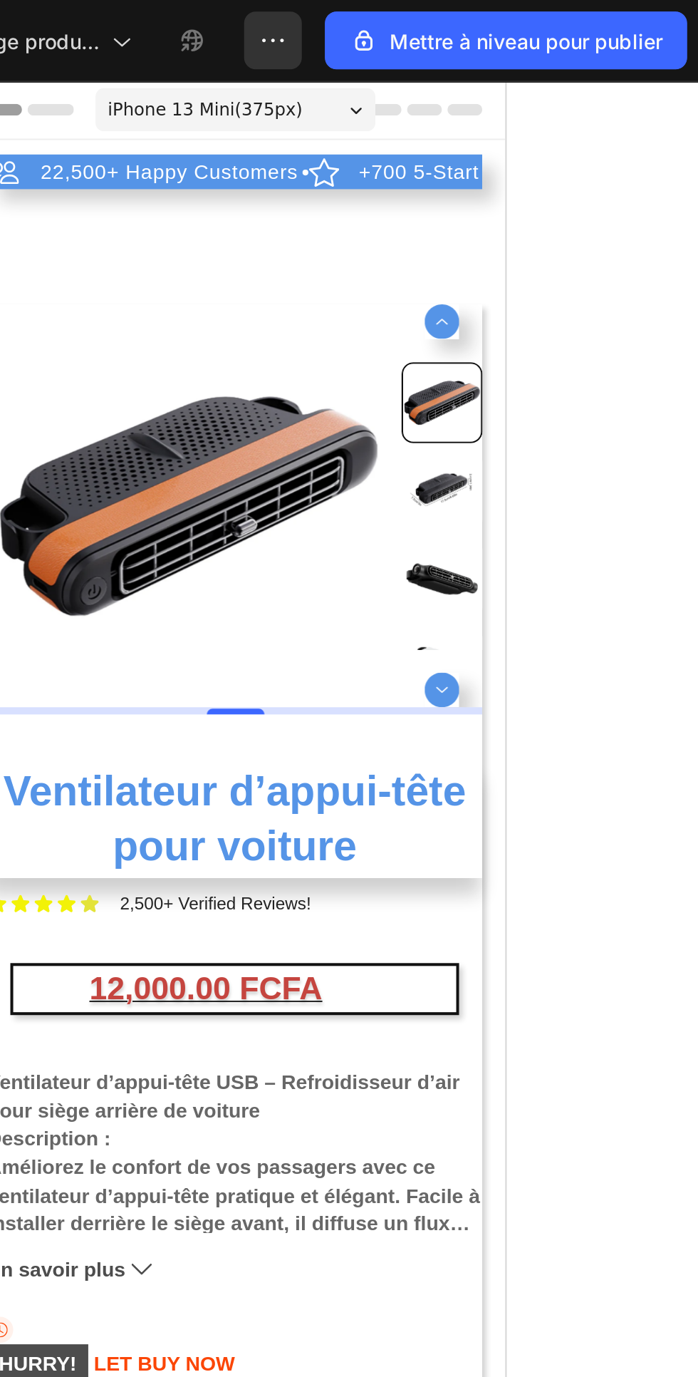
click at [222, 129] on section "22,500+ Happy Customers Item List +700 5-Start Review Item List 30 Day Guarante…" at bounding box center [97, 643] width 267 height 1053
click at [222, 128] on section "22,500+ Happy Customers Item List +700 5-Start Review Item List 30 Day Guarante…" at bounding box center [97, 643] width 267 height 1053
click at [78, 103] on div "iPhone 13 Mini ( 375 px)" at bounding box center [98, 94] width 138 height 21
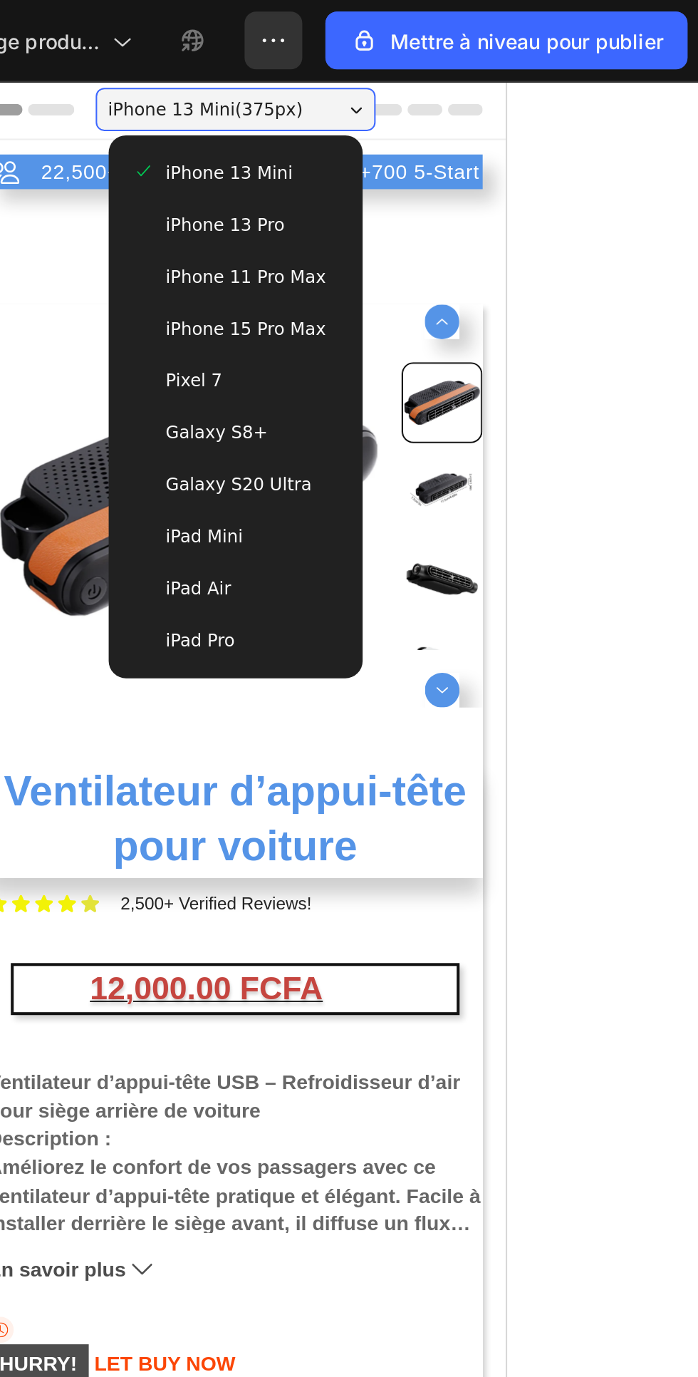
click at [658, 280] on div at bounding box center [469, 708] width 458 height 1337
click at [656, 249] on div at bounding box center [469, 708] width 458 height 1337
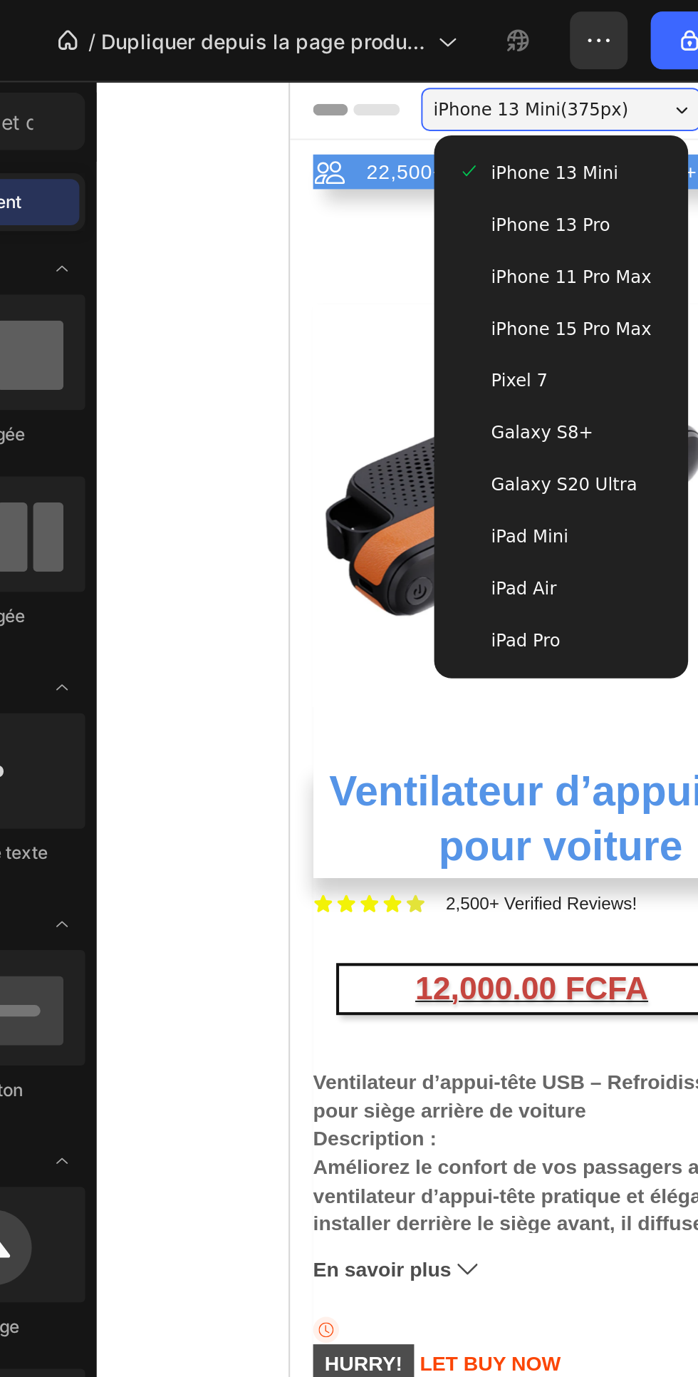
click at [296, 187] on div at bounding box center [469, 708] width 458 height 1337
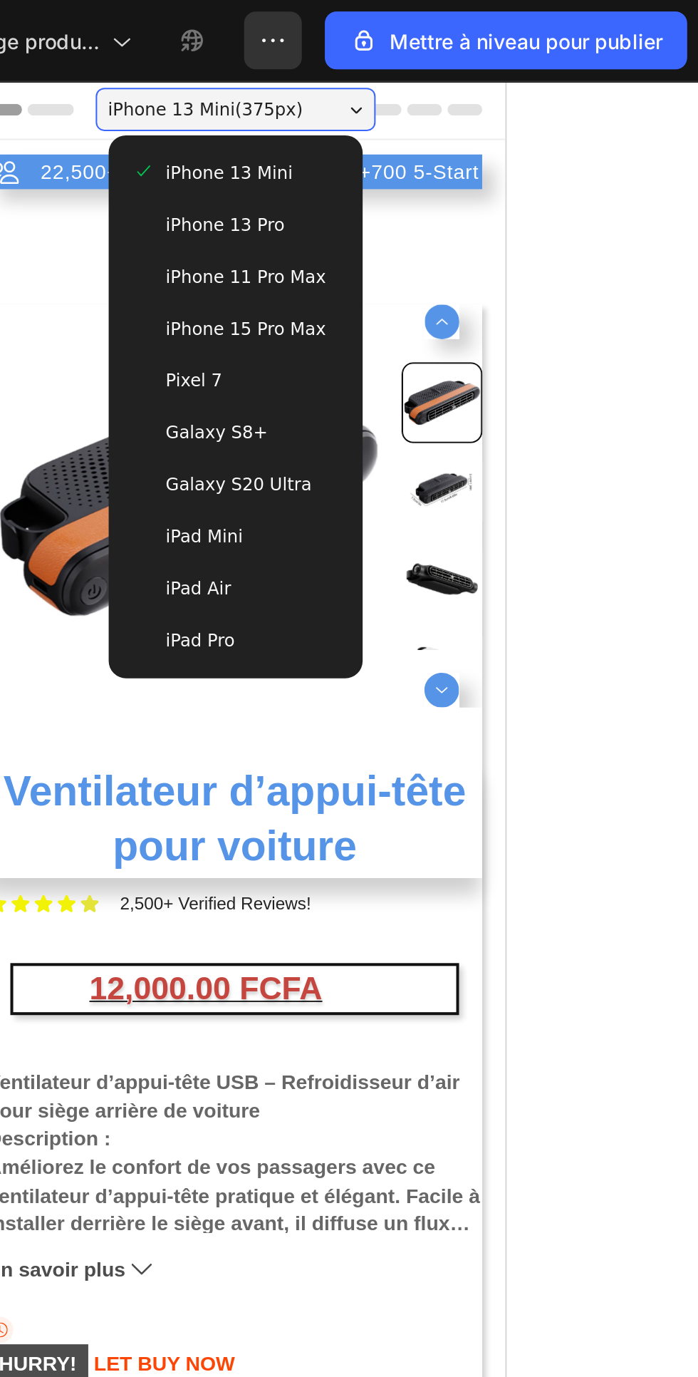
click at [654, 353] on div at bounding box center [469, 708] width 458 height 1337
click at [647, 320] on div at bounding box center [469, 708] width 458 height 1337
click at [406, 130] on p "22,500+ Happy Customers" at bounding box center [469, 125] width 127 height 13
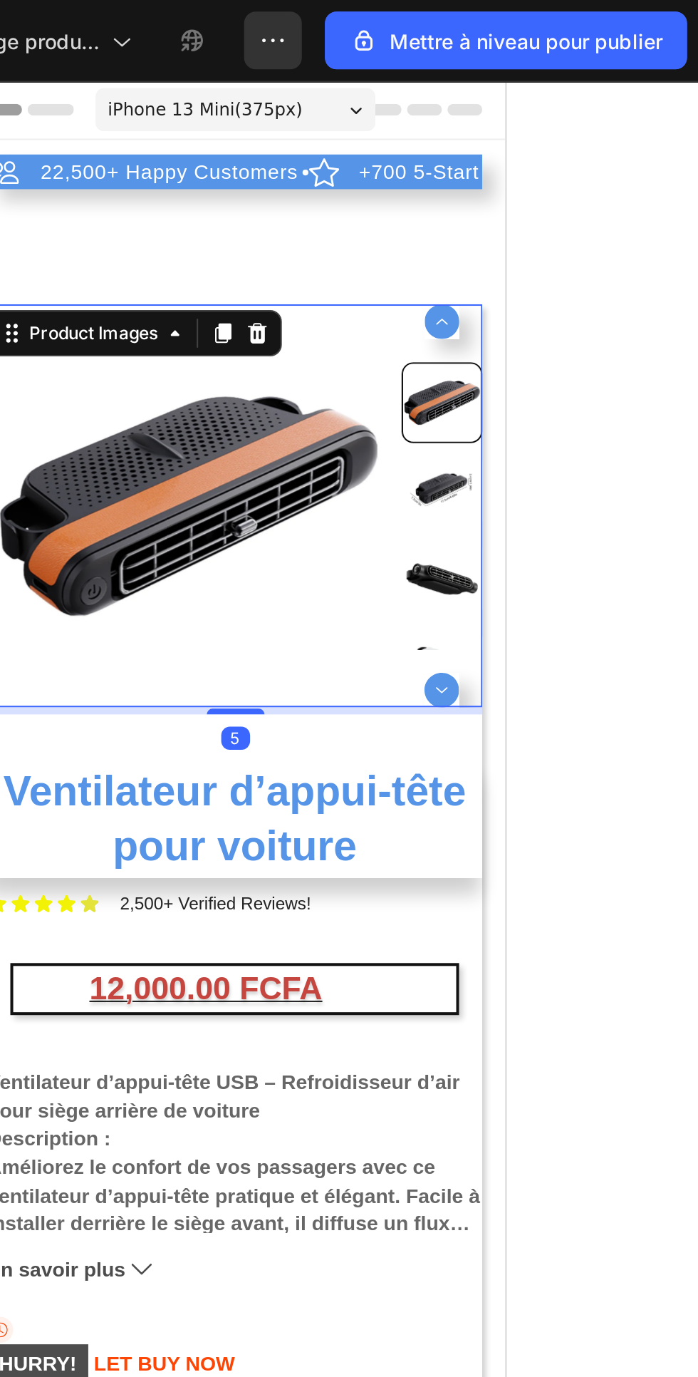
click at [175, 106] on div "Header" at bounding box center [98, 95] width 244 height 29
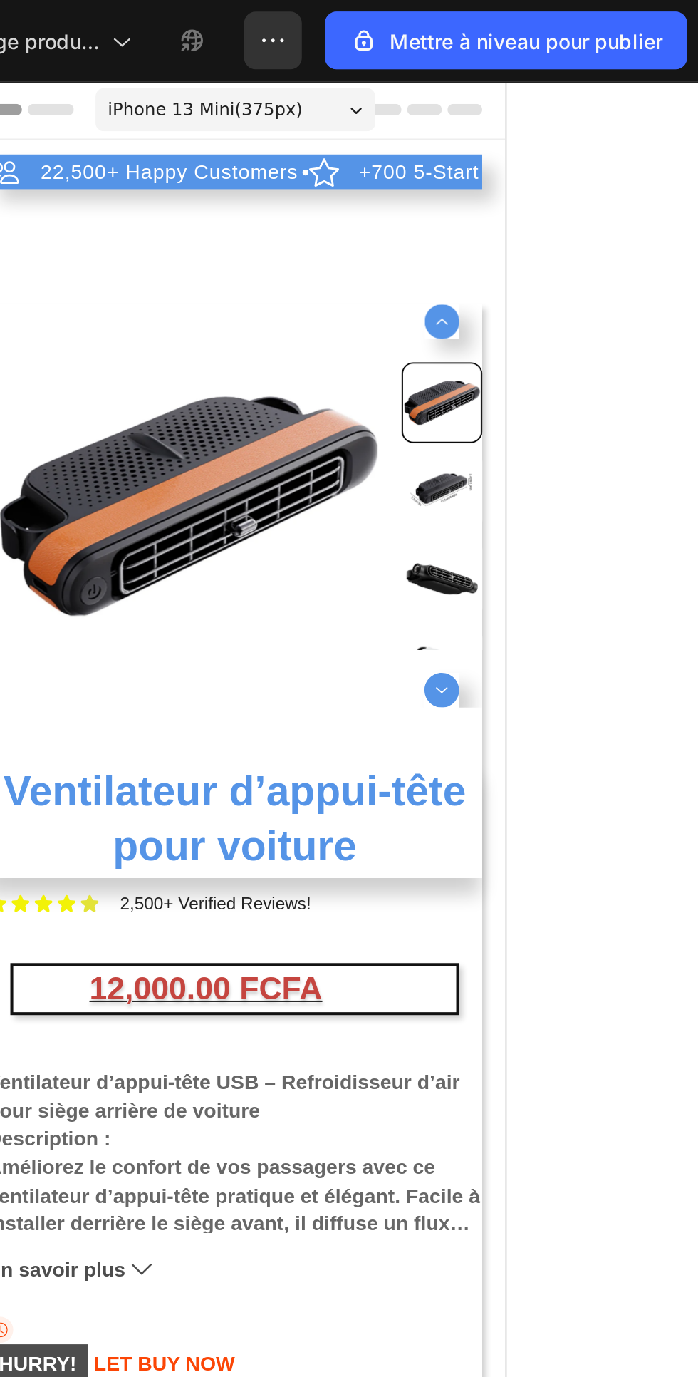
click at [162, 102] on div "iPhone 13 Mini ( 375 px)" at bounding box center [98, 94] width 138 height 21
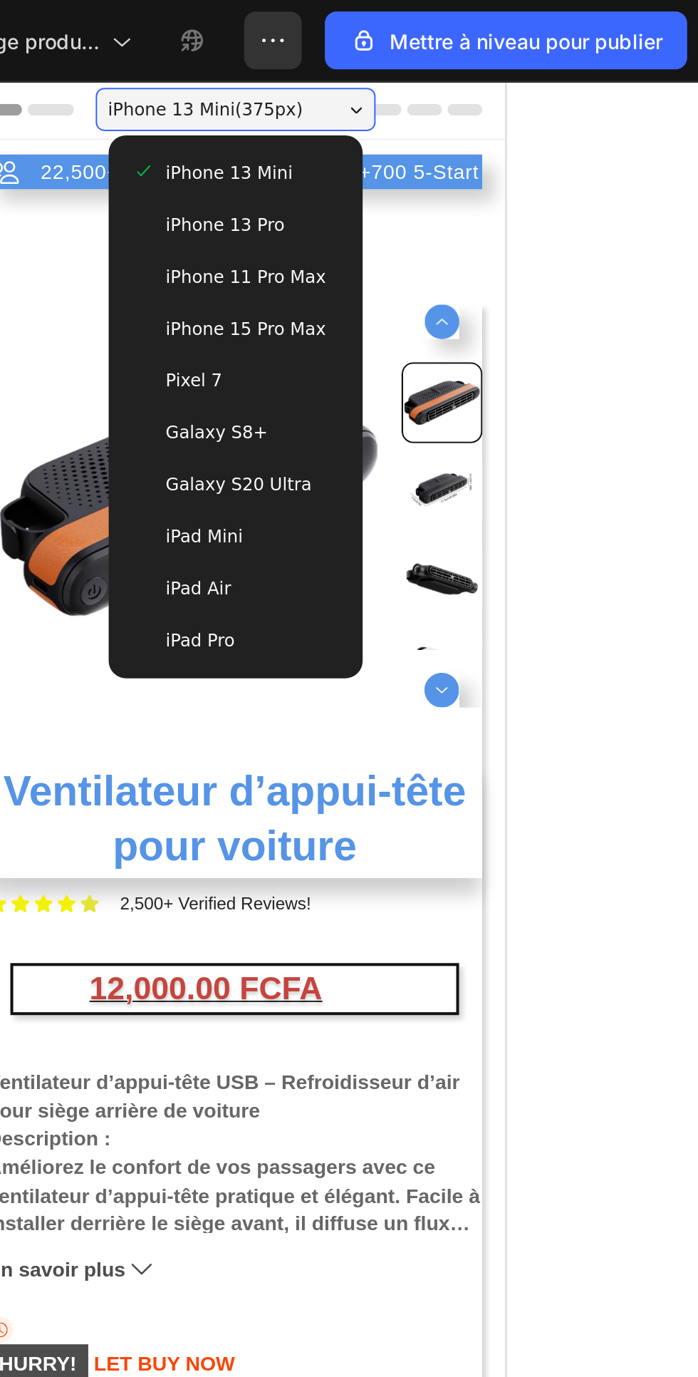
click at [669, 327] on div at bounding box center [469, 708] width 458 height 1337
click at [9, 191] on img at bounding box center [75, 290] width 199 height 199
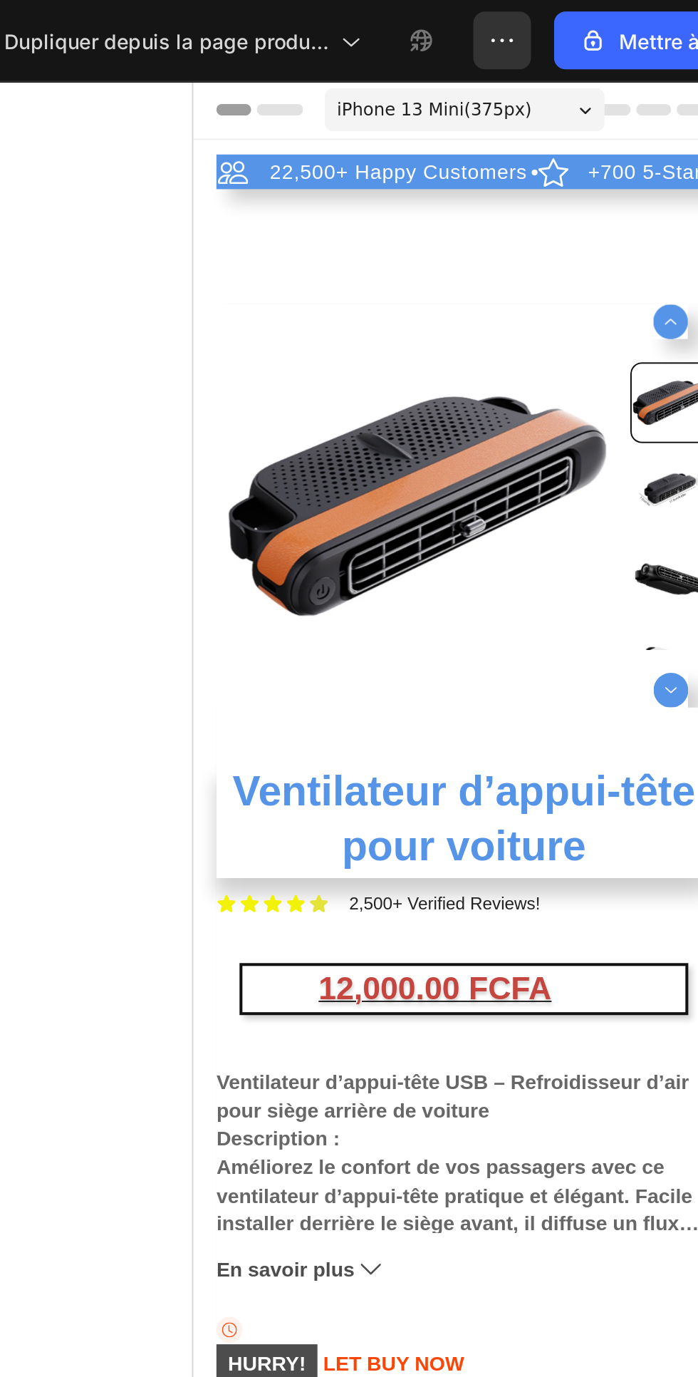
click at [634, 117] on div "22,500+ Happy Customers" at bounding box center [699, 125] width 131 height 17
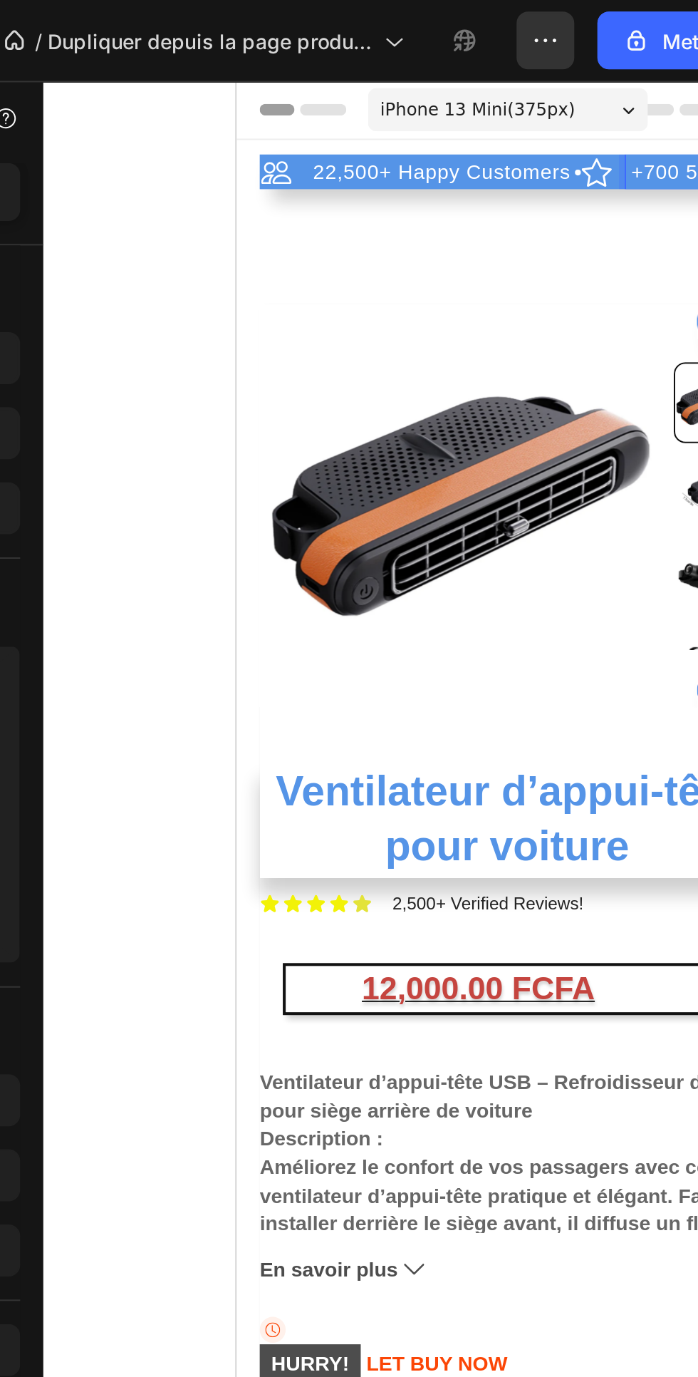
click at [431, 124] on p "+700 5-Start Review" at bounding box center [480, 125] width 98 height 13
click at [429, 118] on div "+700 5-Start Review" at bounding box center [480, 125] width 102 height 17
click at [407, 123] on icon at bounding box center [414, 125] width 15 height 14
click at [431, 123] on p "+700 5-Start Review" at bounding box center [480, 125] width 98 height 13
click at [431, 129] on p "+700 5-Start Review" at bounding box center [480, 125] width 98 height 13
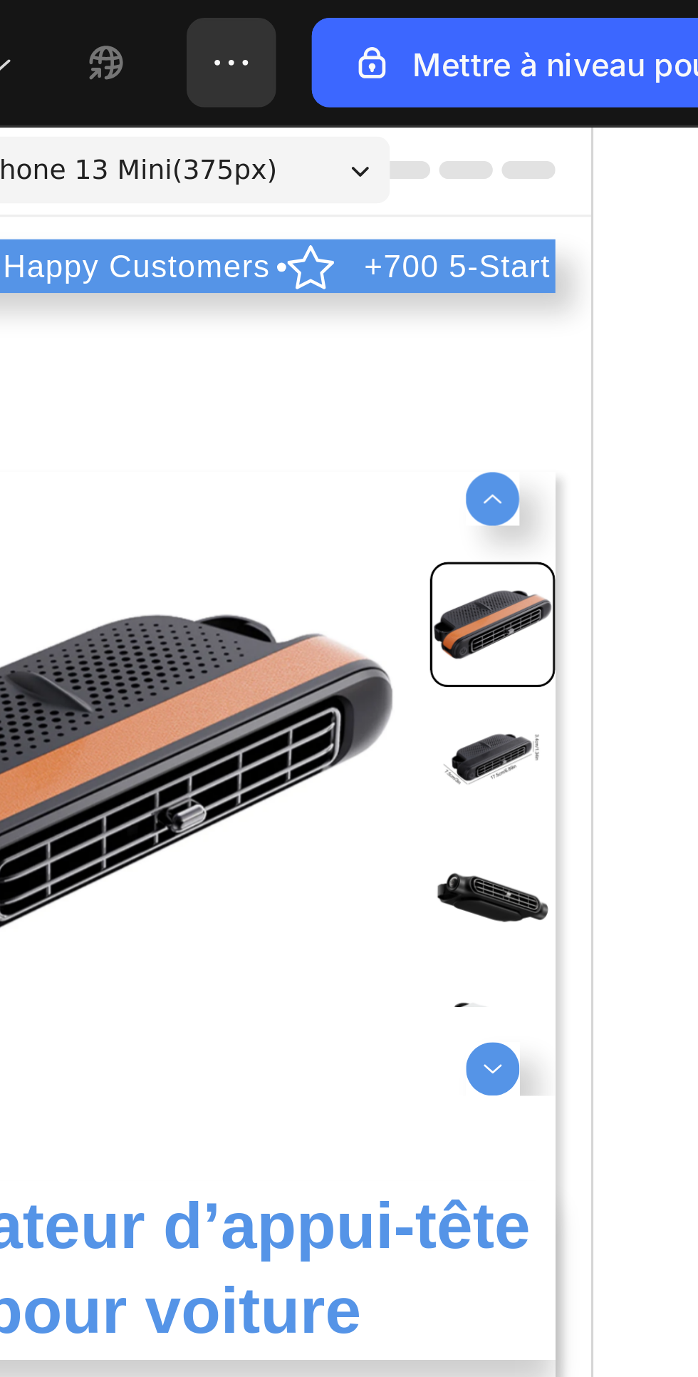
click at [76, 175] on p "30 Day Guarantee" at bounding box center [119, 169] width 87 height 13
click at [77, 172] on p "30 Day Guarantee" at bounding box center [120, 169] width 87 height 13
click at [75, 165] on div "30 Day Guarantee" at bounding box center [120, 169] width 91 height 17
click at [75, 161] on div "30 Day Guarantee" at bounding box center [120, 169] width 91 height 17
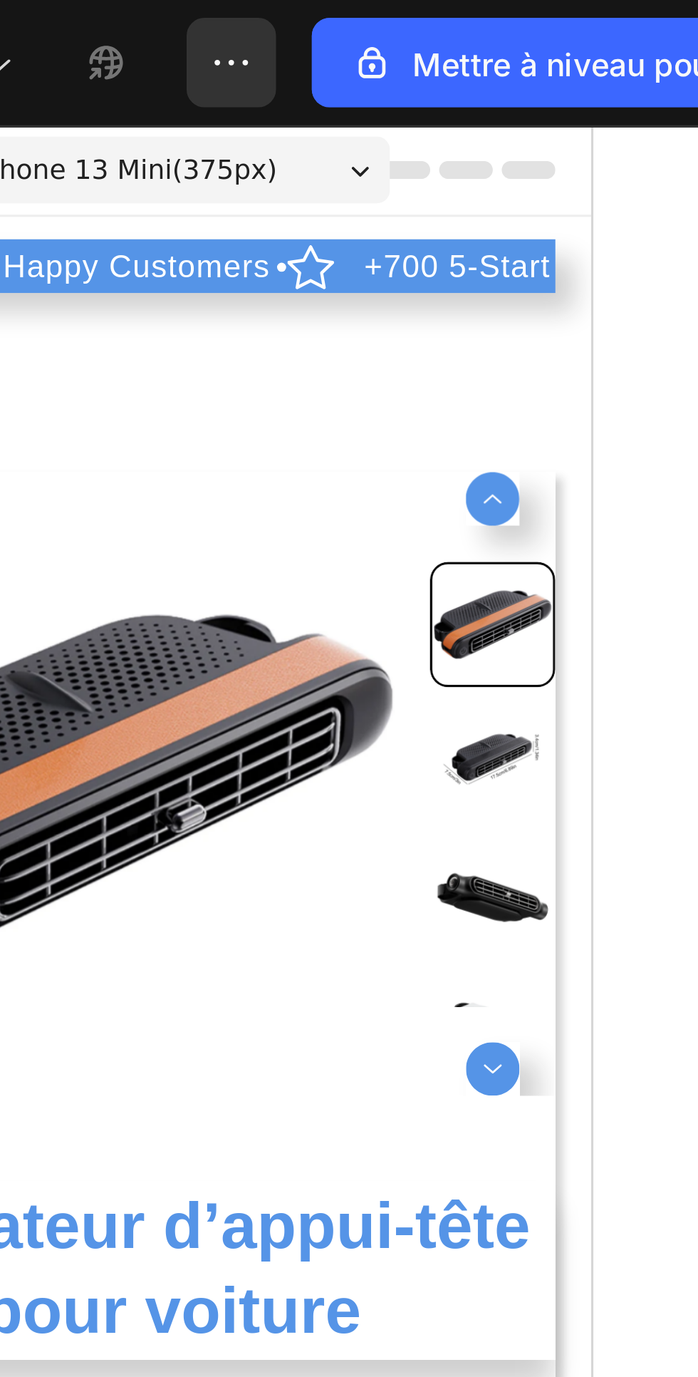
click at [194, 162] on div "22,500+ Happy Customers" at bounding box center [259, 169] width 131 height 17
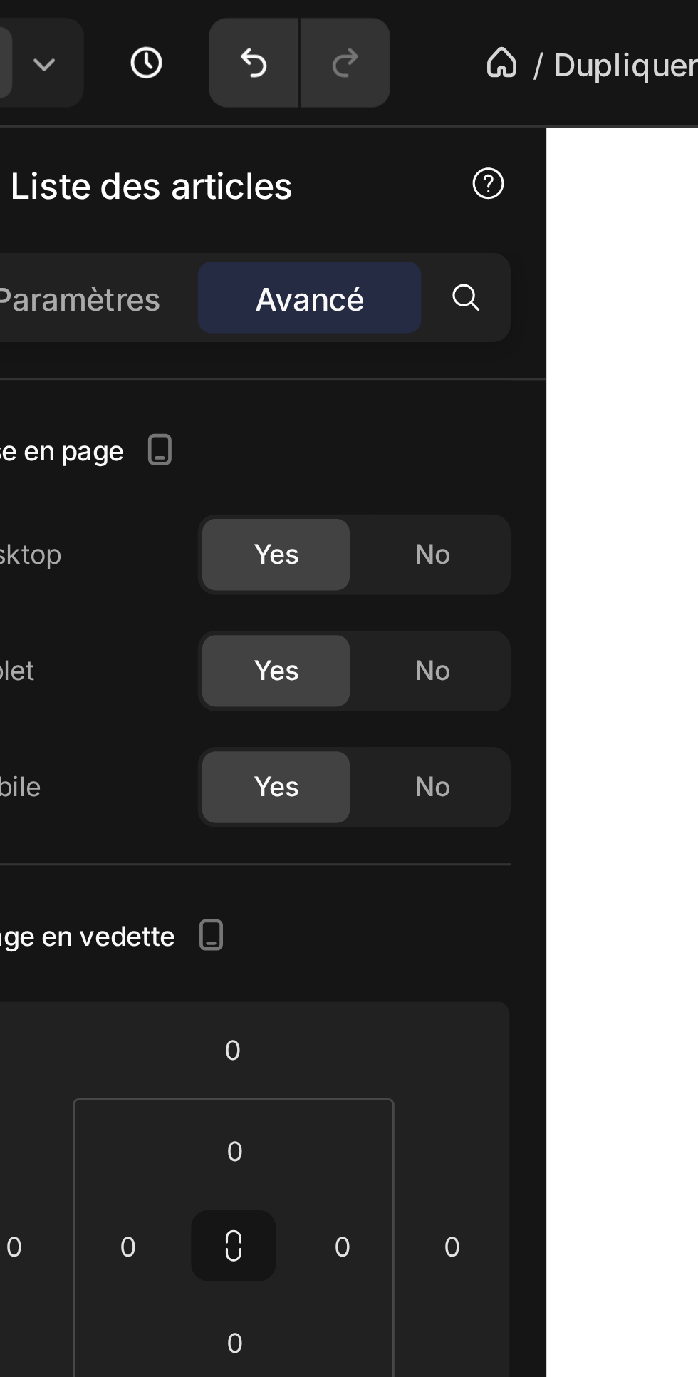
click at [224, 84] on div at bounding box center [216, 95] width 26 height 29
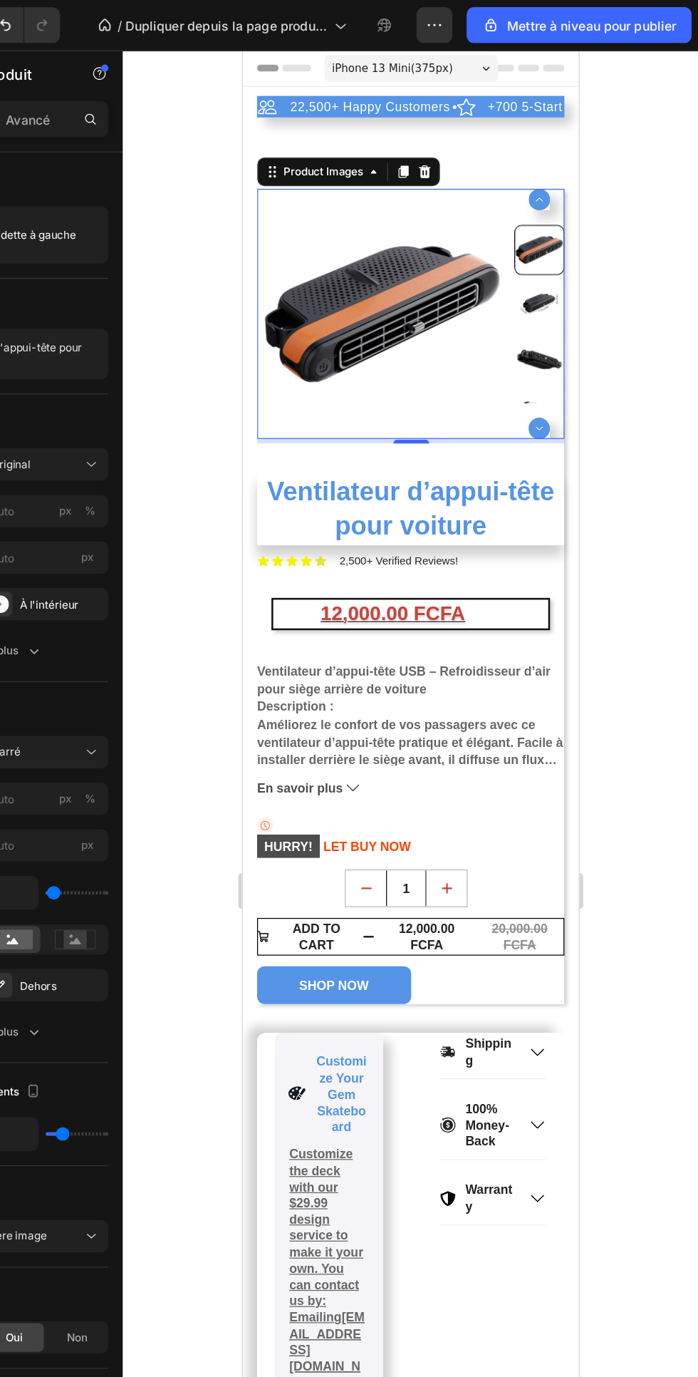
click at [433, 759] on div "20,000.00 FCFA" at bounding box center [462, 754] width 71 height 29
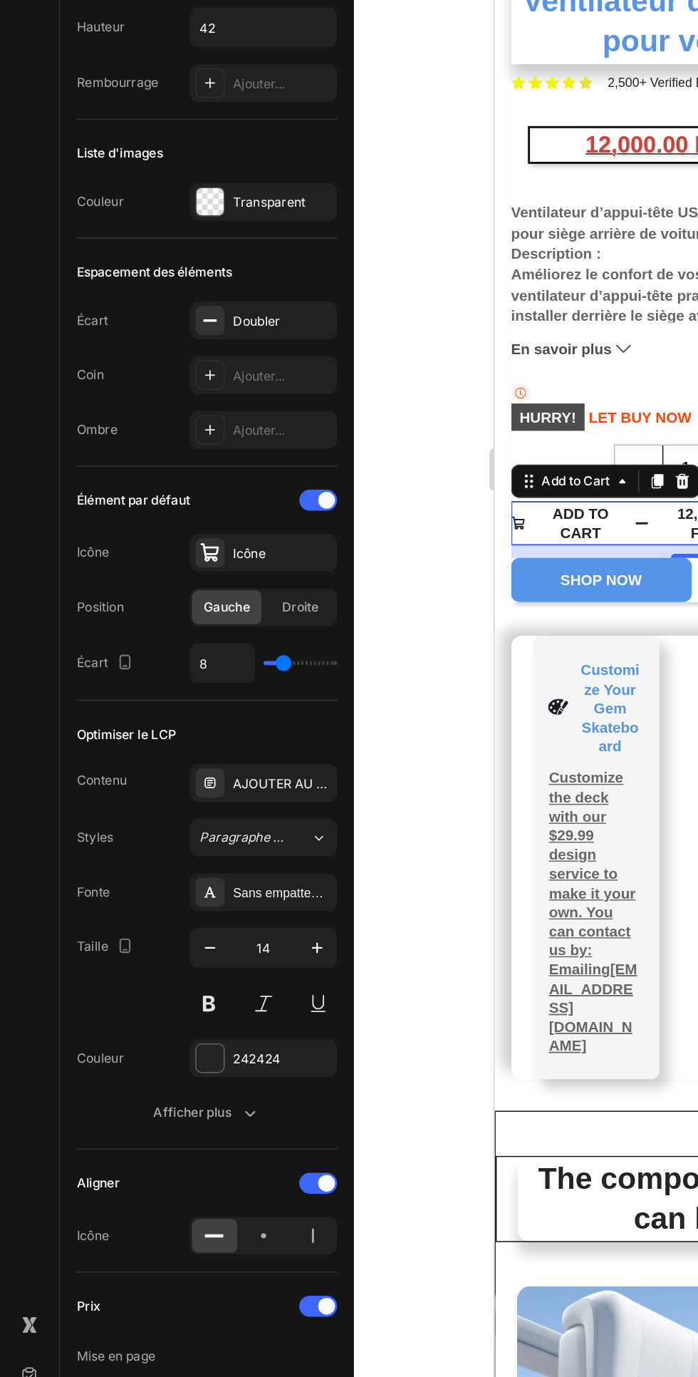
type input "9"
type input "0"
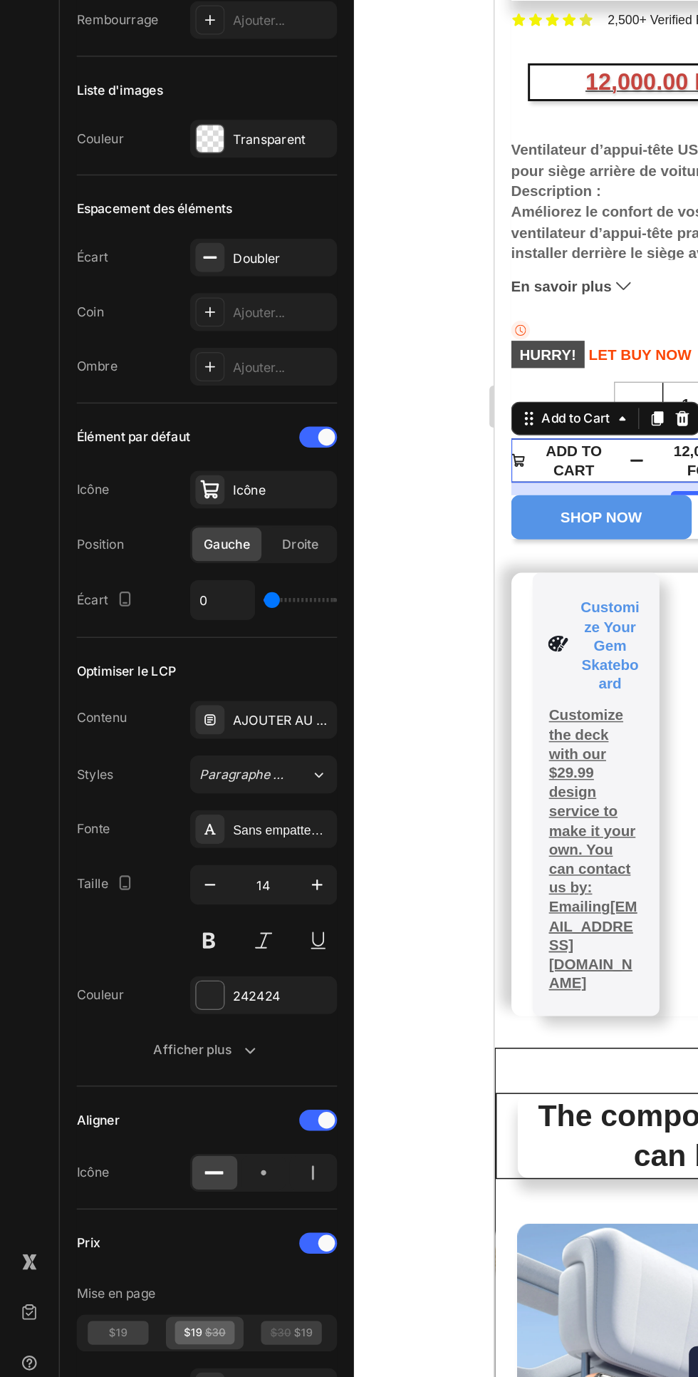
click at [143, 1067] on button at bounding box center [142, 1071] width 26 height 26
click at [167, 1147] on icon "button" at bounding box center [169, 1144] width 14 height 14
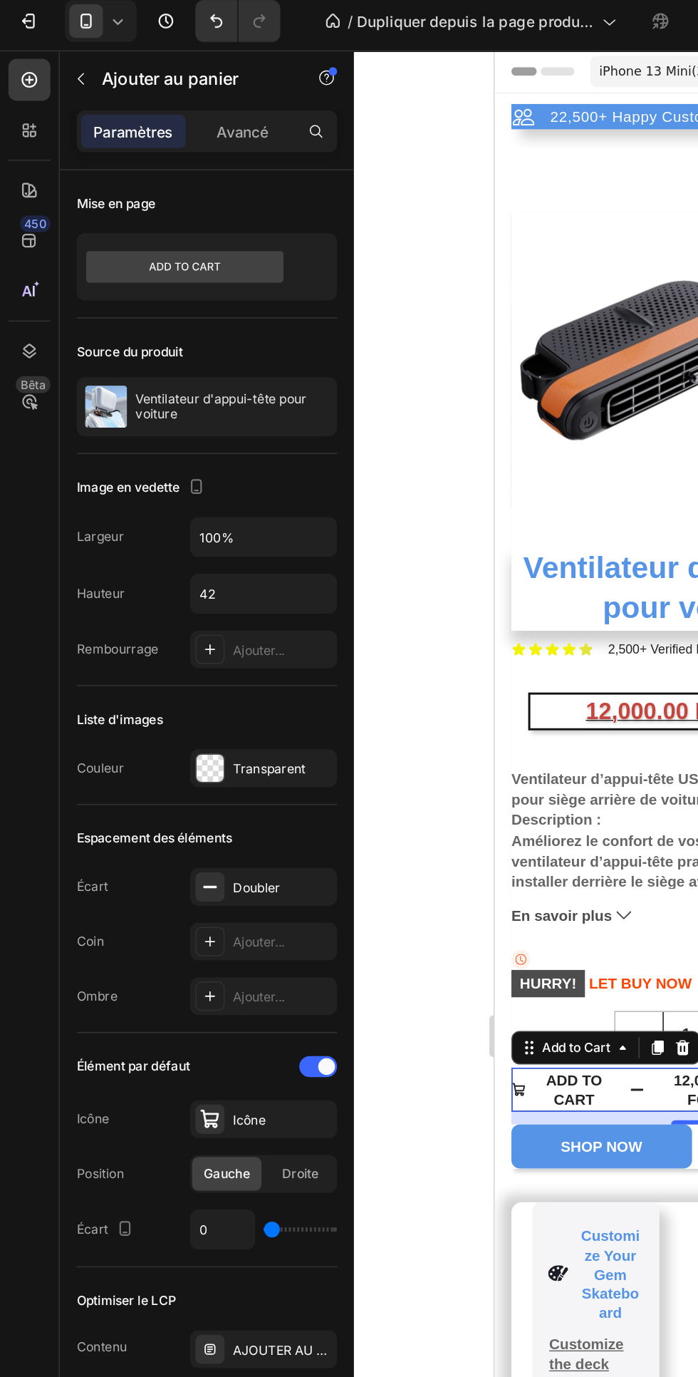
click at [202, 444] on div "Ajouter..." at bounding box center [191, 446] width 67 height 13
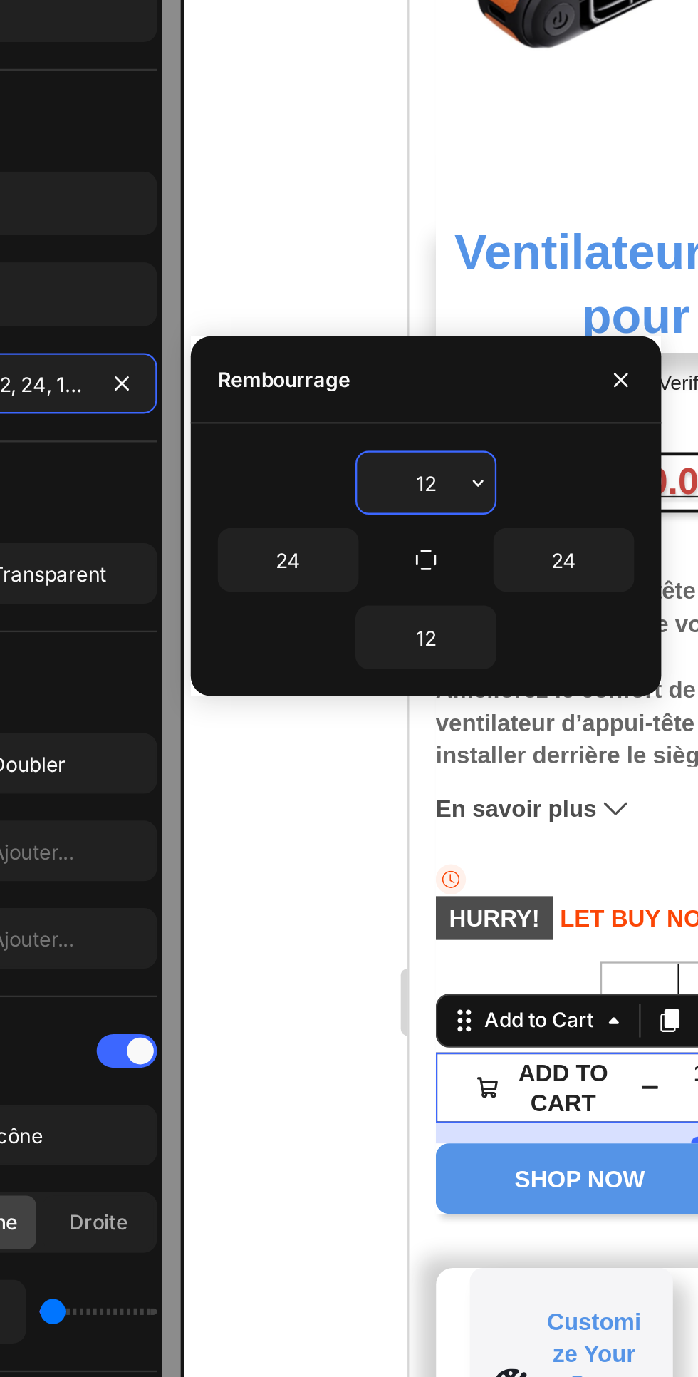
click at [235, 339] on div at bounding box center [235, 596] width 8 height 951
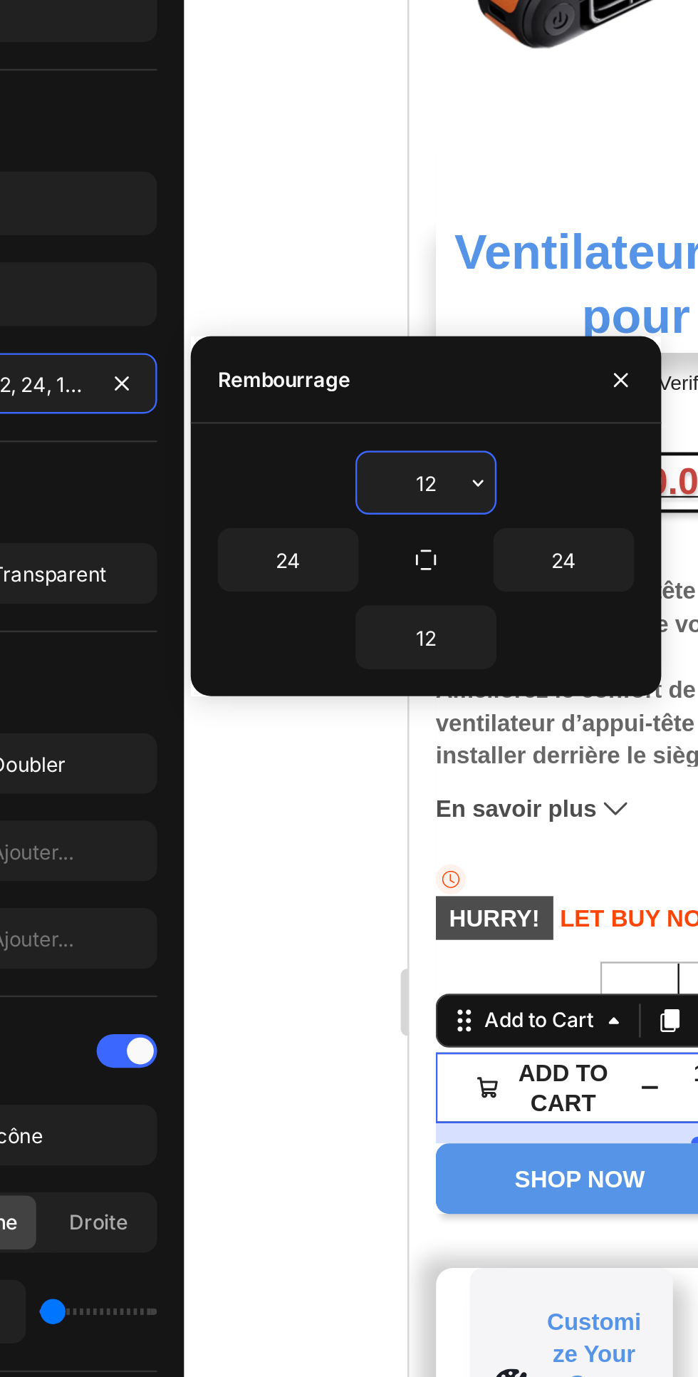
click at [211, 339] on div "Image en vedette" at bounding box center [140, 336] width 177 height 23
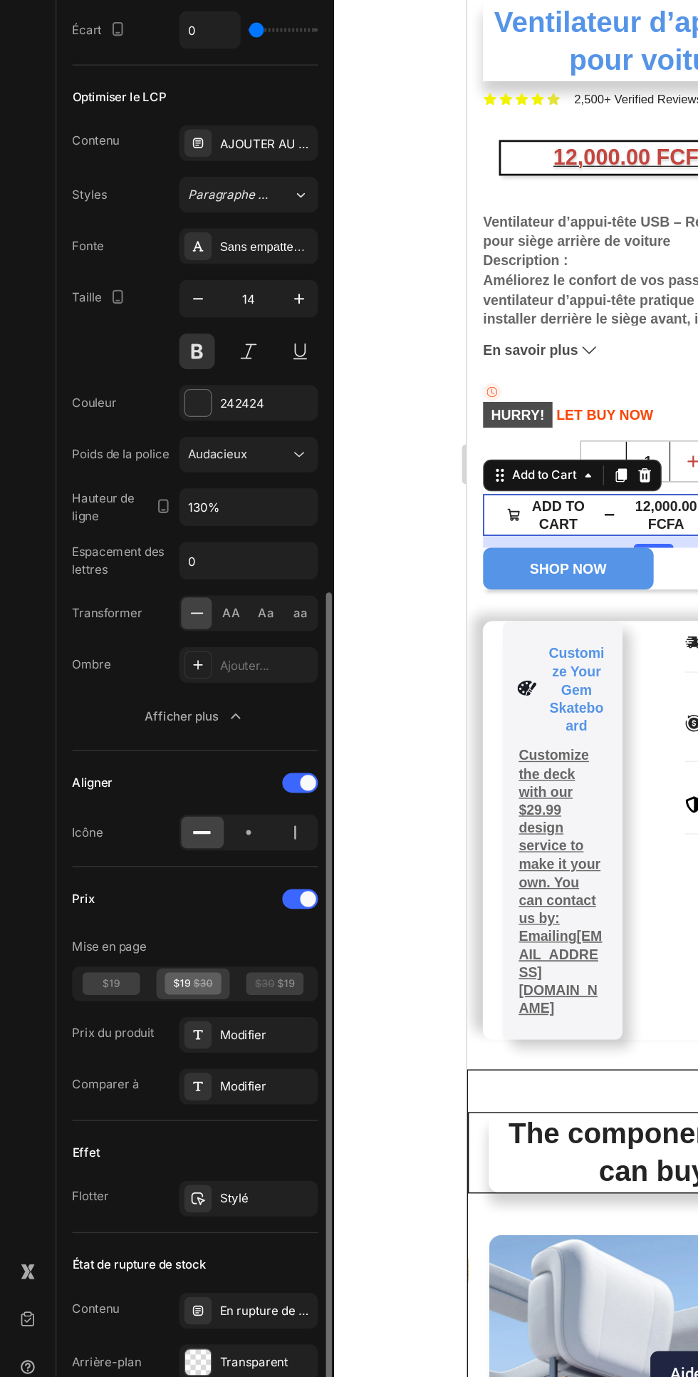
scroll to position [669, 0]
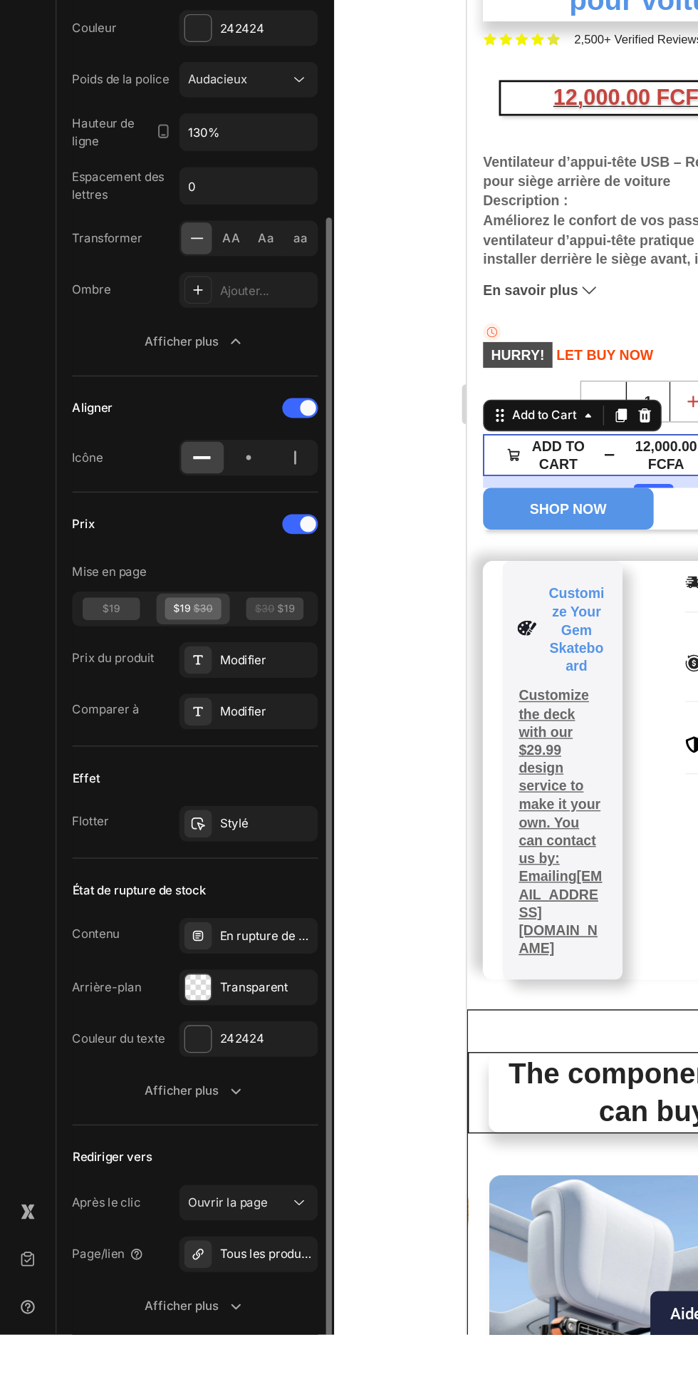
click at [165, 1197] on icon "button" at bounding box center [169, 1201] width 14 height 14
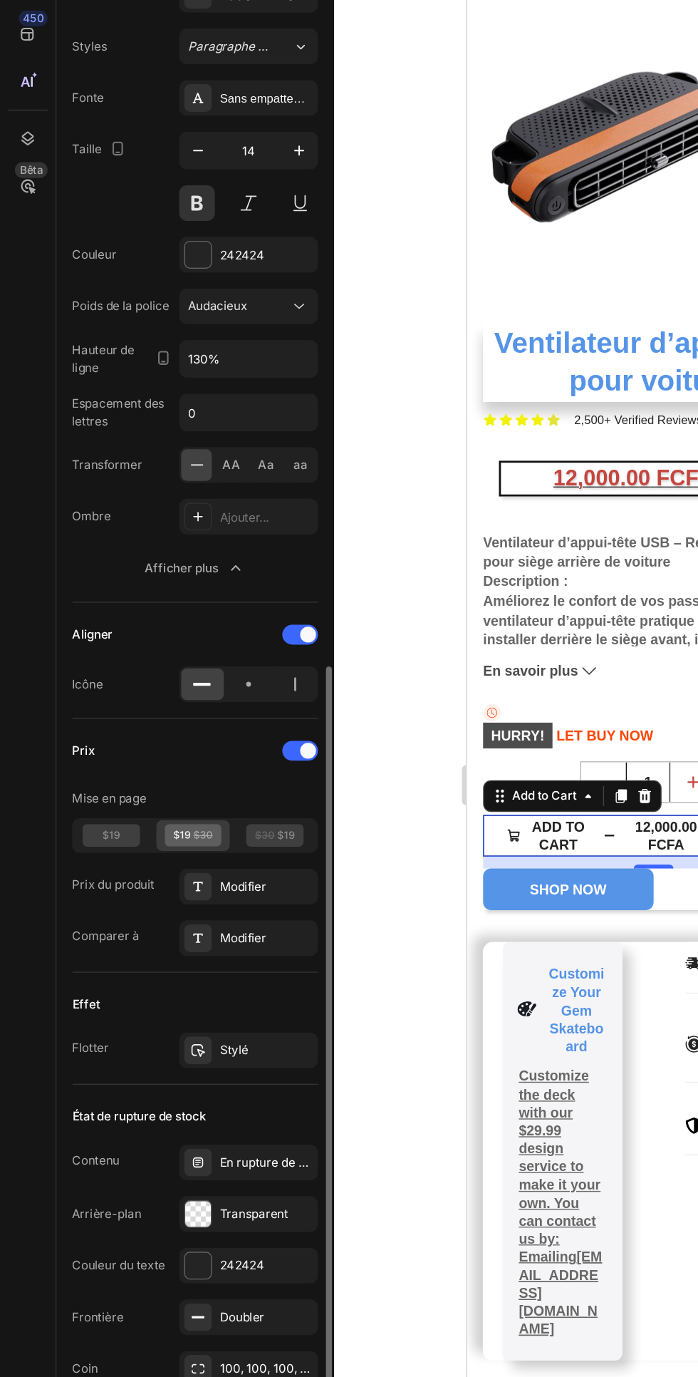
scroll to position [0, 0]
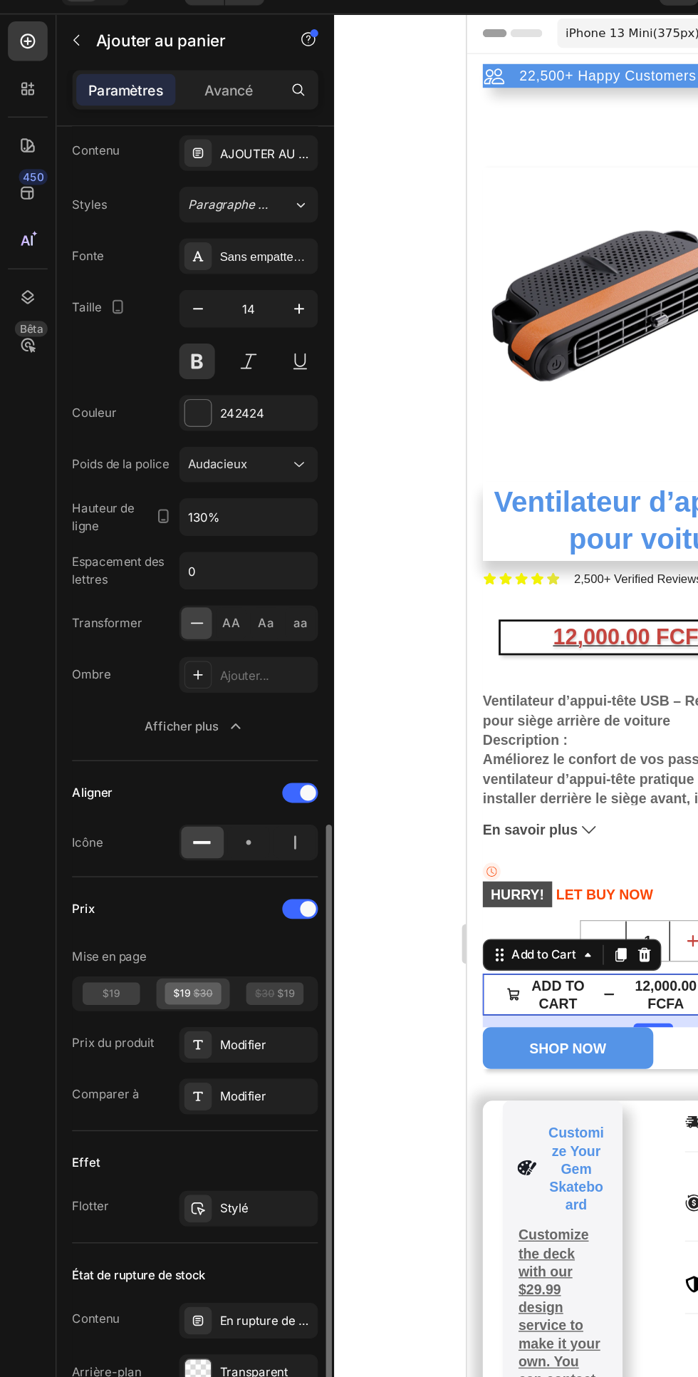
click at [171, 100] on font "Avancé" at bounding box center [165, 95] width 35 height 12
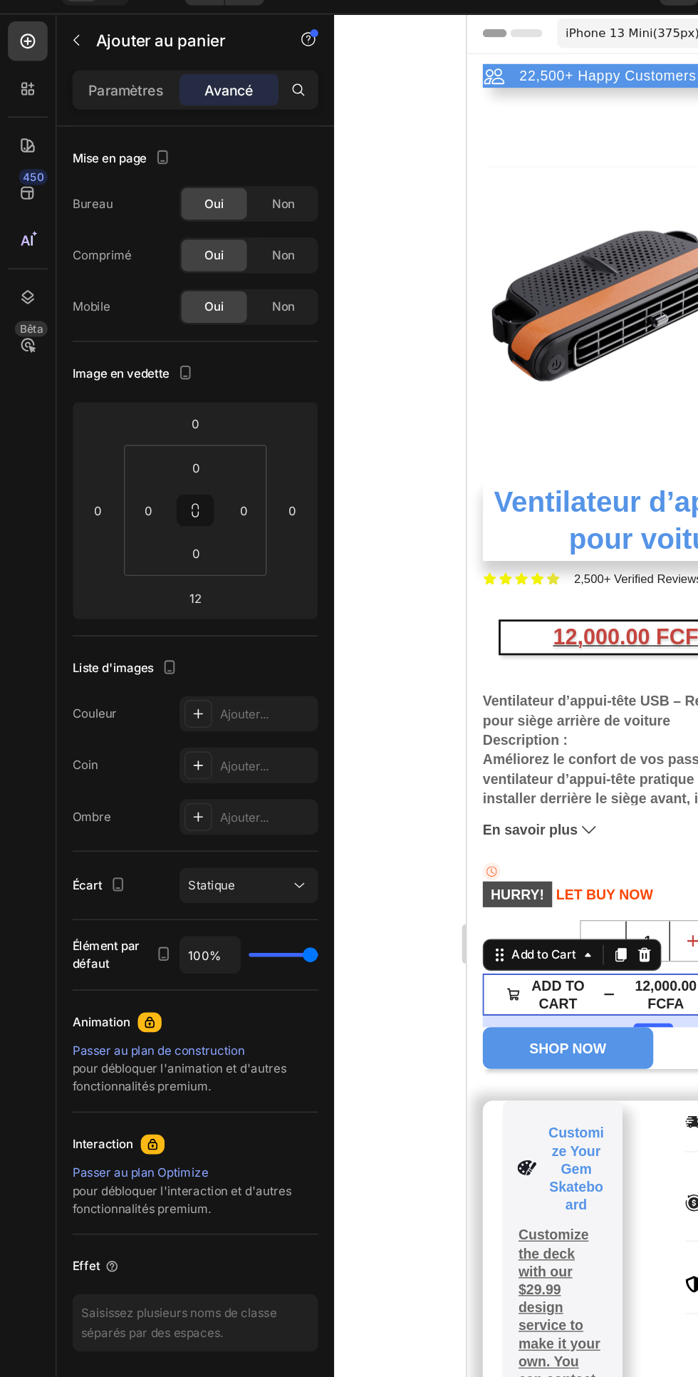
click at [167, 579] on font "Ajouter..." at bounding box center [175, 580] width 35 height 11
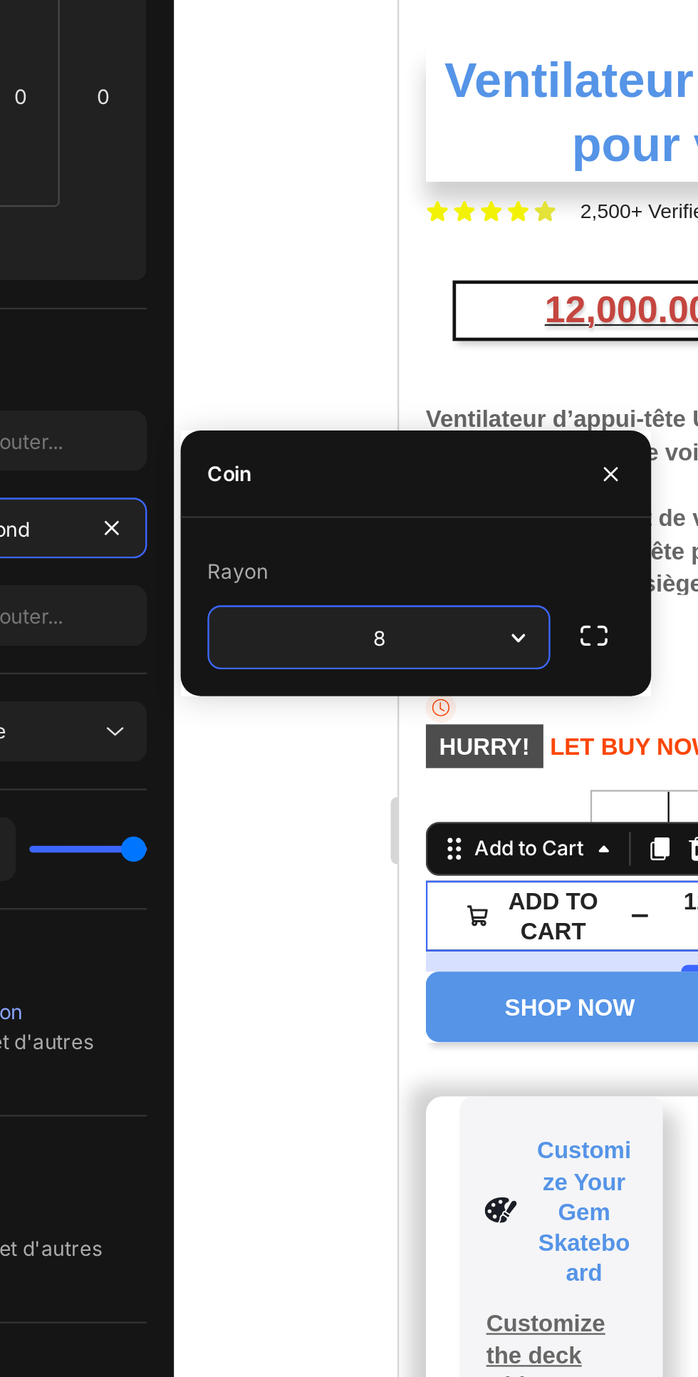
click at [220, 512] on div "Liste d'images" at bounding box center [140, 510] width 177 height 23
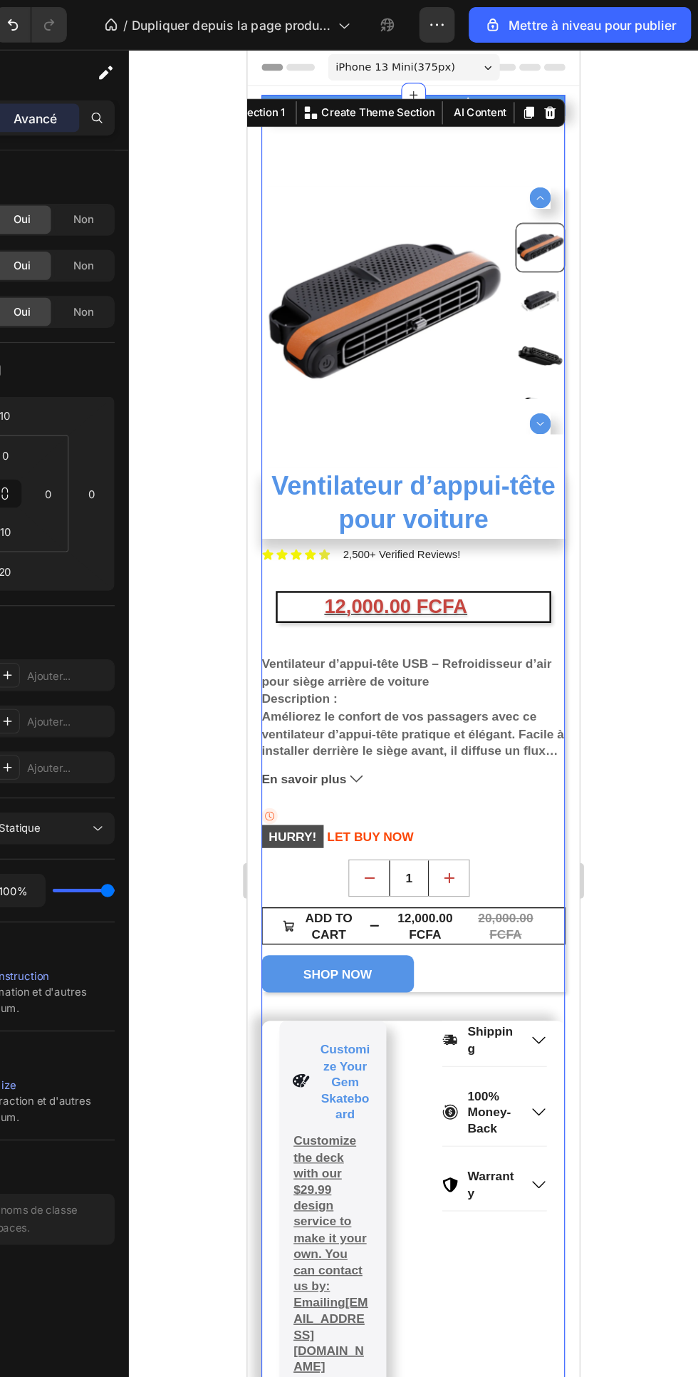
click at [492, 20] on icon "button" at bounding box center [493, 19] width 2 height 1
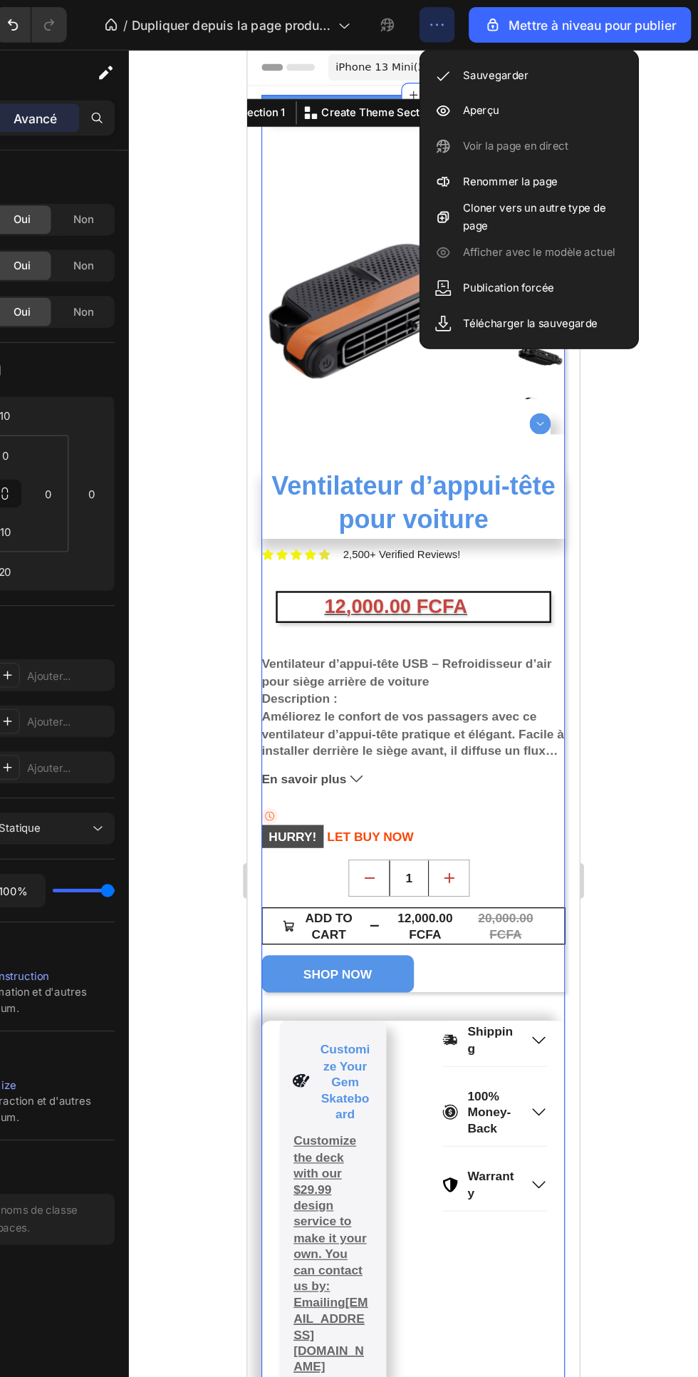
click at [510, 89] on font "Aperçu" at bounding box center [523, 88] width 29 height 11
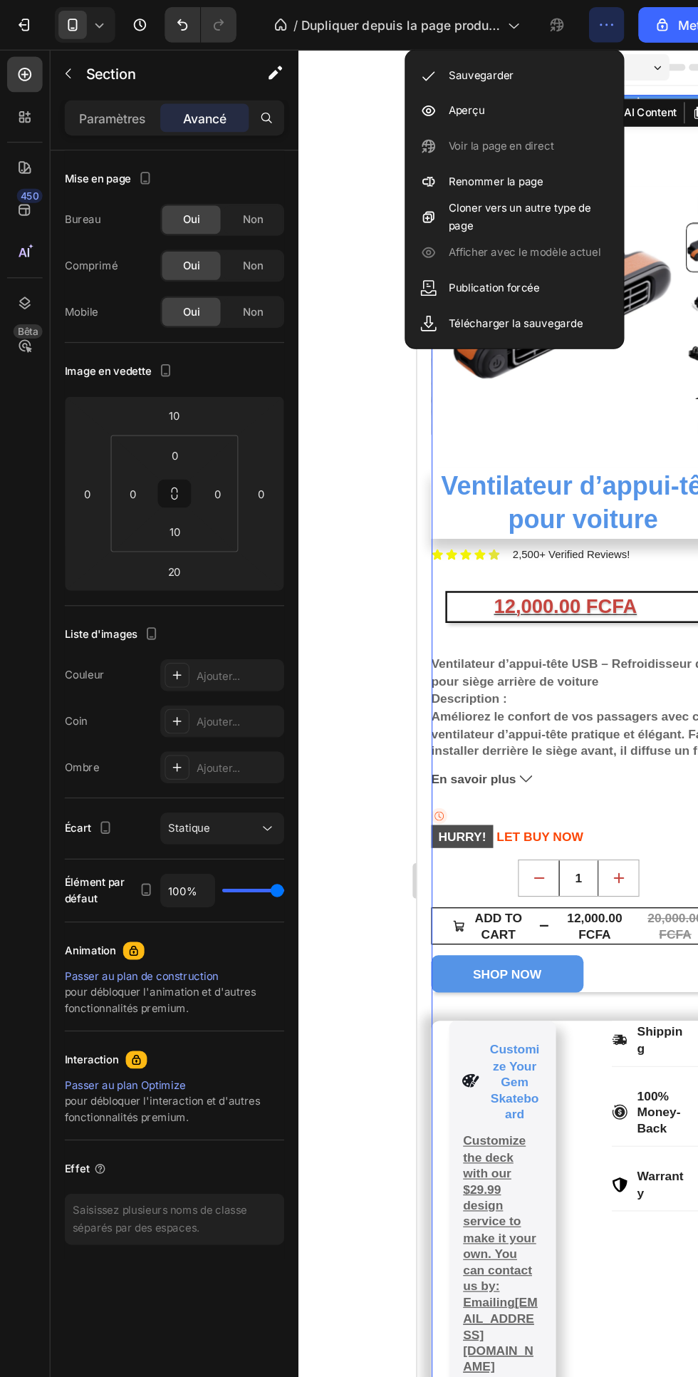
click at [91, 95] on font "Paramètres" at bounding box center [90, 95] width 54 height 12
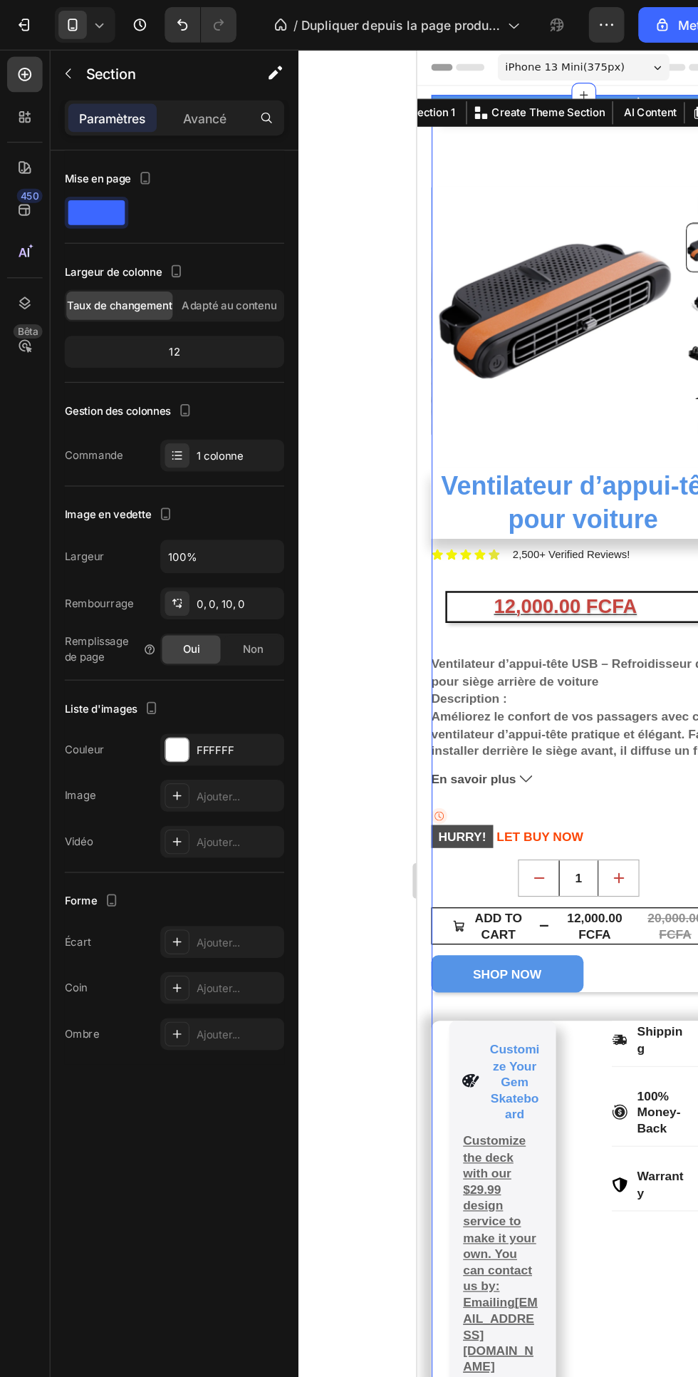
click at [429, 204] on img at bounding box center [527, 259] width 199 height 199
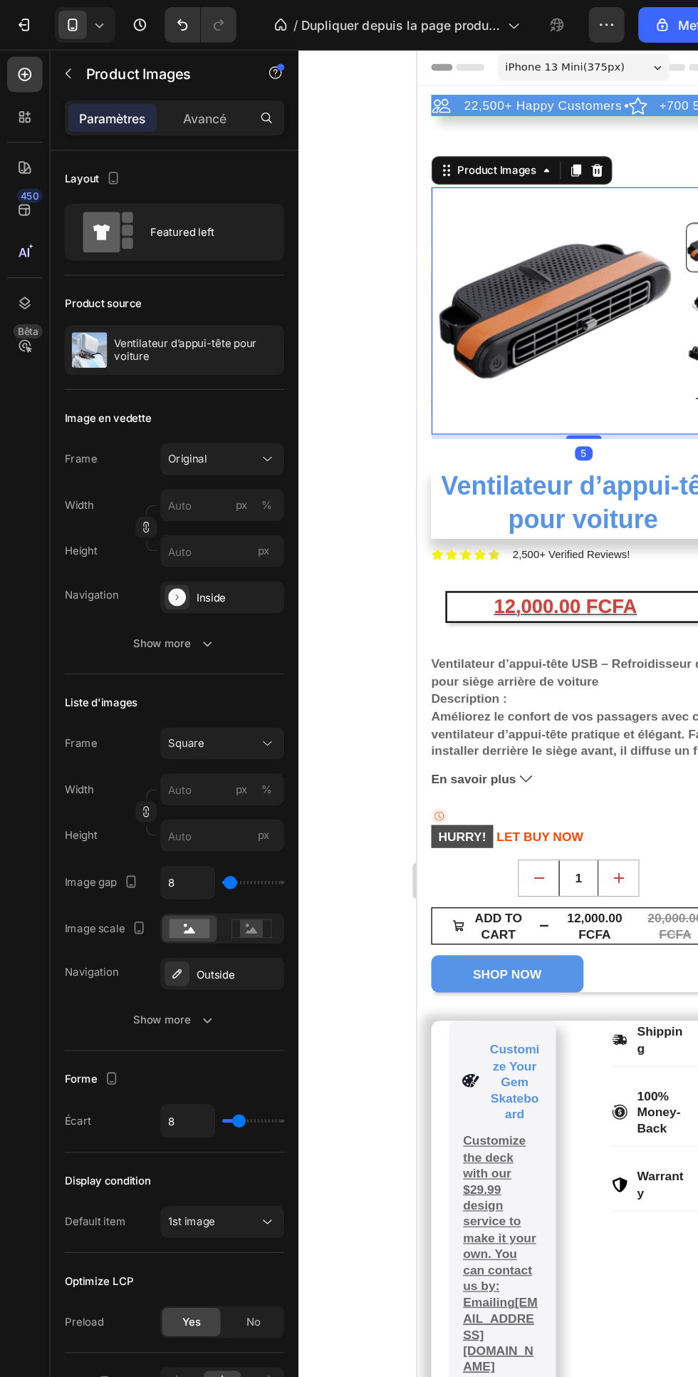
click at [443, 143] on icon at bounding box center [442, 143] width 2 height 2
click at [445, 118] on div "Product" at bounding box center [454, 121] width 38 height 9
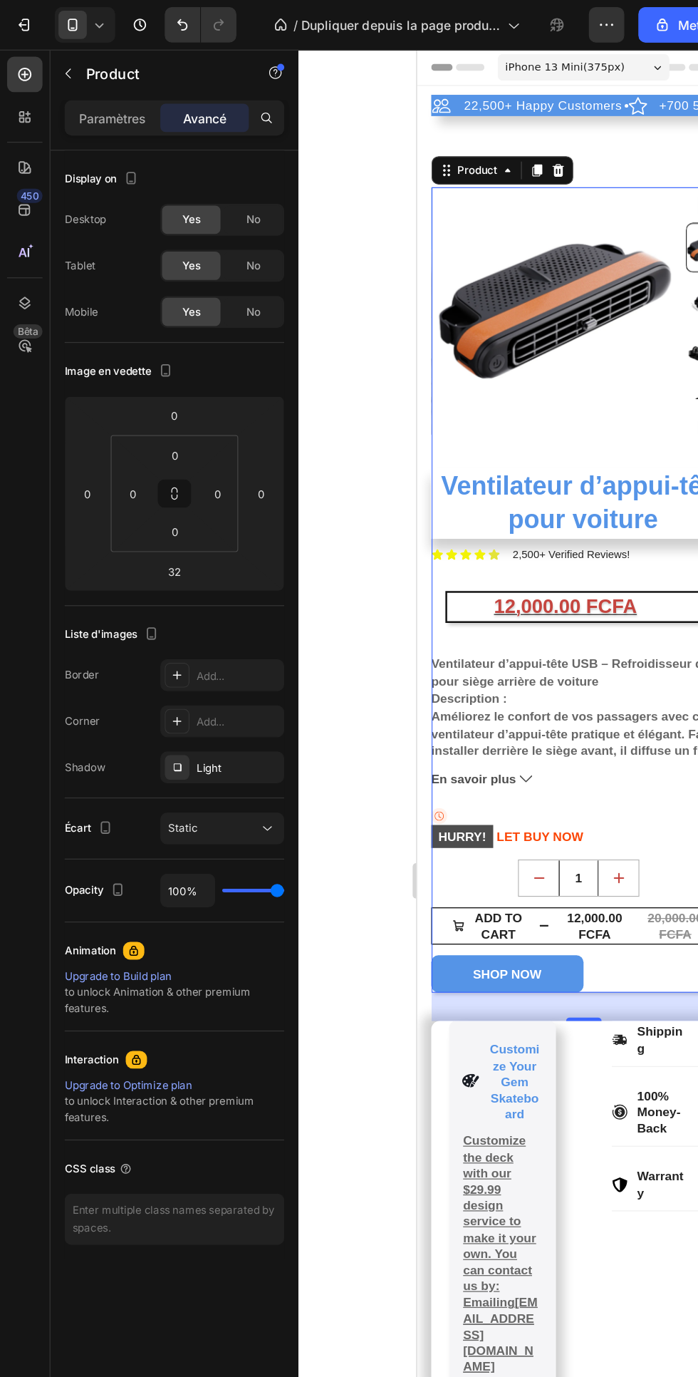
click at [190, 616] on div "Light" at bounding box center [191, 617] width 67 height 13
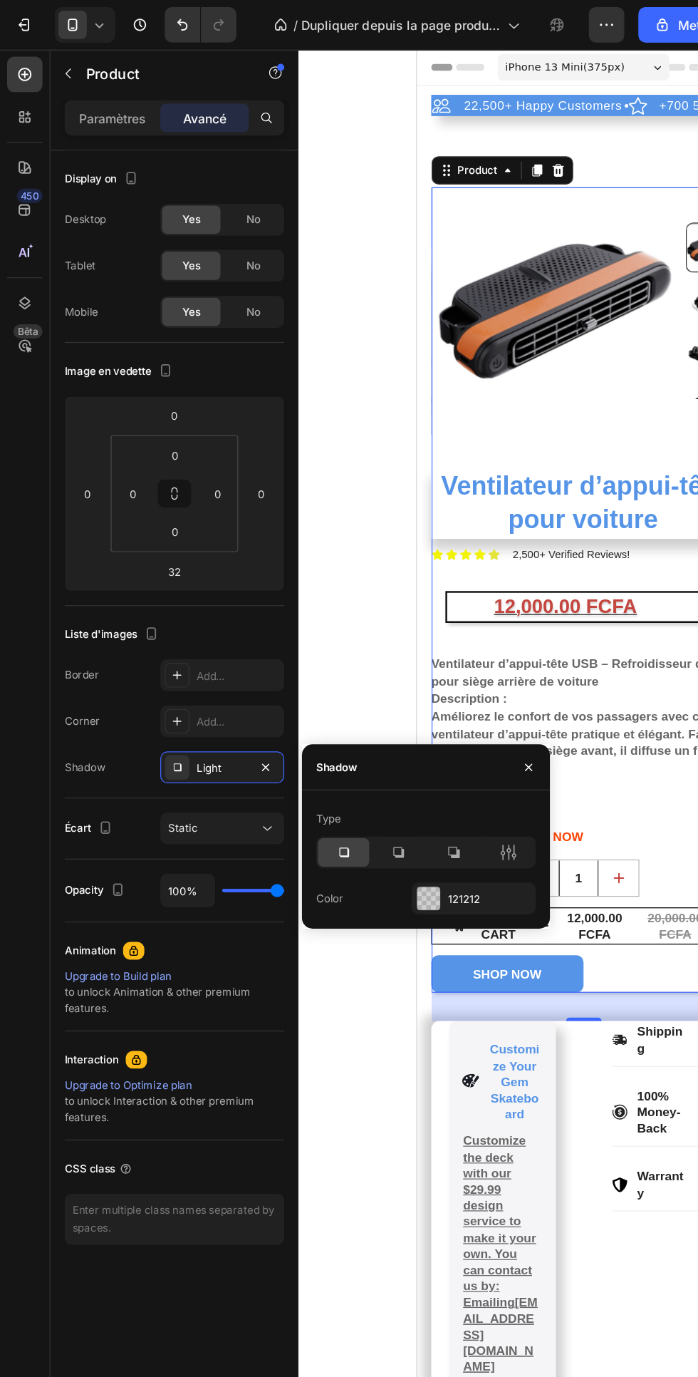
click at [405, 686] on icon at bounding box center [409, 685] width 14 height 14
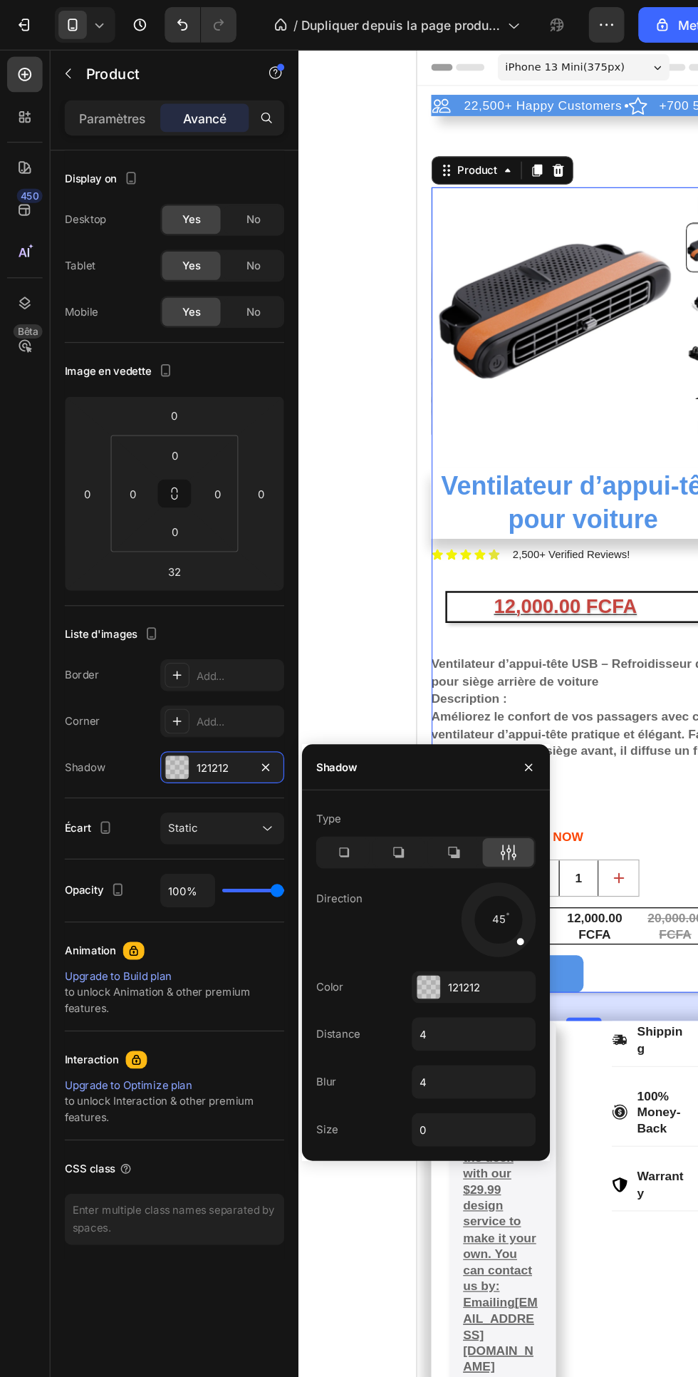
click at [375, 739] on div at bounding box center [400, 739] width 63 height 63
click at [380, 721] on div at bounding box center [400, 739] width 63 height 63
click at [365, 686] on icon at bounding box center [365, 685] width 14 height 14
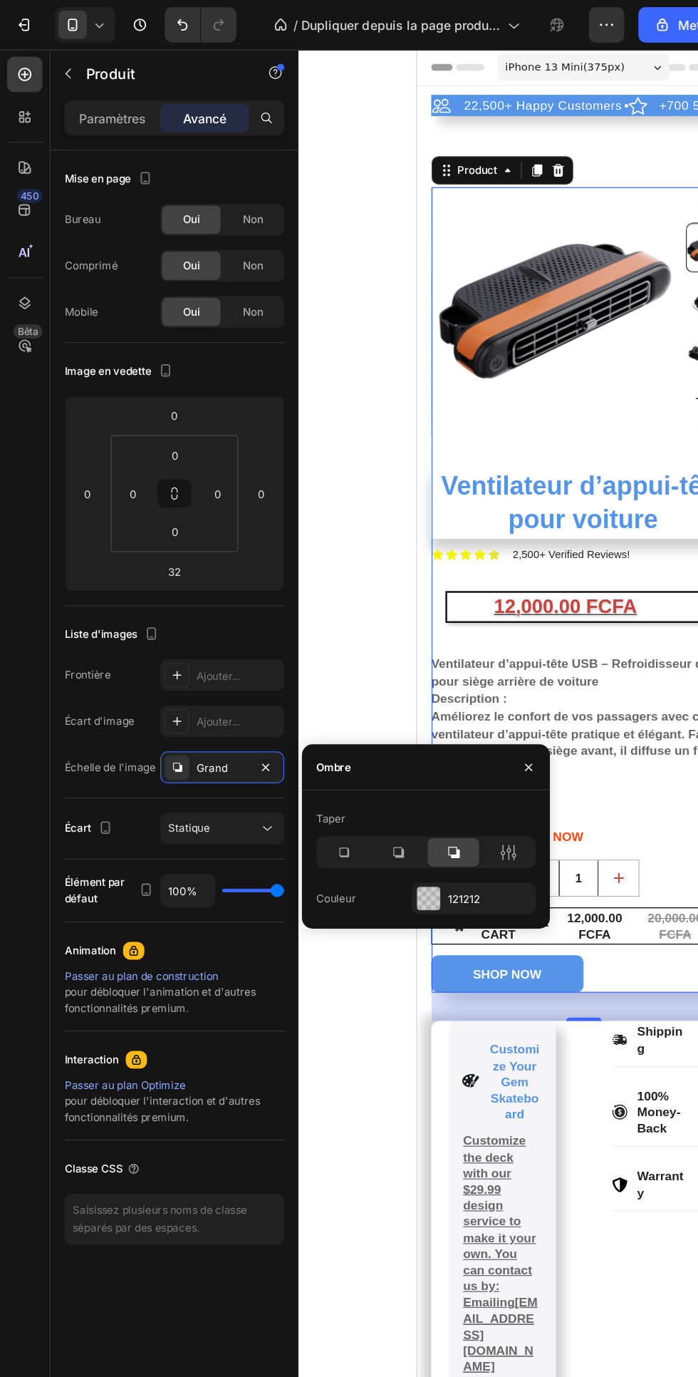
click at [413, 686] on icon at bounding box center [414, 685] width 4 height 13
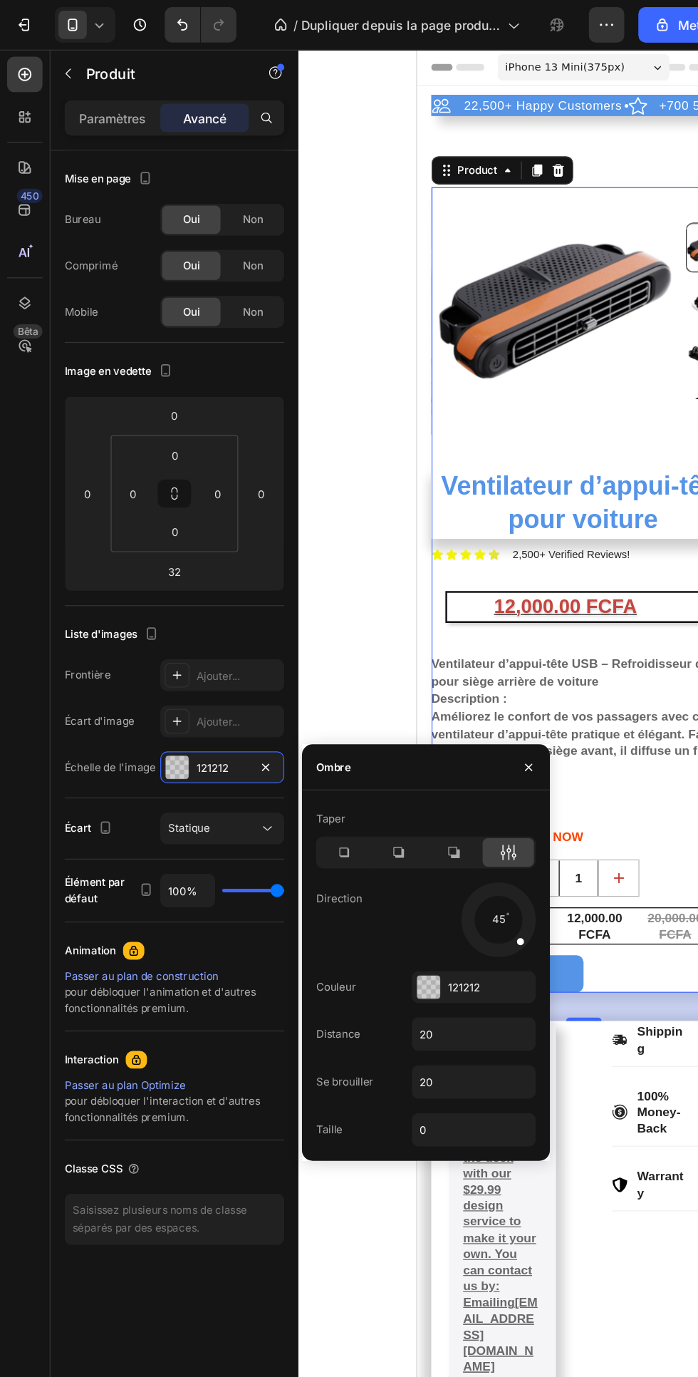
click at [386, 732] on div at bounding box center [400, 739] width 63 height 63
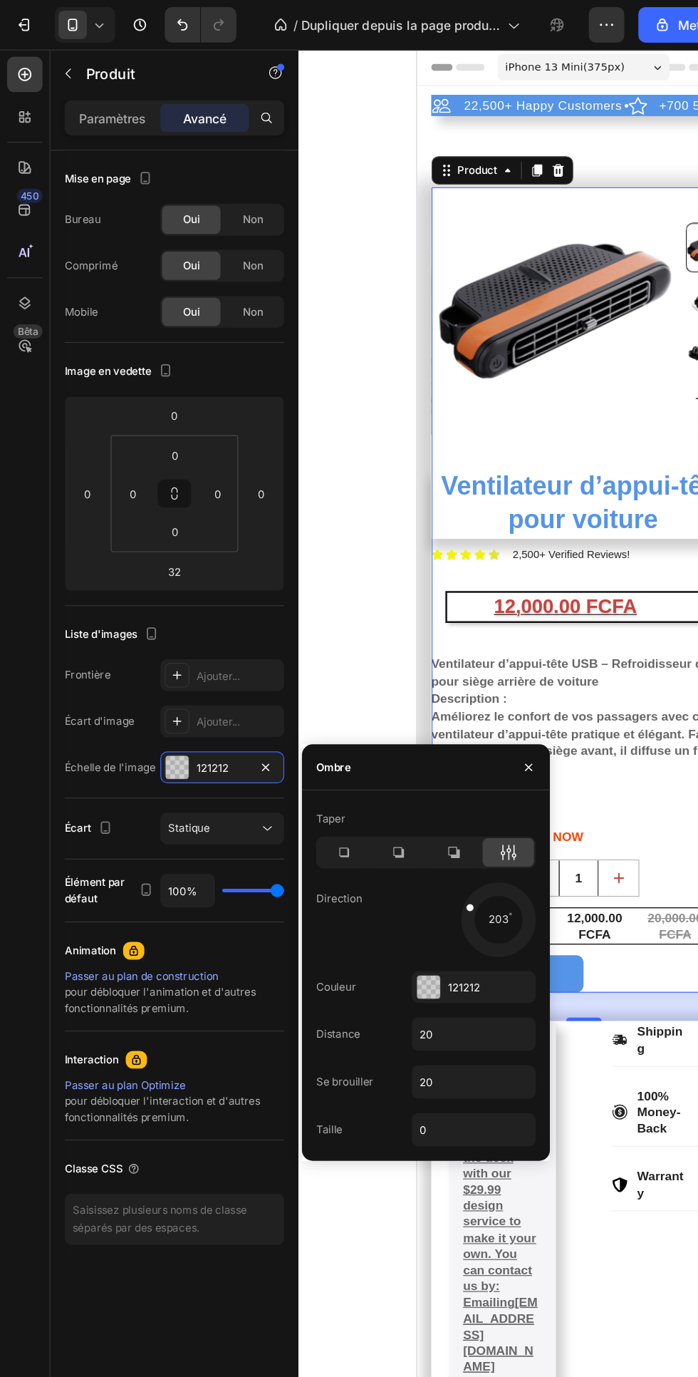
click at [321, 686] on icon at bounding box center [321, 685] width 14 height 14
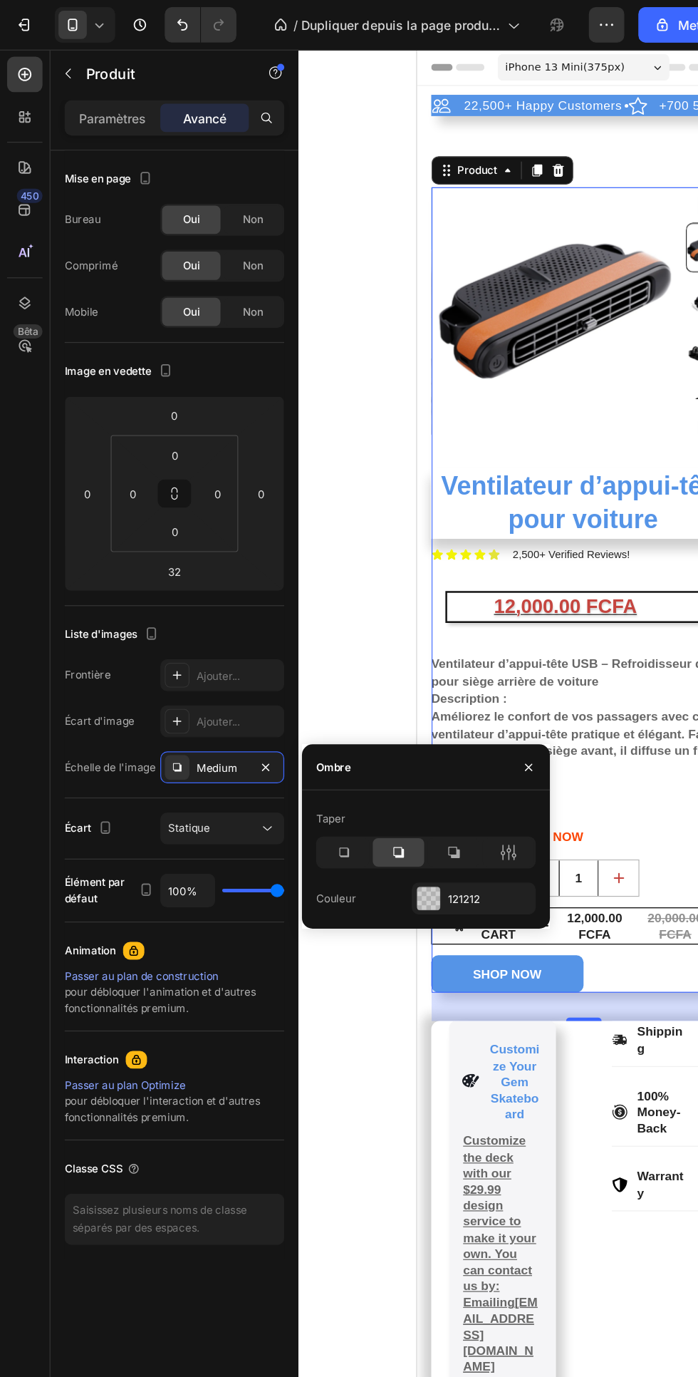
click at [409, 686] on icon at bounding box center [410, 685] width 4 height 13
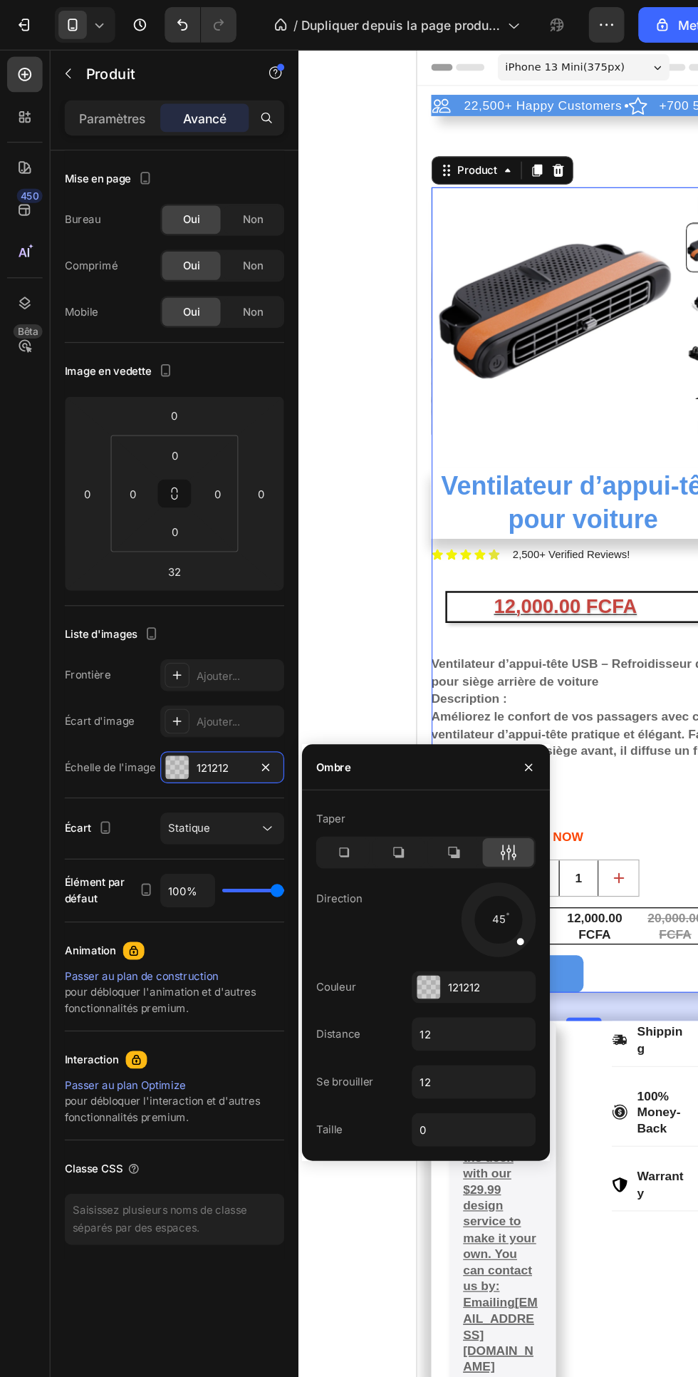
click at [381, 721] on div at bounding box center [400, 739] width 63 height 63
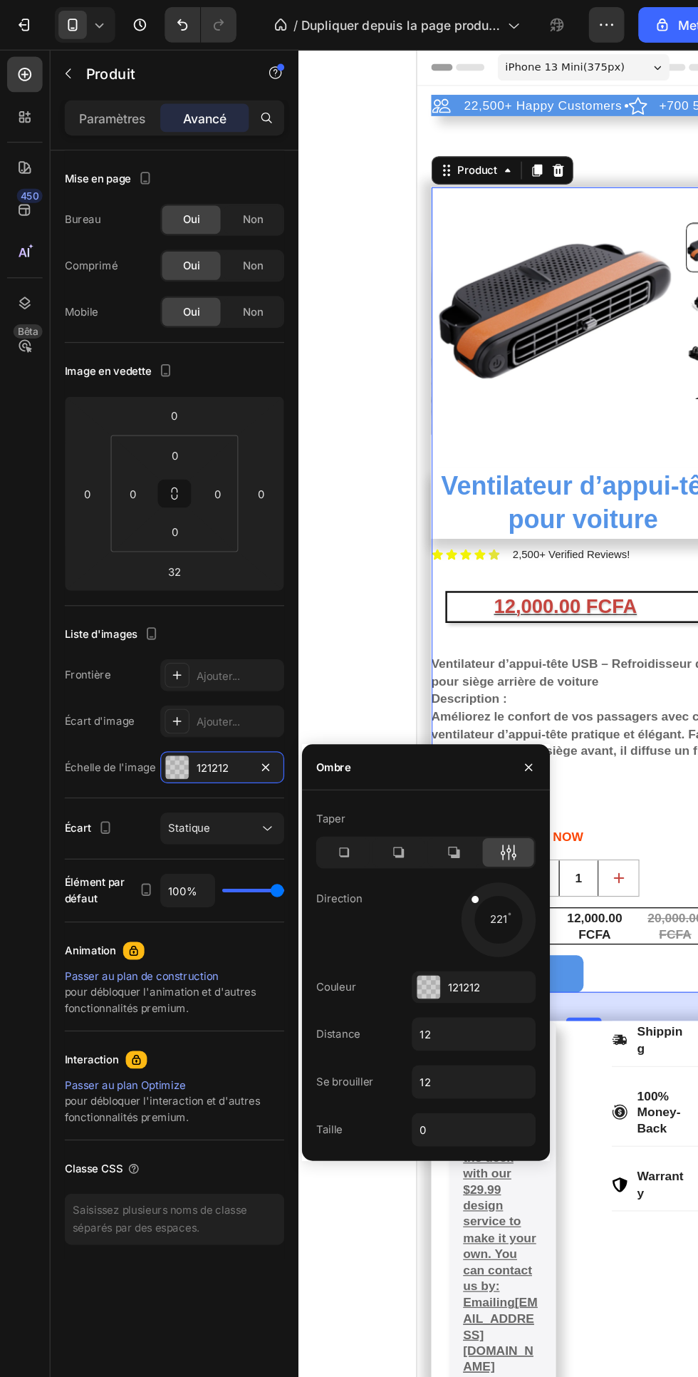
click at [278, 681] on icon at bounding box center [276, 685] width 14 height 14
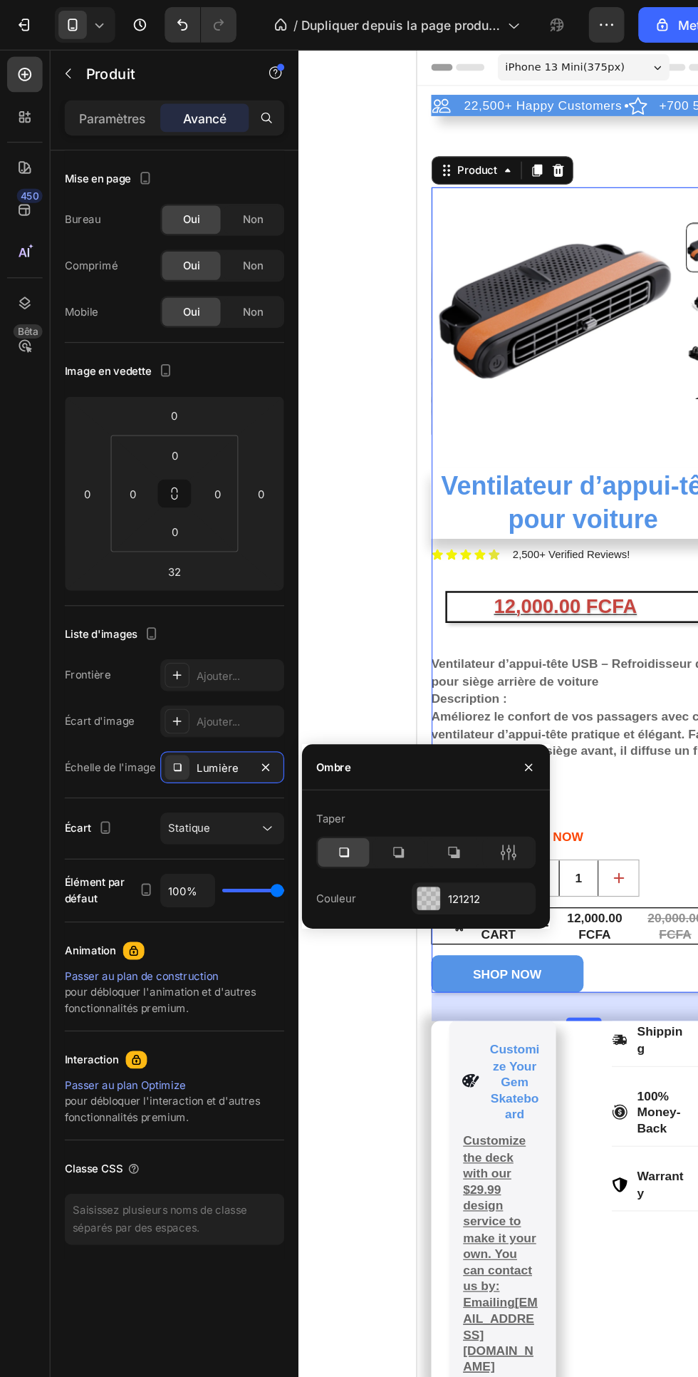
click at [413, 686] on icon at bounding box center [414, 685] width 4 height 13
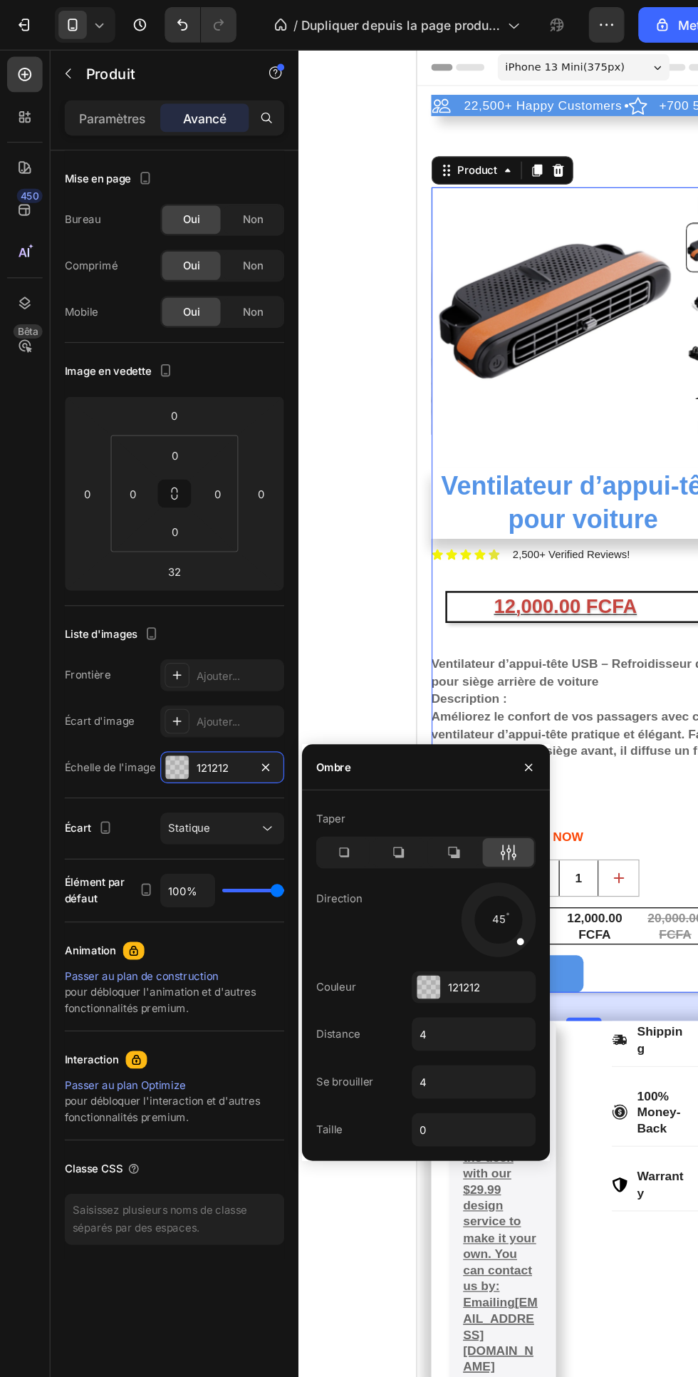
click at [378, 728] on div at bounding box center [400, 739] width 63 height 63
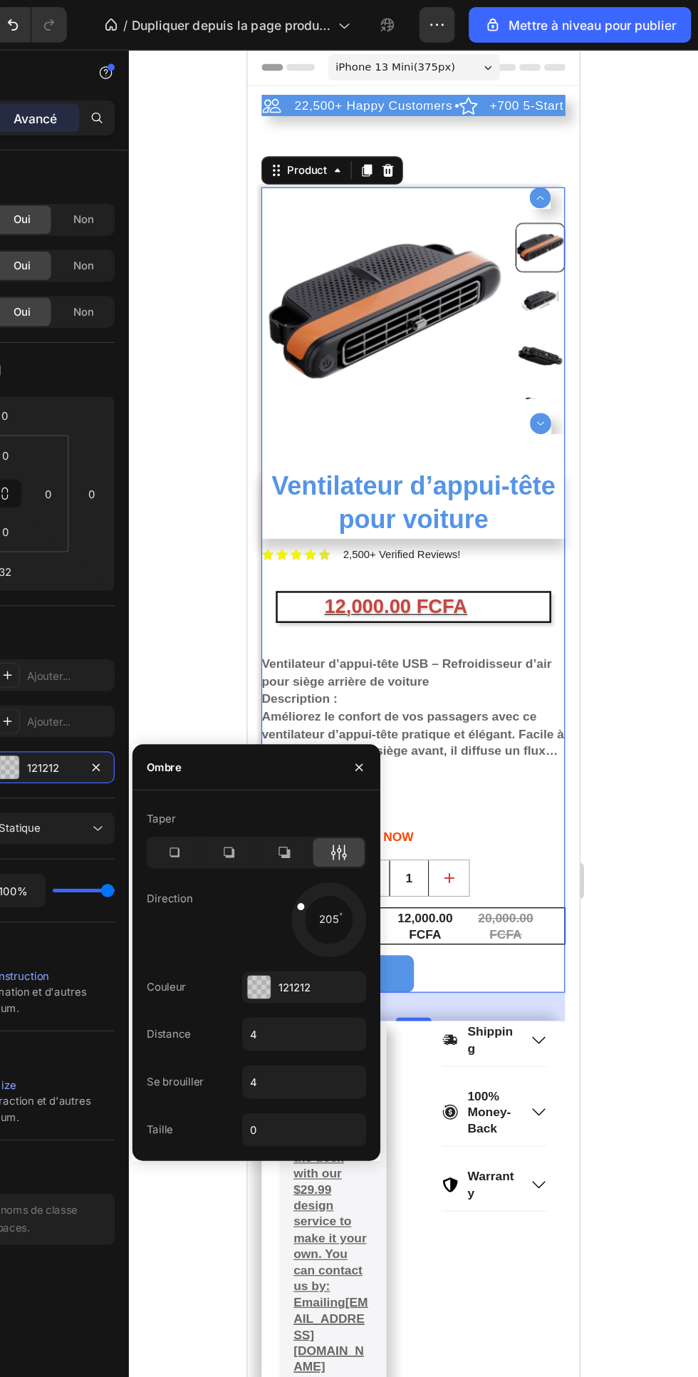
click at [670, 530] on div at bounding box center [469, 708] width 458 height 1337
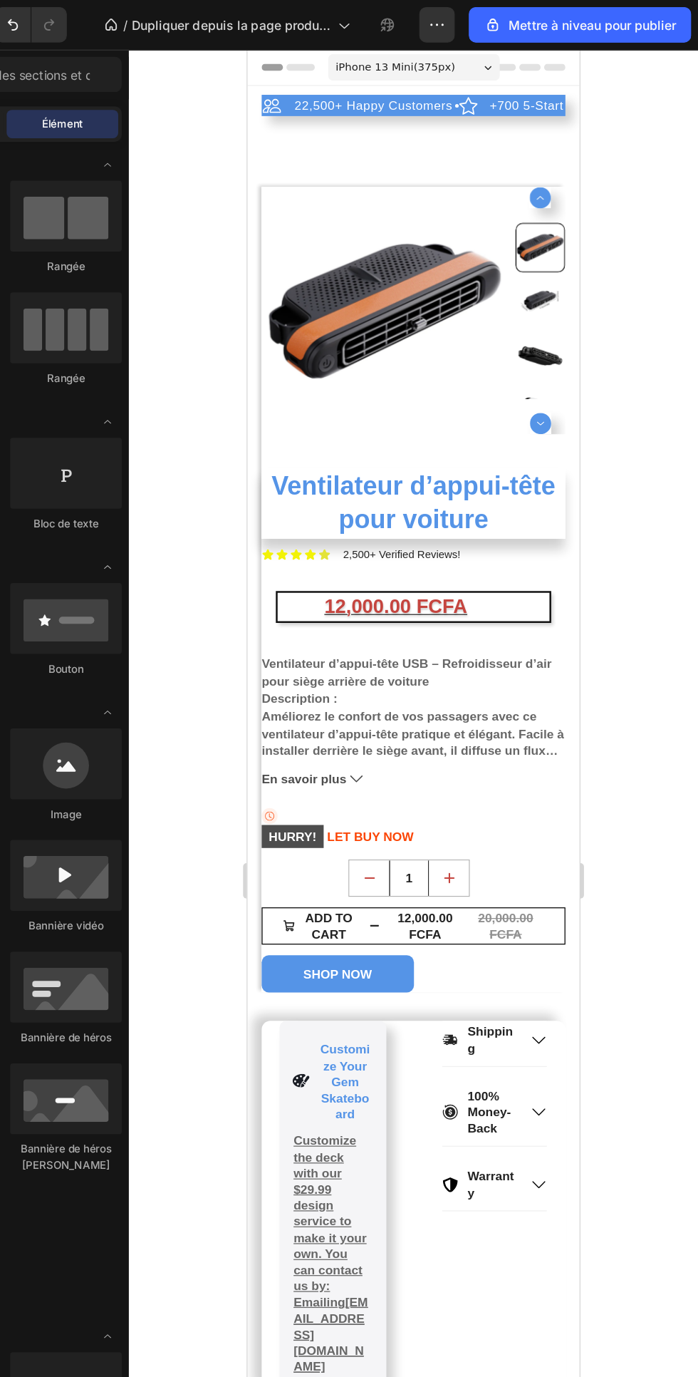
click at [488, 435] on h1 "Ventilateur d’appui-tête pour voiture" at bounding box center [381, 414] width 244 height 56
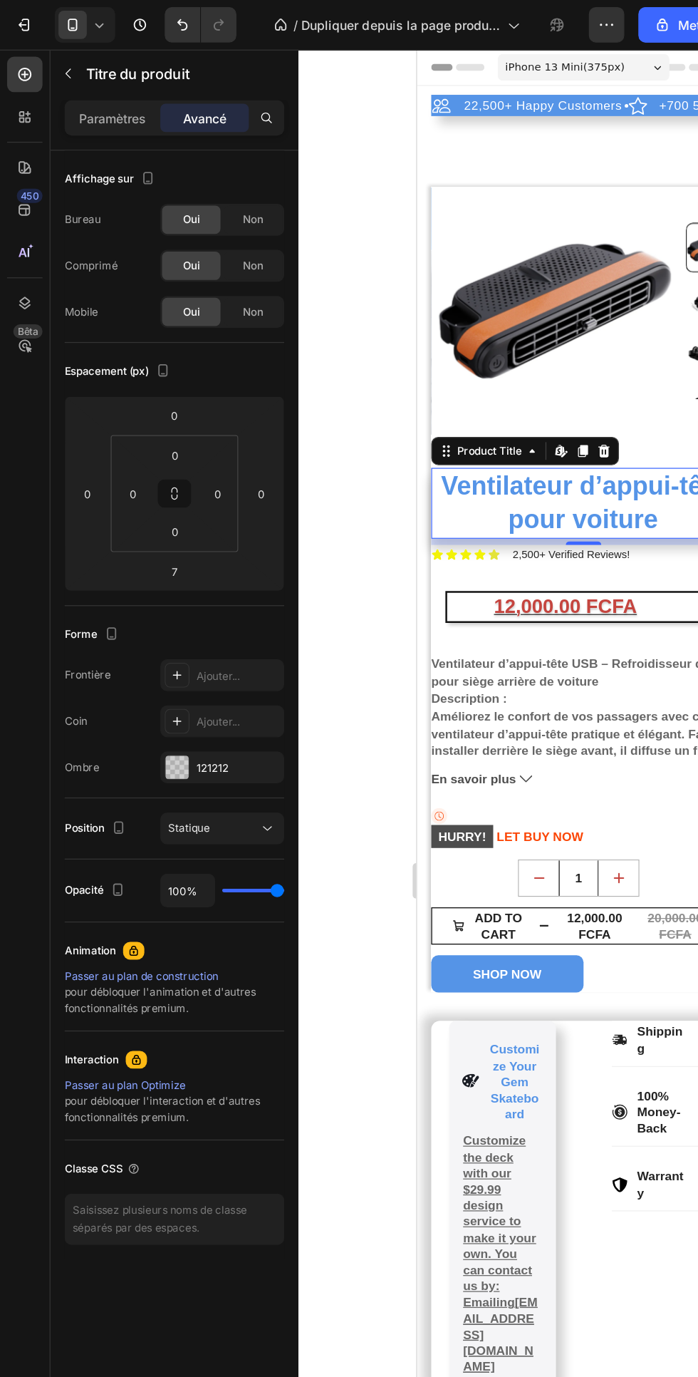
click at [180, 577] on font "Ajouter..." at bounding box center [175, 580] width 35 height 11
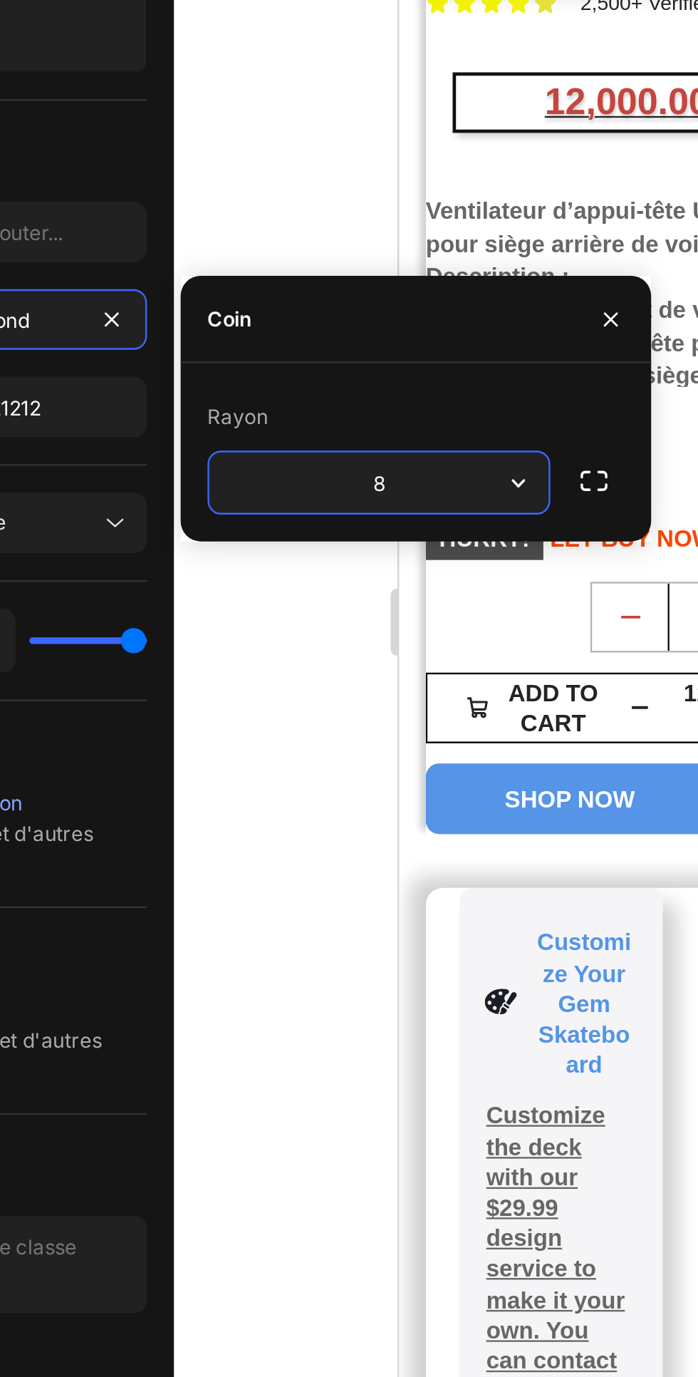
click at [213, 509] on div "Forme" at bounding box center [140, 510] width 177 height 23
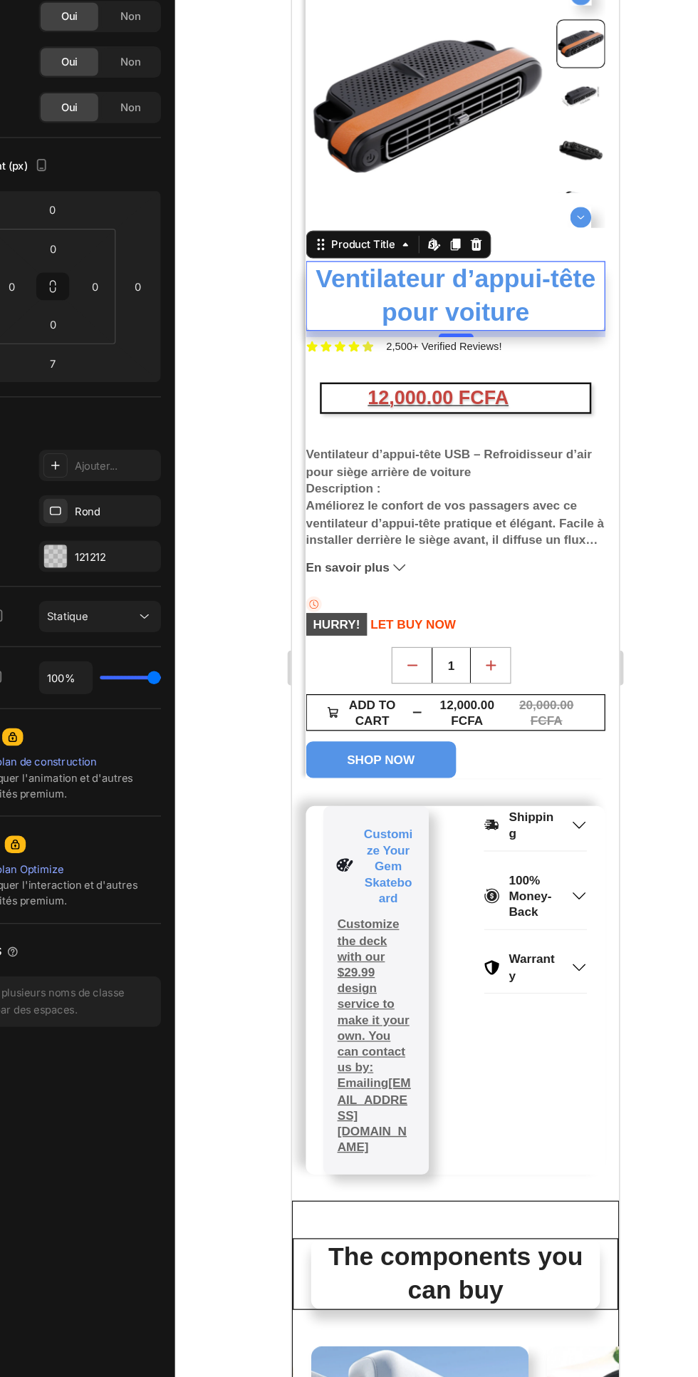
click at [422, 599] on button "SHOP NOW" at bounding box center [364, 593] width 123 height 30
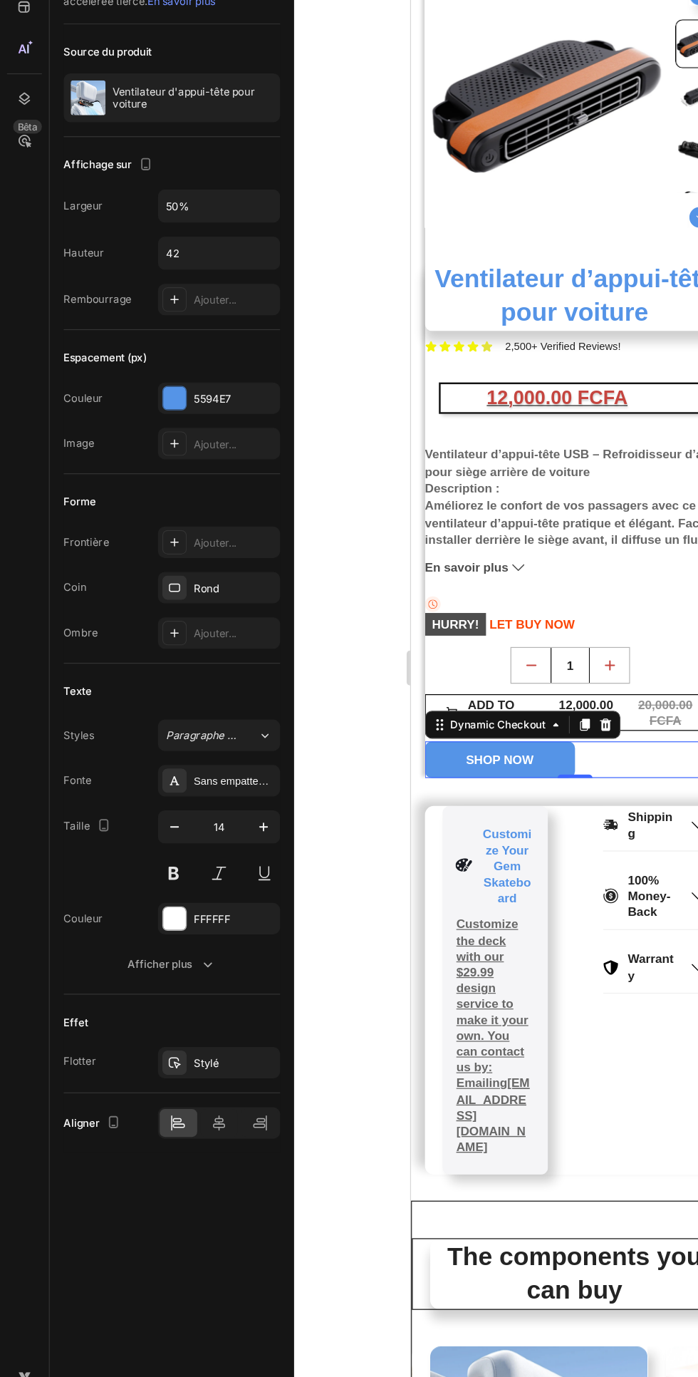
click at [211, 1082] on icon at bounding box center [212, 1080] width 14 height 14
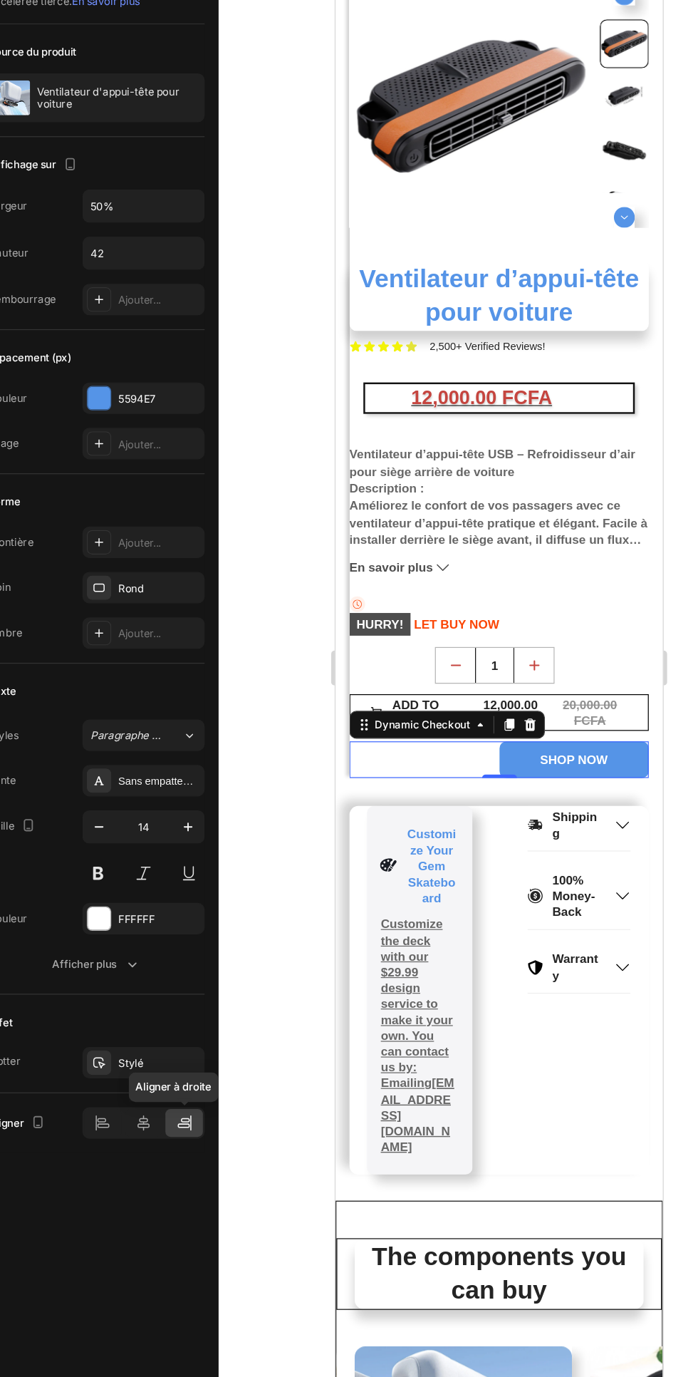
click at [376, 480] on mark "HURRY!" at bounding box center [372, 482] width 50 height 19
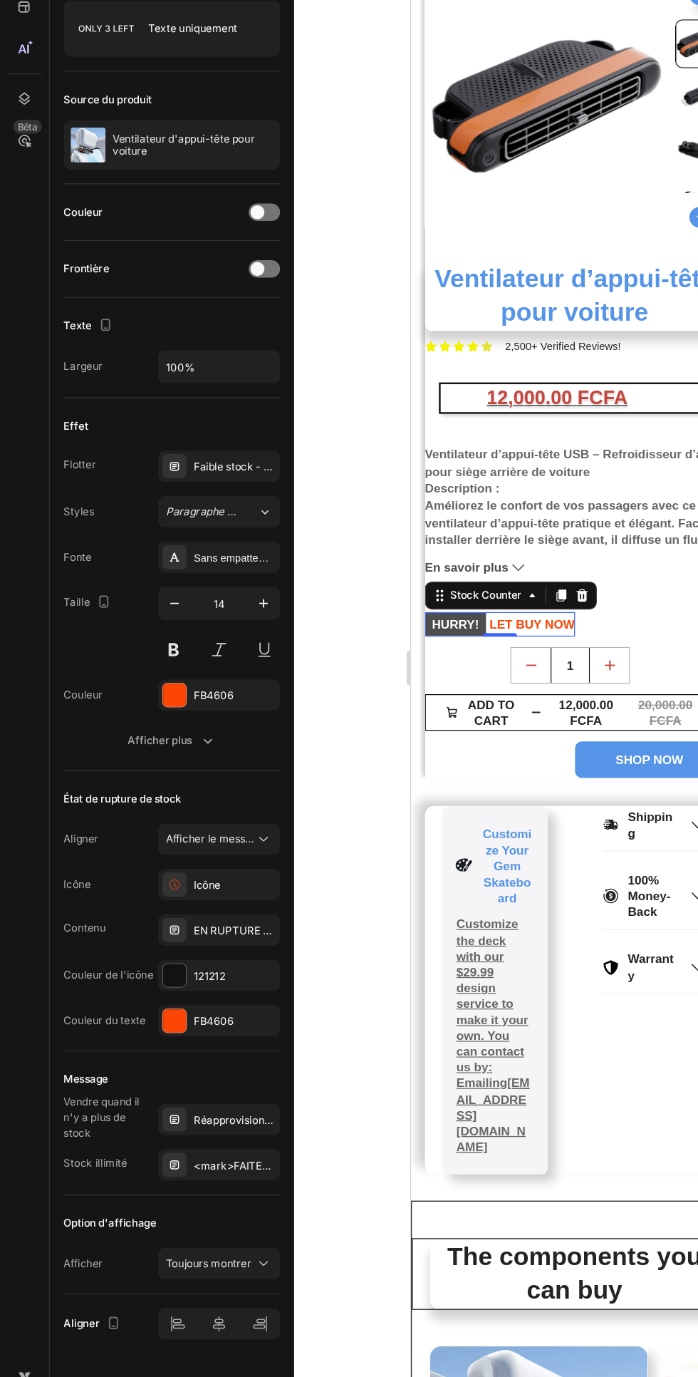
click at [451, 470] on div "Stock Counter" at bounding box center [493, 459] width 140 height 23
click at [453, 469] on div "Stock Counter" at bounding box center [493, 459] width 140 height 23
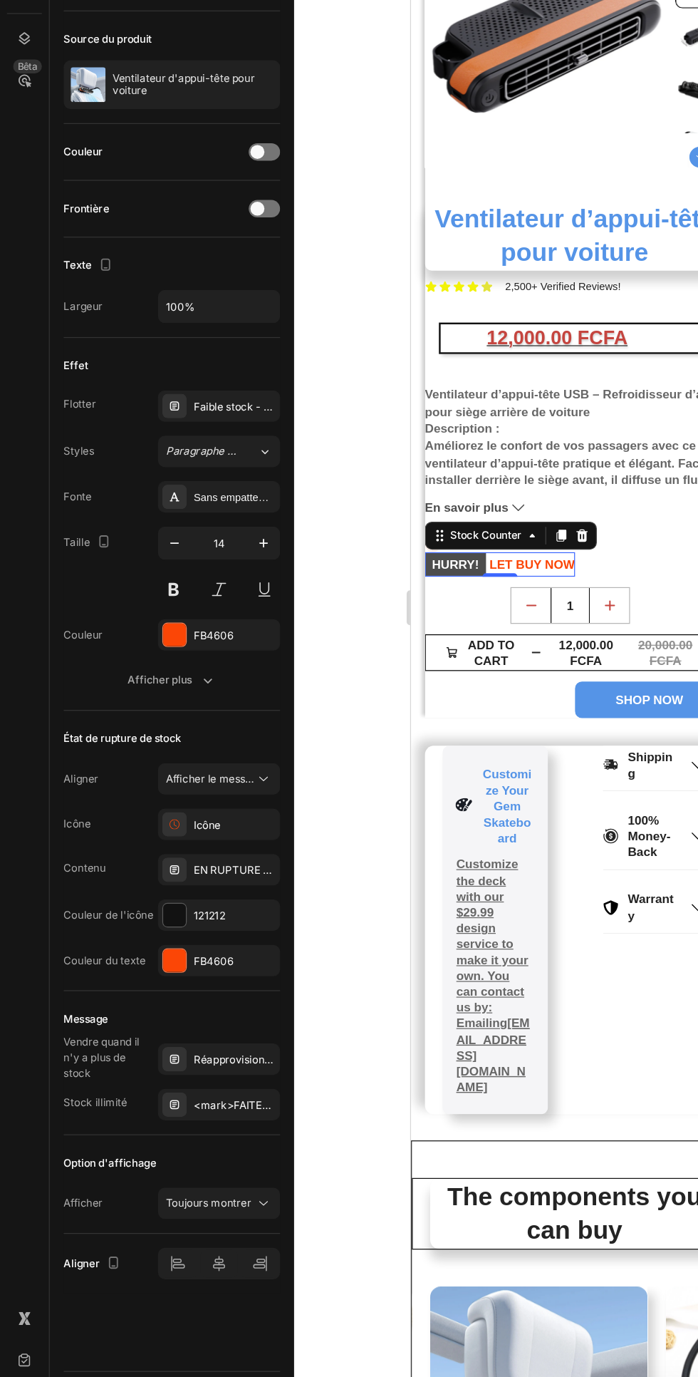
click at [149, 966] on div at bounding box center [142, 959] width 19 height 19
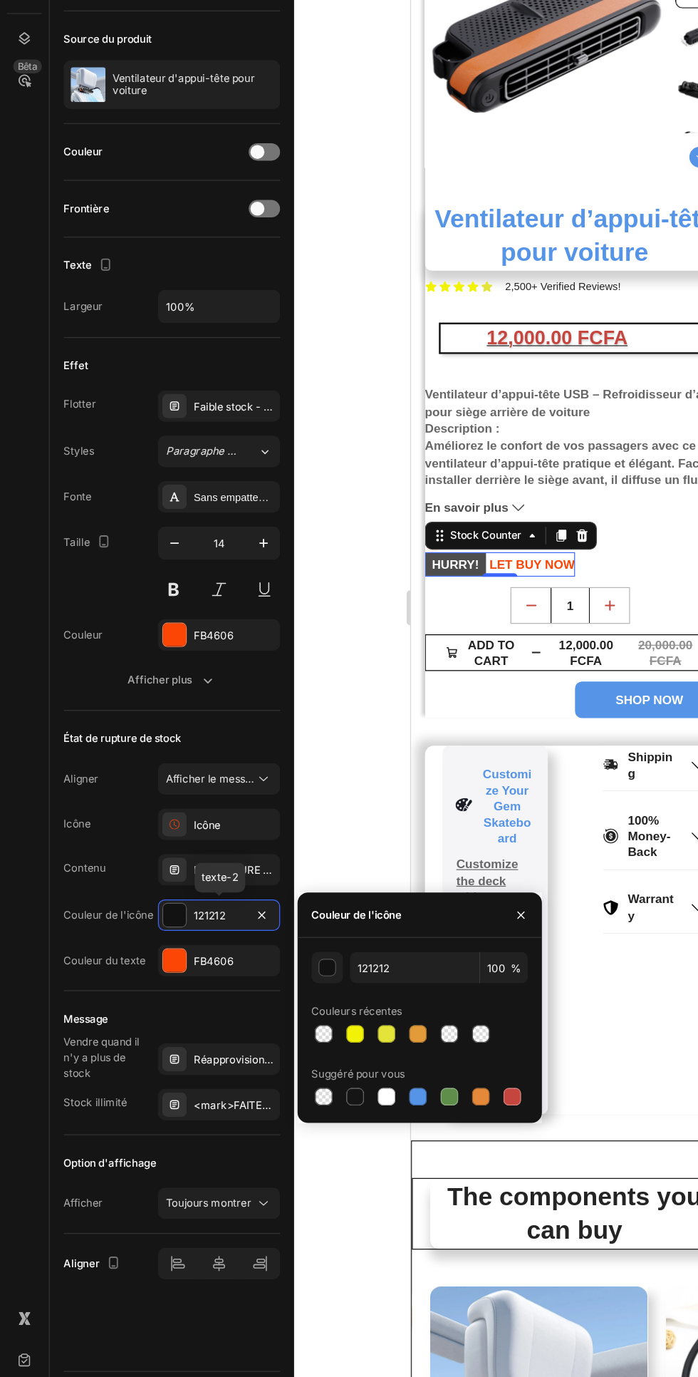
click at [335, 1113] on div at bounding box center [341, 1107] width 17 height 17
click at [286, 1102] on div at bounding box center [290, 1107] width 14 height 14
type input "151515"
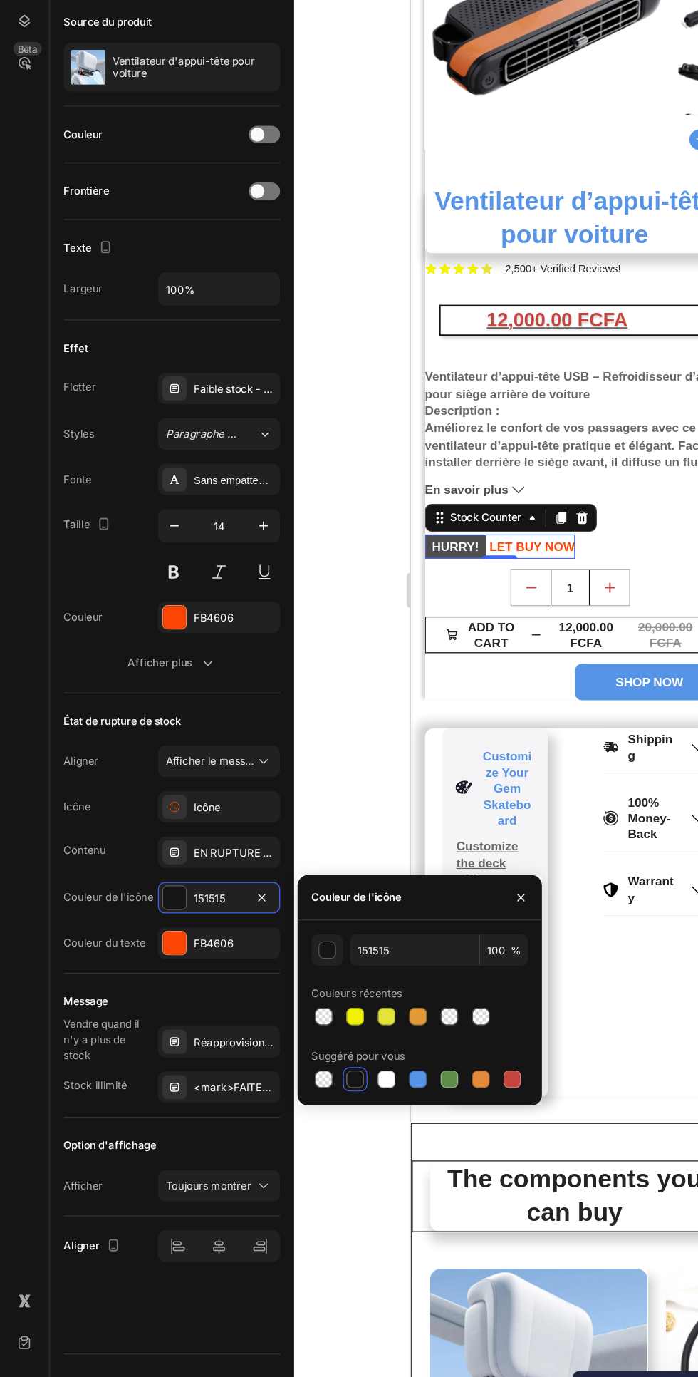
click at [455, 387] on div "Stock Counter" at bounding box center [472, 380] width 93 height 17
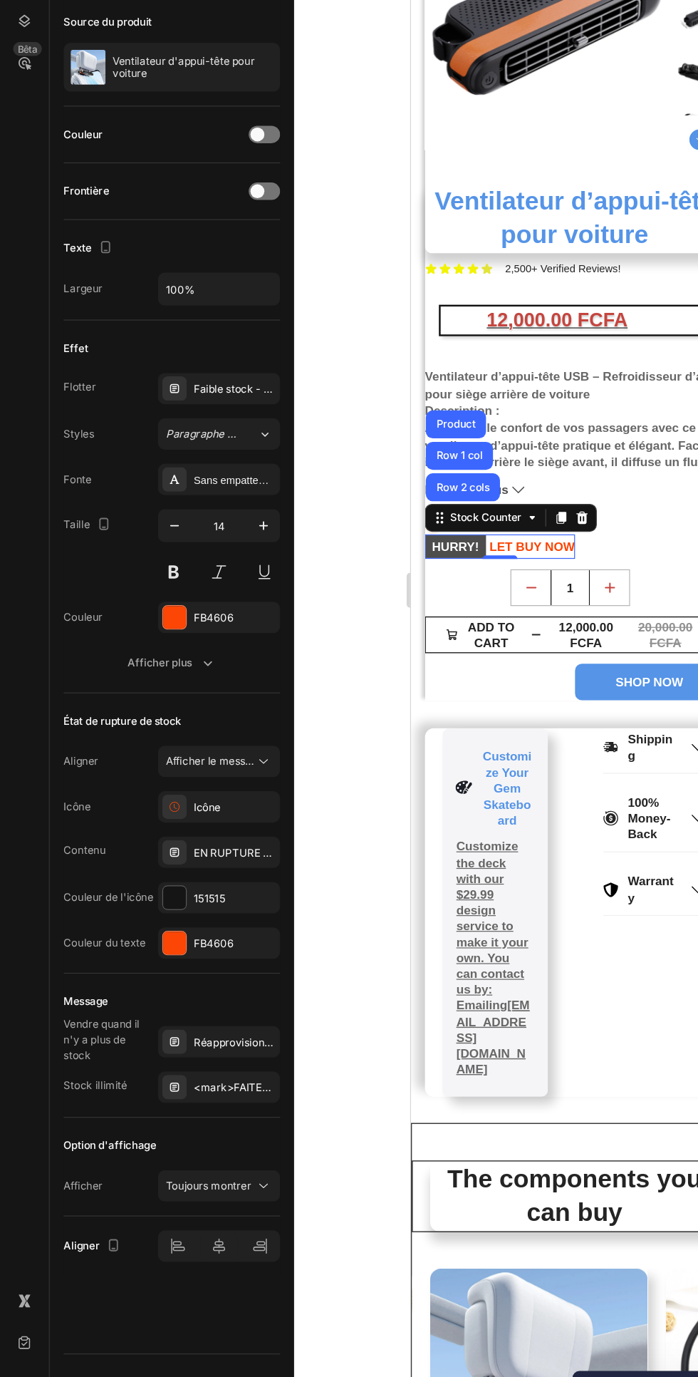
click at [169, 768] on icon "button" at bounding box center [169, 767] width 14 height 14
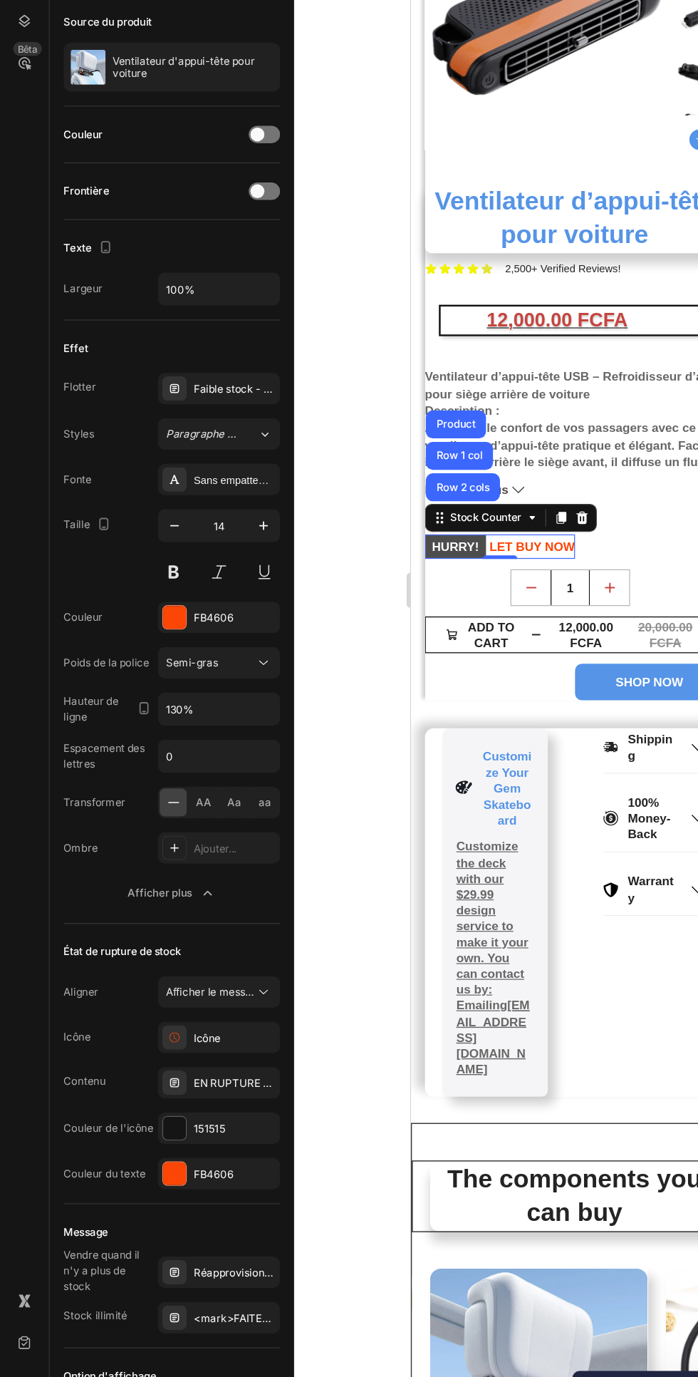
click at [143, 682] on button at bounding box center [142, 694] width 26 height 26
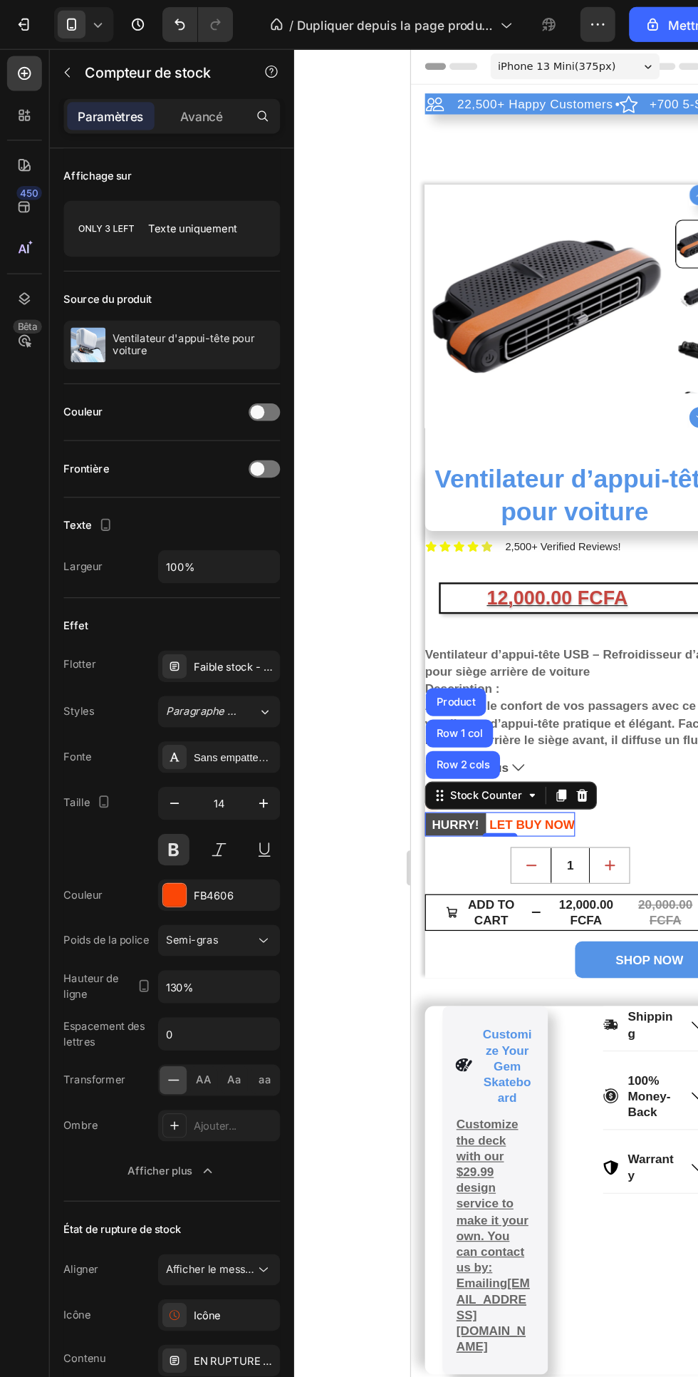
click at [214, 337] on span at bounding box center [210, 336] width 11 height 11
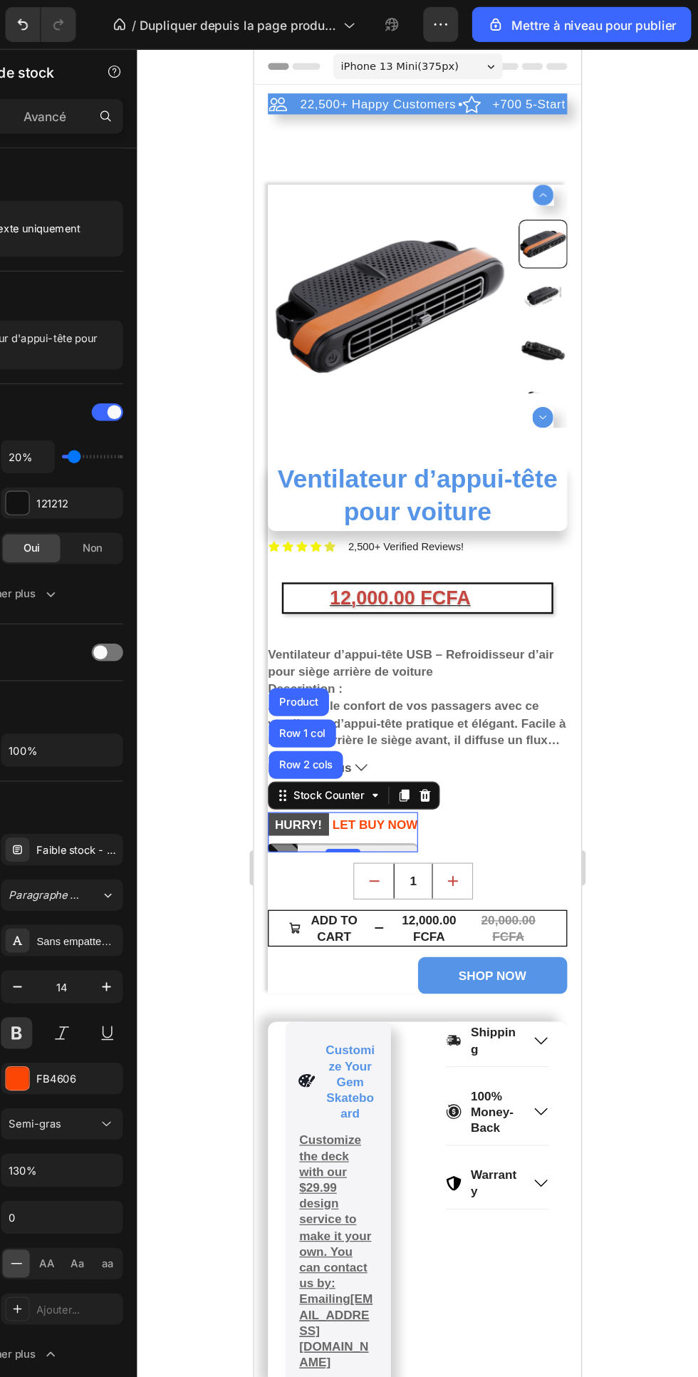
click at [678, 594] on div at bounding box center [469, 708] width 458 height 1337
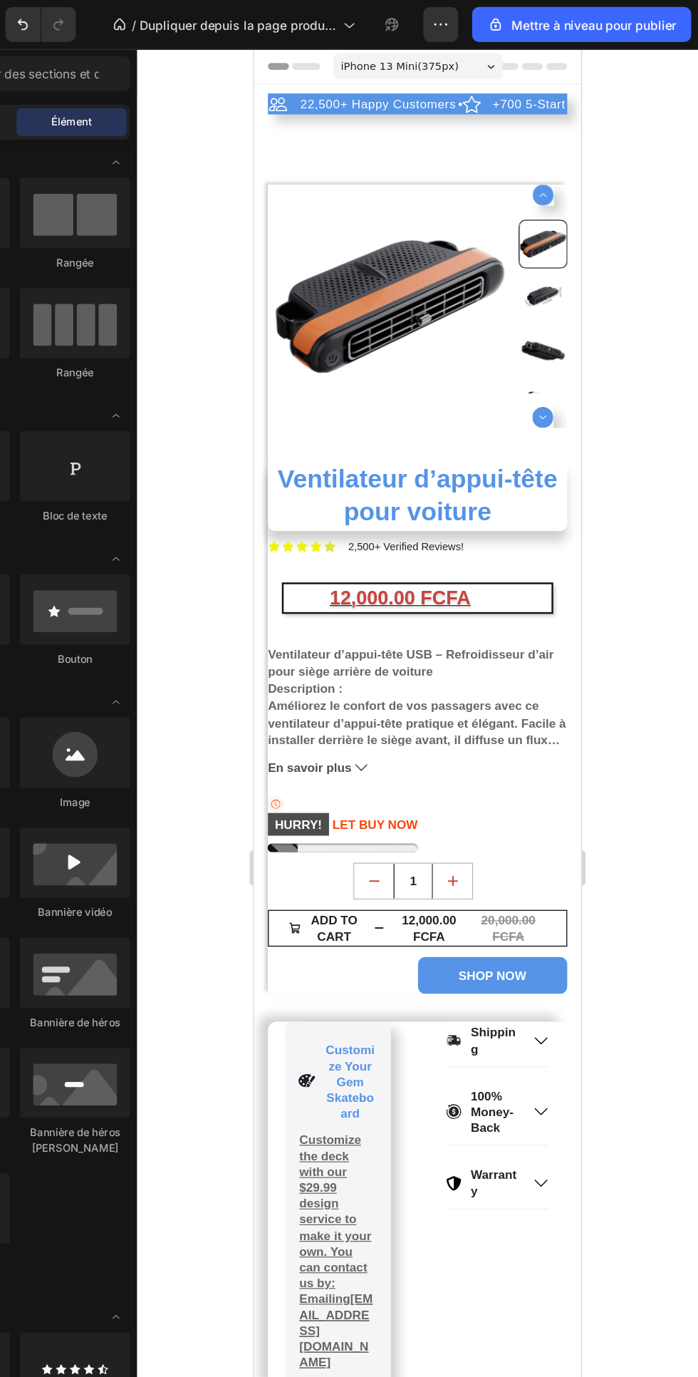
click at [344, 681] on p "HURRY! LET BUY NOW" at bounding box center [326, 681] width 123 height 20
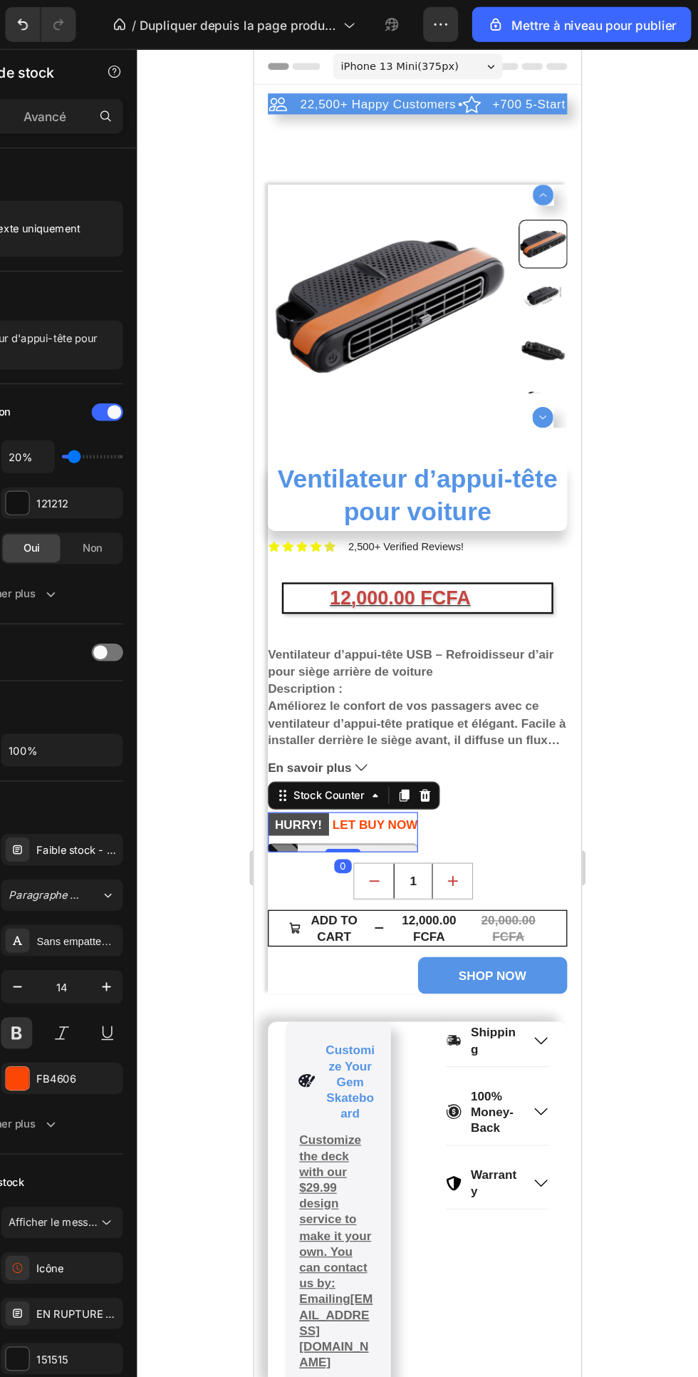
click at [288, 750] on div at bounding box center [469, 708] width 458 height 1337
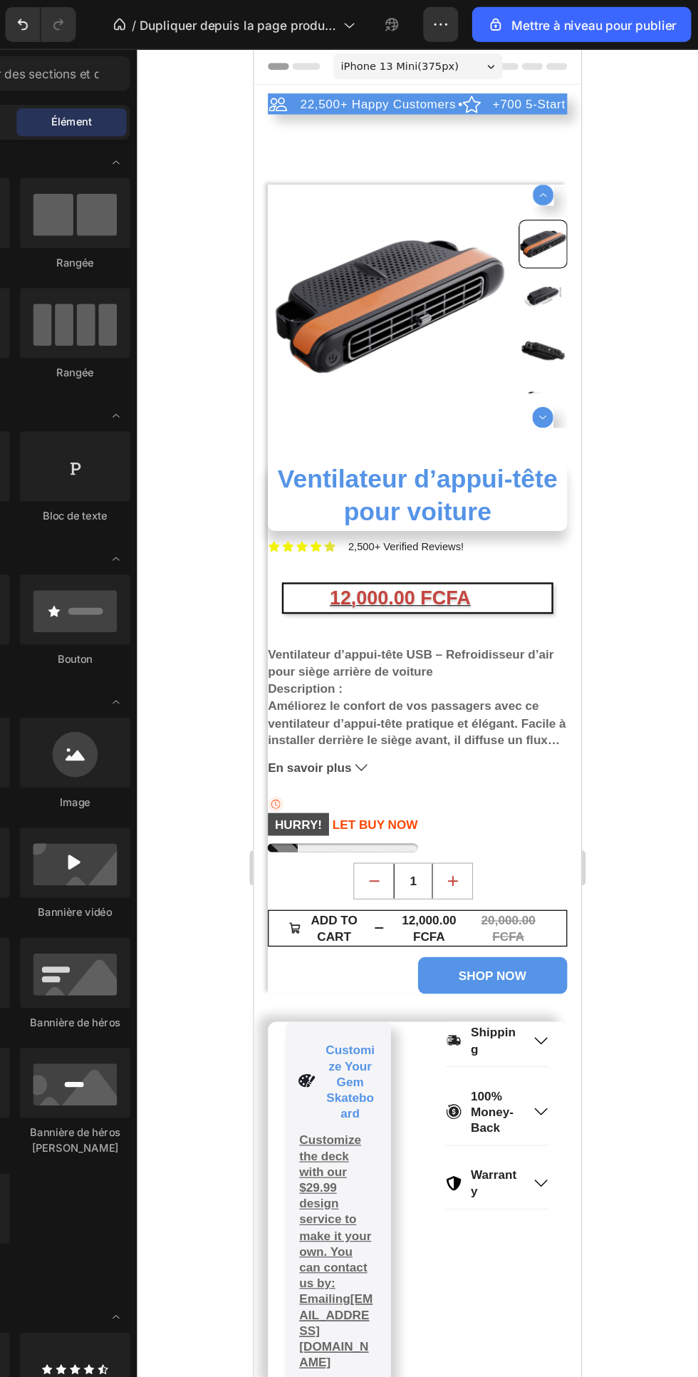
click at [353, 698] on div at bounding box center [326, 700] width 123 height 7
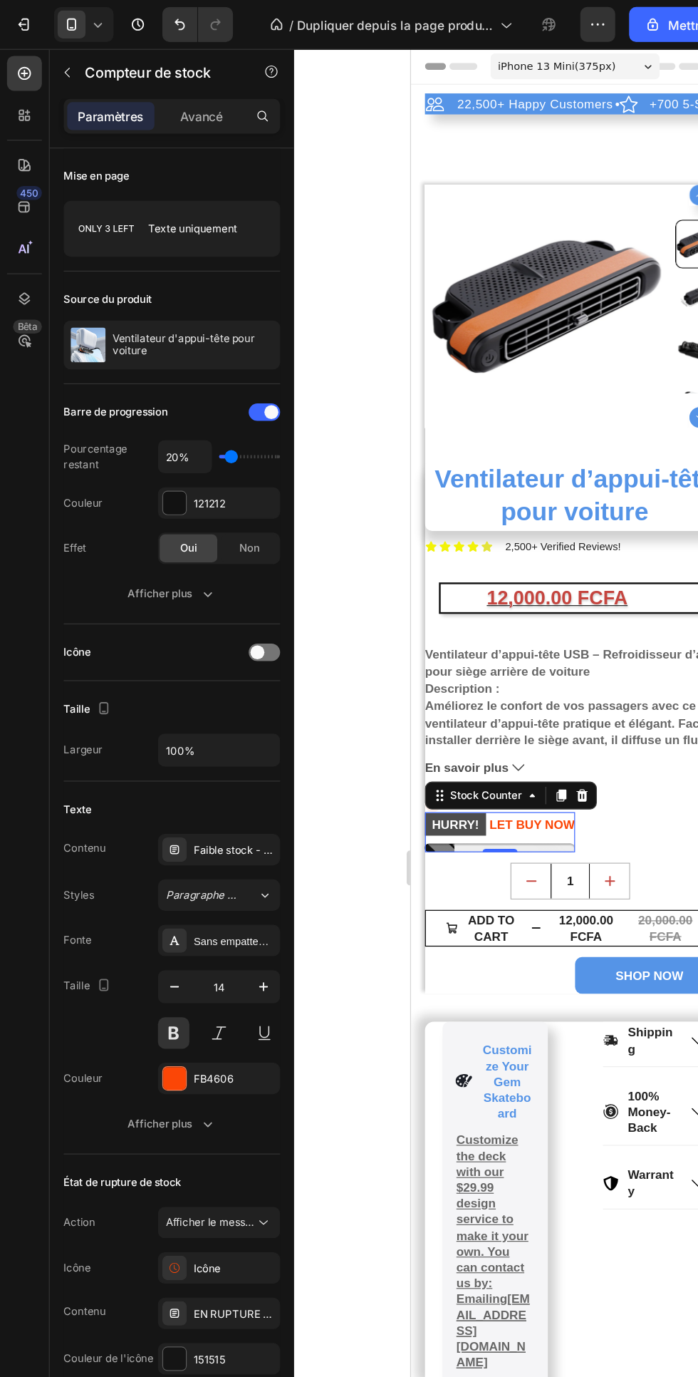
type input "70"
type input "60%"
type input "60"
type input "40%"
type input "40"
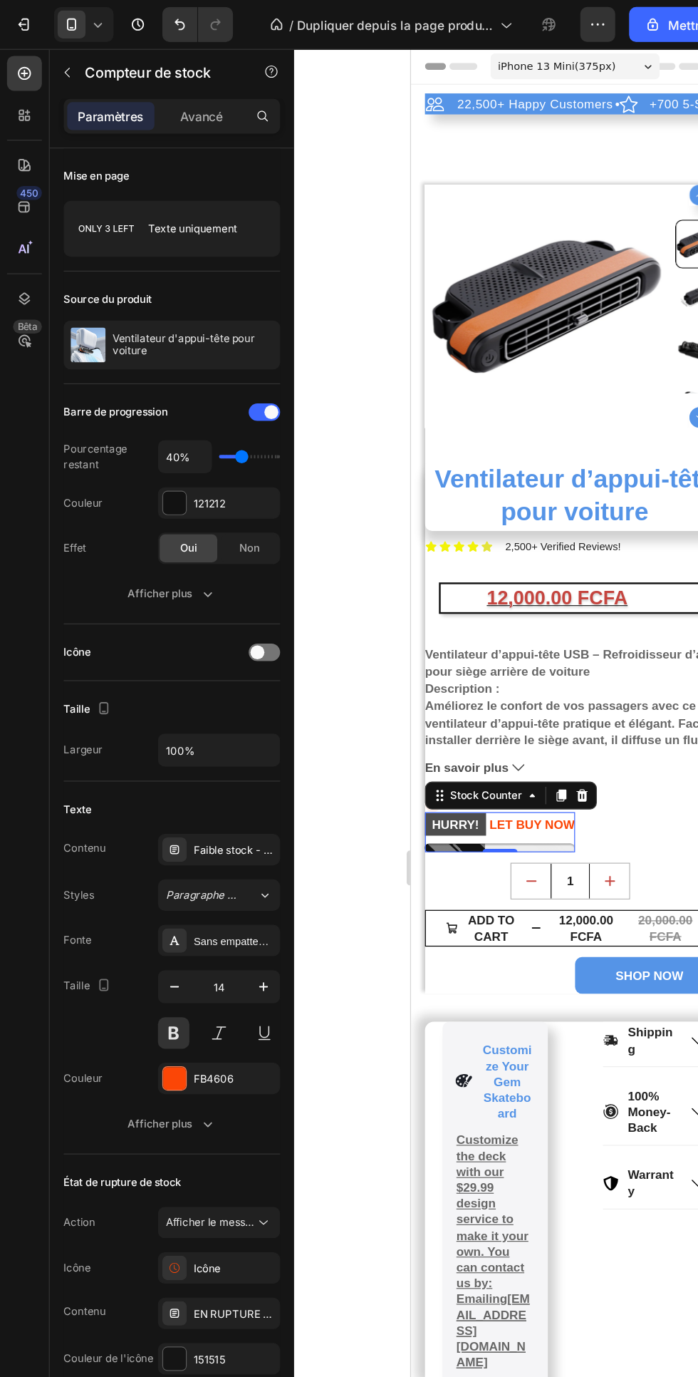
type input "80%"
type input "80"
type input "50%"
type input "50"
click at [141, 408] on div at bounding box center [142, 410] width 19 height 19
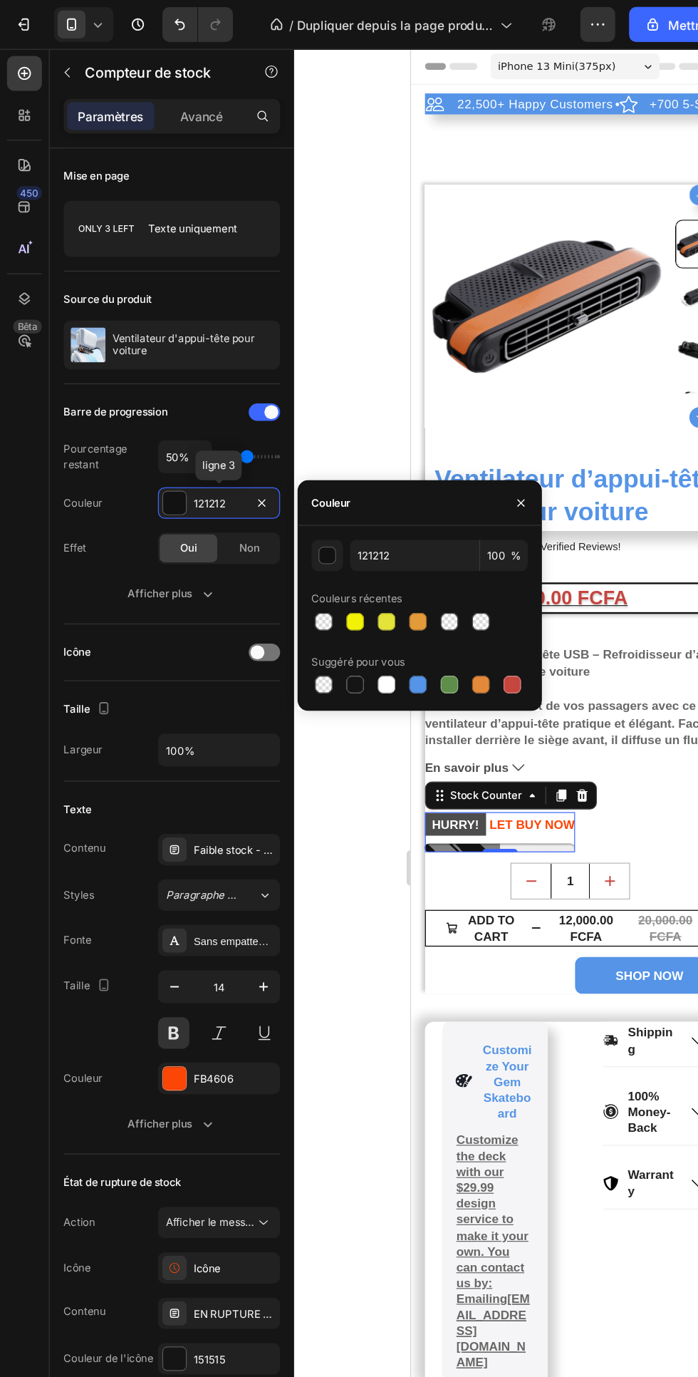
click at [341, 559] on div at bounding box center [341, 559] width 14 height 14
type input "5594E7"
click at [205, 446] on font "Non" at bounding box center [204, 447] width 16 height 11
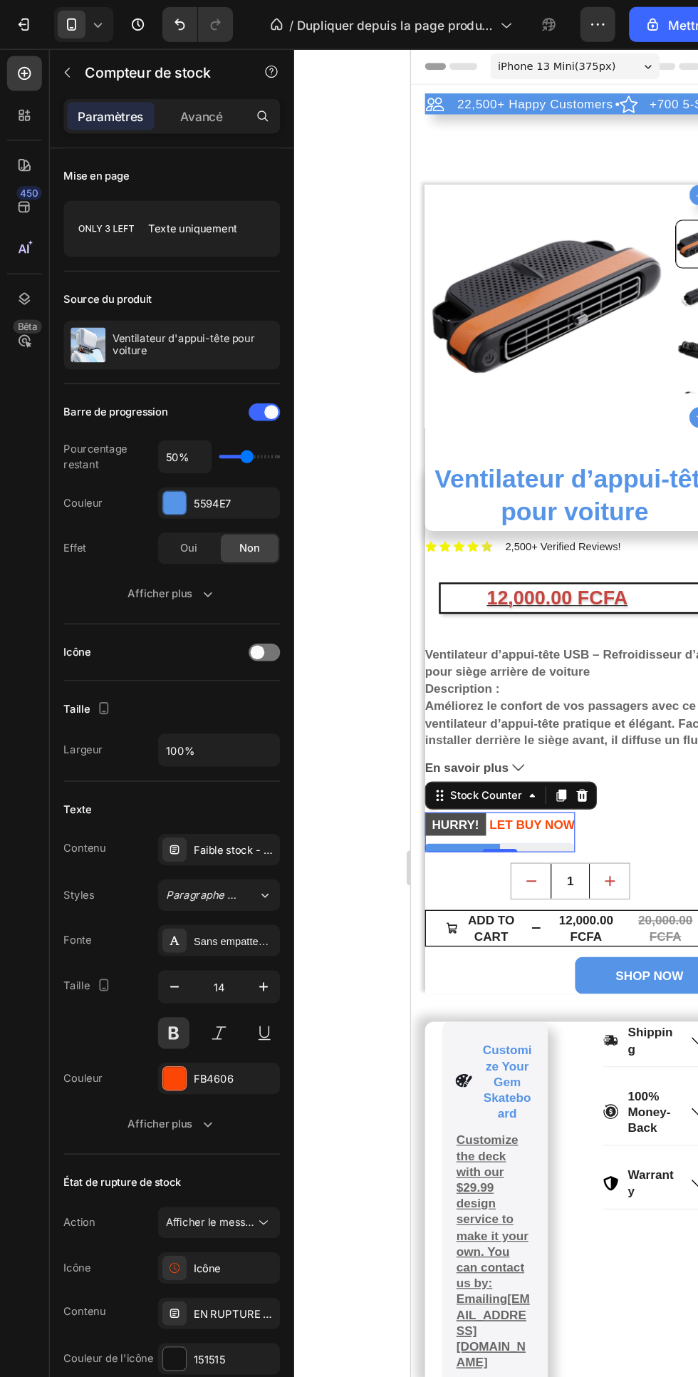
click at [157, 445] on font "Oui" at bounding box center [155, 447] width 14 height 11
click at [226, 530] on div at bounding box center [216, 532] width 26 height 14
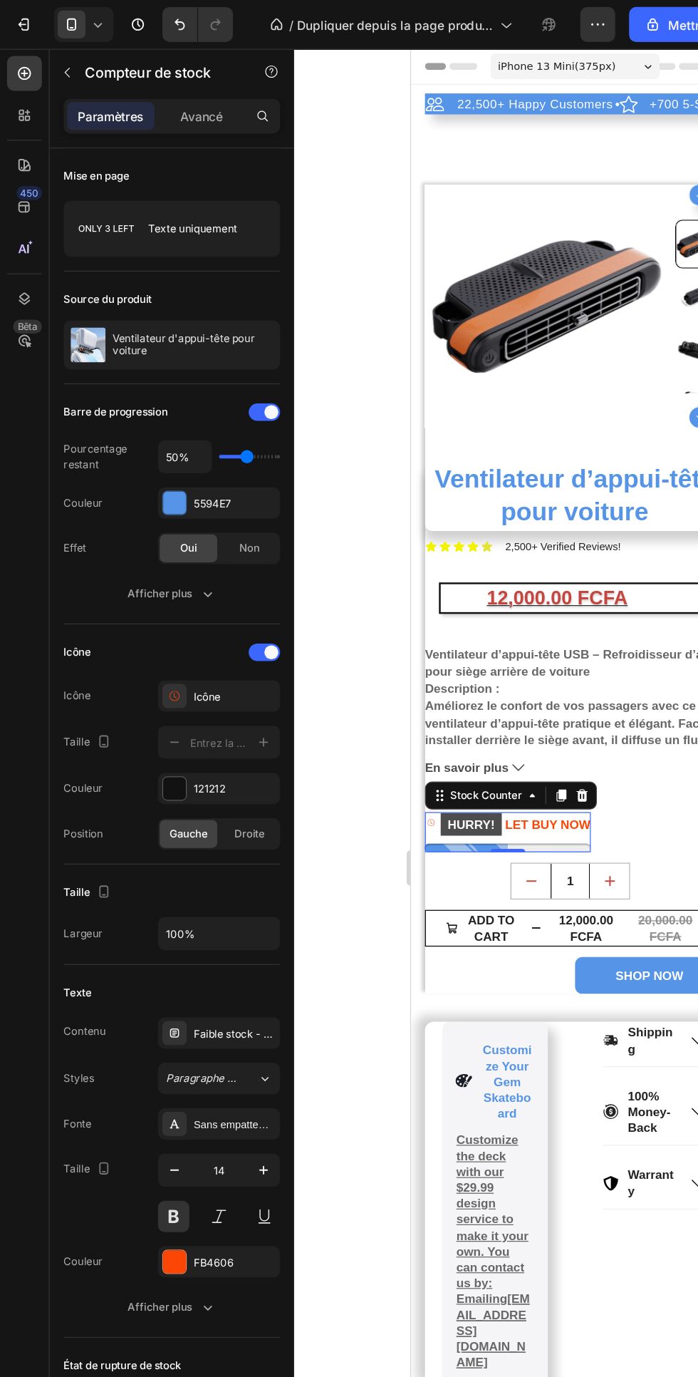
click at [148, 649] on div at bounding box center [142, 643] width 19 height 19
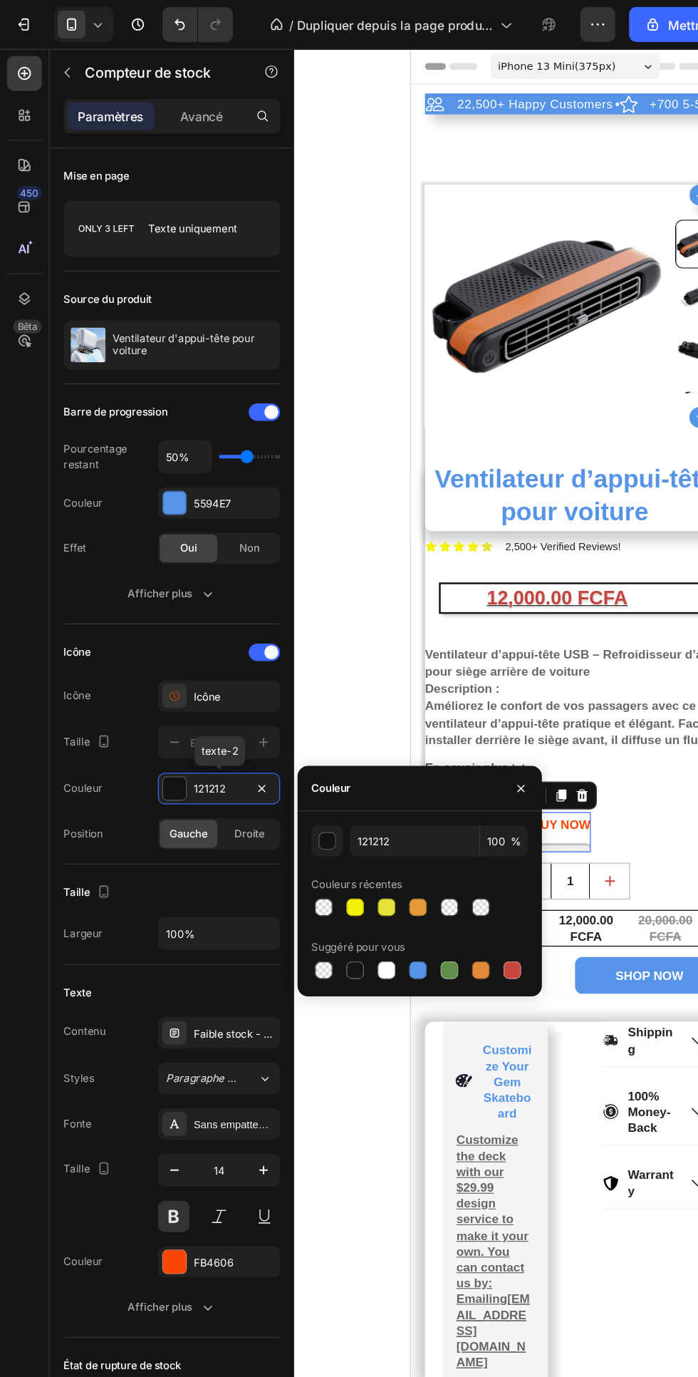
click at [341, 801] on div at bounding box center [341, 792] width 20 height 20
type input "5594E7"
click at [182, 138] on div "Mise en page" at bounding box center [140, 144] width 177 height 23
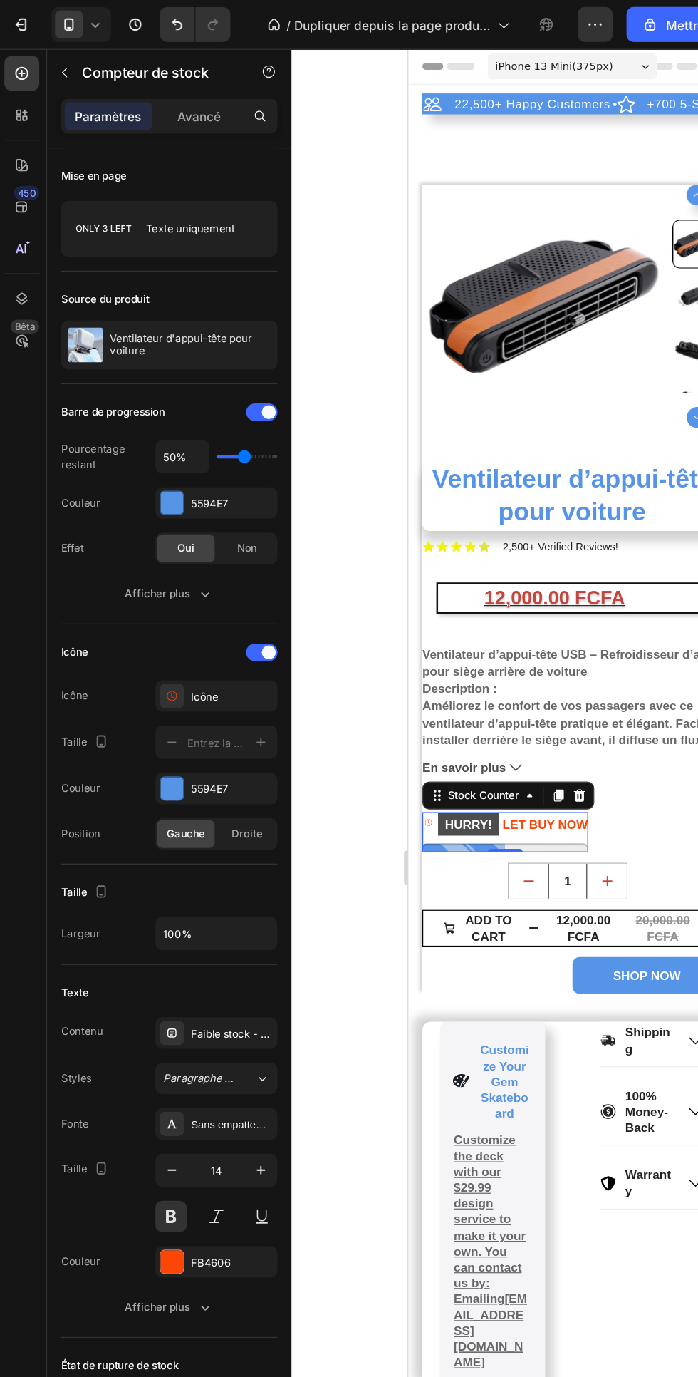
click at [162, 99] on font "Avancé" at bounding box center [165, 95] width 35 height 12
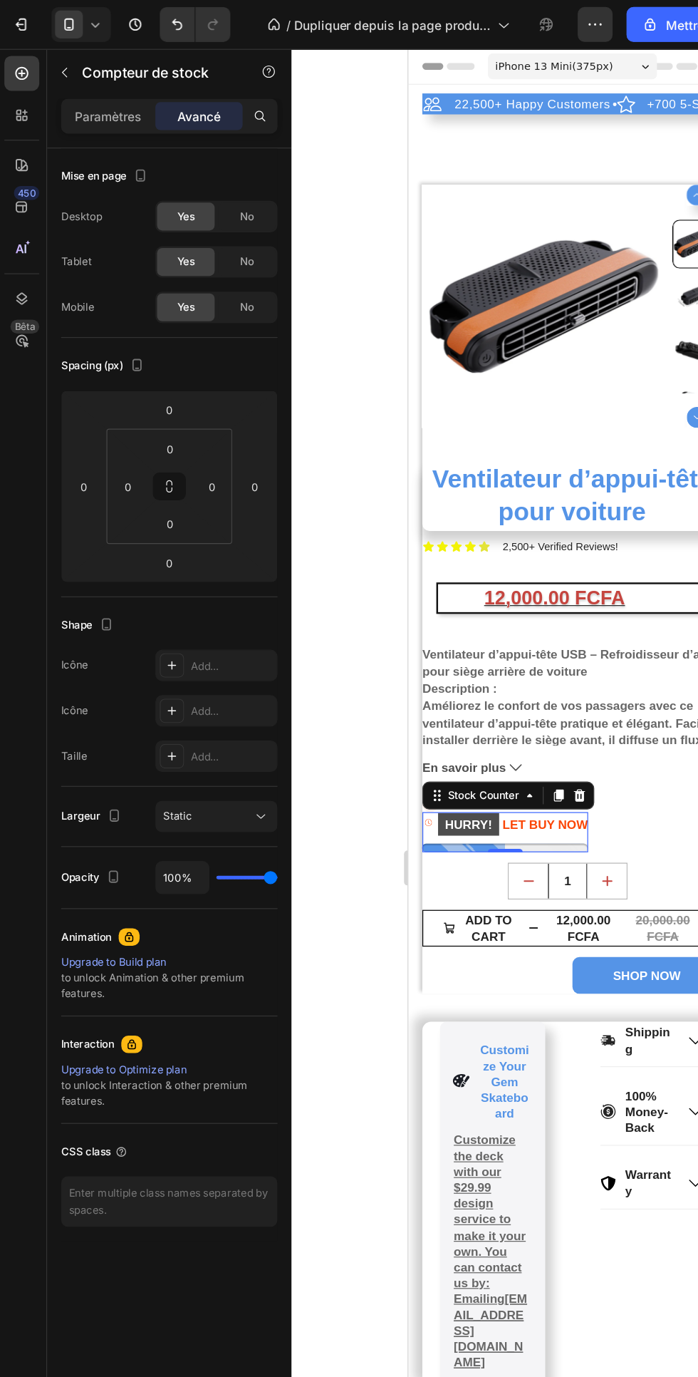
click at [96, 97] on font "Paramètres" at bounding box center [90, 95] width 54 height 12
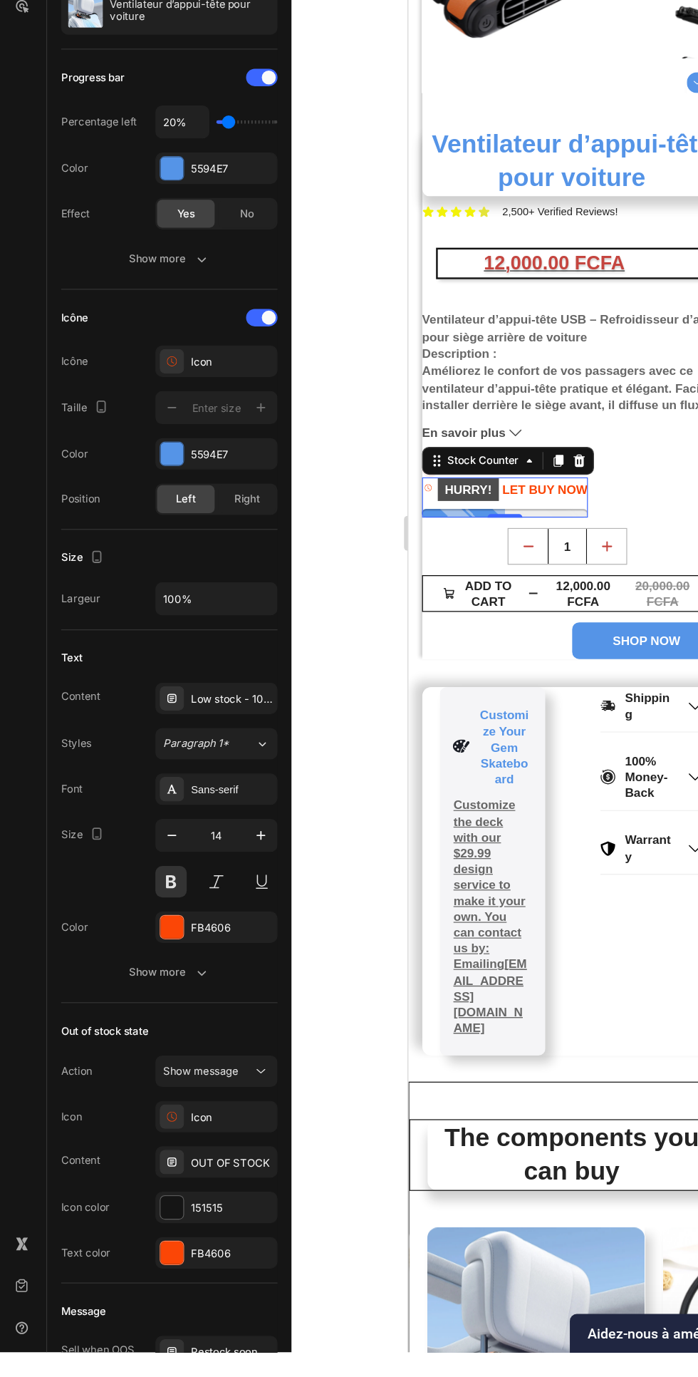
click at [160, 1073] on icon "button" at bounding box center [167, 1067] width 14 height 14
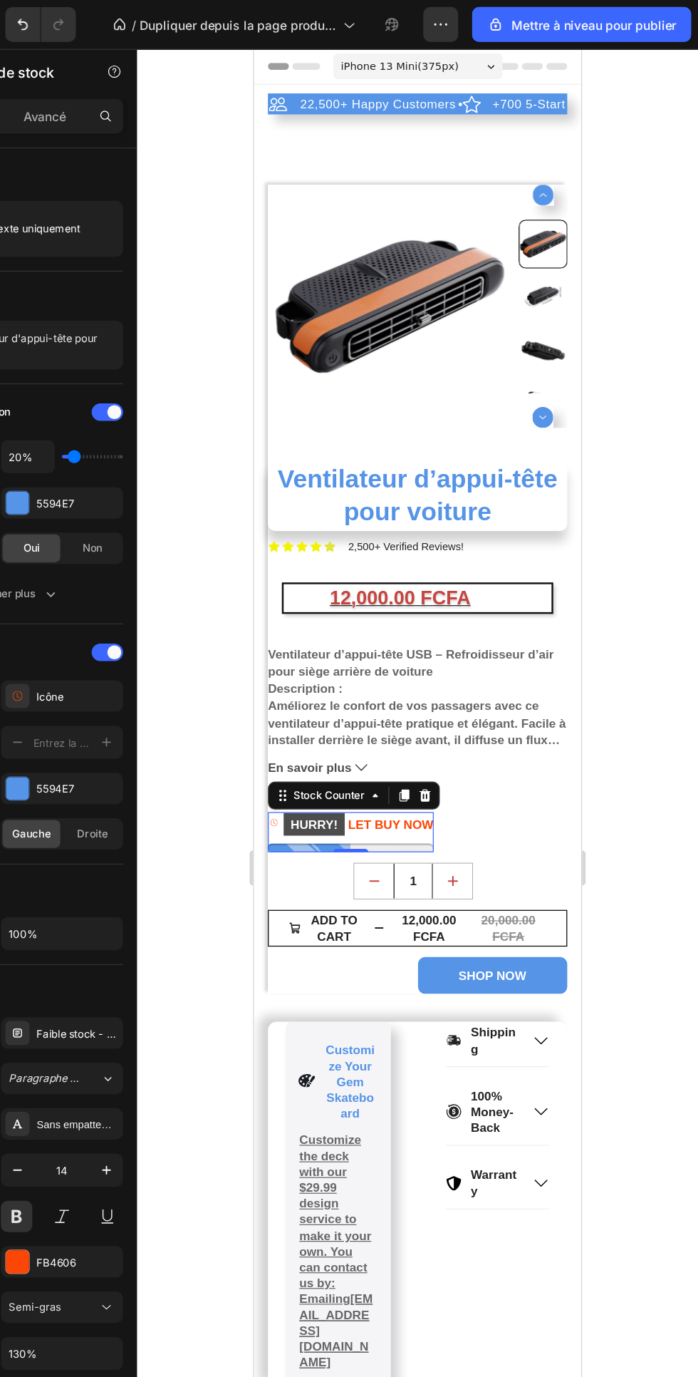
click at [460, 676] on div "Icon HURRY! LET BUY NOW Stock Counter 0 Row" at bounding box center [387, 682] width 244 height 46
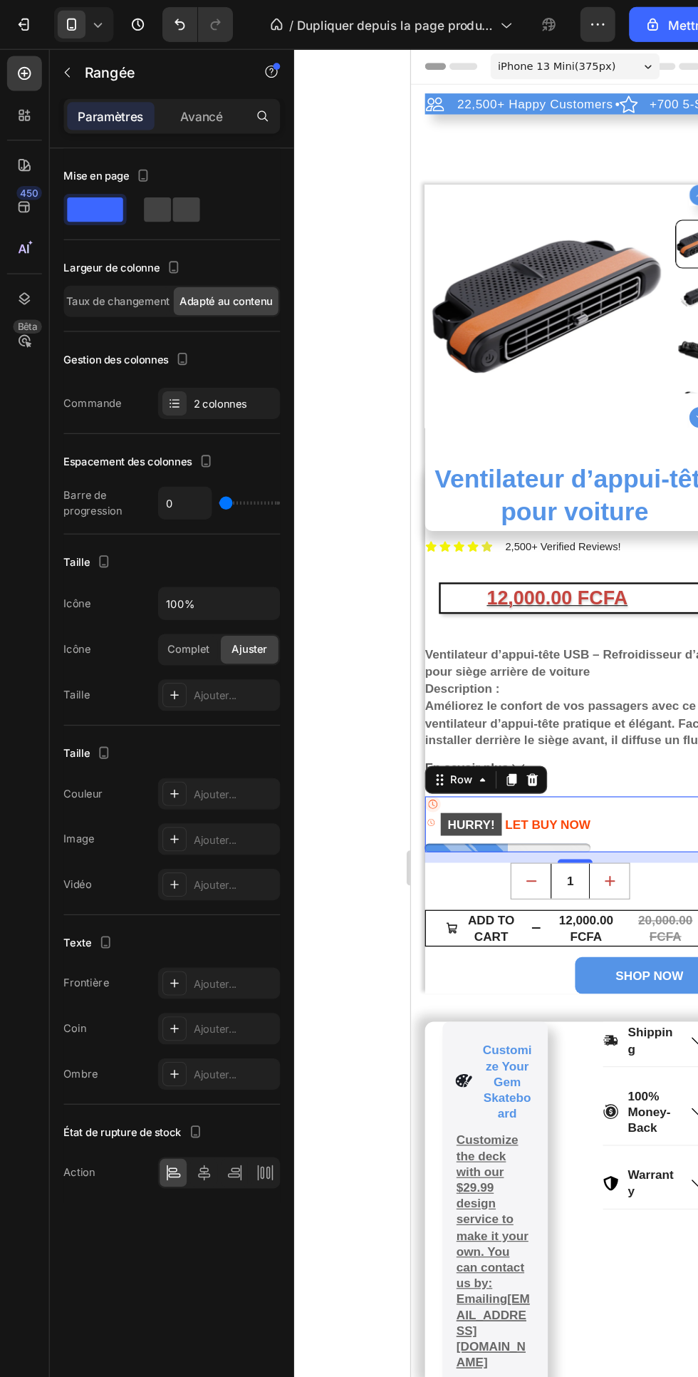
click at [169, 961] on icon at bounding box center [167, 957] width 10 height 13
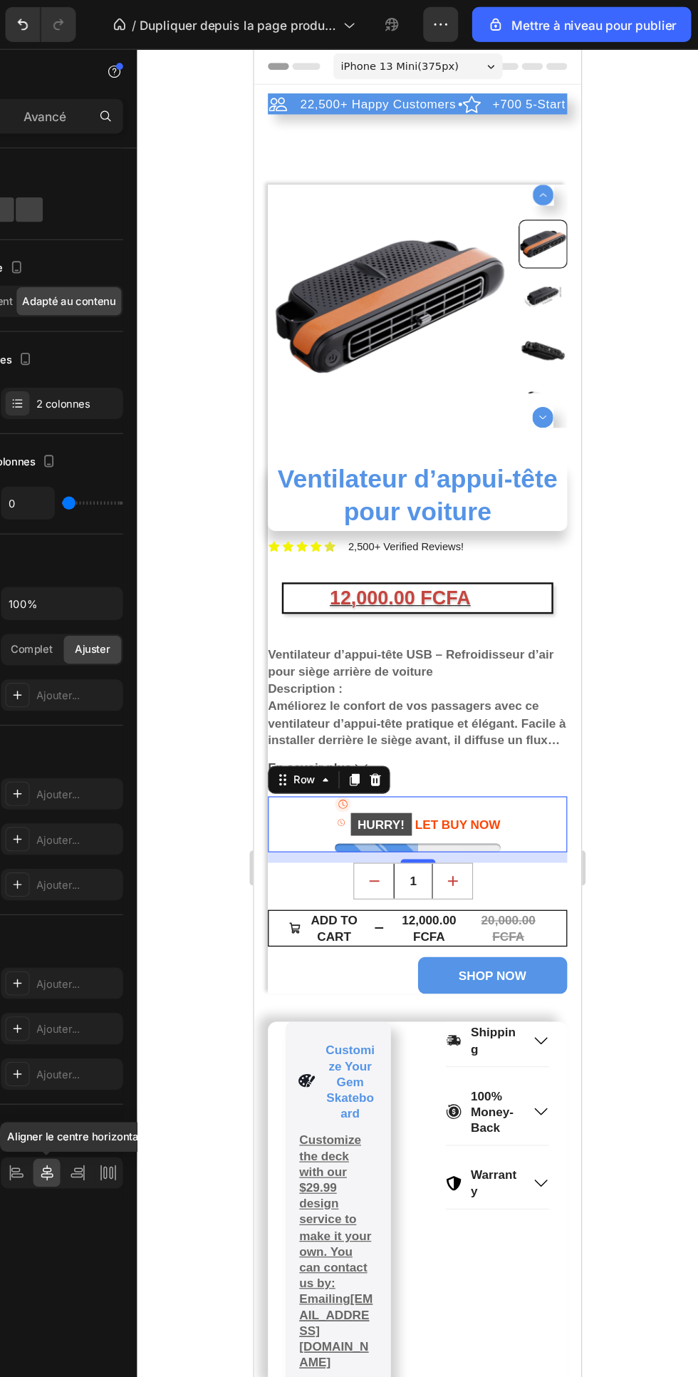
click at [191, 957] on icon at bounding box center [192, 957] width 14 height 14
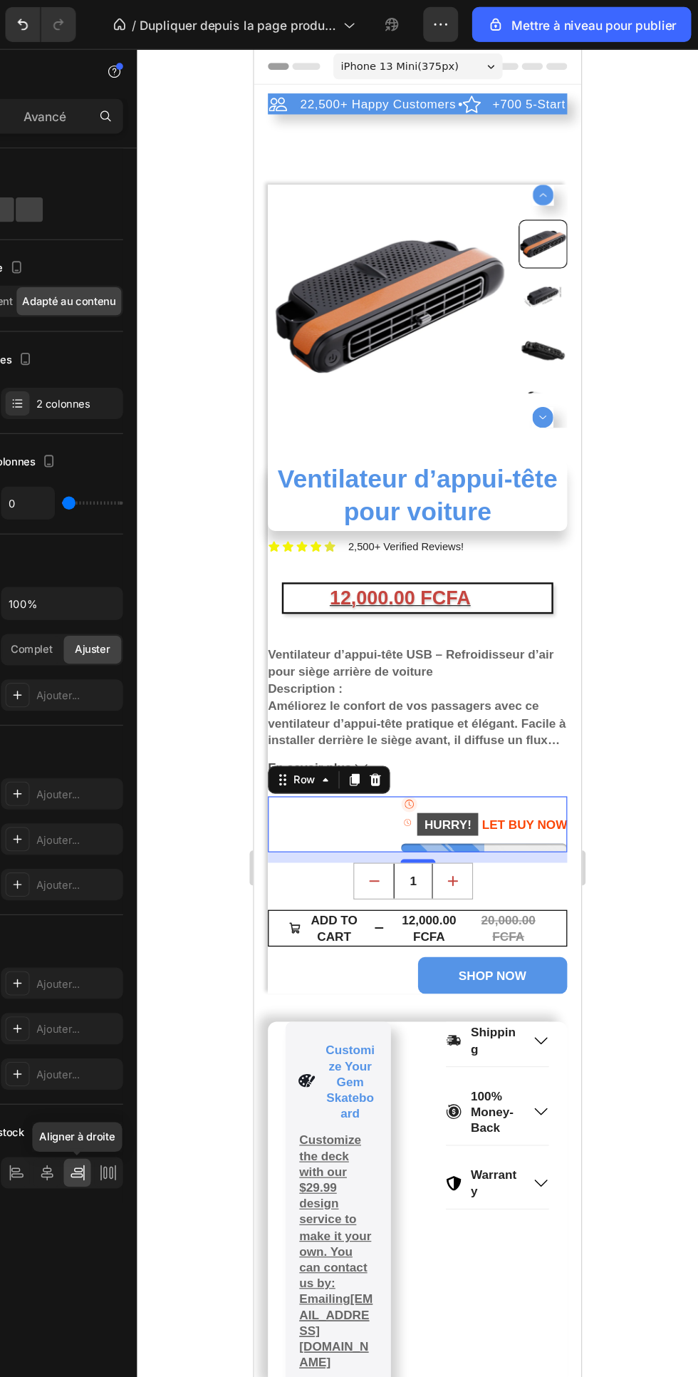
click at [351, 805] on div "SHOP NOW" at bounding box center [387, 805] width 244 height 30
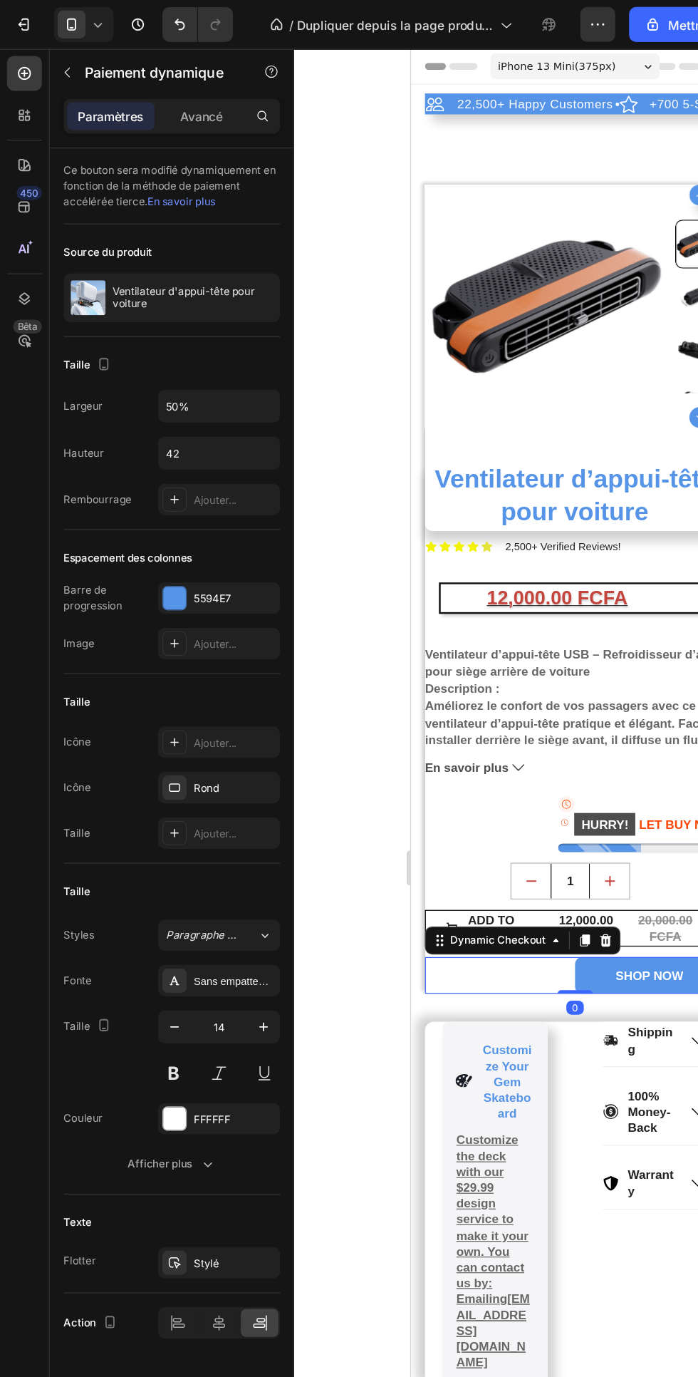
click at [146, 1082] on icon at bounding box center [145, 1080] width 14 height 14
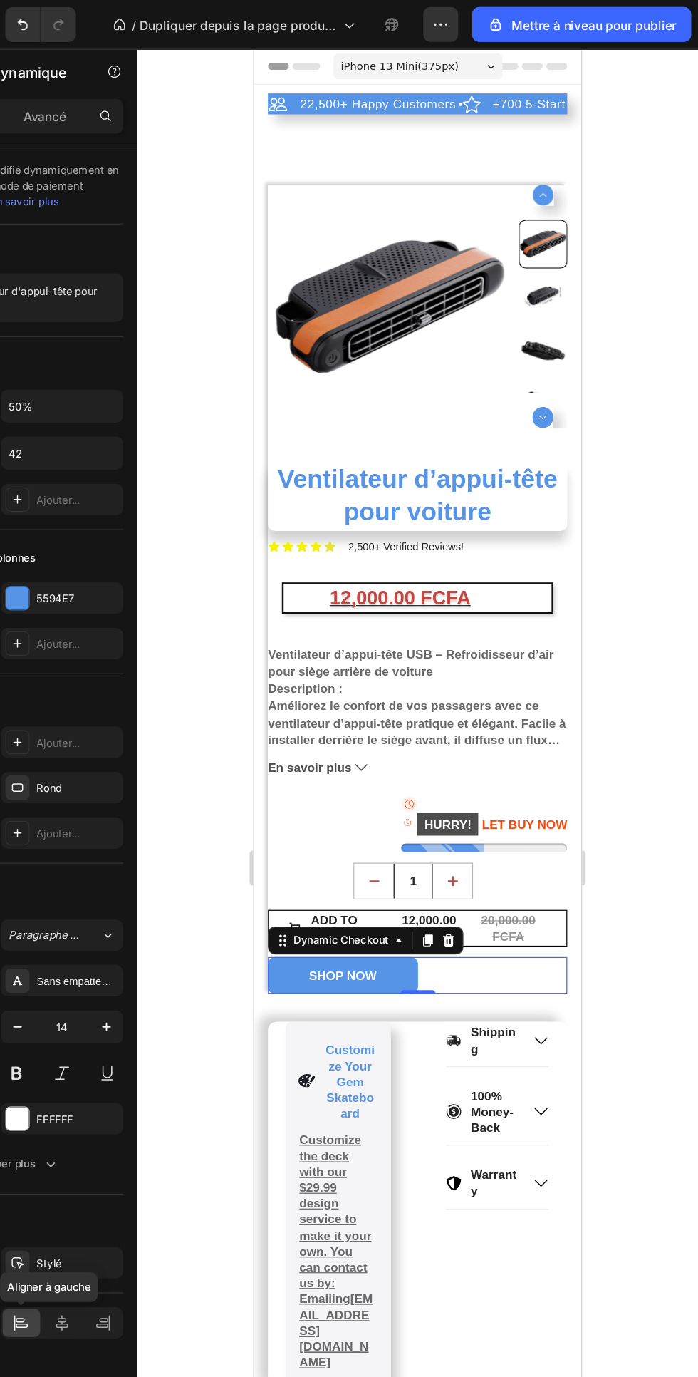
click at [425, 678] on mark "HURRY!" at bounding box center [412, 681] width 50 height 19
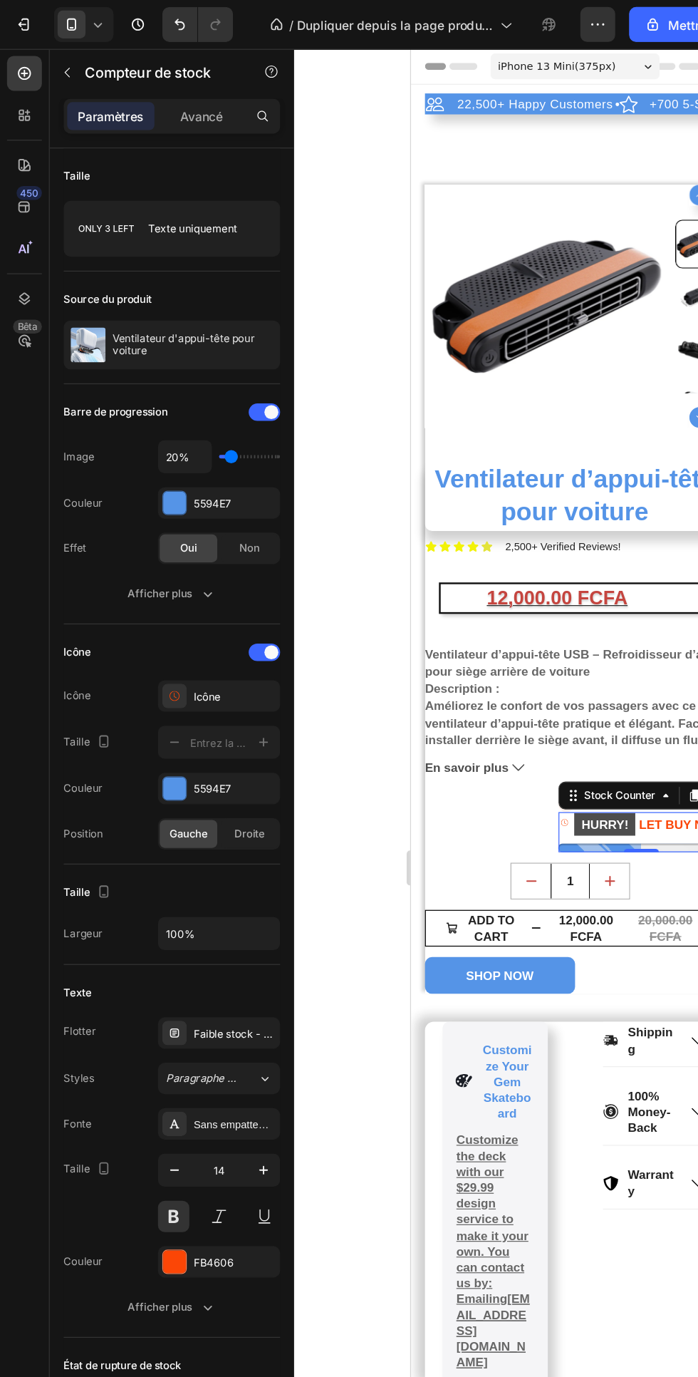
click at [150, 479] on font "Afficher plus" at bounding box center [130, 484] width 53 height 13
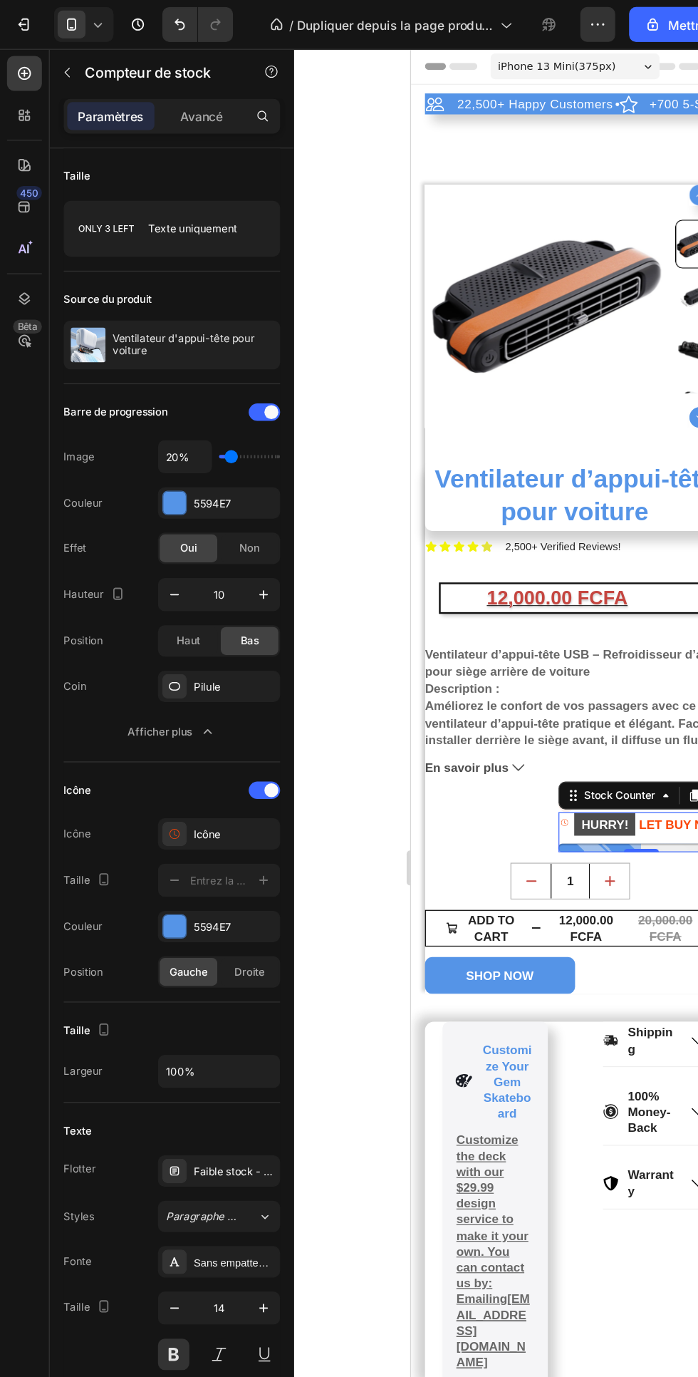
click at [215, 487] on icon "button" at bounding box center [215, 485] width 7 height 7
click at [215, 484] on icon "button" at bounding box center [215, 485] width 7 height 7
click at [216, 485] on icon "button" at bounding box center [215, 485] width 14 height 14
click at [215, 485] on icon "button" at bounding box center [215, 485] width 7 height 7
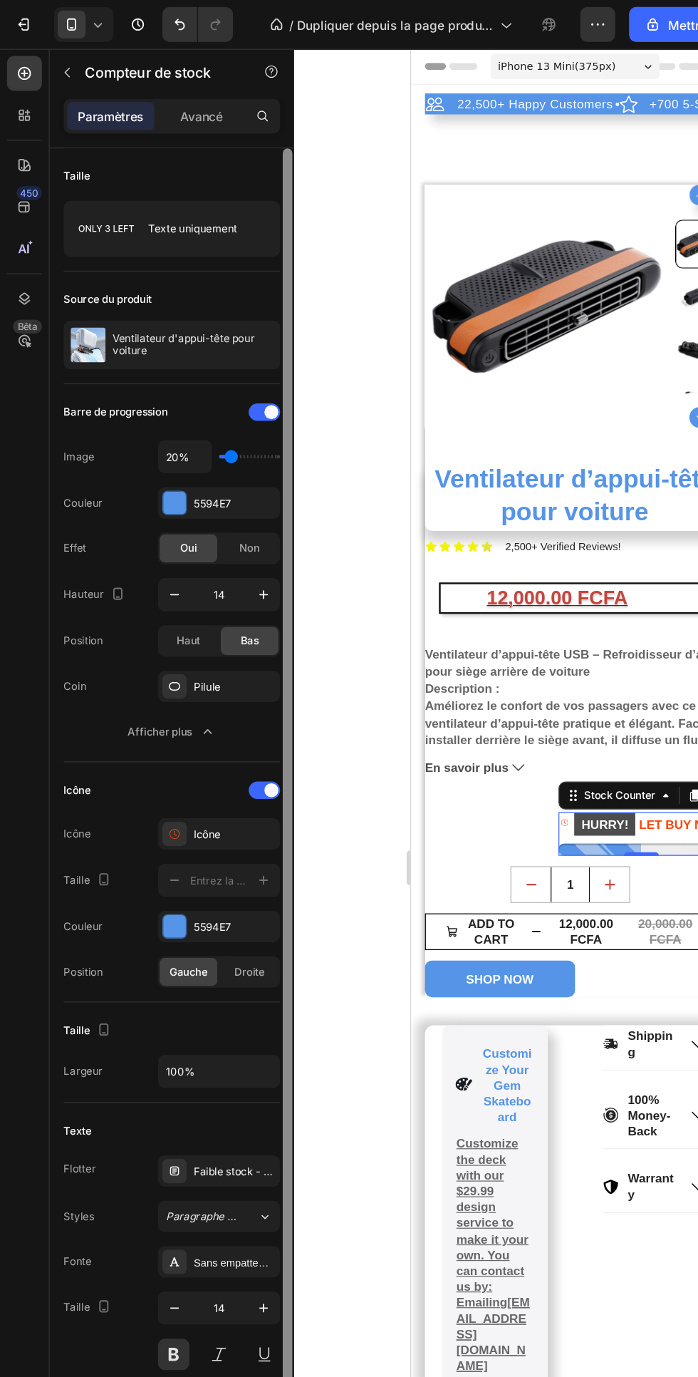
click at [237, 485] on div at bounding box center [235, 717] width 8 height 1192
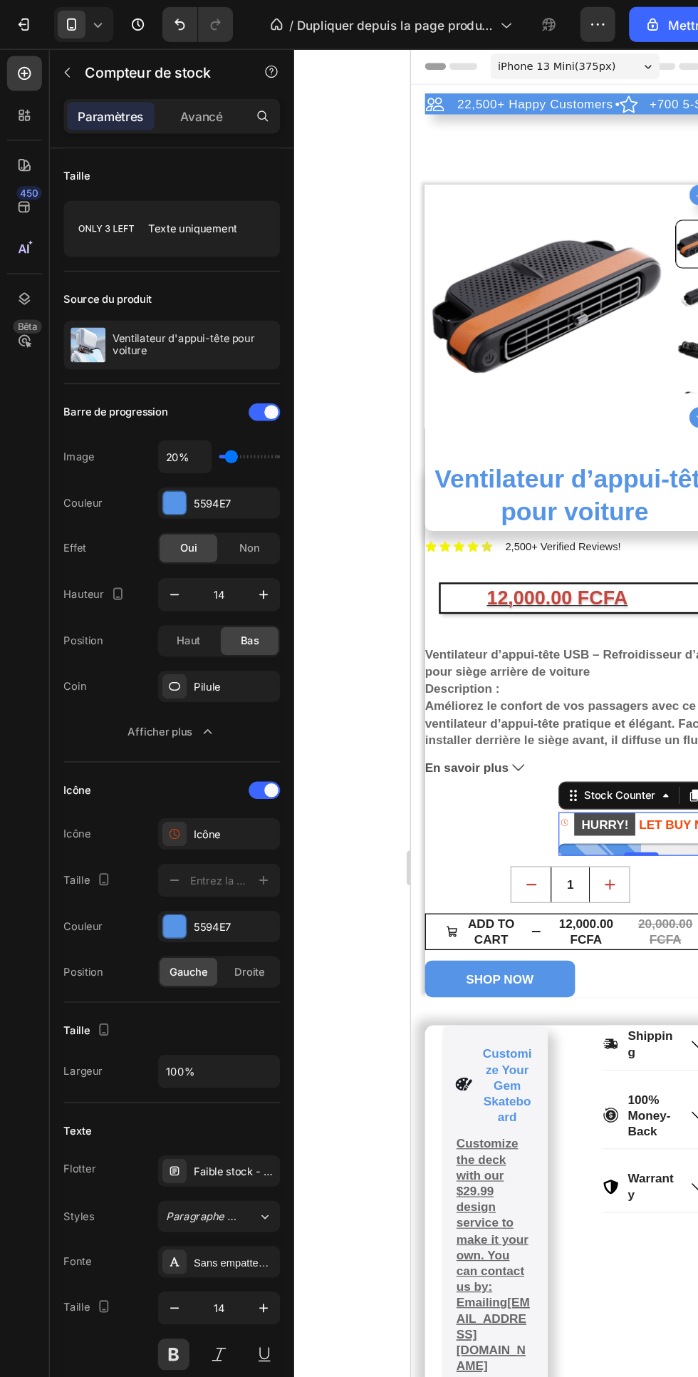
click at [216, 487] on icon "button" at bounding box center [215, 485] width 14 height 14
click at [215, 487] on icon "button" at bounding box center [215, 485] width 14 height 14
type input "16"
click at [154, 523] on font "Haut" at bounding box center [154, 522] width 19 height 11
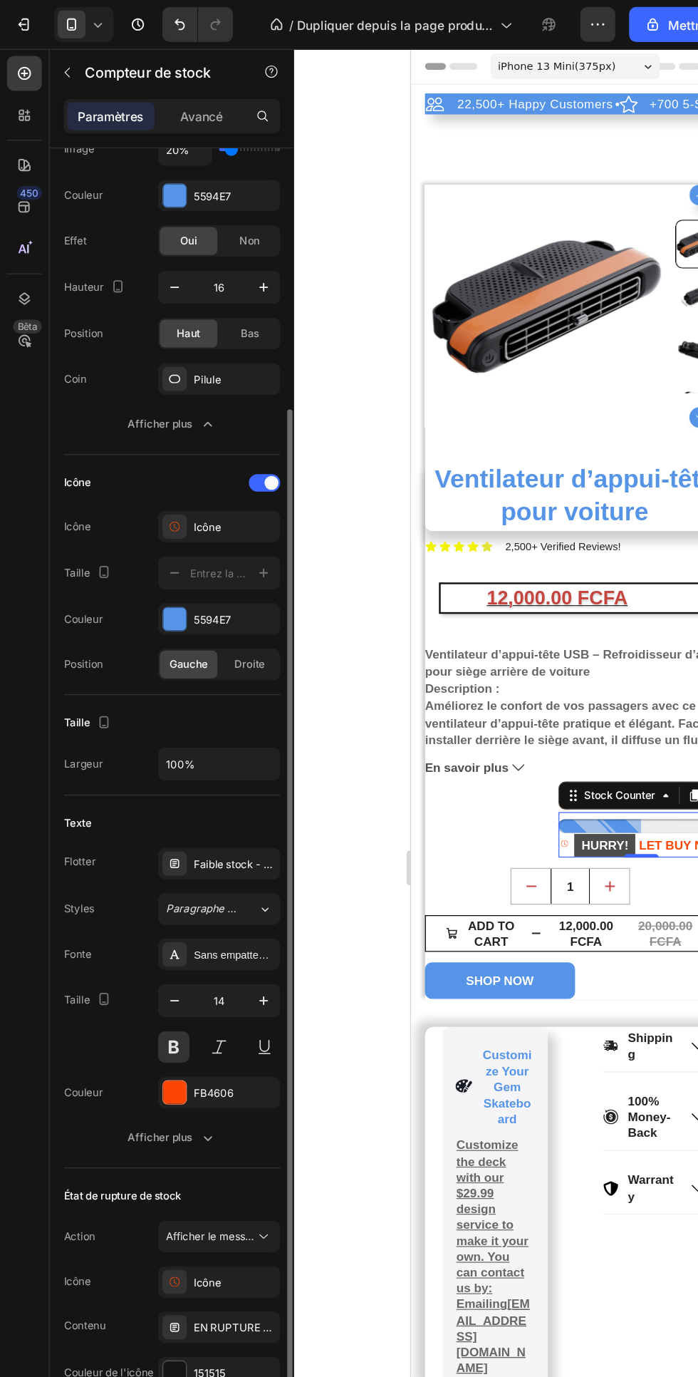
click at [207, 548] on span "Droite" at bounding box center [204, 542] width 25 height 13
click at [164, 353] on icon "button" at bounding box center [169, 346] width 14 height 14
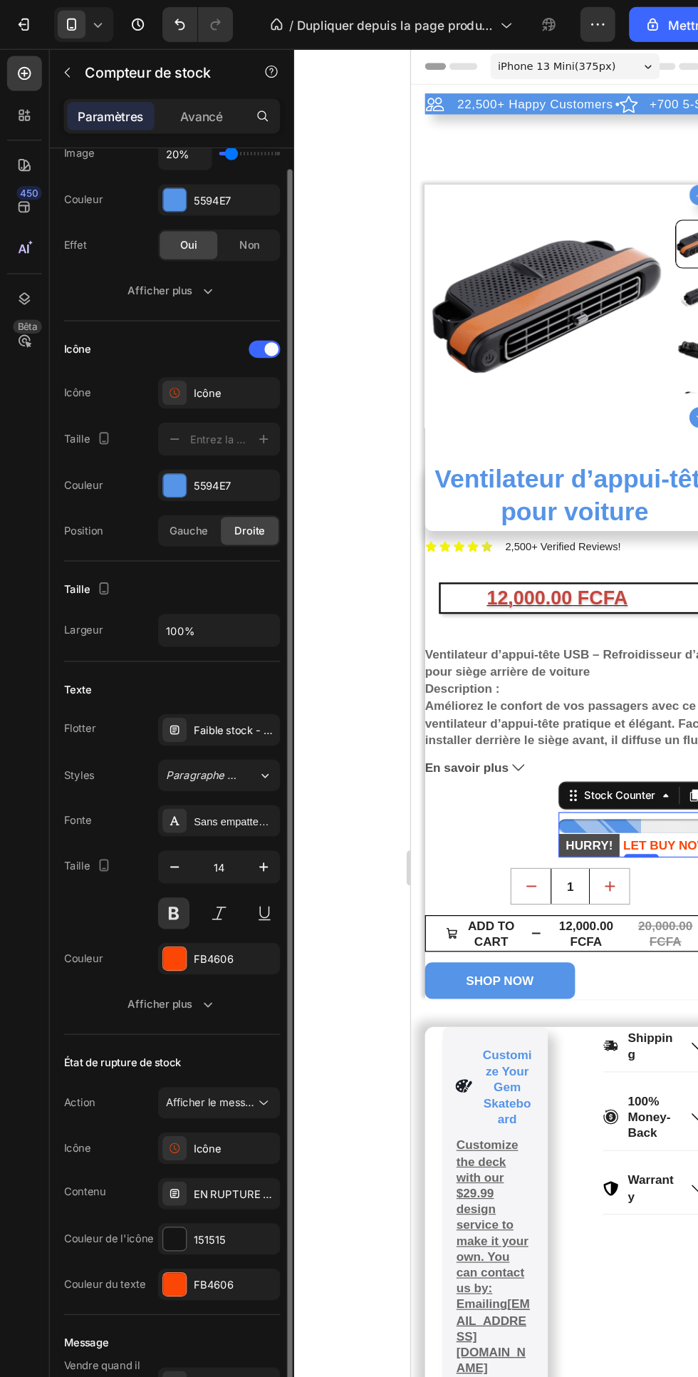
scroll to position [138, 0]
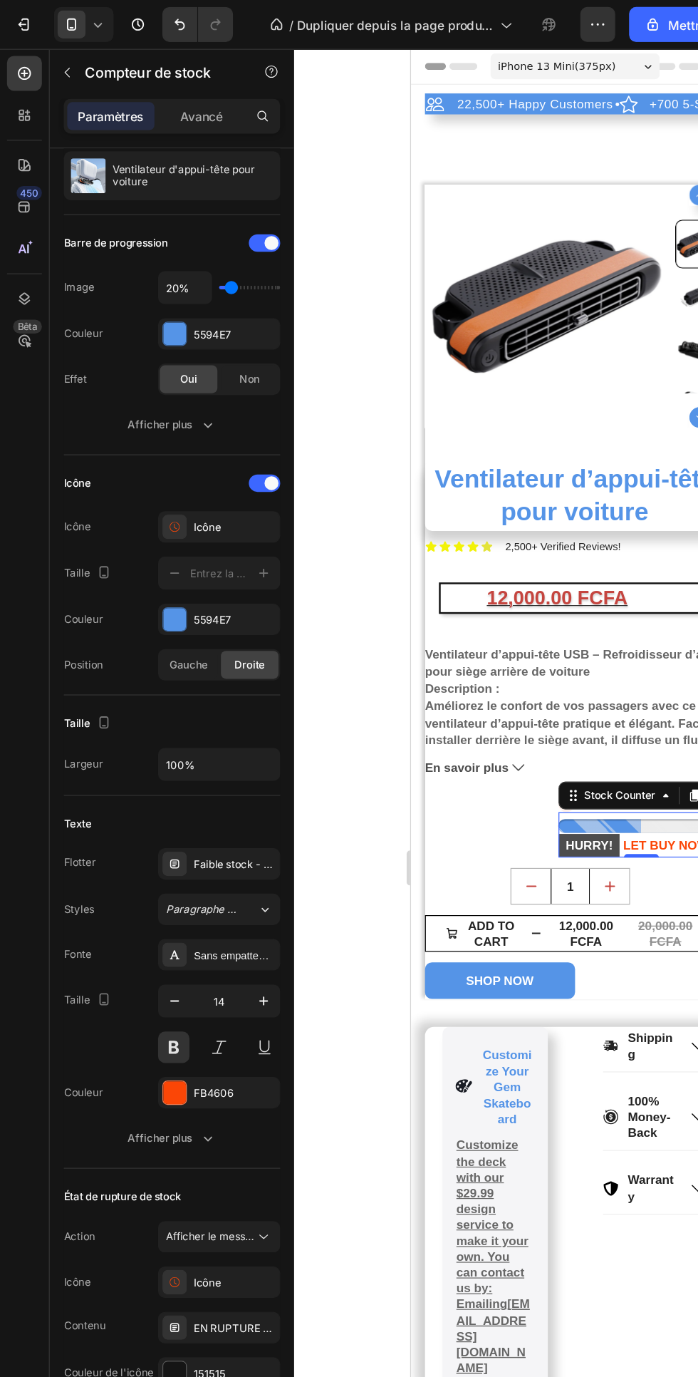
click at [164, 353] on icon "button" at bounding box center [169, 346] width 14 height 14
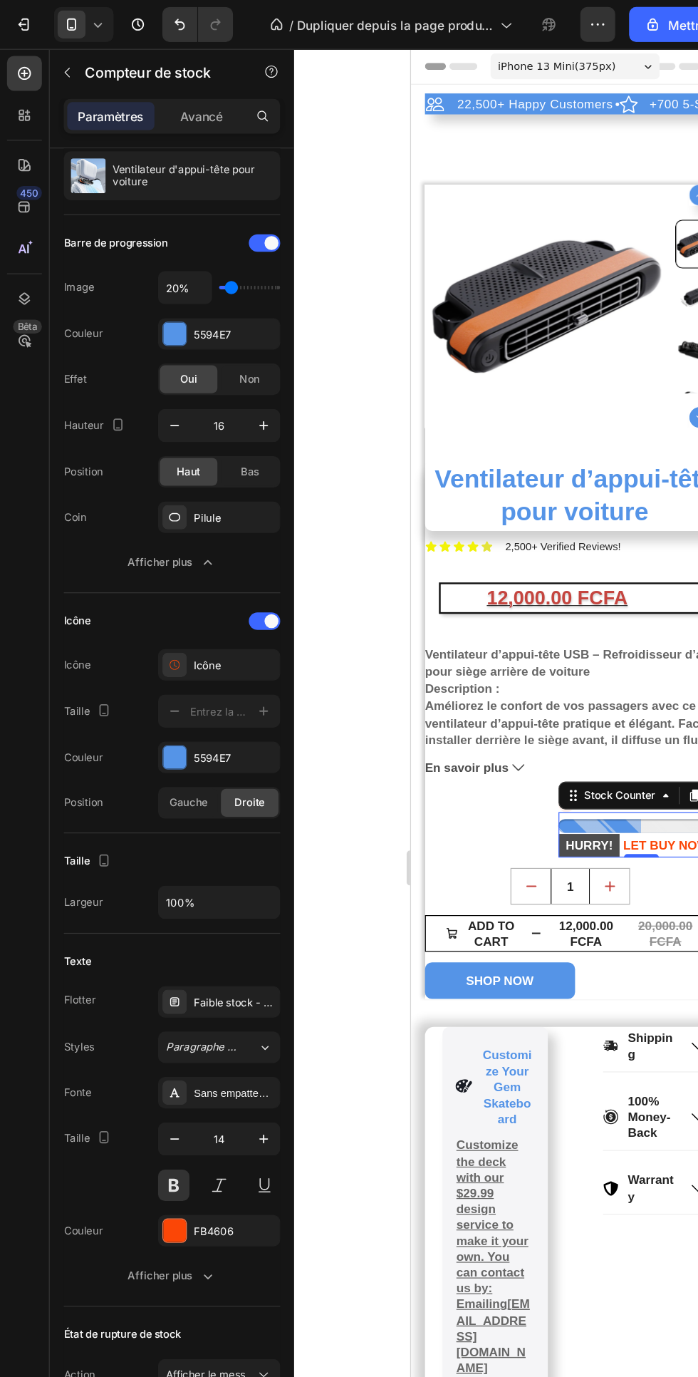
click at [204, 384] on font "Bas" at bounding box center [204, 384] width 15 height 11
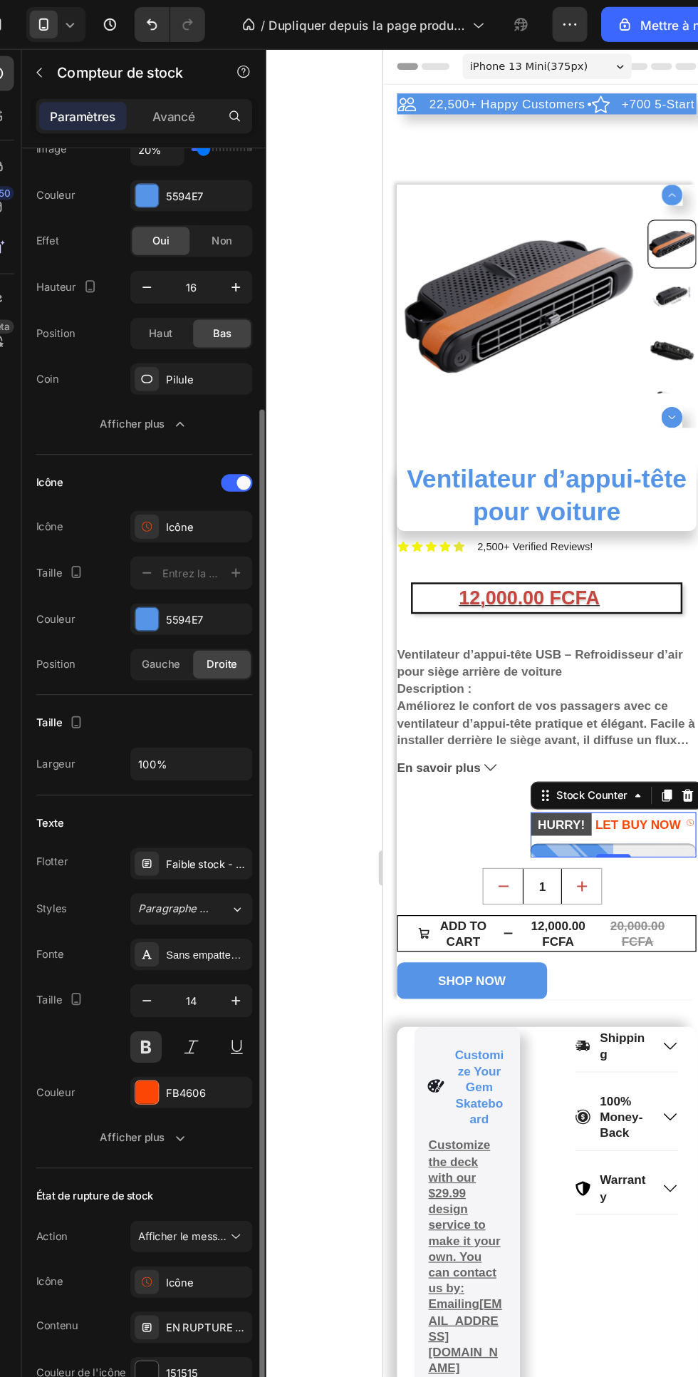
scroll to position [0, 0]
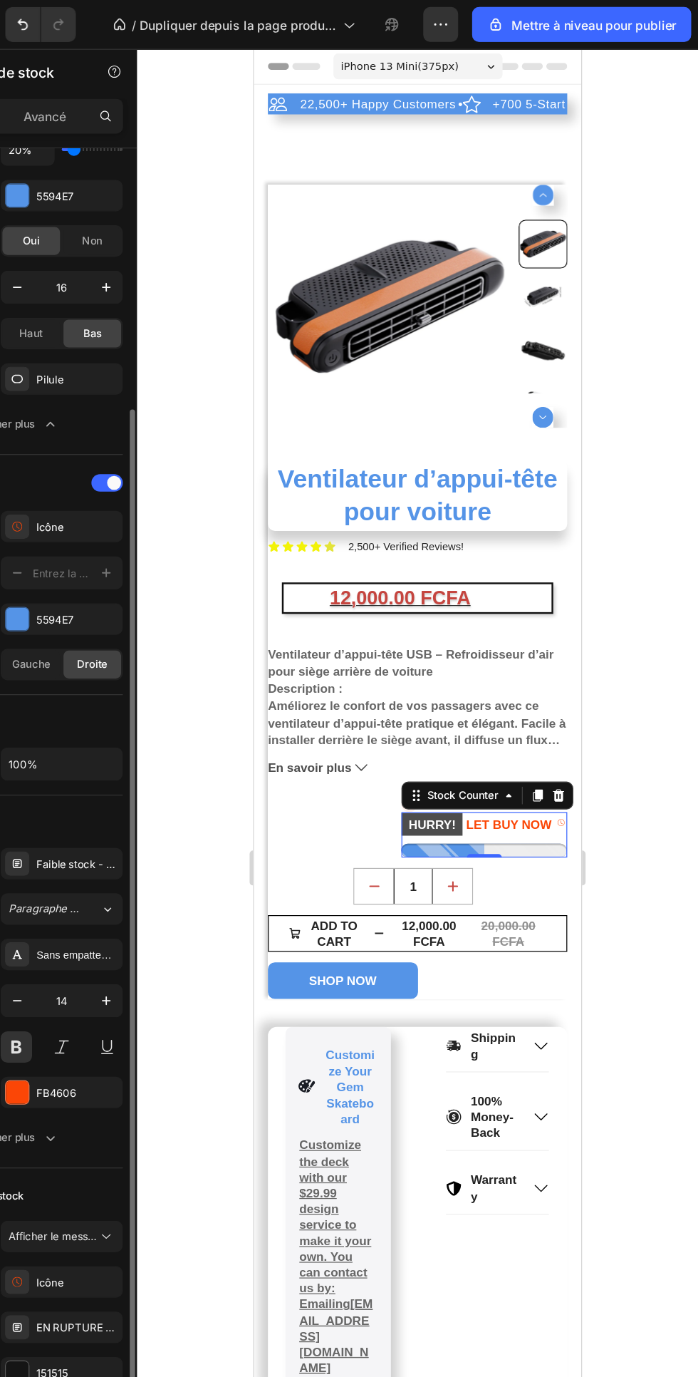
click at [324, 687] on div "Icon HURRY! LET BUY NOW Stock Counter 0 Row" at bounding box center [387, 684] width 244 height 50
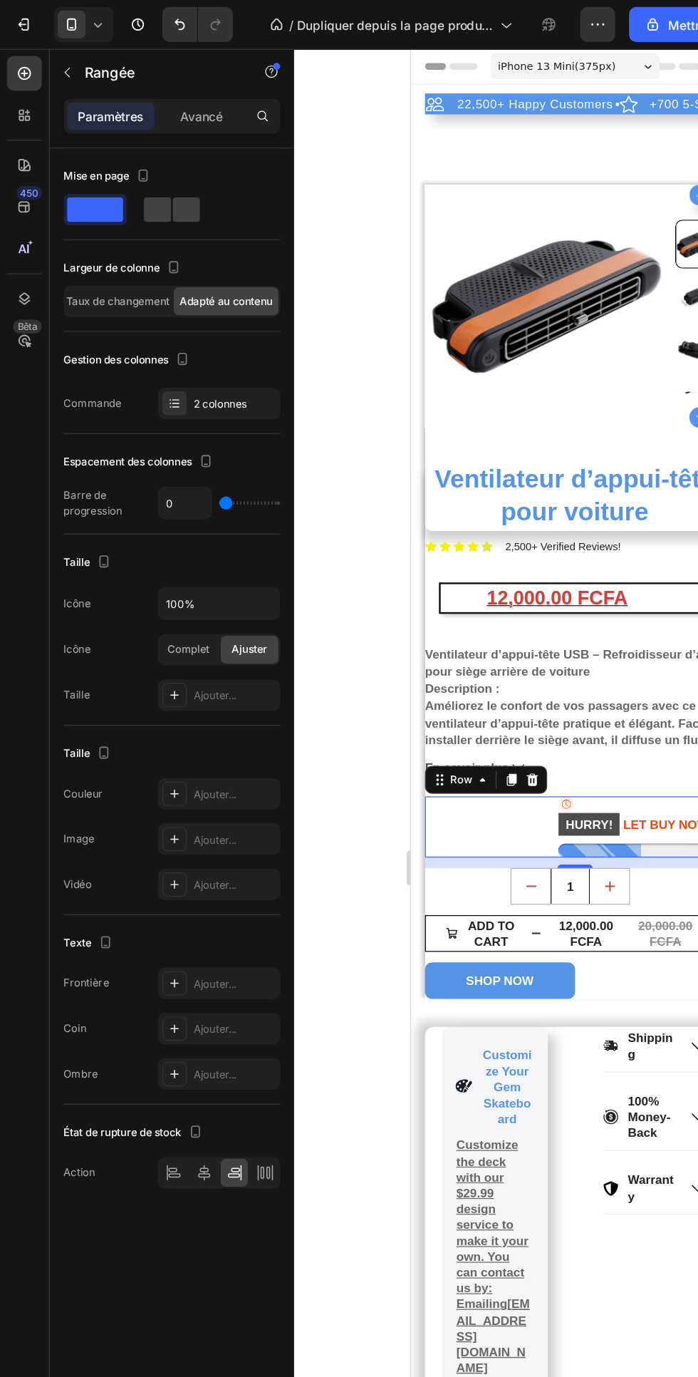
click at [142, 959] on icon at bounding box center [142, 957] width 14 height 14
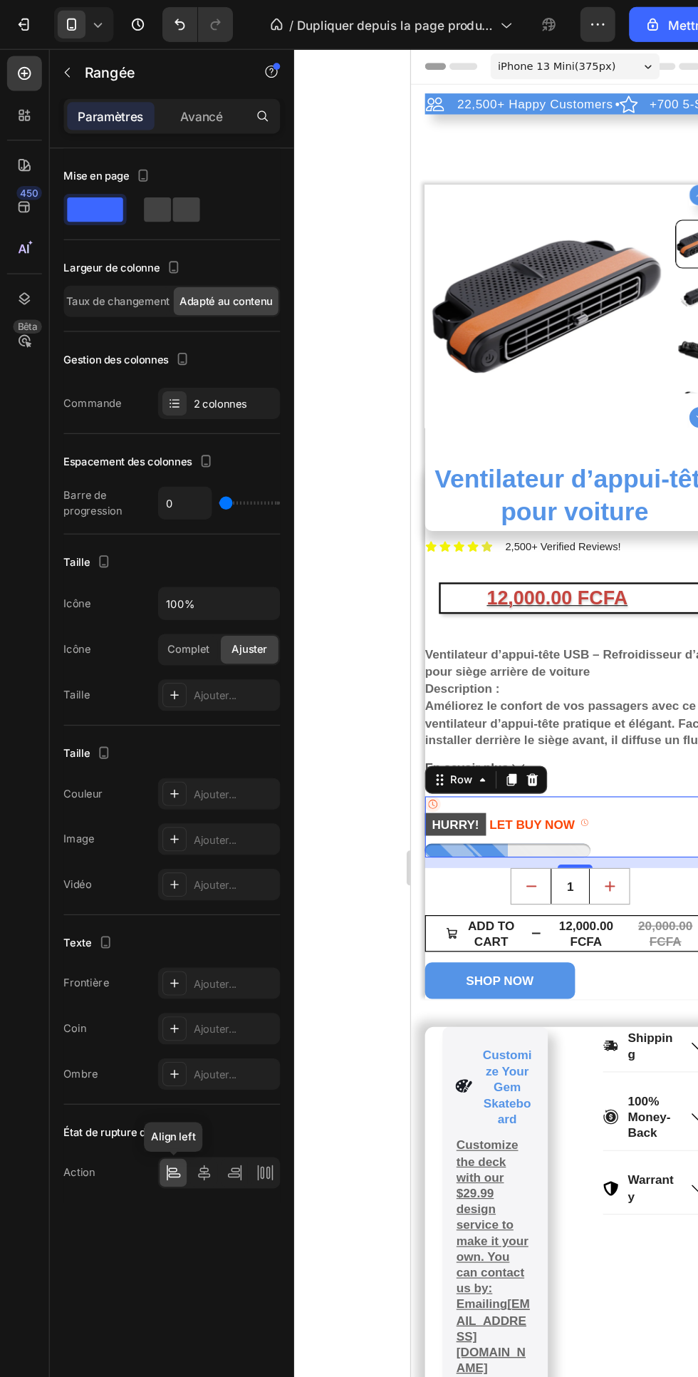
click at [165, 962] on icon at bounding box center [167, 957] width 14 height 14
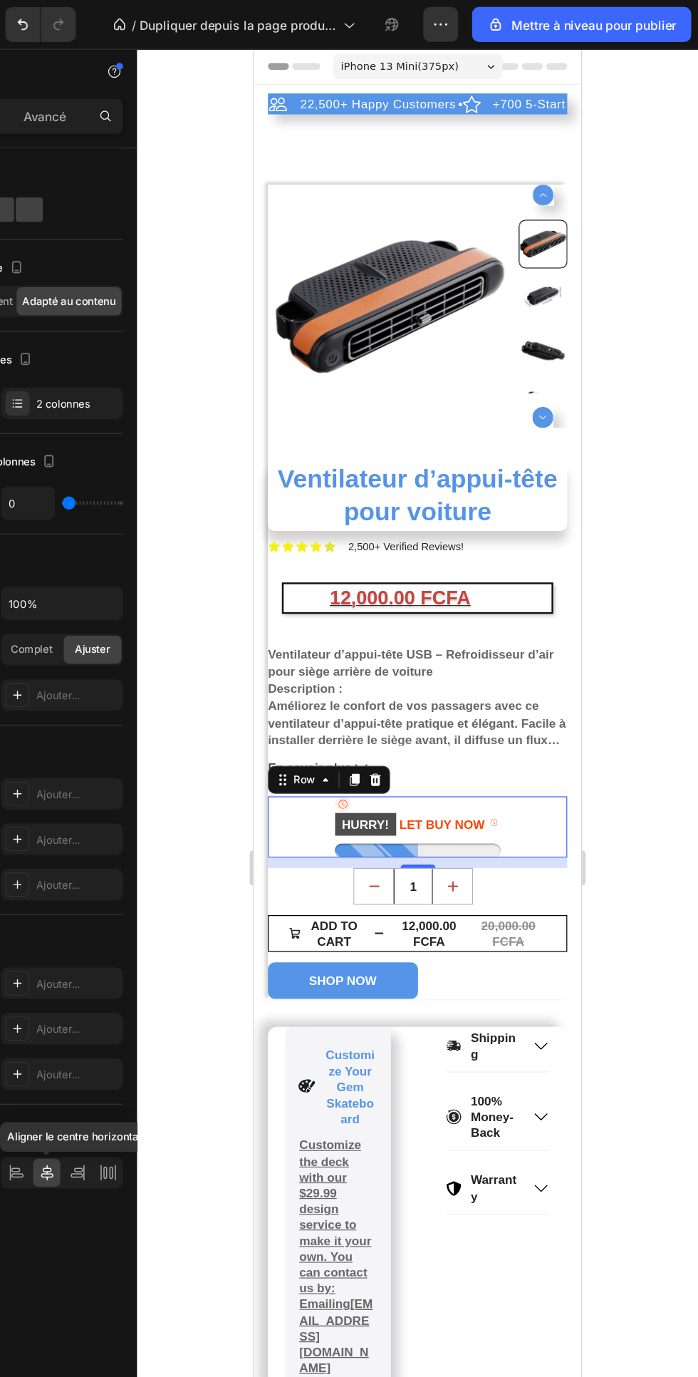
click at [381, 807] on button "SHOP NOW" at bounding box center [326, 809] width 123 height 30
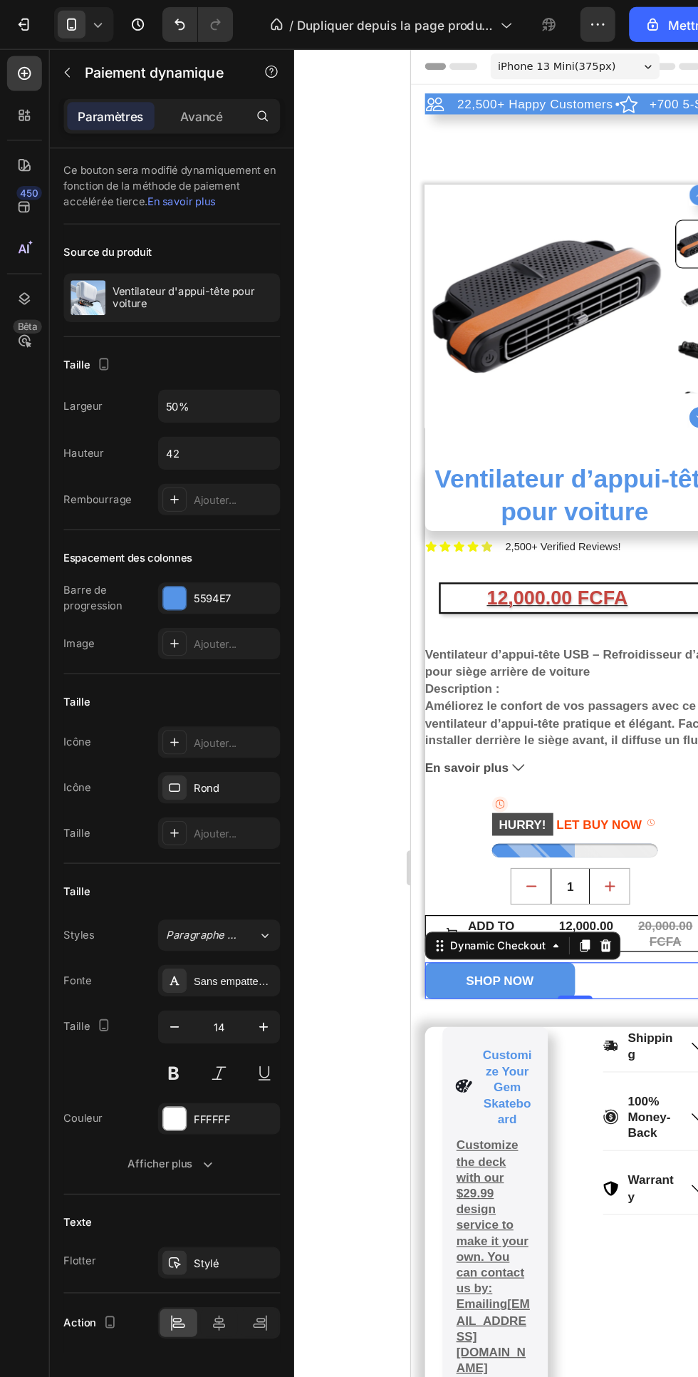
click at [212, 1080] on icon at bounding box center [212, 1080] width 14 height 14
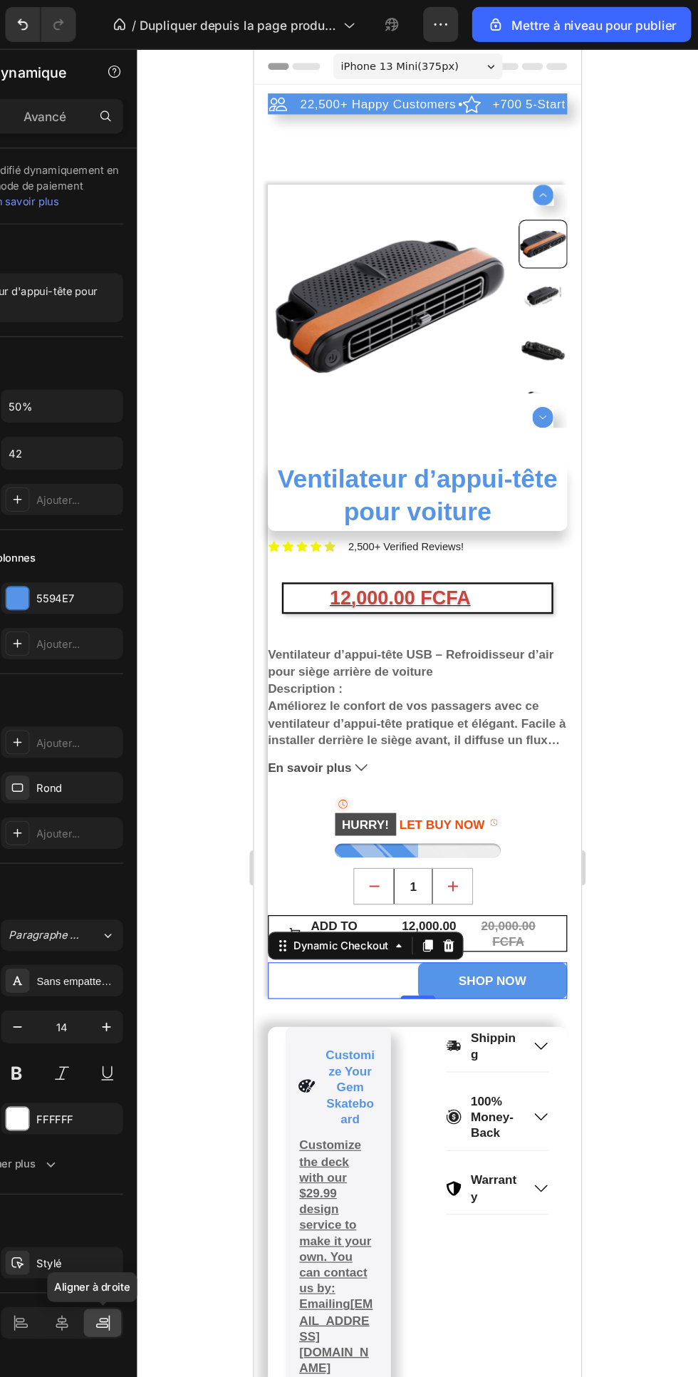
click at [474, 686] on div "Icon HURRY! LET BUY NOW Stock Counter Row" at bounding box center [387, 684] width 244 height 50
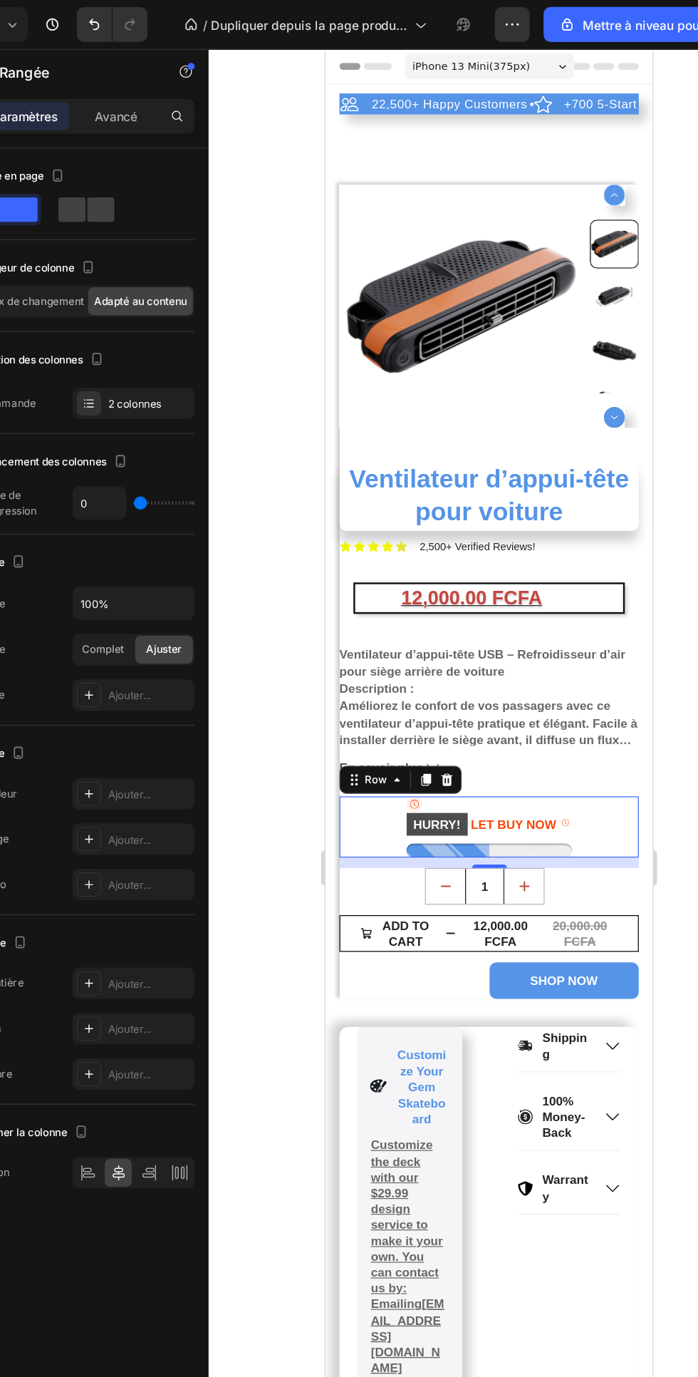
click at [141, 959] on icon at bounding box center [142, 957] width 14 height 14
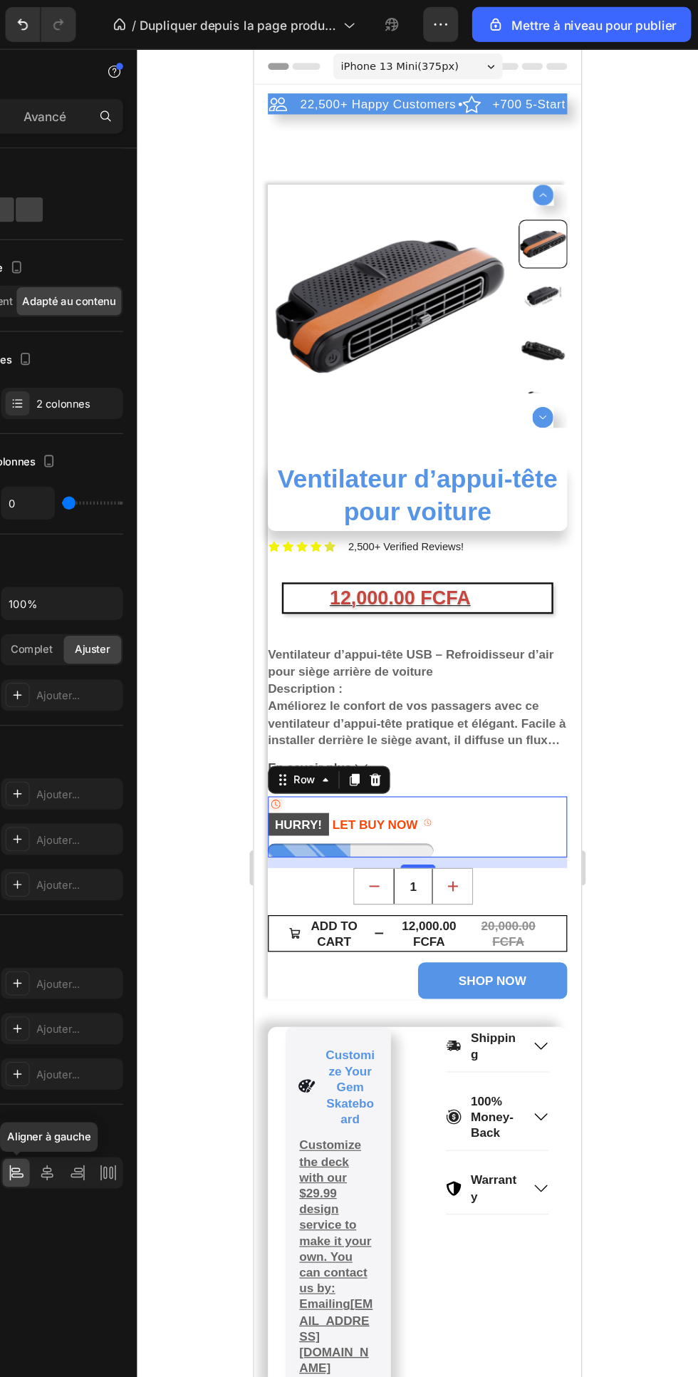
click at [458, 491] on div "12,000.00 FCFA" at bounding box center [373, 497] width 190 height 24
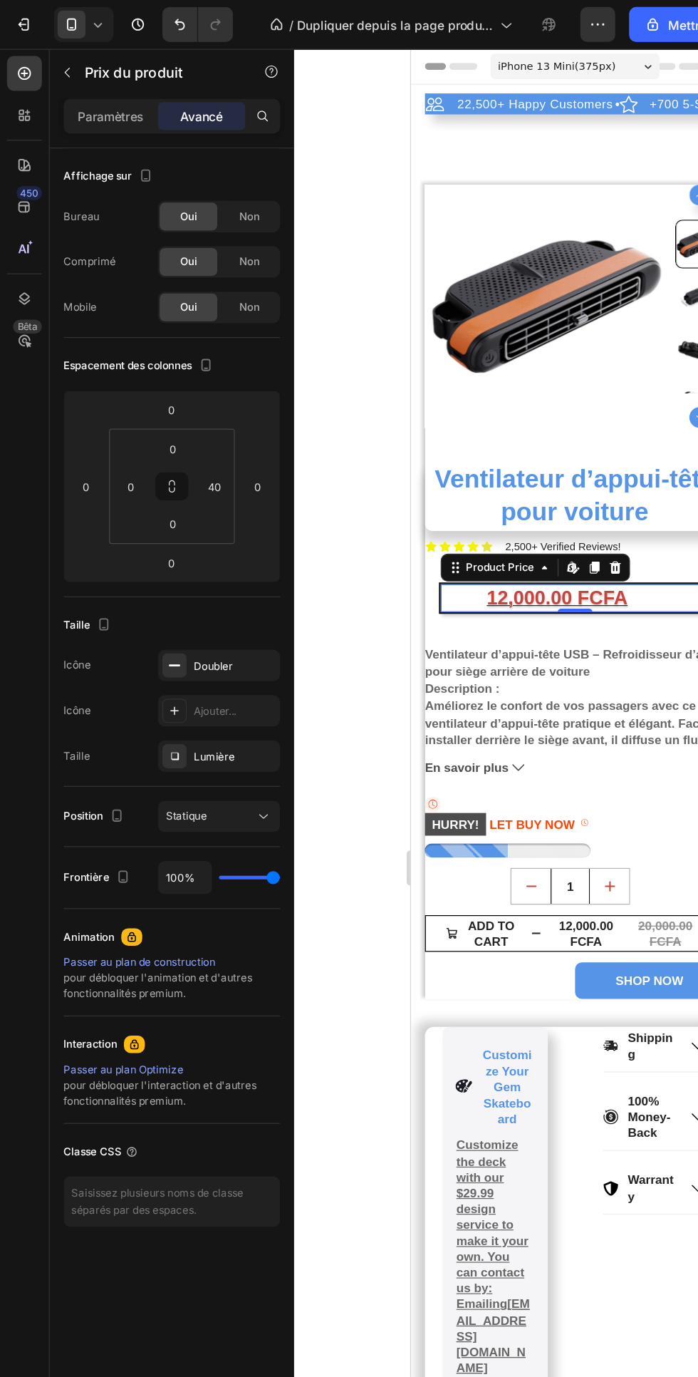
click at [201, 542] on div "Doubler" at bounding box center [179, 543] width 100 height 26
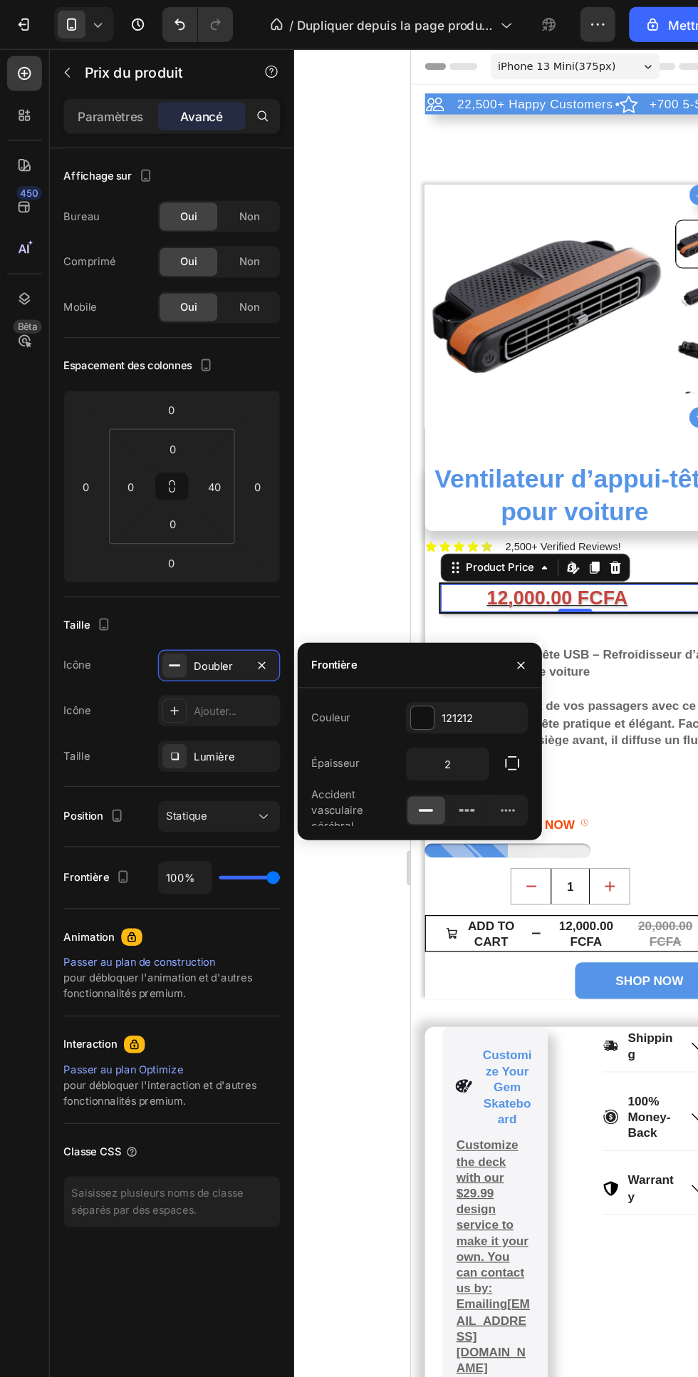
click at [211, 545] on icon "button" at bounding box center [214, 542] width 6 height 6
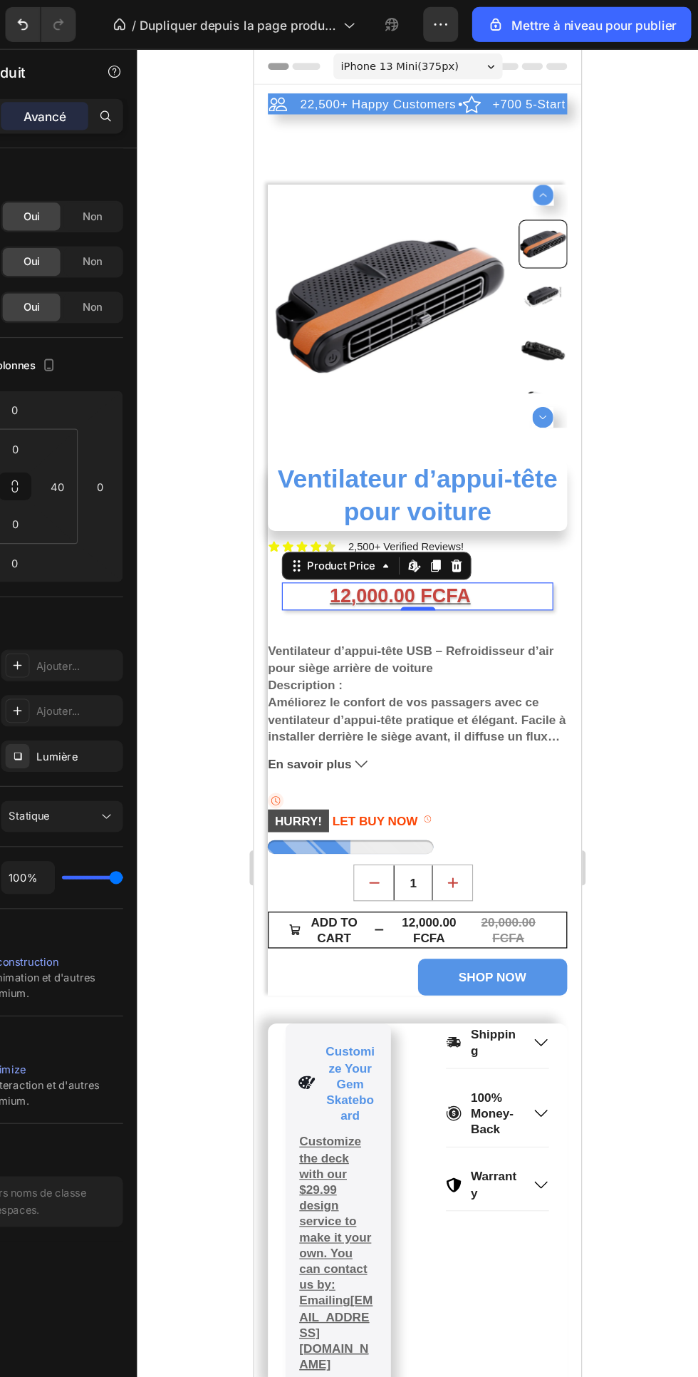
click at [677, 509] on div at bounding box center [469, 708] width 458 height 1337
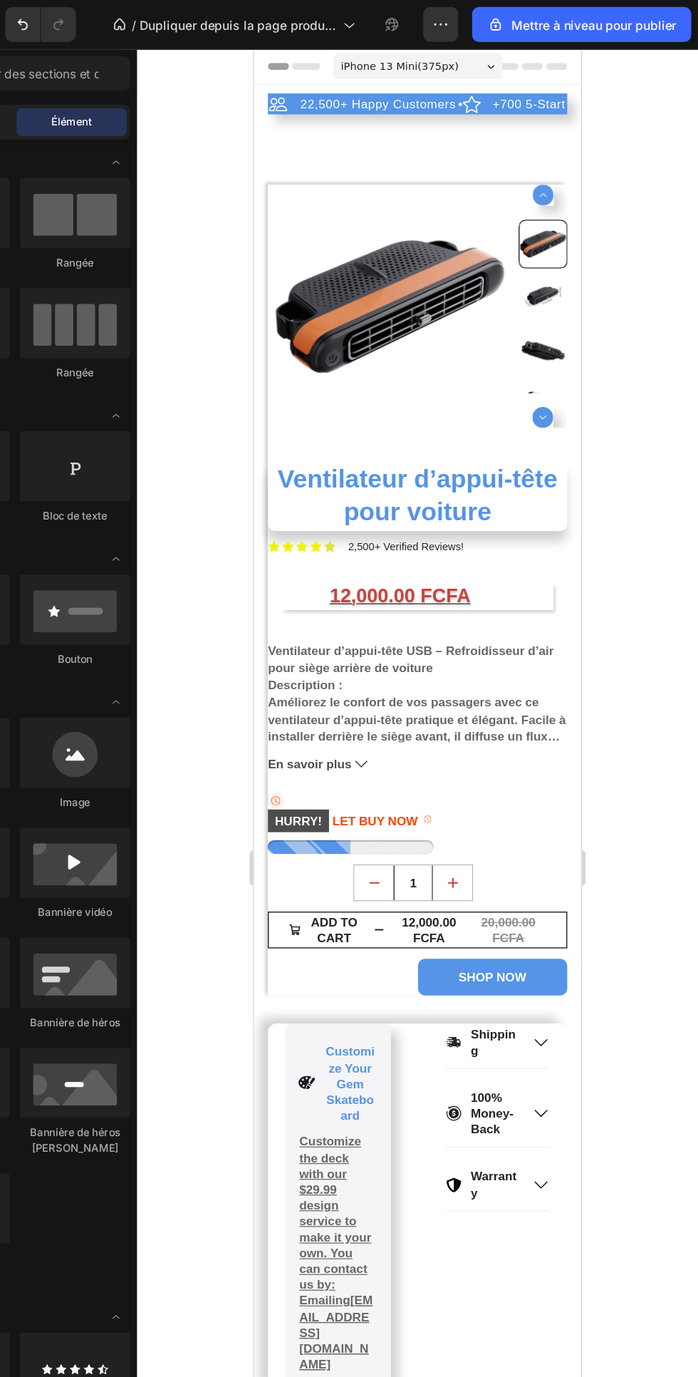
click at [468, 537] on p "Ventilateur d’appui-tête USB – Refroidisseur d’air pour siège arrière de voiture" at bounding box center [382, 547] width 234 height 26
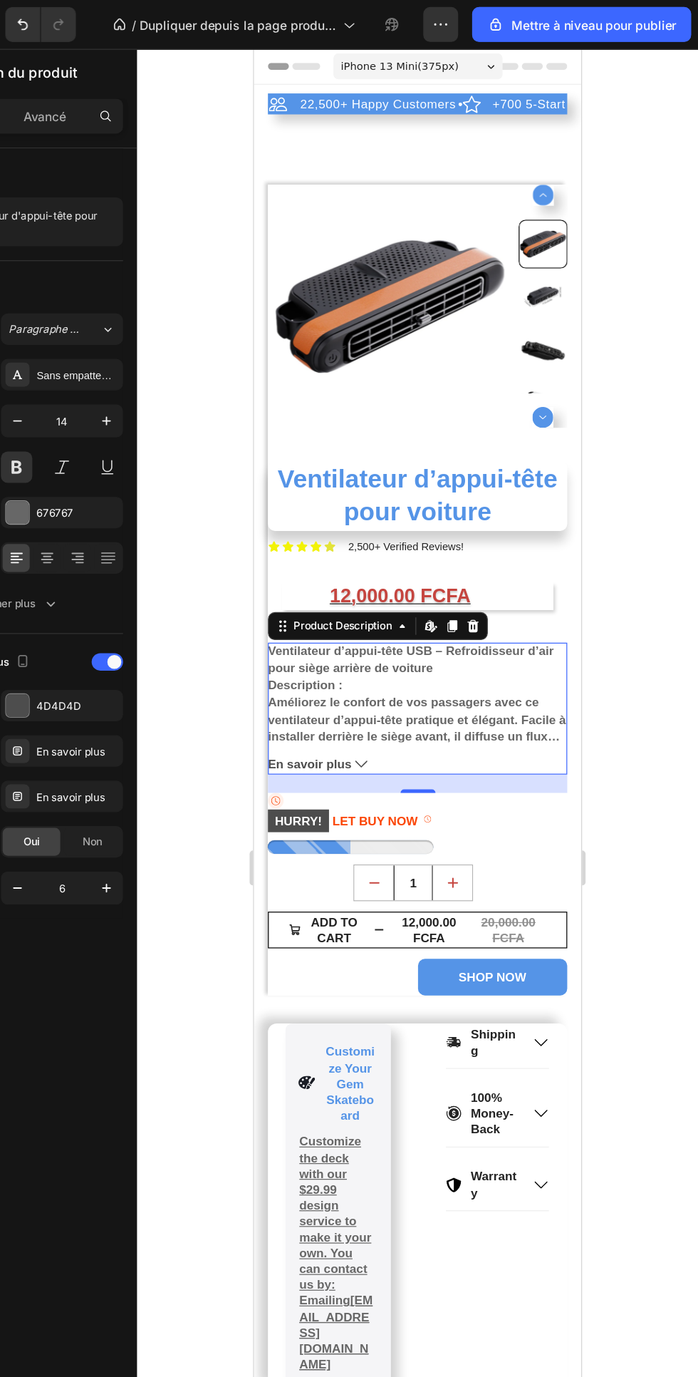
click at [495, 536] on p "Ventilateur d’appui-tête USB – Refroidisseur d’air pour siège arrière de voiture" at bounding box center [382, 547] width 234 height 26
click at [493, 459] on div "Icon Icon Icon Icon Icon Icon List 2,500+ Verified Reviews! Text Block Row" at bounding box center [387, 455] width 244 height 16
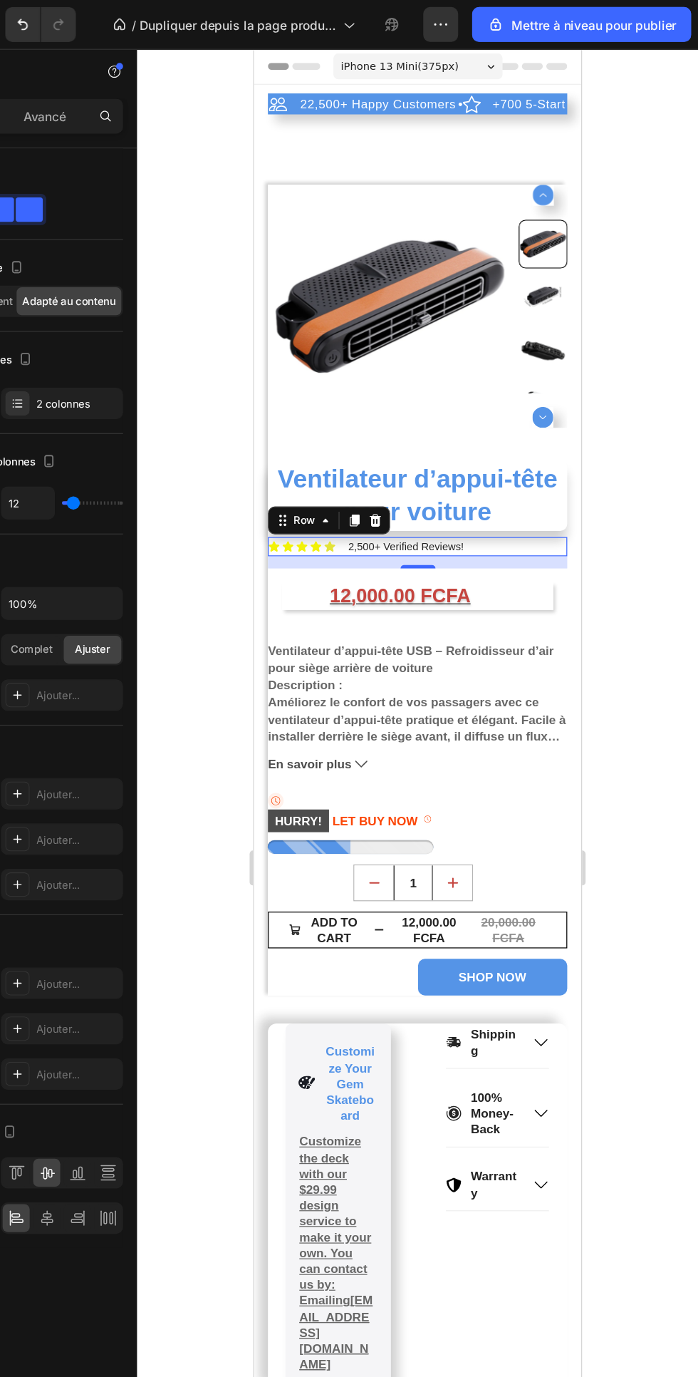
click at [486, 499] on div "12,000.00 FCFA Product Price Product Price" at bounding box center [388, 496] width 222 height 24
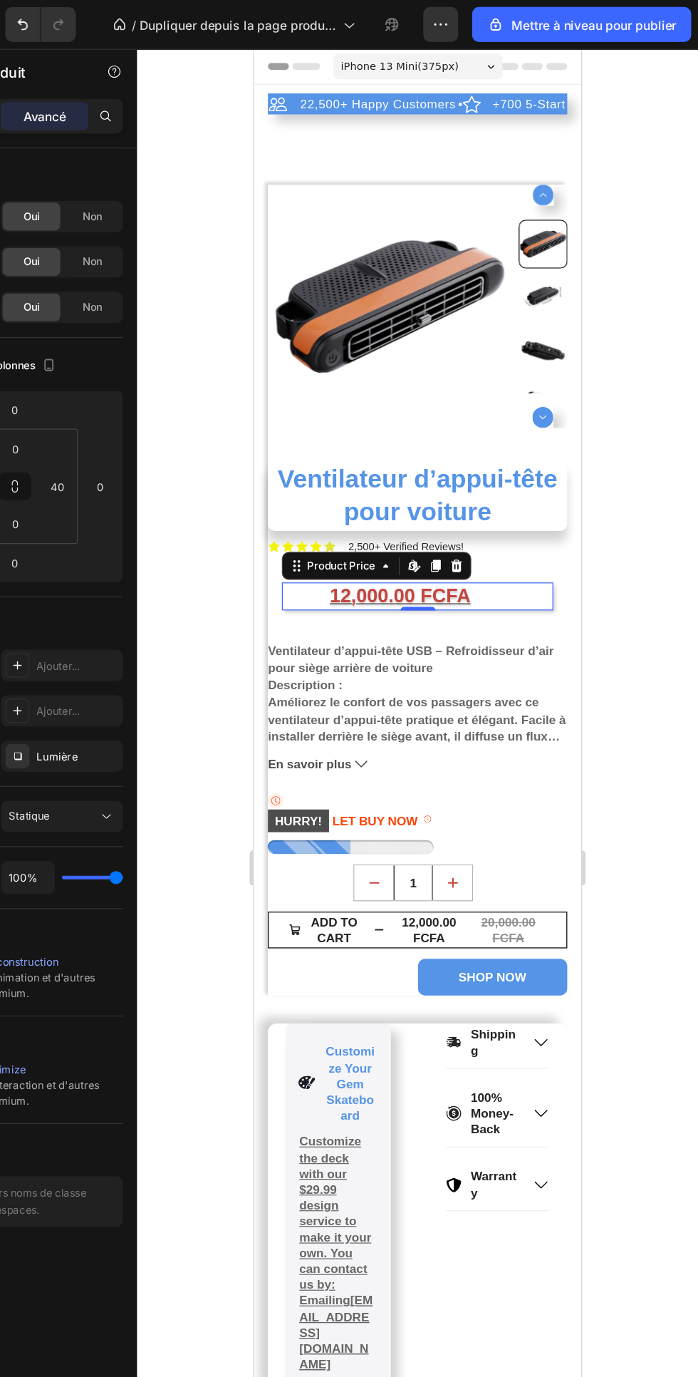
click at [459, 635] on button "En savoir plus" at bounding box center [387, 632] width 244 height 13
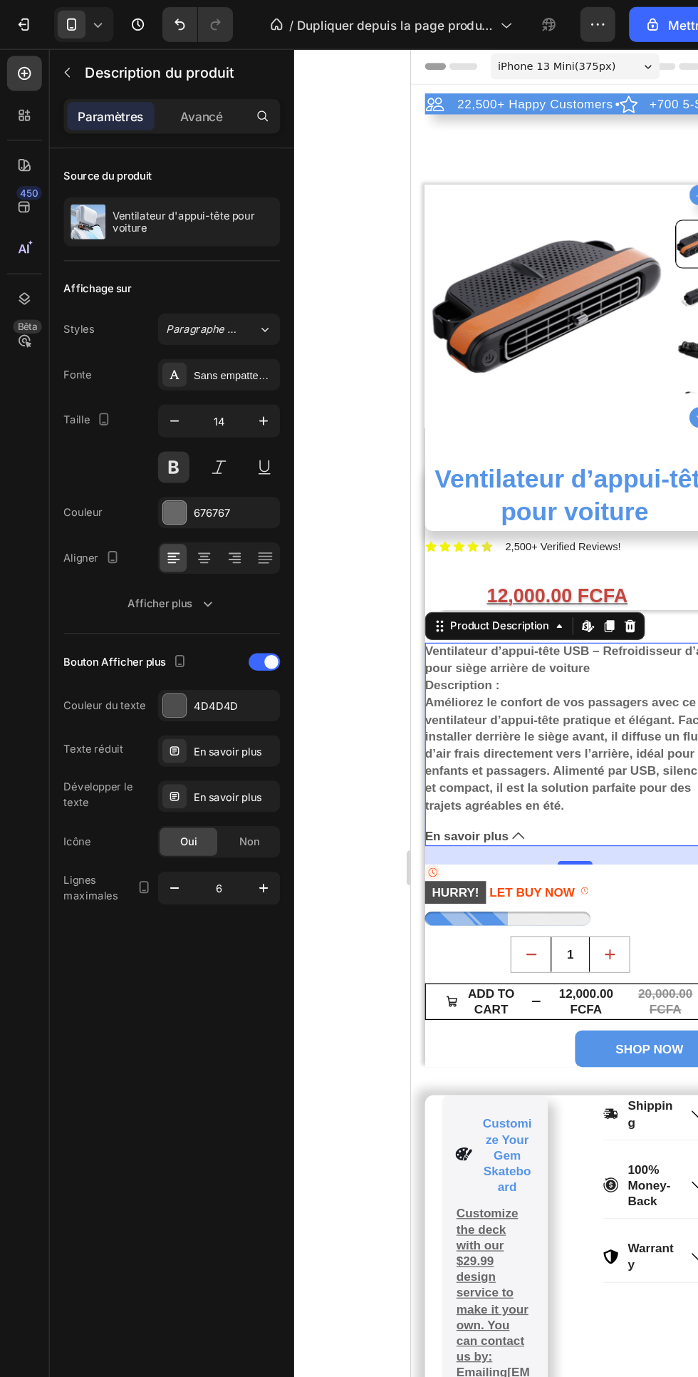
click at [139, 730] on icon "button" at bounding box center [142, 725] width 14 height 14
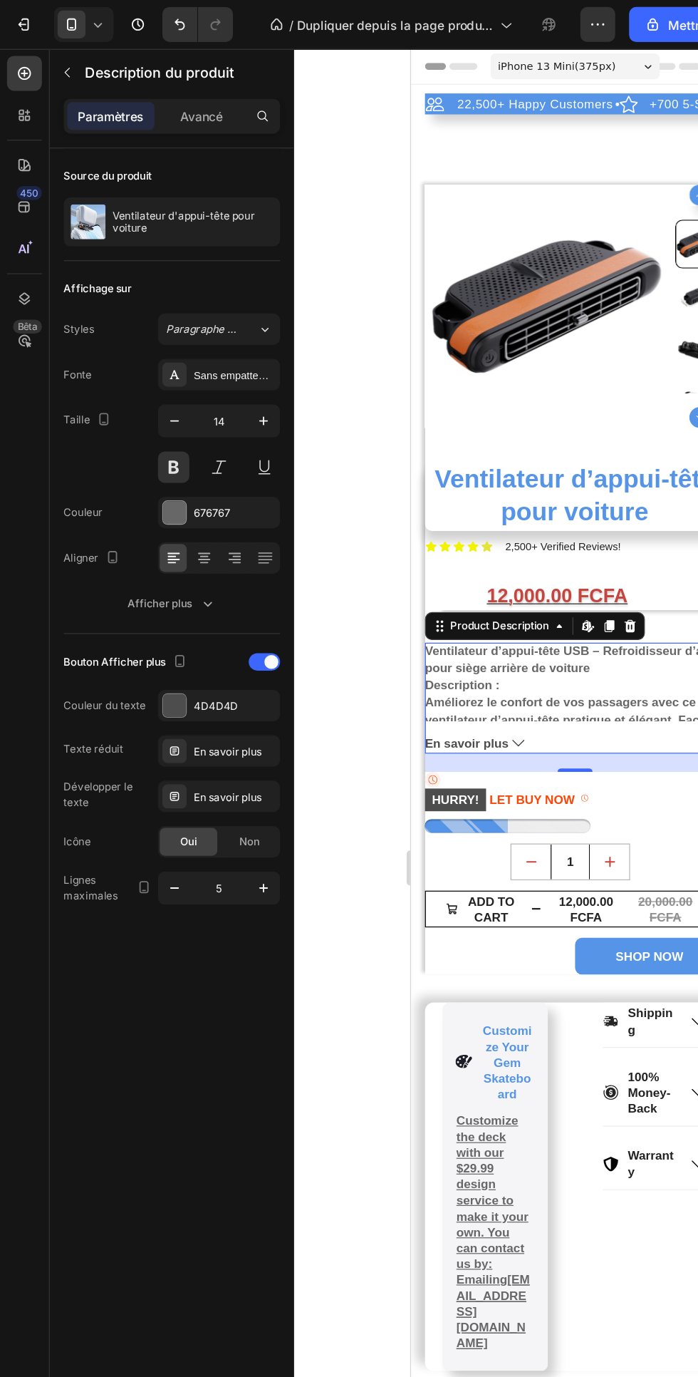
click at [140, 730] on icon "button" at bounding box center [142, 725] width 14 height 14
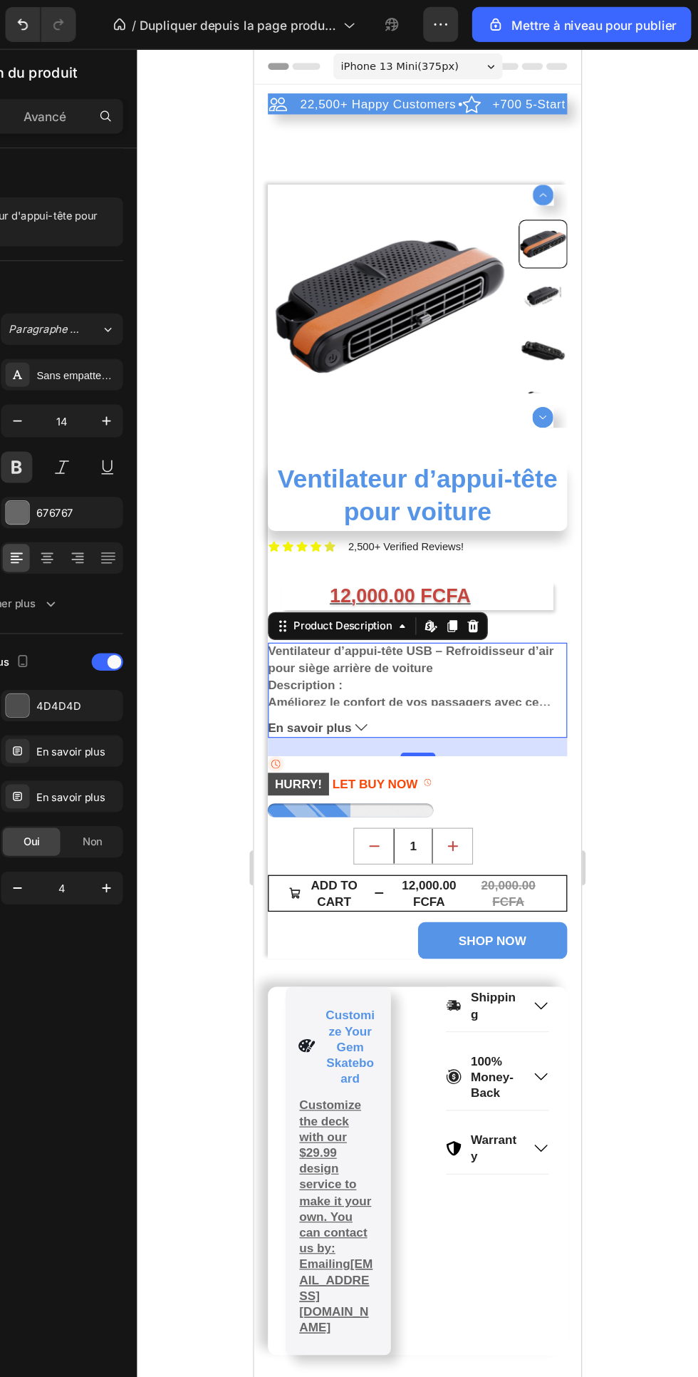
click at [217, 725] on icon "button" at bounding box center [215, 725] width 14 height 14
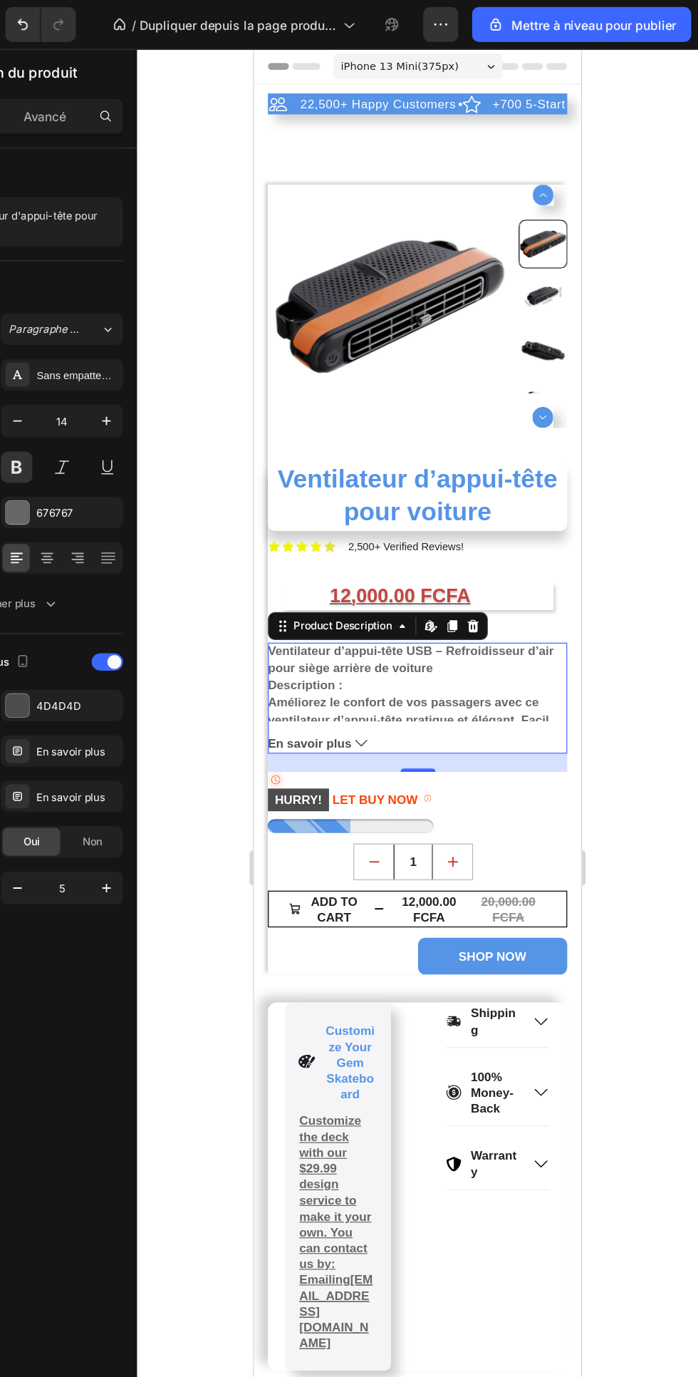
click at [143, 725] on icon "button" at bounding box center [142, 724] width 7 height 1
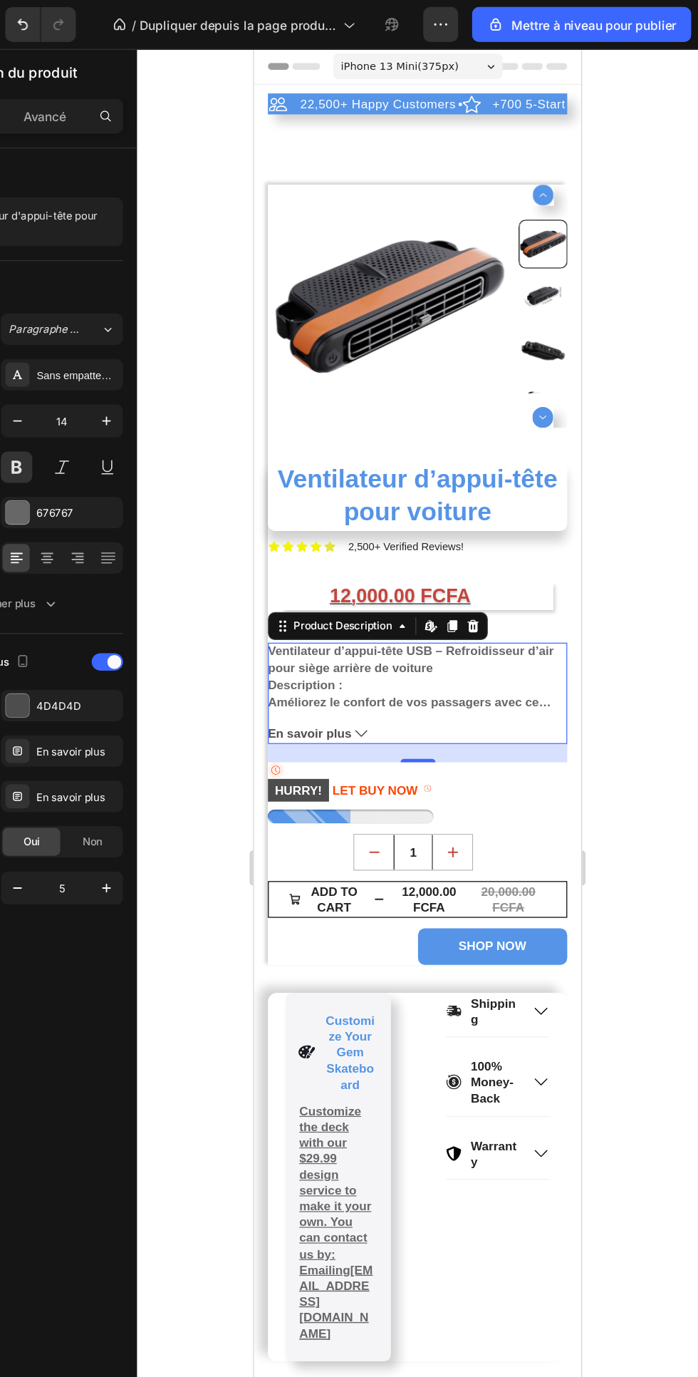
type input "4"
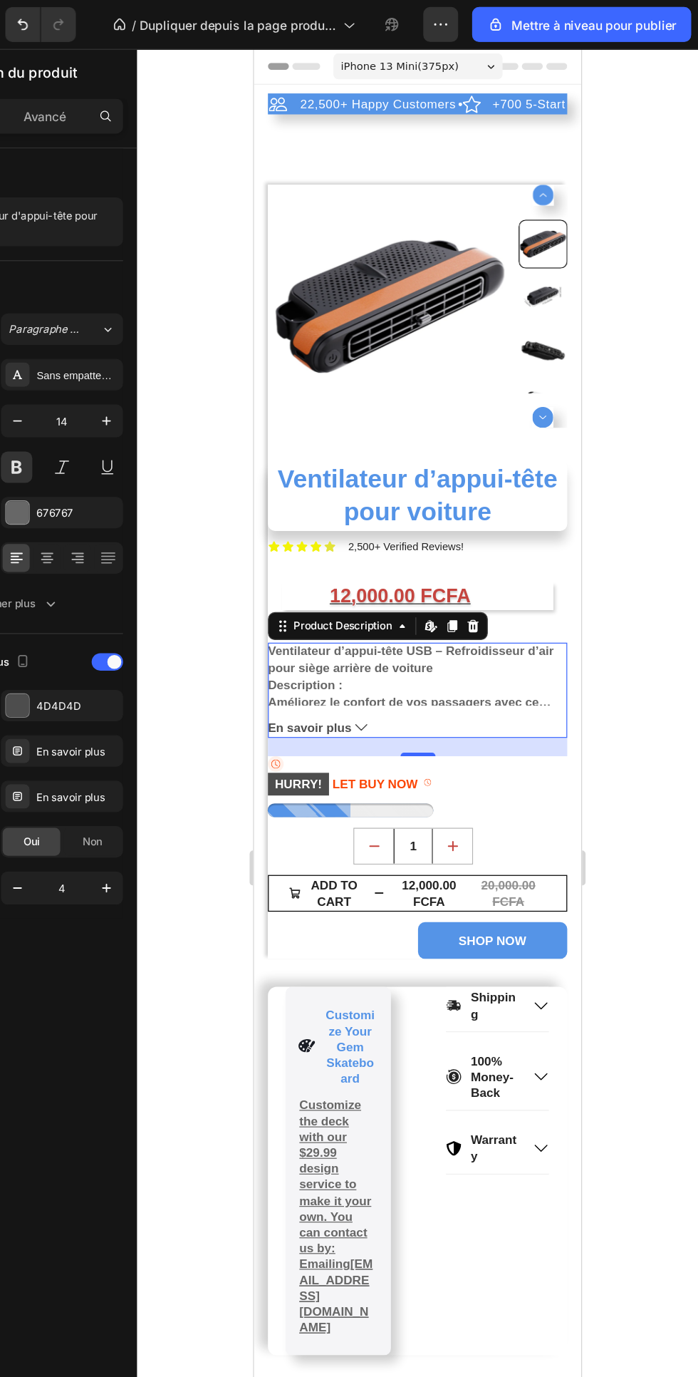
click at [490, 21] on icon "button" at bounding box center [488, 20] width 14 height 14
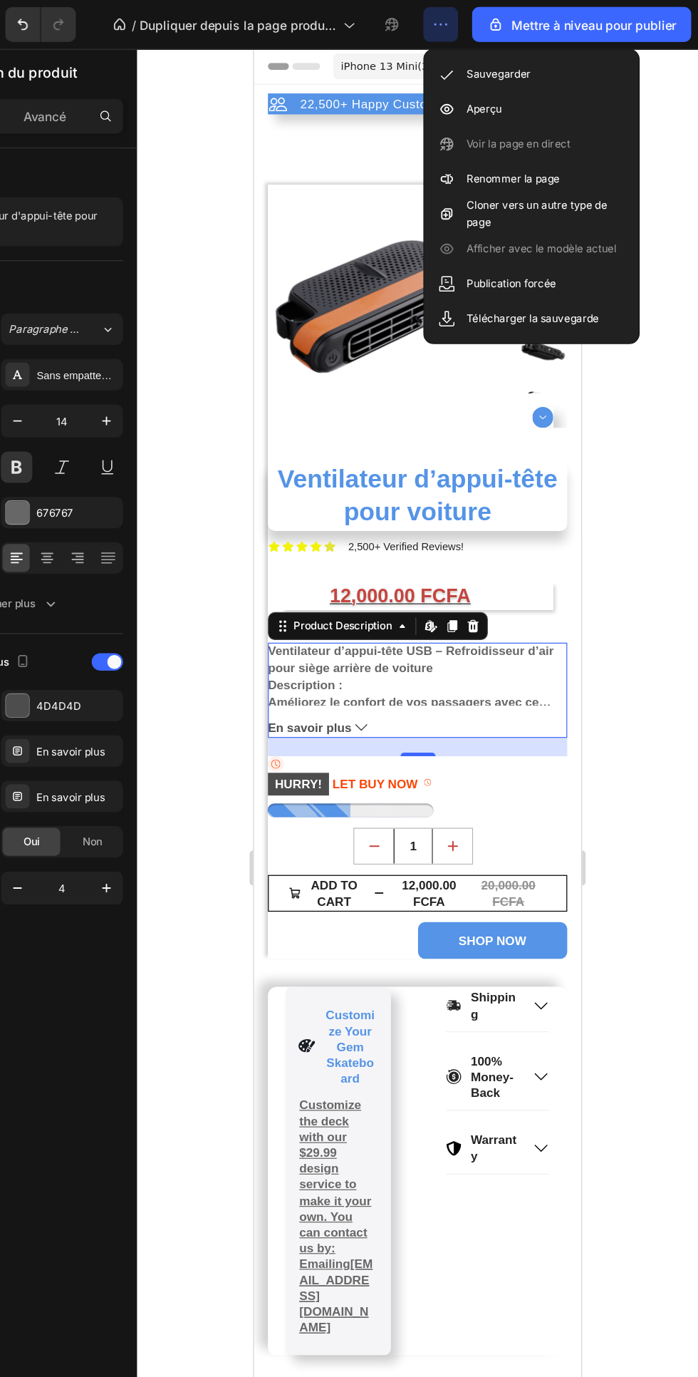
click at [512, 86] on font "Aperçu" at bounding box center [523, 88] width 29 height 11
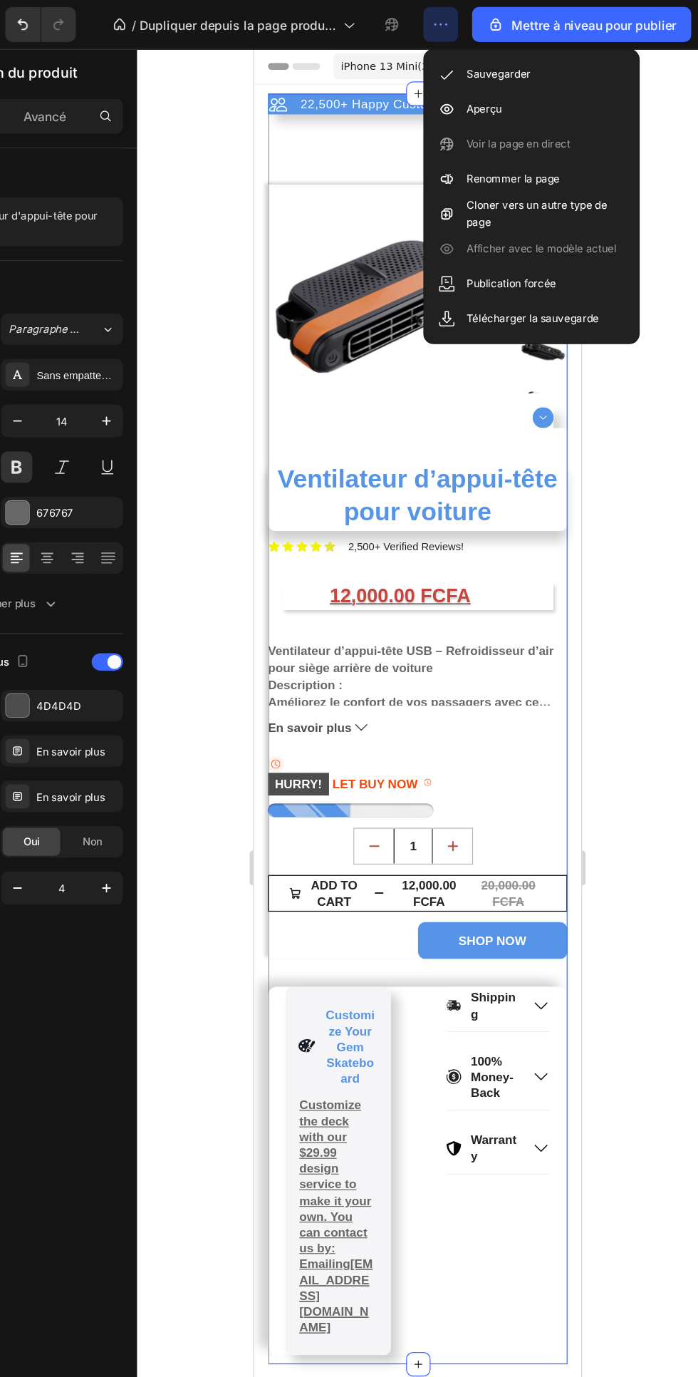
click at [294, 128] on div "22,500+ Happy Customers Item List +700 5-Start Review Item List 30 Day Guarante…" at bounding box center [387, 600] width 244 height 1030
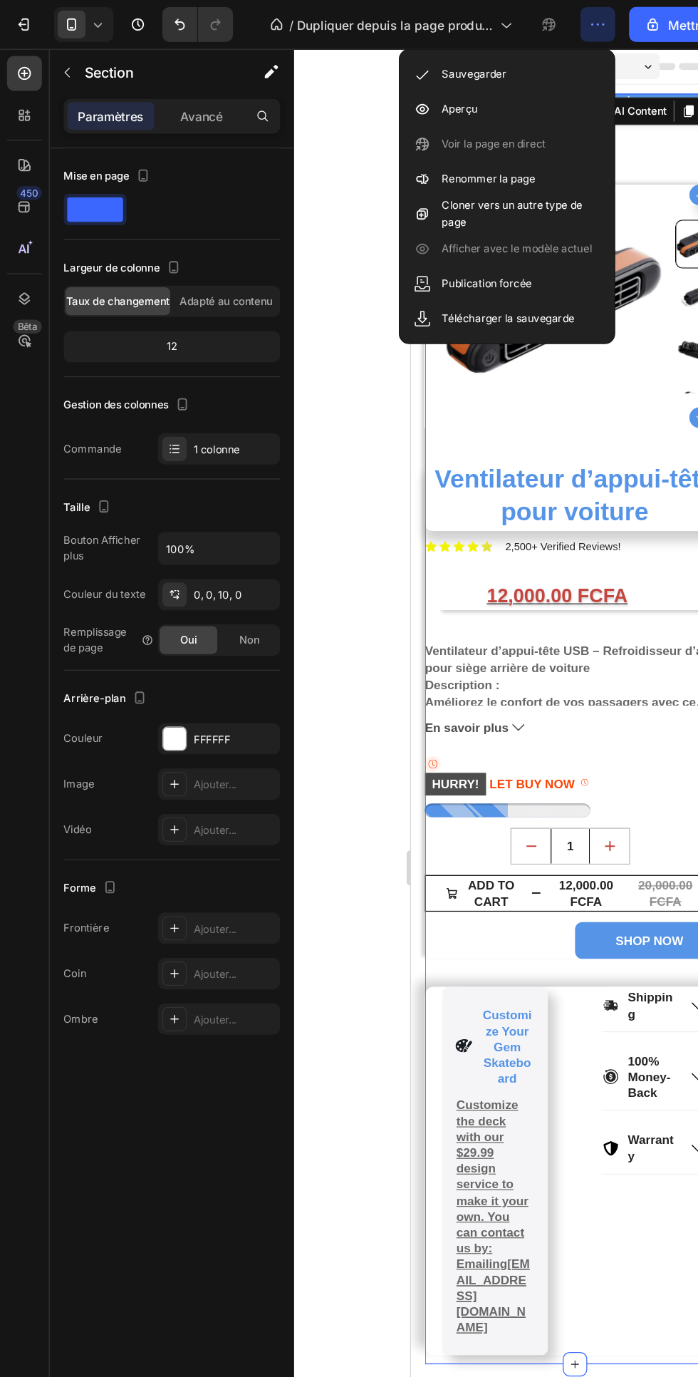
click at [168, 89] on font "Avancé" at bounding box center [165, 95] width 35 height 12
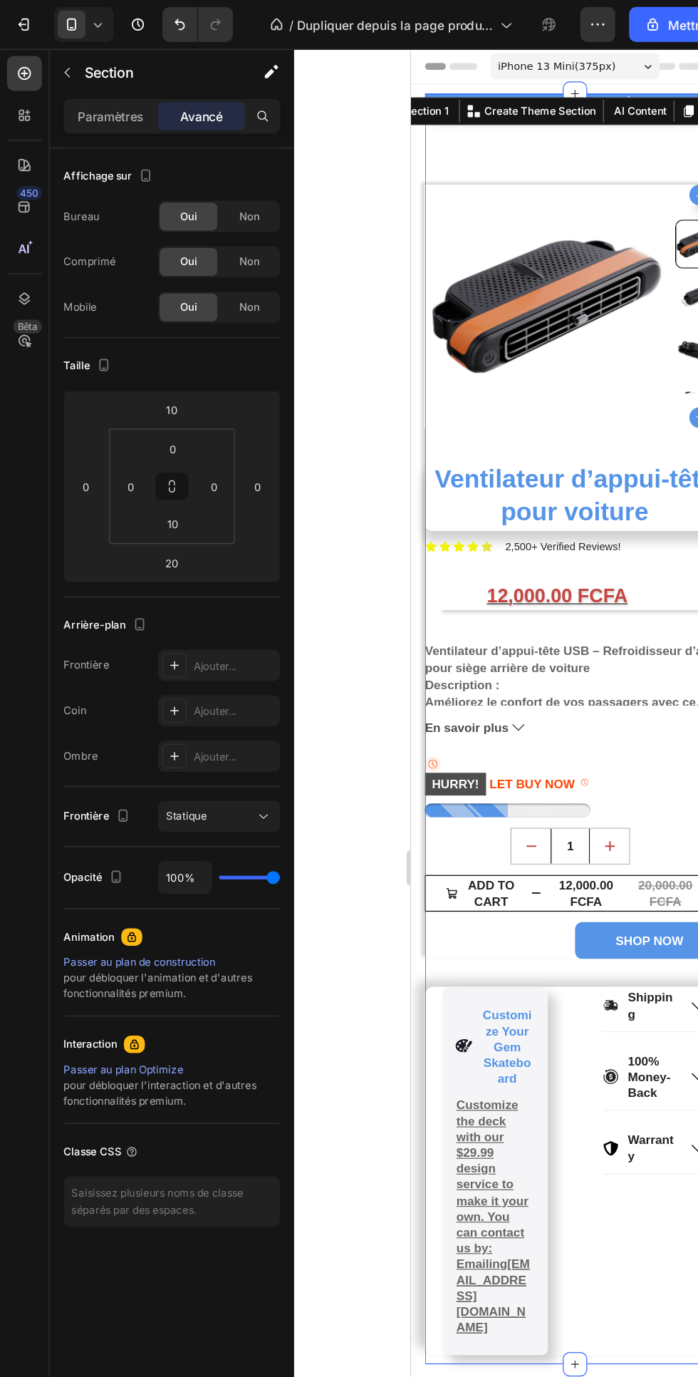
click at [104, 95] on font "Paramètres" at bounding box center [90, 95] width 54 height 12
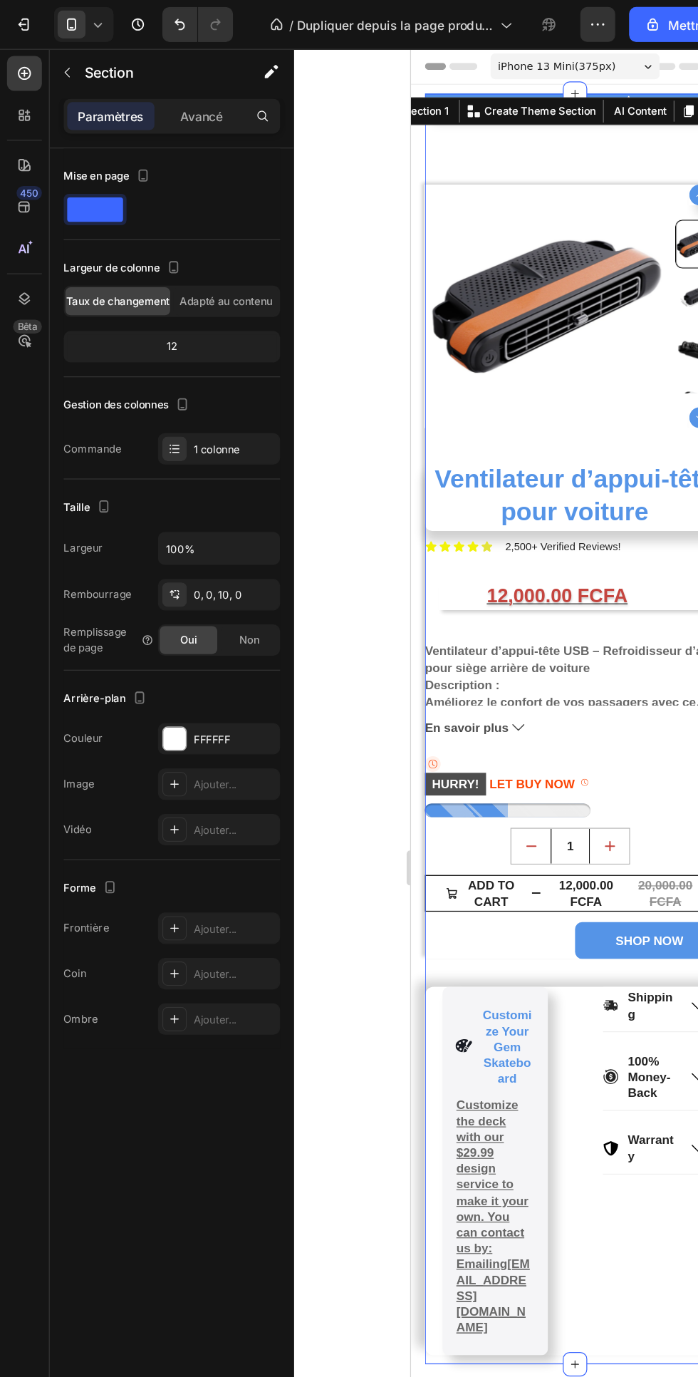
click at [169, 100] on font "Avancé" at bounding box center [165, 95] width 35 height 12
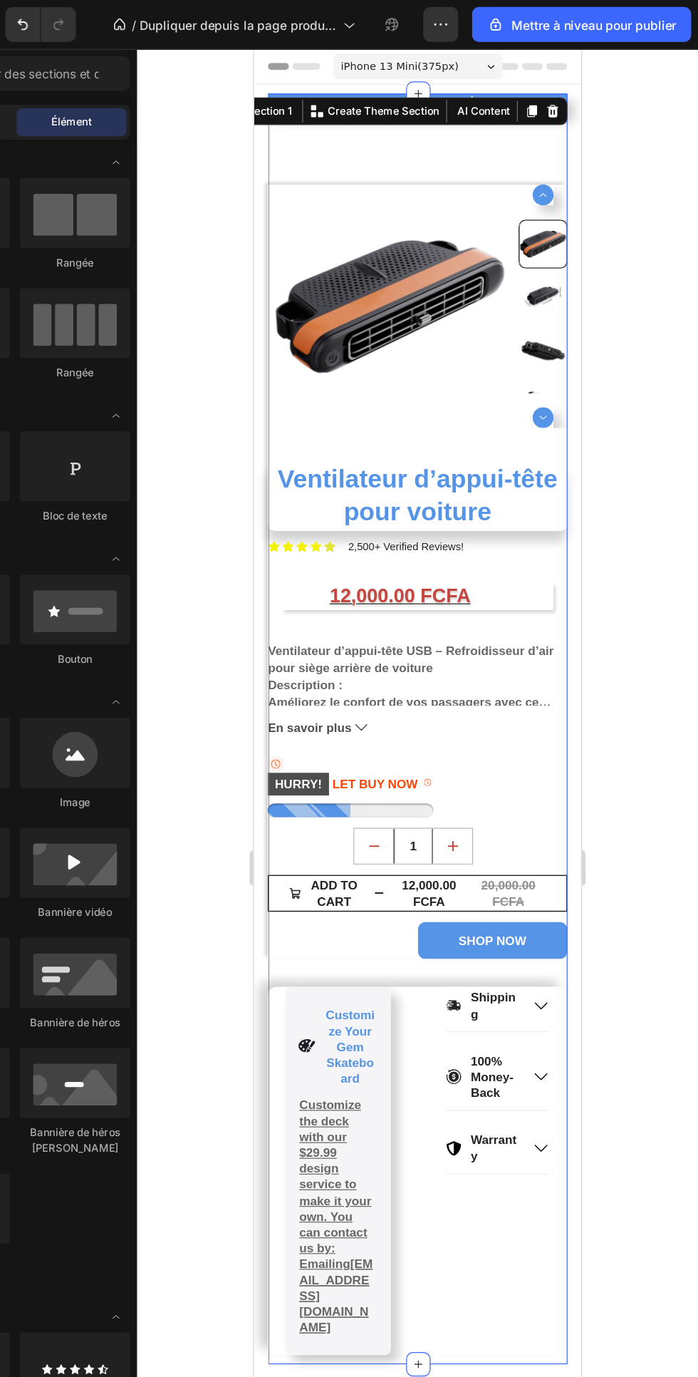
click at [262, 177] on section "22,500+ Happy Customers Item List +700 5-Start Review Item List 30 Day Guarante…" at bounding box center [387, 603] width 267 height 1037
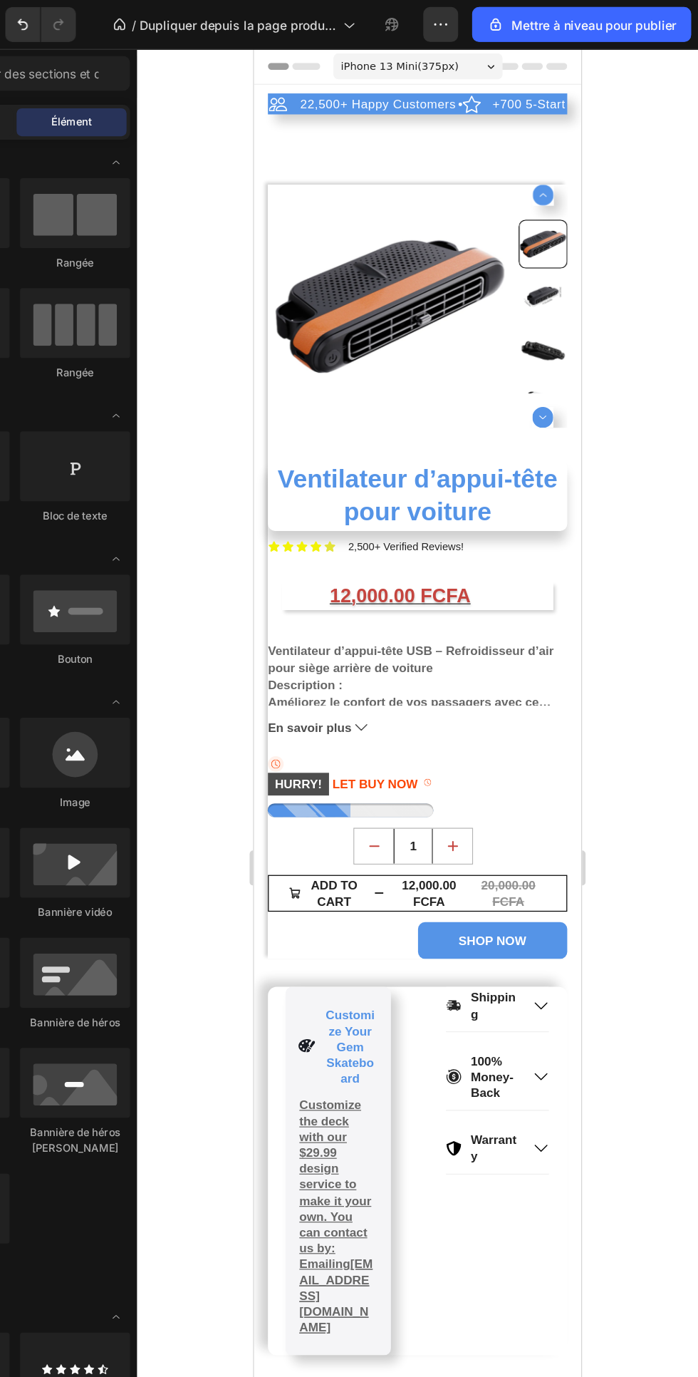
click at [317, 125] on div "22,500+ Happy Customers Item List +700 5-Start Review Item List 30 Day Guarante…" at bounding box center [387, 600] width 244 height 1030
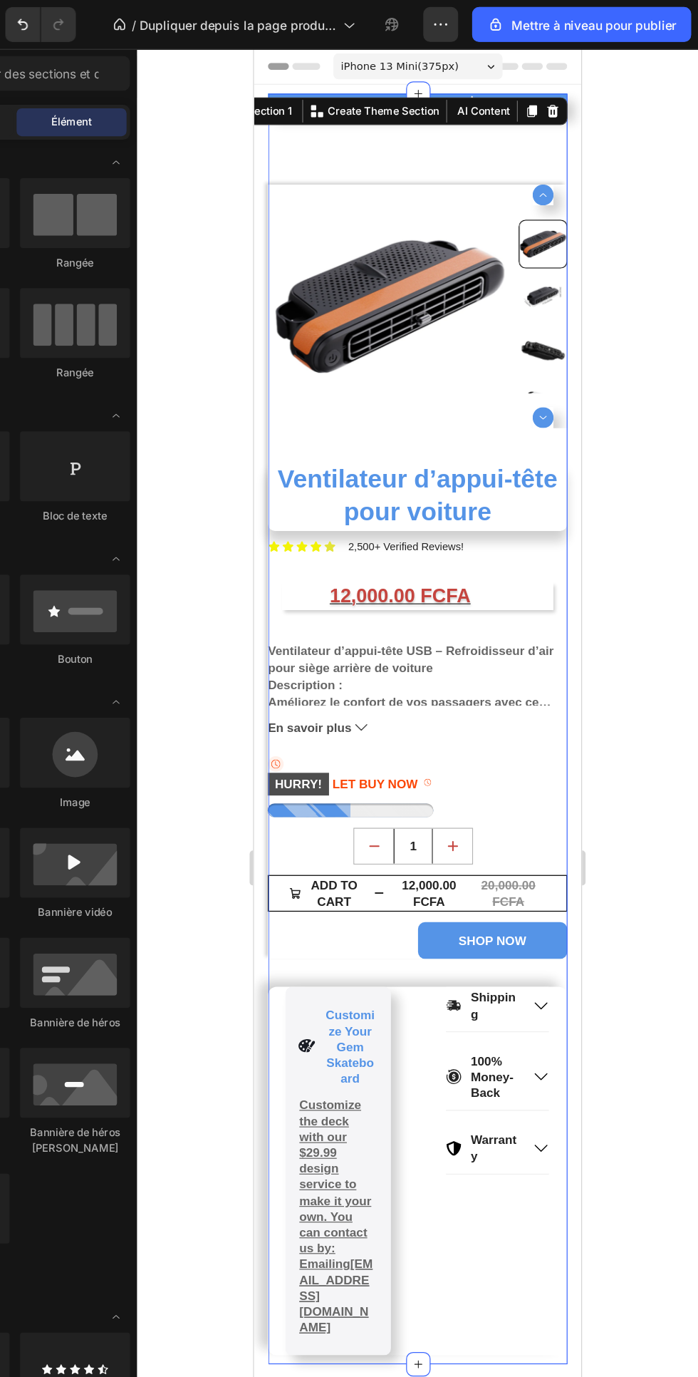
click at [516, 1055] on section "22,500+ Happy Customers Item List +700 5-Start Review Item List 30 Day Guarante…" at bounding box center [387, 603] width 267 height 1037
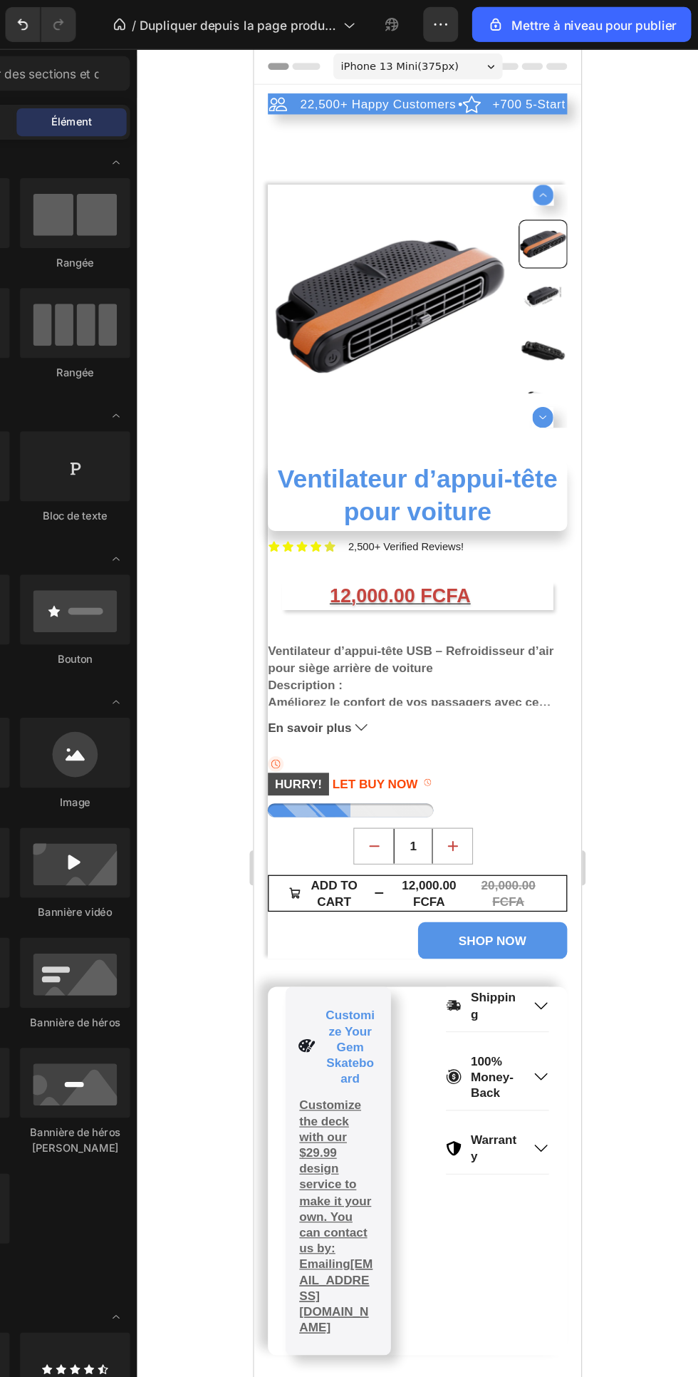
click at [299, 123] on div "22,500+ Happy Customers Item List +700 5-Start Review Item List 30 Day Guarante…" at bounding box center [387, 600] width 244 height 1030
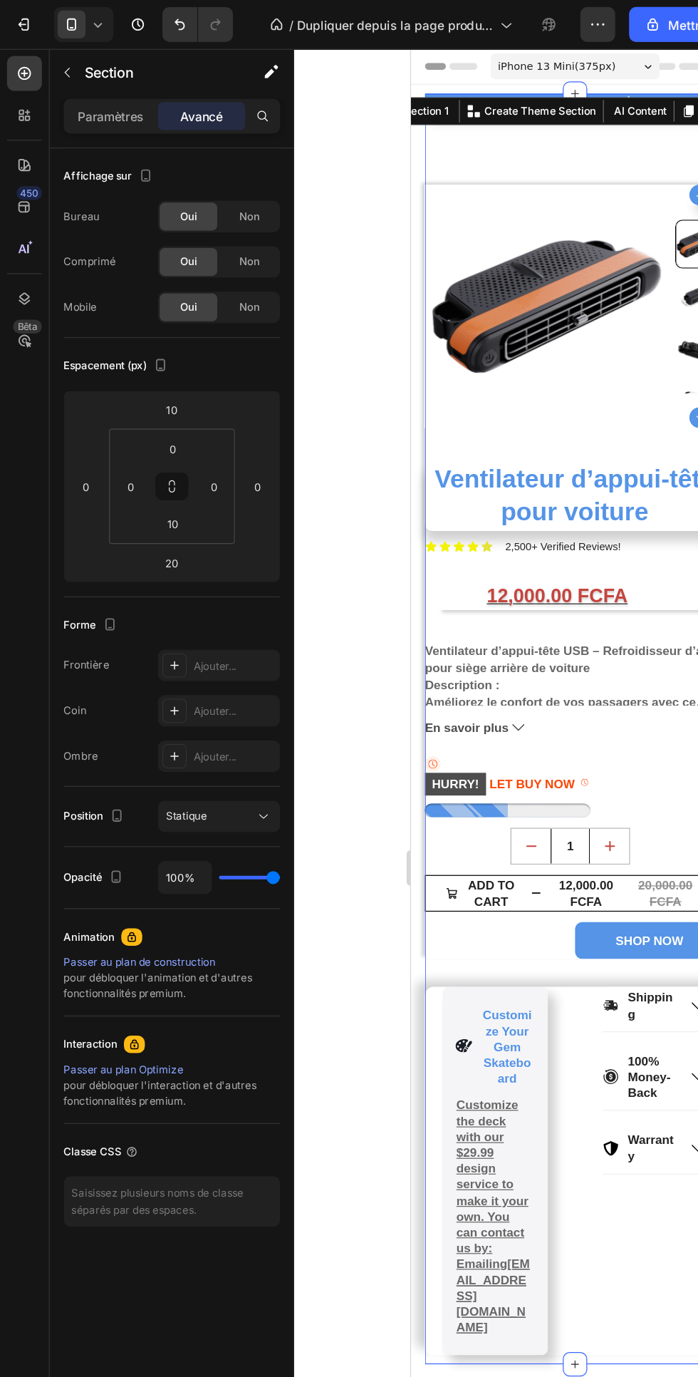
click at [201, 613] on div "Ajouter..." at bounding box center [191, 617] width 67 height 13
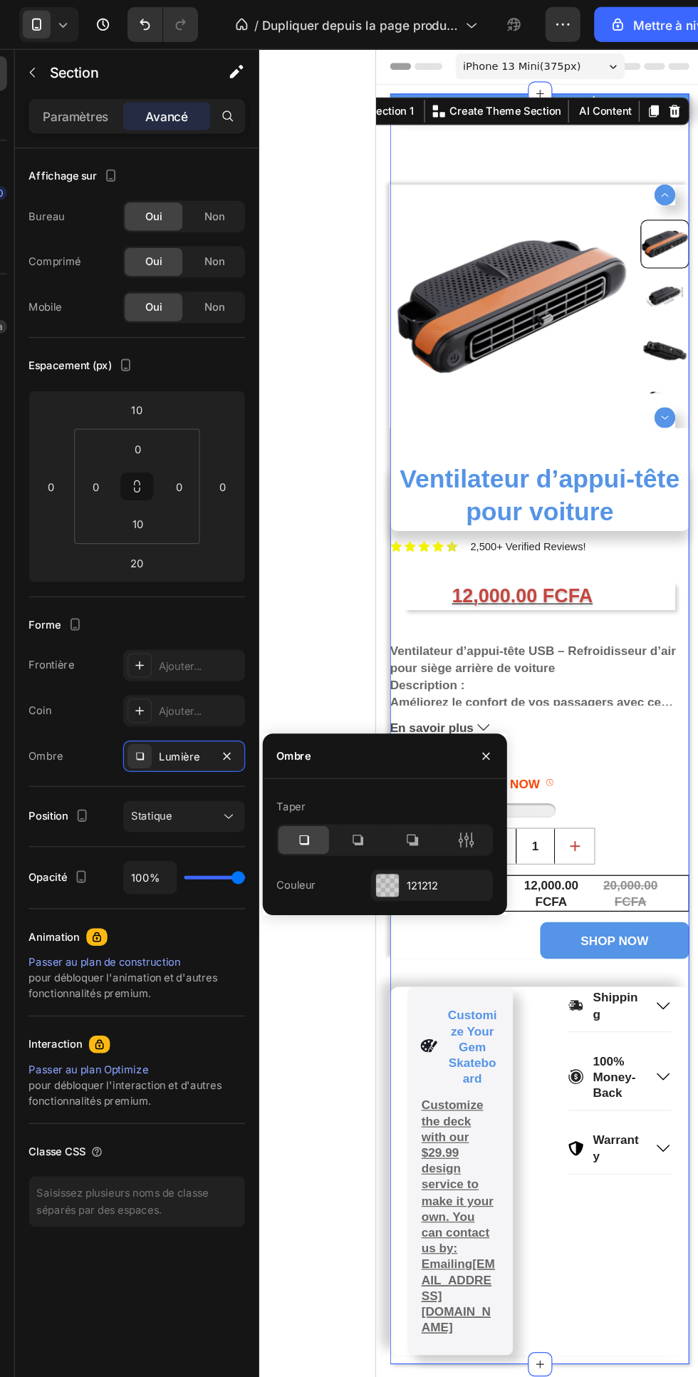
click at [415, 684] on icon at bounding box center [409, 685] width 14 height 14
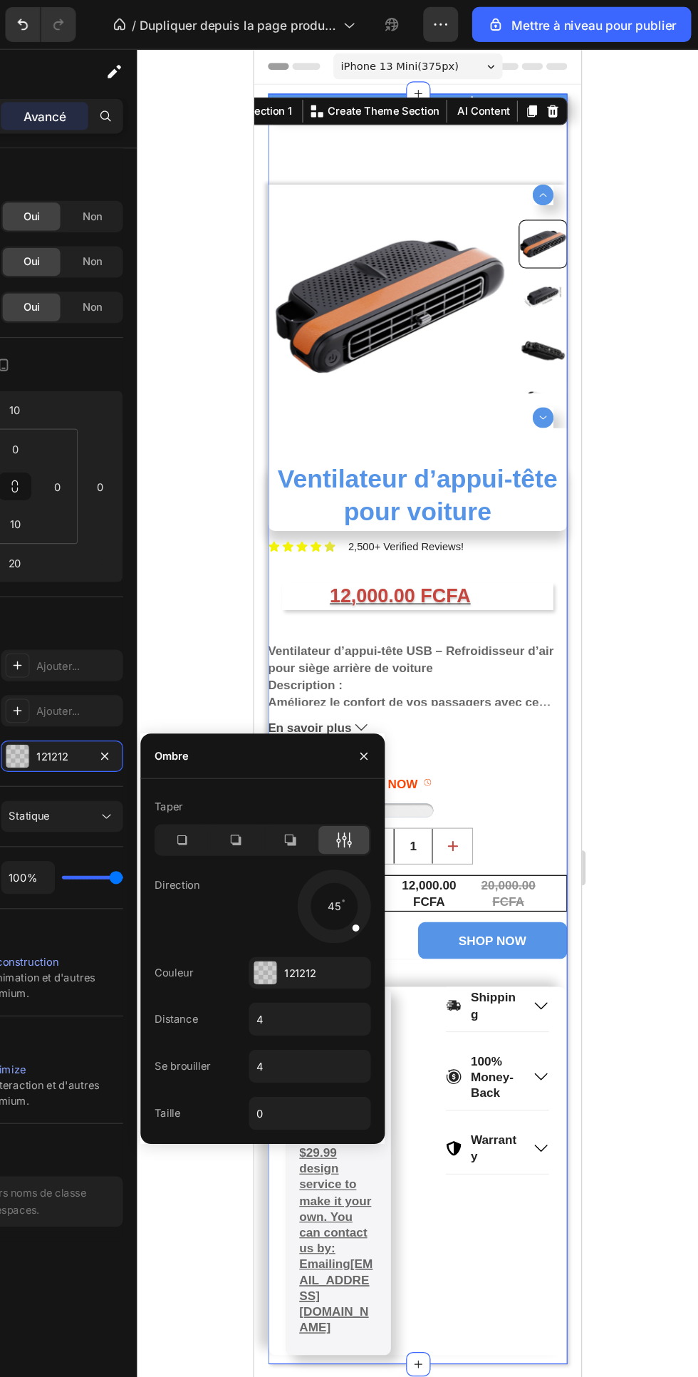
click at [321, 683] on icon at bounding box center [321, 685] width 14 height 14
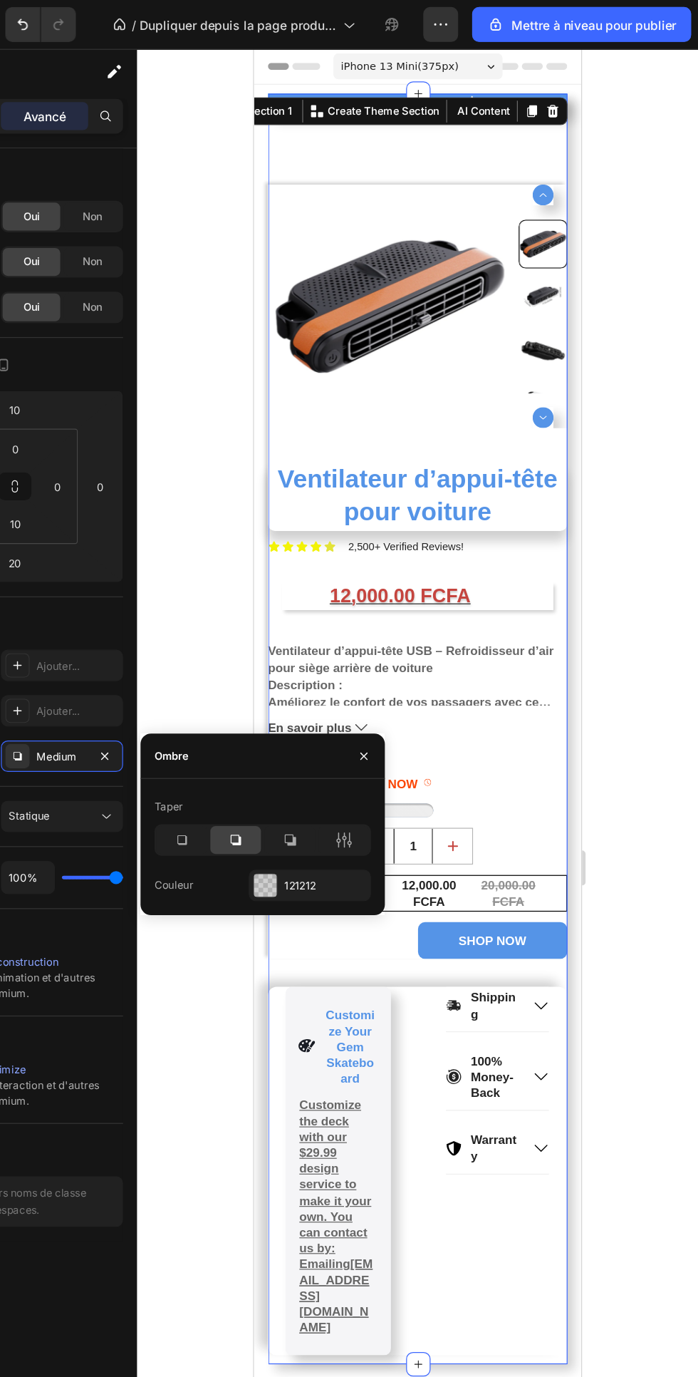
click at [271, 681] on icon at bounding box center [276, 685] width 14 height 14
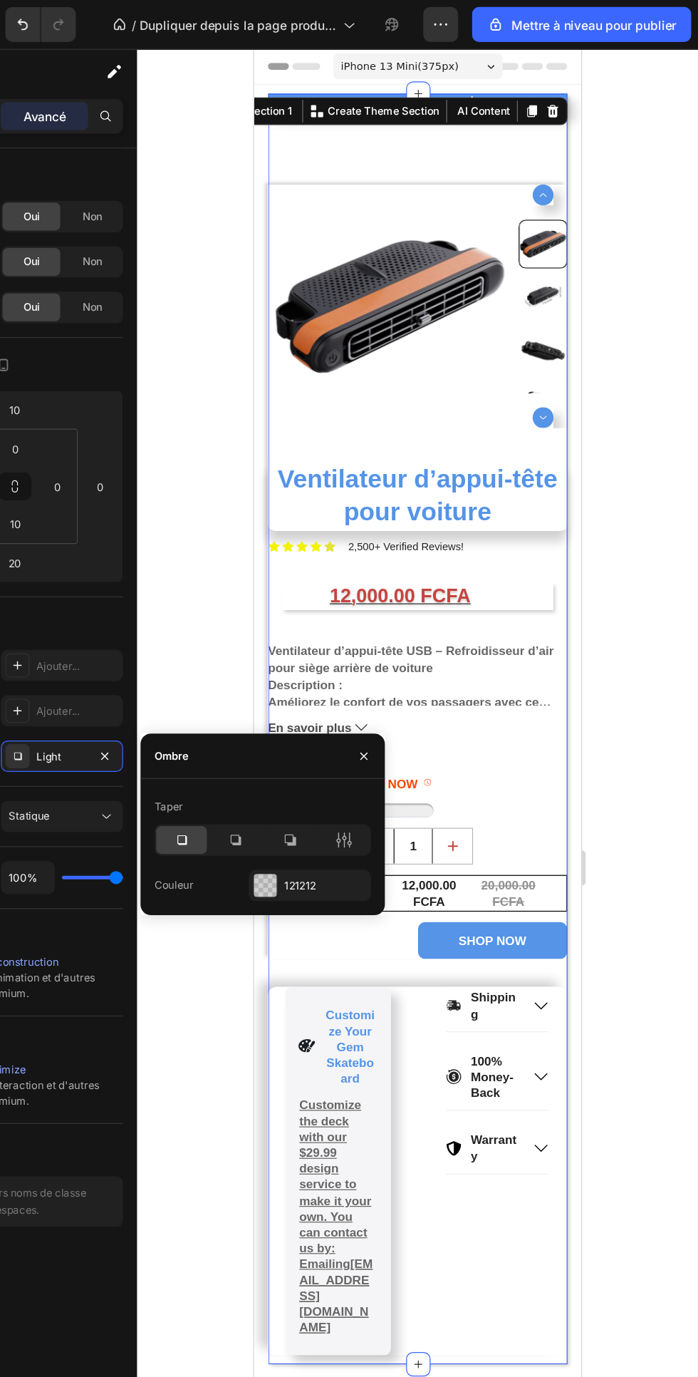
click at [663, 487] on div at bounding box center [469, 708] width 458 height 1337
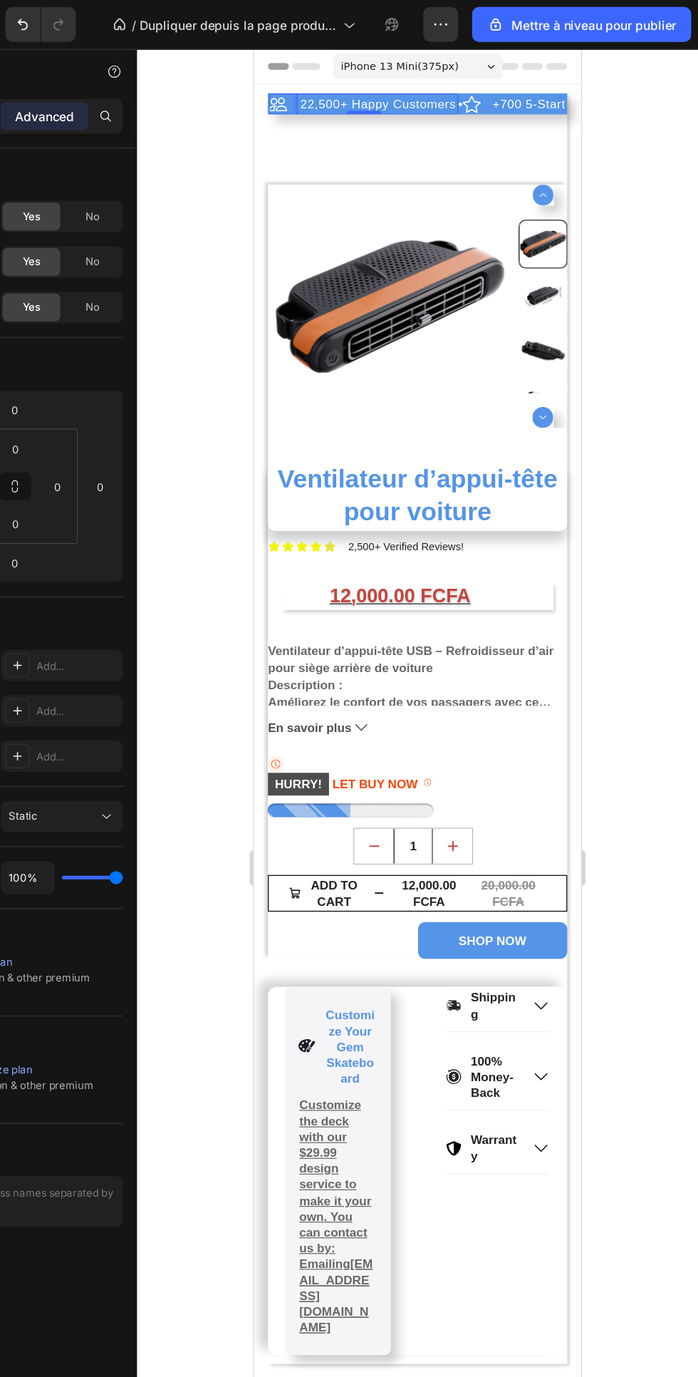
click at [275, 62] on icon at bounding box center [273, 63] width 17 height 6
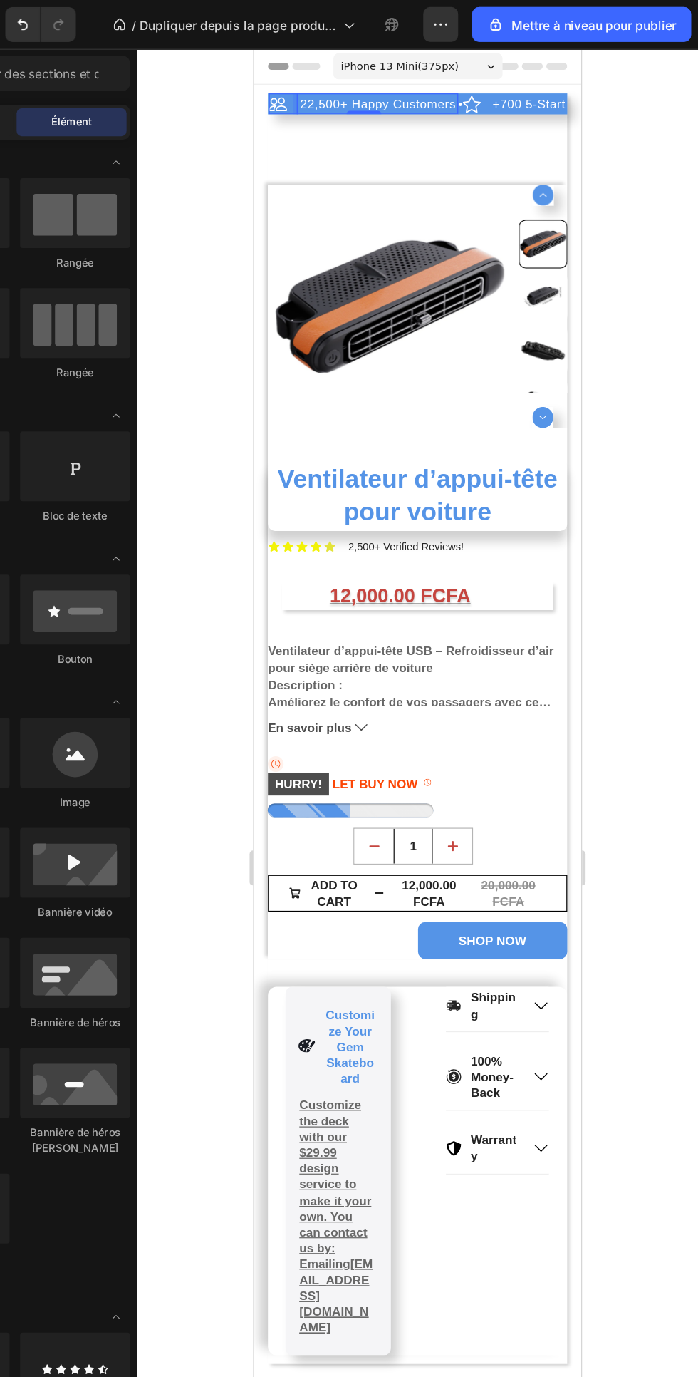
click at [267, 127] on div "22,500+ Happy Customers Item List 0 +700 5-Start Review Item List 30 Day Guaran…" at bounding box center [387, 600] width 244 height 1030
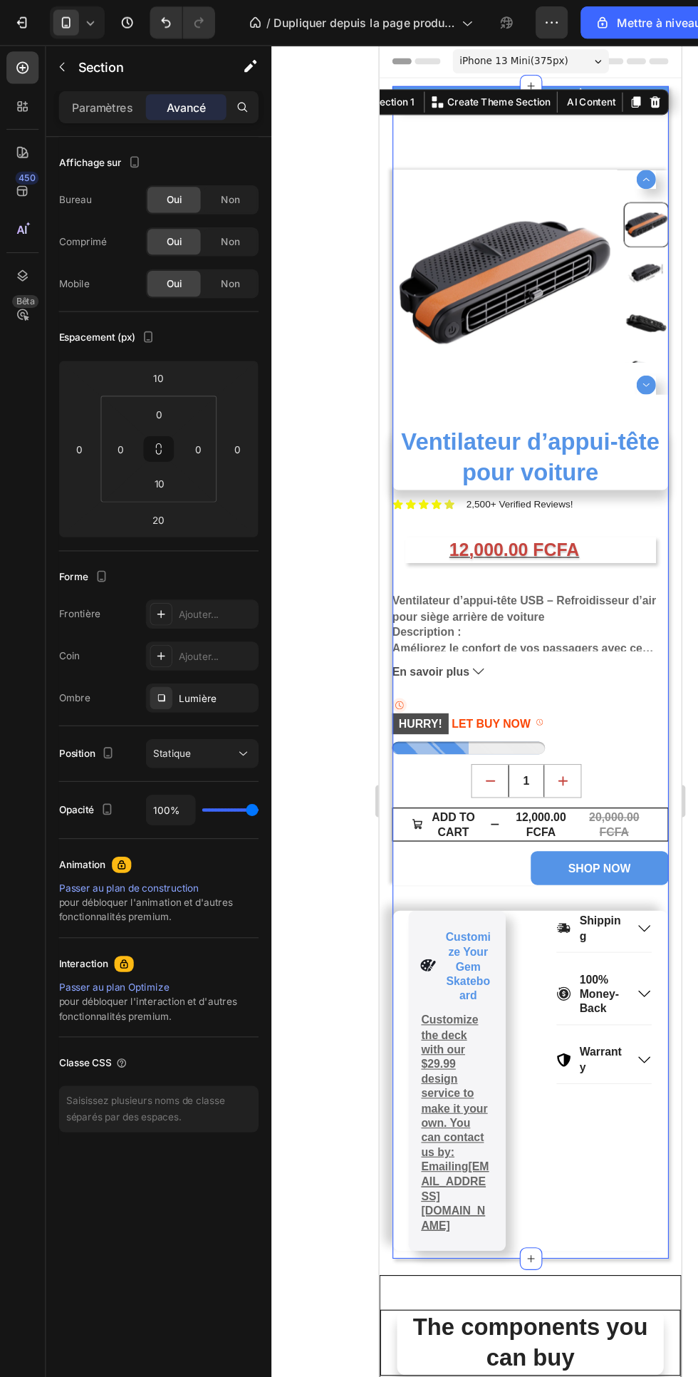
click at [91, 98] on font "Paramètres" at bounding box center [90, 95] width 54 height 12
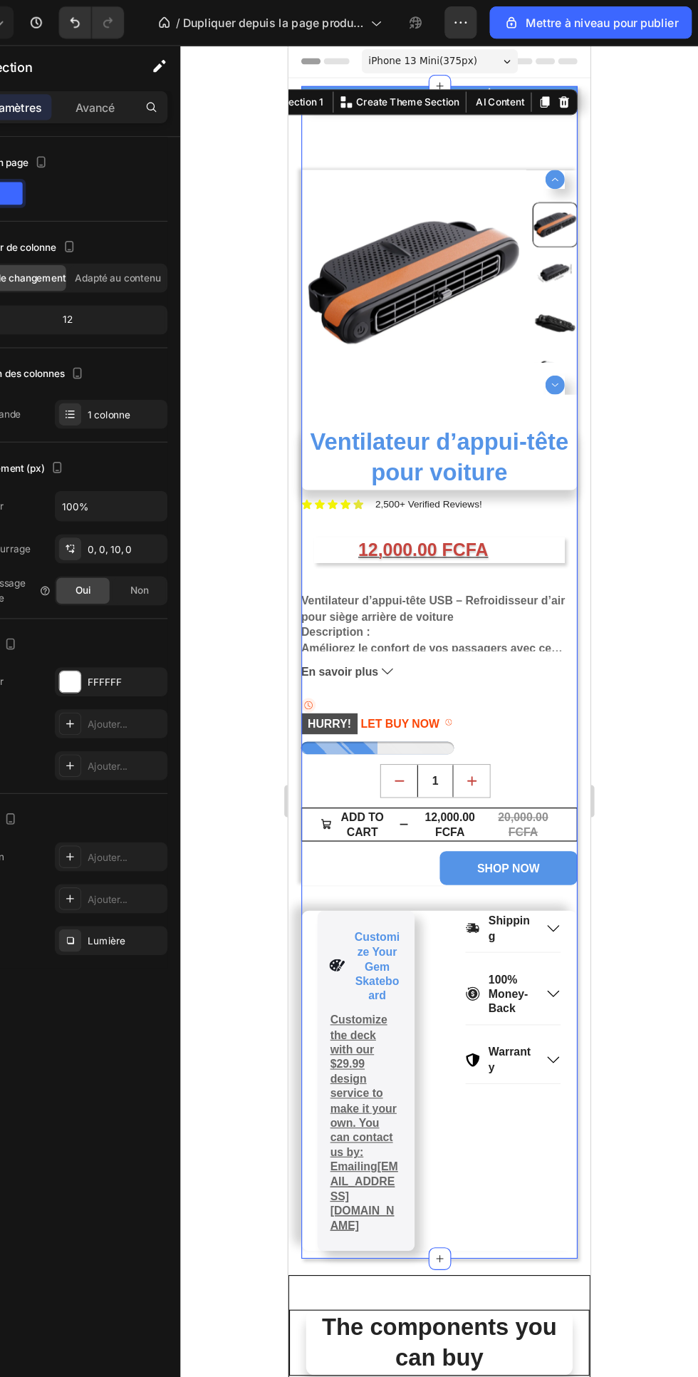
click at [484, 20] on icon "button" at bounding box center [484, 19] width 2 height 1
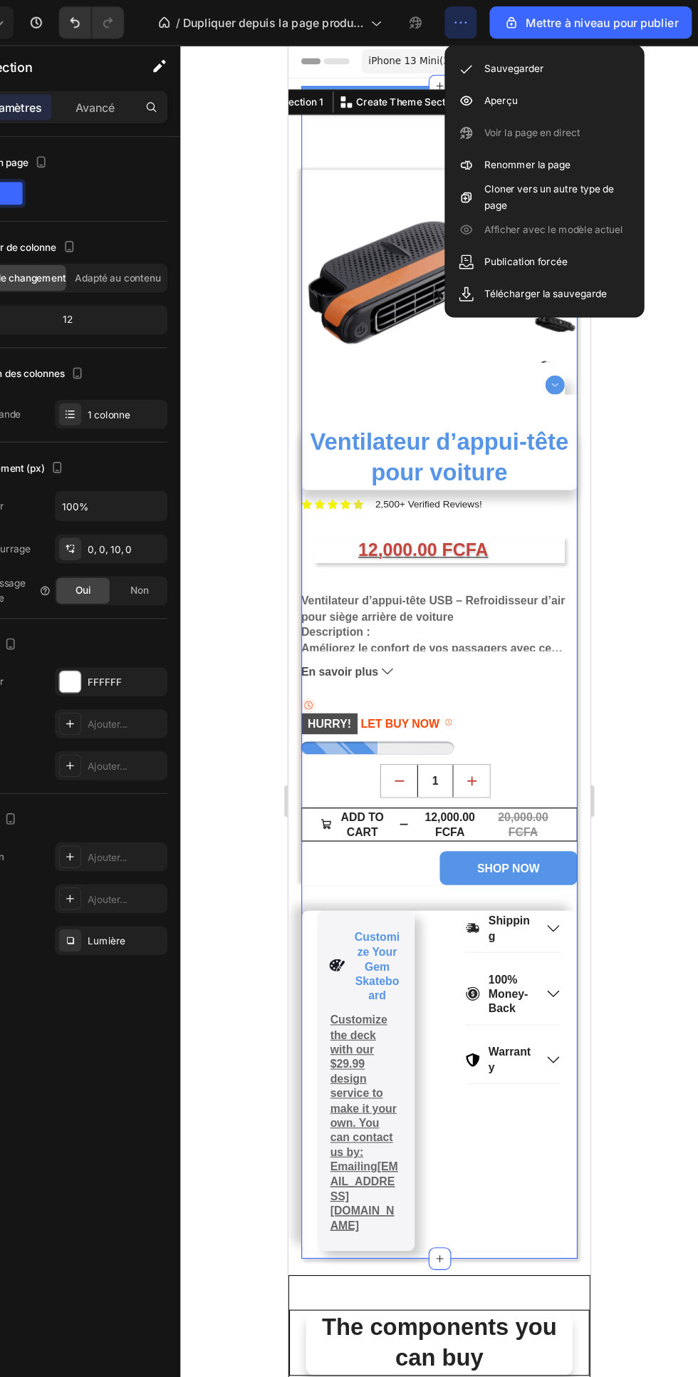
click at [505, 86] on div "Aperçu" at bounding box center [562, 89] width 164 height 29
click at [532, 421] on h1 "Ventilateur d’appui-tête pour voiture" at bounding box center [421, 409] width 244 height 56
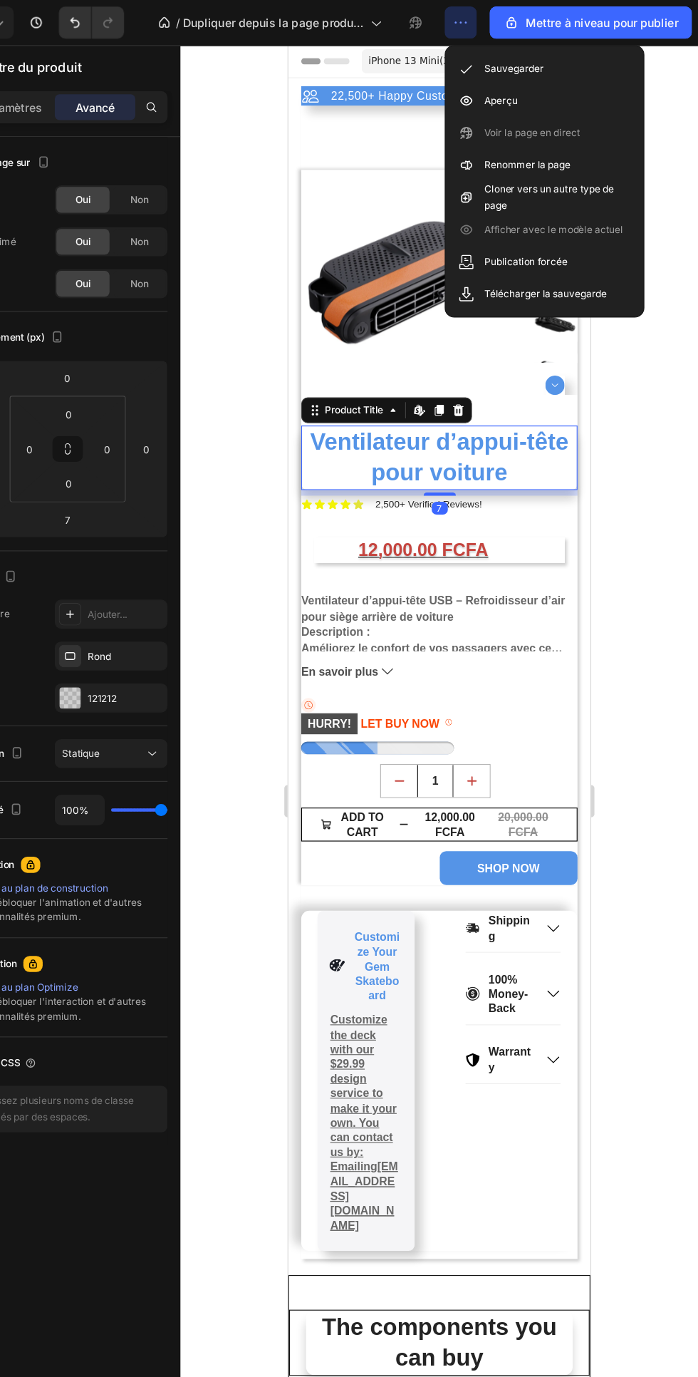
click at [316, 157] on img at bounding box center [398, 254] width 199 height 199
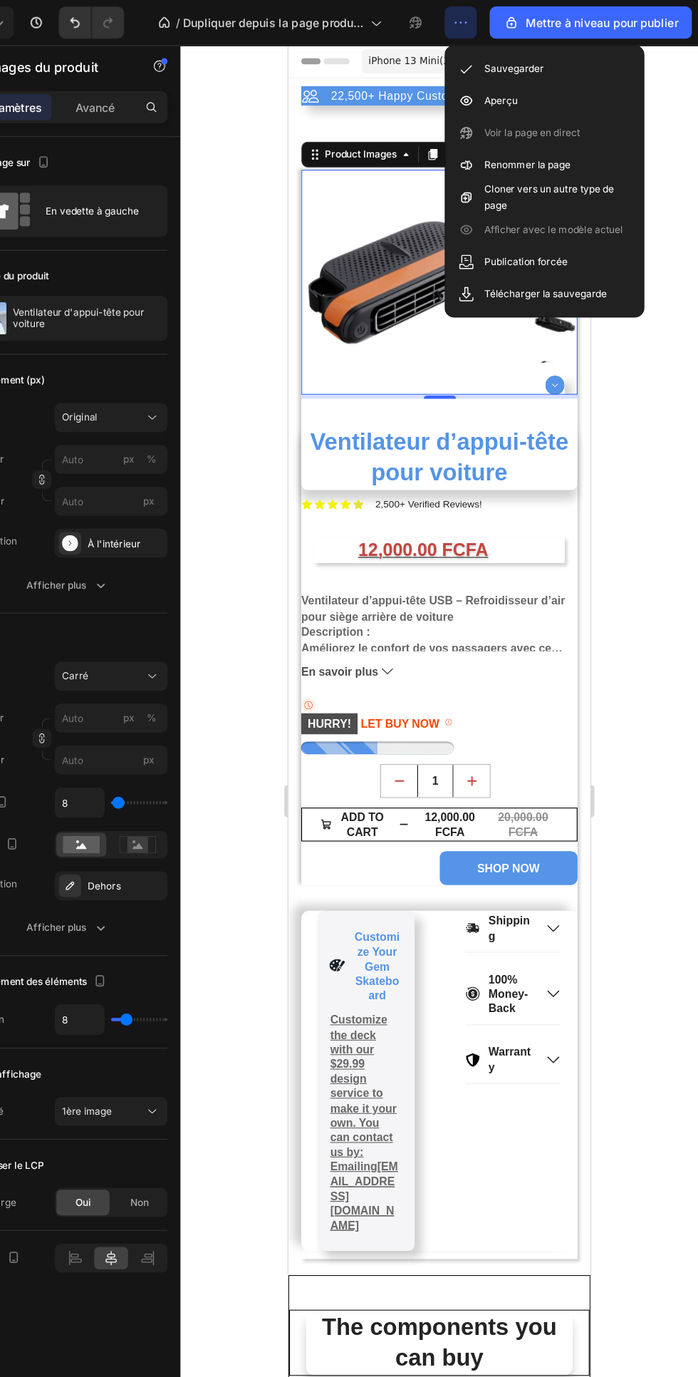
click at [309, 138] on icon at bounding box center [310, 139] width 2 height 2
click at [320, 115] on div "Product" at bounding box center [325, 117] width 38 height 9
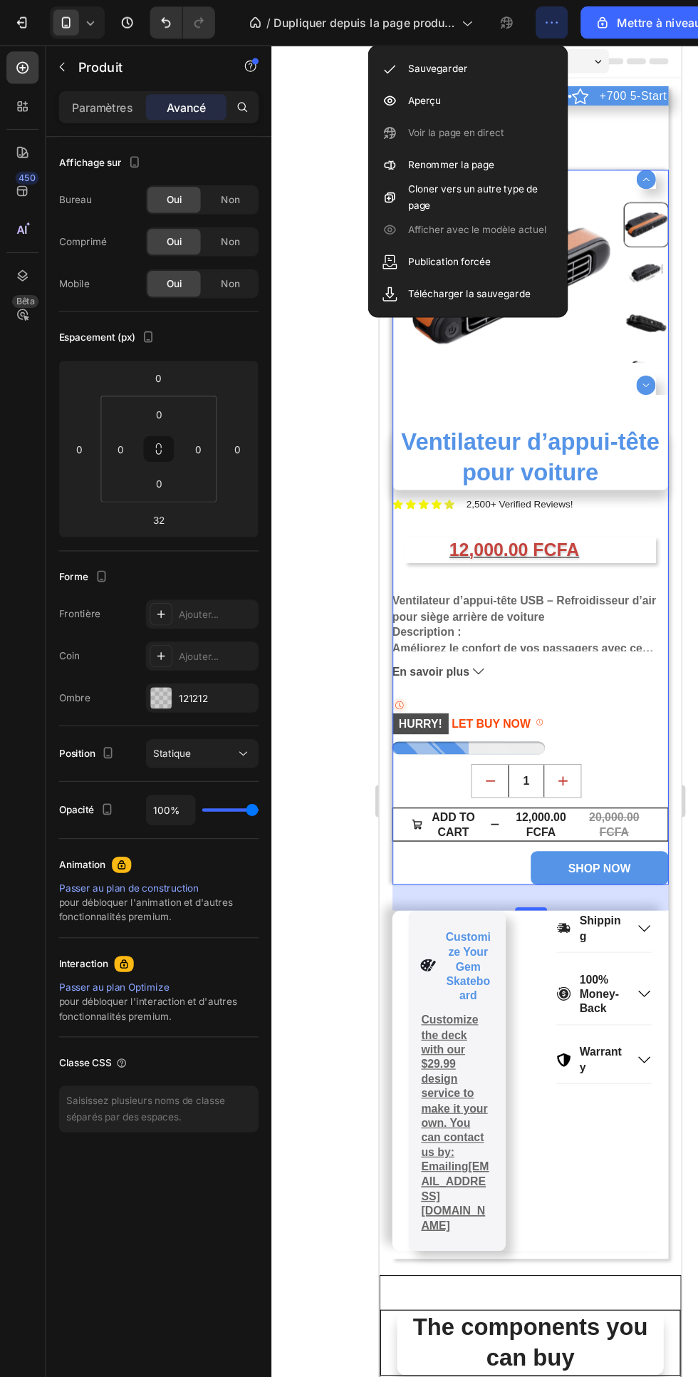
click at [0, 0] on icon "button" at bounding box center [0, 0] width 0 height 0
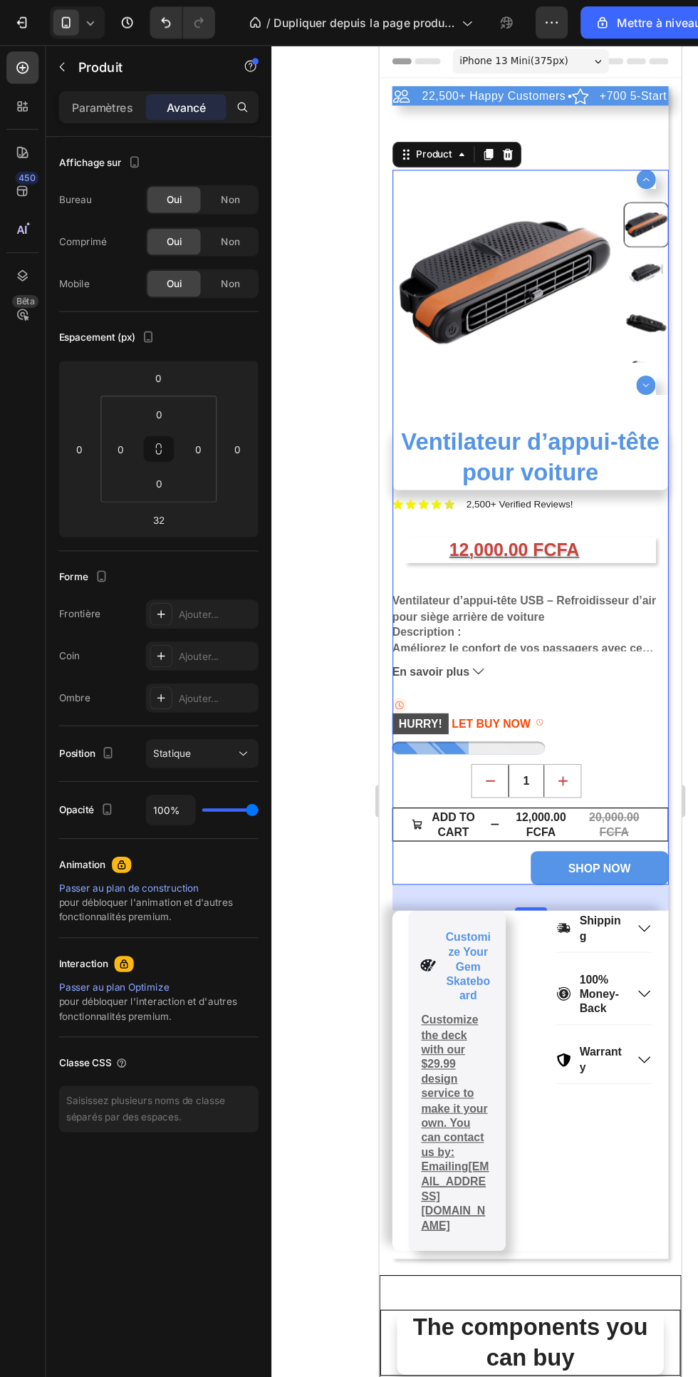
click at [608, 422] on h1 "Ventilateur d’appui-tête pour voiture" at bounding box center [513, 409] width 244 height 56
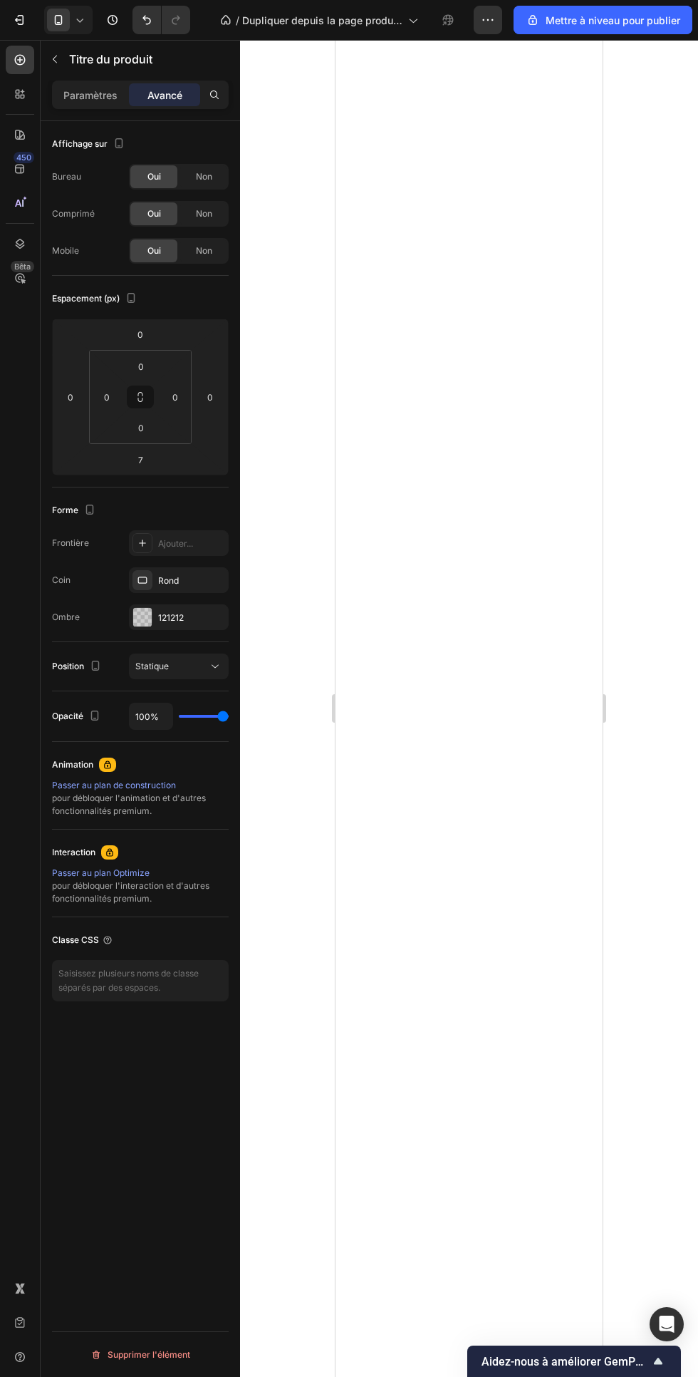
click at [0, 0] on icon "button" at bounding box center [0, 0] width 0 height 0
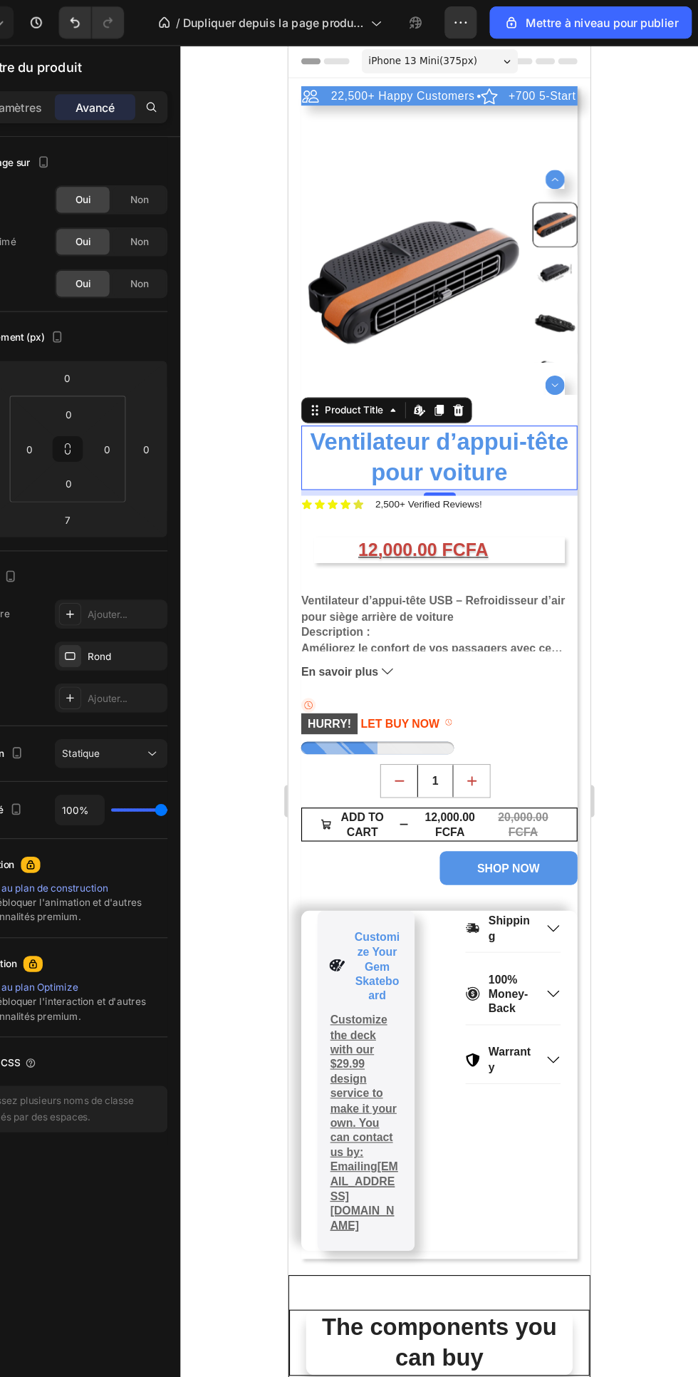
click at [667, 535] on div at bounding box center [469, 708] width 458 height 1337
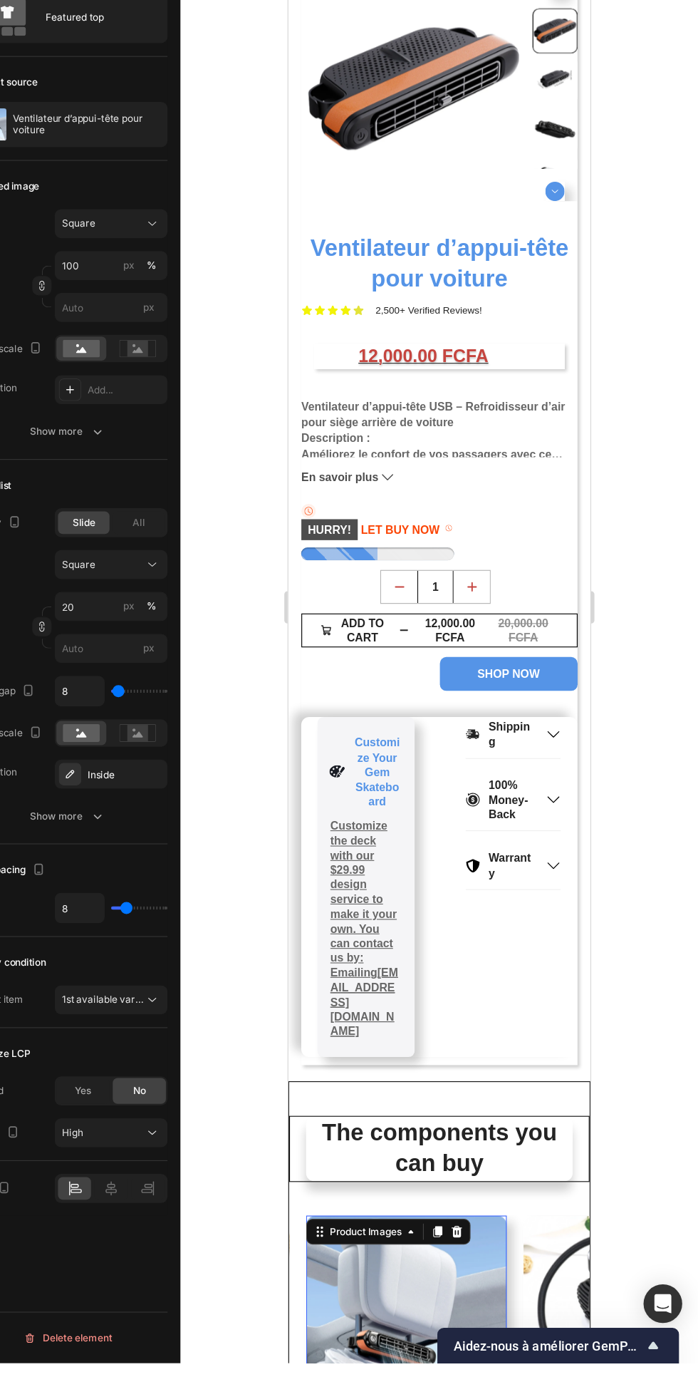
scroll to position [278, 0]
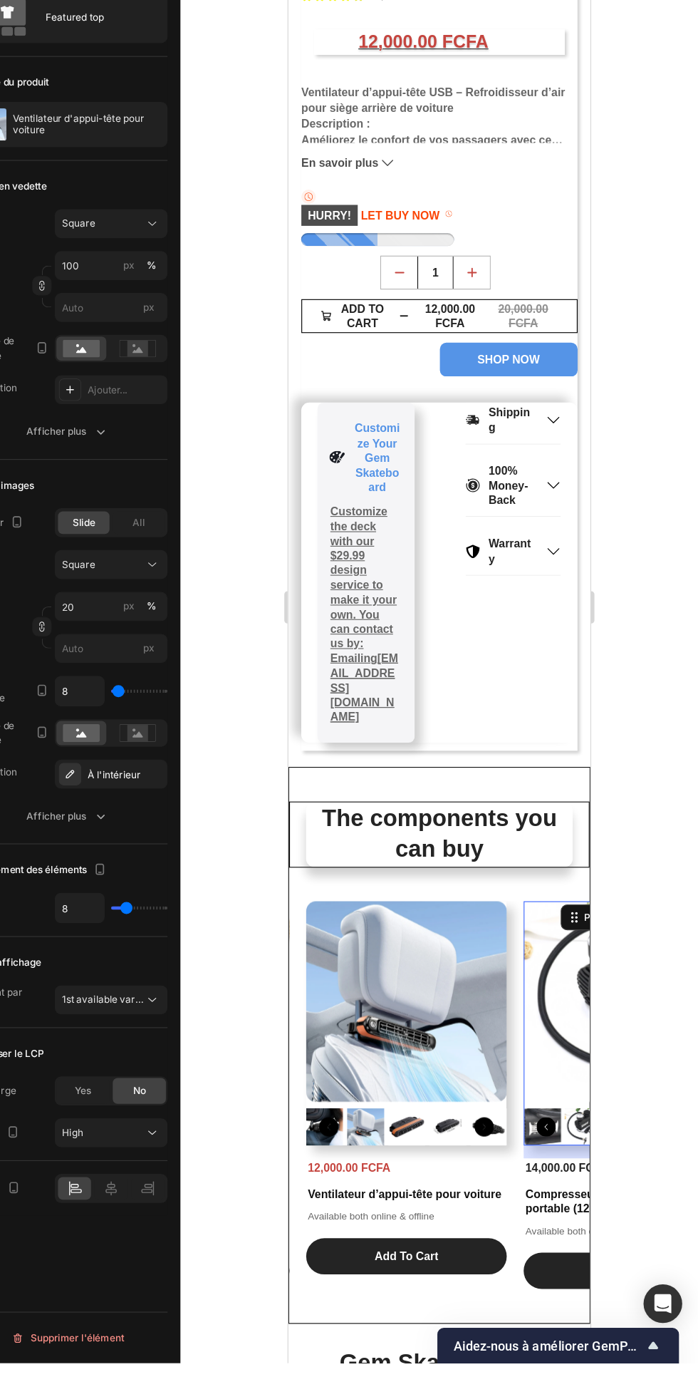
click at [532, 661] on div "The components you can buy Heading Product Images 12,000.00 FCFA Product Price …" at bounding box center [421, 907] width 267 height 492
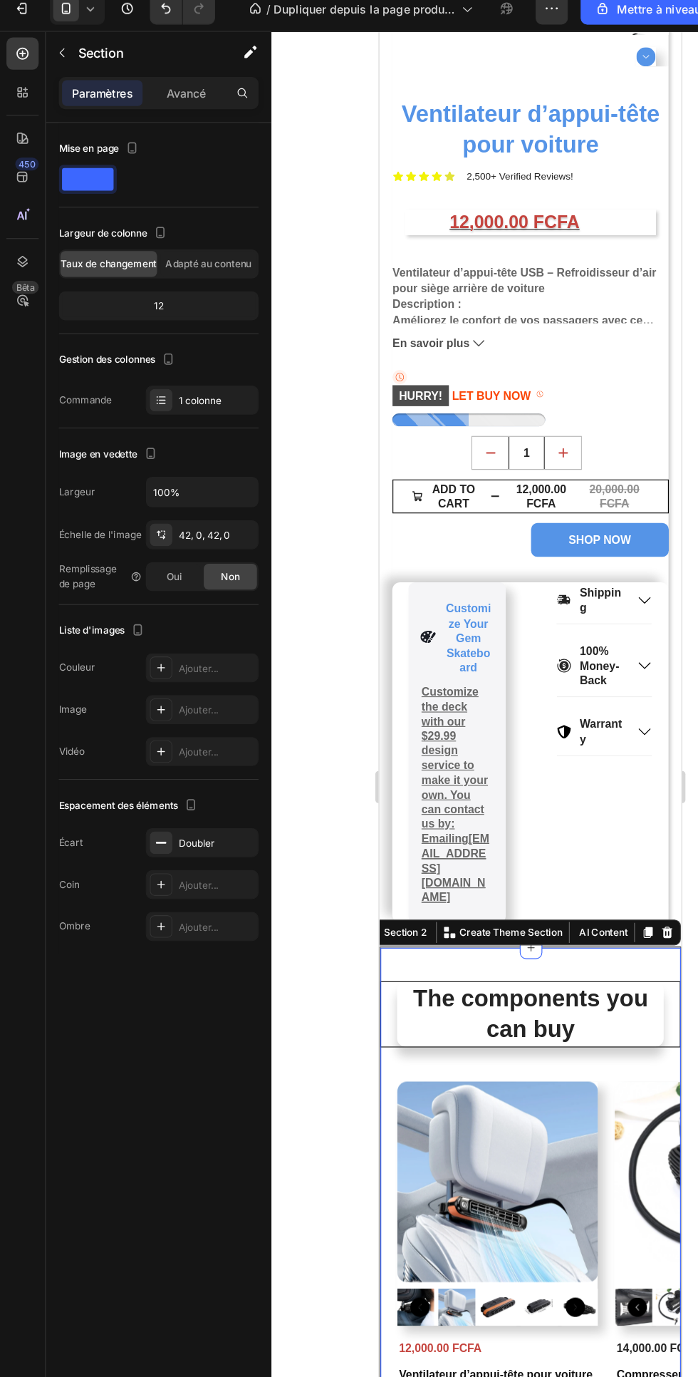
click at [386, 901] on div "The components you can buy Heading Product Images 12,000.00 FCFA Product Price …" at bounding box center [513, 1086] width 266 height 431
click at [399, 821] on div "Section 2" at bounding box center [401, 827] width 43 height 13
click at [400, 821] on div "Section 2" at bounding box center [401, 827] width 43 height 13
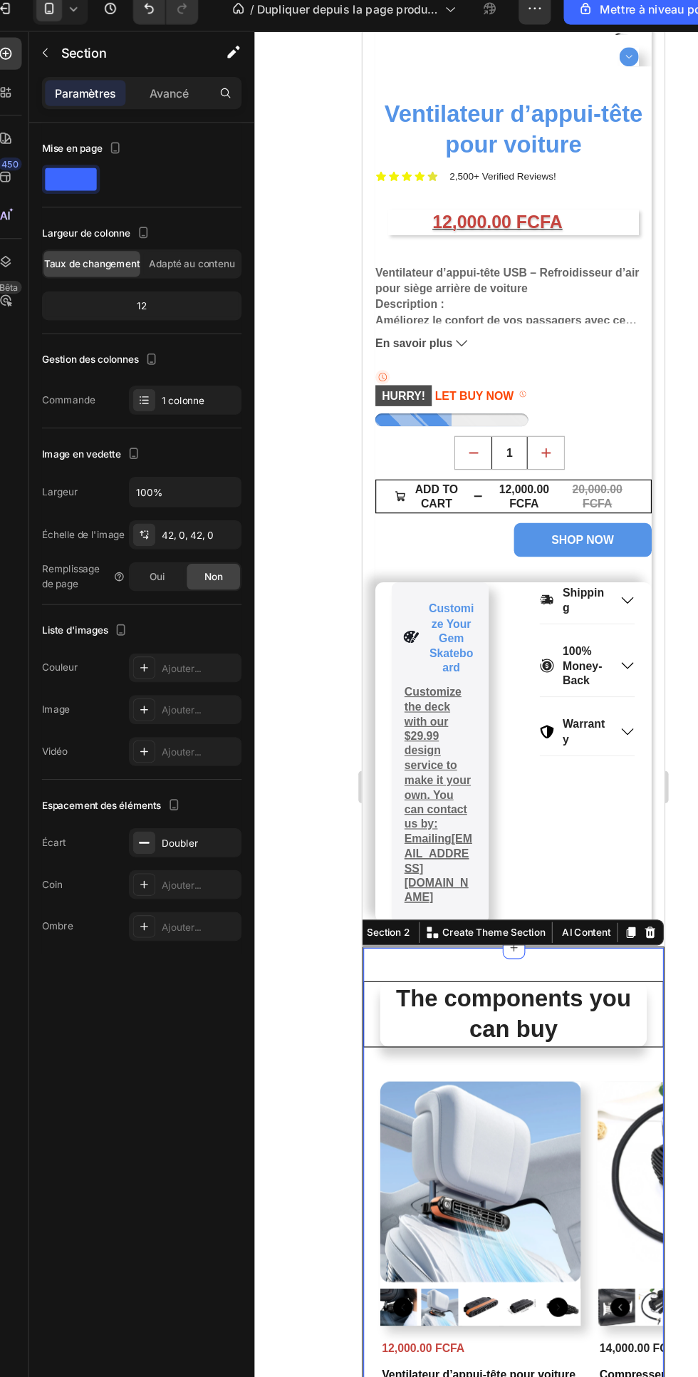
click at [387, 819] on div "Section 2" at bounding box center [378, 827] width 61 height 17
click at [393, 872] on h2 "The components you can buy" at bounding box center [496, 900] width 236 height 56
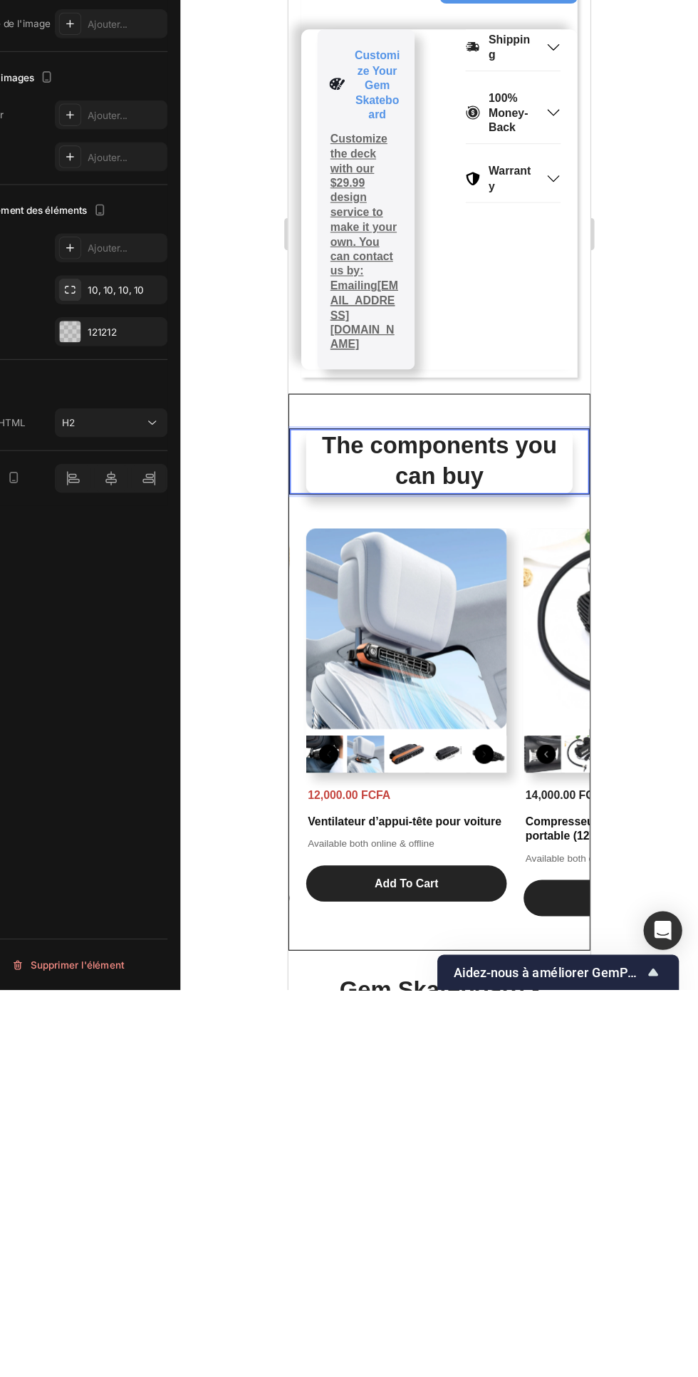
click at [303, 350] on div "The components you can buy Heading 42 Product Images 12,000.00 FCFA Product Pri…" at bounding box center [422, 534] width 266 height 431
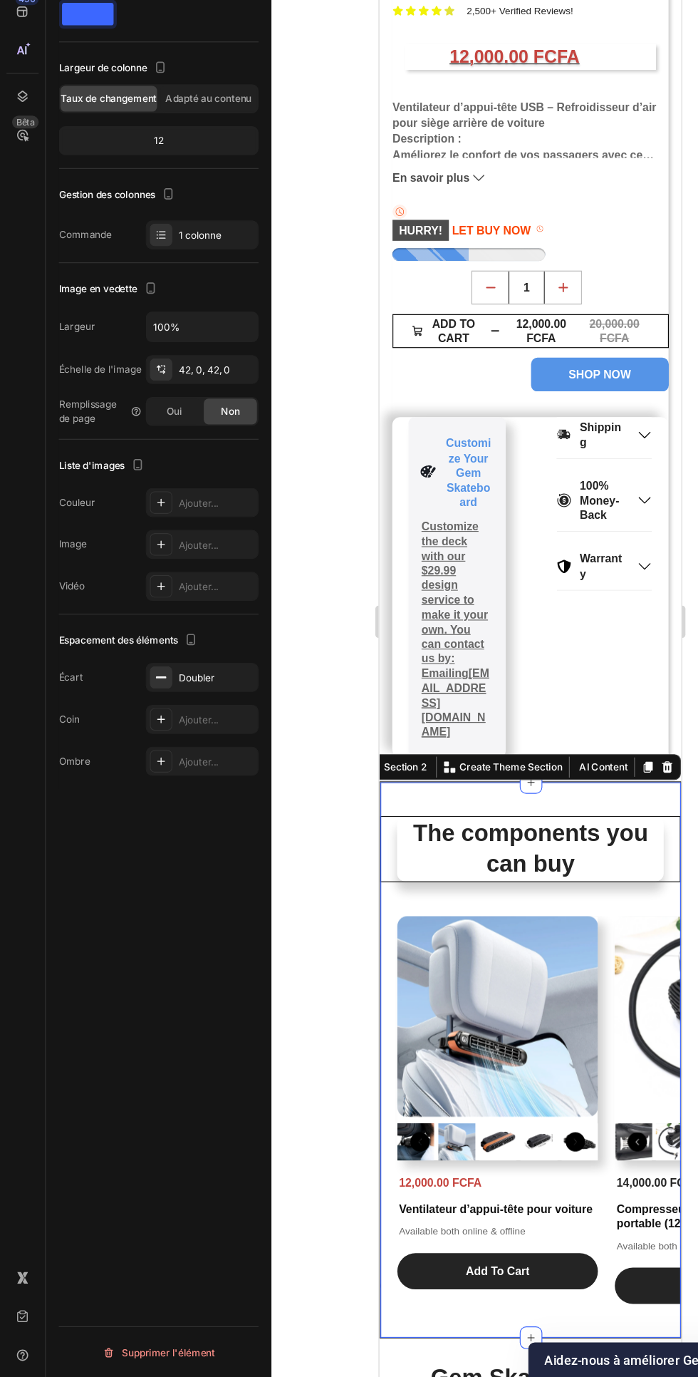
click at [408, 656] on div "Section 2" at bounding box center [401, 662] width 43 height 13
click at [190, 250] on font "Adapté au contenu" at bounding box center [185, 245] width 76 height 11
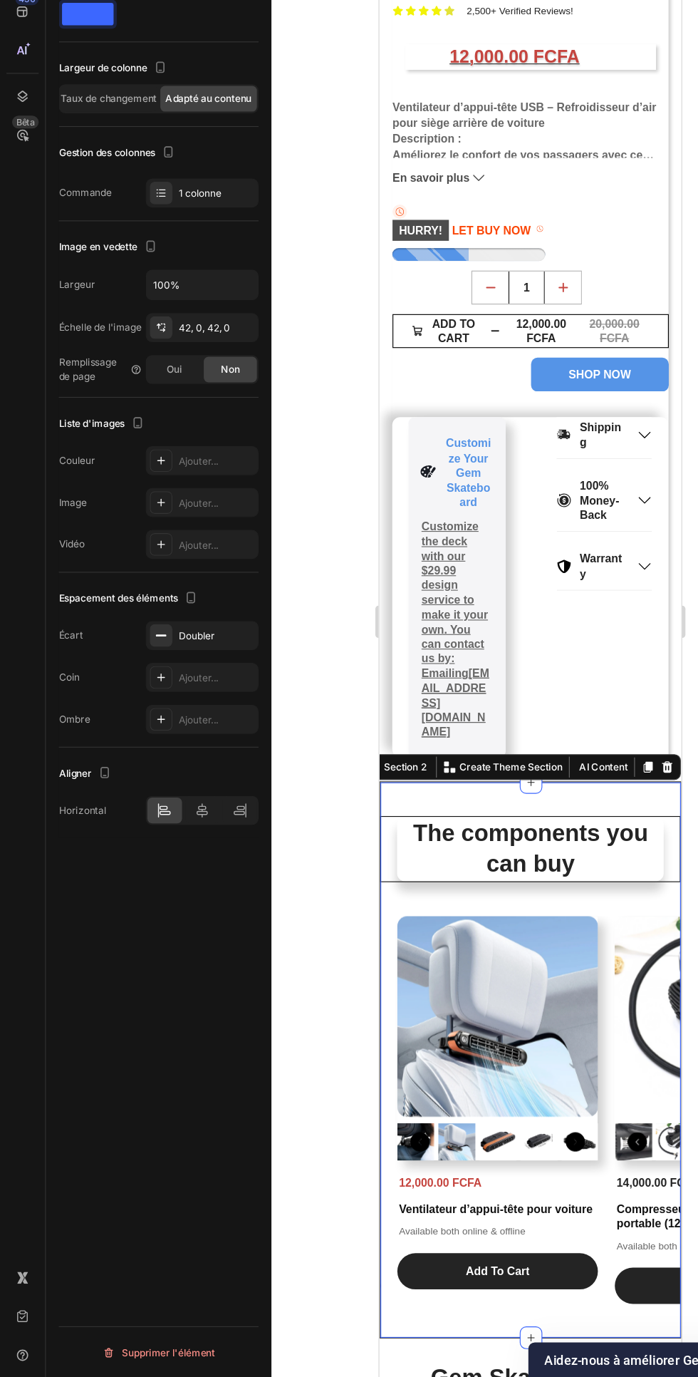
click at [180, 877] on icon at bounding box center [179, 875] width 14 height 14
click at [140, 875] on icon at bounding box center [140, 875] width 1 height 13
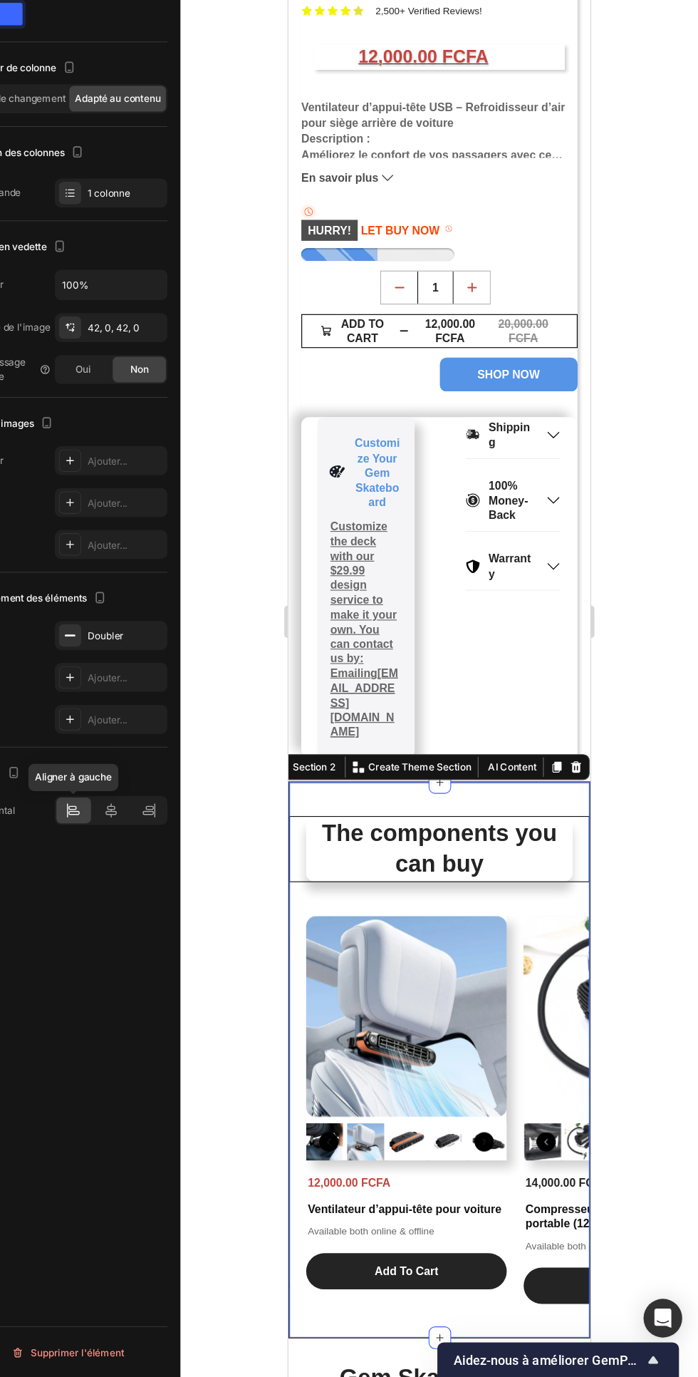
click at [470, 795] on img at bounding box center [392, 883] width 177 height 177
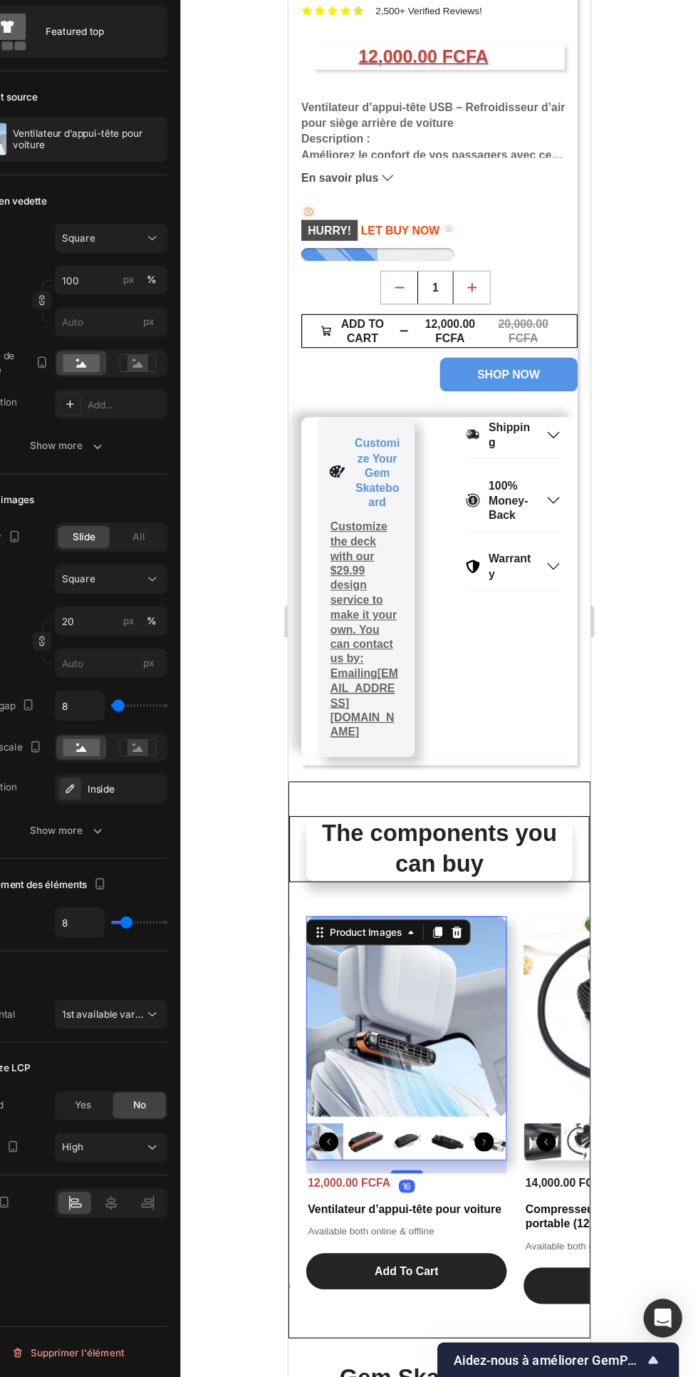
click at [317, 804] on icon at bounding box center [317, 805] width 2 height 2
click at [336, 831] on div "Product" at bounding box center [329, 835] width 38 height 9
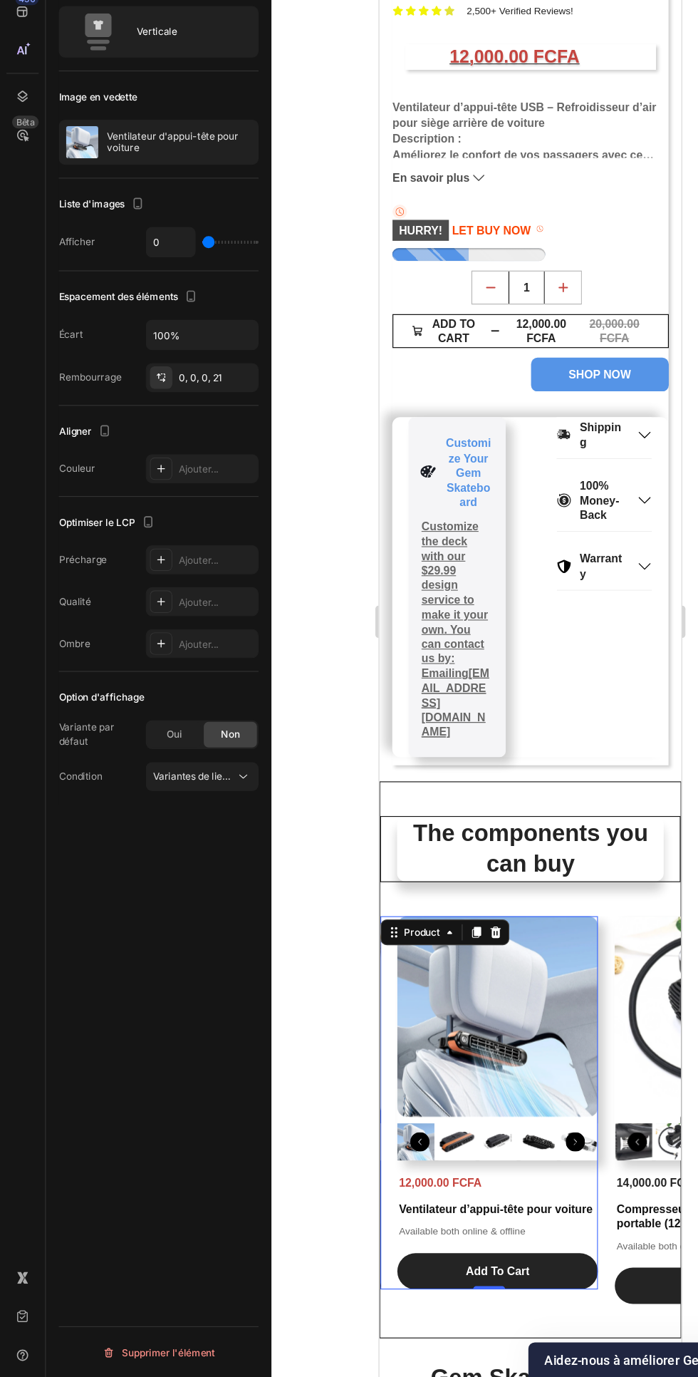
type input "55"
click at [211, 373] on input "range" at bounding box center [204, 372] width 50 height 3
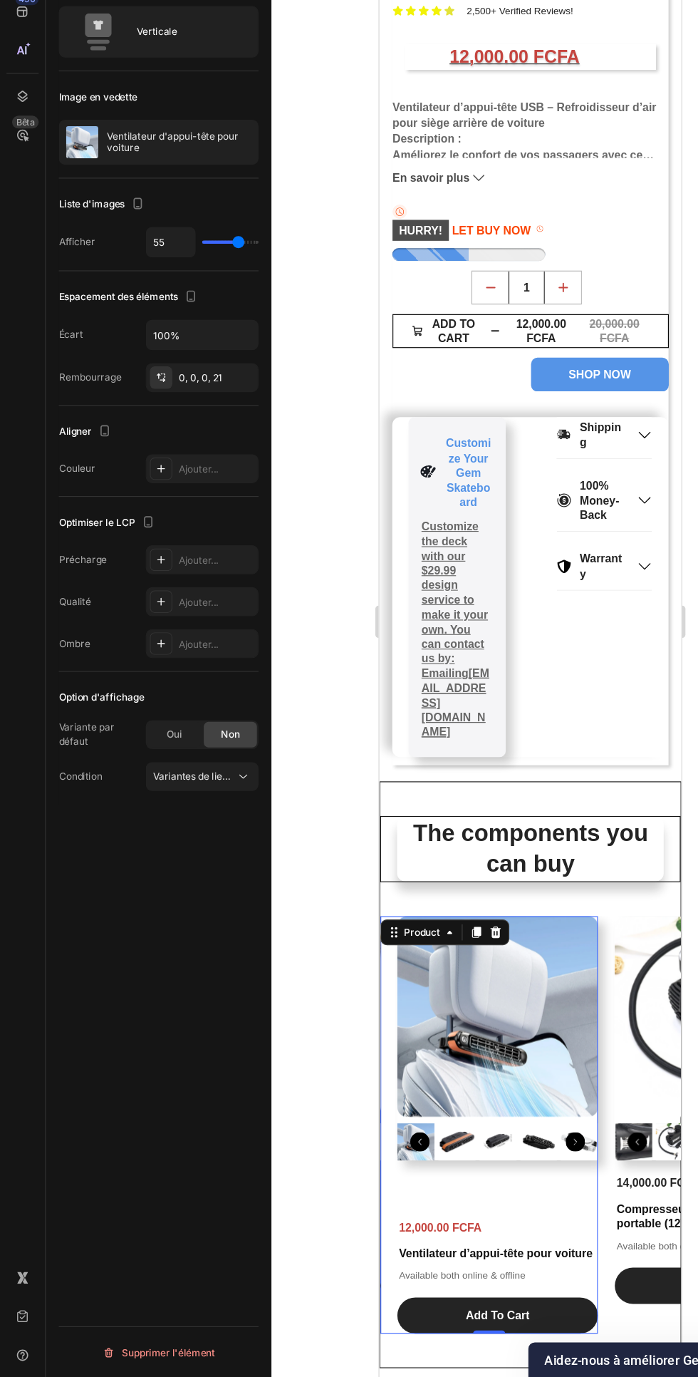
type input "18"
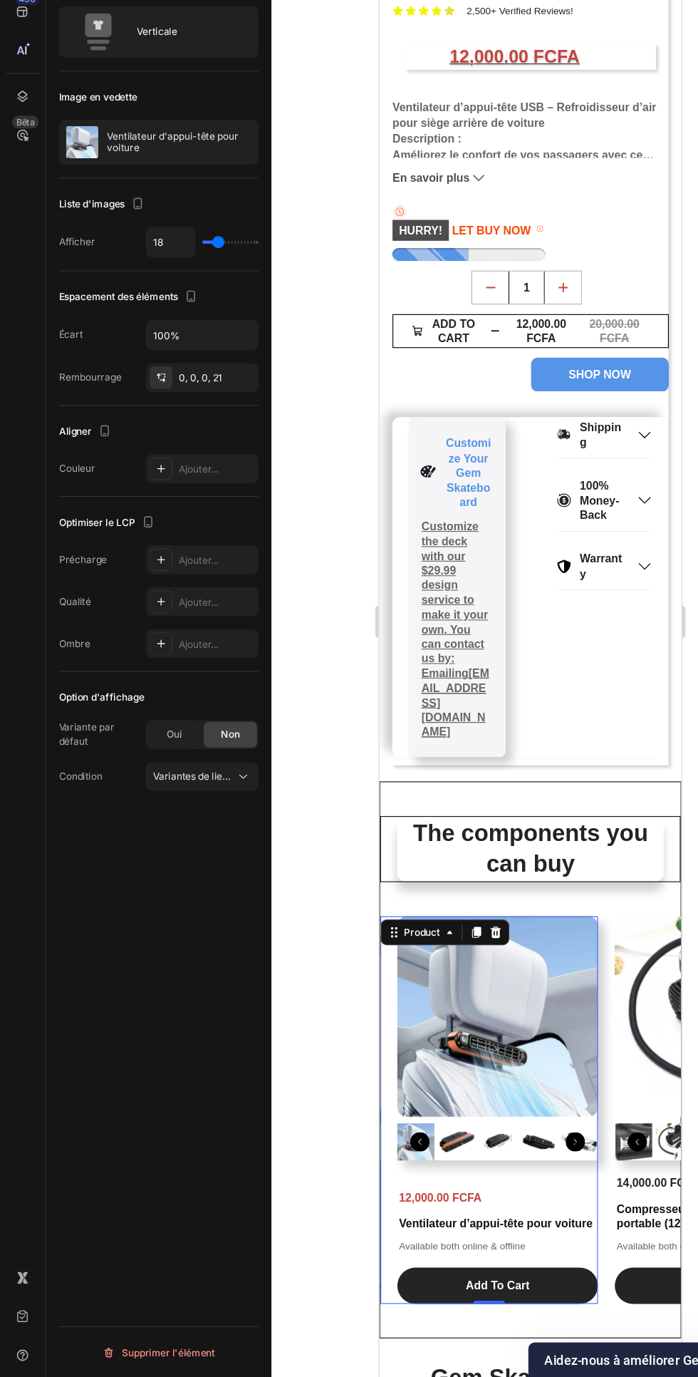
type input "60"
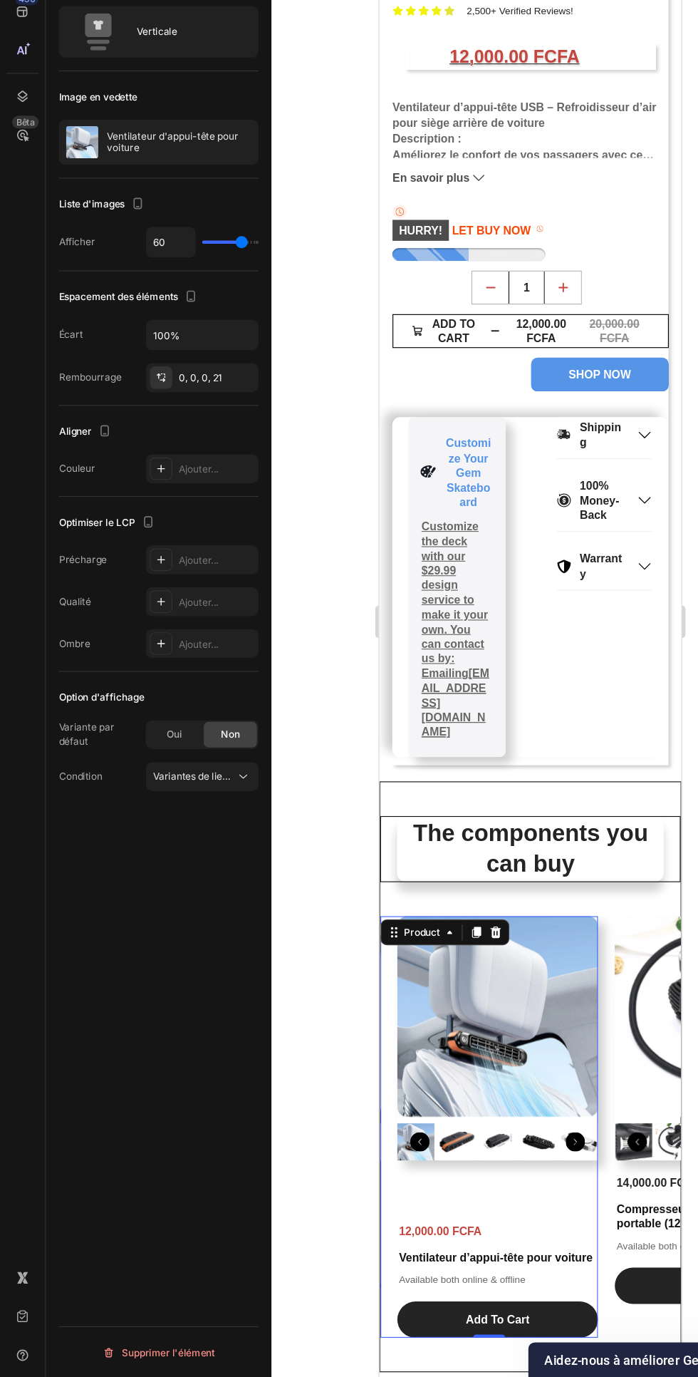
click at [154, 807] on font "Oui" at bounding box center [155, 807] width 14 height 11
click at [204, 807] on font "Non" at bounding box center [204, 807] width 16 height 11
click at [155, 808] on font "Oui" at bounding box center [155, 807] width 14 height 11
click at [199, 882] on font "Variantes de liens, quantité <br> entre les mêmes produits" at bounding box center [252, 882] width 234 height 11
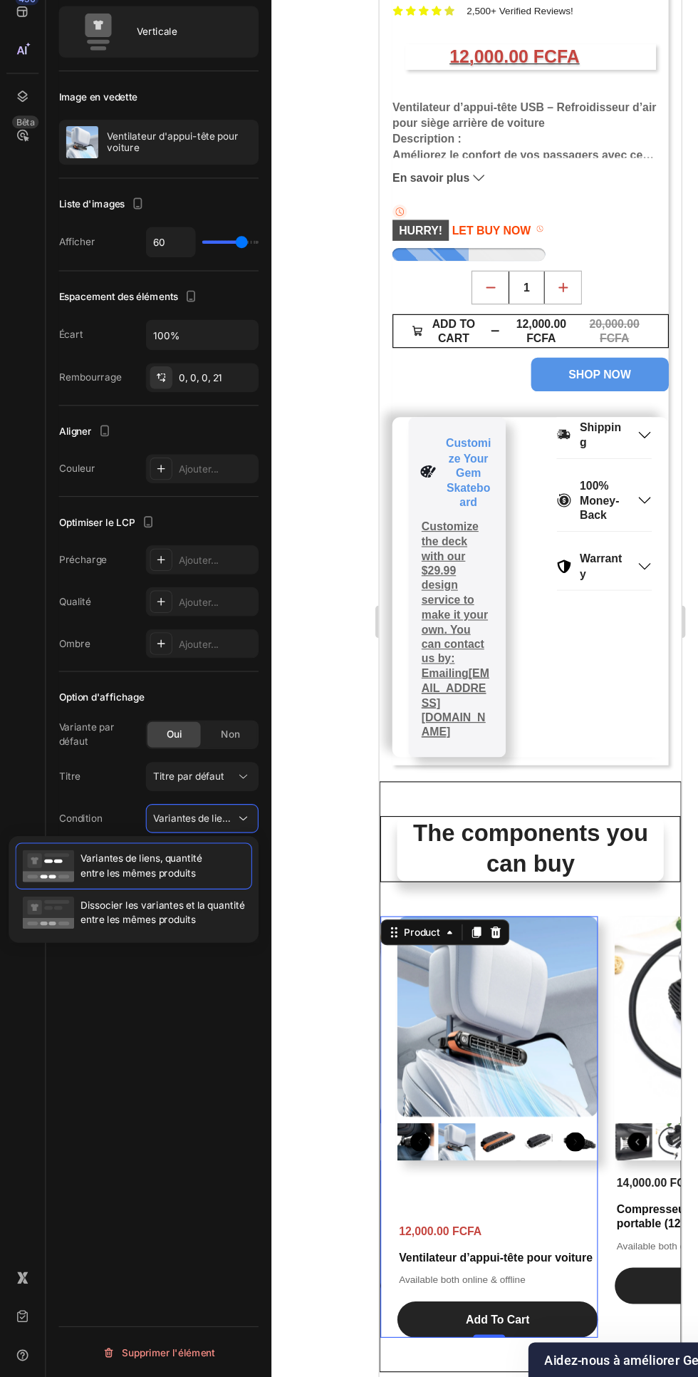
click at [158, 962] on font "Dissocier les variantes et la quantité" at bounding box center [143, 959] width 145 height 11
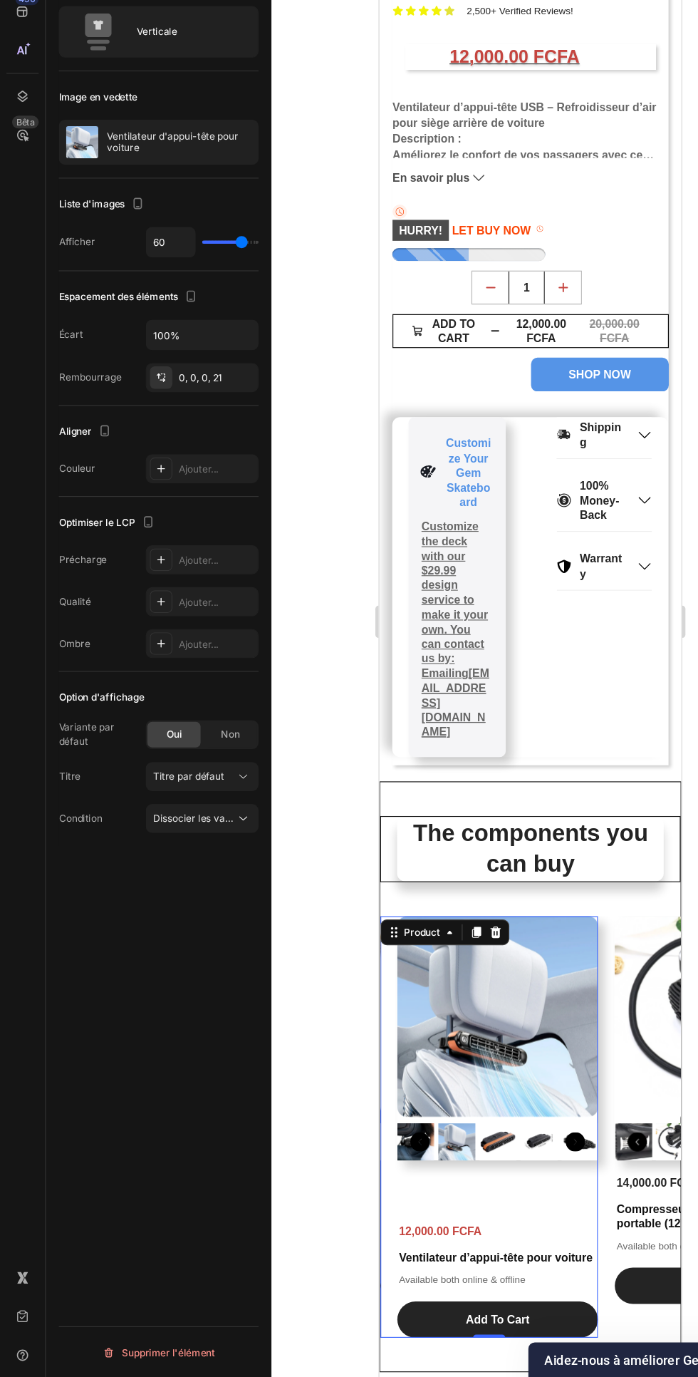
click at [193, 889] on div "Dissocier les variantes, la quantité <br> entre les mêmes produits" at bounding box center [178, 882] width 87 height 14
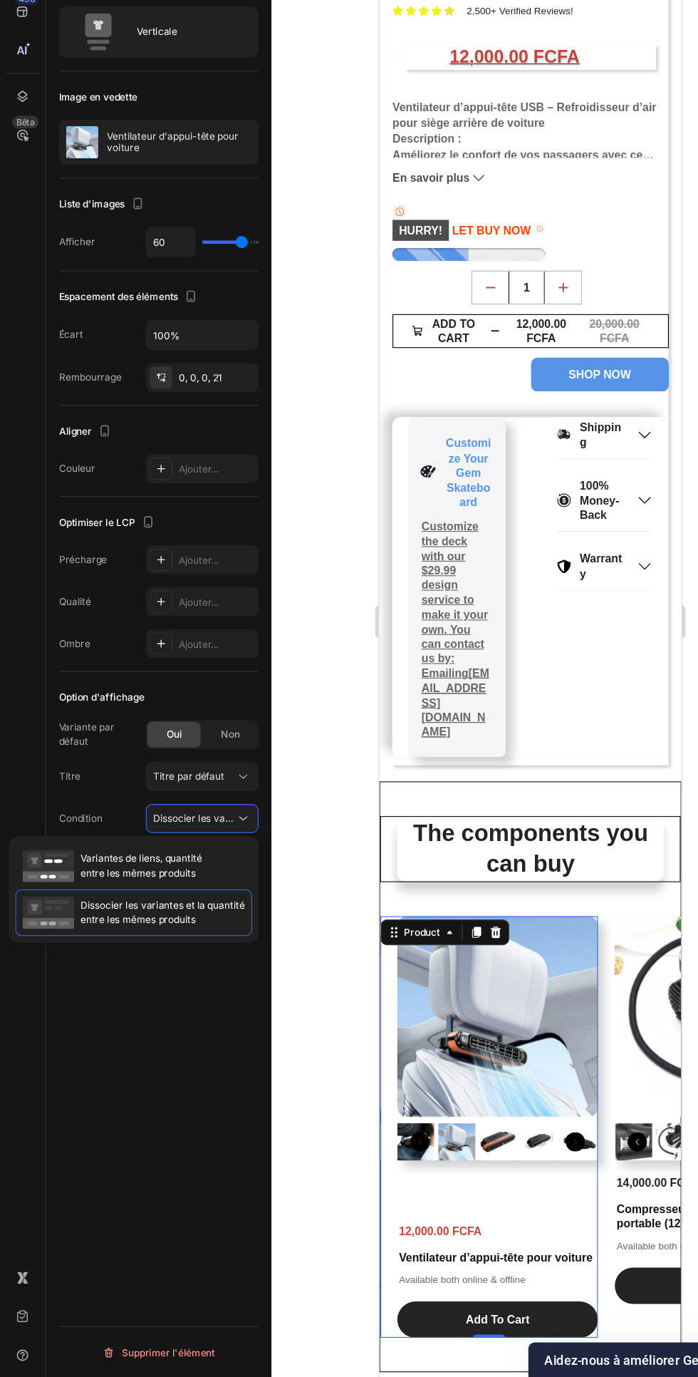
click at [180, 925] on div "Variantes de liens, quantité entre les mêmes produits" at bounding box center [119, 924] width 210 height 41
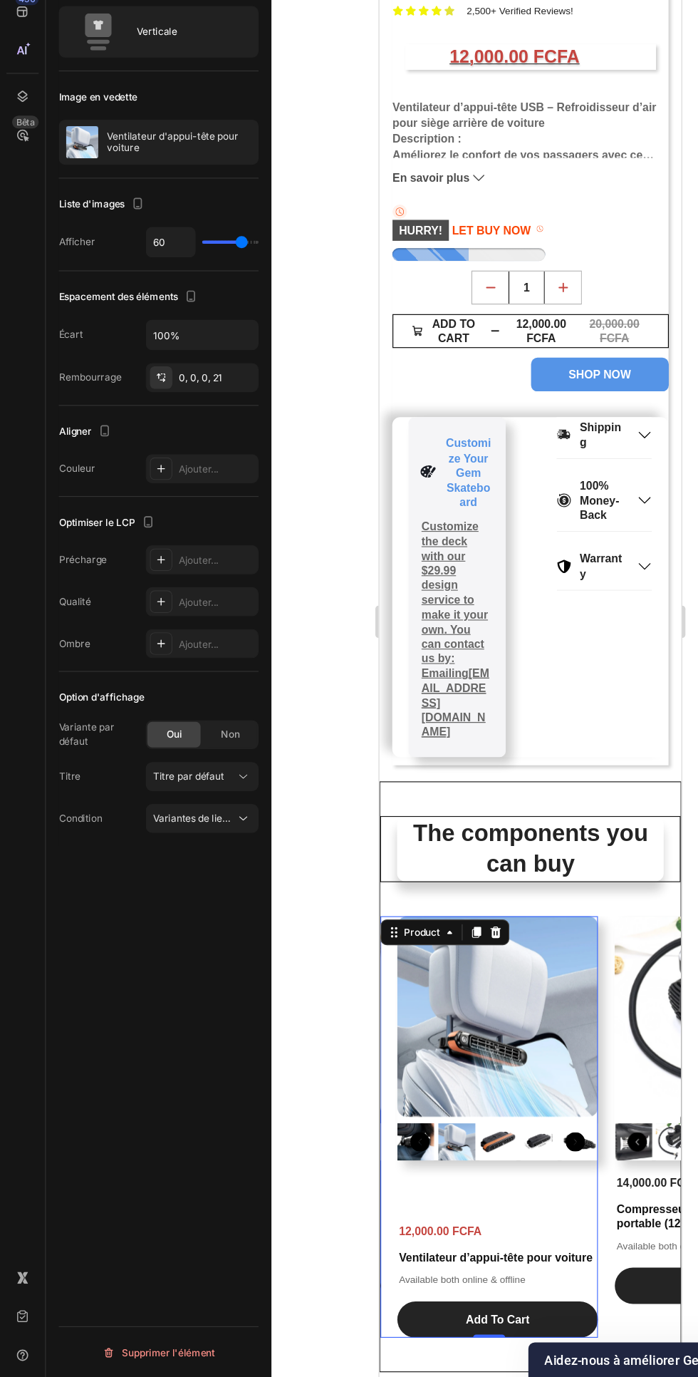
click at [207, 802] on span "Non" at bounding box center [204, 808] width 16 height 13
type input "16"
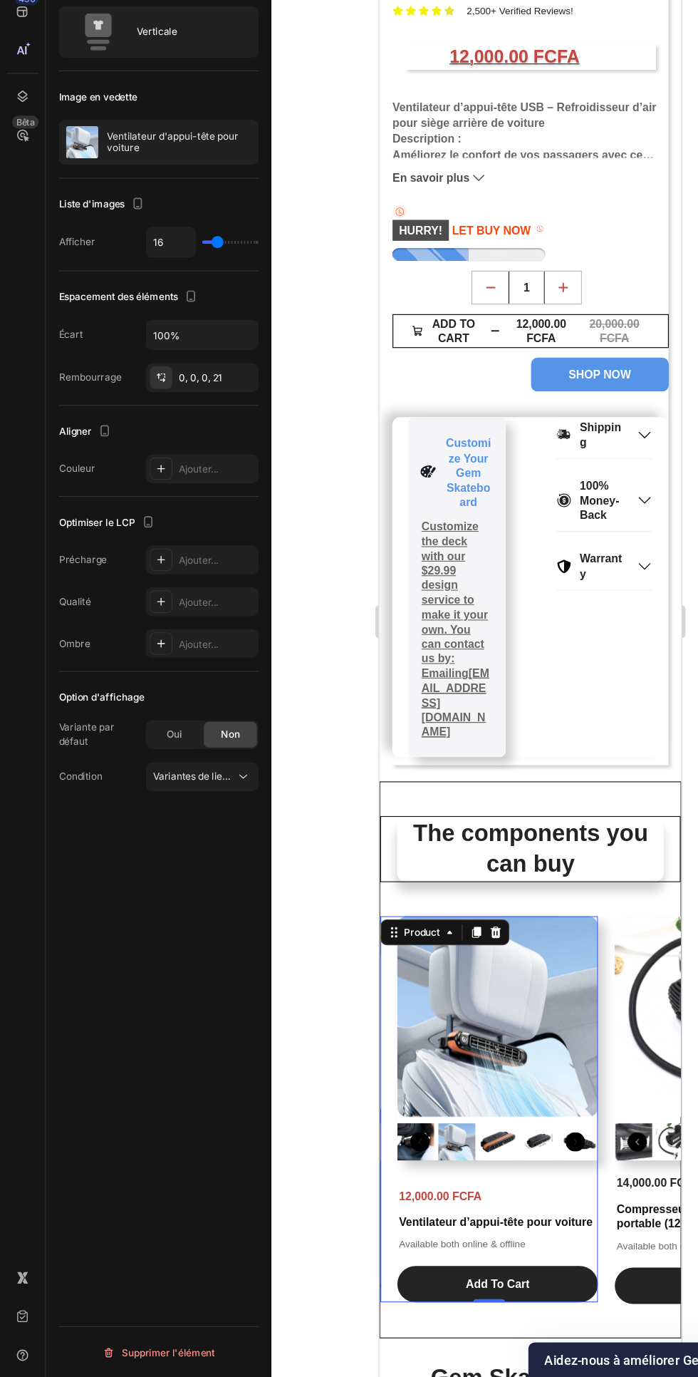
click at [394, 811] on icon at bounding box center [394, 812] width 2 height 2
click at [411, 831] on div "Carousel" at bounding box center [407, 835] width 42 height 9
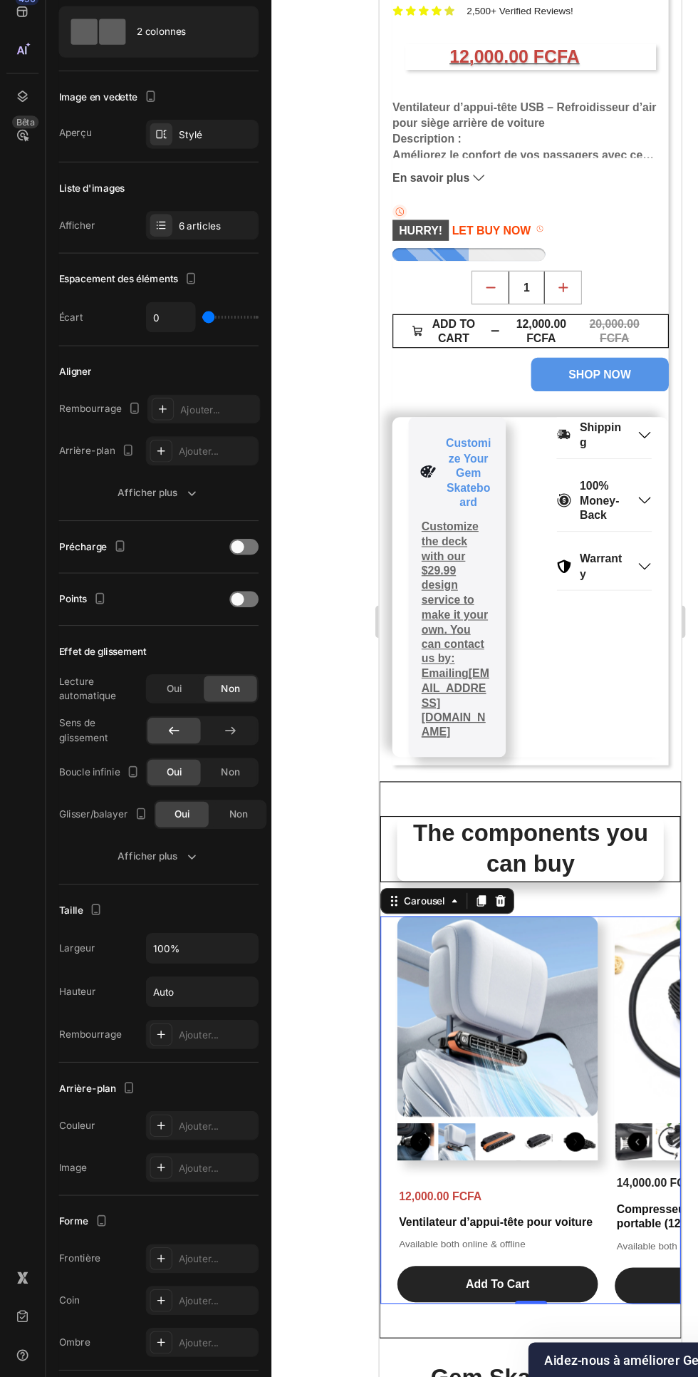
click at [216, 642] on div at bounding box center [216, 642] width 26 height 14
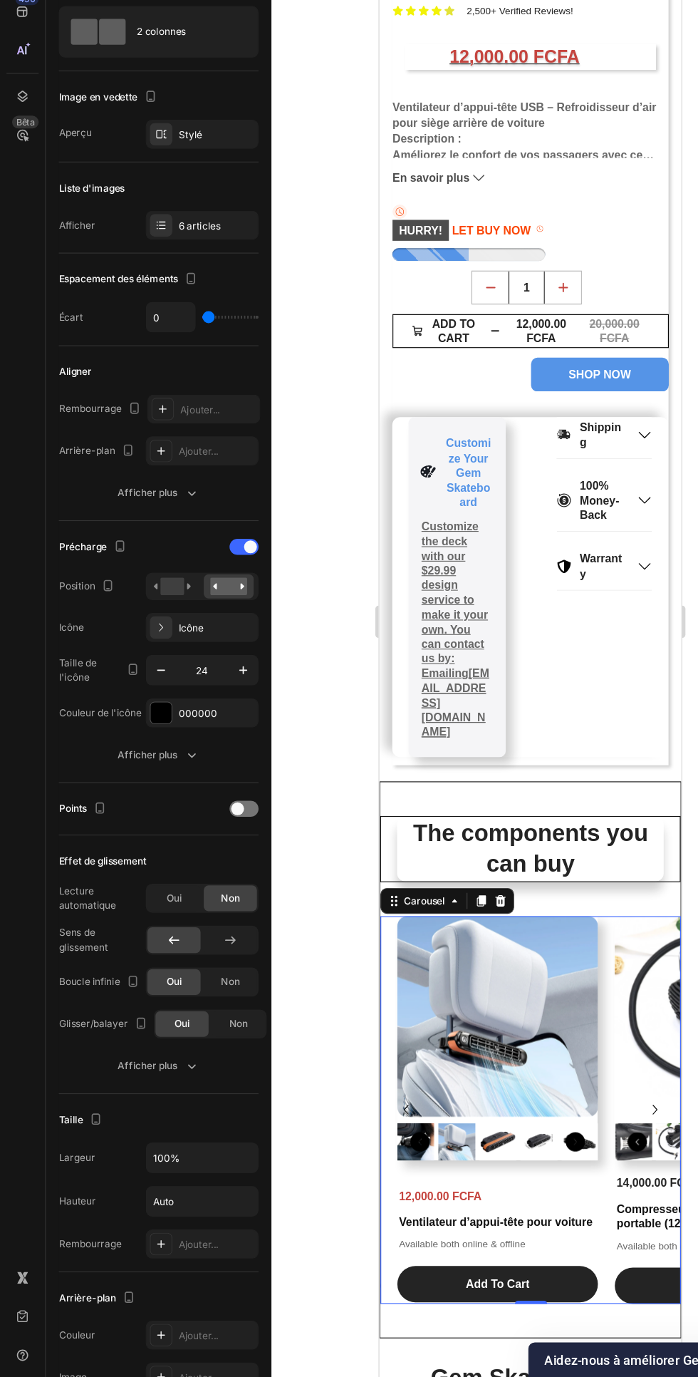
click at [237, 869] on div at bounding box center [236, 745] width 4 height 1249
click at [210, 874] on span at bounding box center [210, 873] width 11 height 11
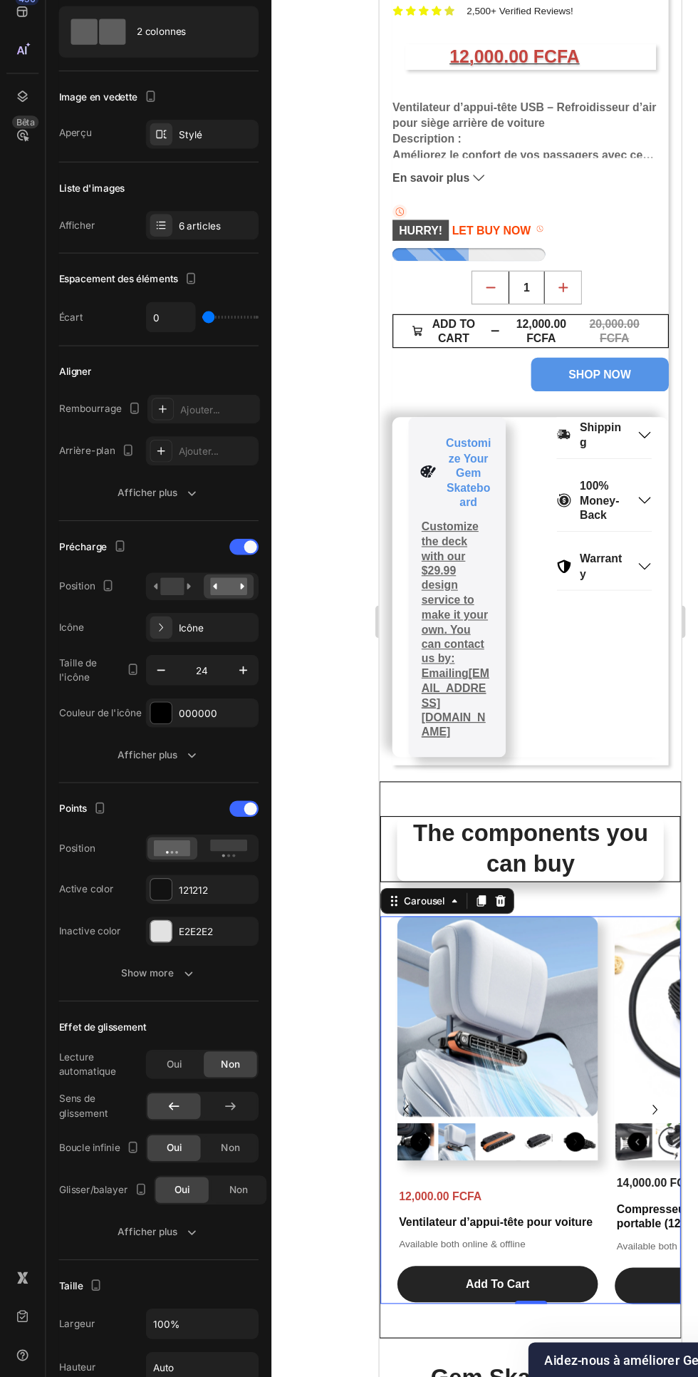
click at [220, 869] on span at bounding box center [221, 873] width 11 height 11
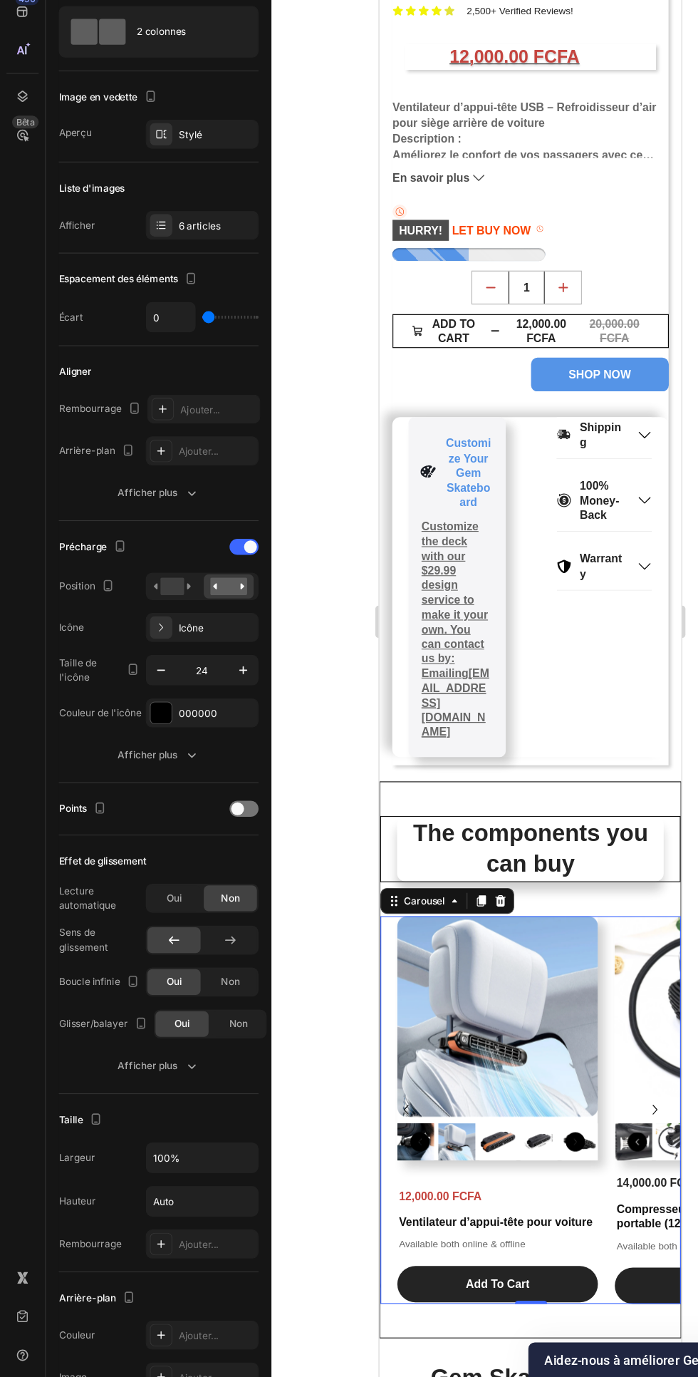
click at [219, 869] on div at bounding box center [216, 874] width 26 height 14
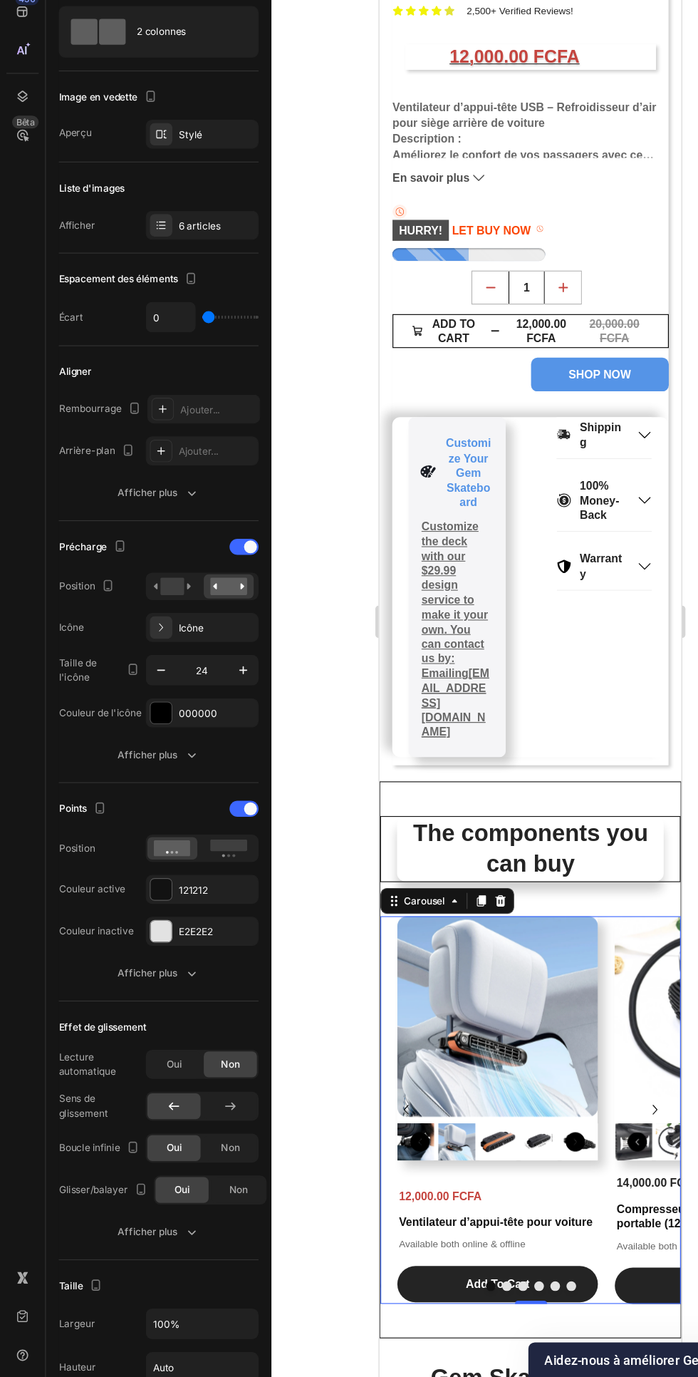
click at [207, 915] on circle at bounding box center [207, 915] width 3 height 3
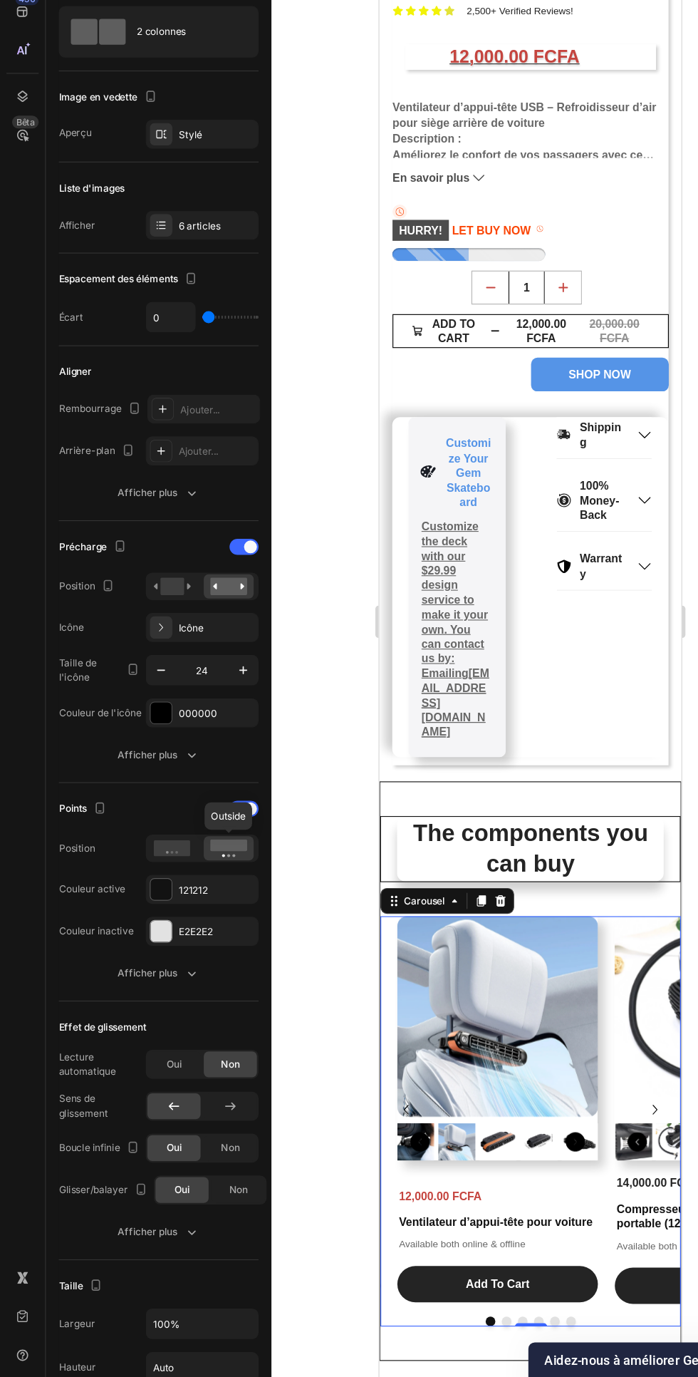
click at [151, 1094] on font "Oui" at bounding box center [155, 1099] width 14 height 11
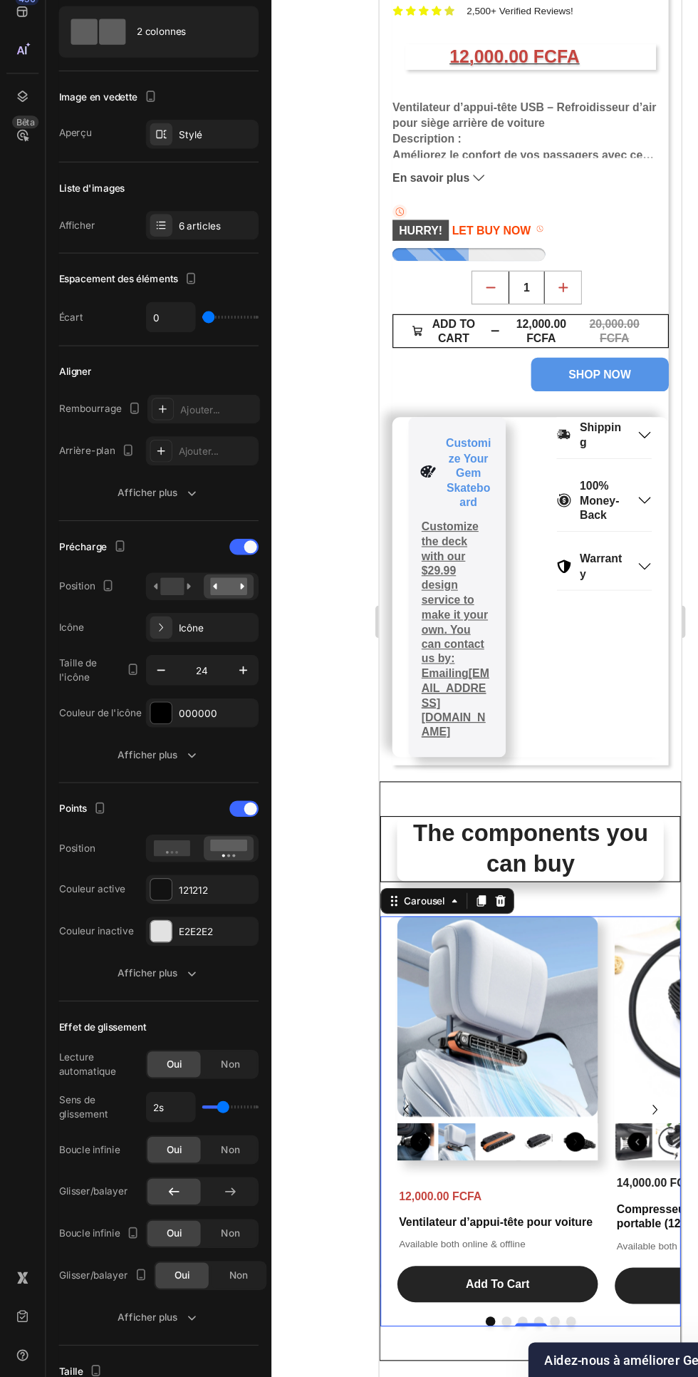
click at [164, 832] on icon "button" at bounding box center [169, 826] width 14 height 14
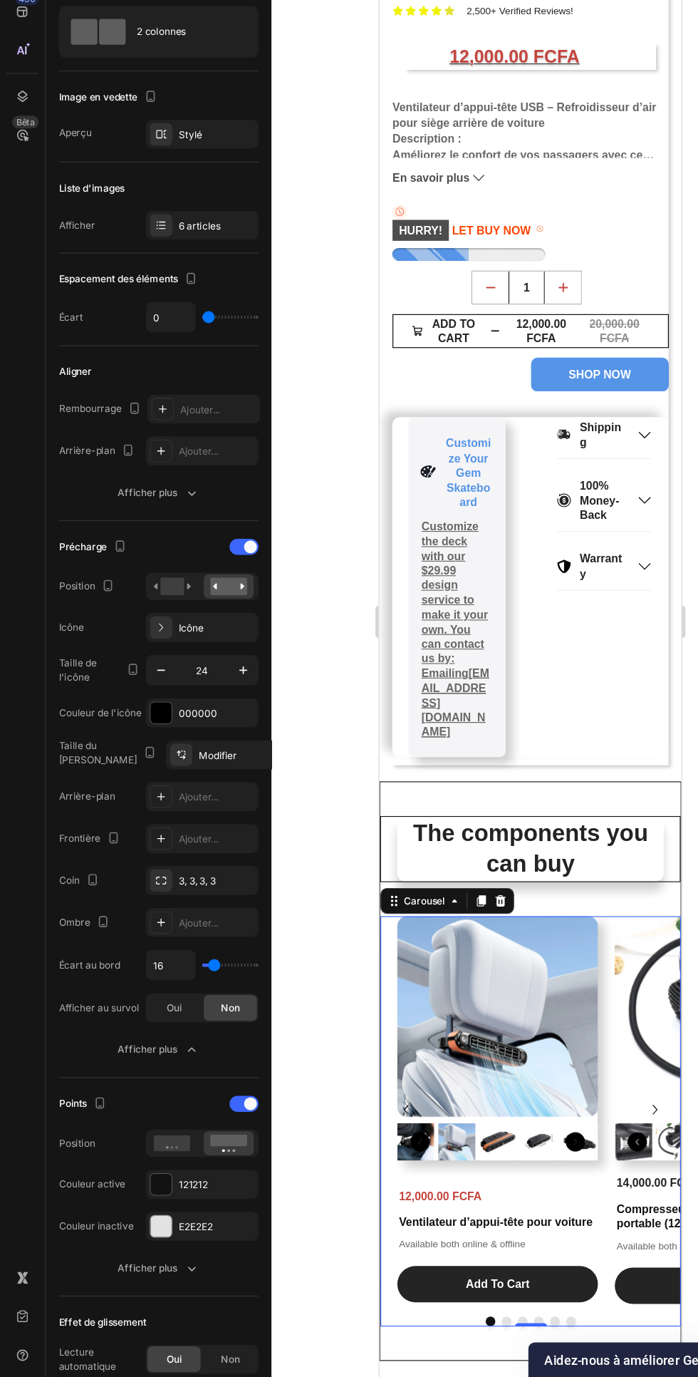
click at [199, 859] on div "Ajouter..." at bounding box center [191, 863] width 67 height 13
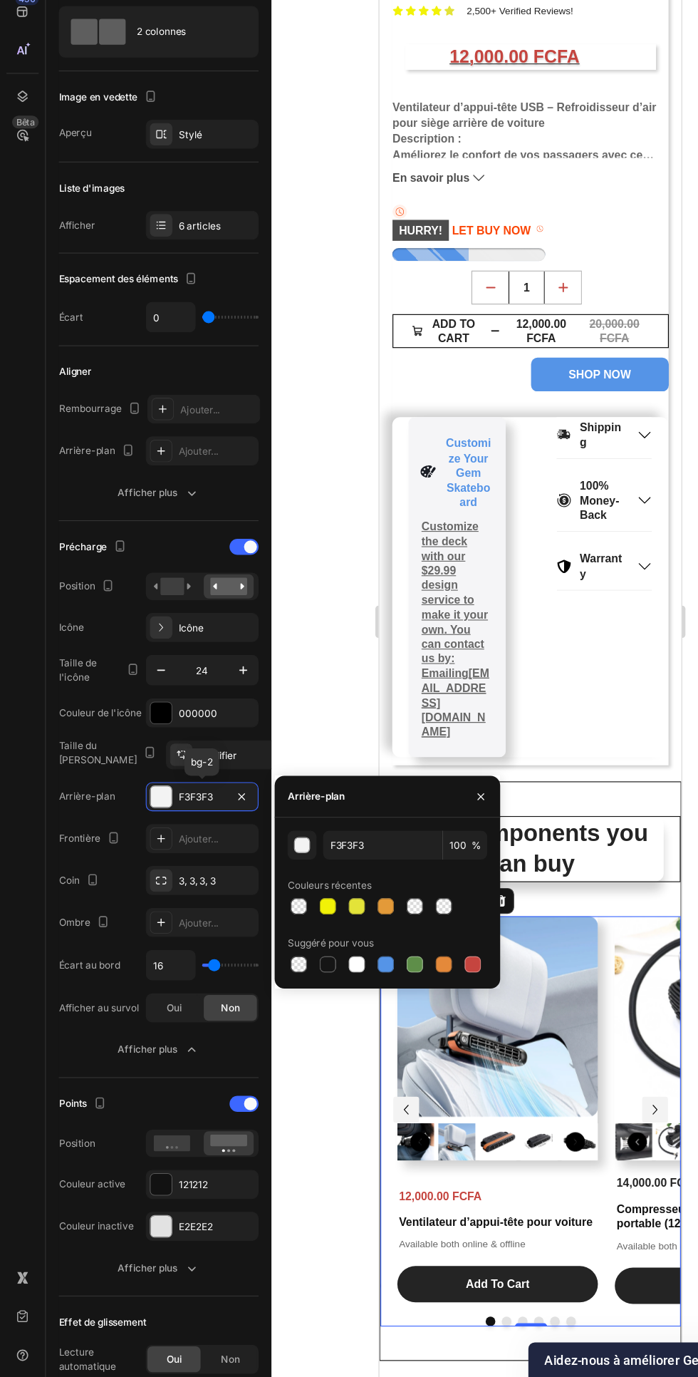
click at [295, 1009] on div at bounding box center [290, 1011] width 14 height 14
click at [341, 1017] on div at bounding box center [341, 1011] width 14 height 14
click at [157, 1091] on div "Afficher plus" at bounding box center [140, 1087] width 73 height 14
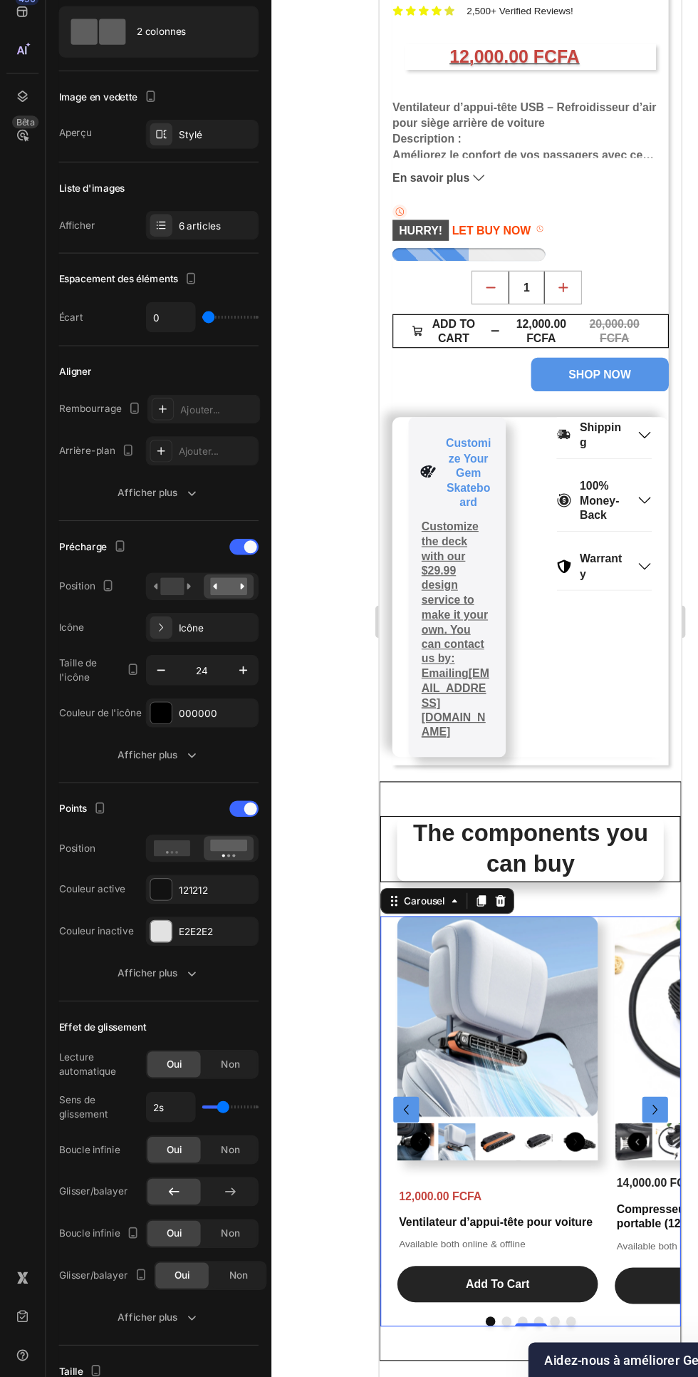
click at [158, 346] on div "6 articles" at bounding box center [179, 358] width 100 height 26
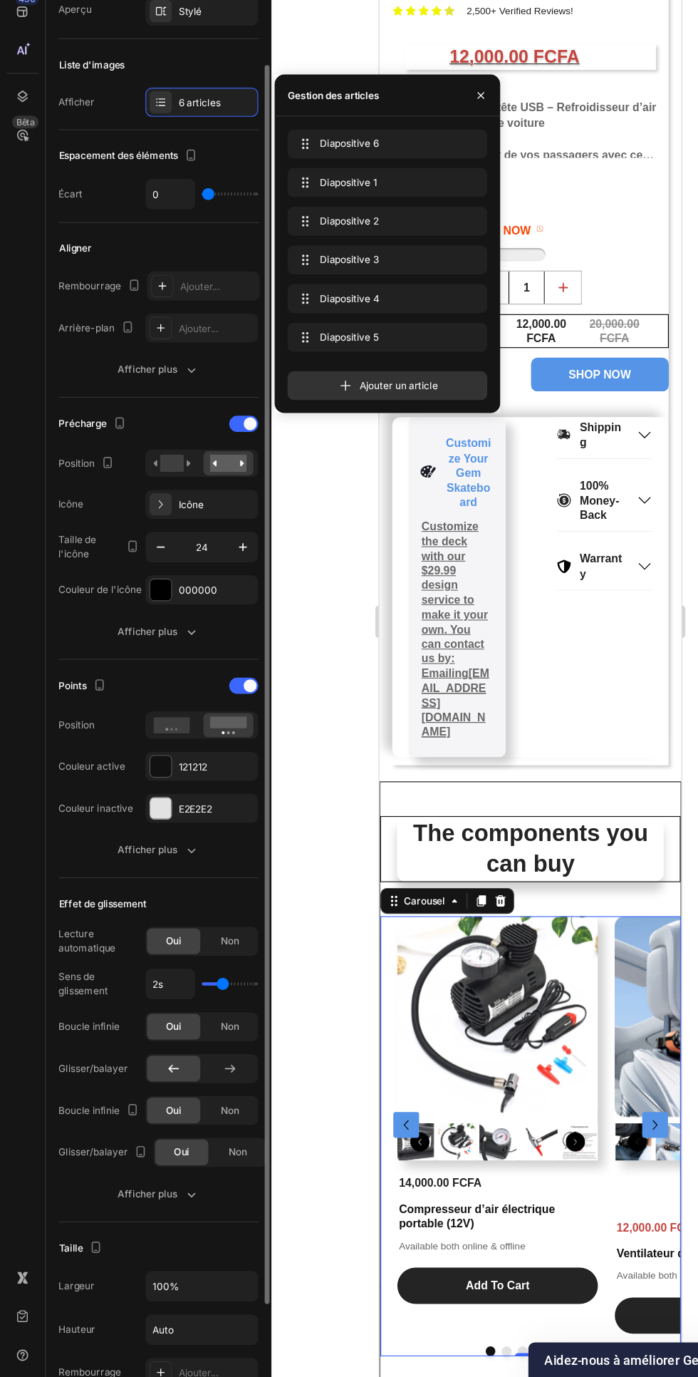
scroll to position [115, 0]
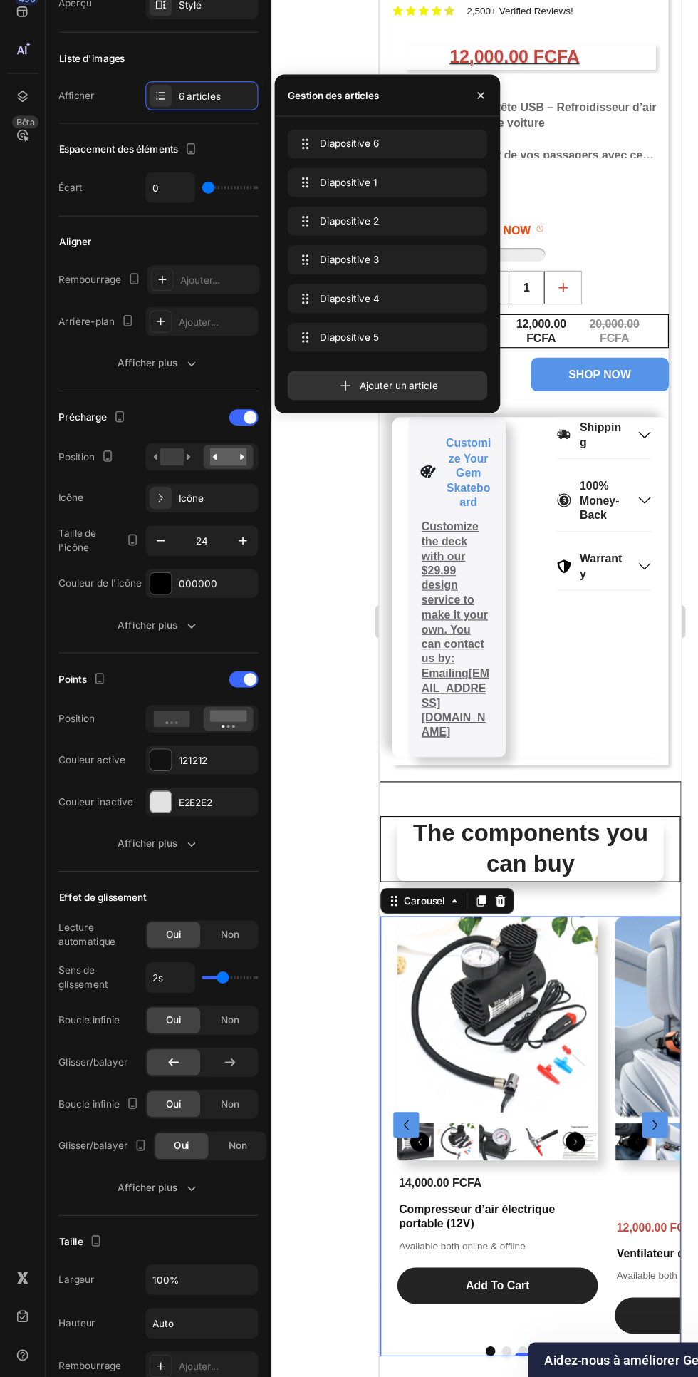
click at [165, 712] on icon "button" at bounding box center [169, 711] width 14 height 14
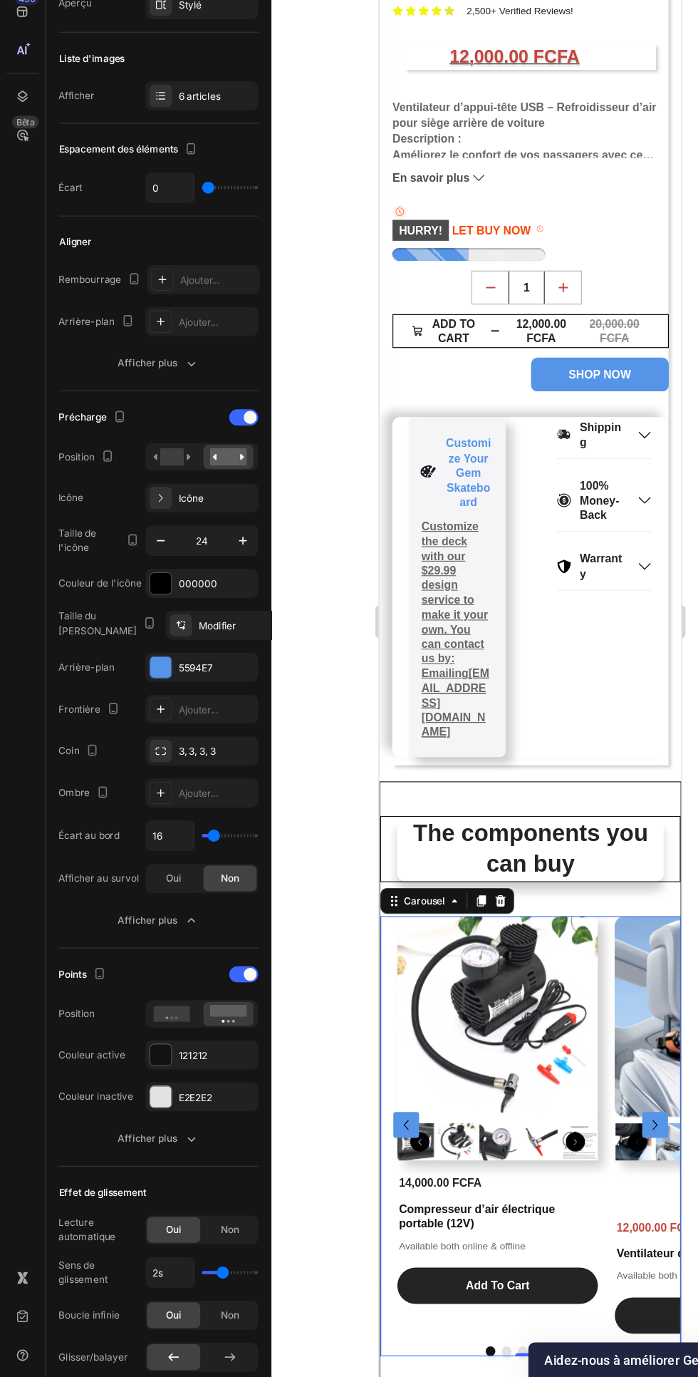
click at [148, 750] on div at bounding box center [142, 748] width 19 height 19
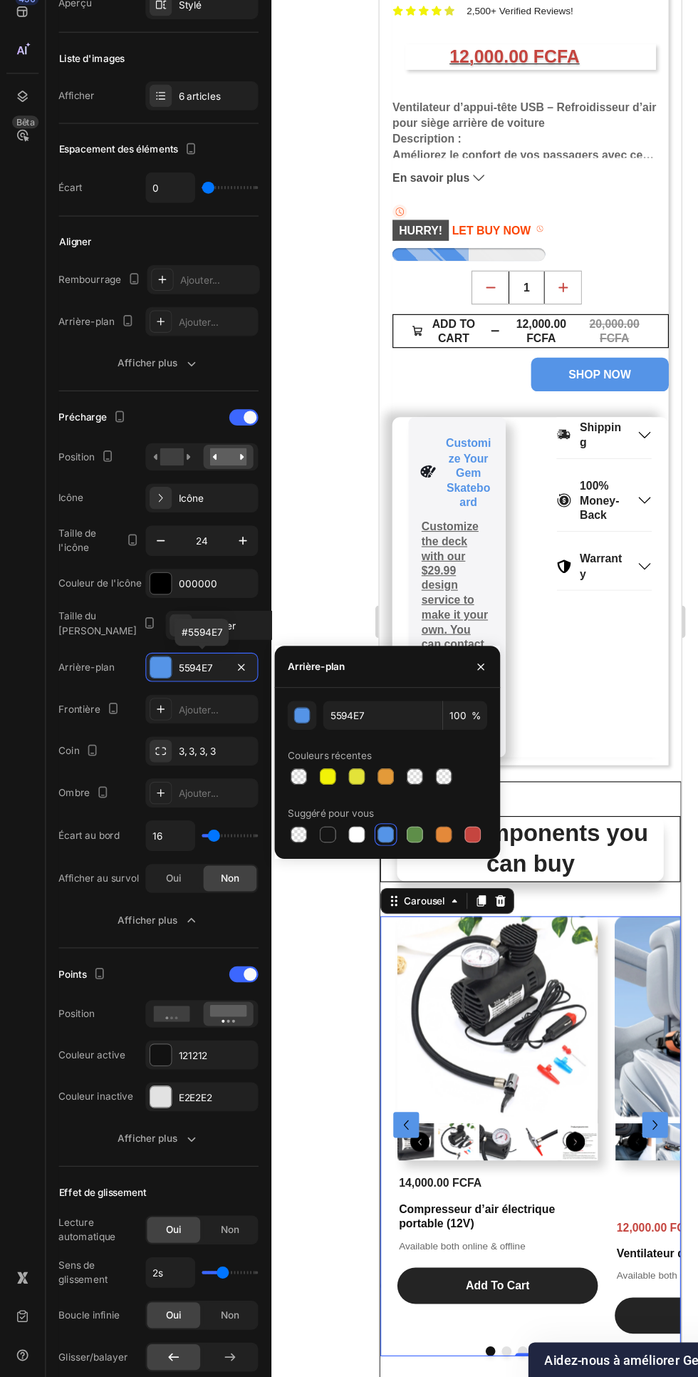
click at [270, 895] on div at bounding box center [264, 896] width 14 height 14
click at [162, 677] on font "000000" at bounding box center [175, 674] width 34 height 11
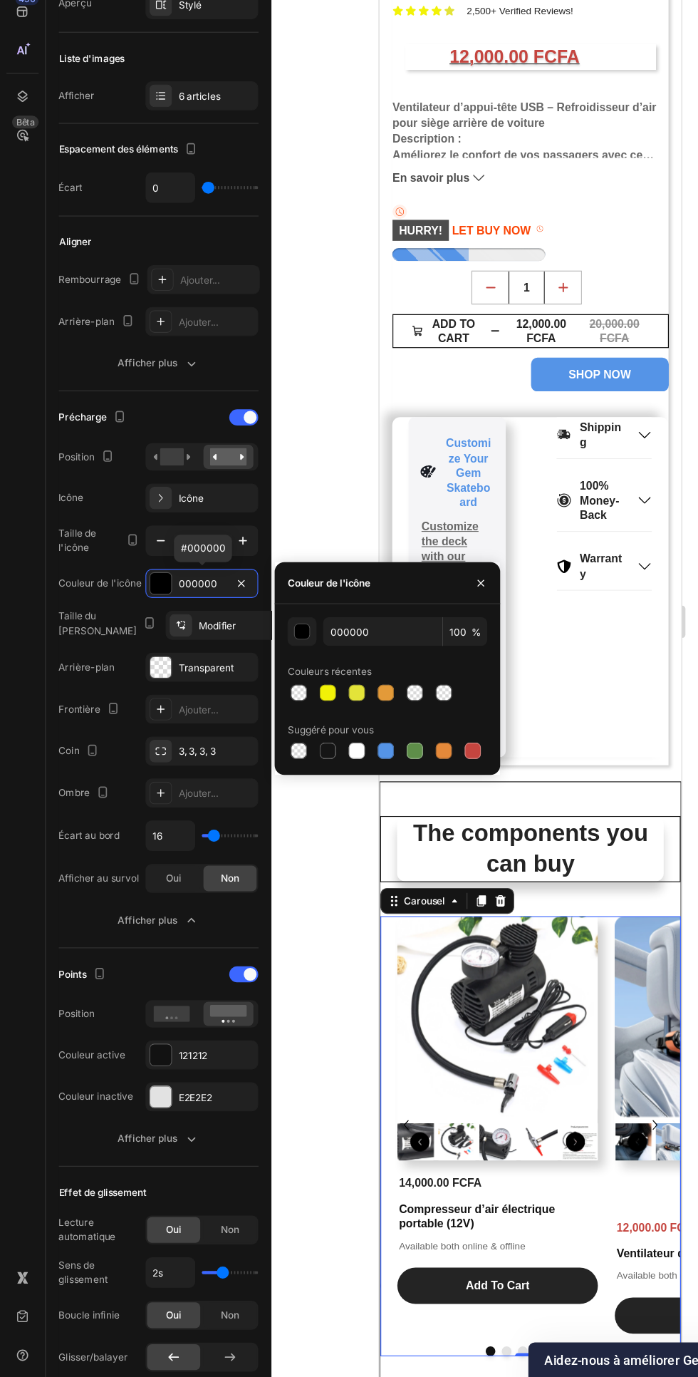
click at [341, 827] on div at bounding box center [341, 822] width 14 height 14
click at [184, 977] on button "Afficher plus" at bounding box center [140, 972] width 177 height 26
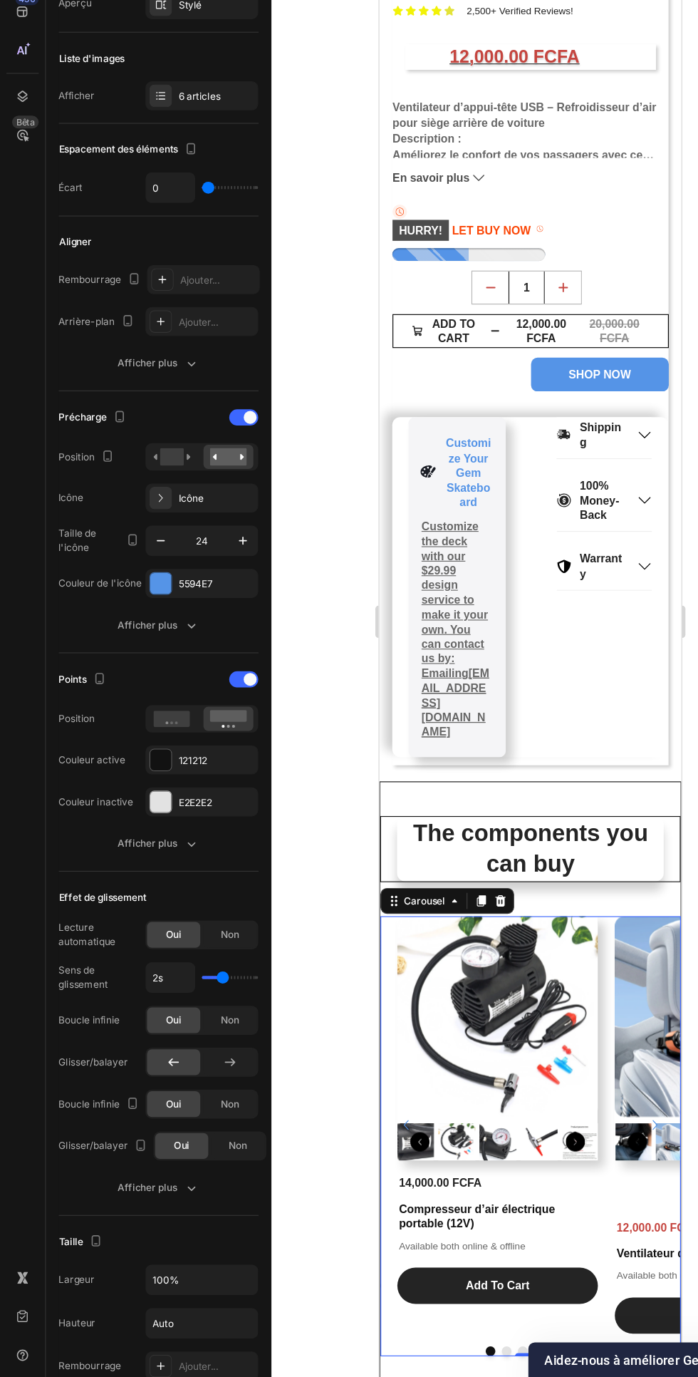
click at [162, 713] on icon "button" at bounding box center [169, 711] width 14 height 14
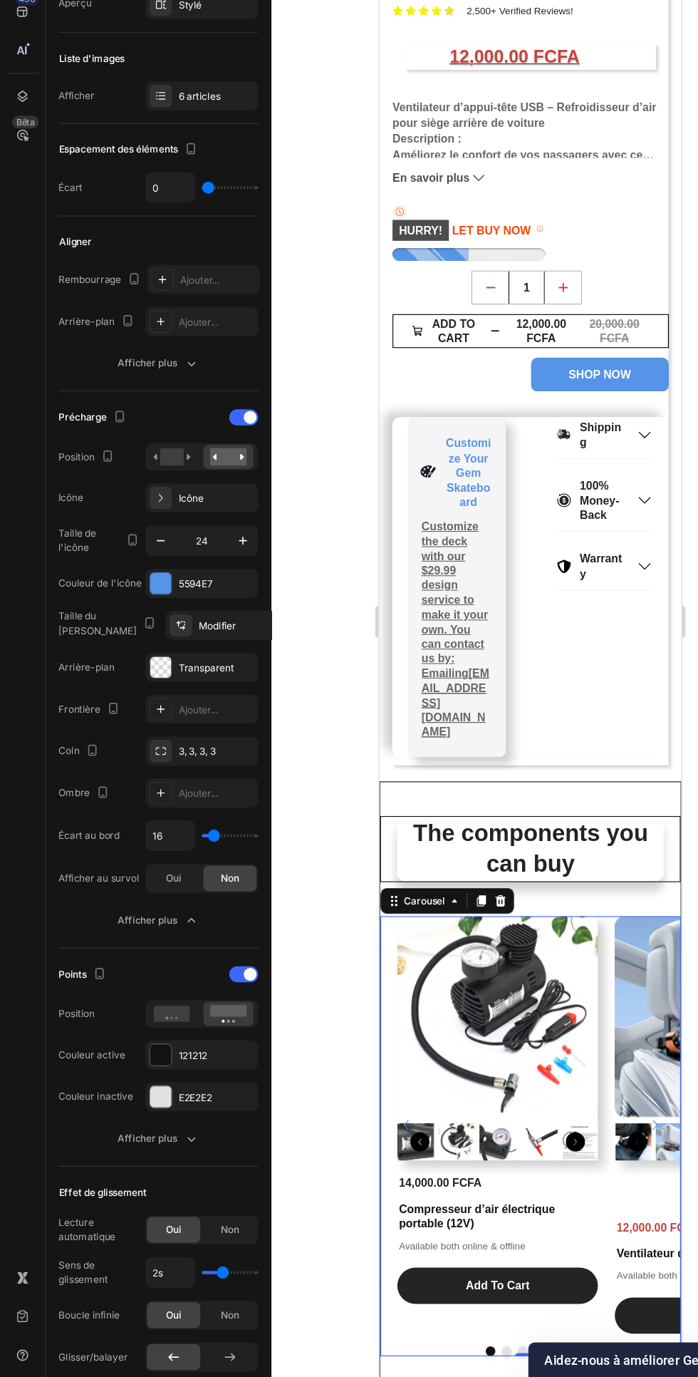
click at [215, 630] on icon "button" at bounding box center [215, 636] width 14 height 14
click at [216, 630] on icon "button" at bounding box center [215, 636] width 14 height 14
click at [217, 630] on icon "button" at bounding box center [215, 636] width 14 height 14
click at [141, 743] on div at bounding box center [142, 748] width 19 height 19
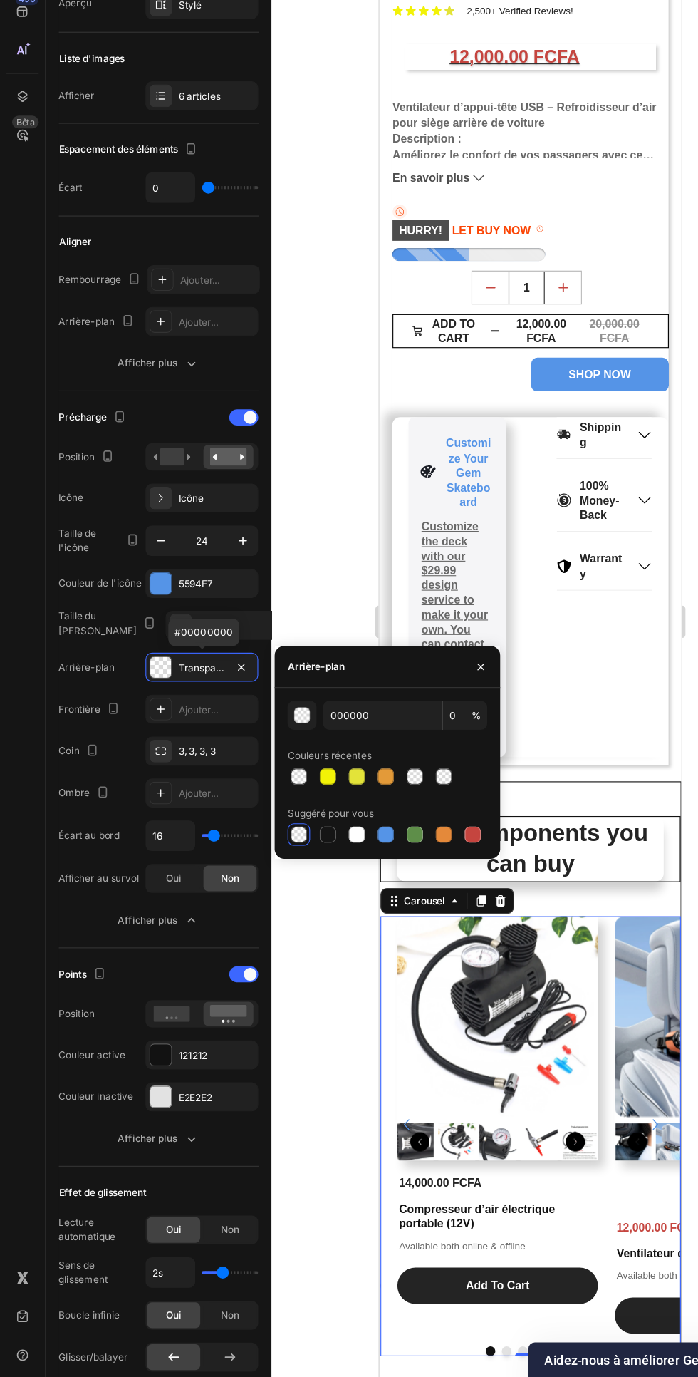
click at [290, 897] on div at bounding box center [290, 896] width 14 height 14
click at [220, 633] on icon "button" at bounding box center [215, 636] width 14 height 14
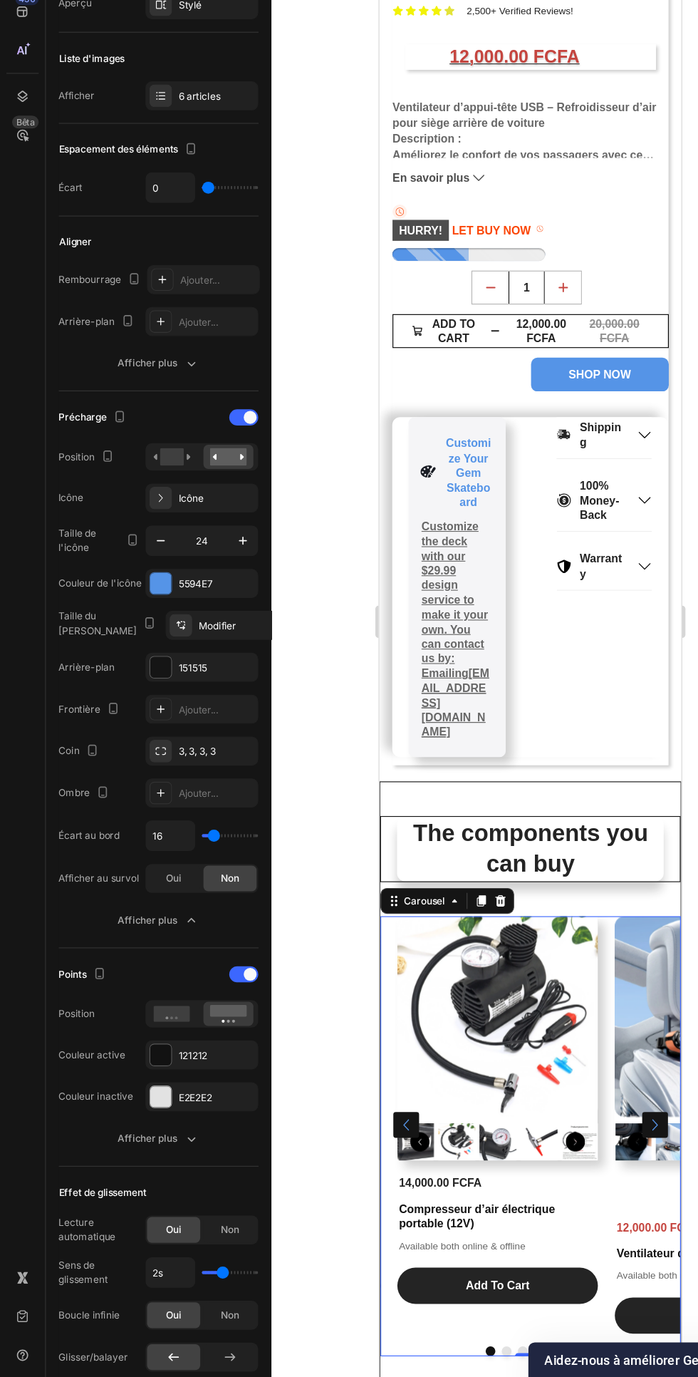
click at [220, 632] on icon "button" at bounding box center [215, 636] width 14 height 14
click at [145, 643] on icon "button" at bounding box center [142, 636] width 14 height 14
click at [145, 642] on icon "button" at bounding box center [142, 636] width 14 height 14
click at [145, 641] on icon "button" at bounding box center [142, 636] width 14 height 14
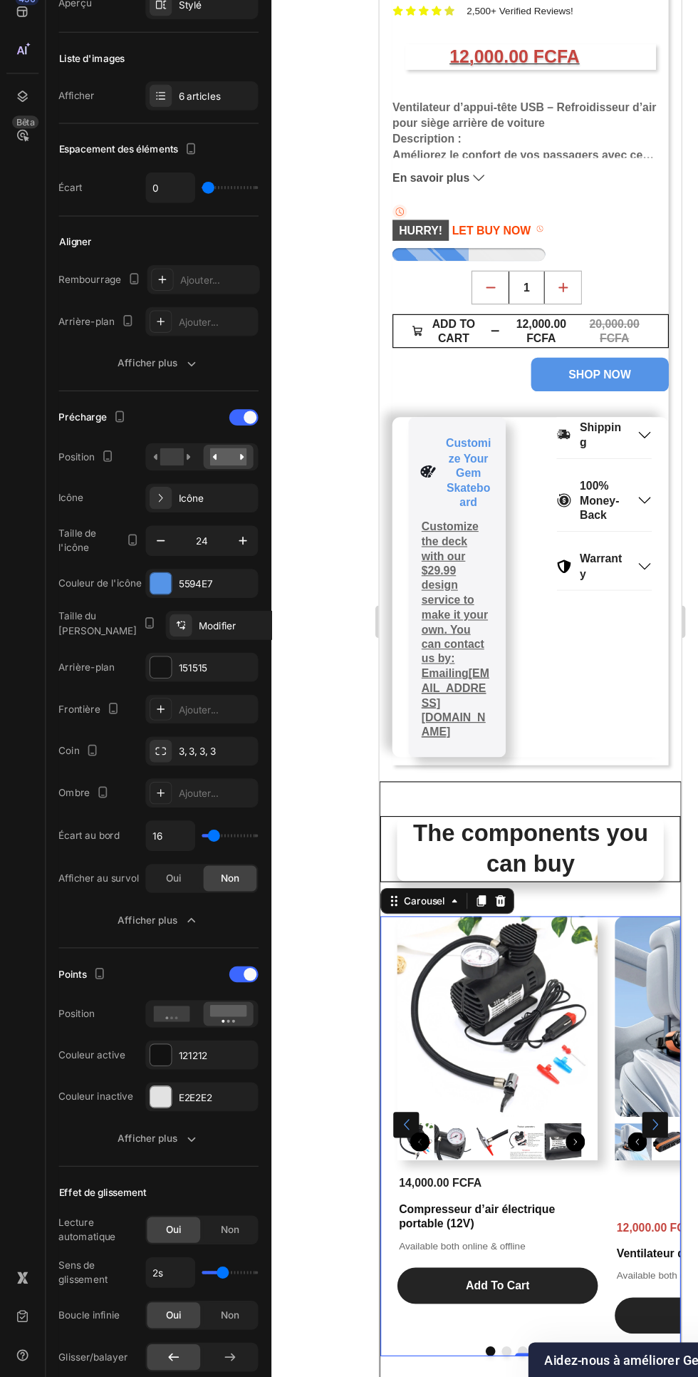
click at [215, 636] on icon "button" at bounding box center [215, 636] width 7 height 7
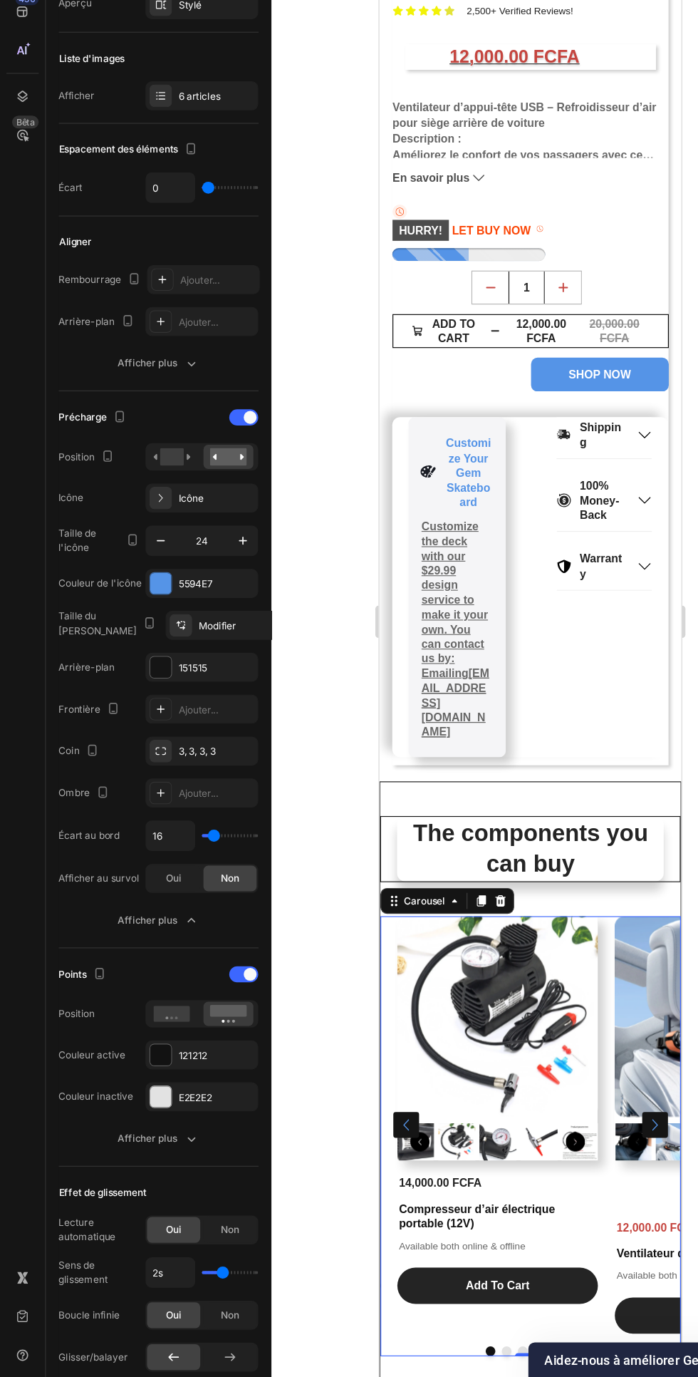
click at [215, 636] on icon "button" at bounding box center [215, 636] width 7 height 7
click at [215, 630] on icon "button" at bounding box center [215, 636] width 14 height 14
click at [215, 629] on icon "button" at bounding box center [215, 636] width 14 height 14
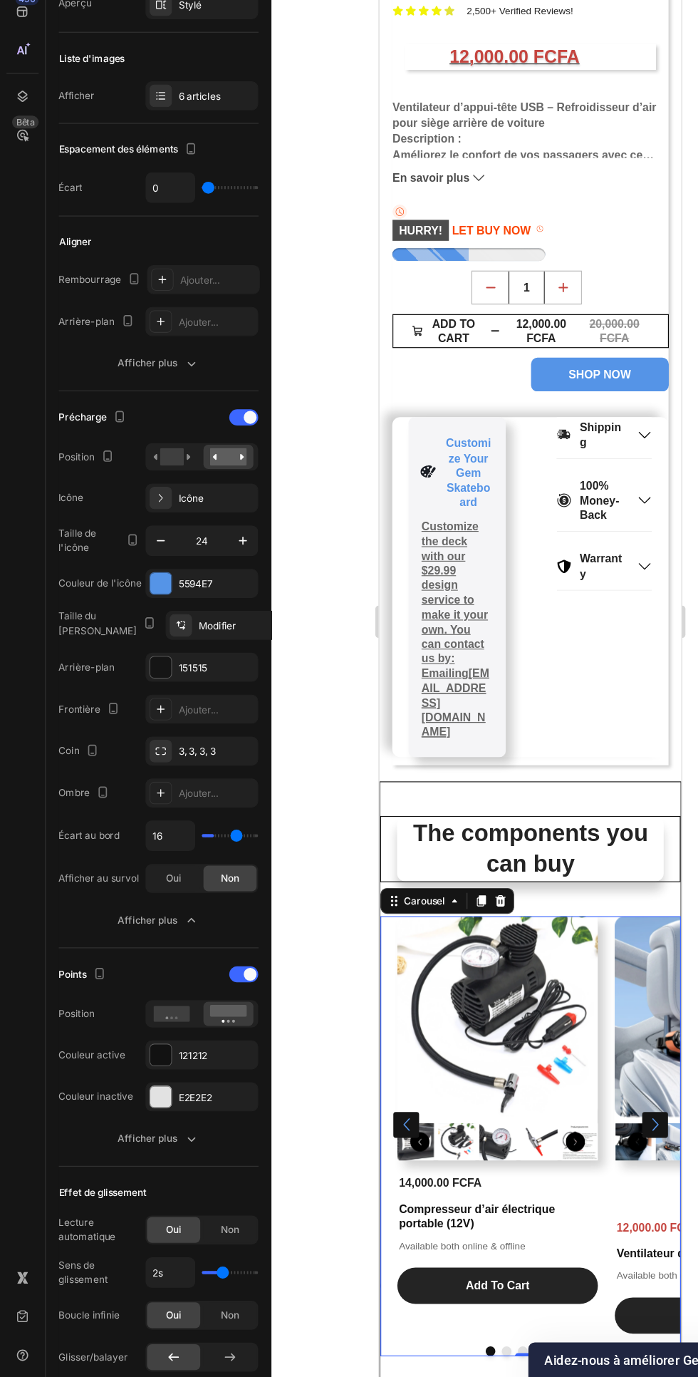
type input "29"
click at [194, 897] on input "range" at bounding box center [204, 897] width 50 height 3
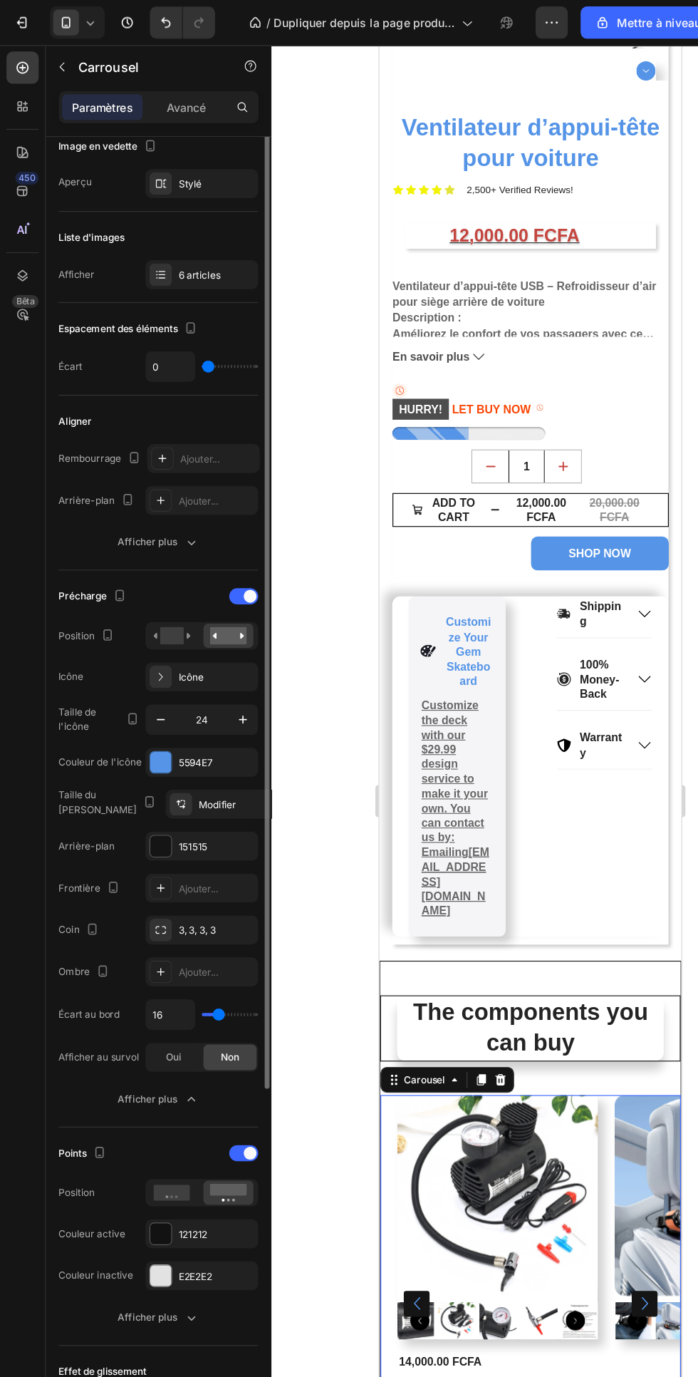
scroll to position [0, 0]
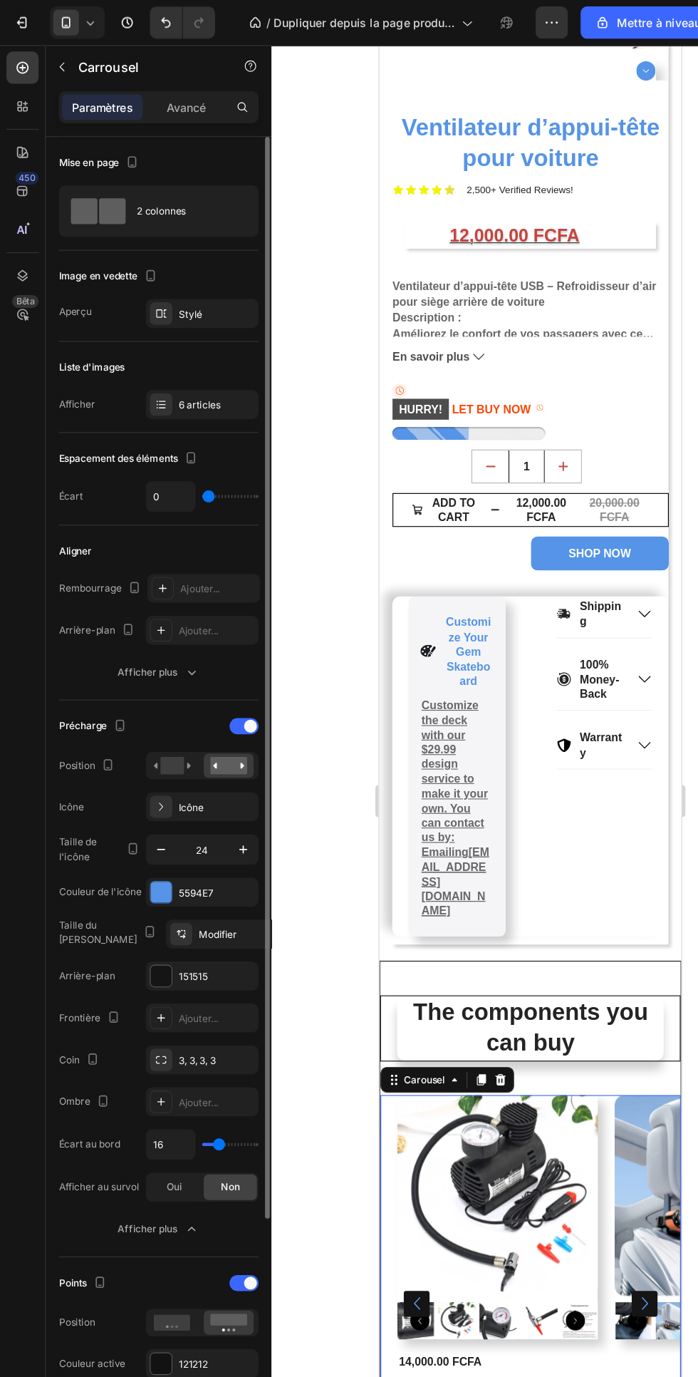
click at [488, 20] on icon "button" at bounding box center [488, 19] width 2 height 1
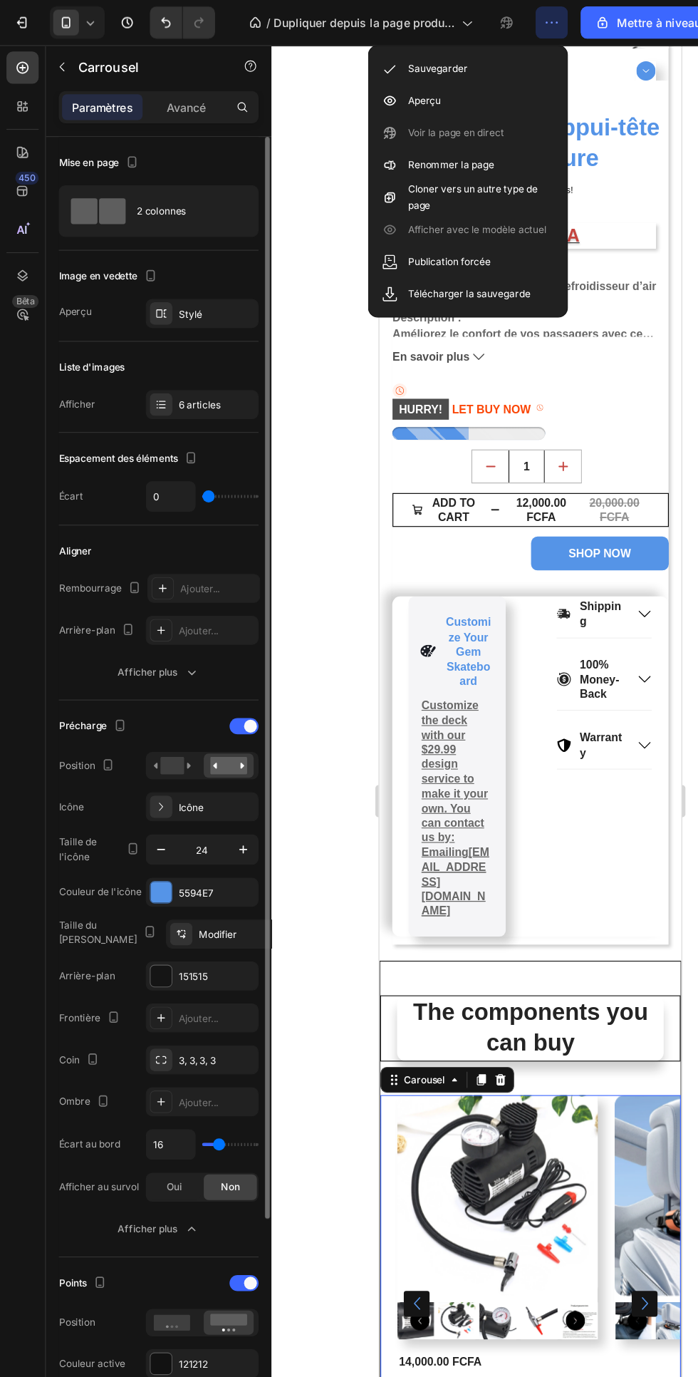
click at [356, 86] on div "Aperçu" at bounding box center [414, 89] width 164 height 29
click at [181, 277] on div "Stylé" at bounding box center [191, 278] width 67 height 13
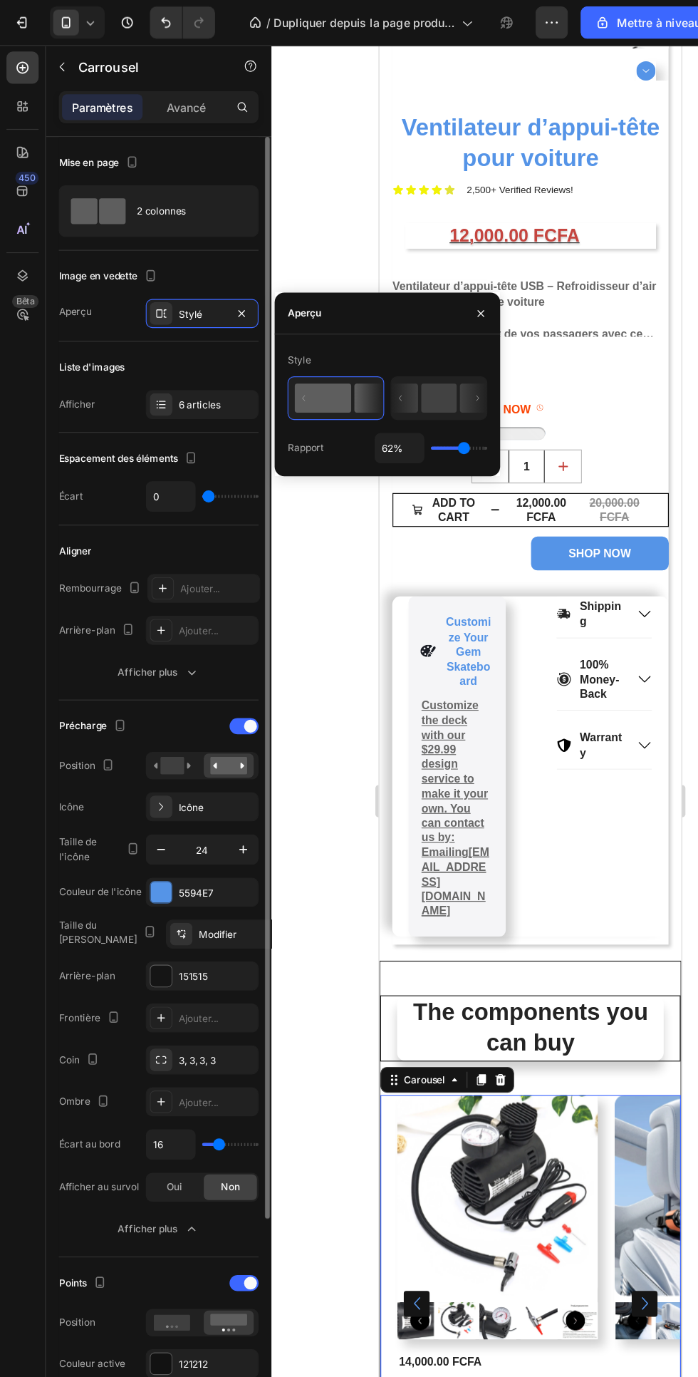
click at [401, 338] on icon at bounding box center [388, 352] width 84 height 37
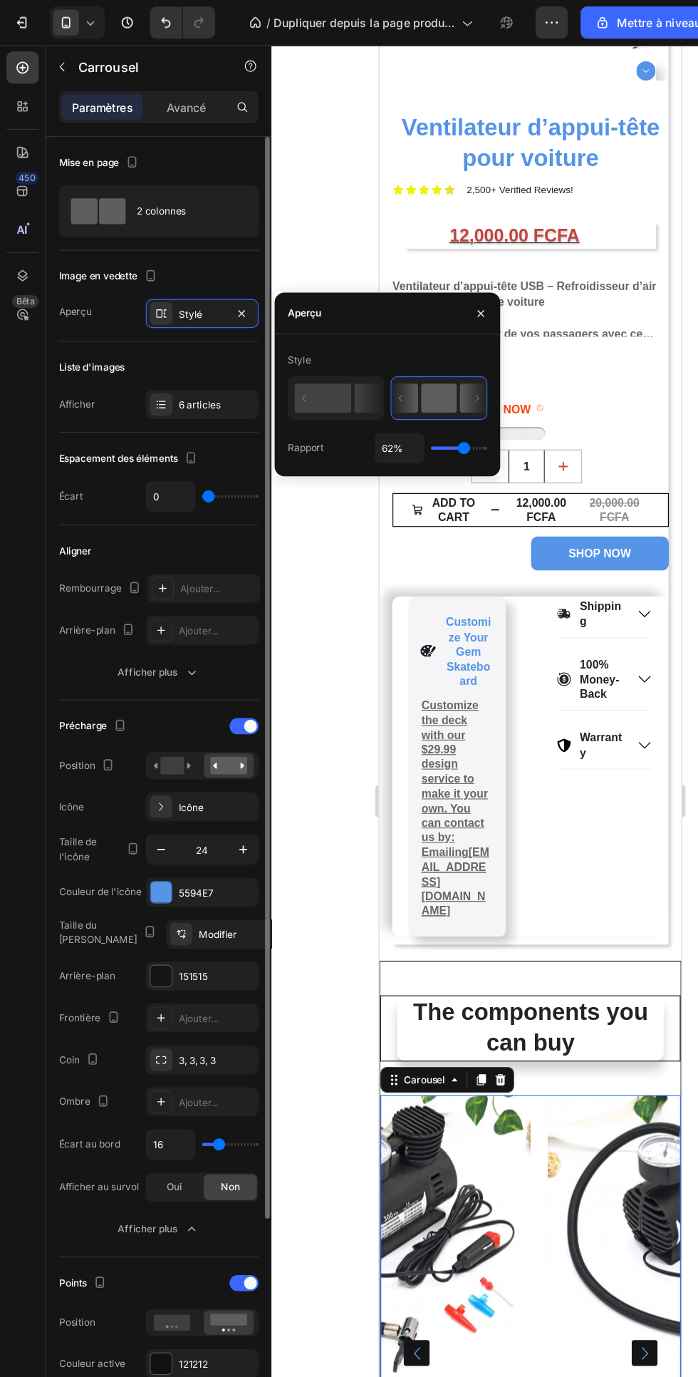
click at [299, 362] on rect at bounding box center [286, 352] width 50 height 26
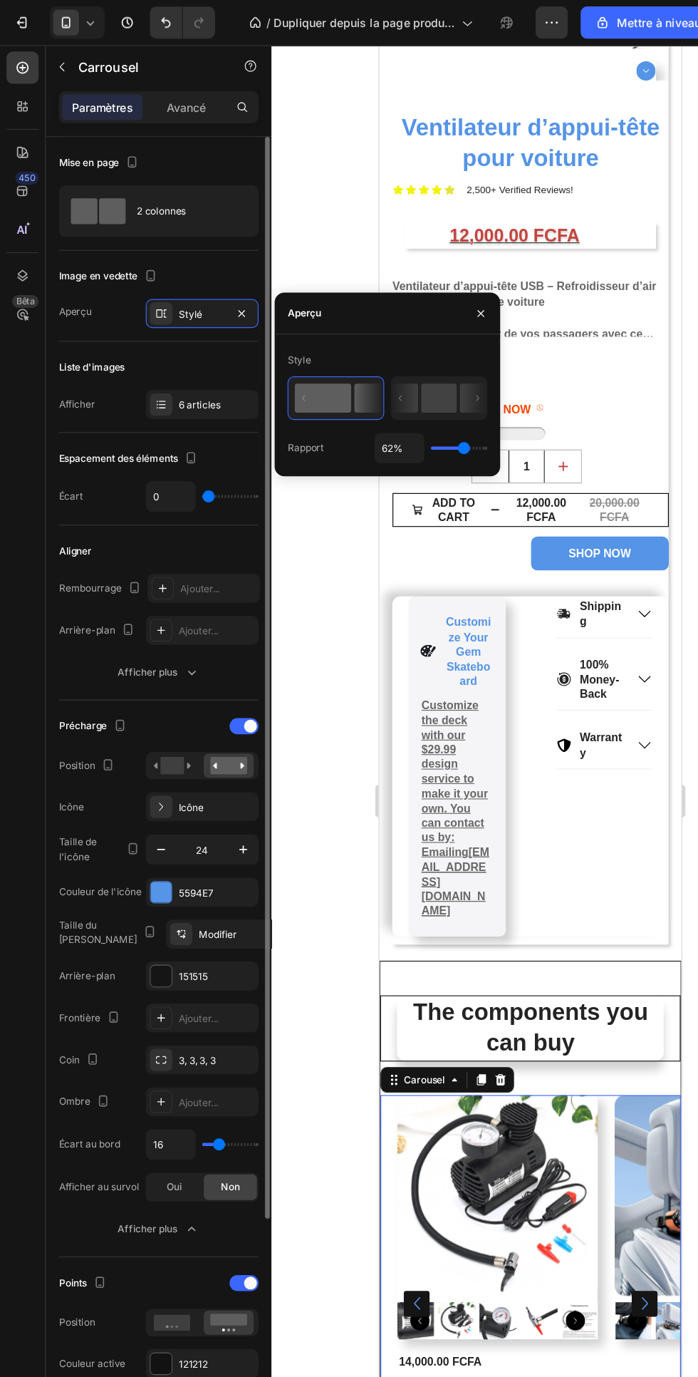
click at [169, 594] on icon "button" at bounding box center [169, 594] width 14 height 14
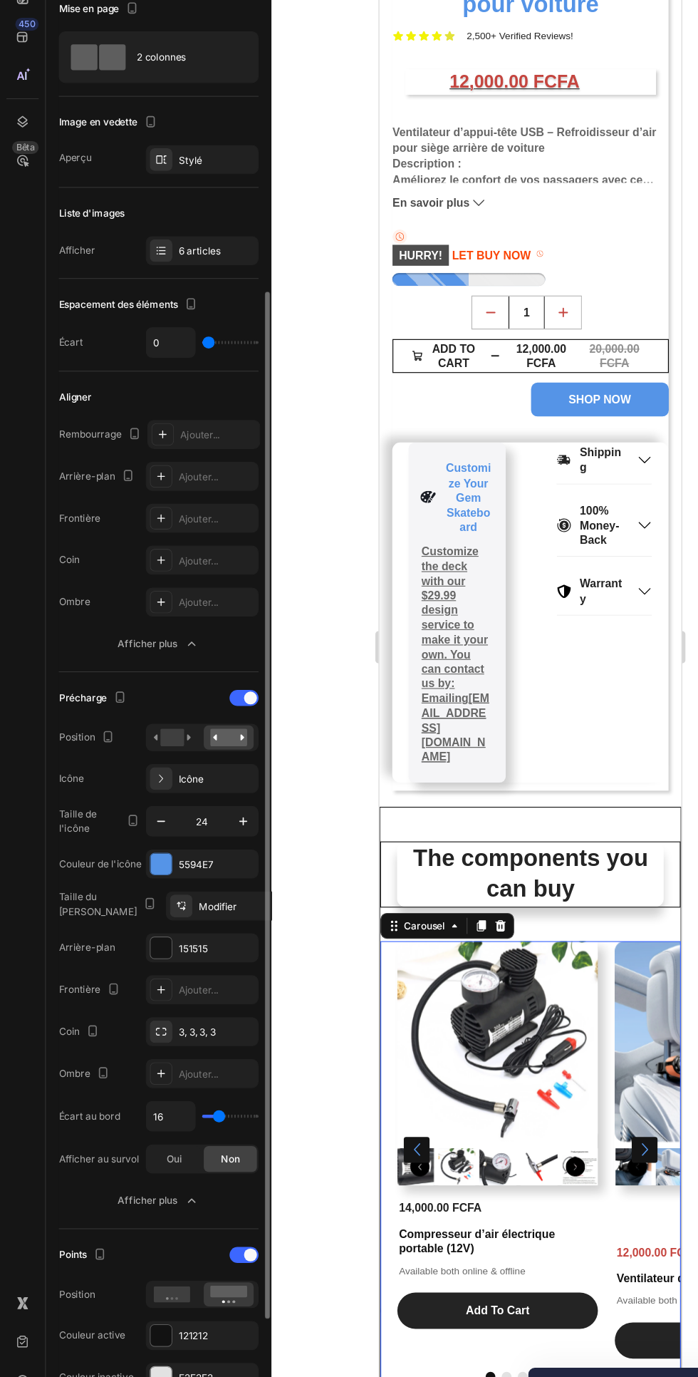
scroll to position [129, 0]
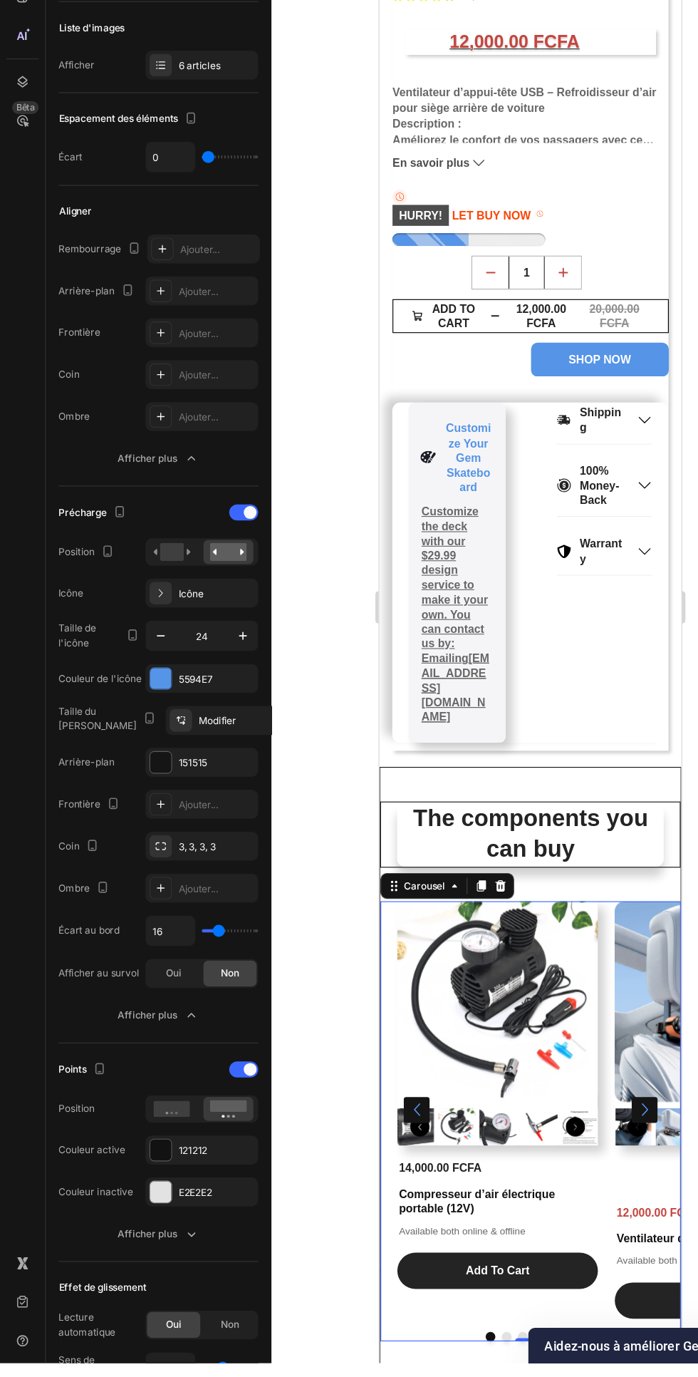
click at [234, 1376] on div at bounding box center [234, 823] width 11 height 1405
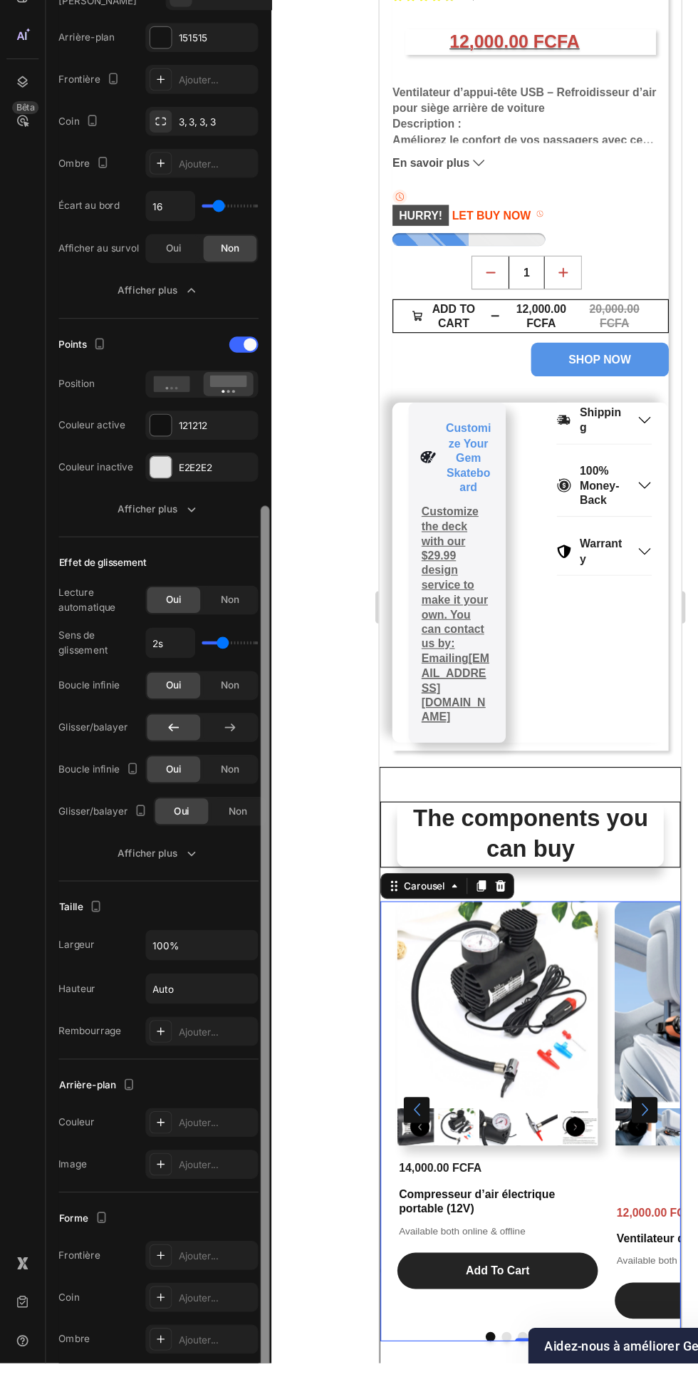
click at [234, 736] on div at bounding box center [235, 1073] width 8 height 908
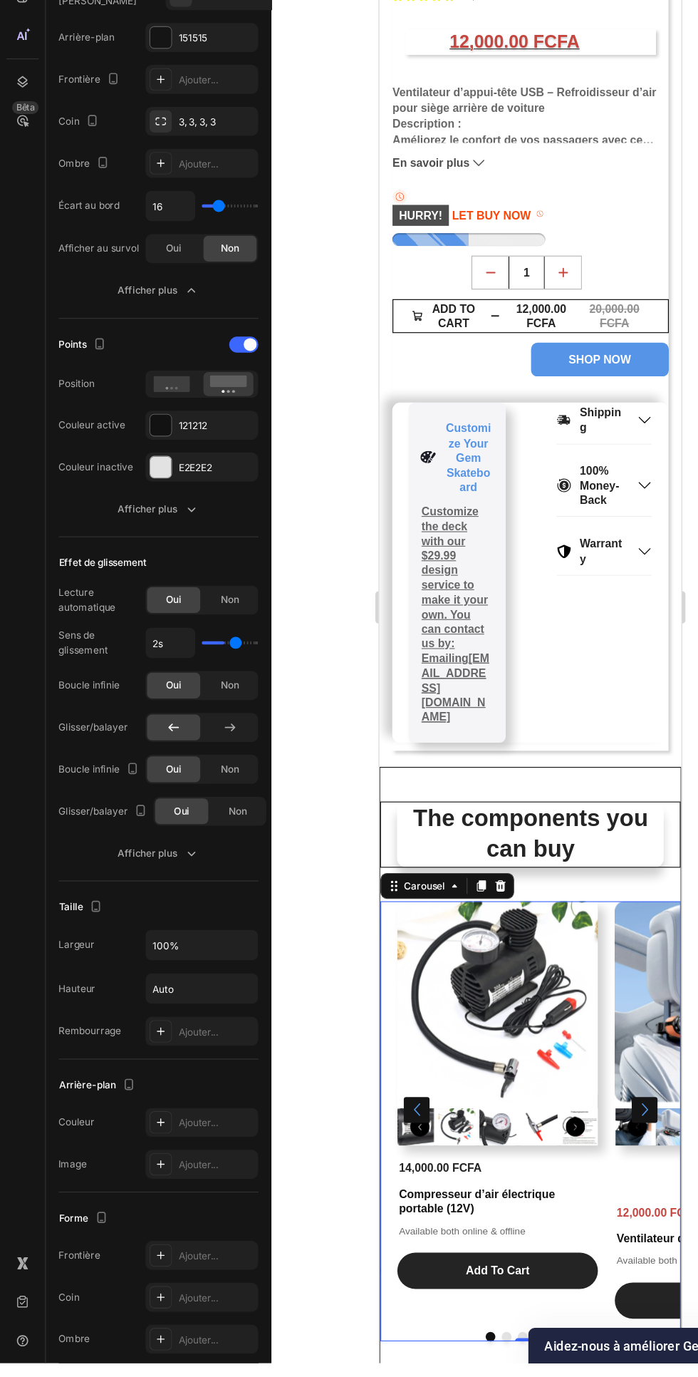
click at [209, 741] on input "range" at bounding box center [204, 739] width 50 height 3
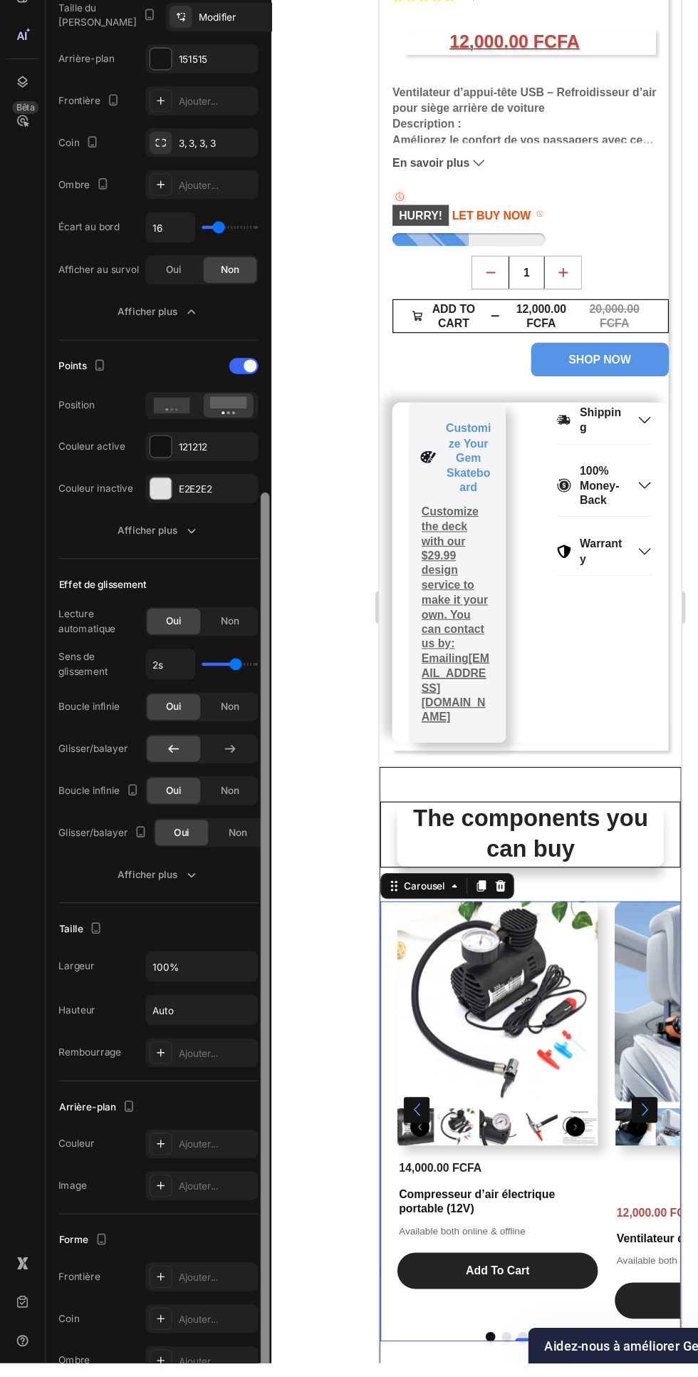
scroll to position [751, 0]
click at [232, 759] on div at bounding box center [235, 1060] width 8 height 908
type input "2.9"
click at [209, 758] on input "range" at bounding box center [204, 758] width 50 height 3
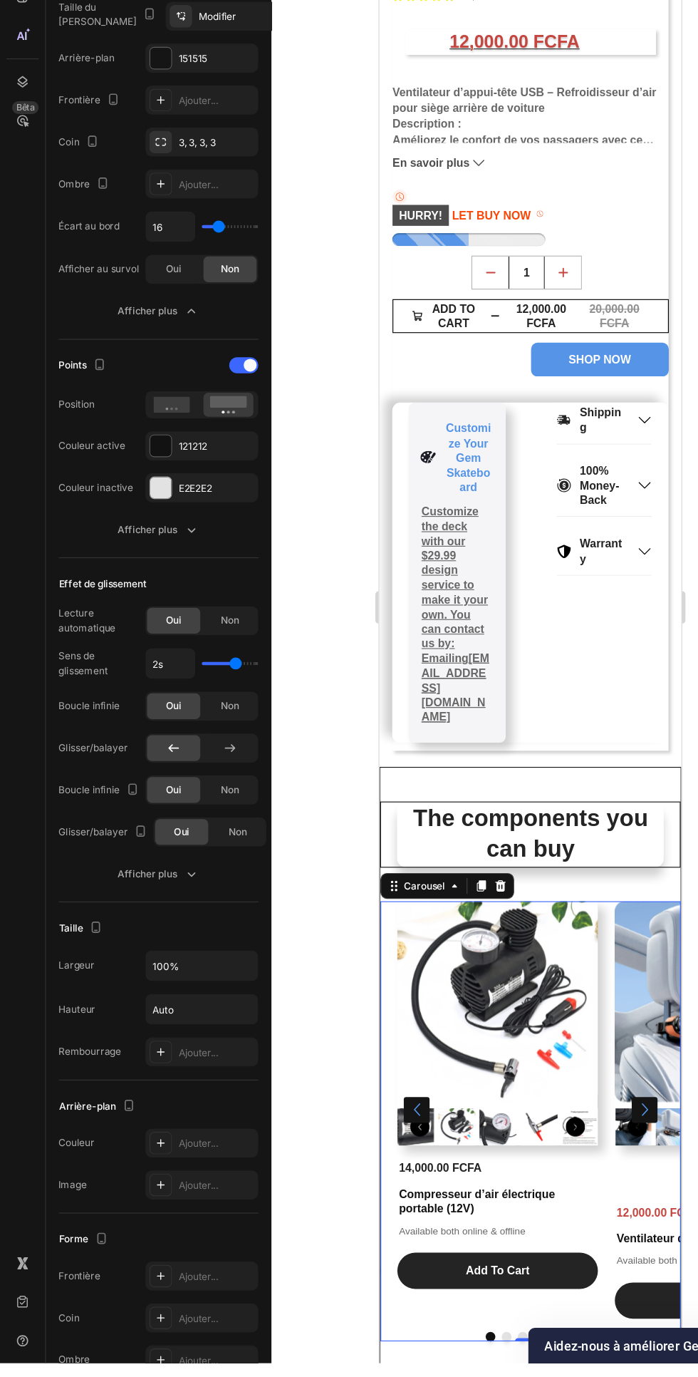
click at [162, 1372] on font "Ajouter..." at bounding box center [175, 1374] width 35 height 11
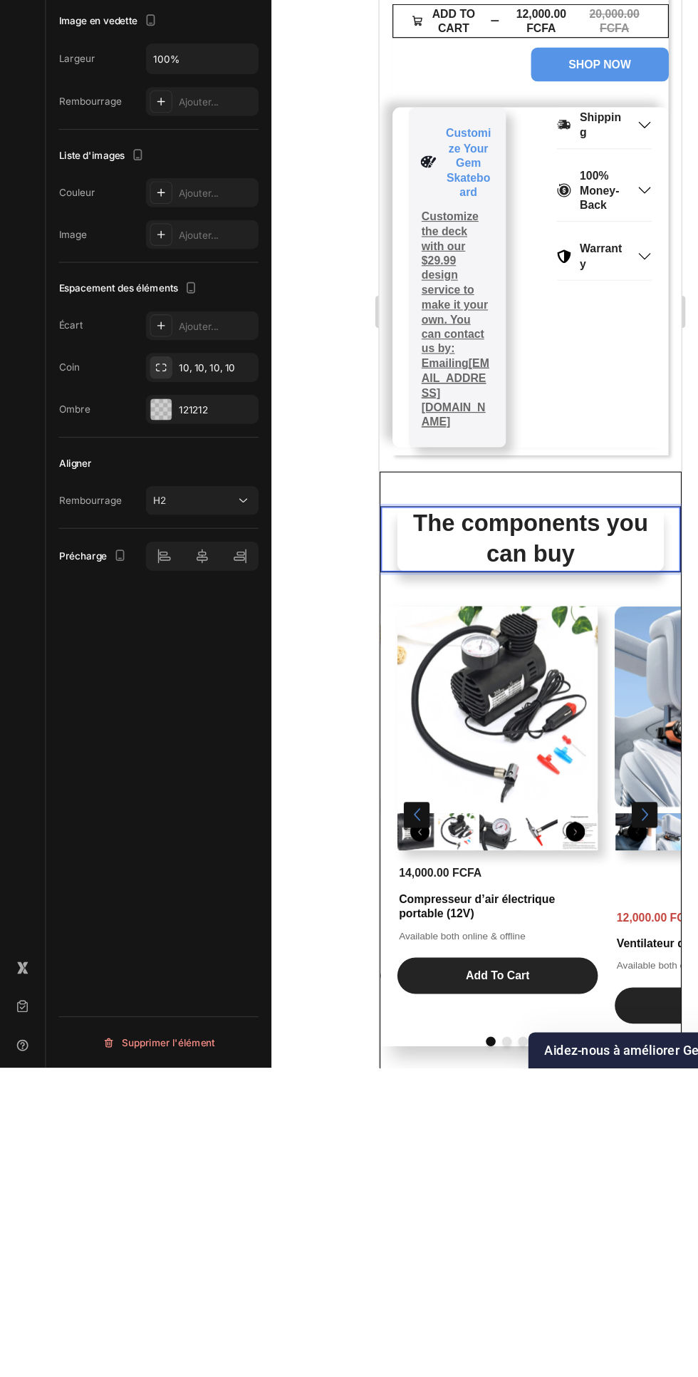
scroll to position [32, 0]
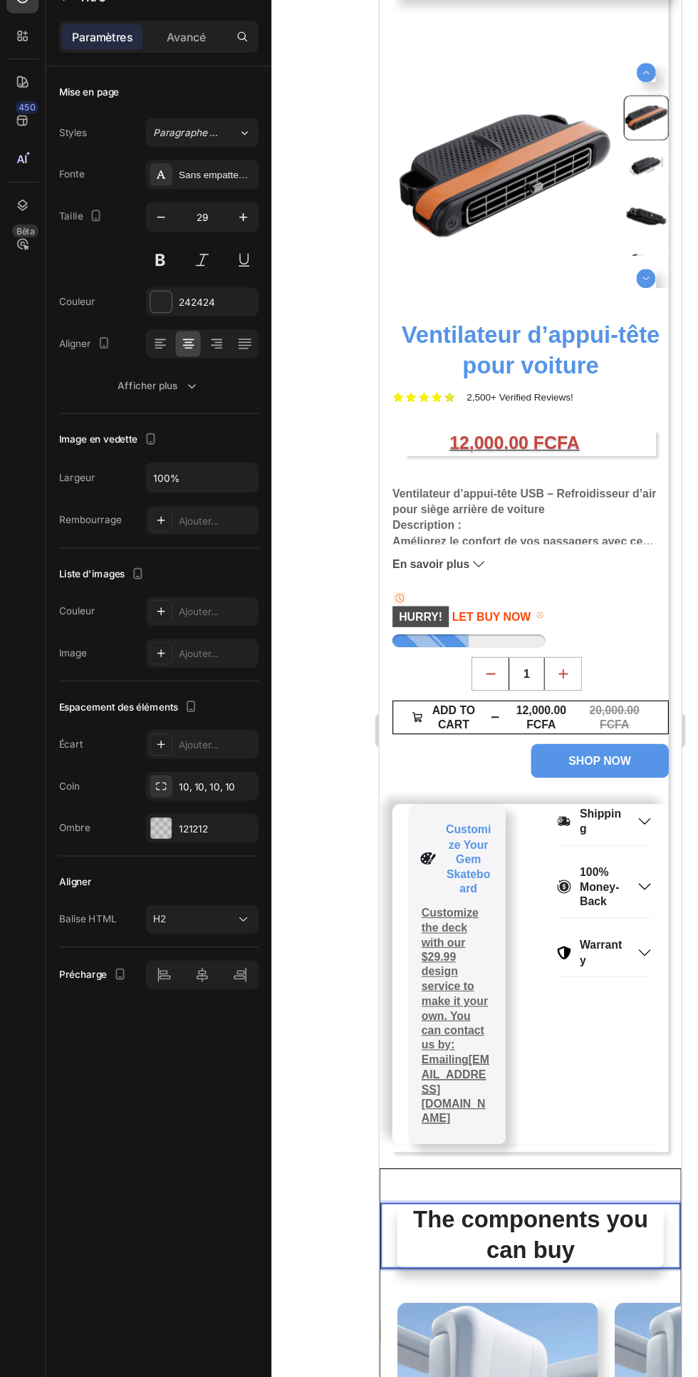
click at [165, 400] on icon "button" at bounding box center [169, 403] width 14 height 14
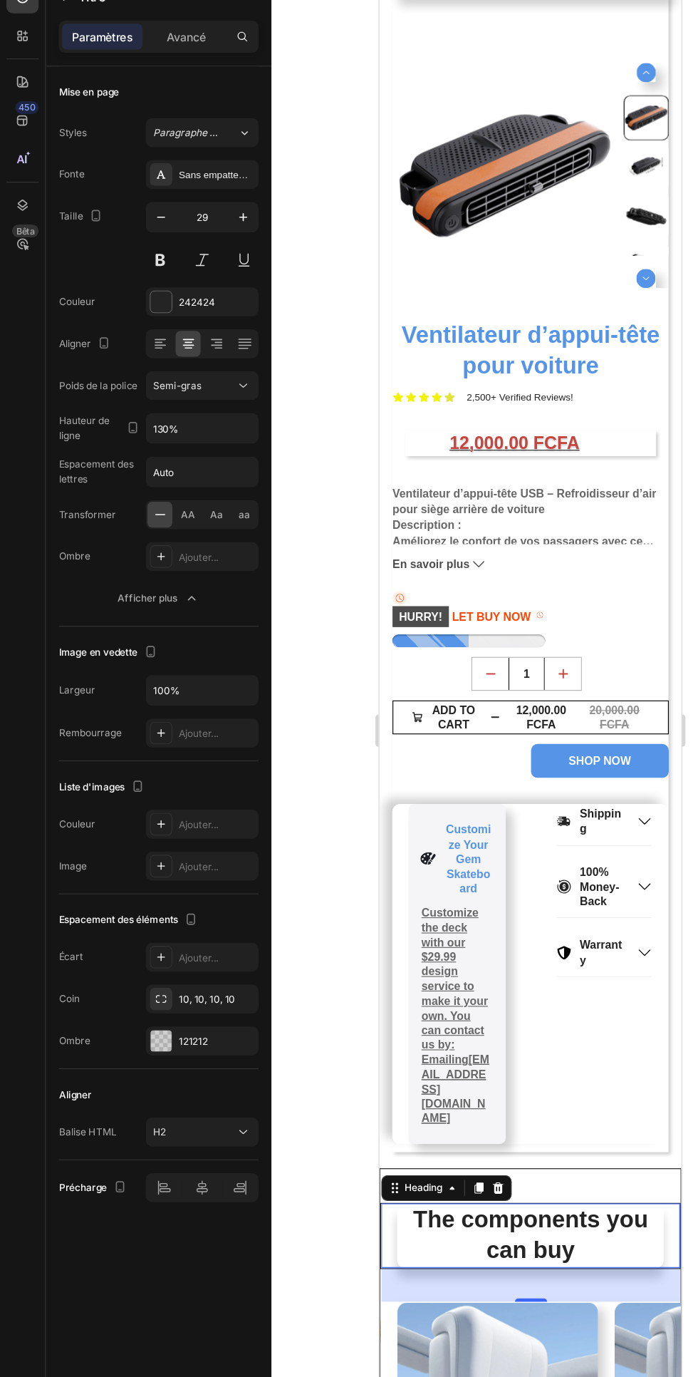
click at [158, 103] on div "Avancé" at bounding box center [164, 94] width 71 height 23
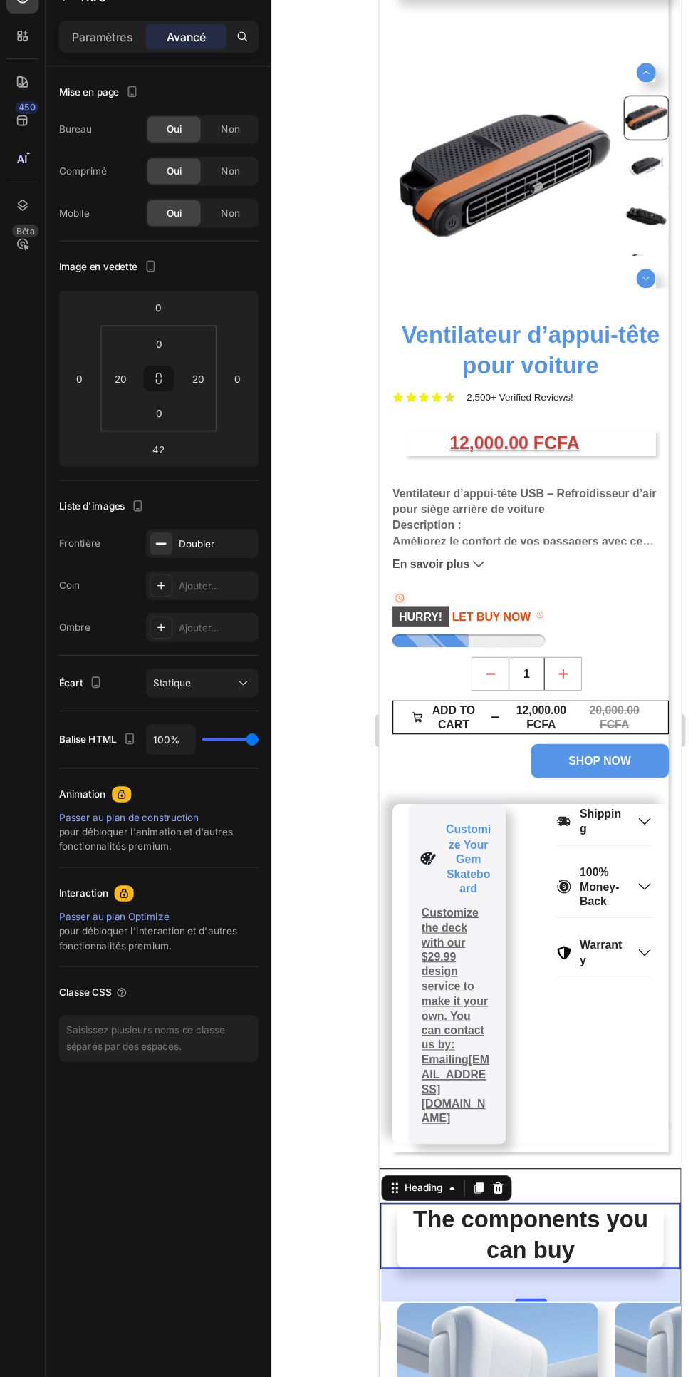
click at [0, 0] on button "button" at bounding box center [0, 0] width 0 height 0
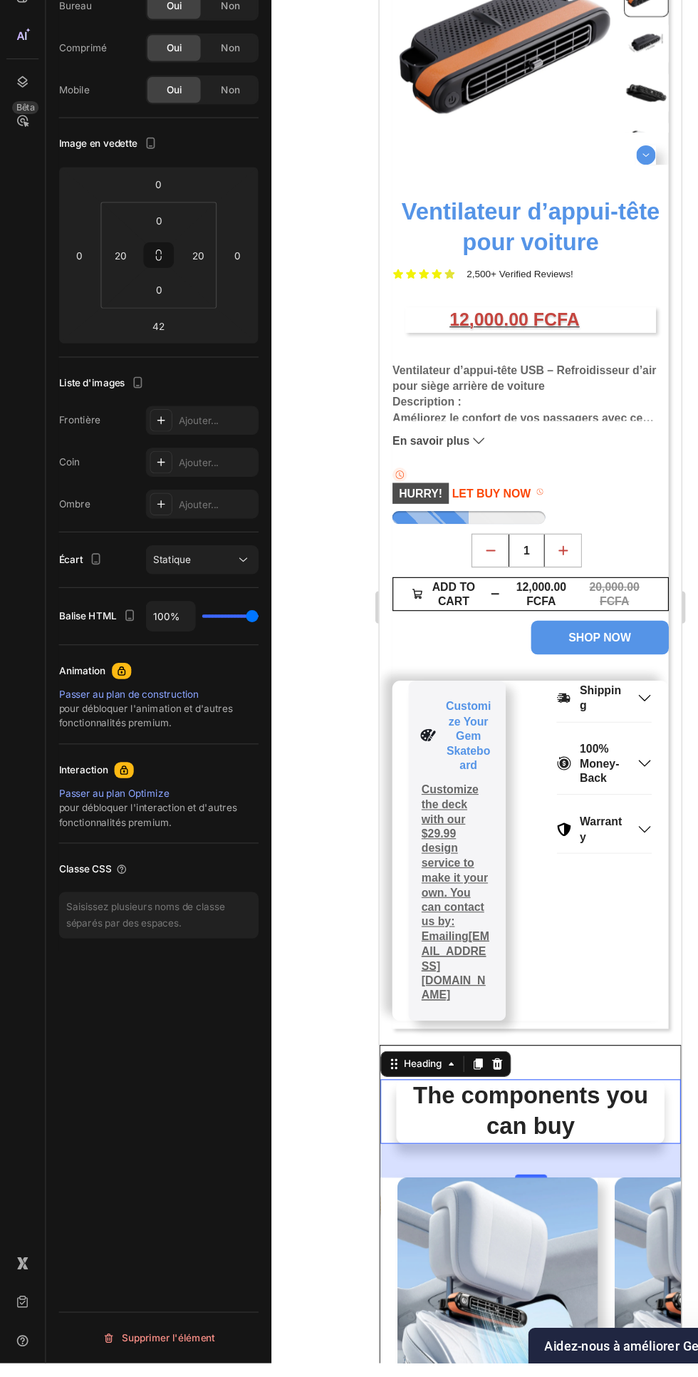
click at [391, 1025] on div "Product Images 12,000.00 FCFA Product Price Product Price Ventilateur d’appui-t…" at bounding box center [476, 1190] width 192 height 330
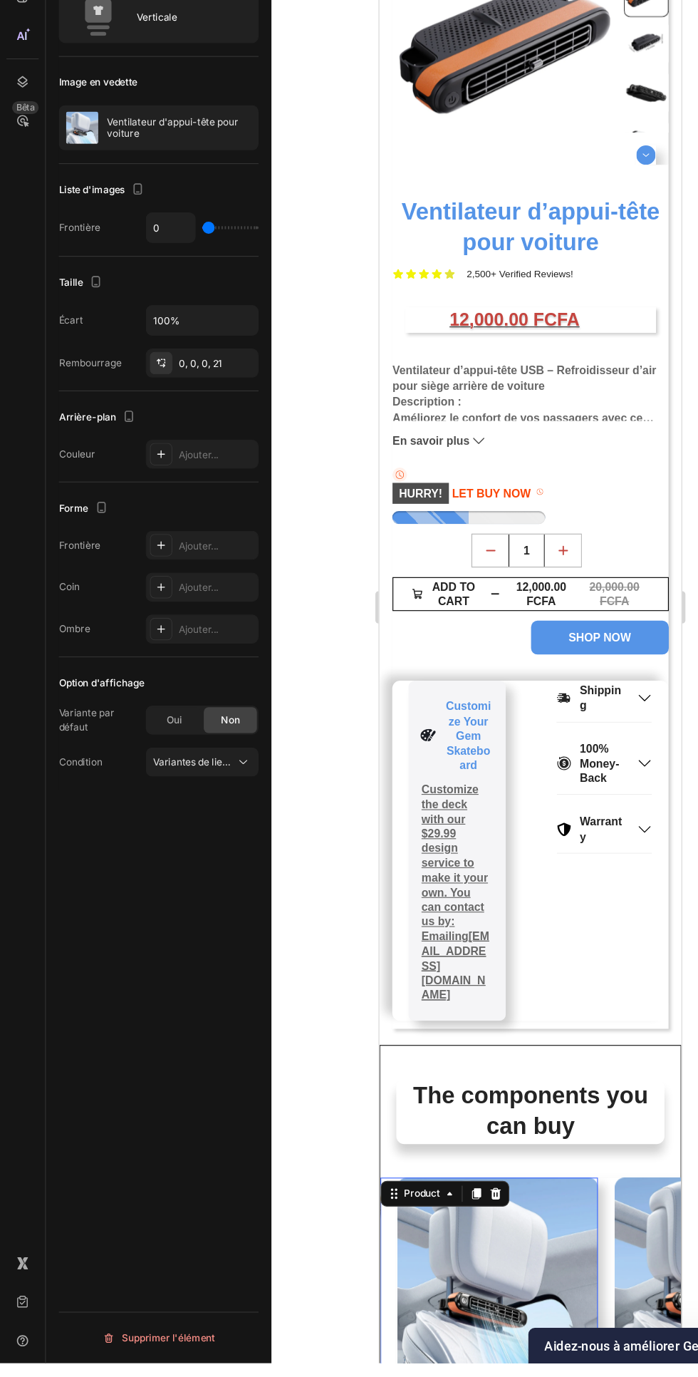
click at [392, 1033] on icon at bounding box center [391, 1038] width 11 height 11
click at [411, 1061] on div "Carousel" at bounding box center [407, 1065] width 42 height 9
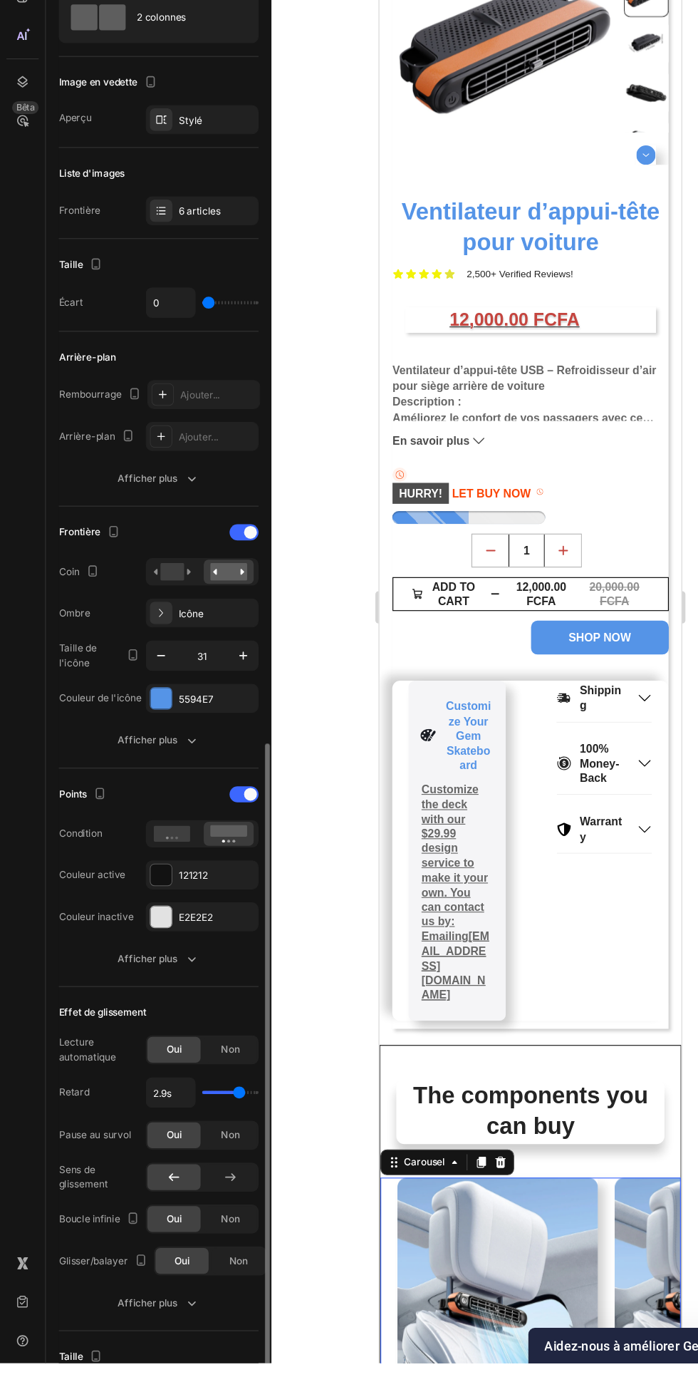
scroll to position [398, 0]
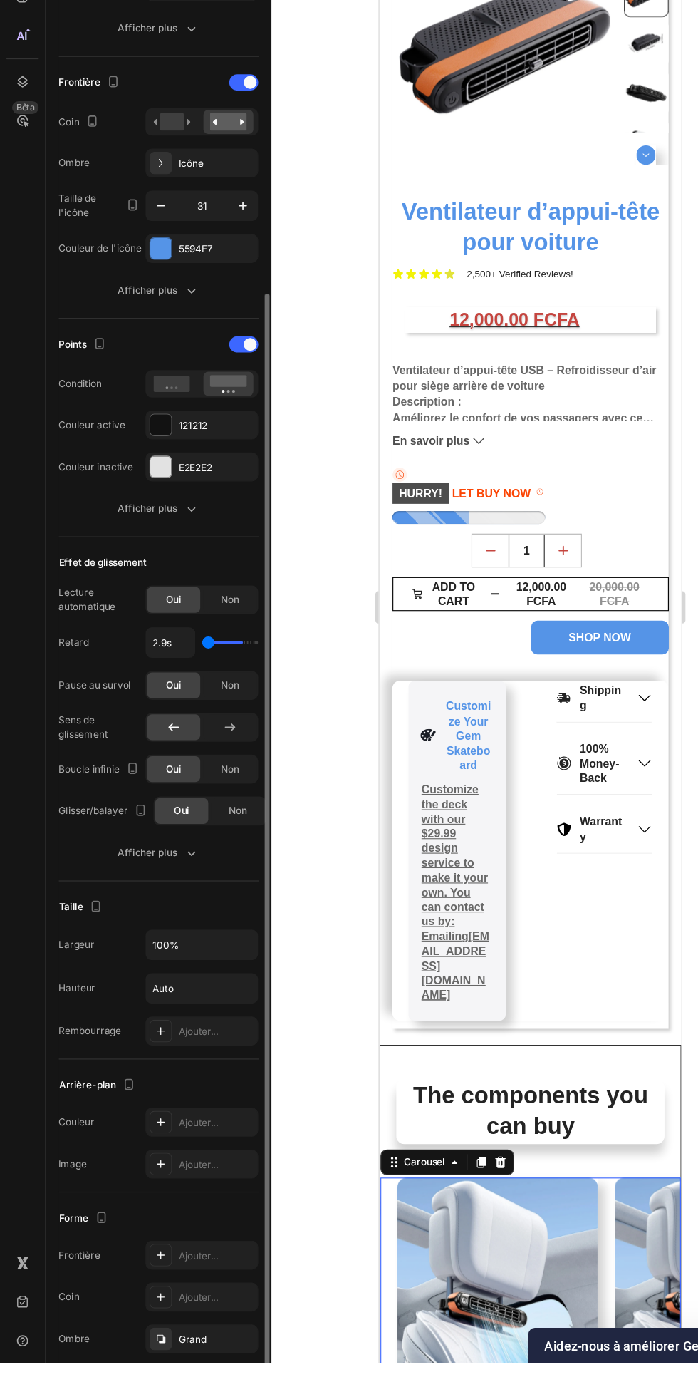
click at [182, 740] on input "range" at bounding box center [204, 739] width 50 height 3
click at [169, 926] on icon "button" at bounding box center [169, 926] width 14 height 14
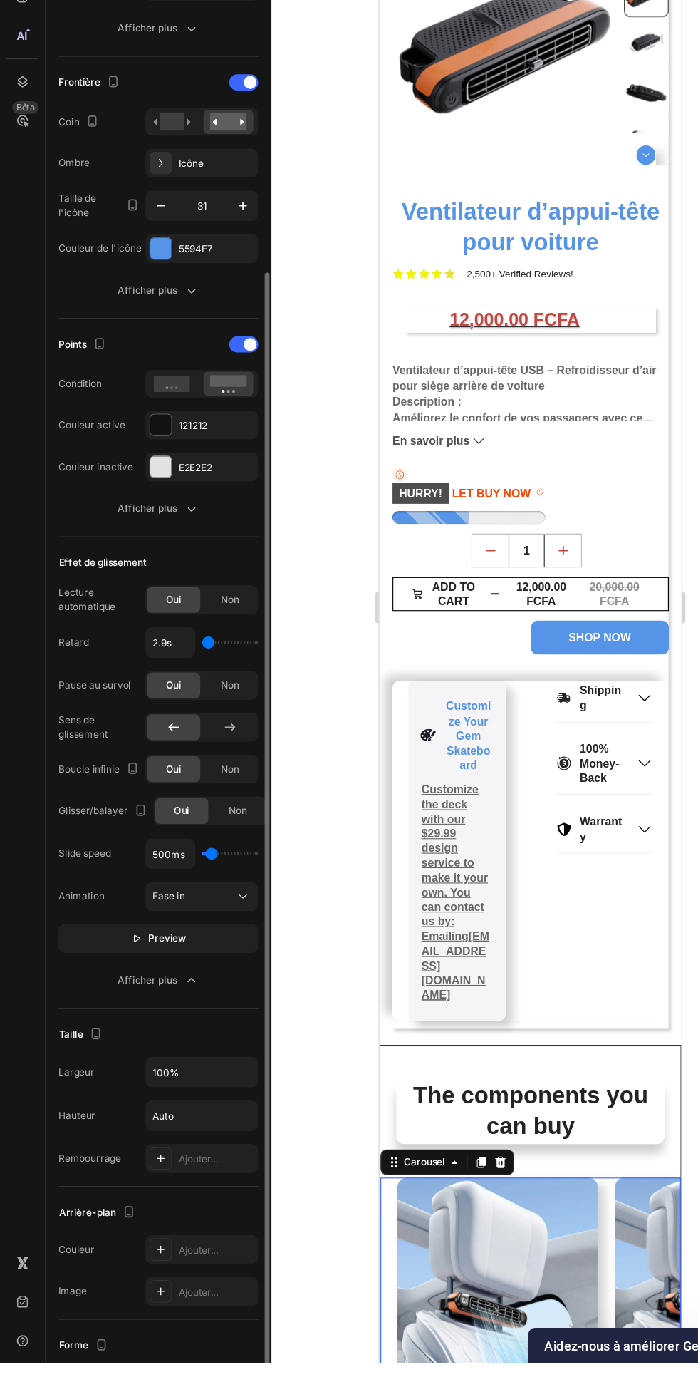
click at [215, 964] on icon at bounding box center [215, 964] width 14 height 14
click at [186, 1026] on p "Ease out" at bounding box center [175, 1026] width 81 height 13
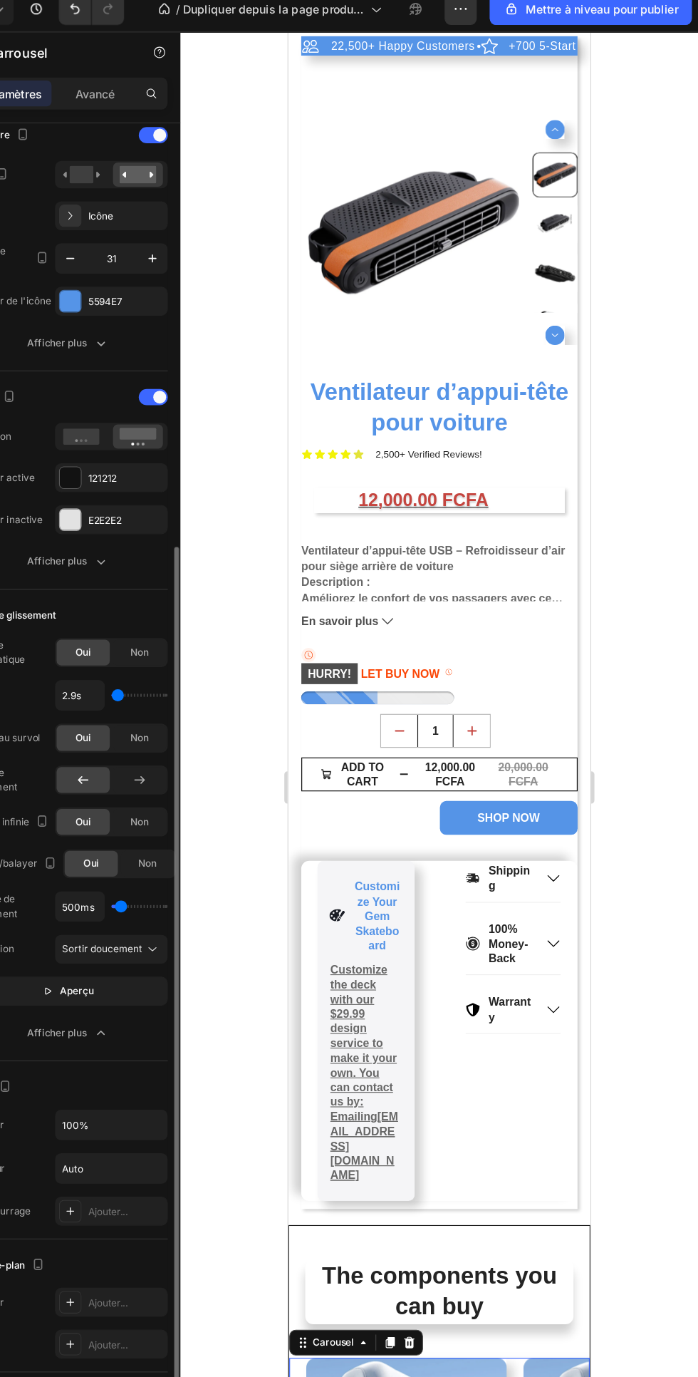
scroll to position [510, 0]
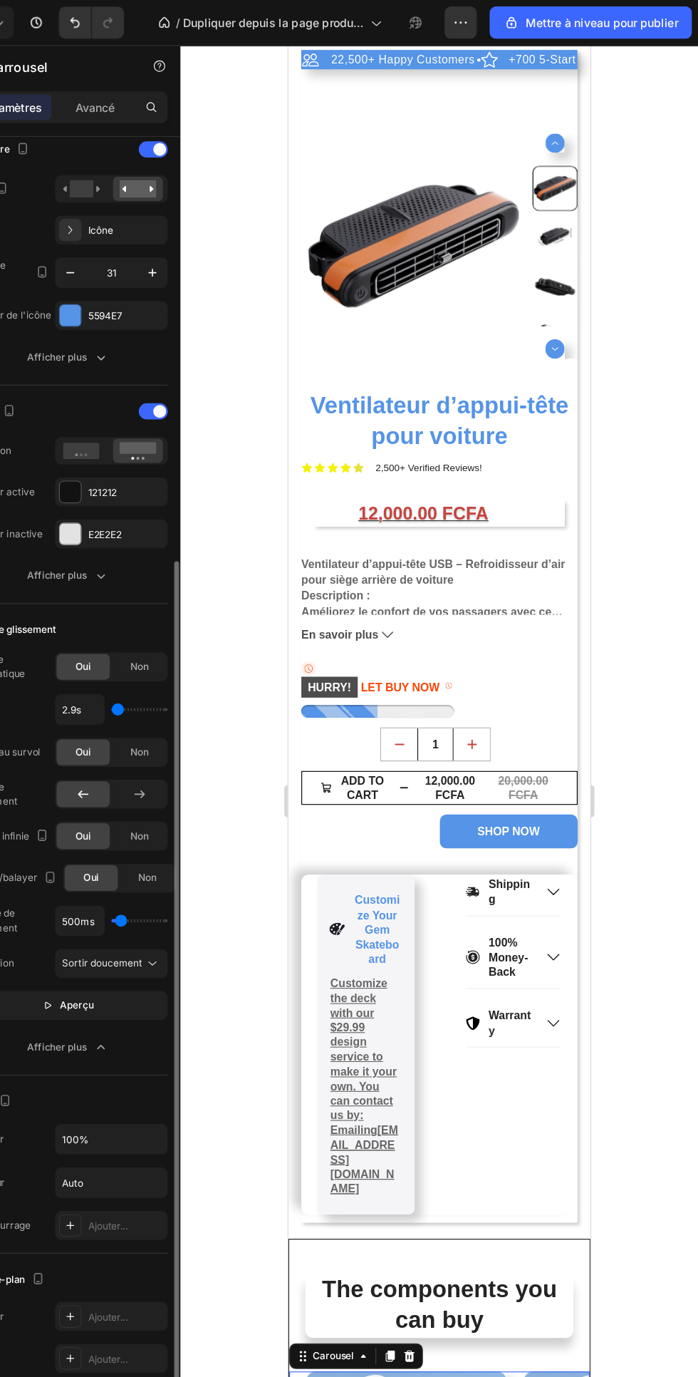
click at [490, 24] on icon "button" at bounding box center [488, 20] width 14 height 14
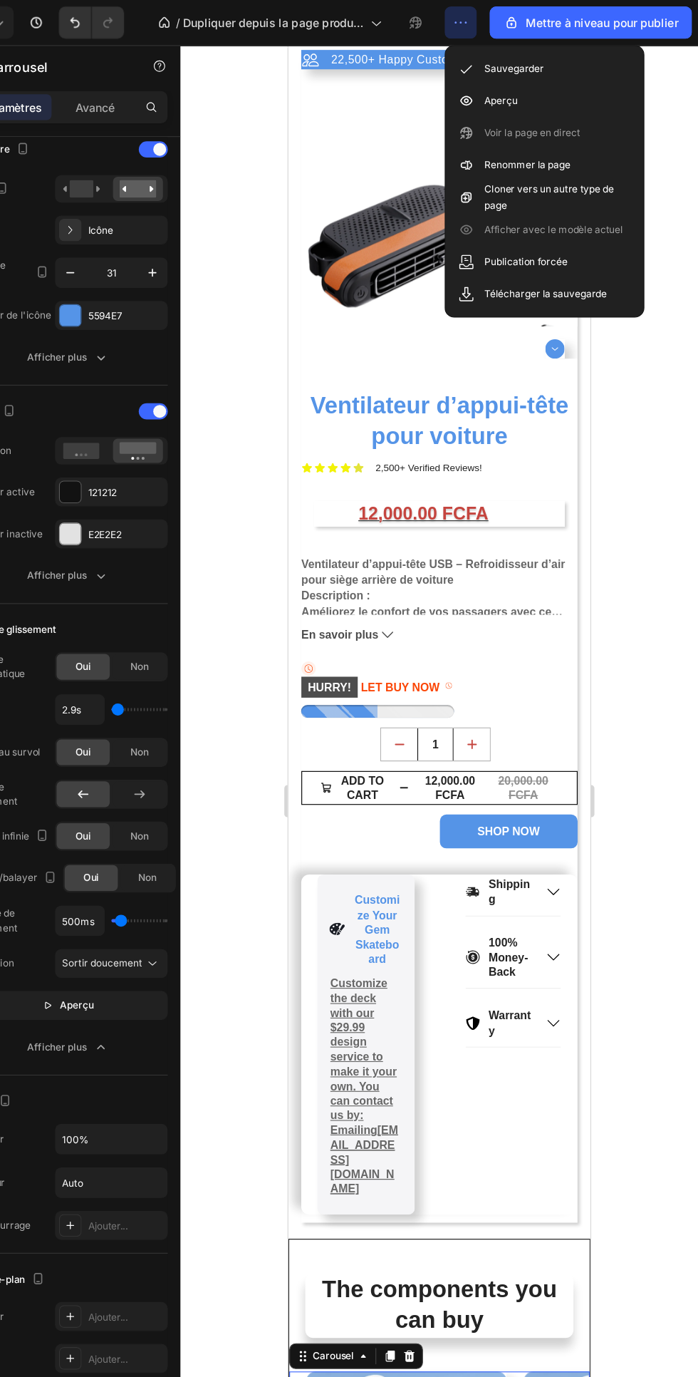
click at [500, 94] on icon at bounding box center [493, 89] width 14 height 14
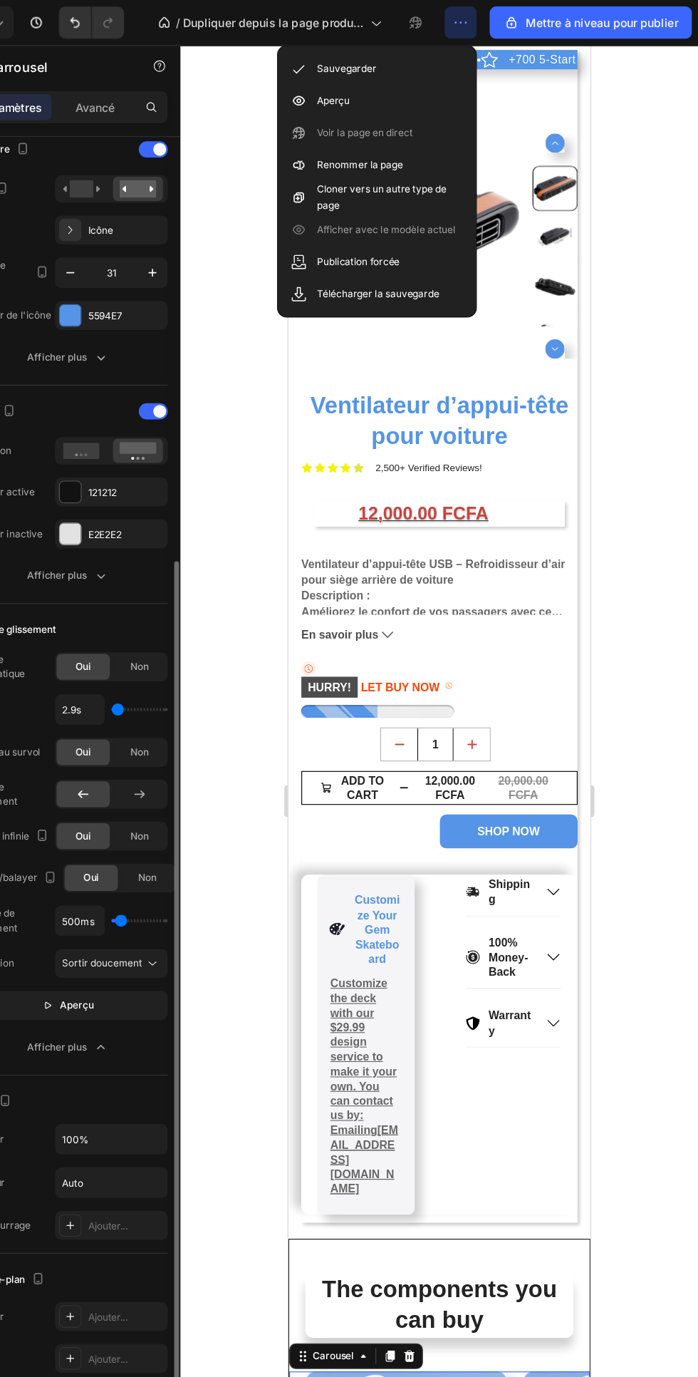
click at [237, 629] on div at bounding box center [236, 1011] width 4 height 1031
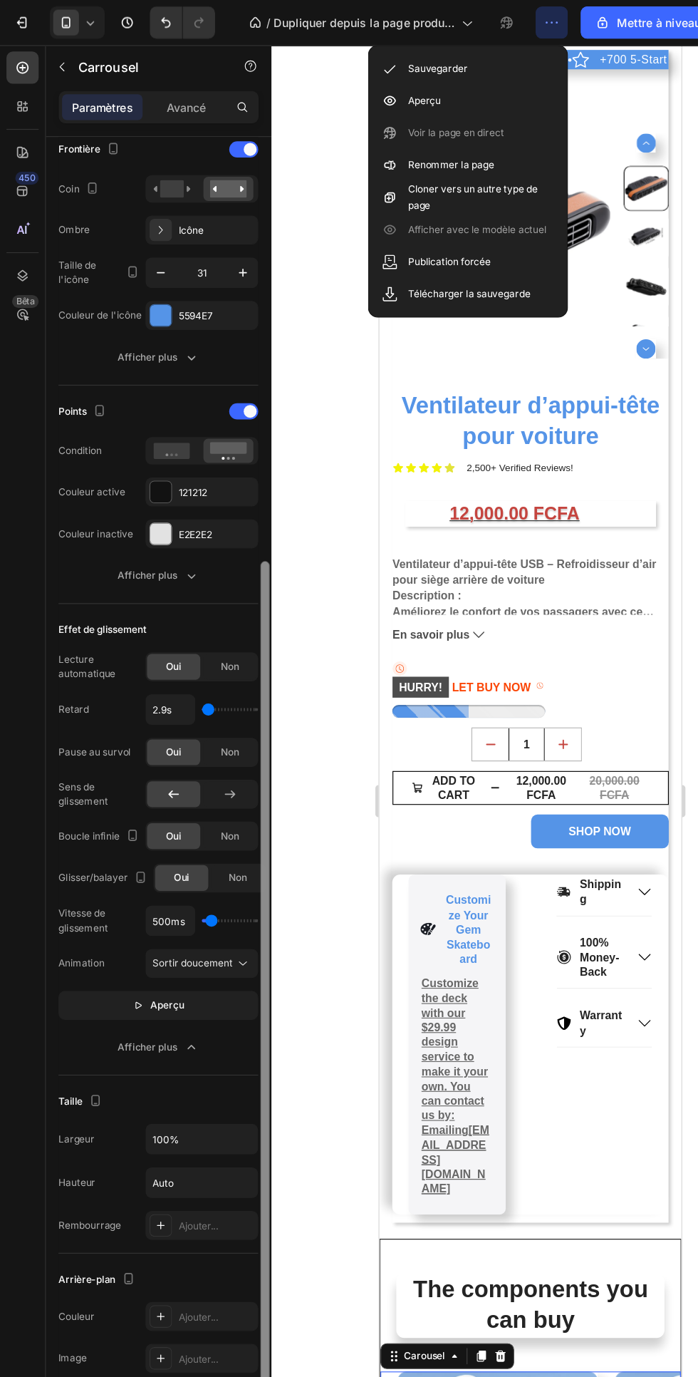
click at [232, 629] on div at bounding box center [235, 1011] width 8 height 1031
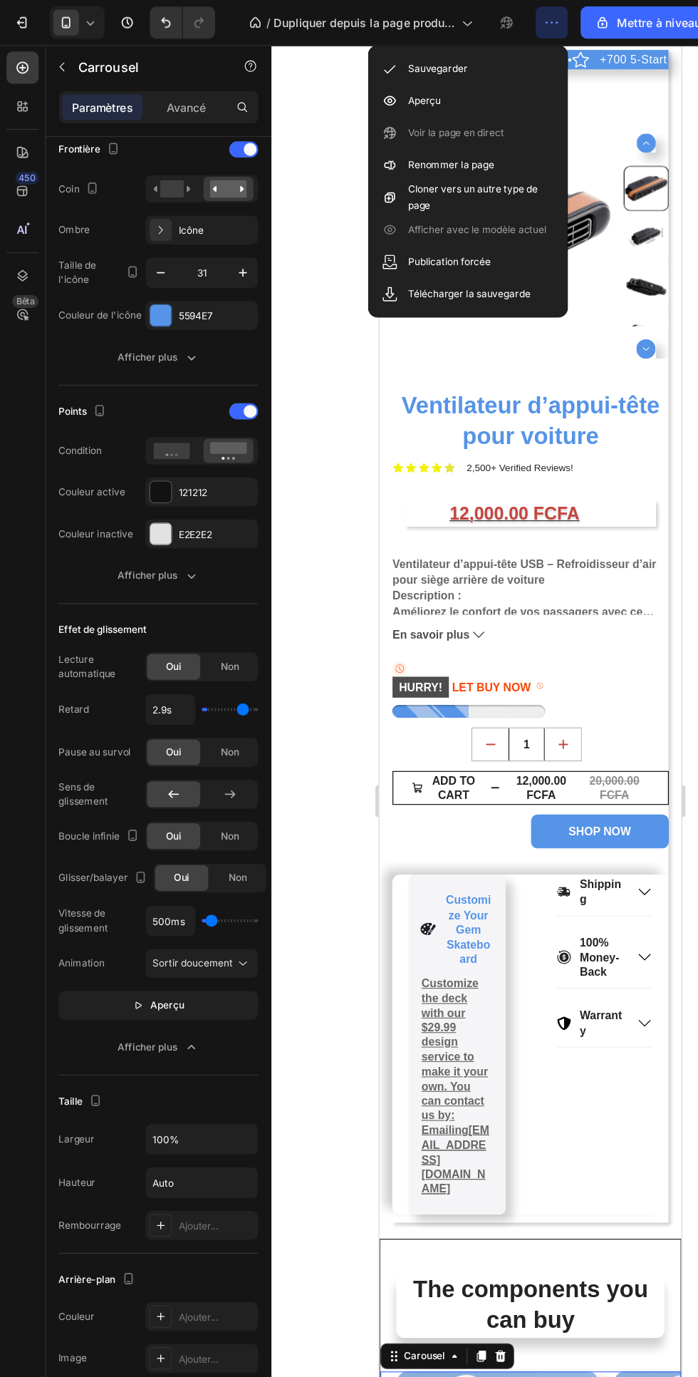
click at [215, 627] on input "range" at bounding box center [204, 627] width 50 height 3
type input "3.7"
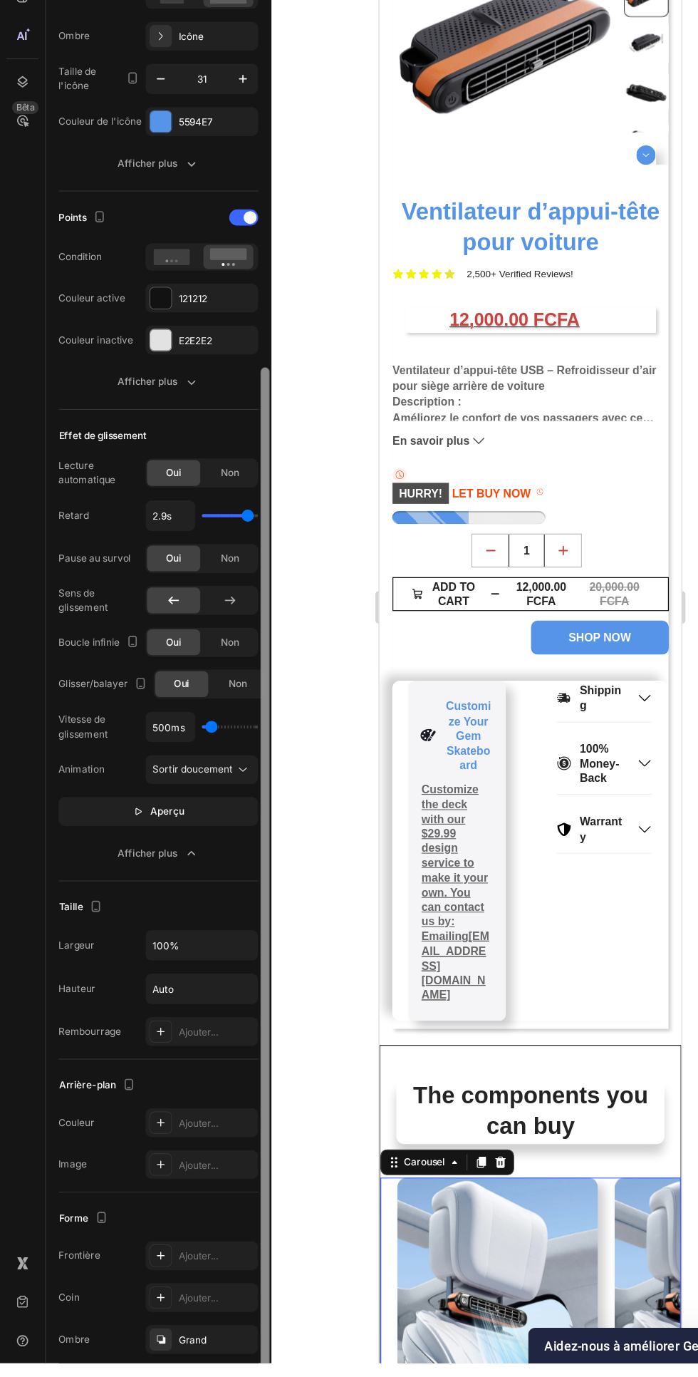
click at [237, 812] on div at bounding box center [235, 1011] width 8 height 1031
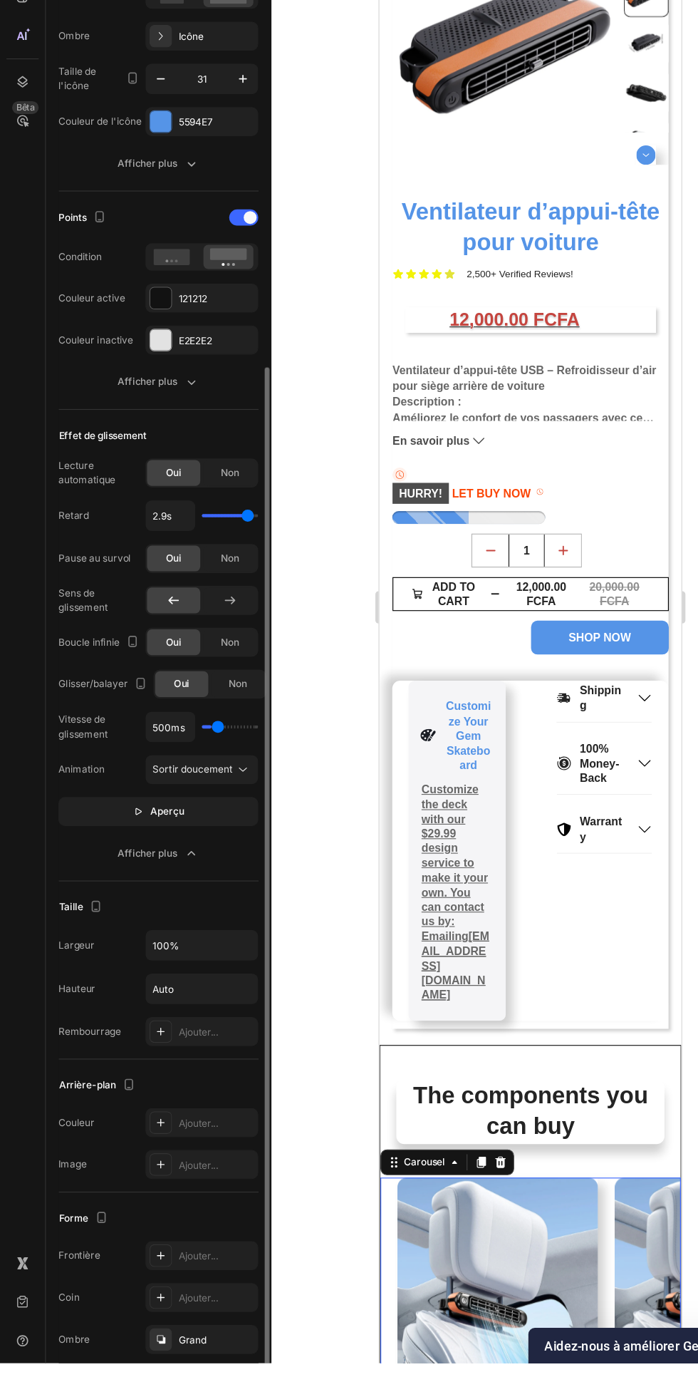
click at [193, 814] on input "range" at bounding box center [204, 813] width 50 height 3
type input "2700"
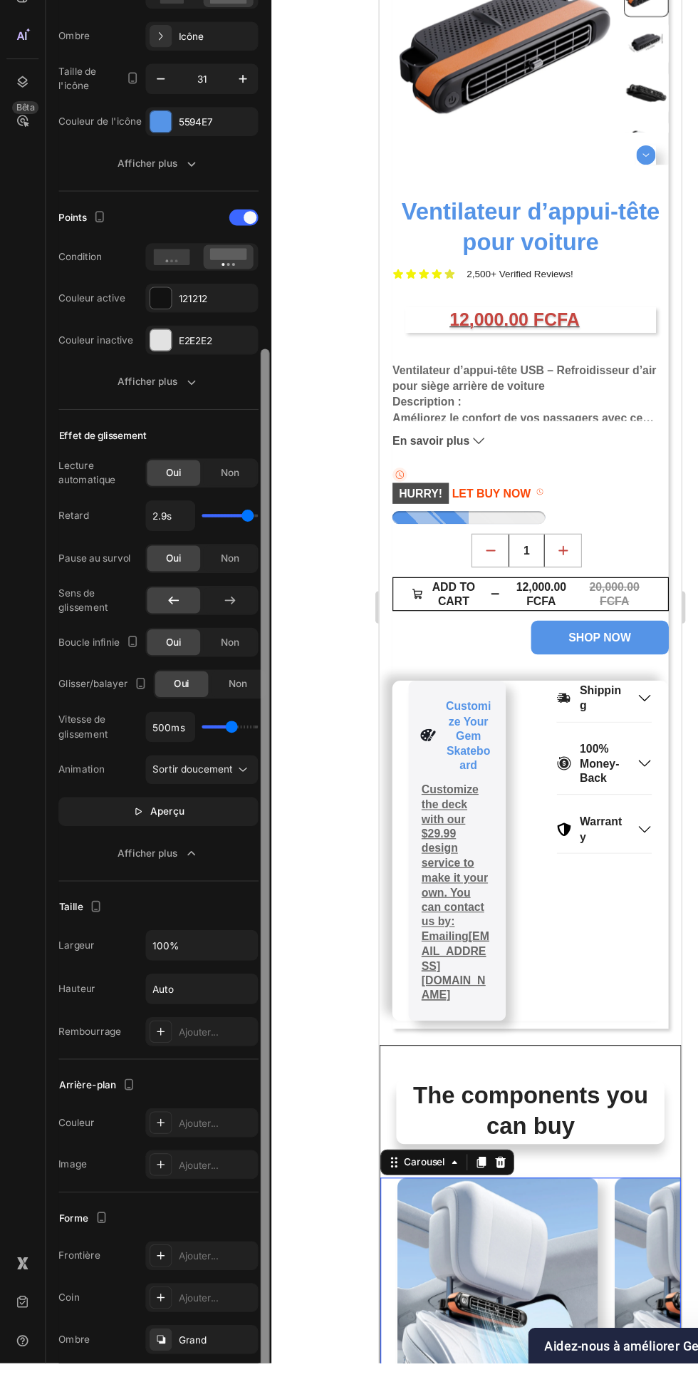
click at [237, 811] on div at bounding box center [235, 995] width 8 height 1031
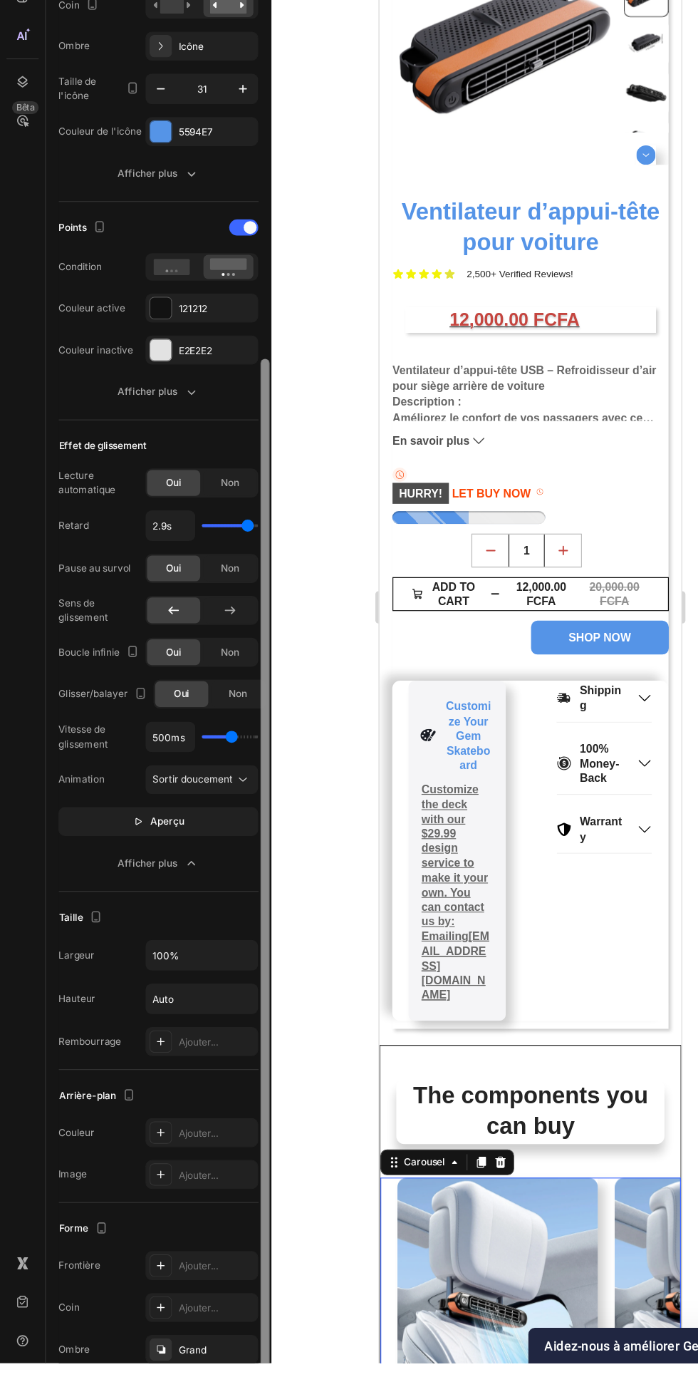
click at [234, 823] on div at bounding box center [235, 1004] width 8 height 1031
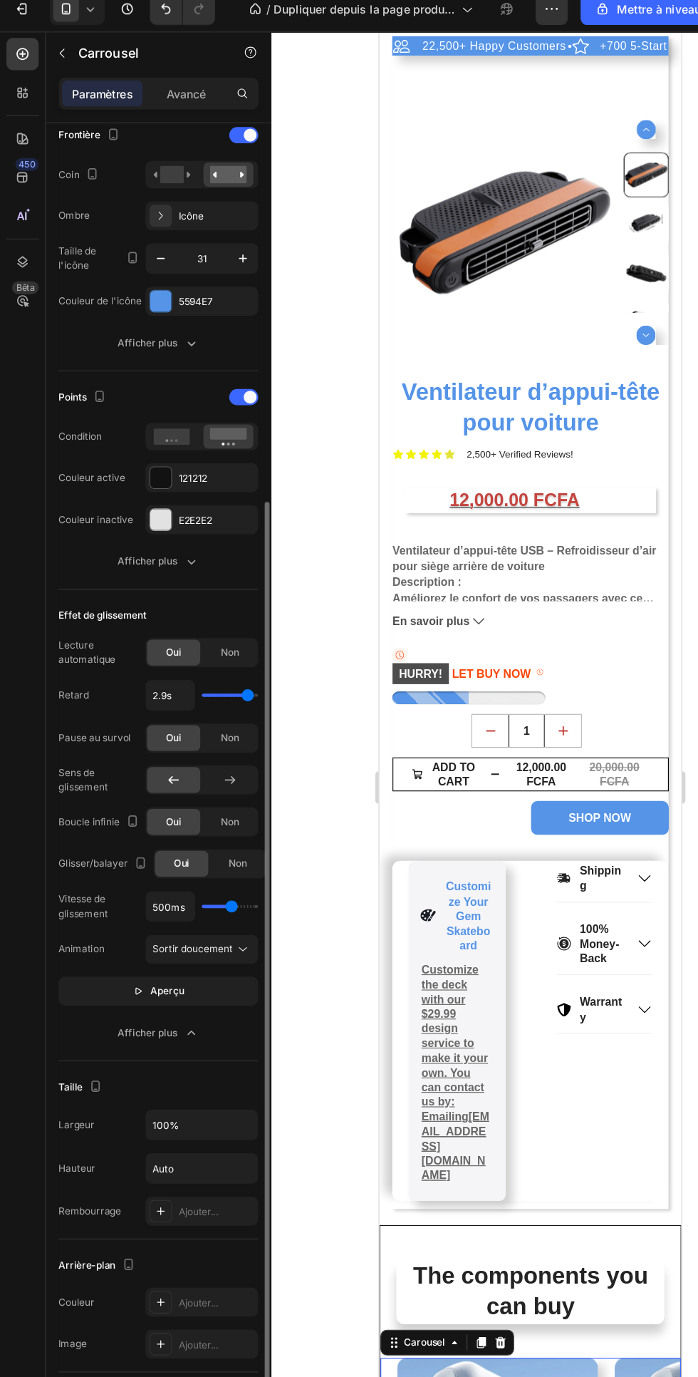
scroll to position [487, 0]
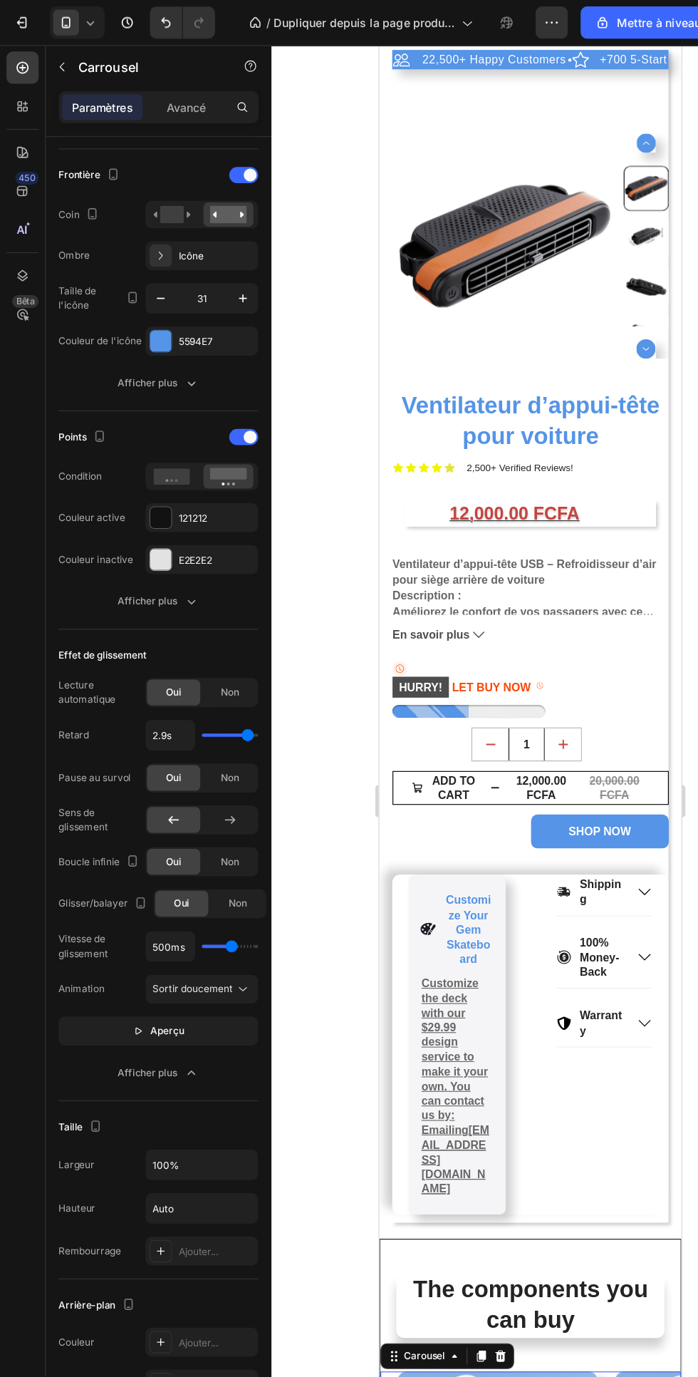
click at [491, 22] on icon "button" at bounding box center [488, 20] width 14 height 14
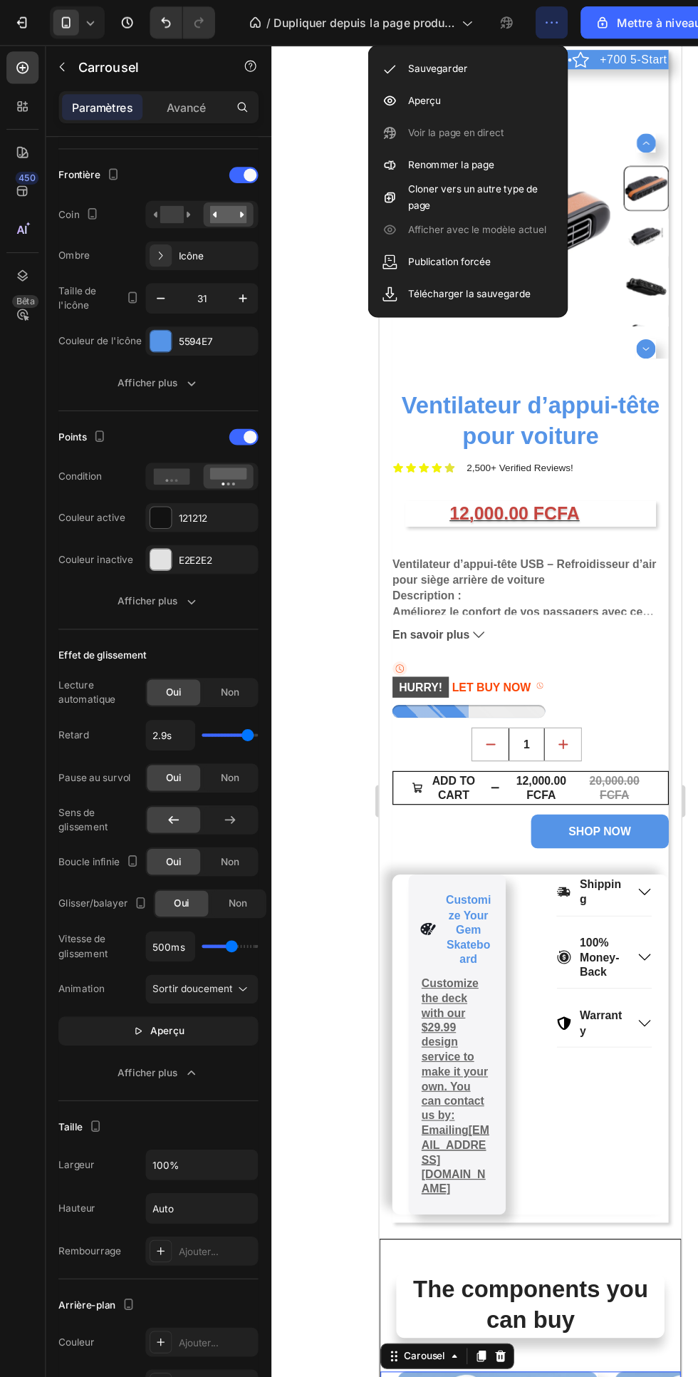
click at [367, 85] on font "Aperçu" at bounding box center [375, 88] width 29 height 11
click at [615, 260] on icon at bounding box center [614, 258] width 17 height 17
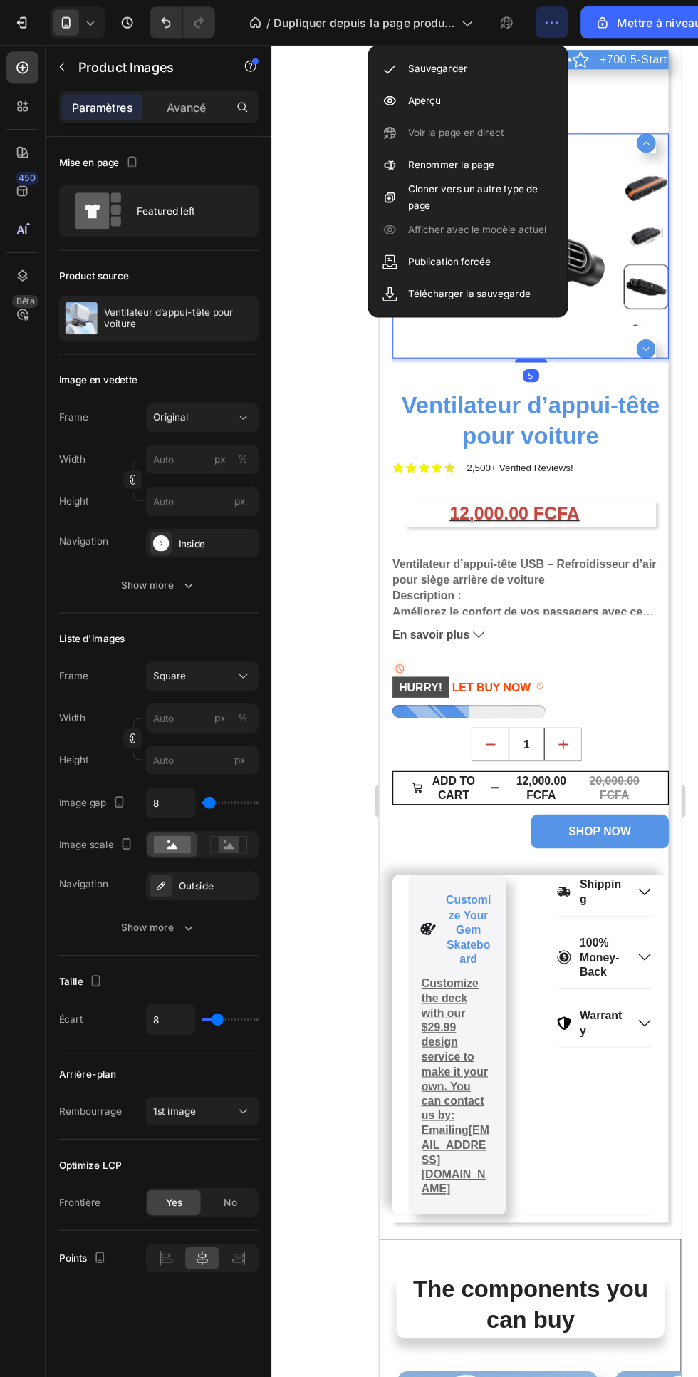
scroll to position [0, 0]
click at [126, 207] on div "Featured left" at bounding box center [140, 187] width 177 height 46
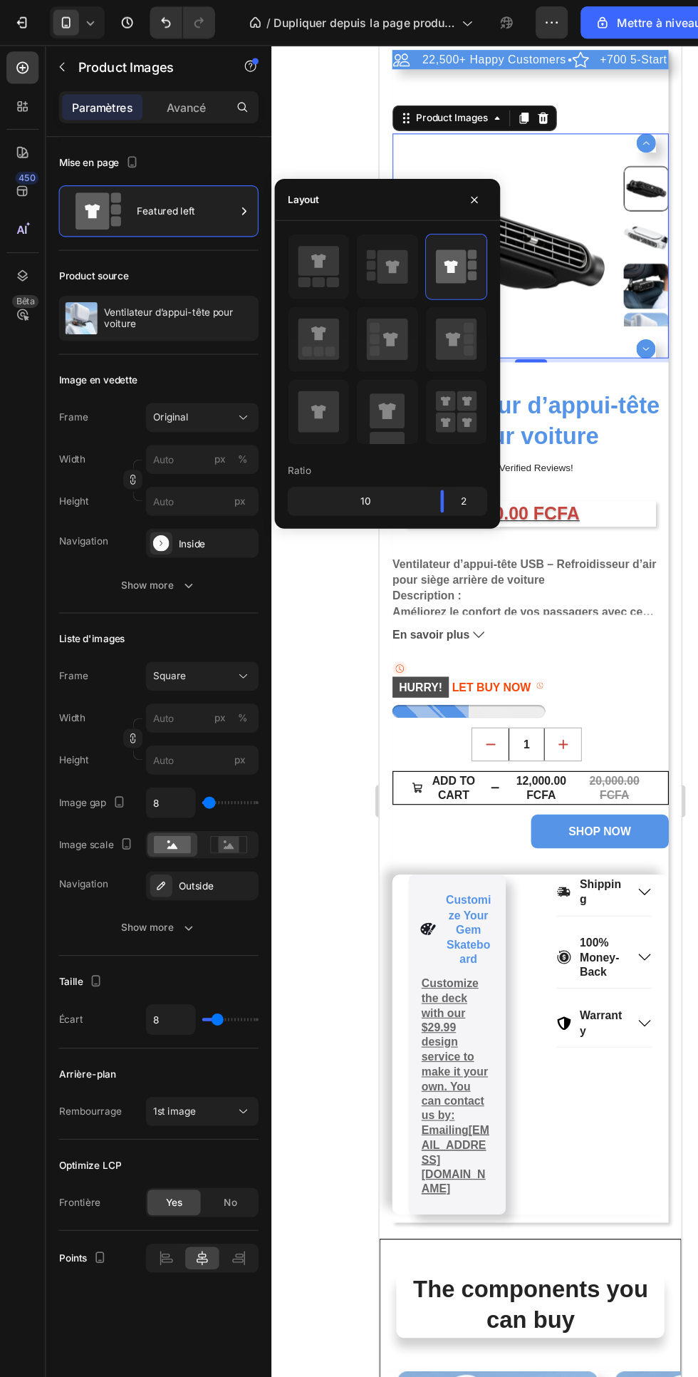
click at [294, 249] on rect at bounding box center [294, 249] width 11 height 9
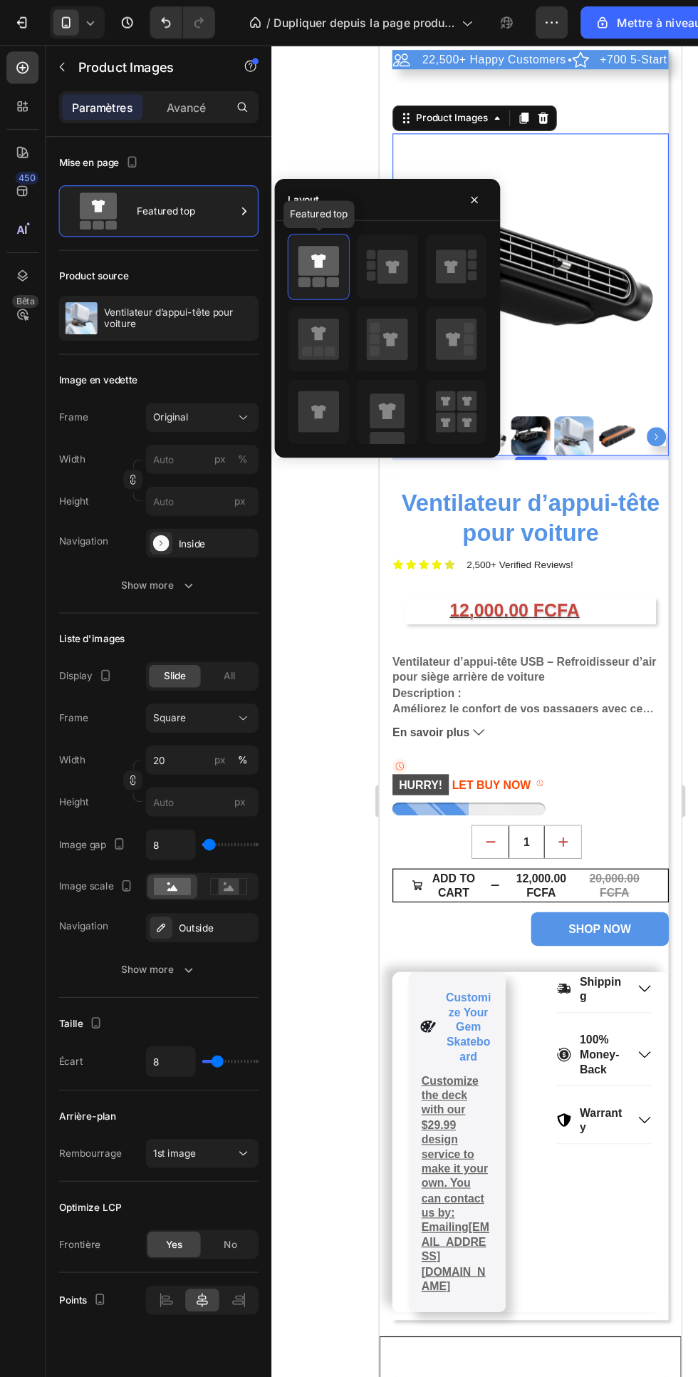
click at [164, 522] on icon "button" at bounding box center [167, 517] width 14 height 14
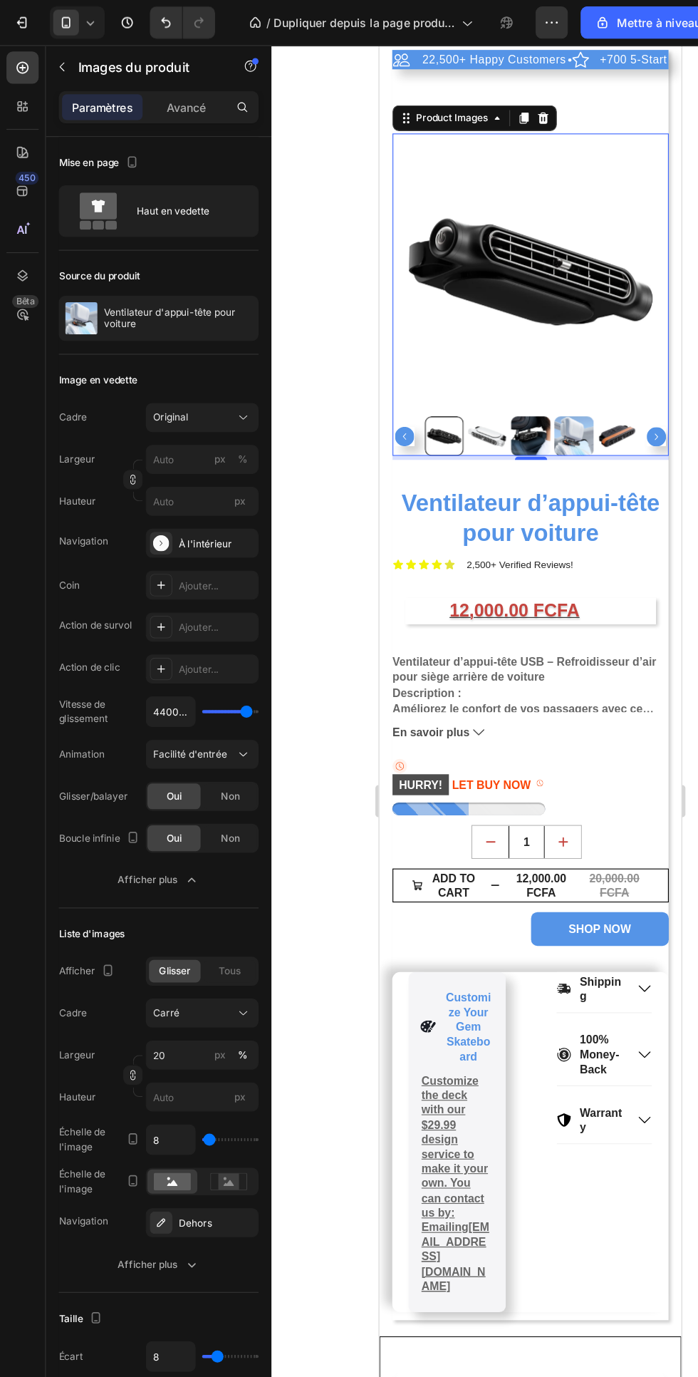
click at [204, 741] on font "Non" at bounding box center [204, 740] width 16 height 11
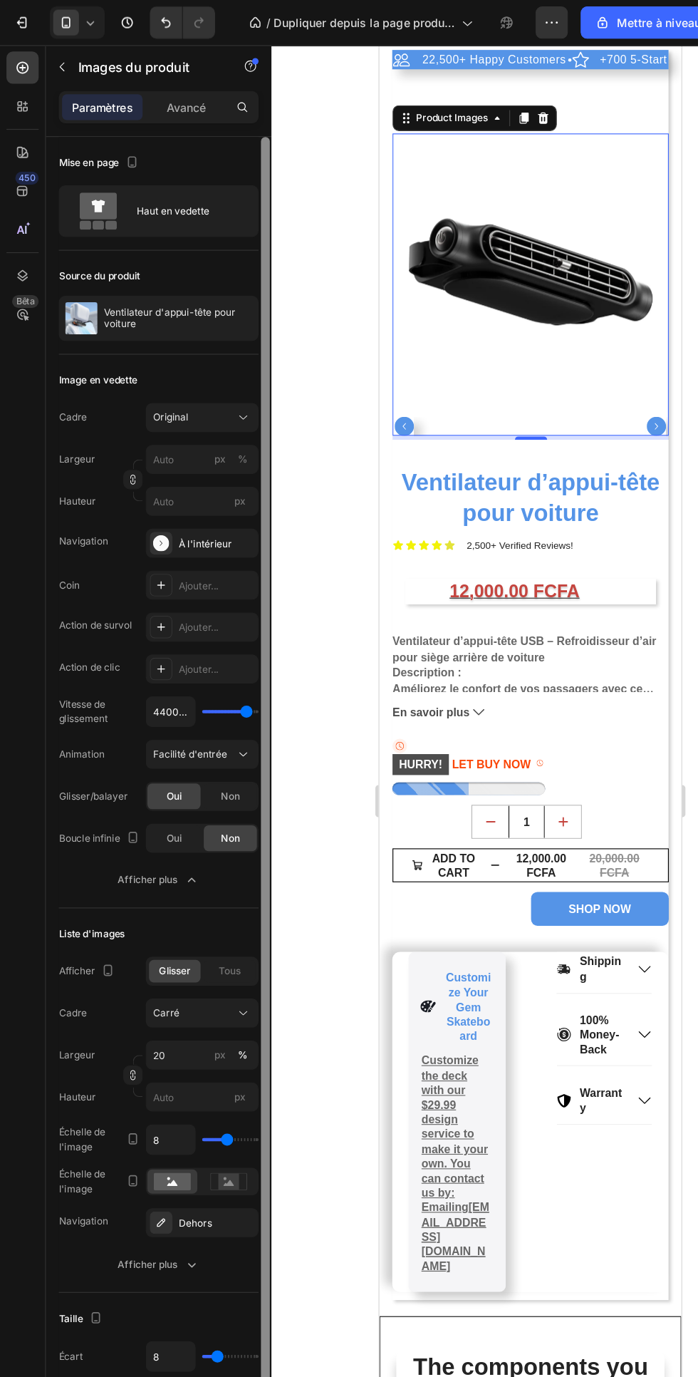
click at [237, 1006] on div at bounding box center [235, 821] width 8 height 1400
click at [234, 1006] on div at bounding box center [235, 821] width 8 height 1400
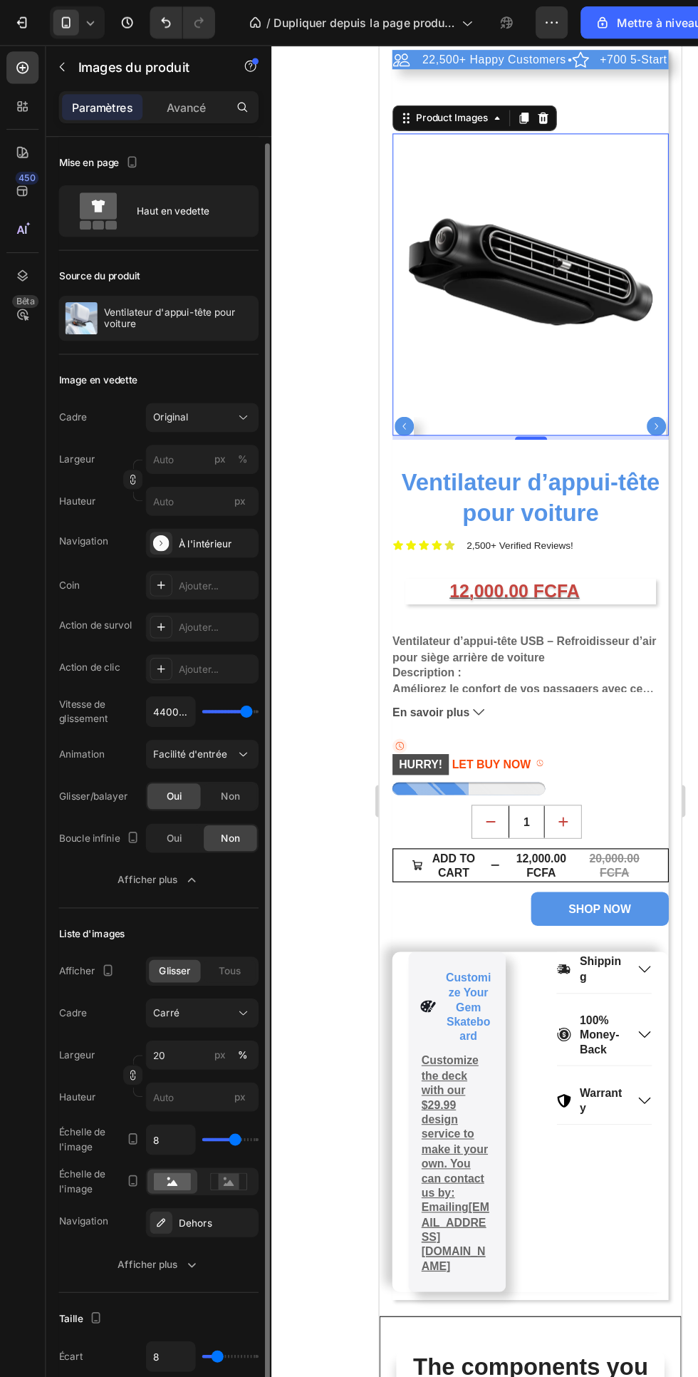
scroll to position [3, 0]
type input "154"
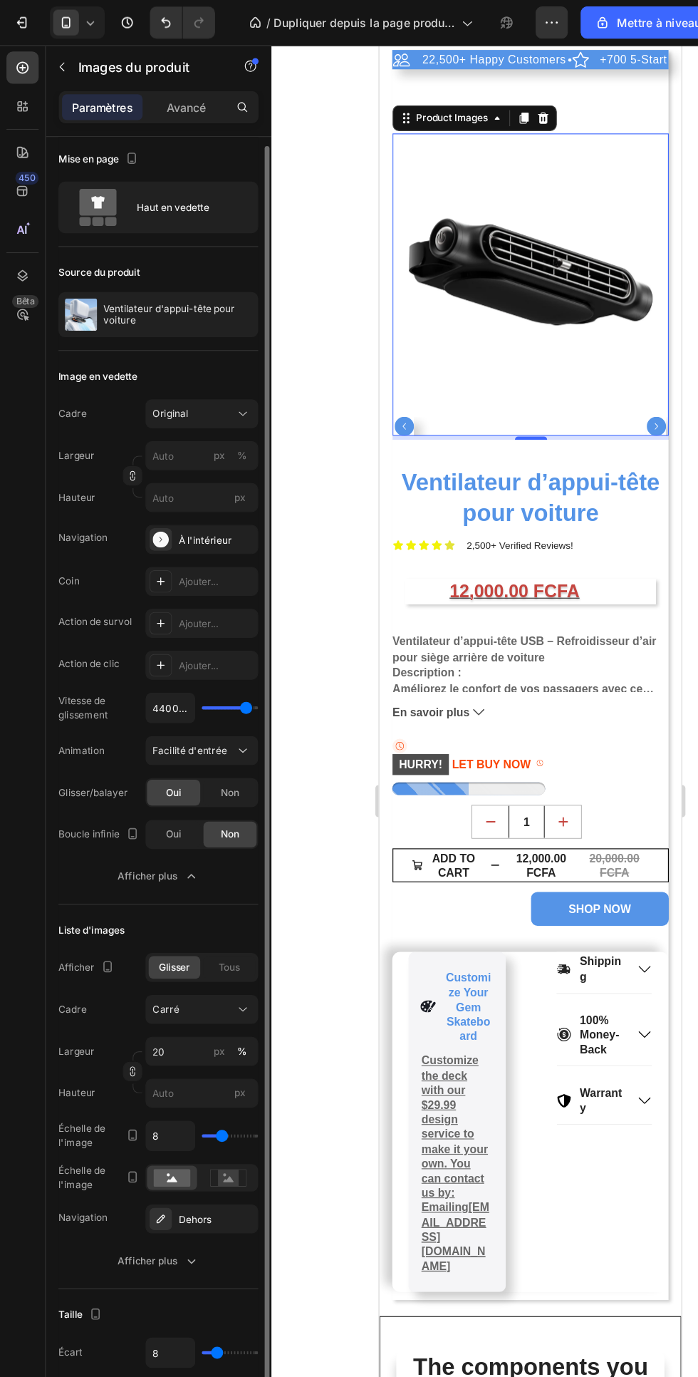
scroll to position [6, 0]
click at [162, 1002] on input "8" at bounding box center [151, 1002] width 43 height 26
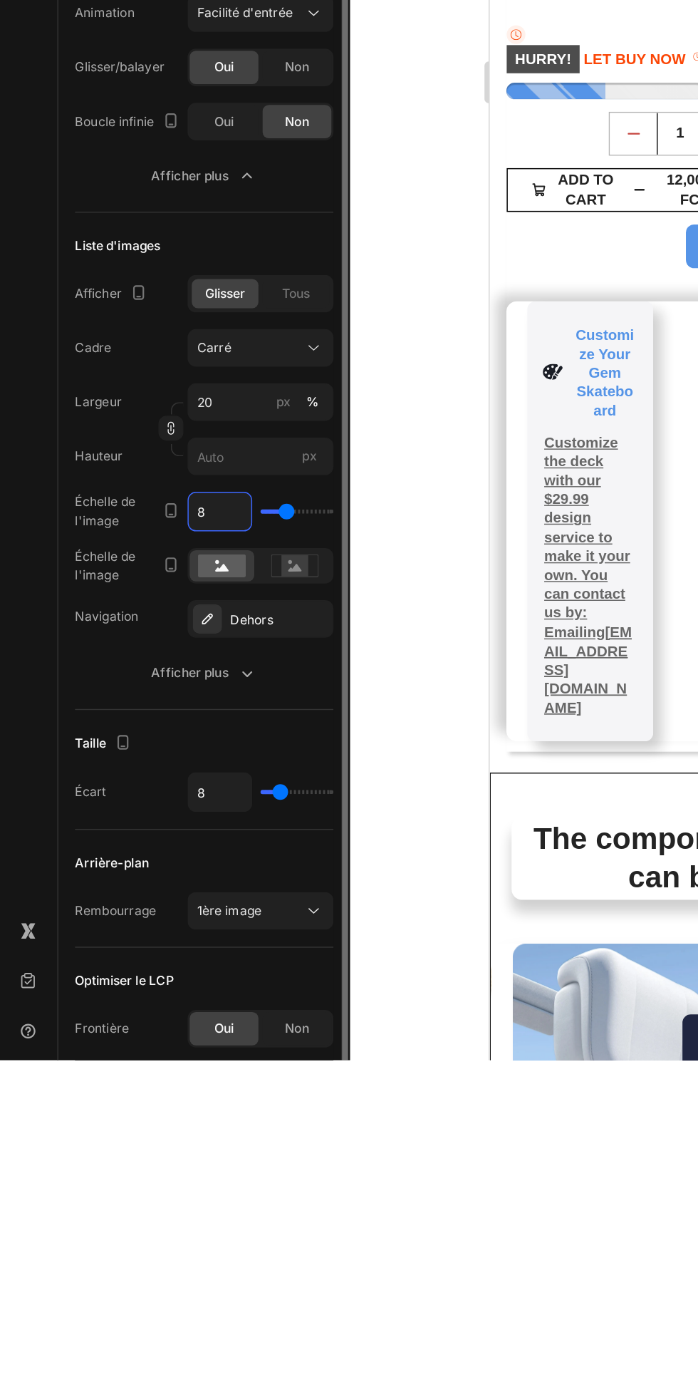
type input "8"
click at [194, 802] on div "Liste d'images Afficher Glisser Tous Cadre Carré Largeur 20 px % Hauteur px Éch…" at bounding box center [140, 967] width 177 height 340
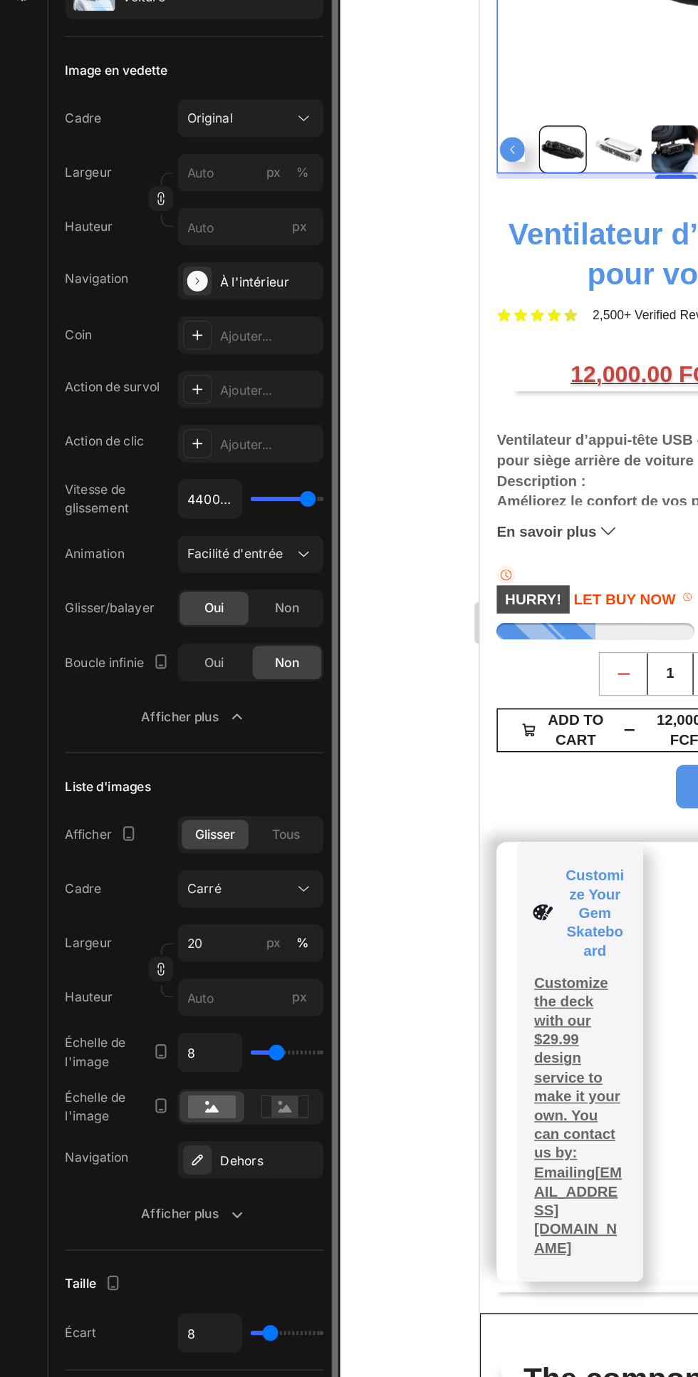
scroll to position [0, 0]
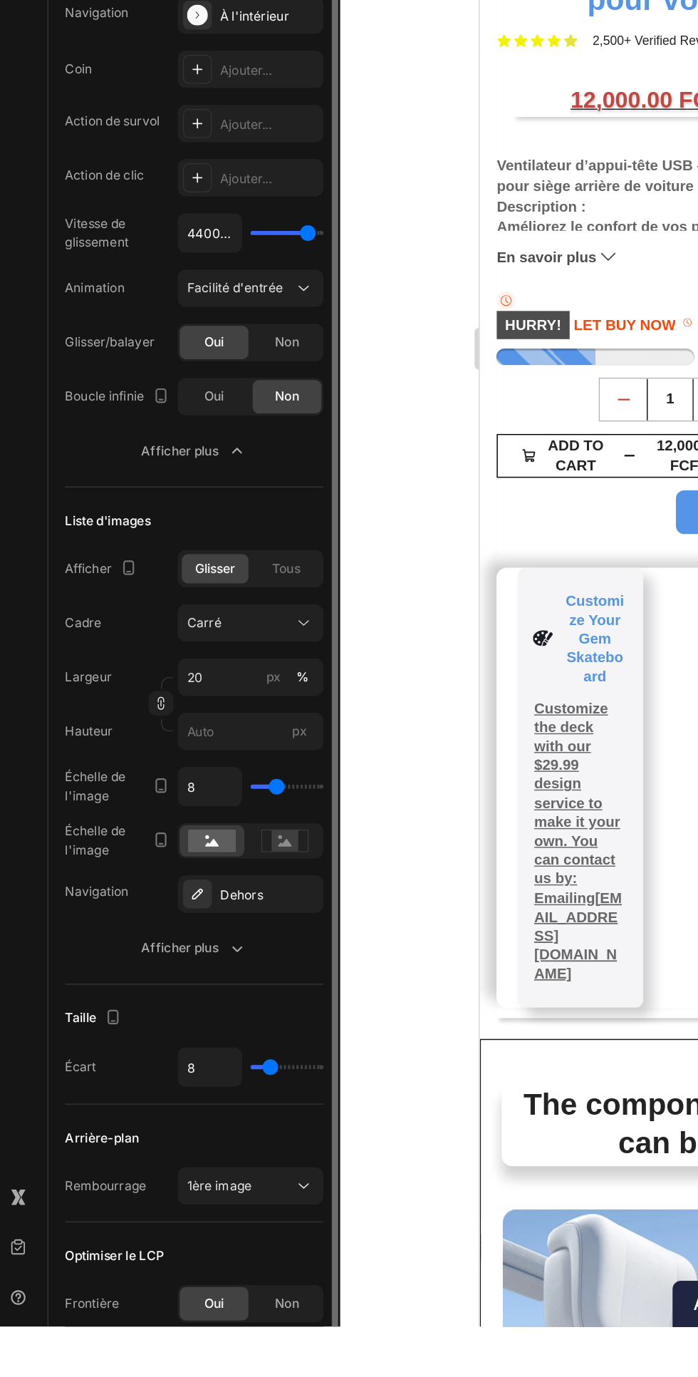
click at [204, 1361] on font "Non" at bounding box center [204, 1360] width 16 height 11
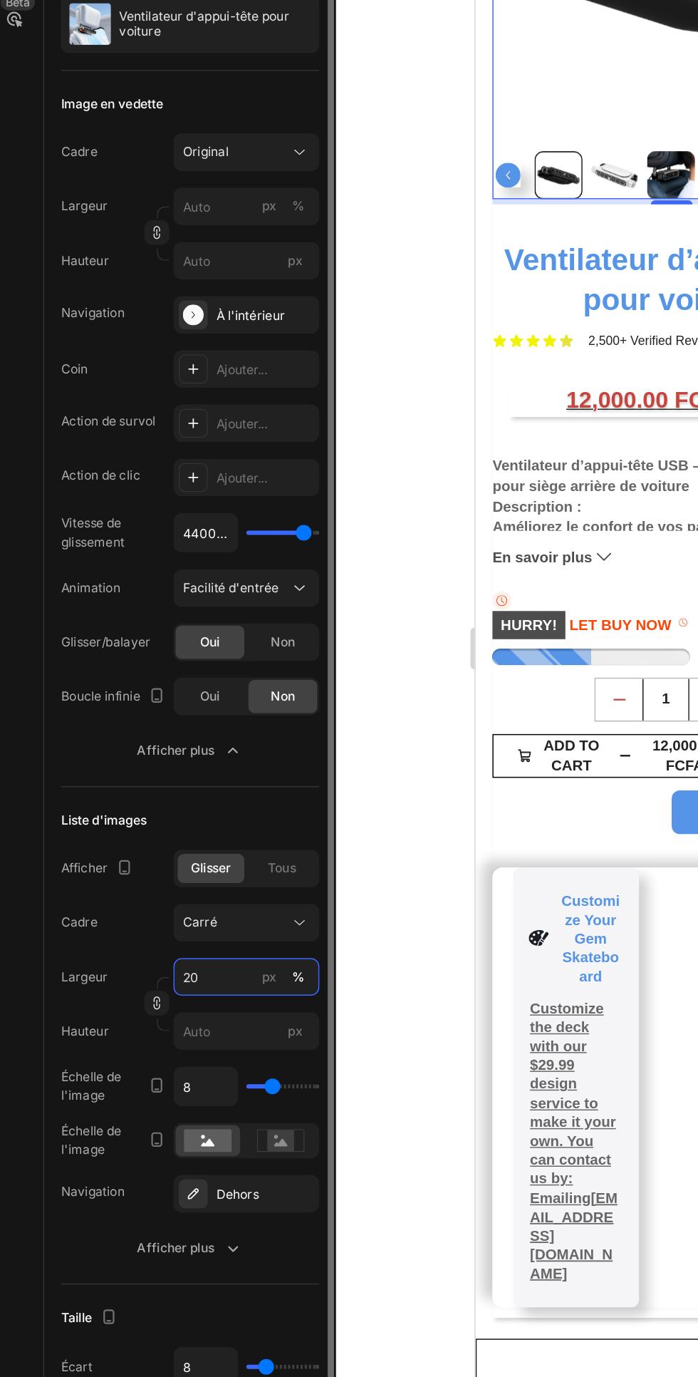
click at [152, 933] on input "20" at bounding box center [179, 933] width 100 height 26
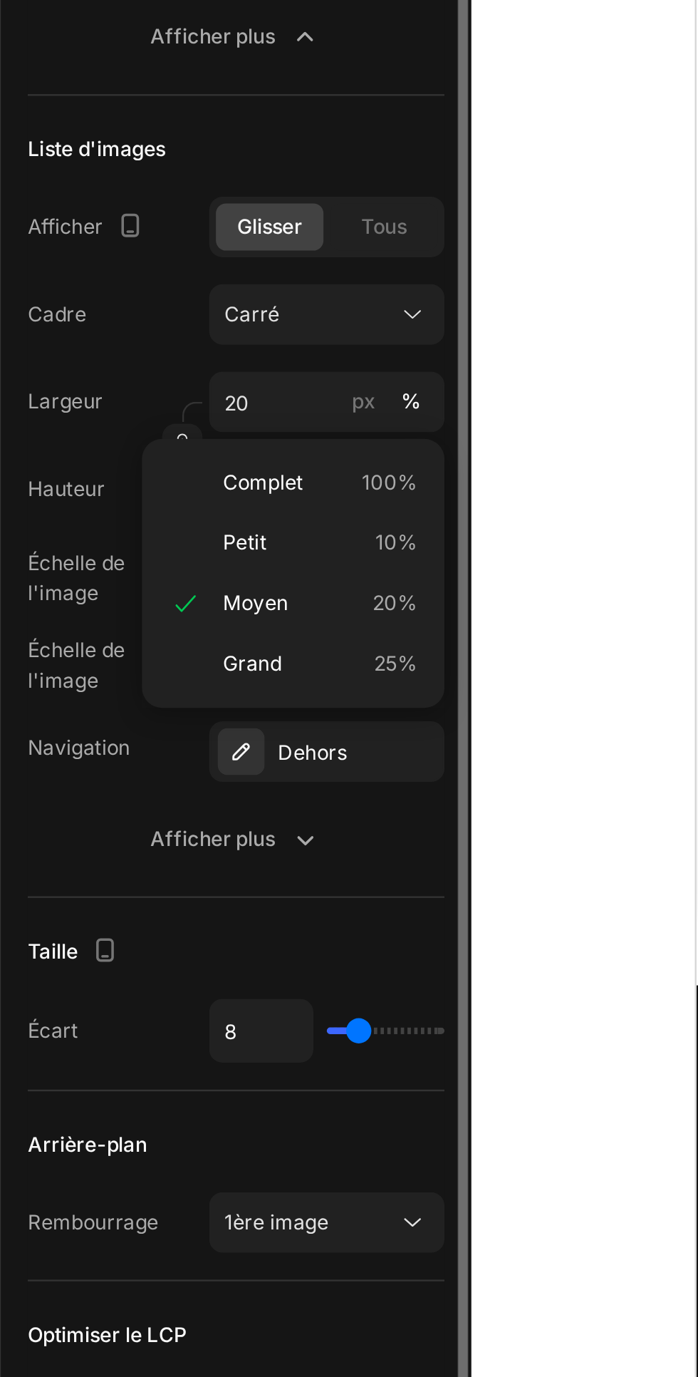
click at [173, 1041] on p "Grand 25%" at bounding box center [176, 1044] width 83 height 13
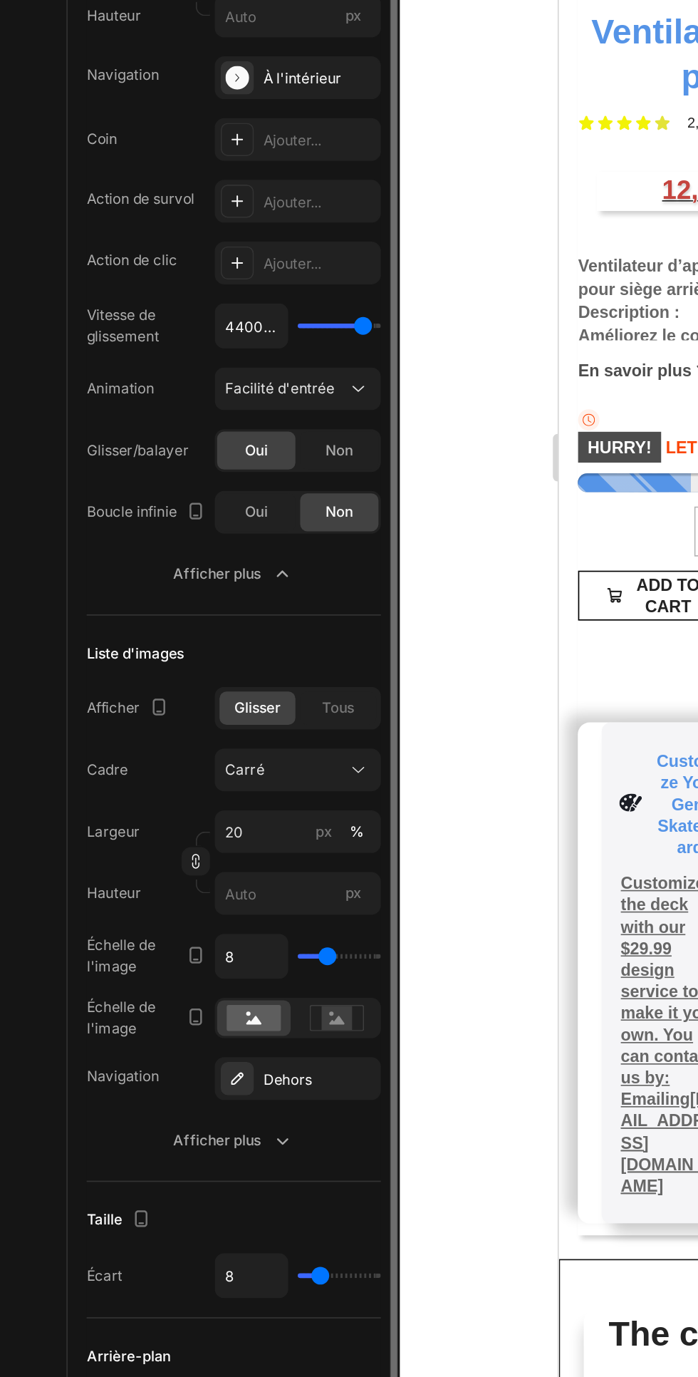
click at [202, 1046] on icon at bounding box center [202, 1045] width 9 height 5
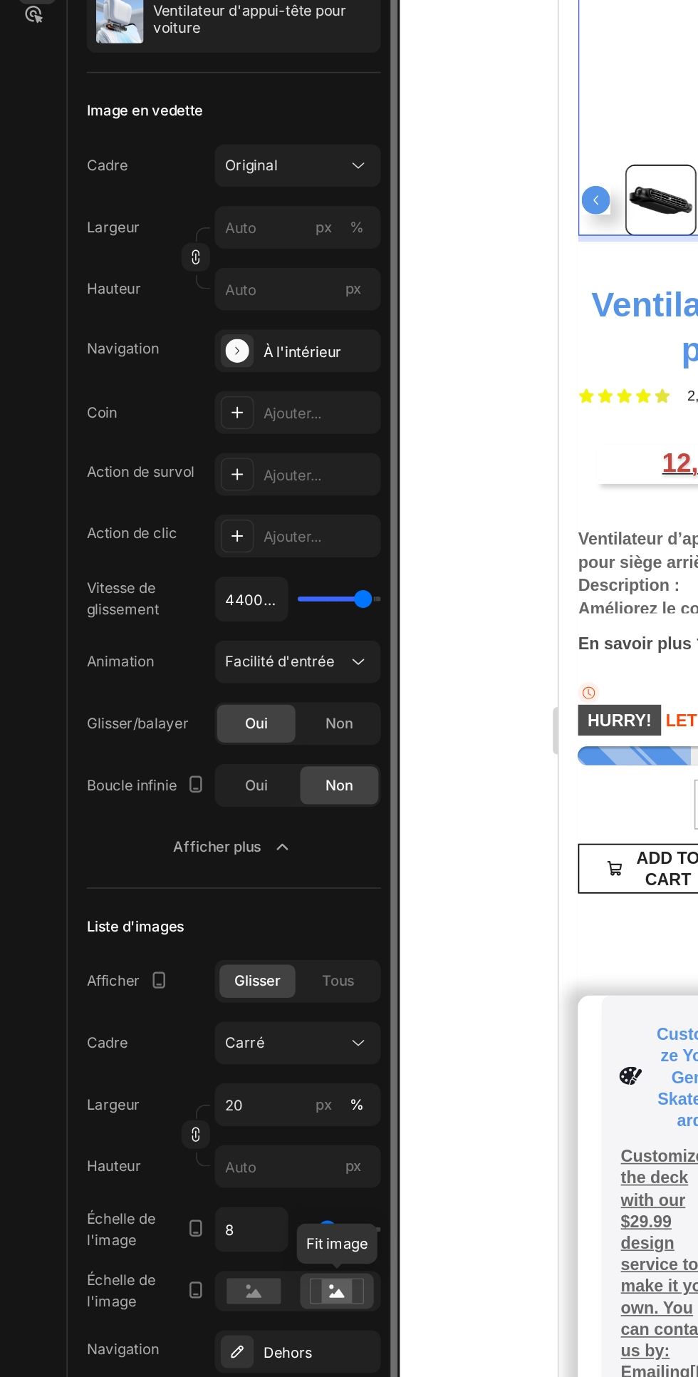
click at [151, 1043] on rect at bounding box center [152, 1045] width 33 height 16
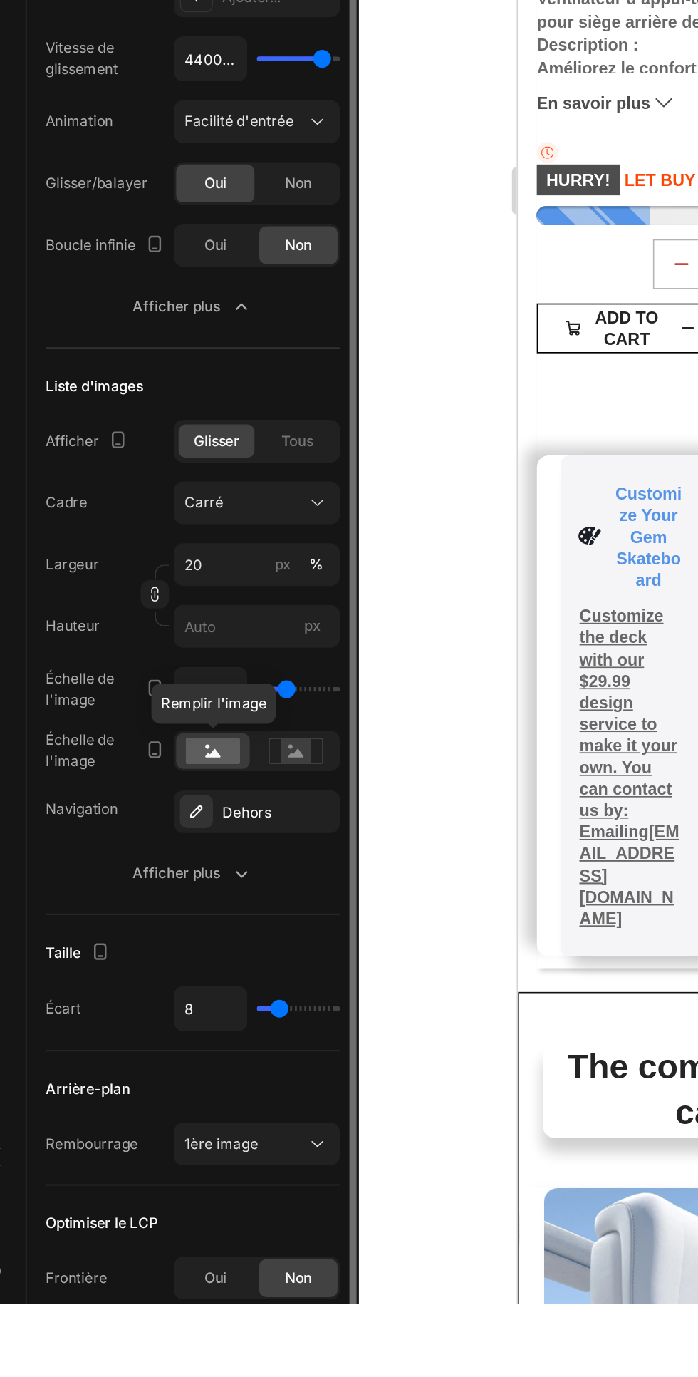
click at [160, 1119] on div "Afficher plus" at bounding box center [140, 1118] width 73 height 14
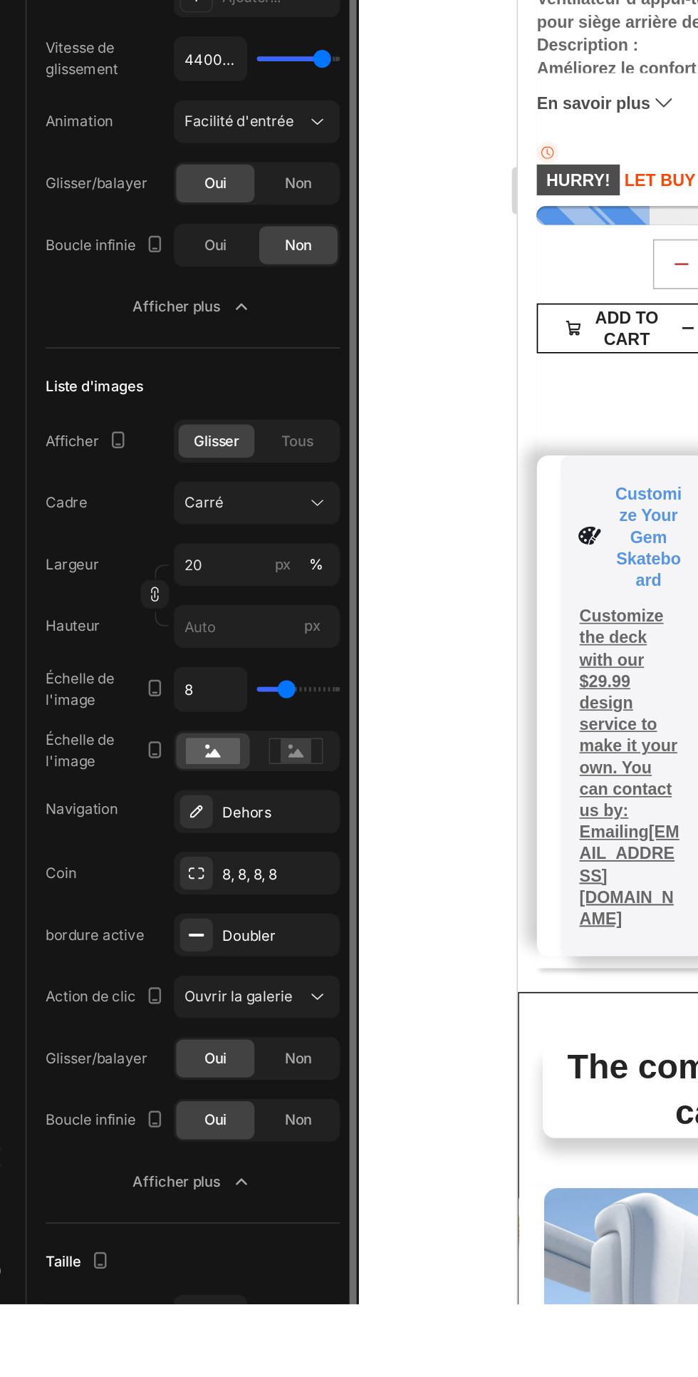
click at [215, 1192] on icon at bounding box center [215, 1192] width 14 height 14
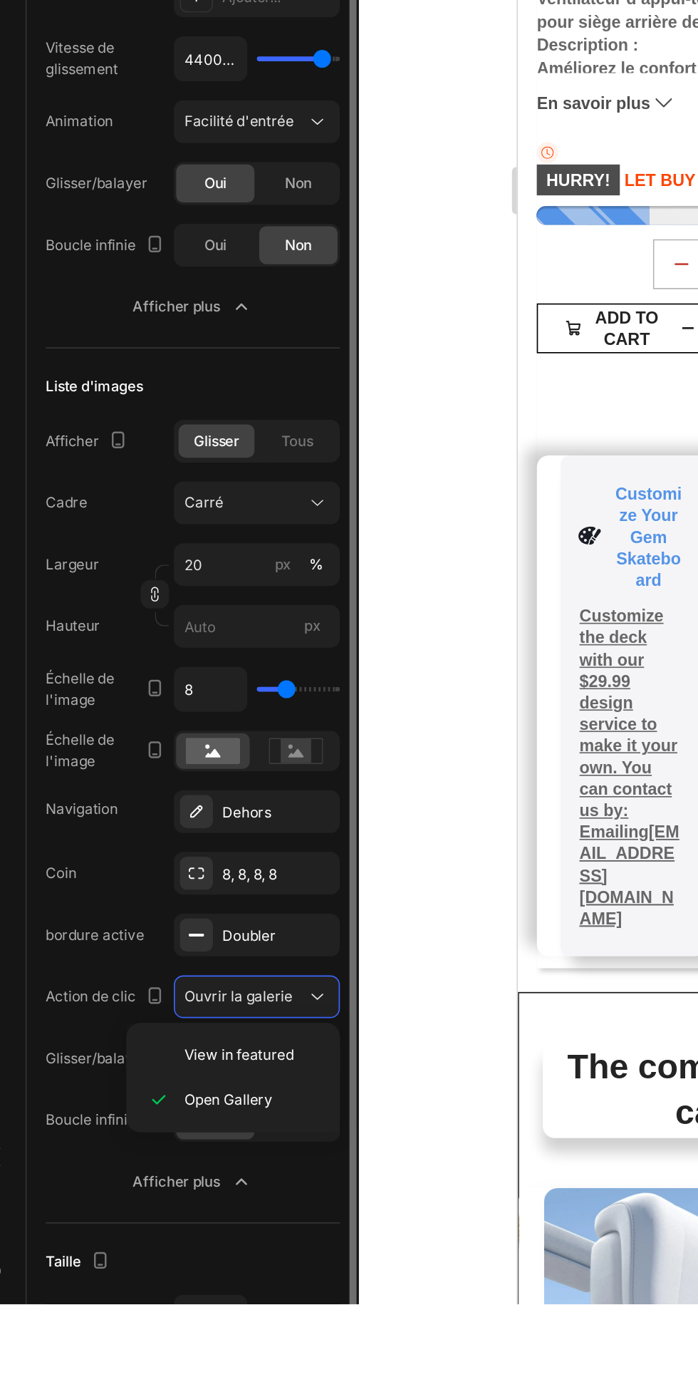
click at [195, 1231] on span "View in featured" at bounding box center [168, 1227] width 66 height 13
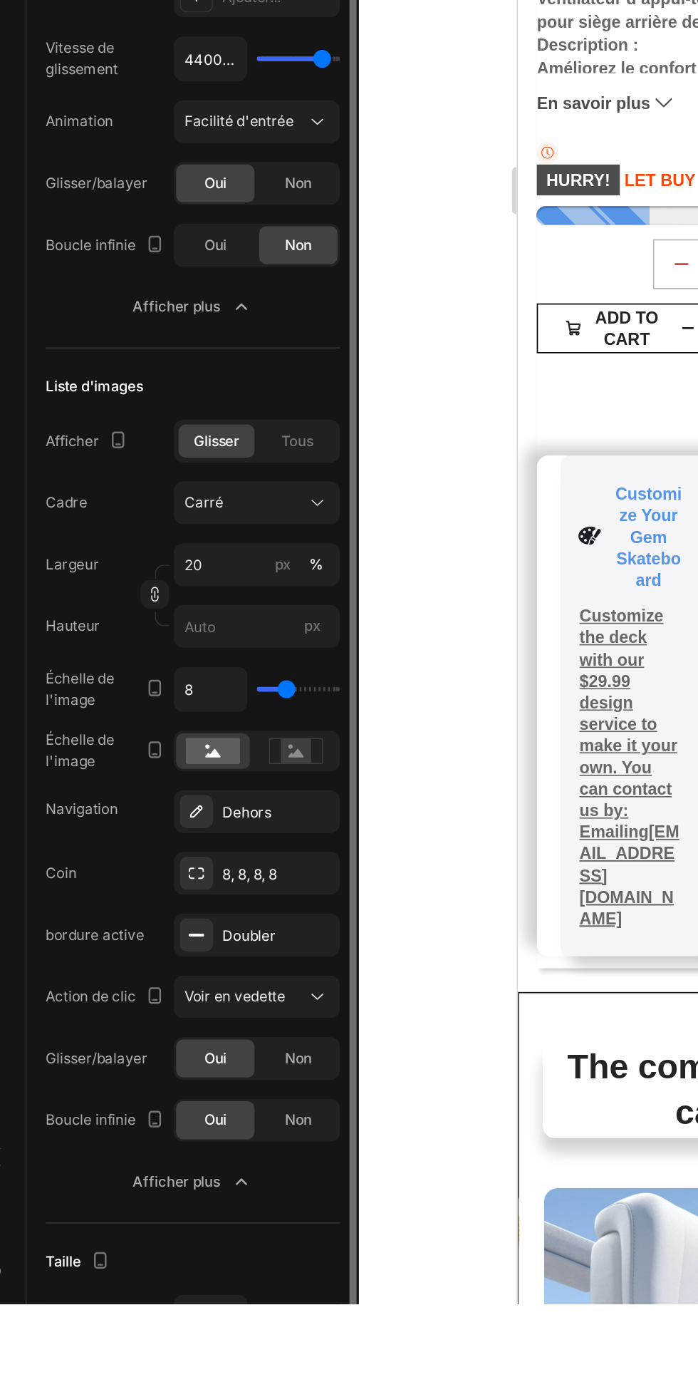
scroll to position [107, 0]
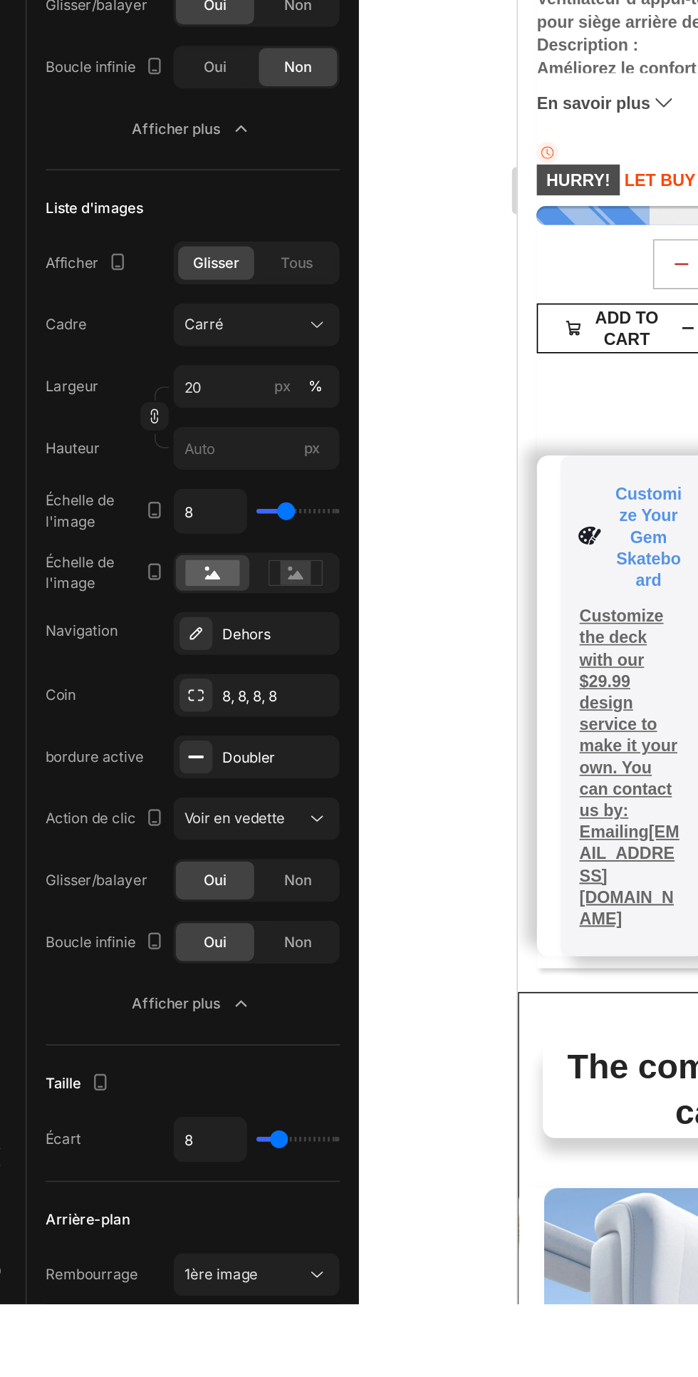
click at [216, 1364] on icon at bounding box center [215, 1359] width 14 height 14
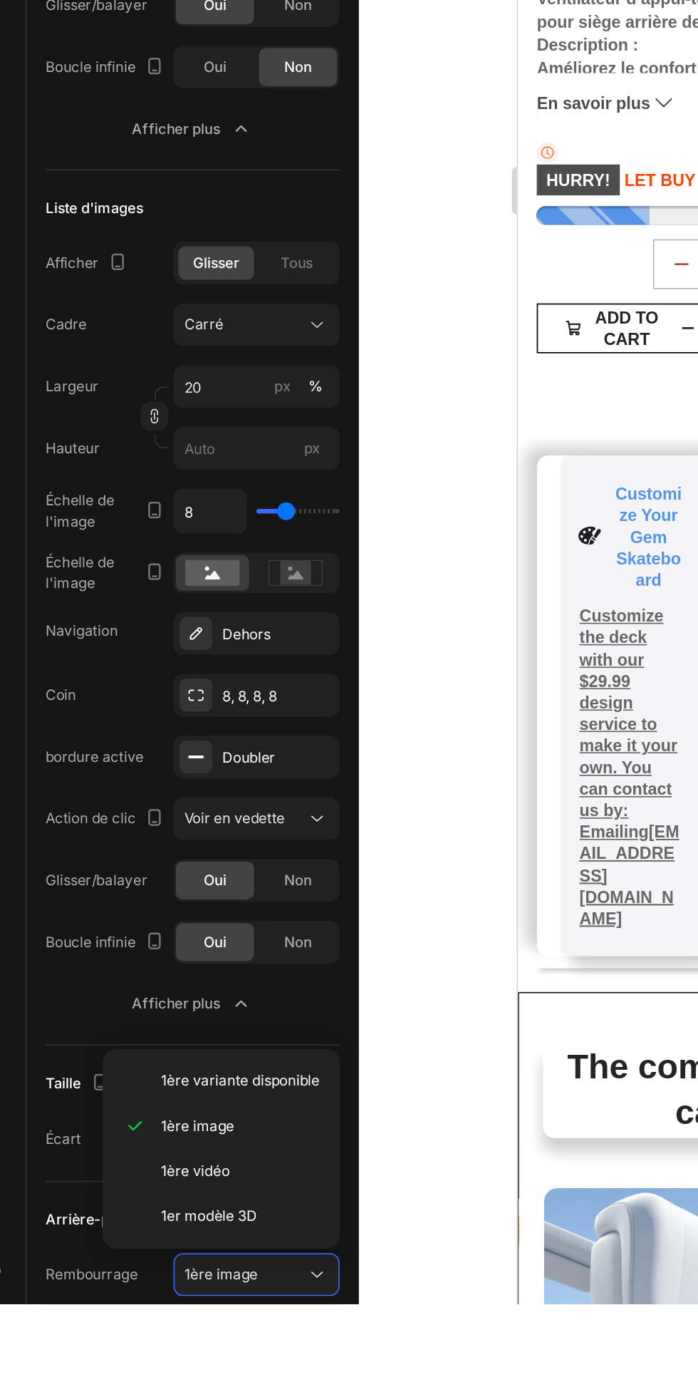
click at [174, 1323] on font "1er modèle 3D" at bounding box center [150, 1323] width 58 height 11
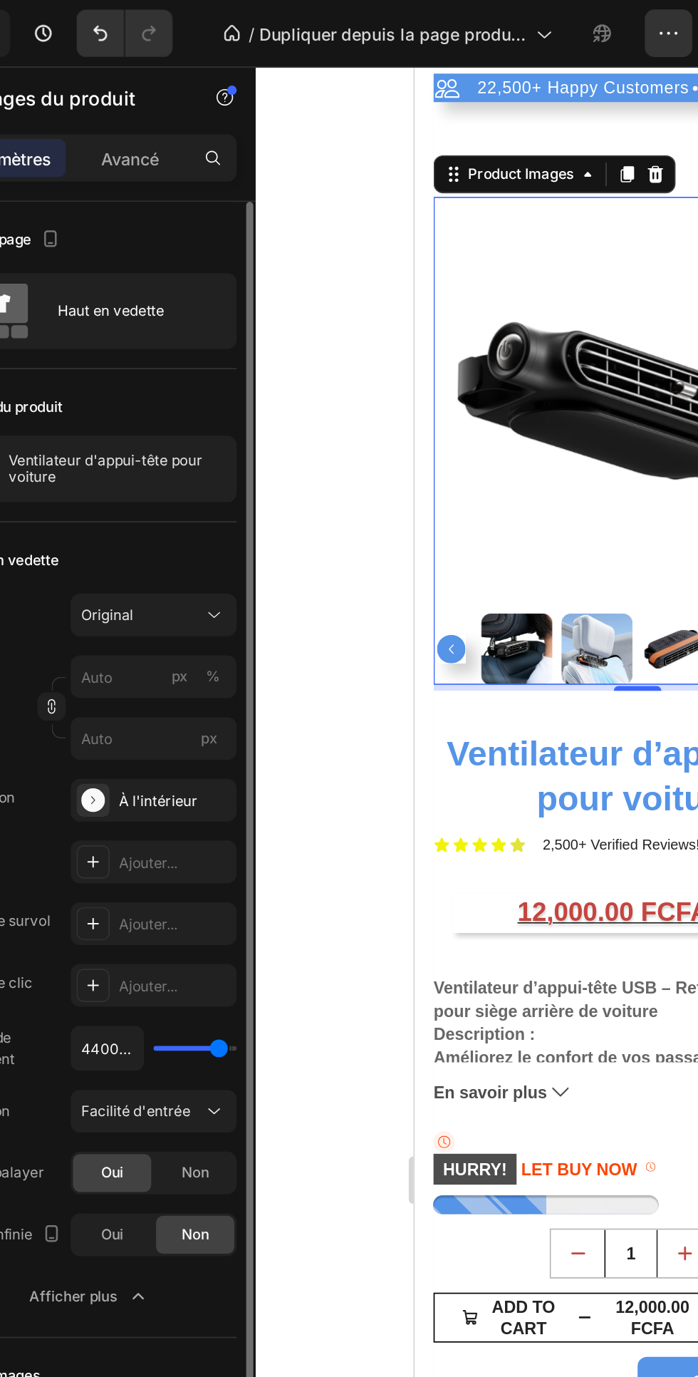
scroll to position [0, 0]
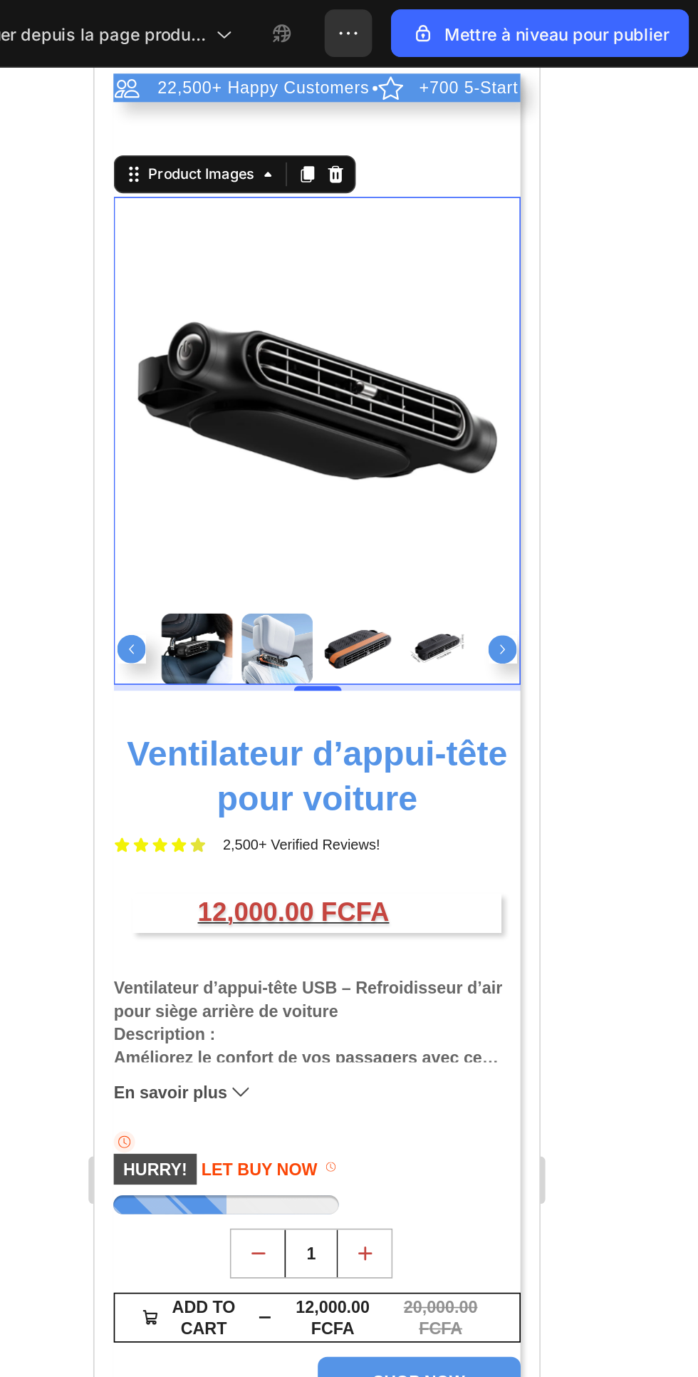
click at [492, 17] on icon "button" at bounding box center [488, 20] width 14 height 14
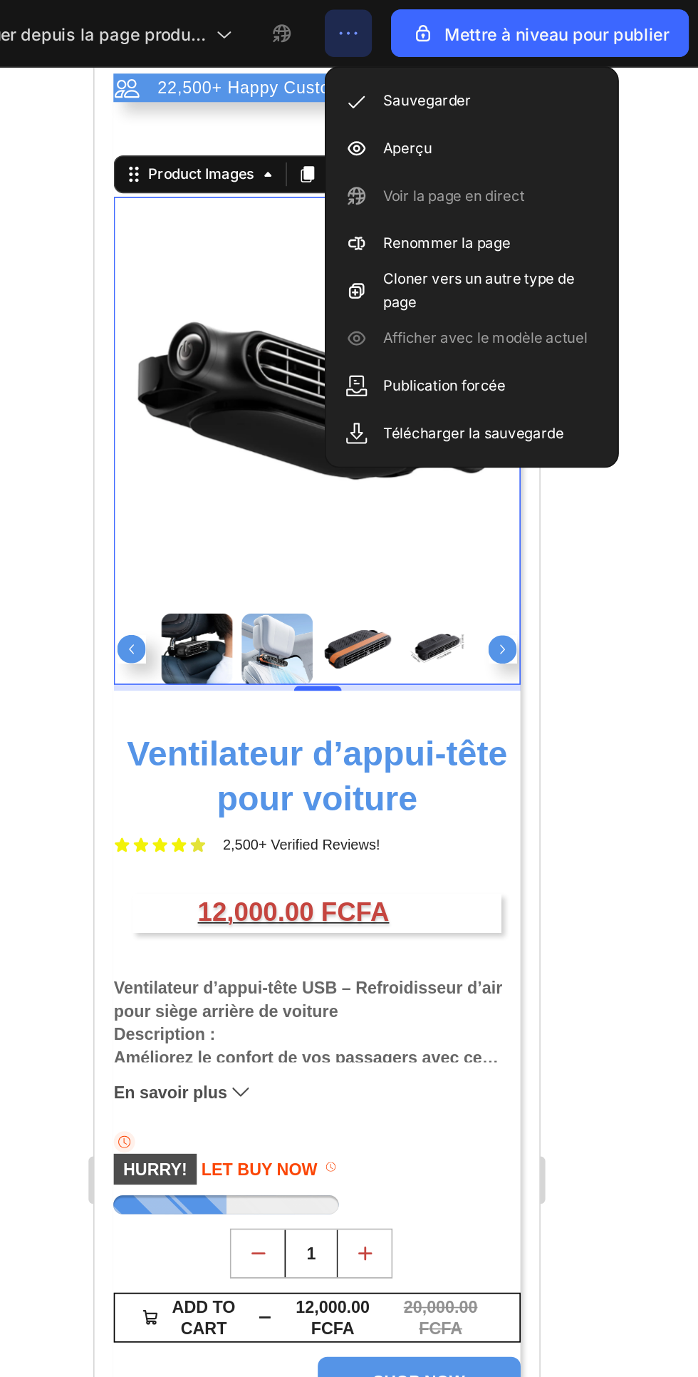
click at [517, 89] on font "Aperçu" at bounding box center [523, 88] width 29 height 11
click at [123, 100] on div "22,500+ Happy Customers Item List +700 5-Start Review Item List 30 Day Guarante…" at bounding box center [227, 633] width 244 height 1124
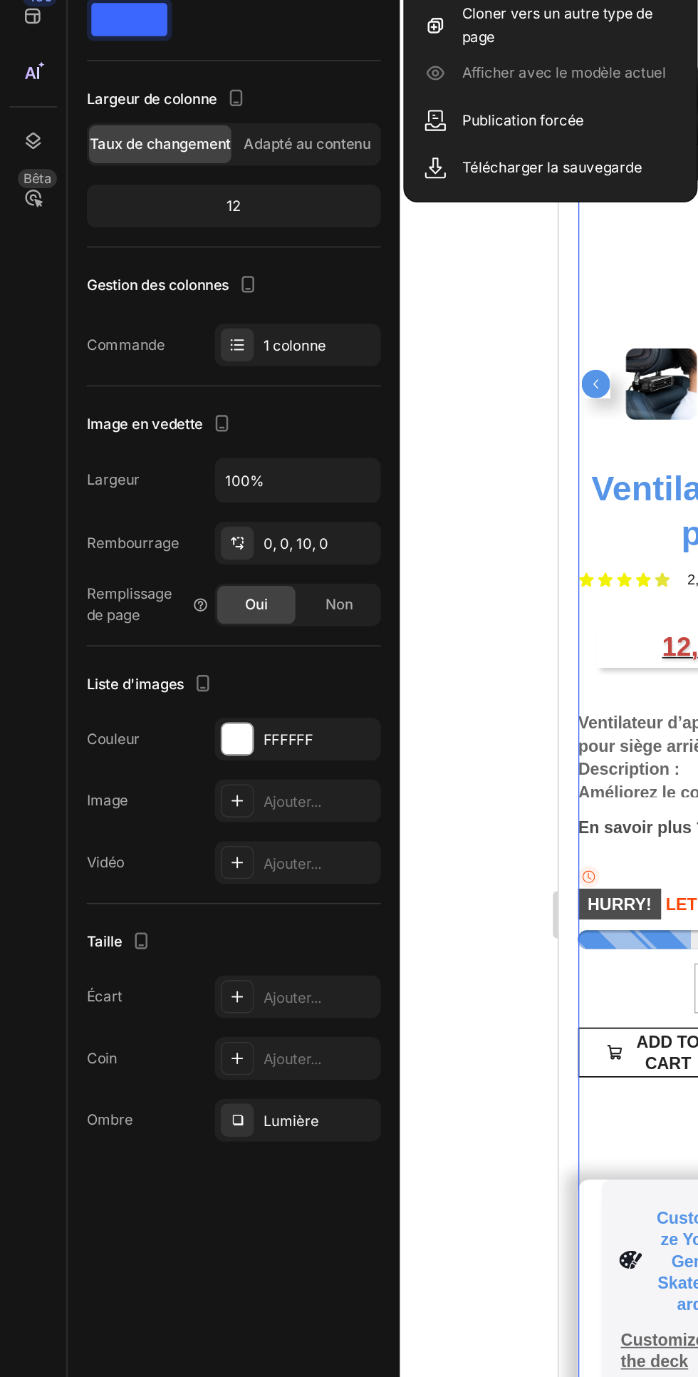
click at [0, 0] on icon "button" at bounding box center [0, 0] width 0 height 0
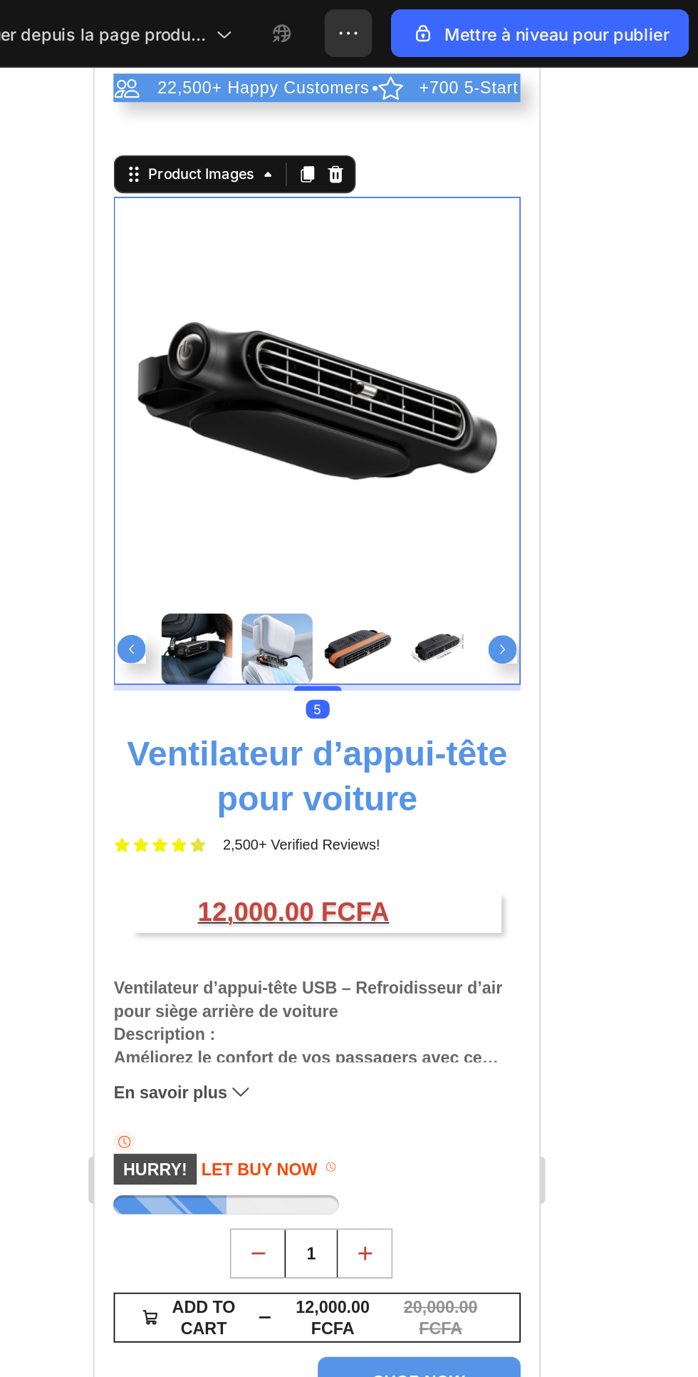
click at [483, 15] on icon "button" at bounding box center [488, 20] width 14 height 14
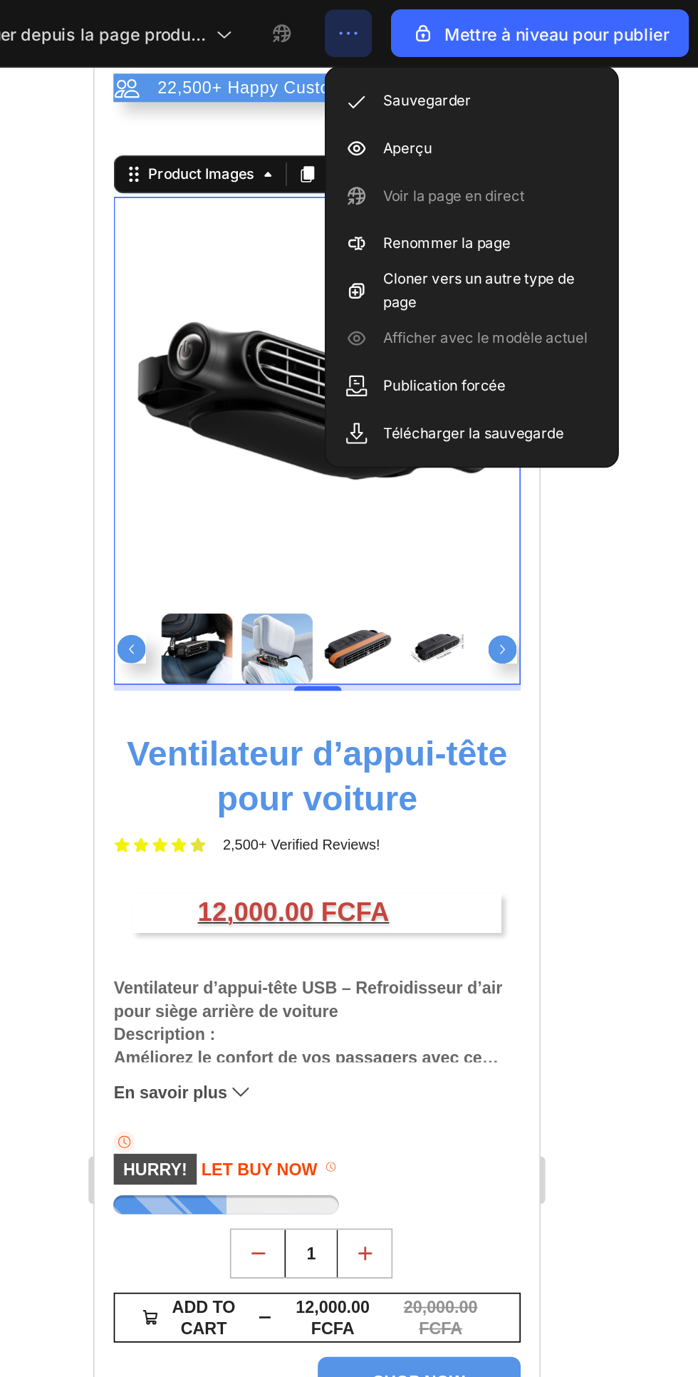
click at [509, 92] on font "Aperçu" at bounding box center [523, 88] width 29 height 11
